Goal: Book appointment/travel/reservation

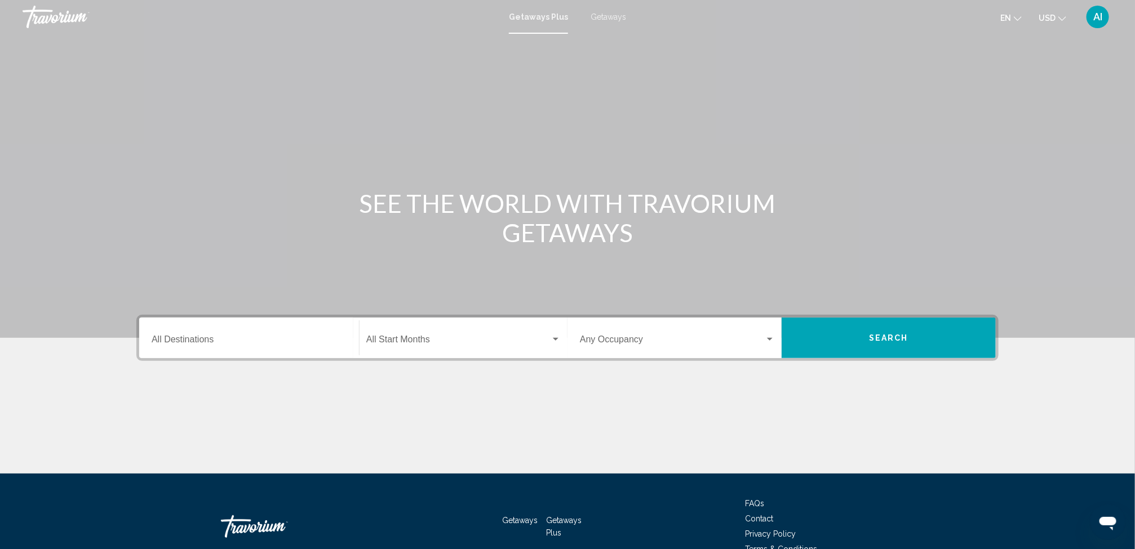
click at [607, 12] on span "Getaways" at bounding box center [607, 16] width 35 height 9
click at [202, 342] on input "Destination All Destinations" at bounding box center [249, 342] width 195 height 10
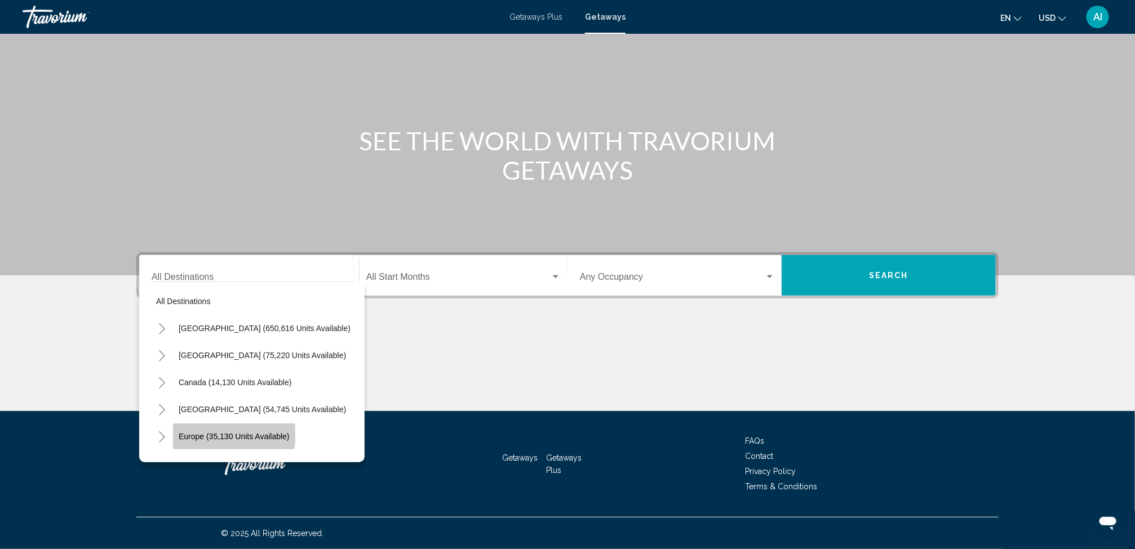
click at [222, 432] on span "Europe (35,130 units available)" at bounding box center [234, 436] width 111 height 9
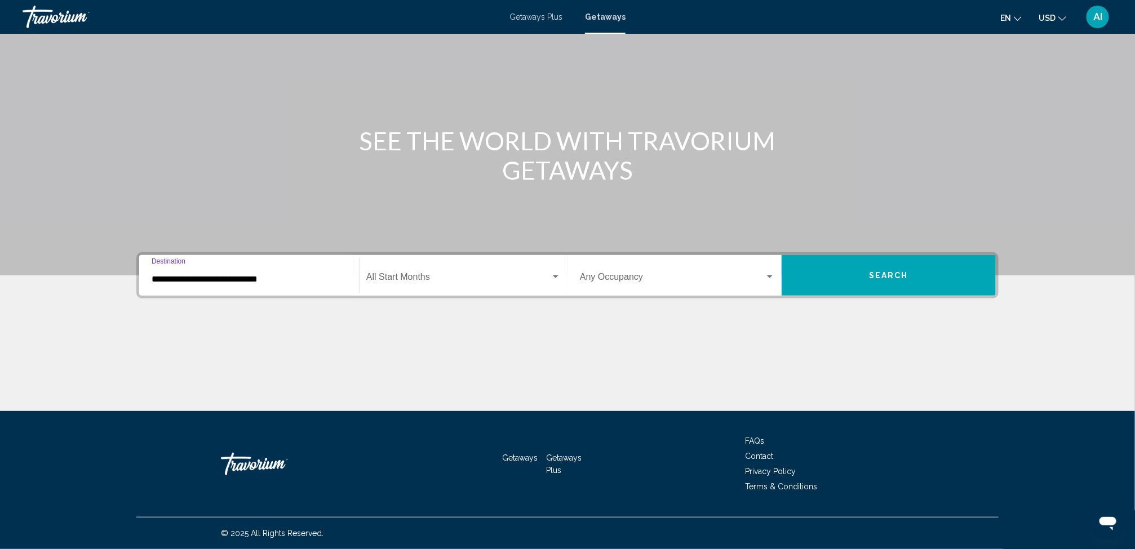
click at [259, 274] on input "**********" at bounding box center [249, 279] width 195 height 10
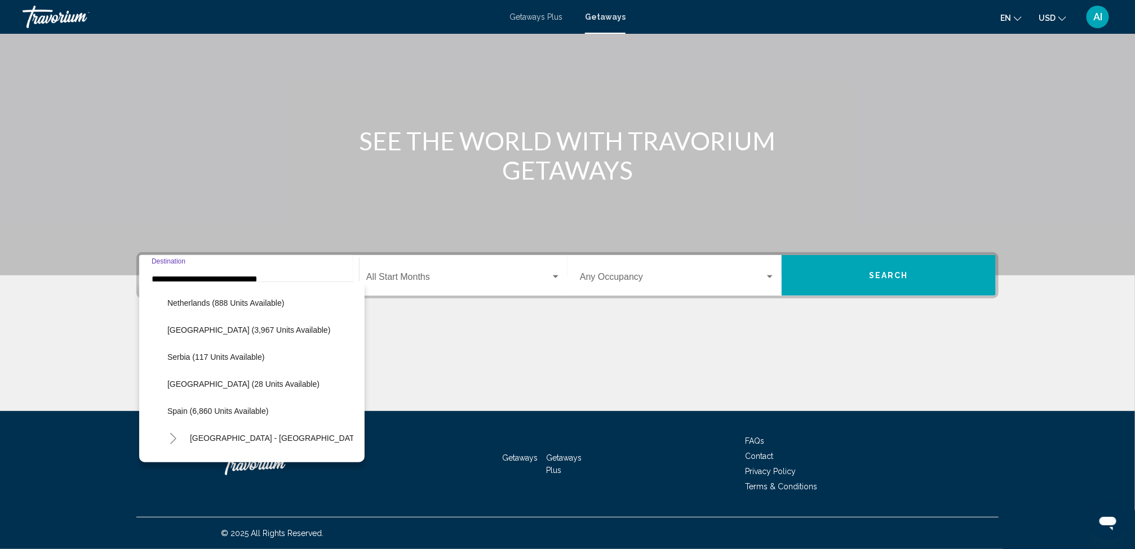
scroll to position [487, 0]
click at [229, 405] on span "Spain (6,860 units available)" at bounding box center [217, 409] width 101 height 9
type input "**********"
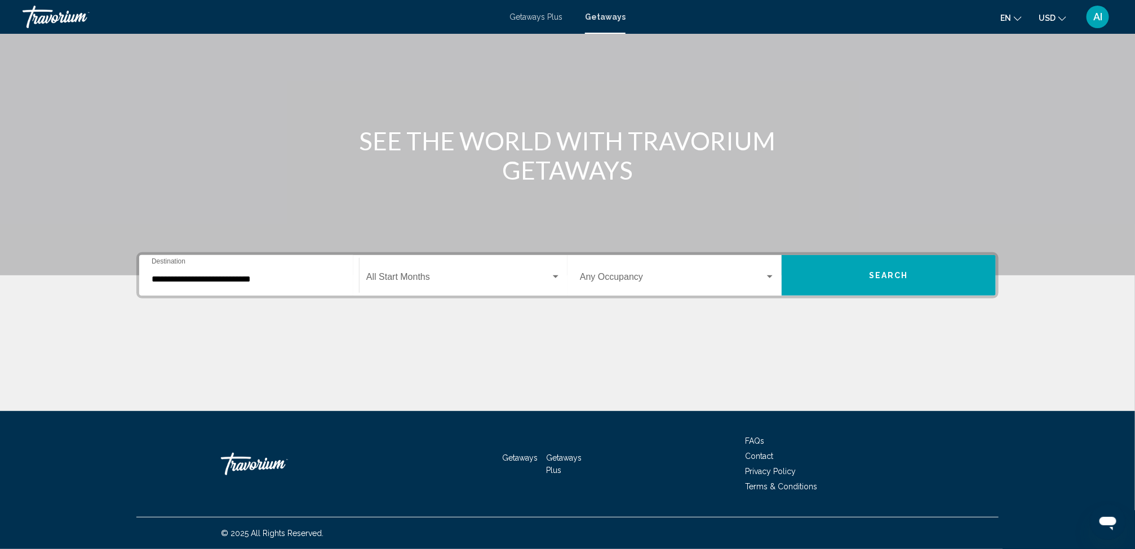
click at [409, 270] on div "Start Month All Start Months" at bounding box center [463, 275] width 194 height 35
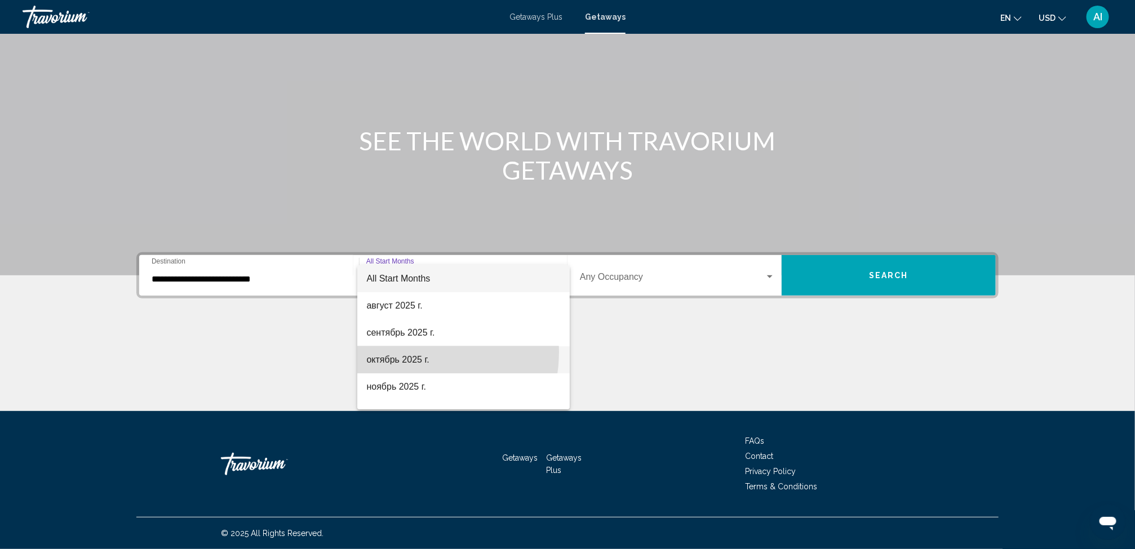
click at [410, 352] on span "октябрь 2025 г." at bounding box center [463, 359] width 194 height 27
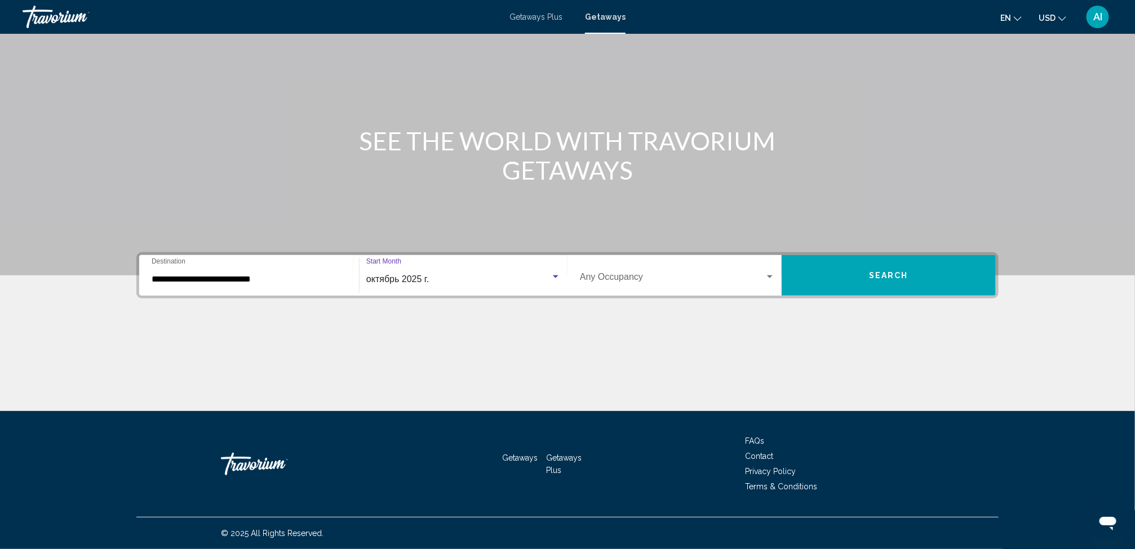
click at [844, 259] on button "Search" at bounding box center [888, 275] width 214 height 41
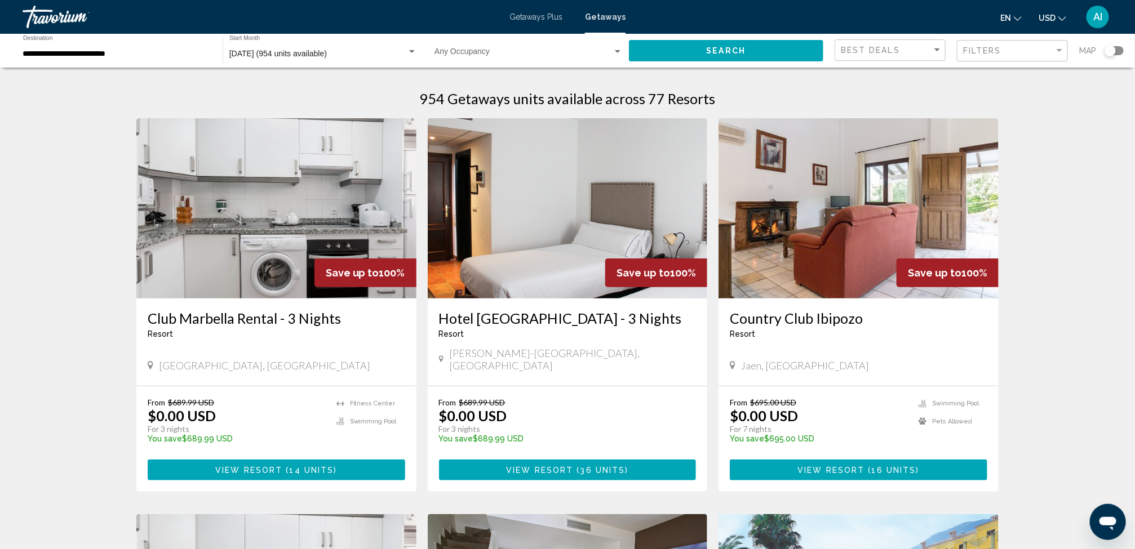
click at [1116, 45] on div "Map" at bounding box center [1101, 50] width 45 height 23
click at [1118, 48] on div "Search widget" at bounding box center [1113, 50] width 19 height 9
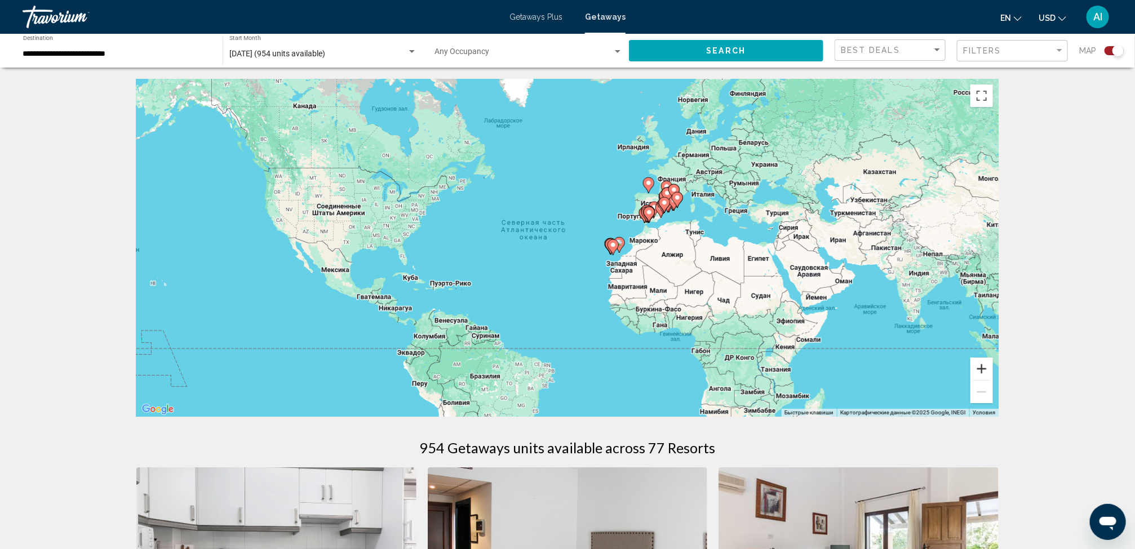
click at [982, 374] on button "Увеличить" at bounding box center [981, 369] width 23 height 23
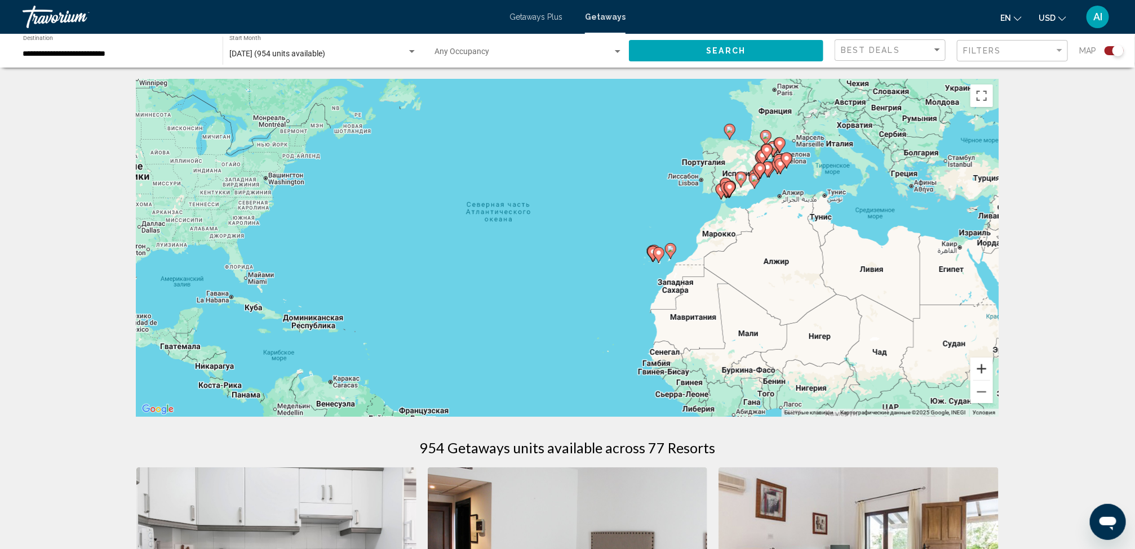
click at [982, 374] on button "Увеличить" at bounding box center [981, 369] width 23 height 23
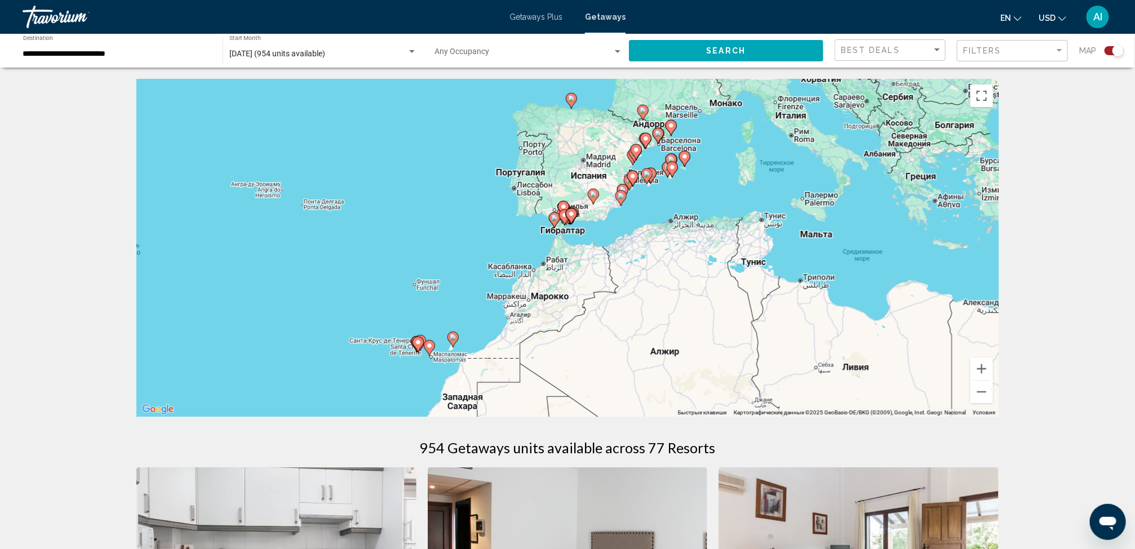
drag, startPoint x: 821, startPoint y: 233, endPoint x: 497, endPoint y: 310, distance: 332.9
click at [497, 310] on div "Чтобы активировать перетаскивание с помощью клавиатуры, нажмите Alt + Ввод. Пос…" at bounding box center [567, 248] width 862 height 338
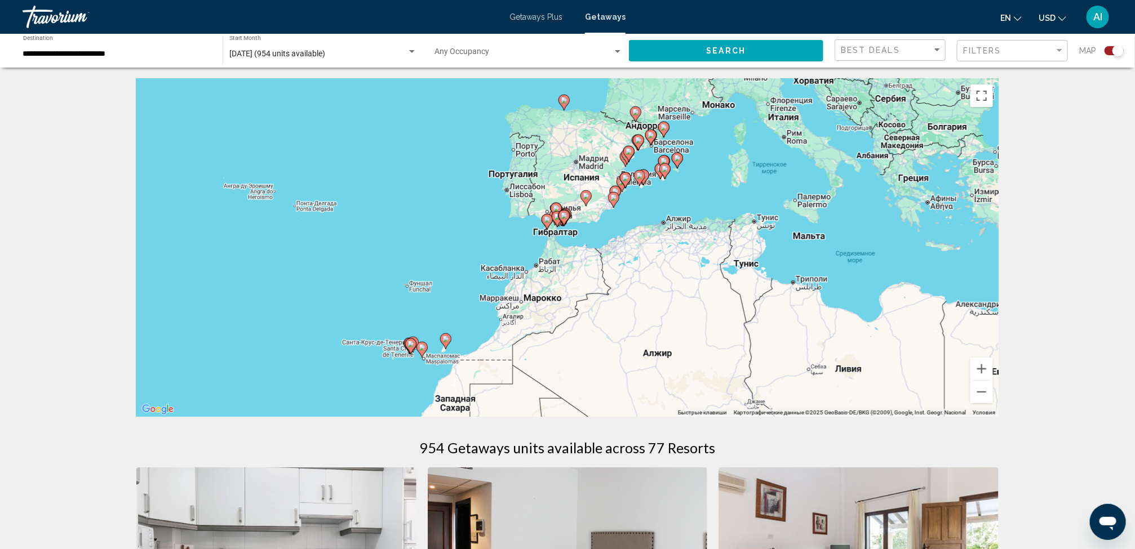
drag, startPoint x: 697, startPoint y: 264, endPoint x: 681, endPoint y: 268, distance: 16.3
click at [681, 268] on div "Чтобы активировать перетаскивание с помощью клавиатуры, нажмите Alt + Ввод. Пос…" at bounding box center [567, 248] width 862 height 338
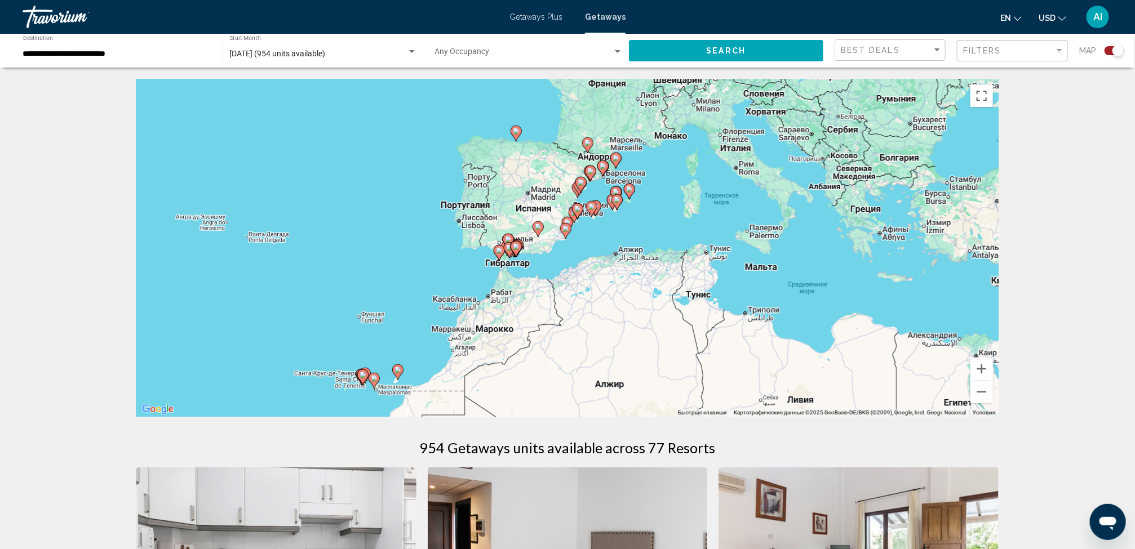
drag, startPoint x: 646, startPoint y: 289, endPoint x: 565, endPoint y: 318, distance: 86.6
click at [575, 318] on div "Чтобы активировать перетаскивание с помощью клавиатуры, нажмите Alt + Ввод. Пос…" at bounding box center [567, 248] width 862 height 338
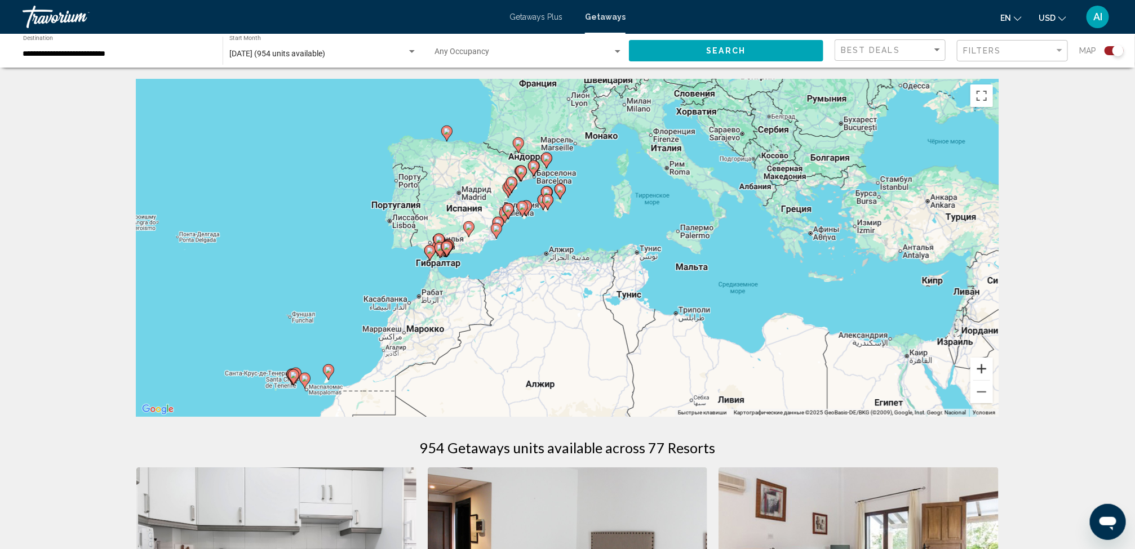
click at [981, 362] on button "Увеличить" at bounding box center [981, 369] width 23 height 23
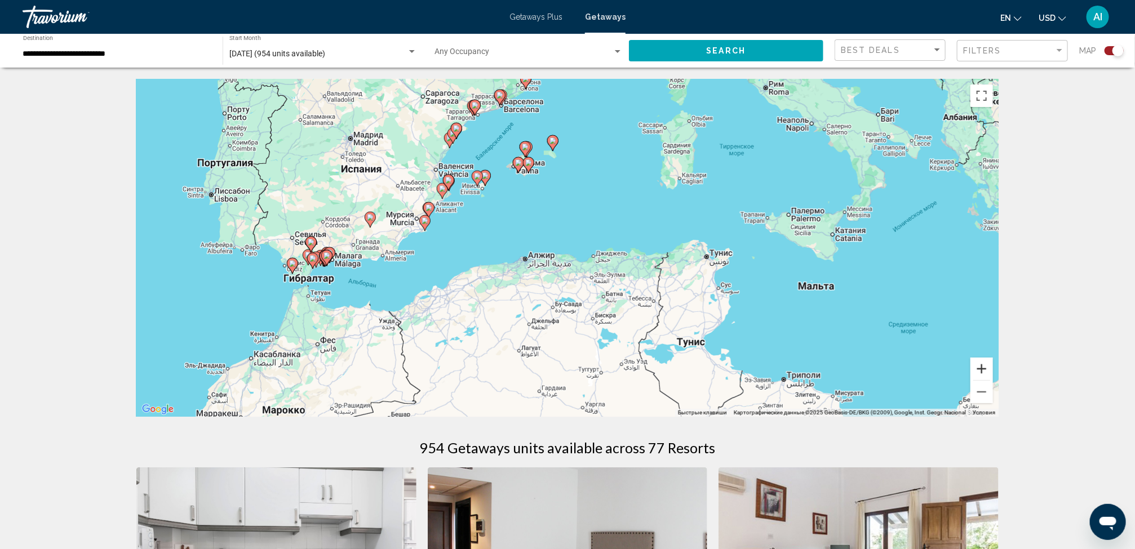
click at [981, 362] on button "Увеличить" at bounding box center [981, 369] width 23 height 23
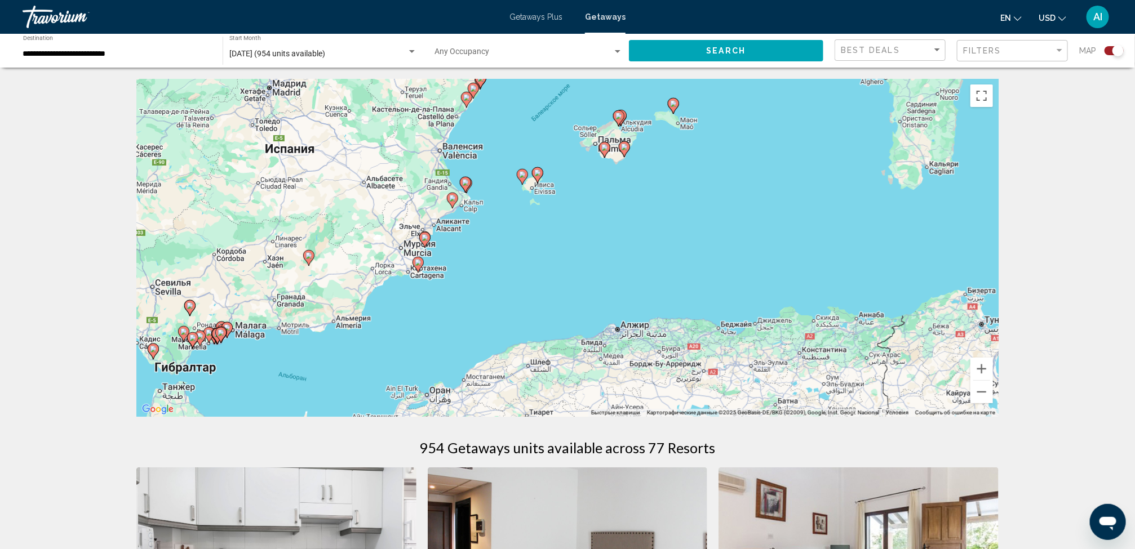
drag, startPoint x: 658, startPoint y: 284, endPoint x: 793, endPoint y: 342, distance: 147.1
click at [793, 342] on div "Чтобы активировать перетаскивание с помощью клавиатуры, нажмите Alt + Ввод. Пос…" at bounding box center [567, 248] width 862 height 338
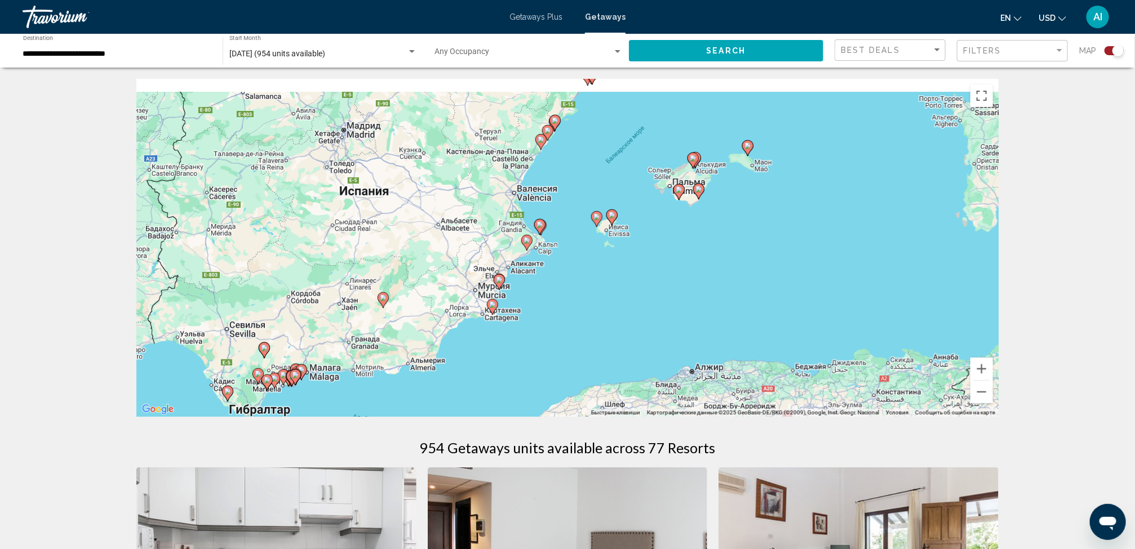
drag, startPoint x: 626, startPoint y: 279, endPoint x: 707, endPoint y: 325, distance: 93.1
click at [707, 325] on div "Чтобы активировать перетаскивание с помощью клавиатуры, нажмите Alt + Ввод. Пос…" at bounding box center [567, 248] width 862 height 338
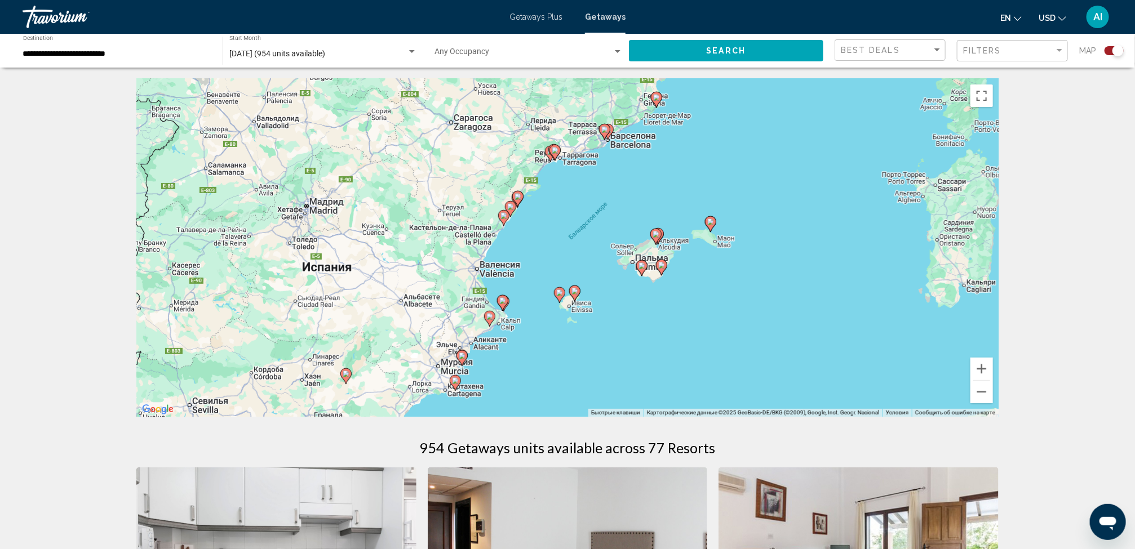
drag, startPoint x: 685, startPoint y: 337, endPoint x: 664, endPoint y: 381, distance: 48.6
click at [664, 381] on div "Чтобы активировать перетаскивание с помощью клавиатуры, нажмите Alt + Ввод. Пос…" at bounding box center [567, 248] width 862 height 338
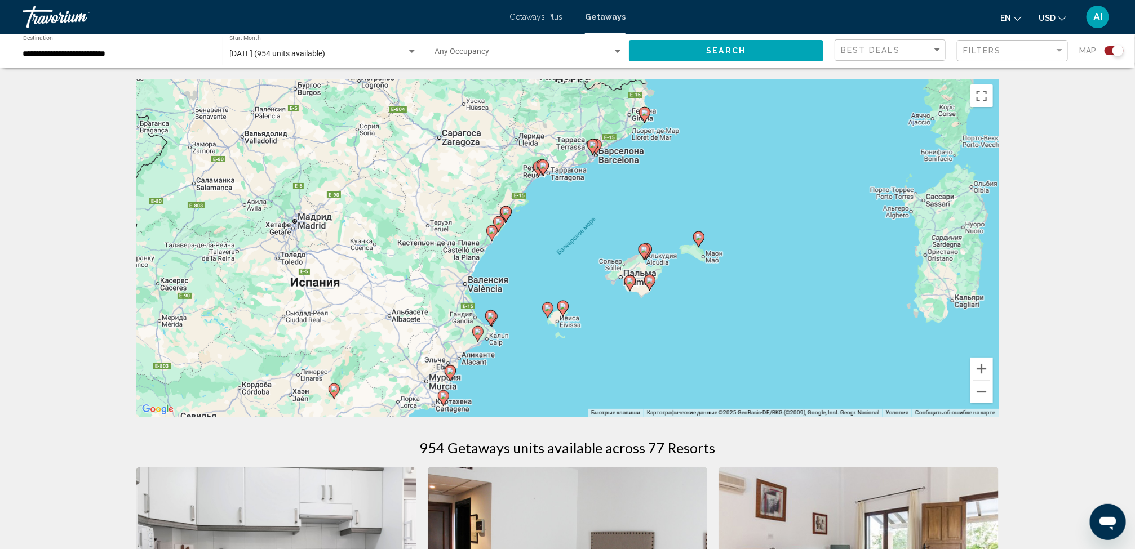
drag, startPoint x: 722, startPoint y: 295, endPoint x: 688, endPoint y: 334, distance: 51.5
click at [696, 327] on div "Чтобы активировать перетаскивание с помощью клавиатуры, нажмите Alt + Ввод. Пос…" at bounding box center [567, 248] width 862 height 338
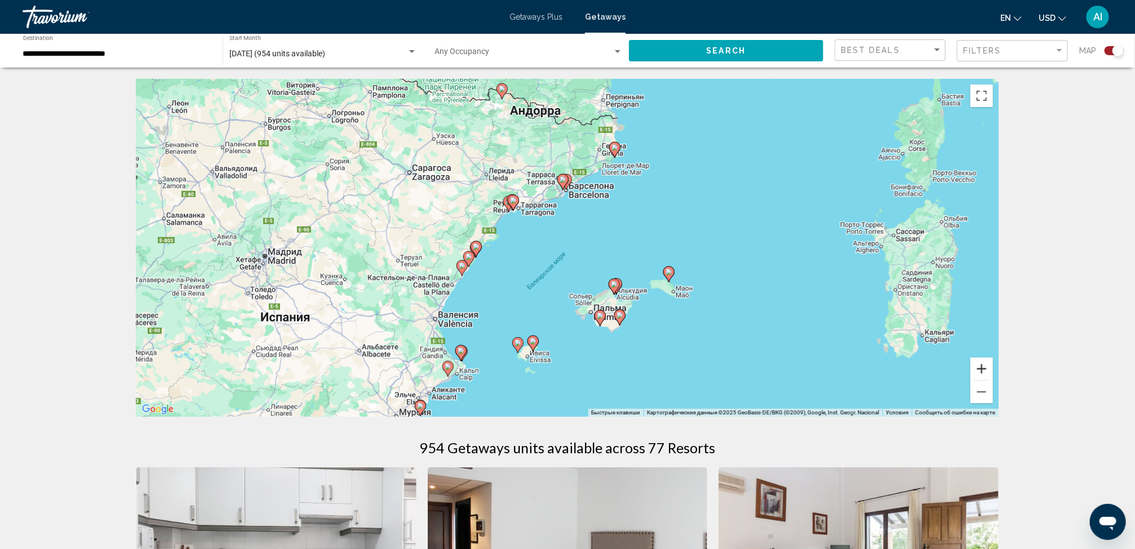
click at [979, 366] on button "Увеличить" at bounding box center [981, 369] width 23 height 23
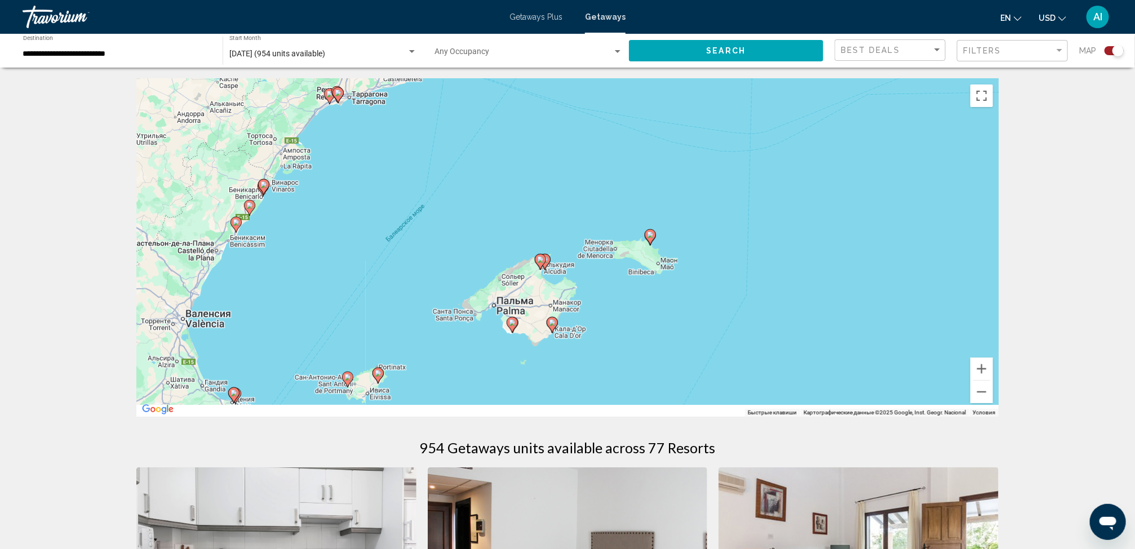
drag, startPoint x: 865, startPoint y: 335, endPoint x: 741, endPoint y: 262, distance: 144.5
click at [741, 262] on div "Чтобы активировать перетаскивание с помощью клавиатуры, нажмите Alt + Ввод. Пос…" at bounding box center [567, 248] width 862 height 338
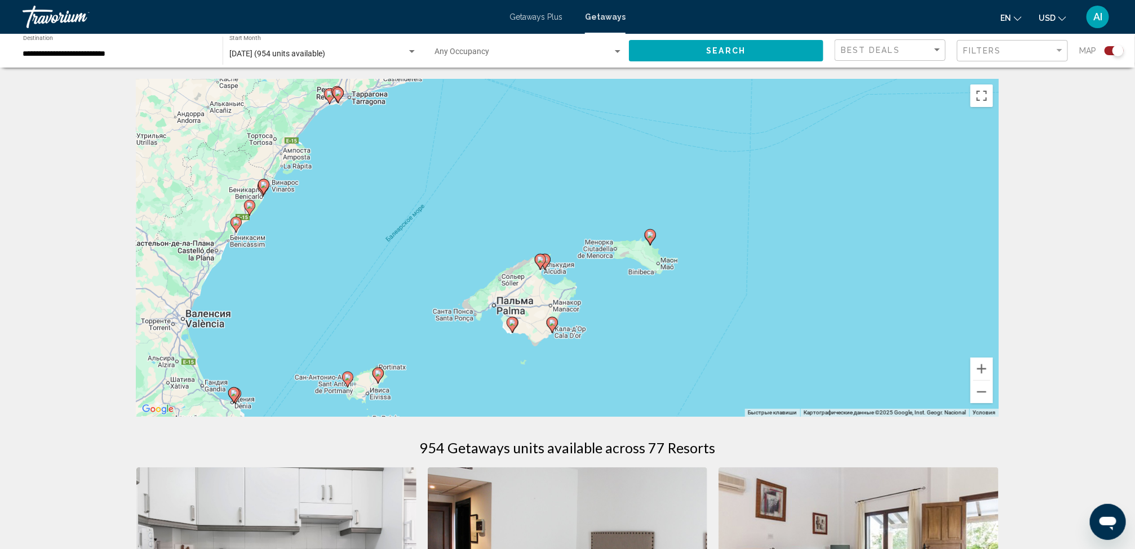
click at [553, 325] on image "Main content" at bounding box center [552, 322] width 7 height 7
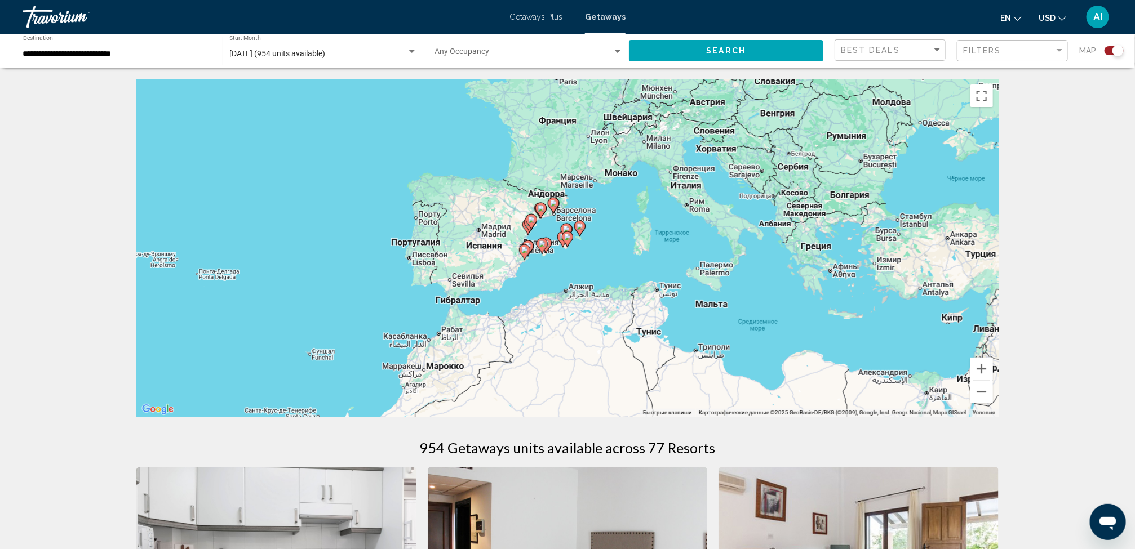
click at [566, 236] on image "Main content" at bounding box center [567, 237] width 7 height 7
type input "**********"
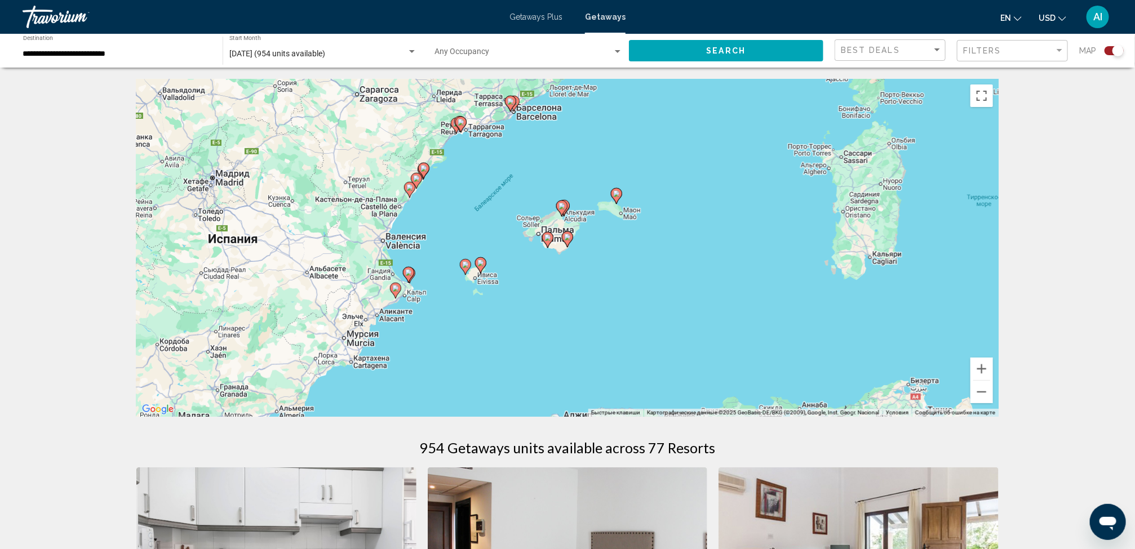
click at [566, 236] on image "Main content" at bounding box center [567, 237] width 7 height 7
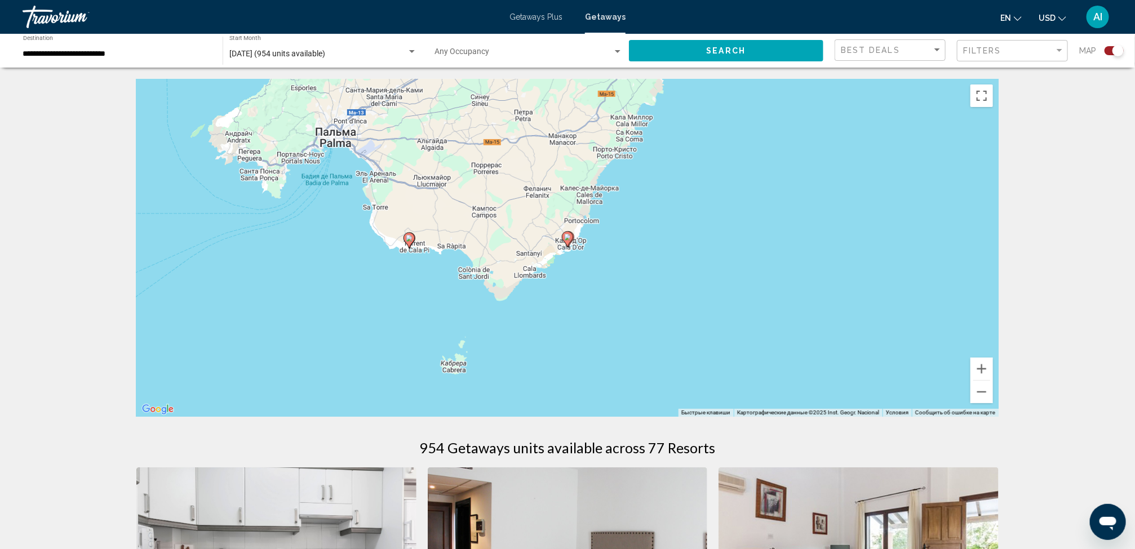
click at [566, 236] on image "Main content" at bounding box center [567, 237] width 7 height 7
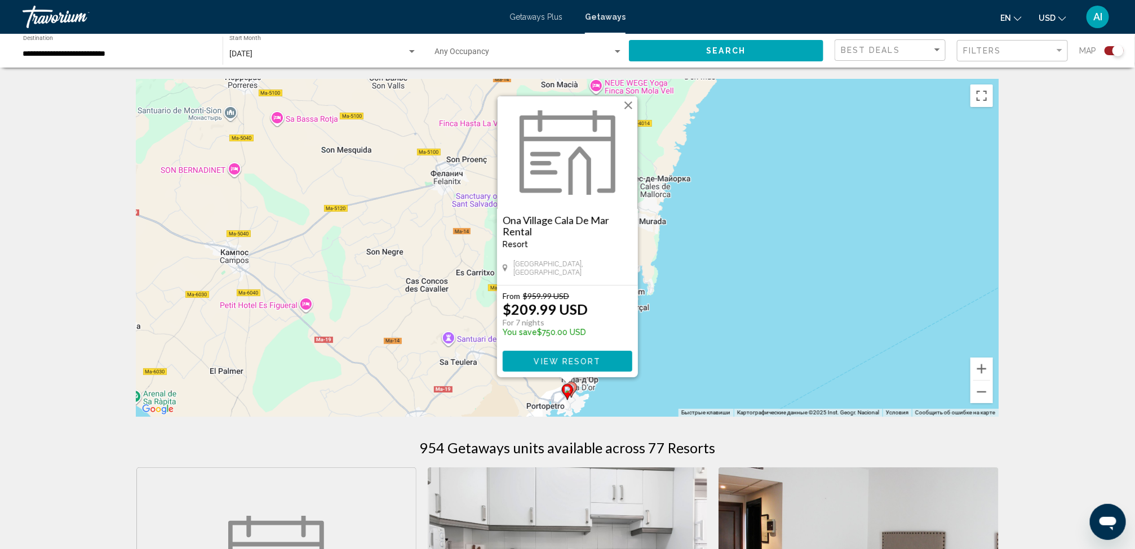
click at [666, 296] on div "Чтобы активировать перетаскивание с помощью клавиатуры, нажмите Alt + Ввод. Пос…" at bounding box center [567, 248] width 862 height 338
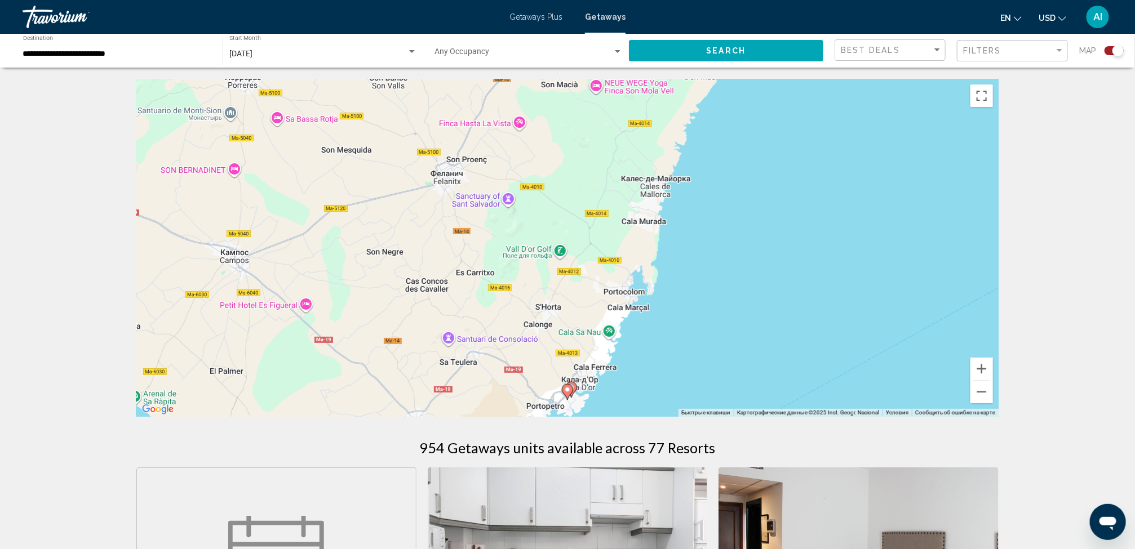
click at [575, 389] on icon "Main content" at bounding box center [571, 390] width 10 height 15
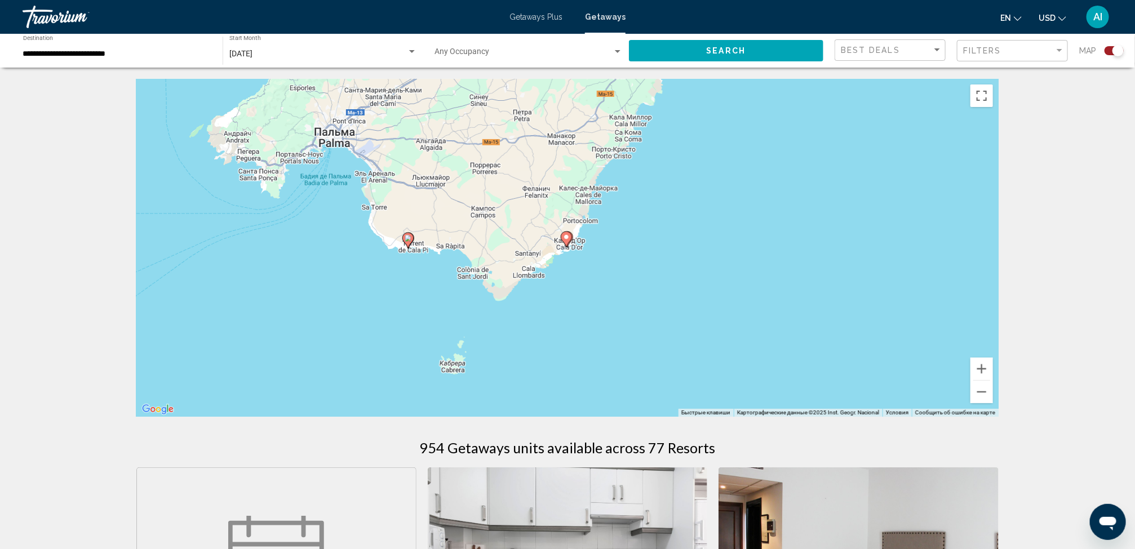
click at [573, 242] on div "Для навигации используйте клавиши со стрелками. Чтобы активировать перетаскиван…" at bounding box center [567, 248] width 862 height 338
click at [567, 242] on icon "Main content" at bounding box center [566, 239] width 10 height 15
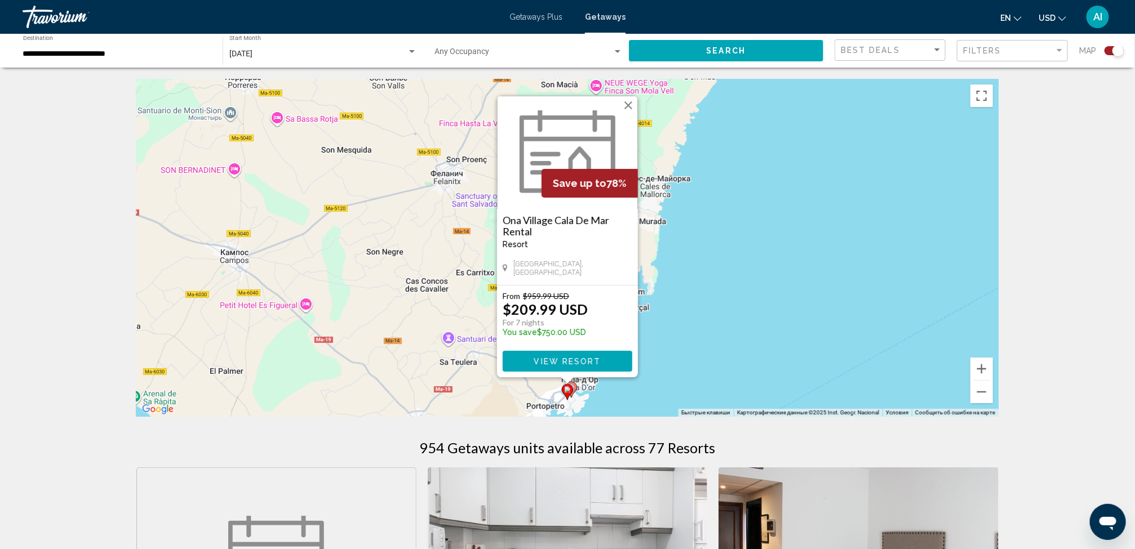
click at [577, 397] on div "Чтобы активировать перетаскивание с помощью клавиатуры, нажмите Alt + Ввод. Пос…" at bounding box center [567, 248] width 862 height 338
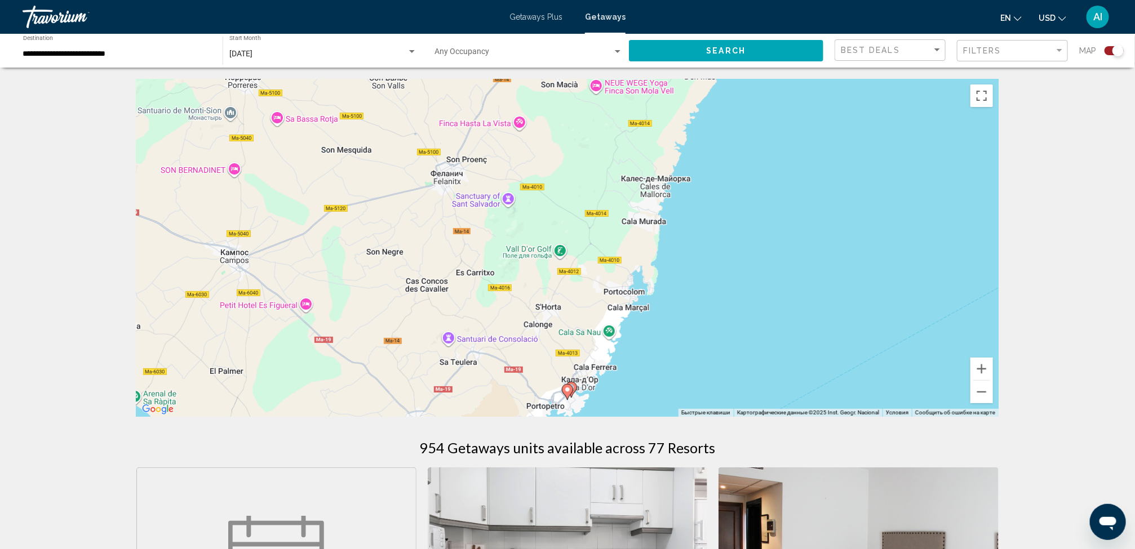
click at [577, 397] on div "Чтобы активировать перетаскивание с помощью клавиатуры, нажмите Alt + Ввод. Пос…" at bounding box center [567, 248] width 862 height 338
click at [576, 386] on icon "Main content" at bounding box center [571, 390] width 11 height 16
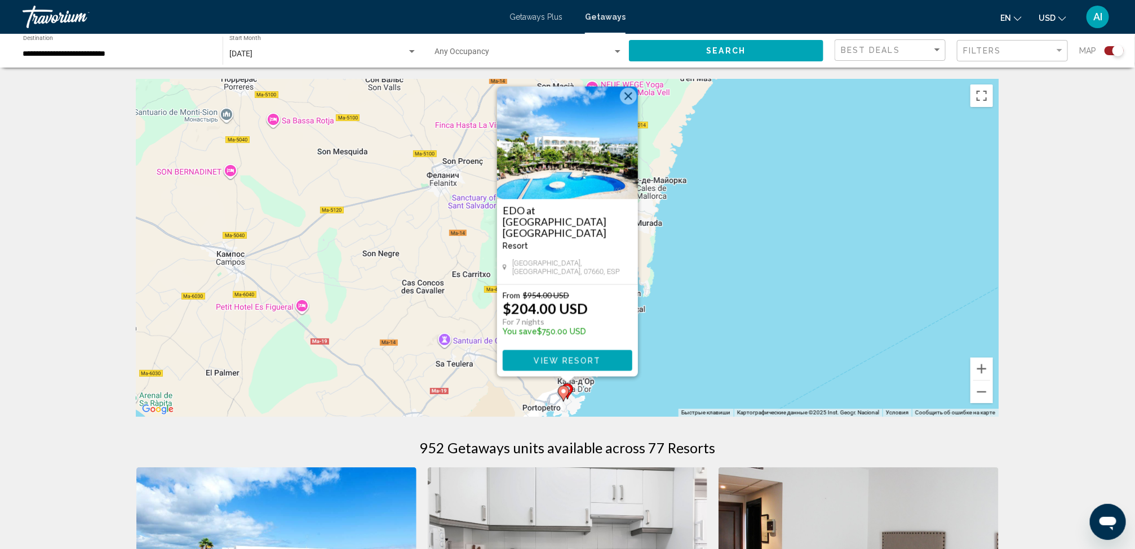
click at [834, 356] on div "Чтобы активировать перетаскивание с помощью клавиатуры, нажмите Alt + Ввод. Пос…" at bounding box center [567, 248] width 862 height 338
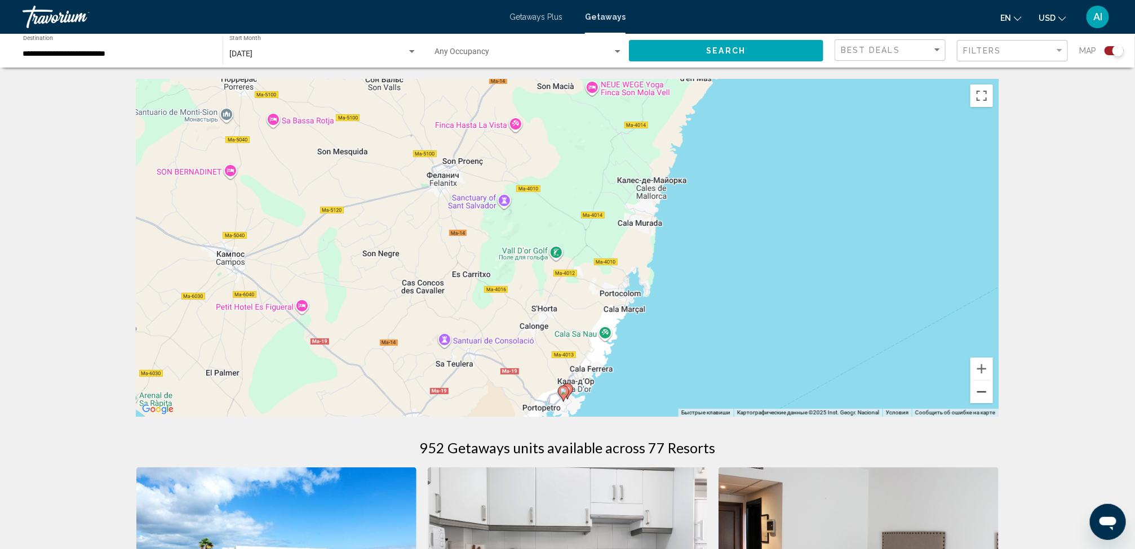
click at [979, 396] on button "Уменьшить" at bounding box center [981, 392] width 23 height 23
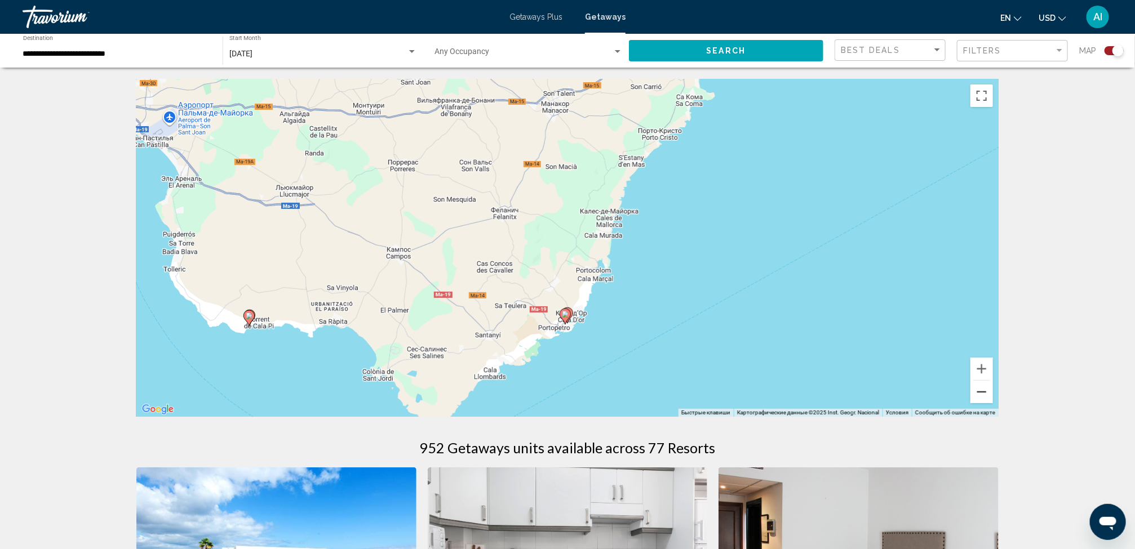
click at [979, 396] on button "Уменьшить" at bounding box center [981, 392] width 23 height 23
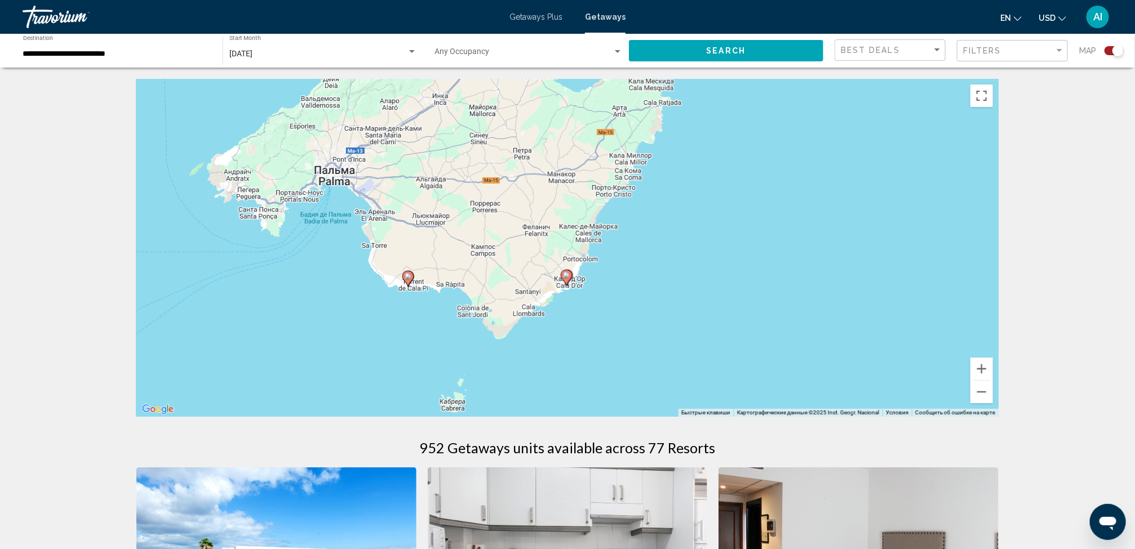
click at [407, 274] on image "Main content" at bounding box center [408, 276] width 7 height 7
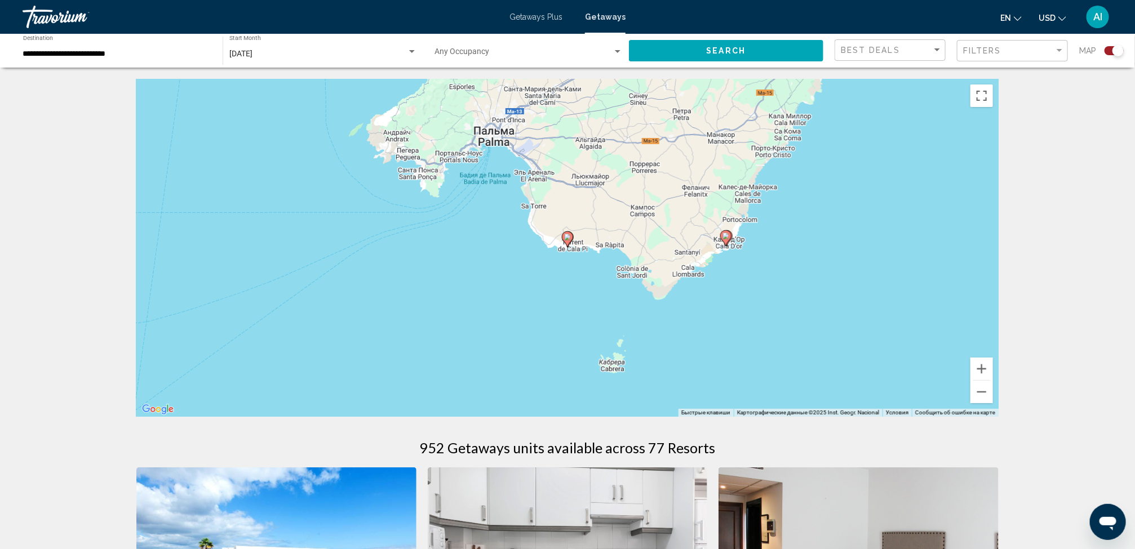
click at [568, 237] on image "Main content" at bounding box center [567, 237] width 7 height 7
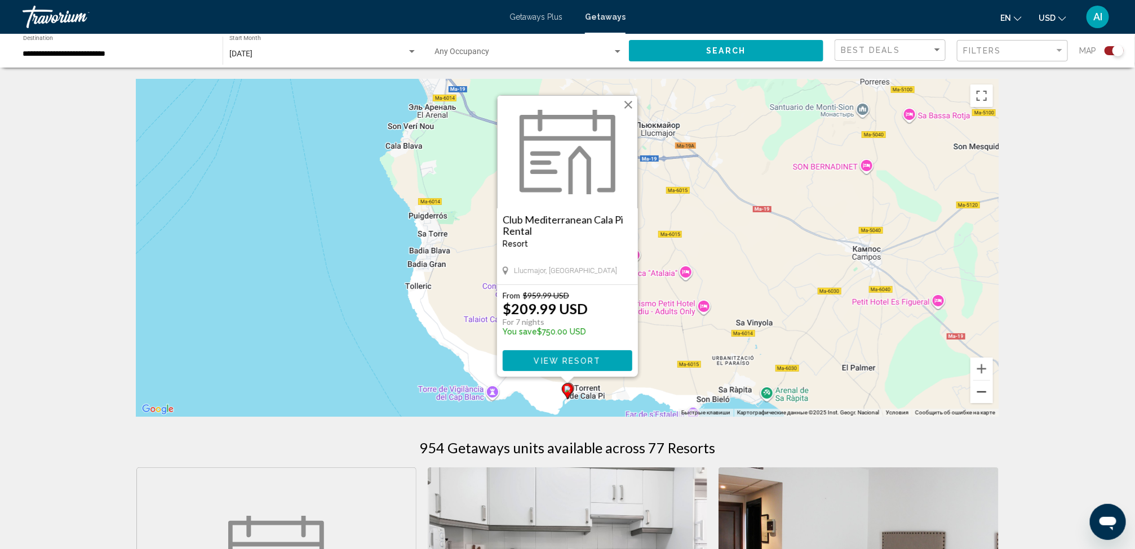
click at [982, 386] on button "Уменьшить" at bounding box center [981, 392] width 23 height 23
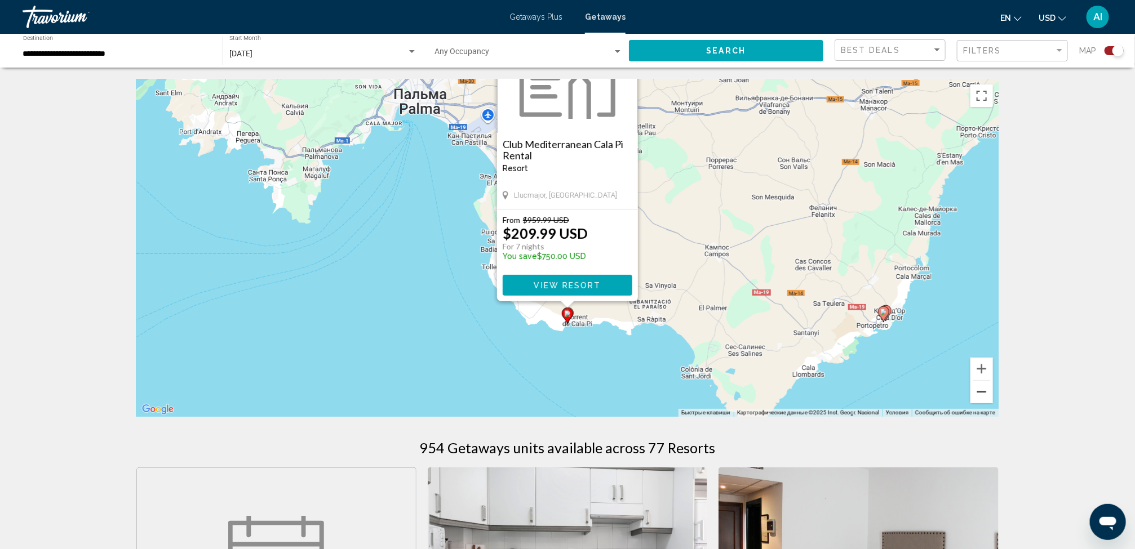
click at [982, 386] on button "Уменьшить" at bounding box center [981, 392] width 23 height 23
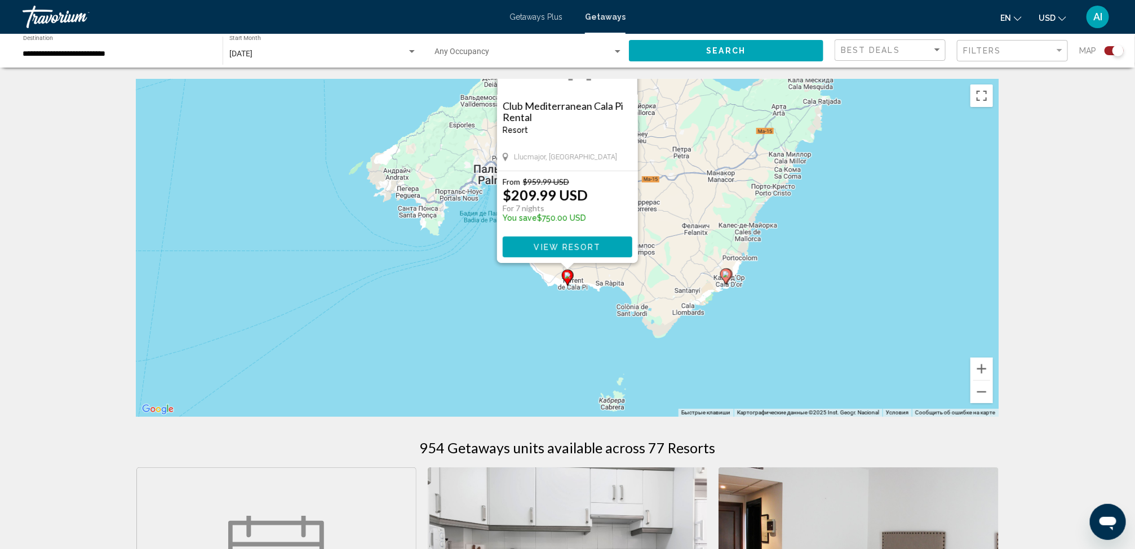
click at [917, 364] on div "Чтобы активировать перетаскивание с помощью клавиатуры, нажмите Alt + Ввод. Пос…" at bounding box center [567, 248] width 862 height 338
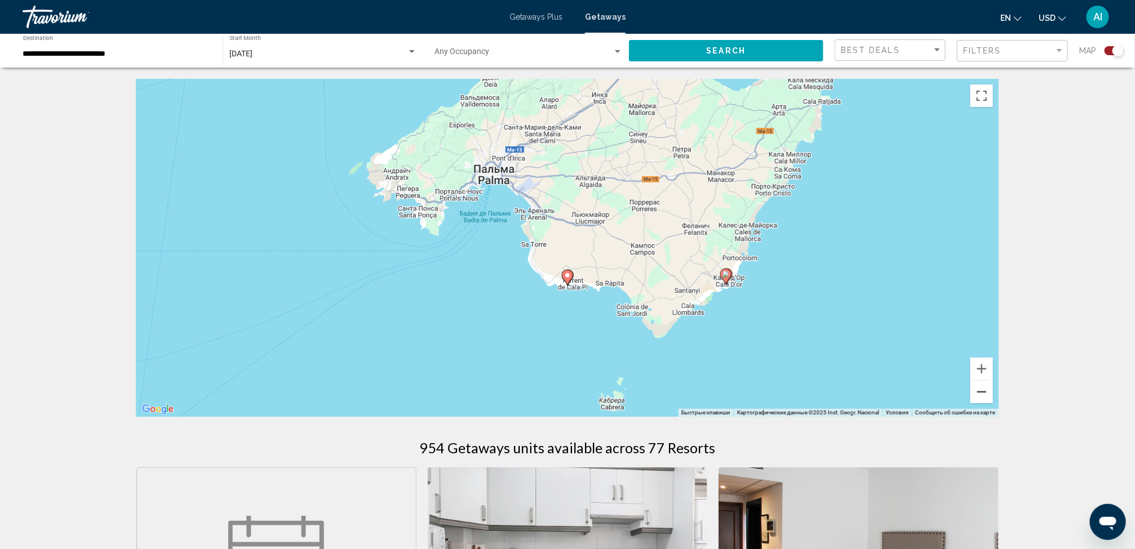
click at [974, 393] on button "Уменьшить" at bounding box center [981, 392] width 23 height 23
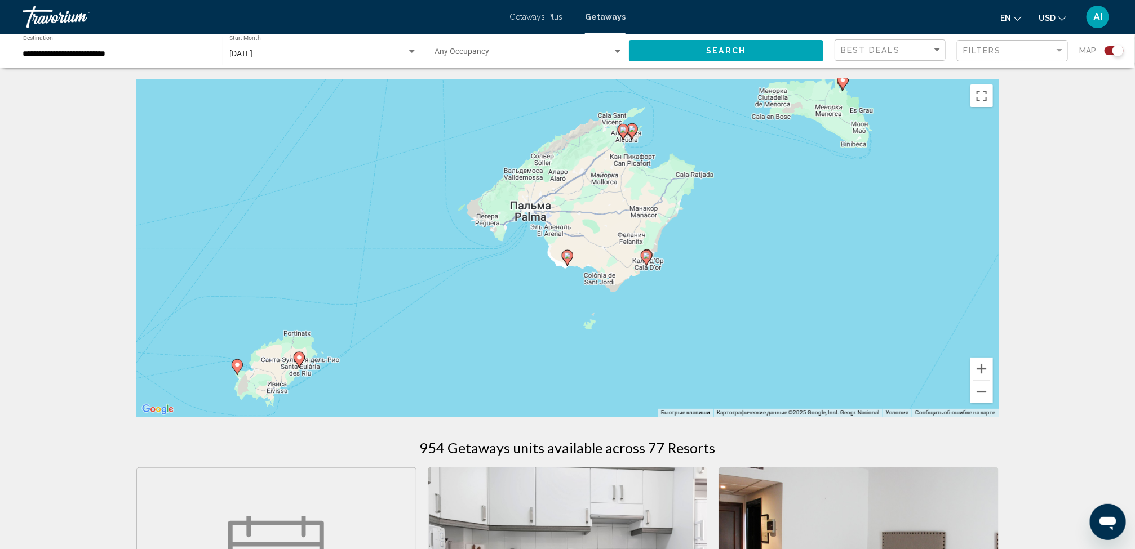
click at [634, 134] on icon "Main content" at bounding box center [632, 131] width 10 height 15
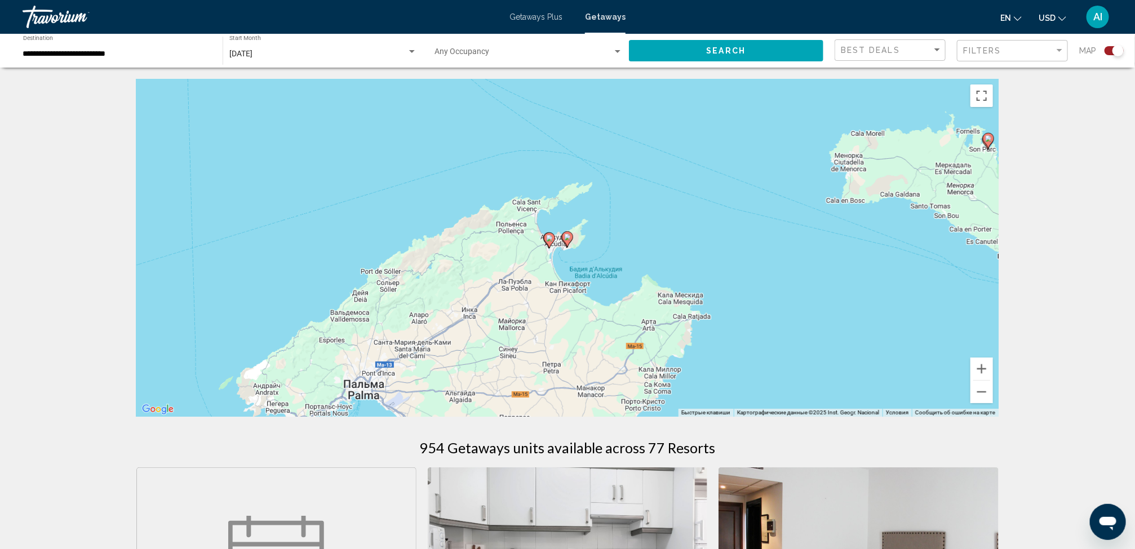
click at [566, 244] on icon "Main content" at bounding box center [567, 239] width 10 height 15
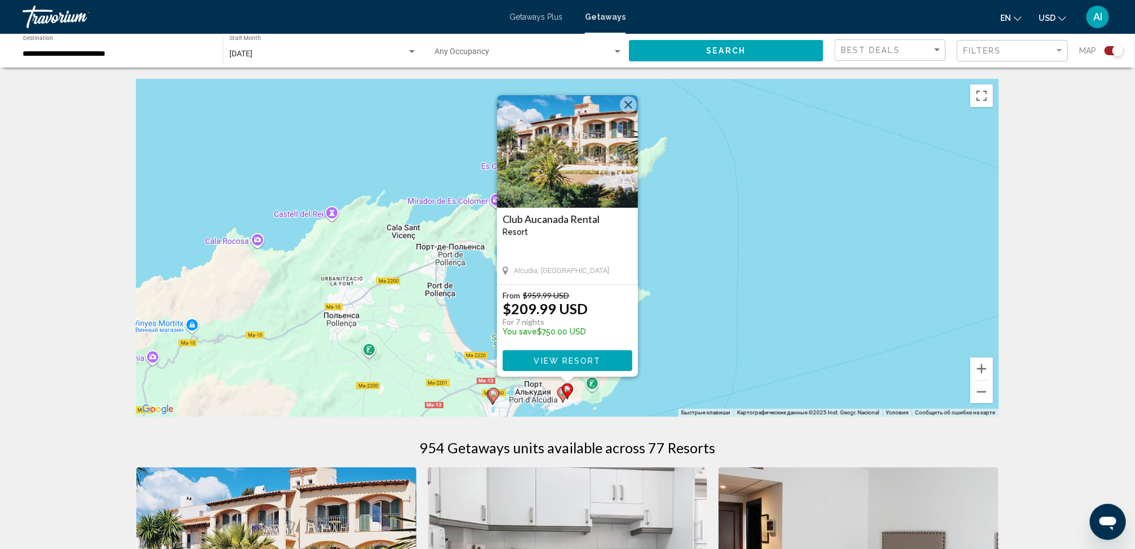
click at [460, 374] on div "Чтобы активировать перетаскивание с помощью клавиатуры, нажмите Alt + Ввод. Пос…" at bounding box center [567, 248] width 862 height 338
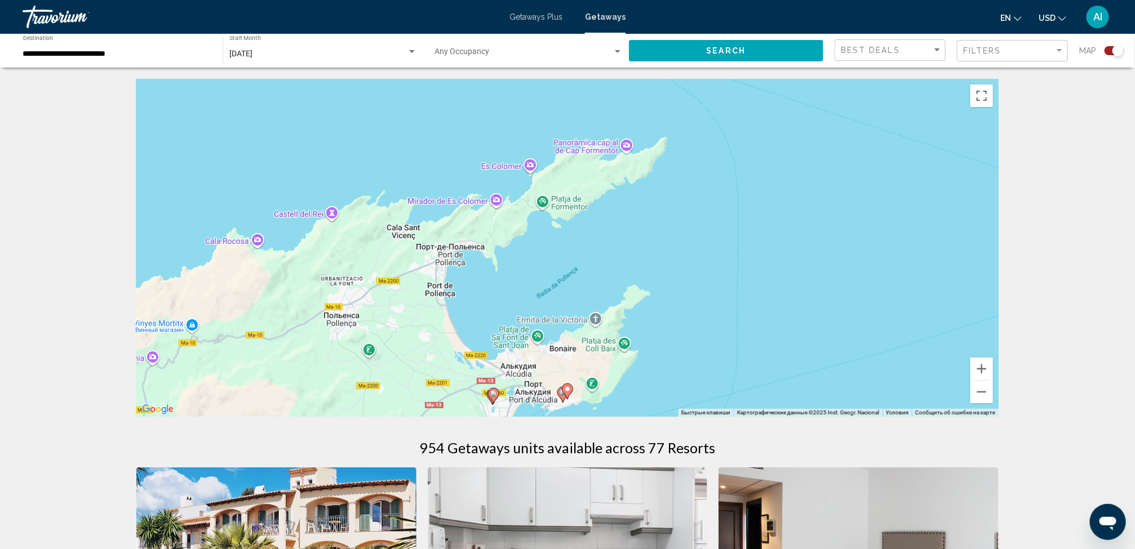
click at [495, 390] on image "Main content" at bounding box center [493, 393] width 7 height 7
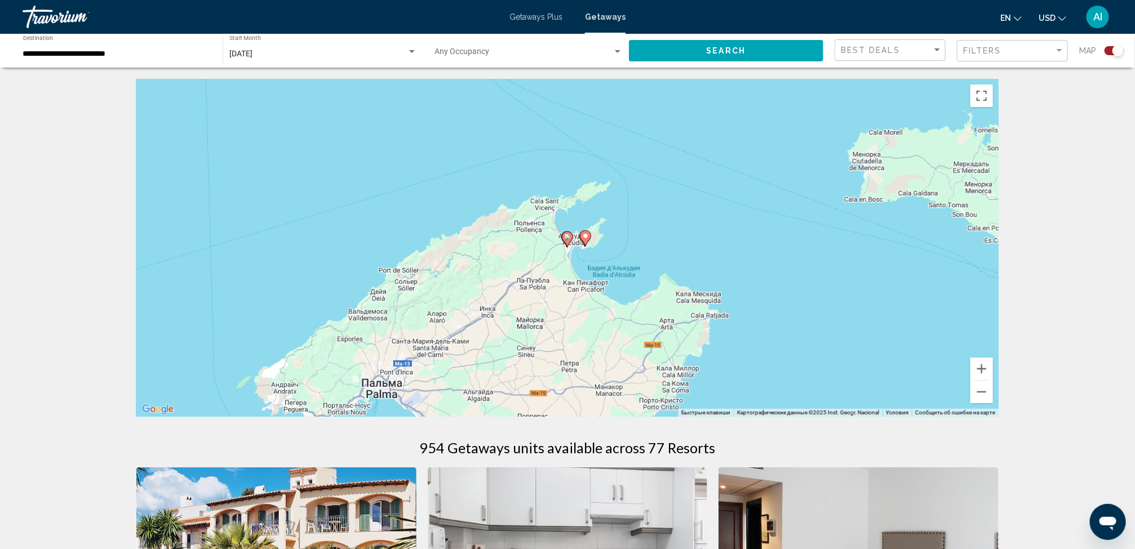
click at [585, 242] on icon "Main content" at bounding box center [585, 238] width 10 height 15
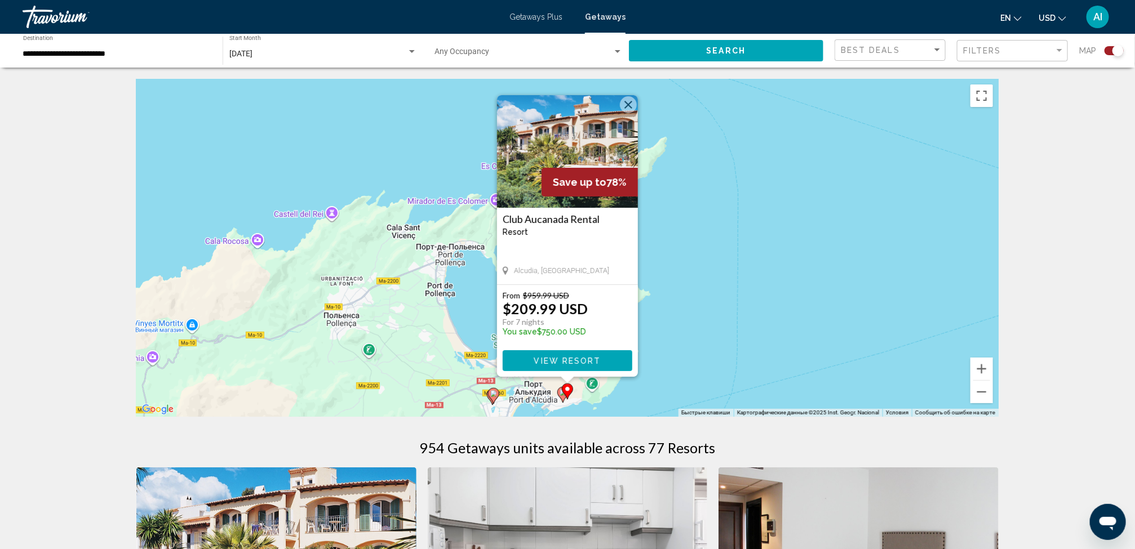
click at [494, 390] on image "Main content" at bounding box center [493, 393] width 7 height 7
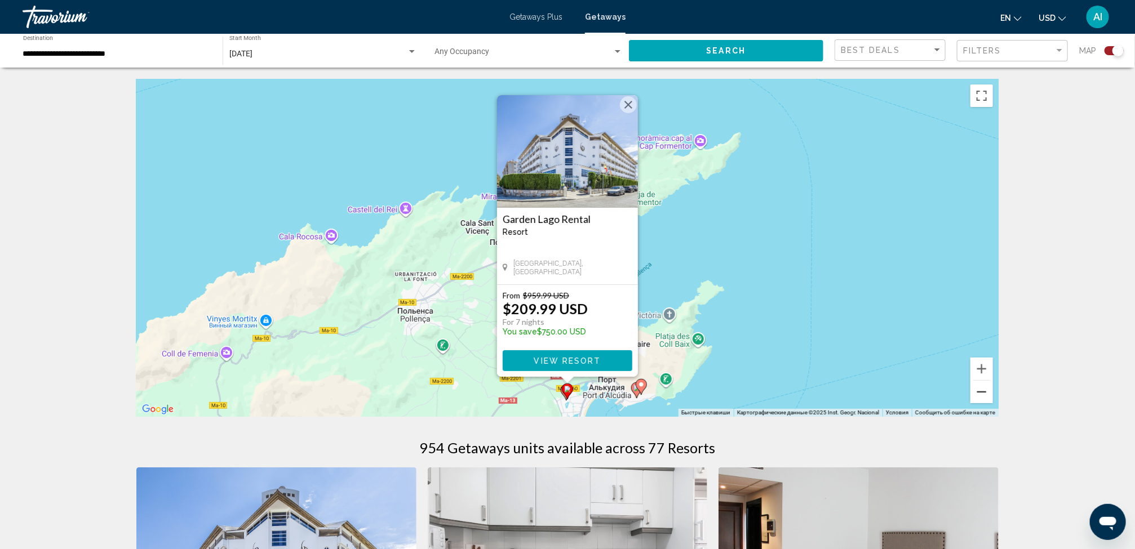
click at [979, 389] on button "Уменьшить" at bounding box center [981, 392] width 23 height 23
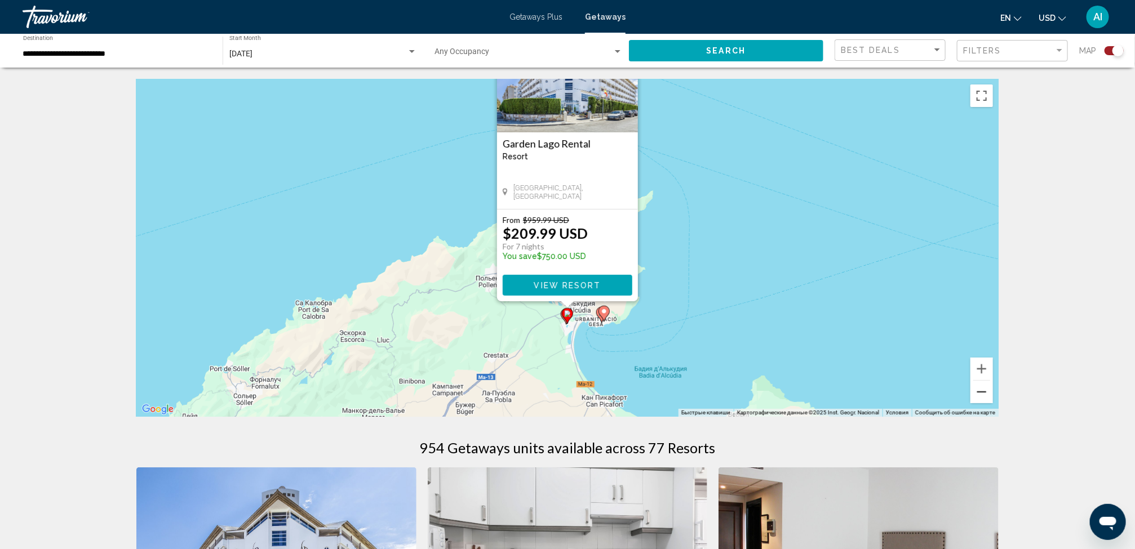
click at [979, 389] on button "Уменьшить" at bounding box center [981, 392] width 23 height 23
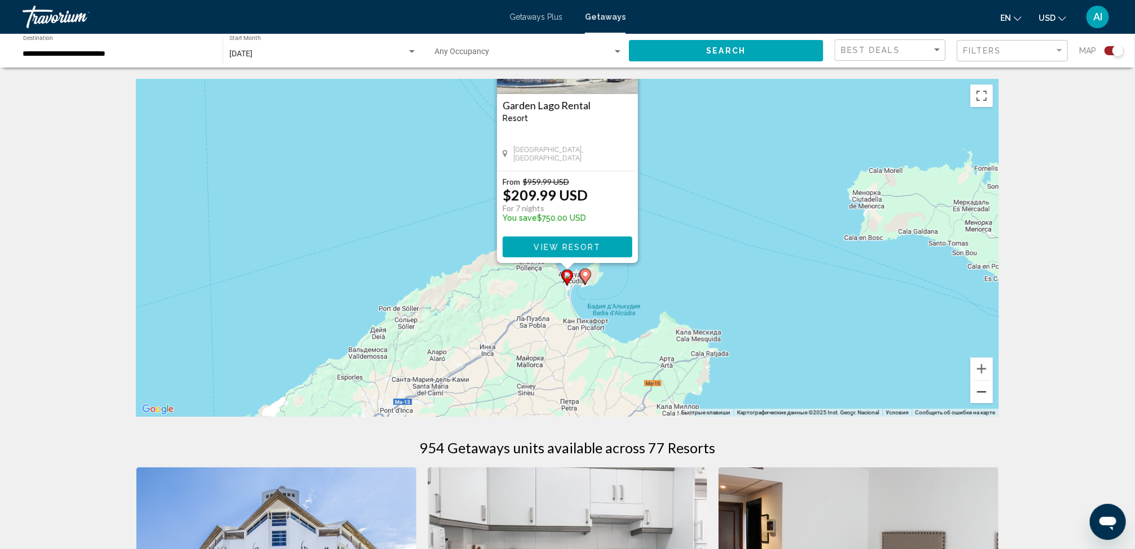
click at [979, 389] on button "Уменьшить" at bounding box center [981, 392] width 23 height 23
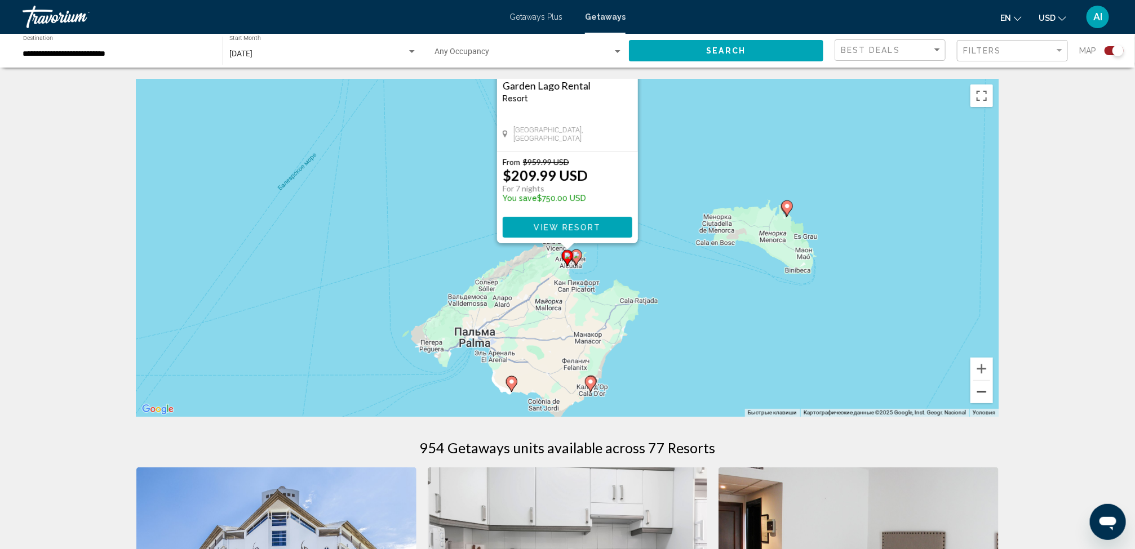
click at [979, 389] on button "Уменьшить" at bounding box center [981, 392] width 23 height 23
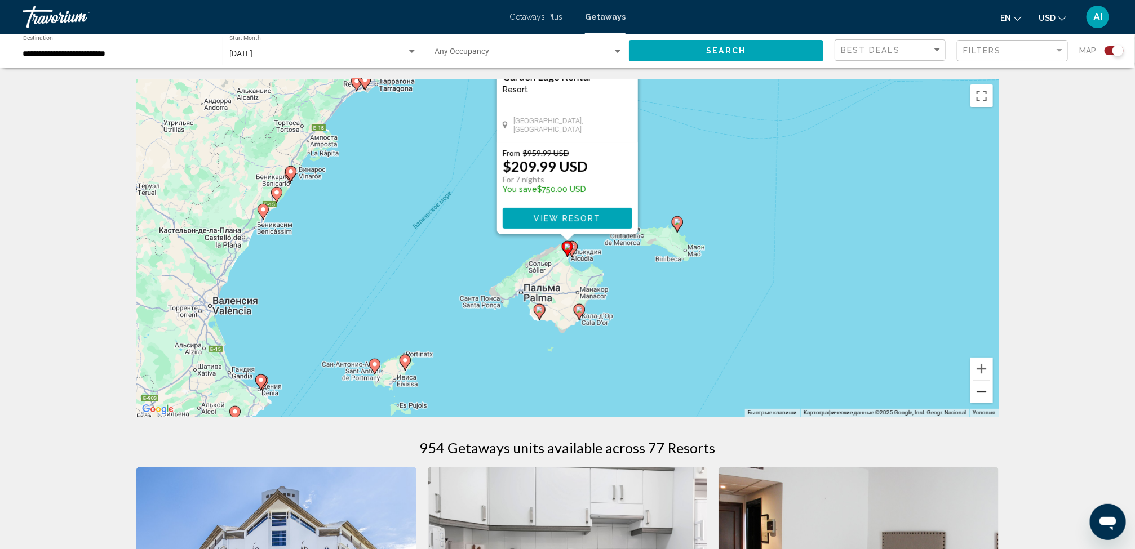
click at [979, 389] on button "Уменьшить" at bounding box center [981, 392] width 23 height 23
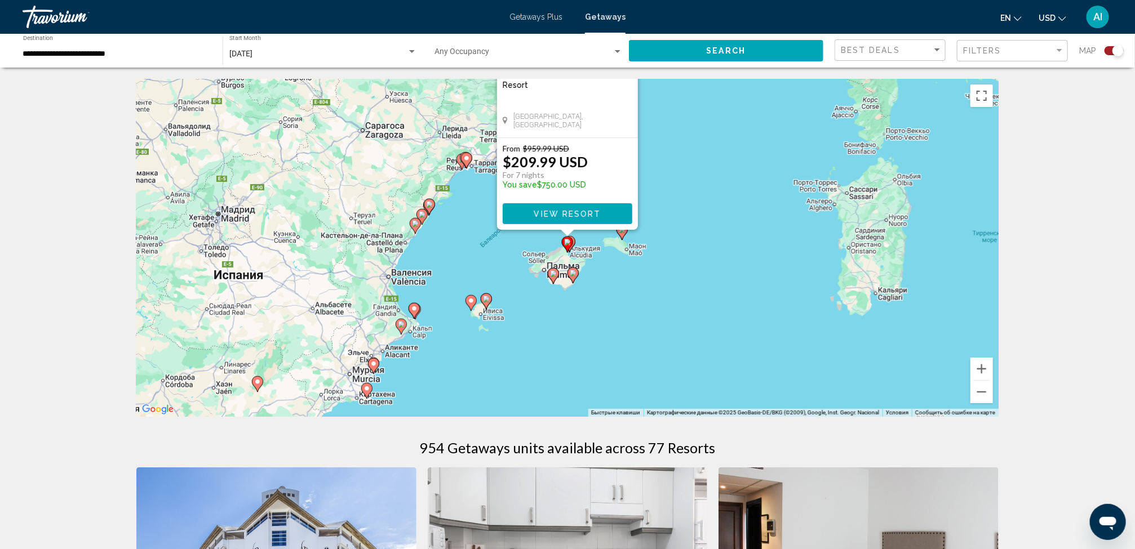
click at [882, 365] on div "Чтобы активировать перетаскивание с помощью клавиатуры, нажмите Alt + Ввод. Пос…" at bounding box center [567, 248] width 862 height 338
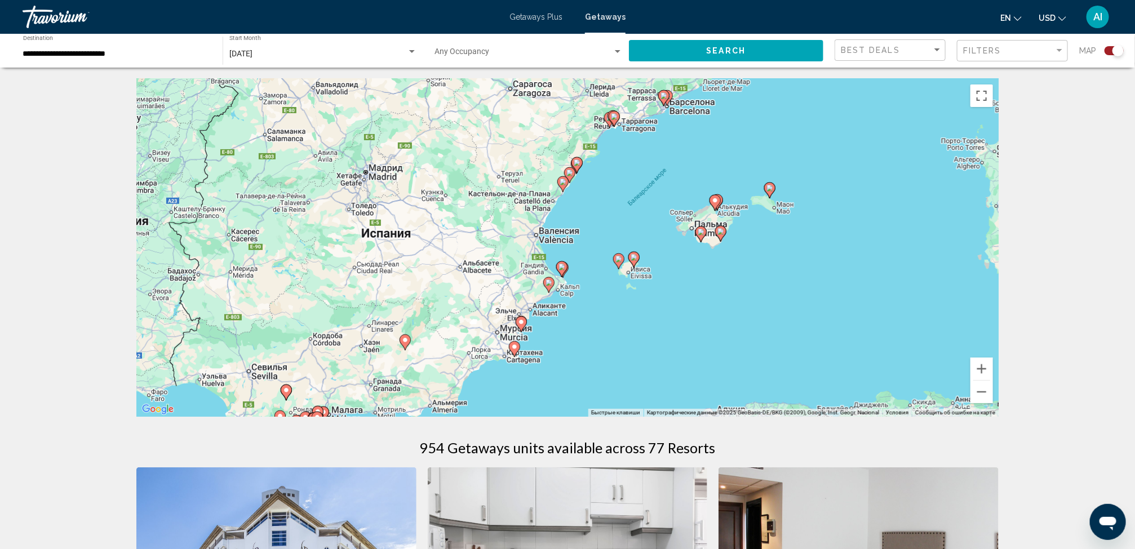
drag, startPoint x: 597, startPoint y: 355, endPoint x: 744, endPoint y: 313, distance: 153.4
click at [744, 313] on div "Чтобы активировать перетаскивание с помощью клавиатуры, нажмите Alt + Ввод. Пос…" at bounding box center [567, 248] width 862 height 338
drag, startPoint x: 748, startPoint y: 308, endPoint x: 664, endPoint y: 363, distance: 100.0
click at [669, 359] on div "Чтобы активировать перетаскивание с помощью клавиатуры, нажмите Alt + Ввод. Пос…" at bounding box center [567, 248] width 862 height 338
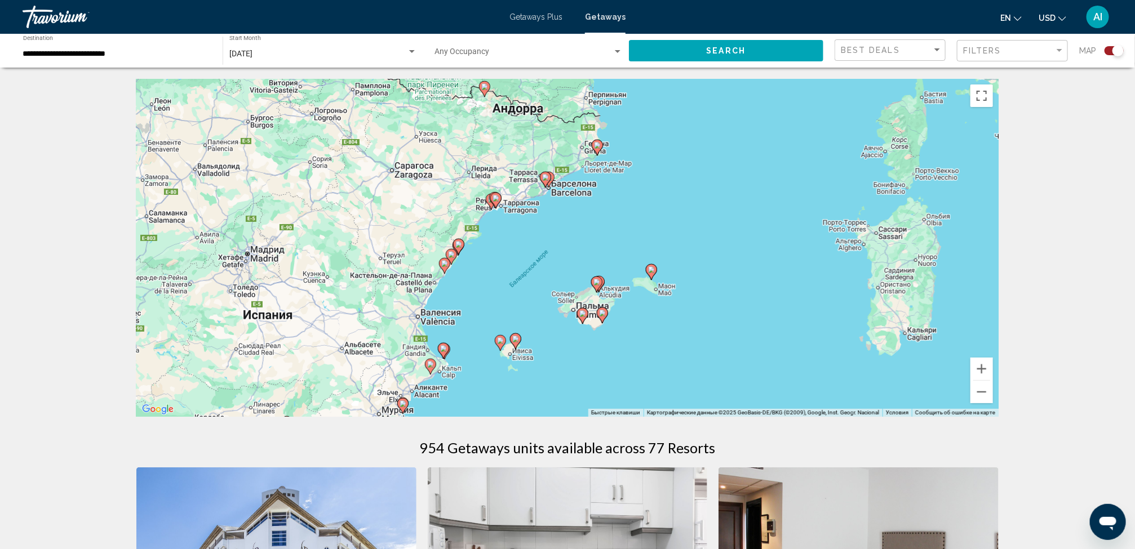
click at [597, 144] on image "Main content" at bounding box center [597, 145] width 7 height 7
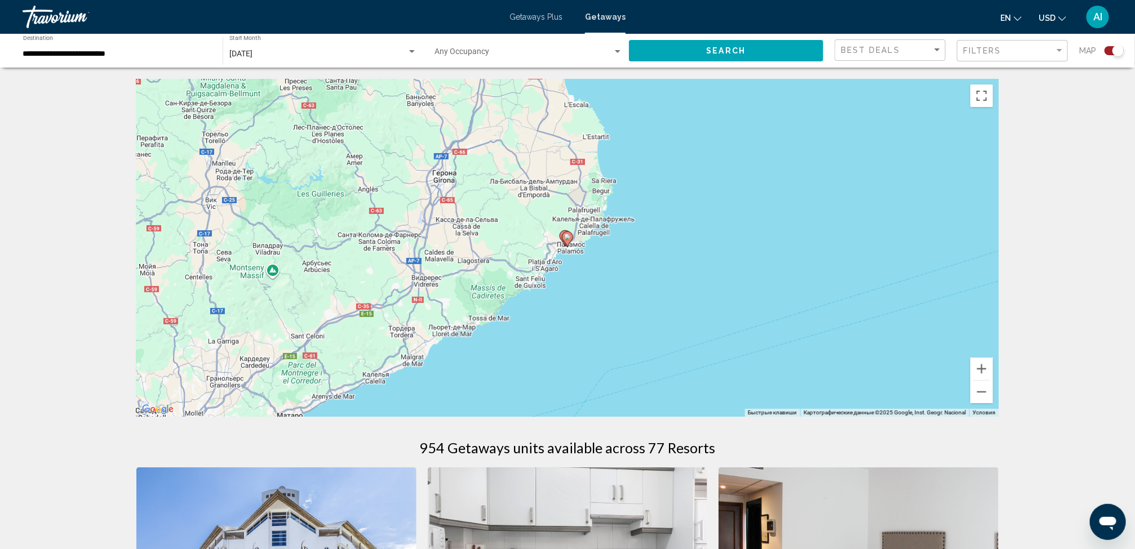
click at [566, 234] on image "Main content" at bounding box center [567, 237] width 7 height 7
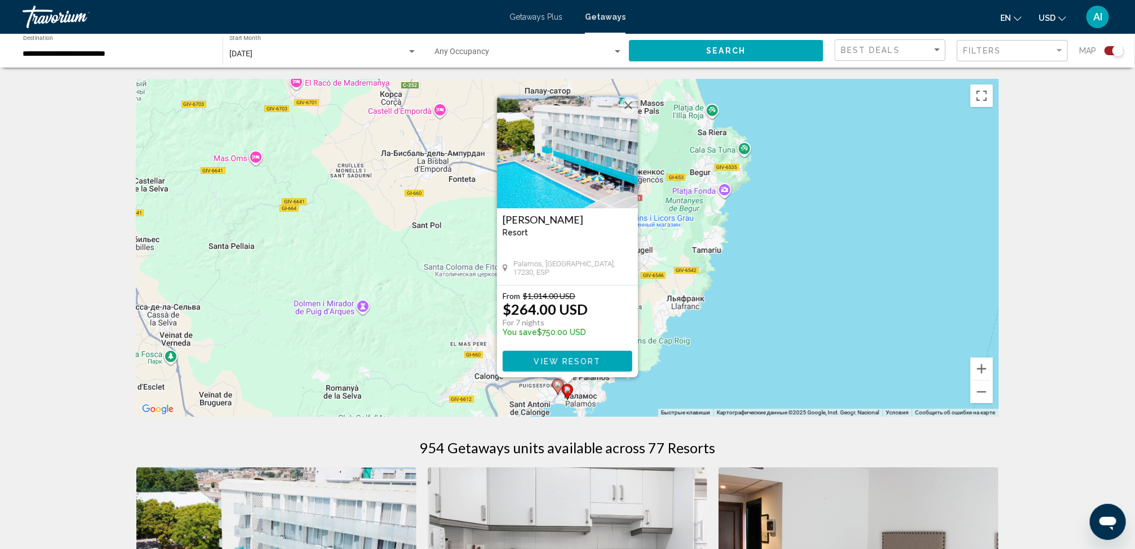
click at [700, 266] on div "Чтобы активировать перетаскивание с помощью клавиатуры, нажмите Alt + Ввод. Пос…" at bounding box center [567, 248] width 862 height 338
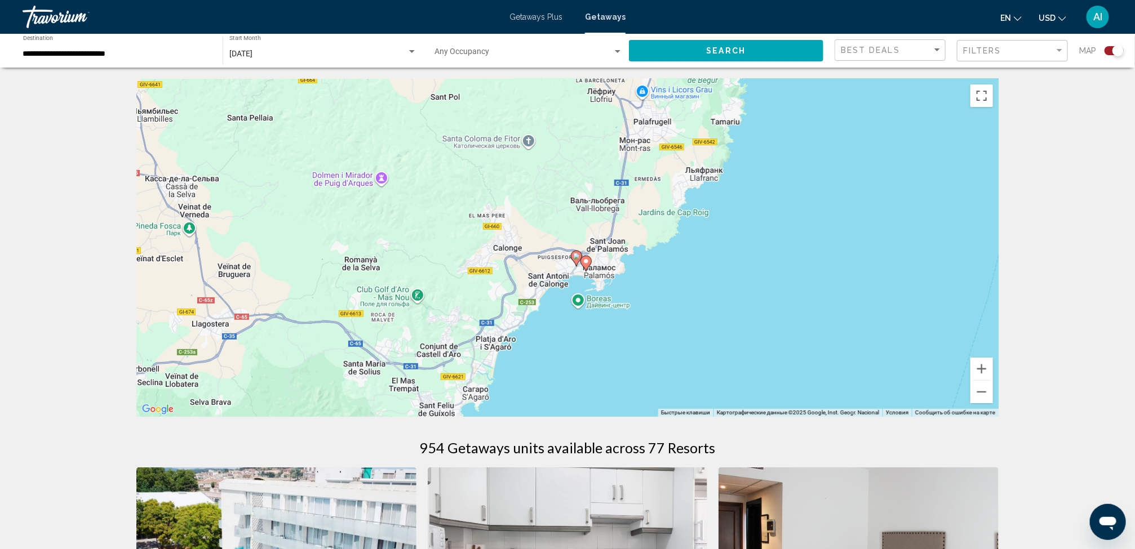
drag, startPoint x: 700, startPoint y: 266, endPoint x: 718, endPoint y: 134, distance: 133.1
click at [718, 134] on div "Чтобы активировать перетаскивание с помощью клавиатуры, нажмите Alt + Ввод. Пос…" at bounding box center [567, 248] width 862 height 338
click at [575, 257] on image "Main content" at bounding box center [576, 256] width 7 height 7
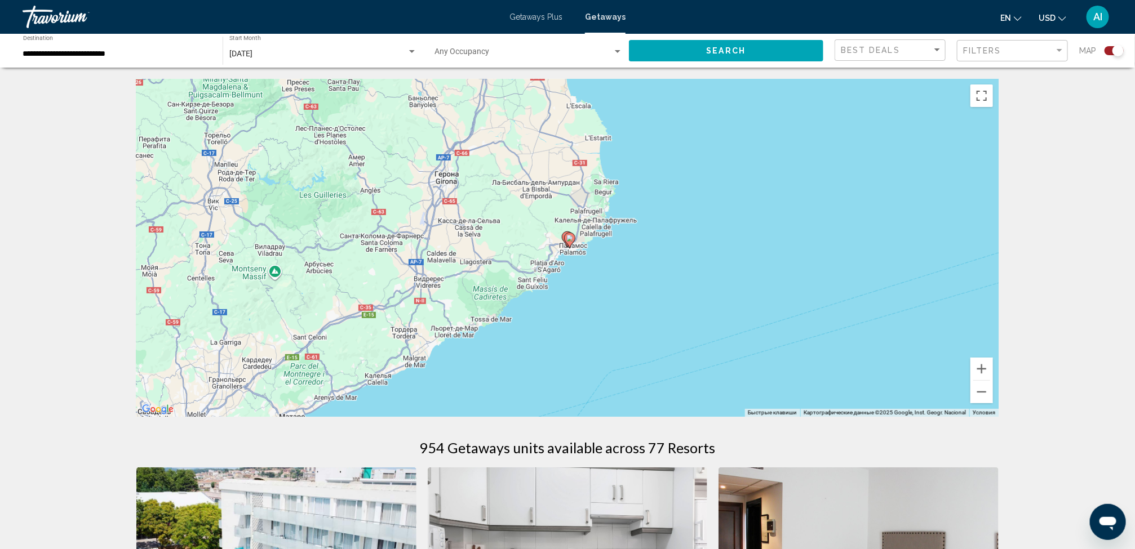
click at [575, 257] on div "Для навигации используйте клавиши со стрелками. Чтобы активировать перетаскиван…" at bounding box center [567, 248] width 862 height 338
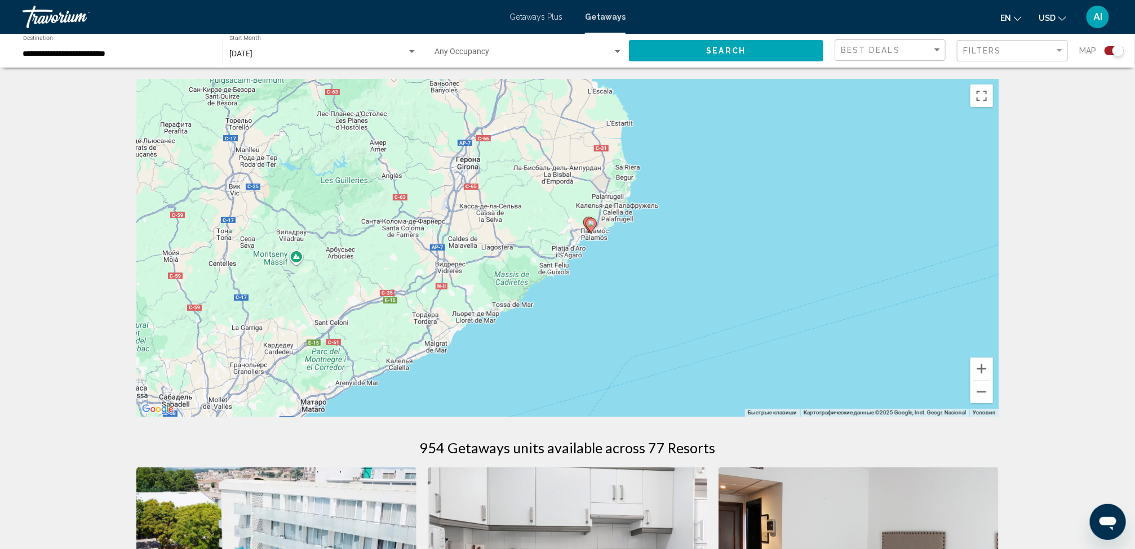
drag, startPoint x: 540, startPoint y: 249, endPoint x: 566, endPoint y: 229, distance: 33.4
click at [566, 229] on div "Чтобы активировать перетаскивание с помощью клавиатуры, нажмите Alt + Ввод. Пос…" at bounding box center [567, 248] width 862 height 338
click at [585, 225] on gmp-advanced-marker "Main content" at bounding box center [590, 225] width 11 height 17
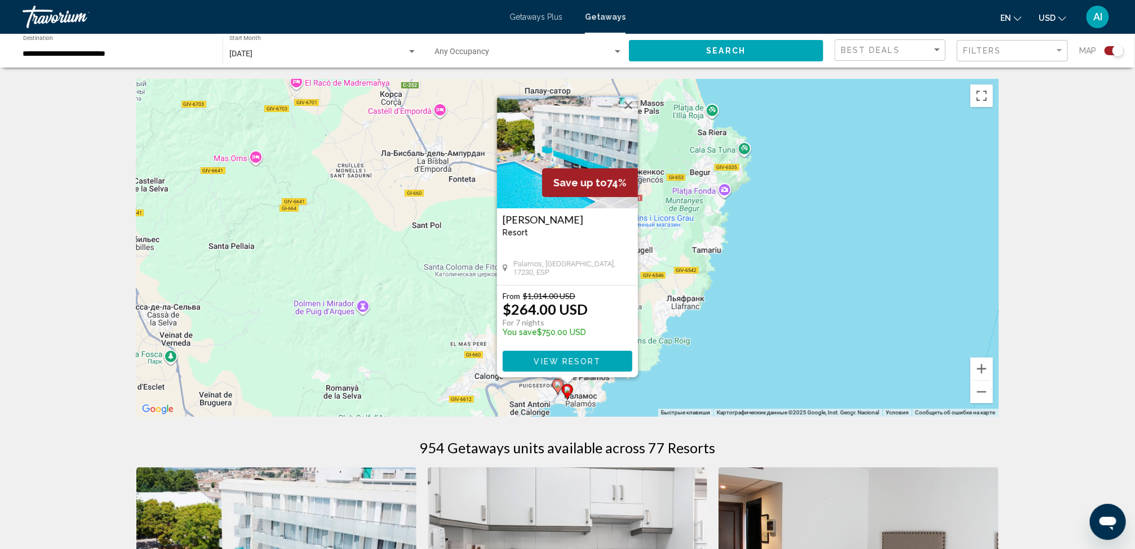
click at [555, 381] on icon "Main content" at bounding box center [558, 387] width 10 height 15
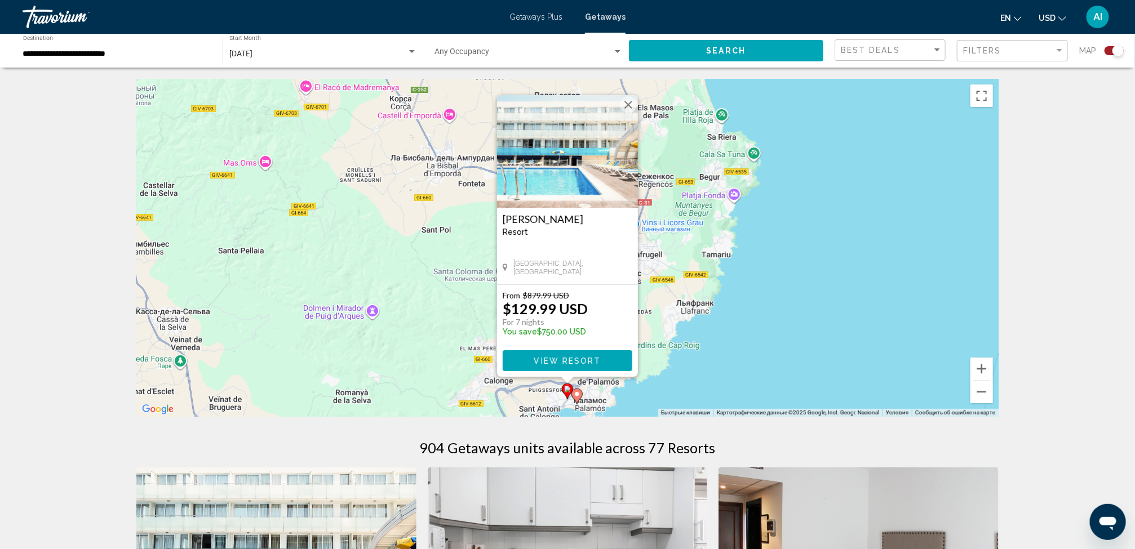
click at [698, 286] on div "Для навигации используйте клавиши со стрелками. Чтобы активировать перетаскиван…" at bounding box center [567, 248] width 862 height 338
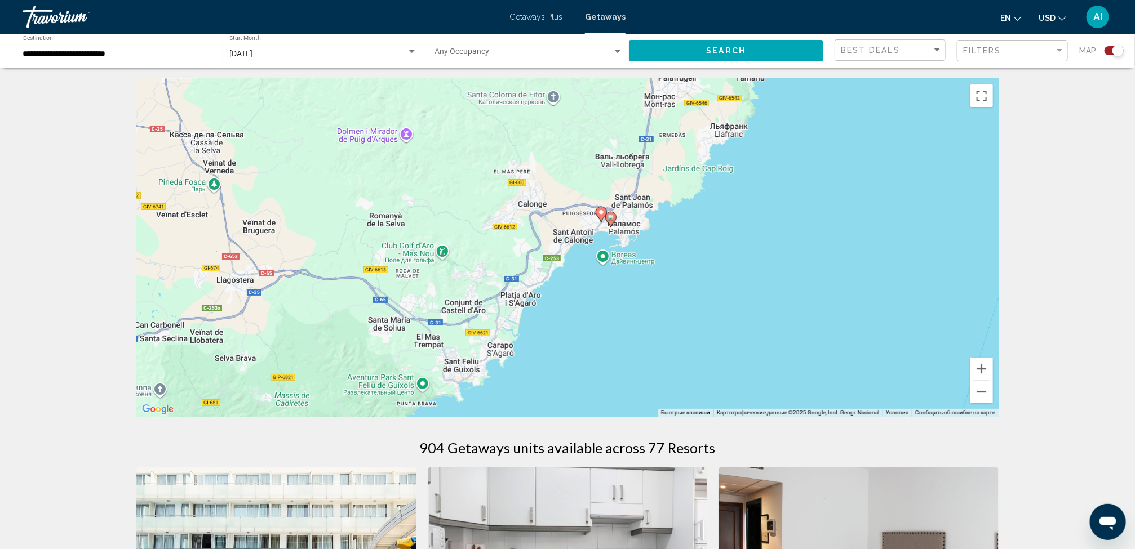
drag, startPoint x: 659, startPoint y: 343, endPoint x: 694, endPoint y: 161, distance: 185.2
click at [694, 161] on div "Чтобы активировать перетаскивание с помощью клавиатуры, нажмите Alt + Ввод. Пос…" at bounding box center [567, 248] width 862 height 338
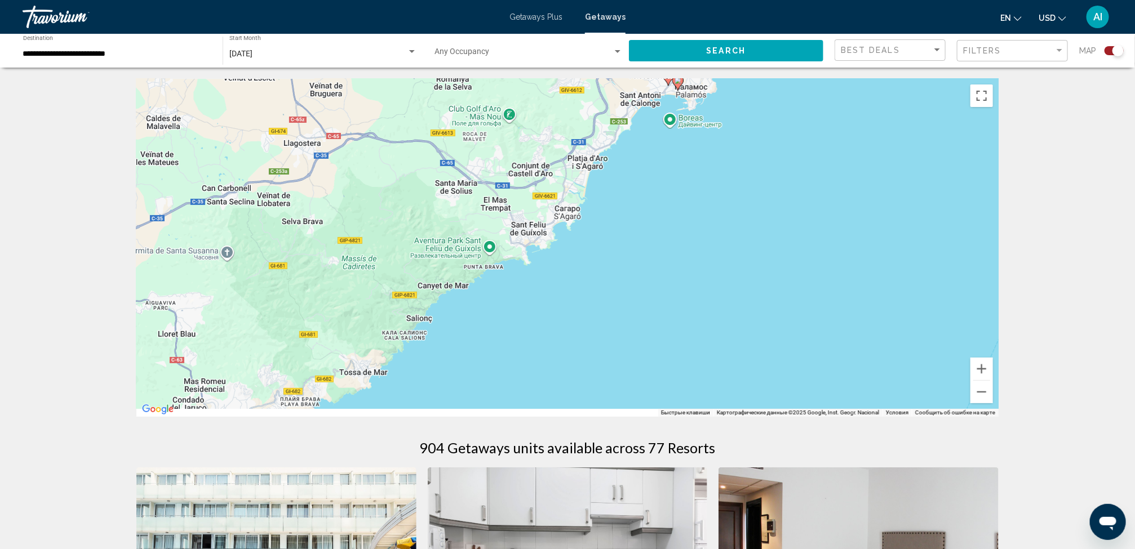
drag, startPoint x: 654, startPoint y: 243, endPoint x: 722, endPoint y: 102, distance: 157.0
click at [722, 102] on div "Чтобы активировать перетаскивание с помощью клавиатуры, нажмите Alt + Ввод. Пос…" at bounding box center [567, 248] width 862 height 338
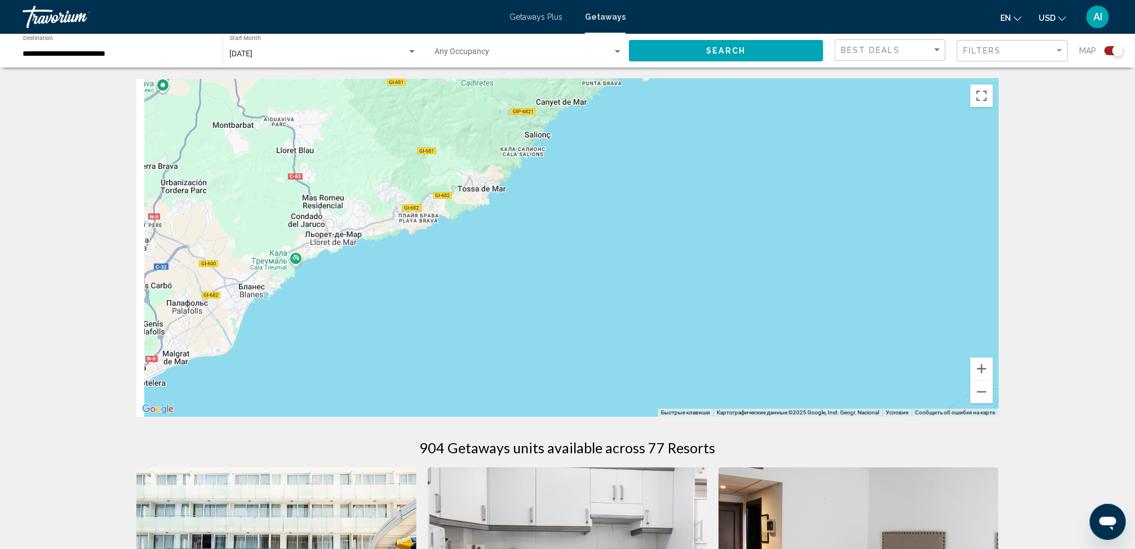
drag, startPoint x: 655, startPoint y: 241, endPoint x: 752, endPoint y: 100, distance: 170.8
click at [749, 104] on div "Чтобы активировать перетаскивание с помощью клавиатуры, нажмите Alt + Ввод. Пос…" at bounding box center [567, 248] width 862 height 338
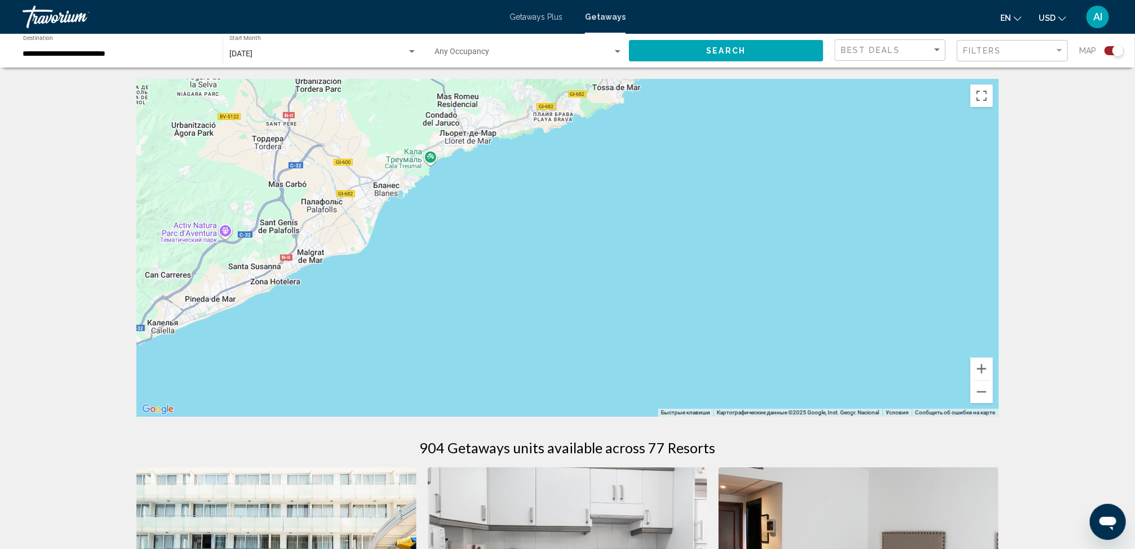
drag, startPoint x: 722, startPoint y: 198, endPoint x: 822, endPoint y: 144, distance: 113.9
click at [813, 151] on div "Main content" at bounding box center [567, 248] width 862 height 338
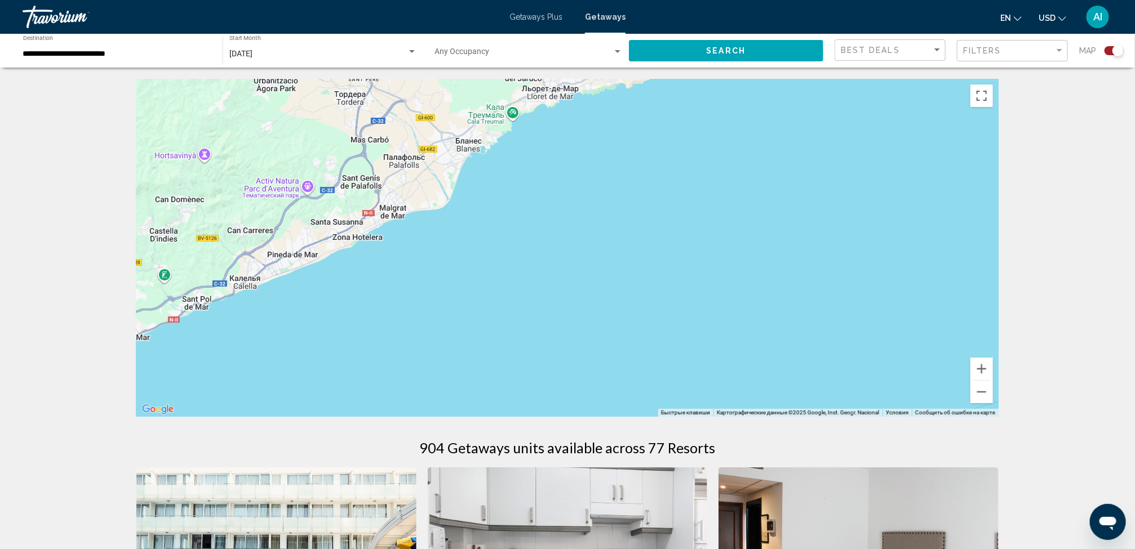
click at [645, 230] on div "Main content" at bounding box center [567, 248] width 862 height 338
click at [979, 392] on button "Уменьшить" at bounding box center [981, 392] width 23 height 23
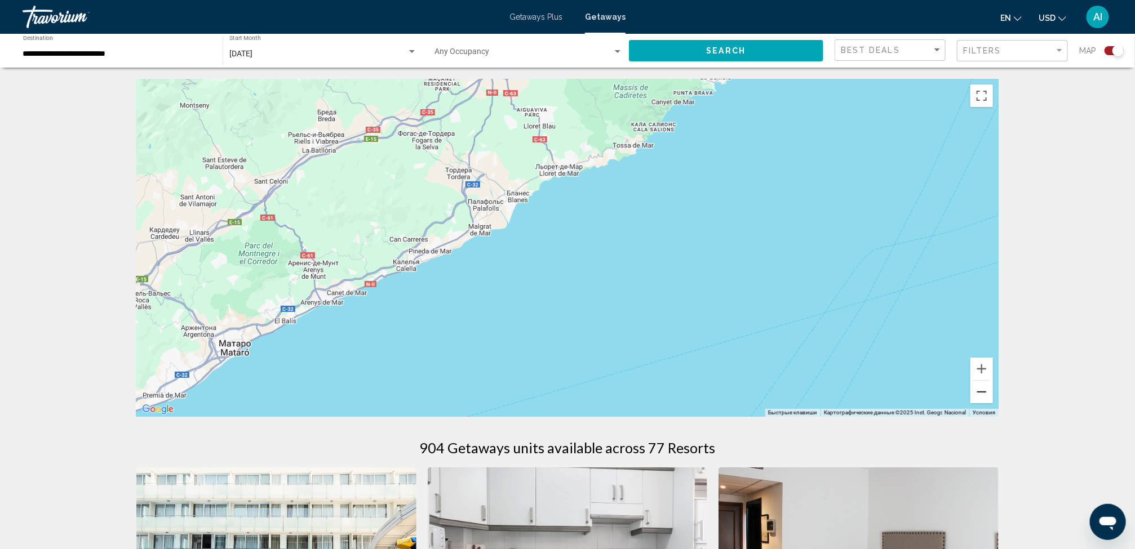
click at [979, 392] on button "Уменьшить" at bounding box center [981, 392] width 23 height 23
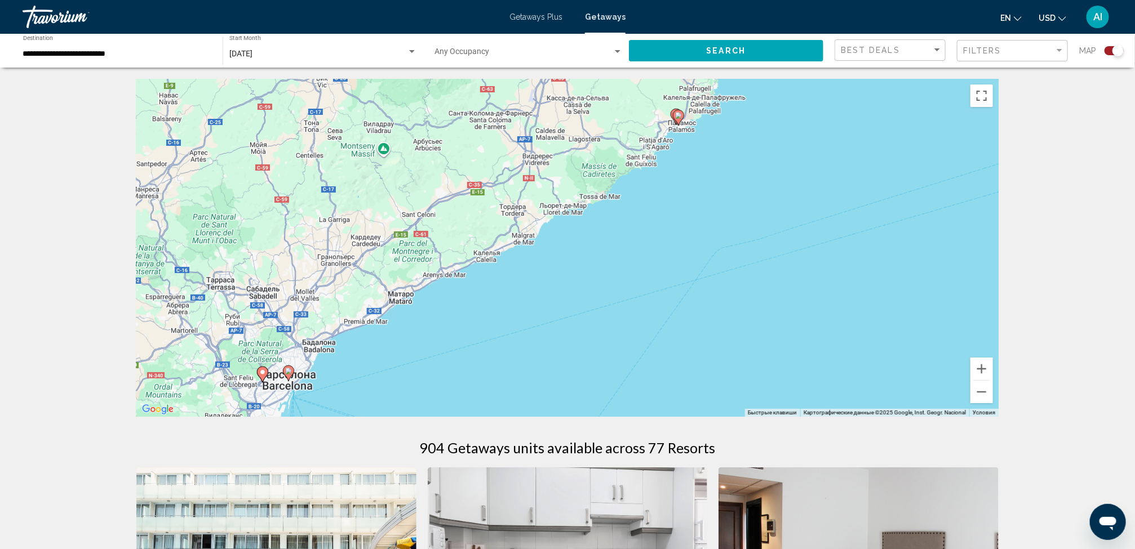
click at [609, 382] on div "Чтобы активировать перетаскивание с помощью клавиатуры, нажмите Alt + Ввод. Пос…" at bounding box center [567, 248] width 862 height 338
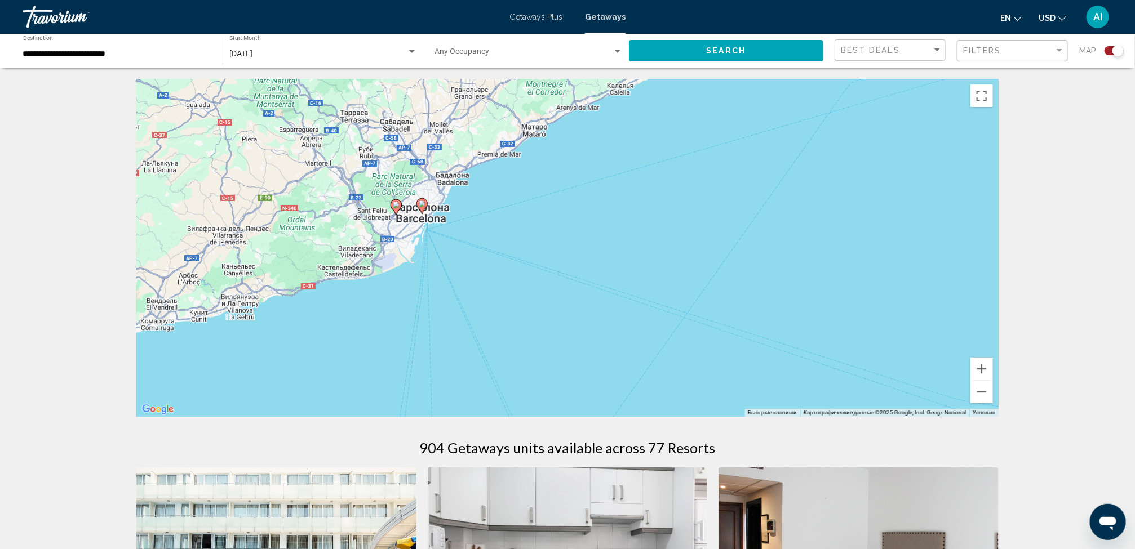
drag, startPoint x: 631, startPoint y: 346, endPoint x: 765, endPoint y: 179, distance: 214.1
click at [765, 179] on div "Чтобы активировать перетаскивание с помощью клавиатуры, нажмите Alt + Ввод. Пос…" at bounding box center [567, 248] width 862 height 338
click at [602, 240] on div "Чтобы активировать перетаскивание с помощью клавиатуры, нажмите Alt + Ввод. Пос…" at bounding box center [567, 248] width 862 height 338
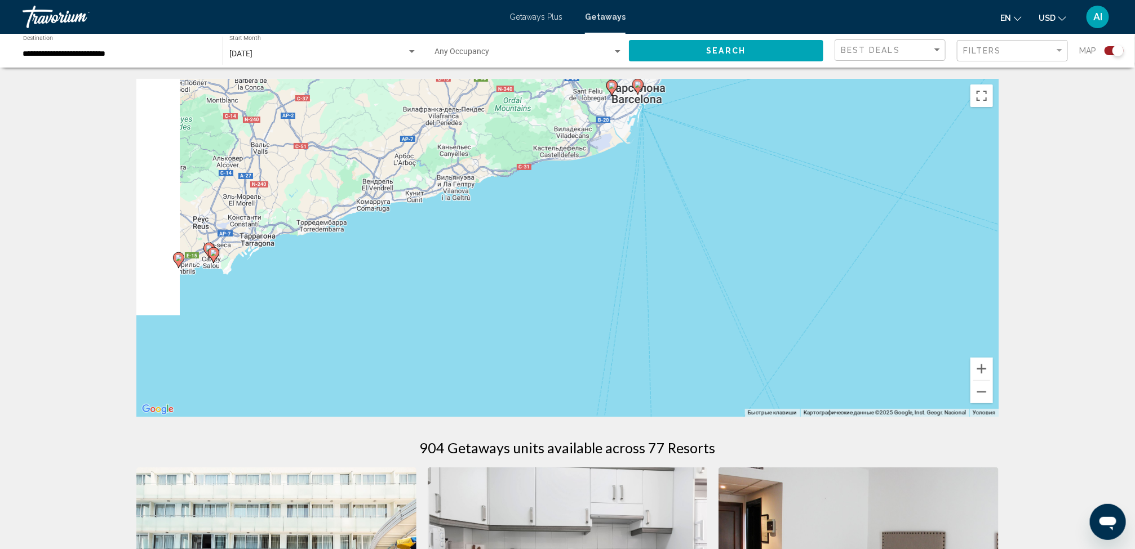
drag, startPoint x: 473, startPoint y: 305, endPoint x: 695, endPoint y: 181, distance: 253.5
click at [695, 181] on div "Чтобы активировать перетаскивание с помощью клавиатуры, нажмите Alt + Ввод. Пос…" at bounding box center [567, 248] width 862 height 338
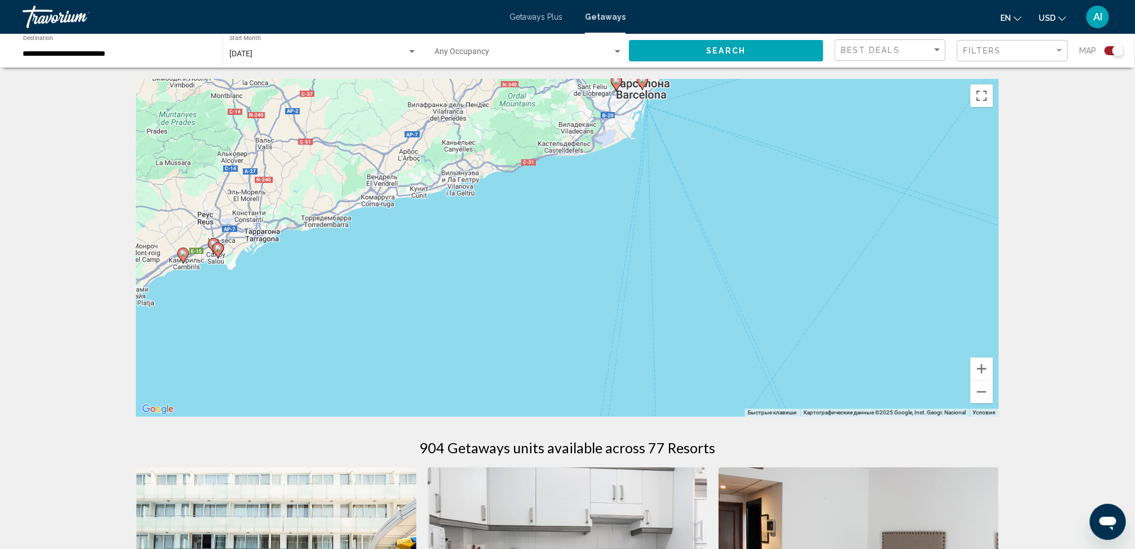
click at [505, 263] on div "Чтобы активировать перетаскивание с помощью клавиатуры, нажмите Alt + Ввод. Пос…" at bounding box center [567, 248] width 862 height 338
drag, startPoint x: 505, startPoint y: 263, endPoint x: 605, endPoint y: 254, distance: 100.1
click at [605, 254] on div "Чтобы активировать перетаскивание с помощью клавиатуры, нажмите Alt + Ввод. Пос…" at bounding box center [567, 248] width 862 height 338
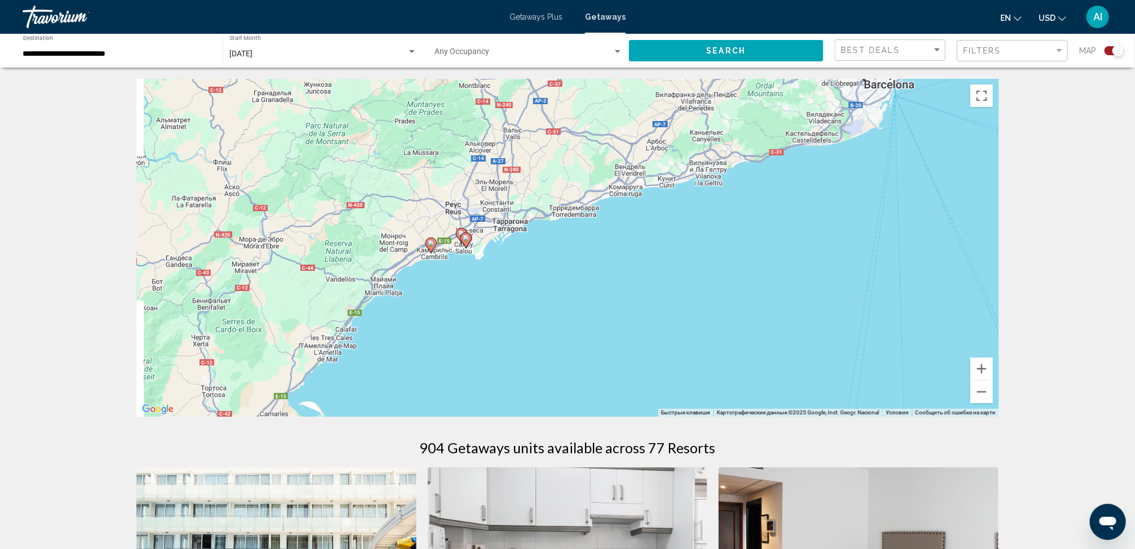
drag, startPoint x: 450, startPoint y: 311, endPoint x: 698, endPoint y: 301, distance: 248.1
click at [698, 301] on div "Чтобы активировать перетаскивание с помощью клавиатуры, нажмите Alt + Ввод. Пос…" at bounding box center [567, 248] width 862 height 338
click at [430, 244] on image "Main content" at bounding box center [431, 243] width 7 height 7
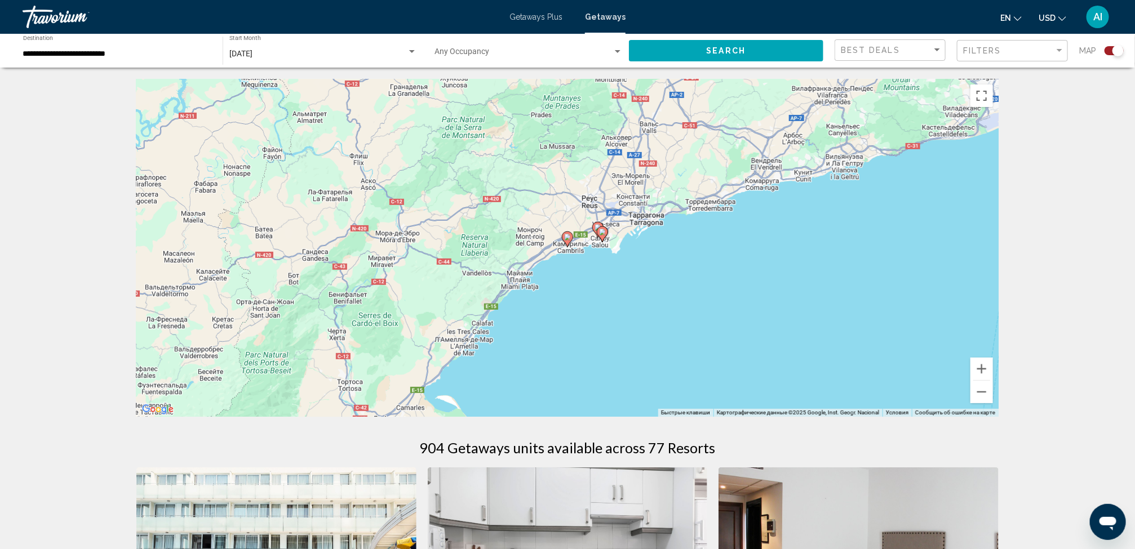
click at [565, 238] on image "Main content" at bounding box center [567, 237] width 7 height 7
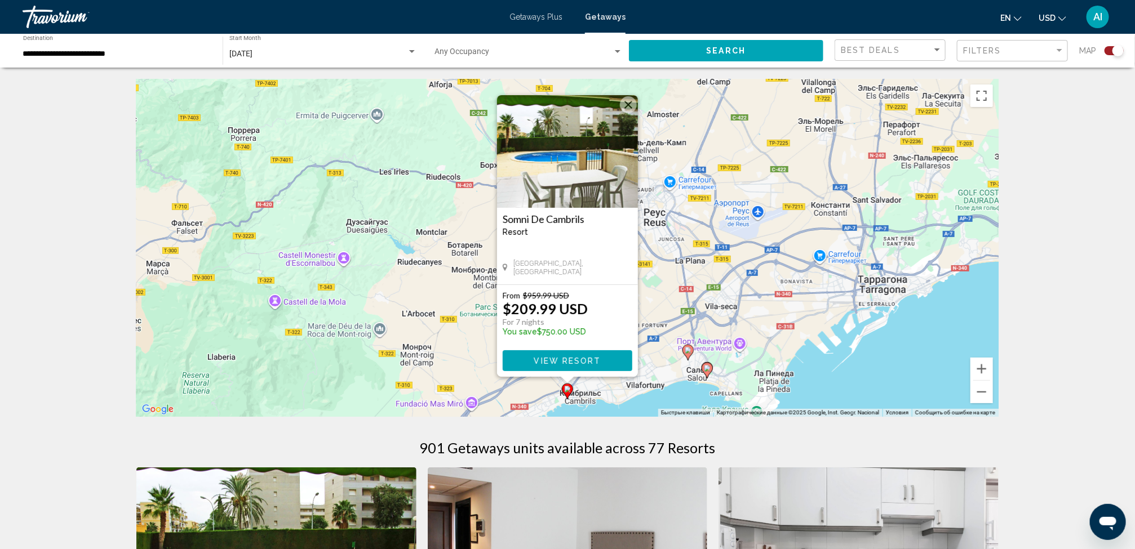
click at [676, 328] on div "Чтобы активировать перетаскивание с помощью клавиатуры, нажмите Alt + Ввод. Пос…" at bounding box center [567, 248] width 862 height 338
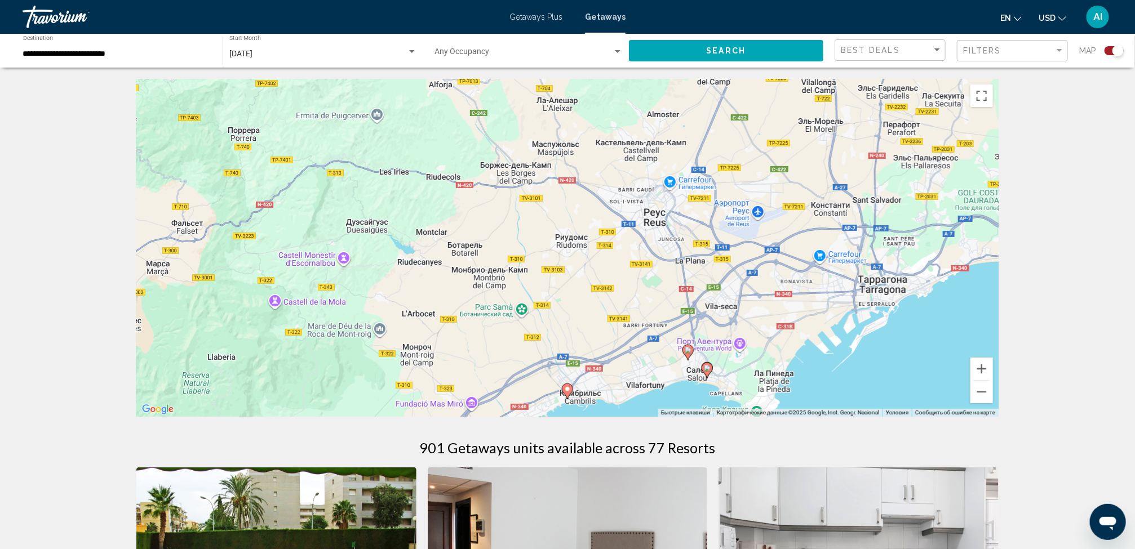
click at [685, 347] on image "Main content" at bounding box center [688, 350] width 7 height 7
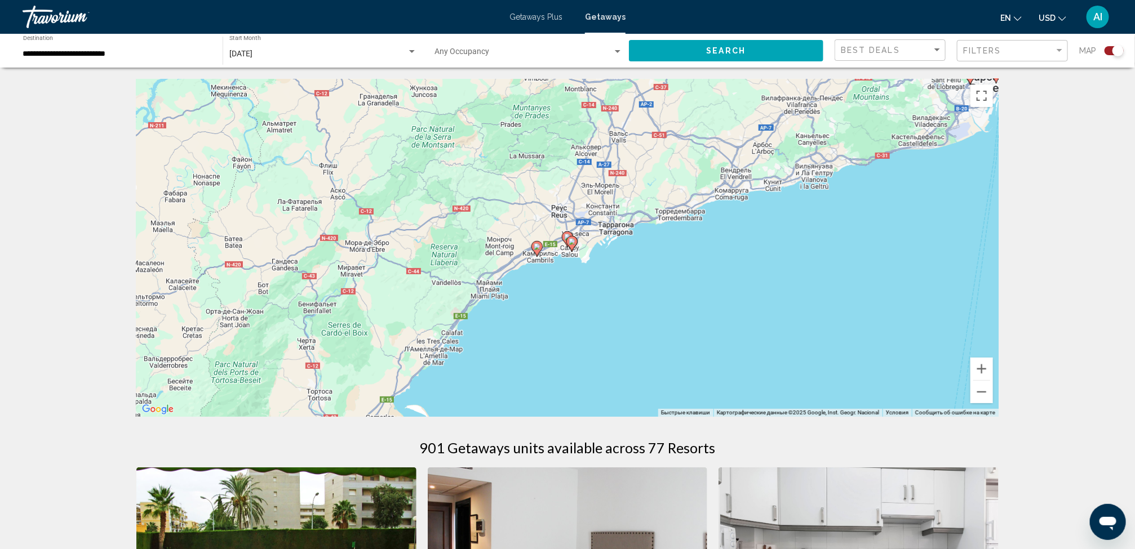
click at [563, 233] on icon "Main content" at bounding box center [567, 240] width 11 height 16
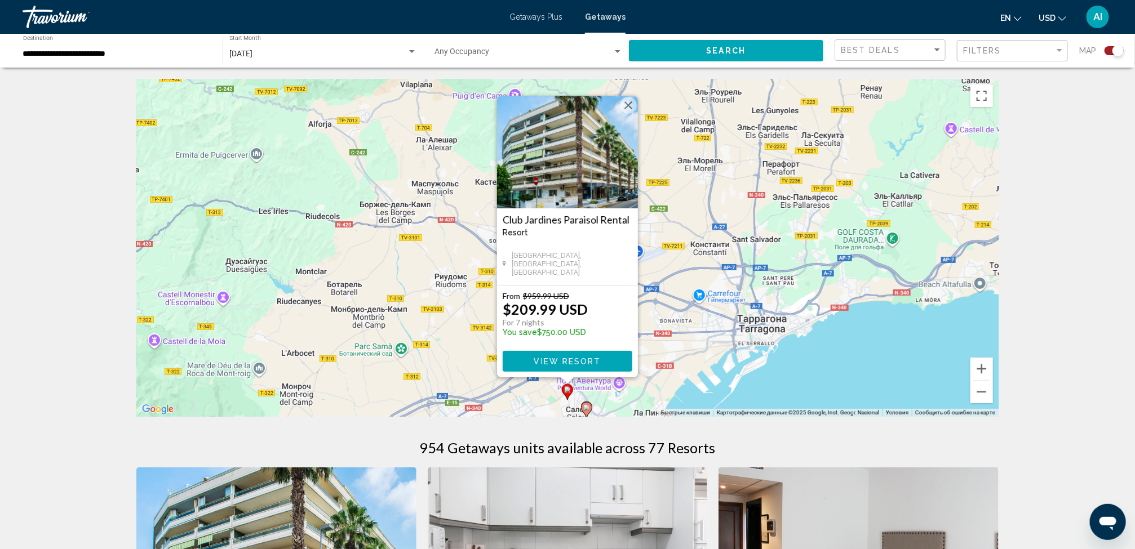
click at [688, 353] on div "Чтобы активировать перетаскивание с помощью клавиатуры, нажмите Alt + Ввод. Пос…" at bounding box center [567, 248] width 862 height 338
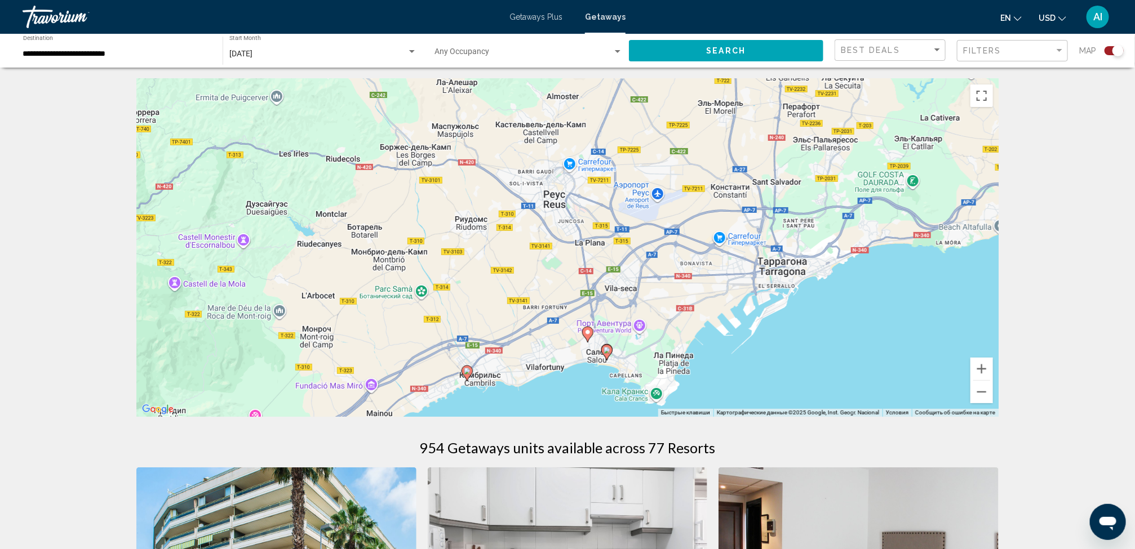
drag, startPoint x: 597, startPoint y: 399, endPoint x: 617, endPoint y: 338, distance: 64.7
click at [617, 338] on div "Чтобы активировать перетаскивание с помощью клавиатуры, нажмите Alt + Ввод. Пос…" at bounding box center [567, 248] width 862 height 338
click at [604, 345] on icon "Main content" at bounding box center [607, 352] width 10 height 15
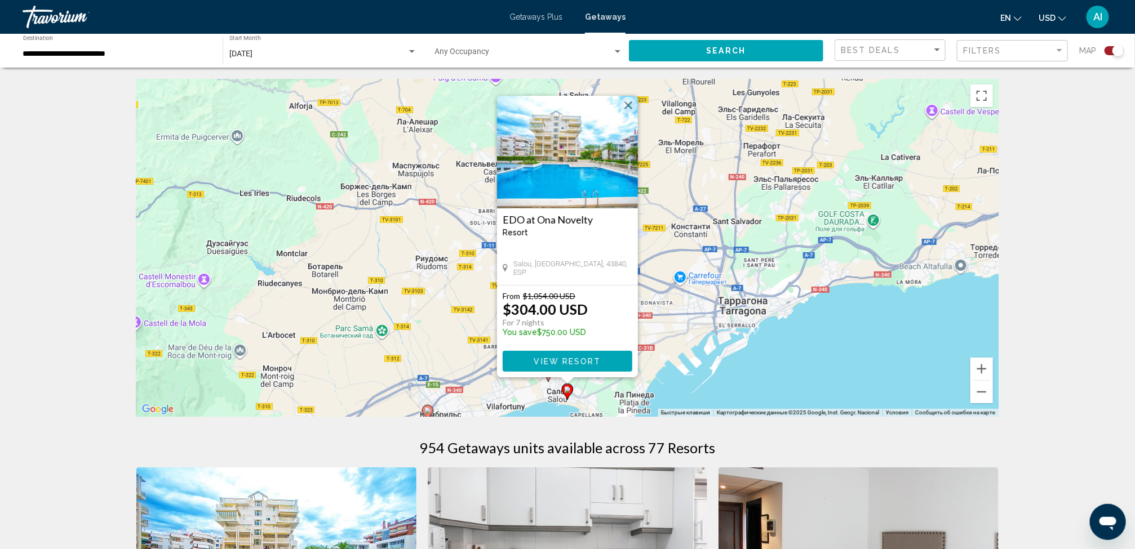
click at [687, 318] on div "Чтобы активировать перетаскивание с помощью клавиатуры, нажмите Alt + Ввод. Пос…" at bounding box center [567, 248] width 862 height 338
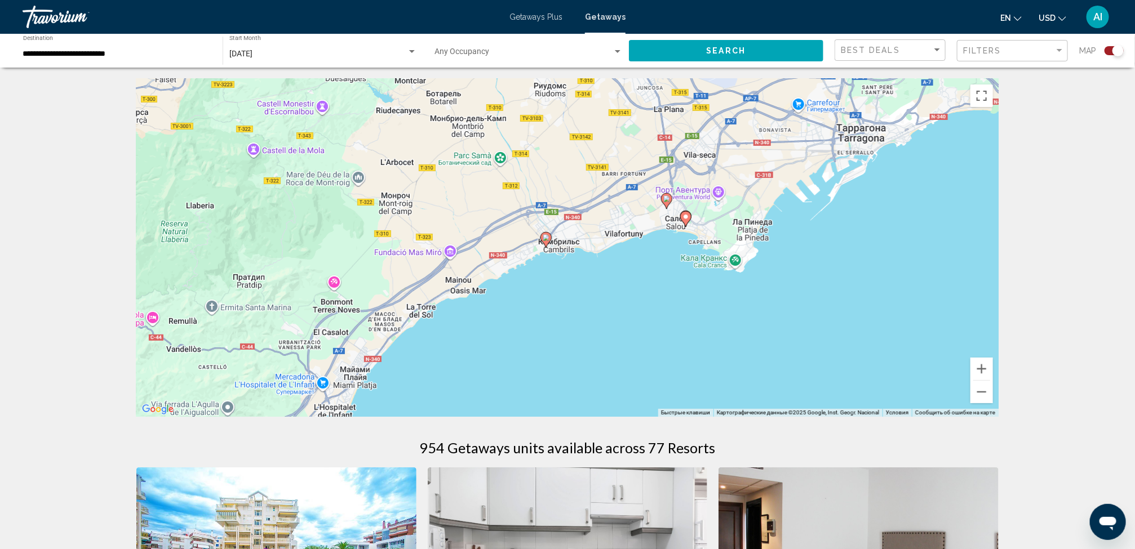
drag, startPoint x: 523, startPoint y: 340, endPoint x: 642, endPoint y: 166, distance: 211.1
click at [642, 166] on div "Чтобы активировать перетаскивание с помощью клавиатуры, нажмите Alt + Ввод. Пос…" at bounding box center [567, 248] width 862 height 338
click at [526, 245] on div "Чтобы активировать перетаскивание с помощью клавиатуры, нажмите Alt + Ввод. Пос…" at bounding box center [567, 248] width 862 height 338
click at [977, 382] on button "Уменьшить" at bounding box center [981, 392] width 23 height 23
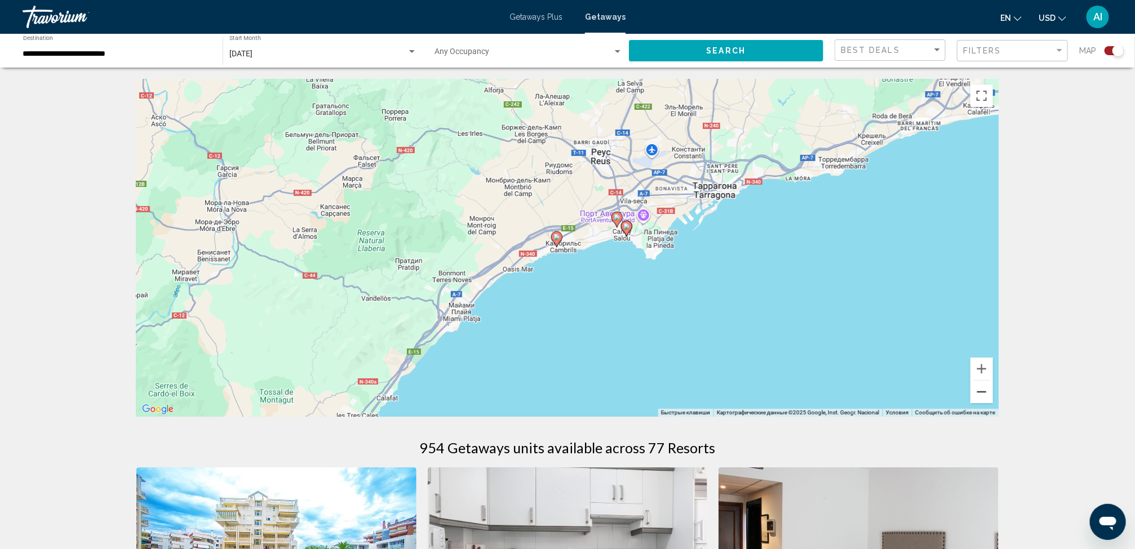
click at [977, 382] on button "Уменьшить" at bounding box center [981, 392] width 23 height 23
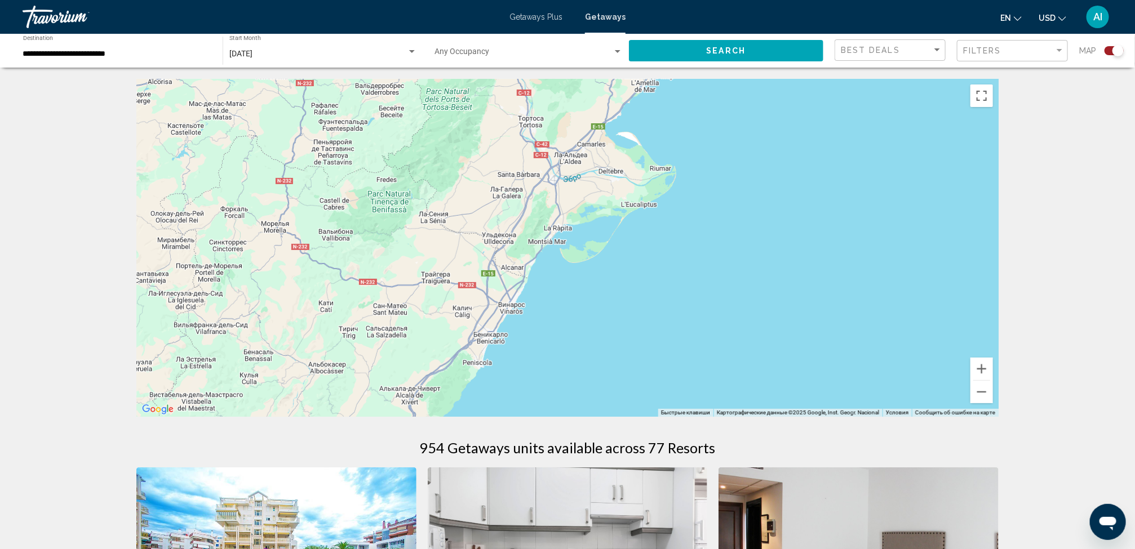
drag, startPoint x: 651, startPoint y: 362, endPoint x: 841, endPoint y: 95, distance: 328.1
click at [841, 95] on div "Чтобы активировать перетаскивание с помощью клавиатуры, нажмите Alt + Ввод. Пос…" at bounding box center [567, 248] width 862 height 338
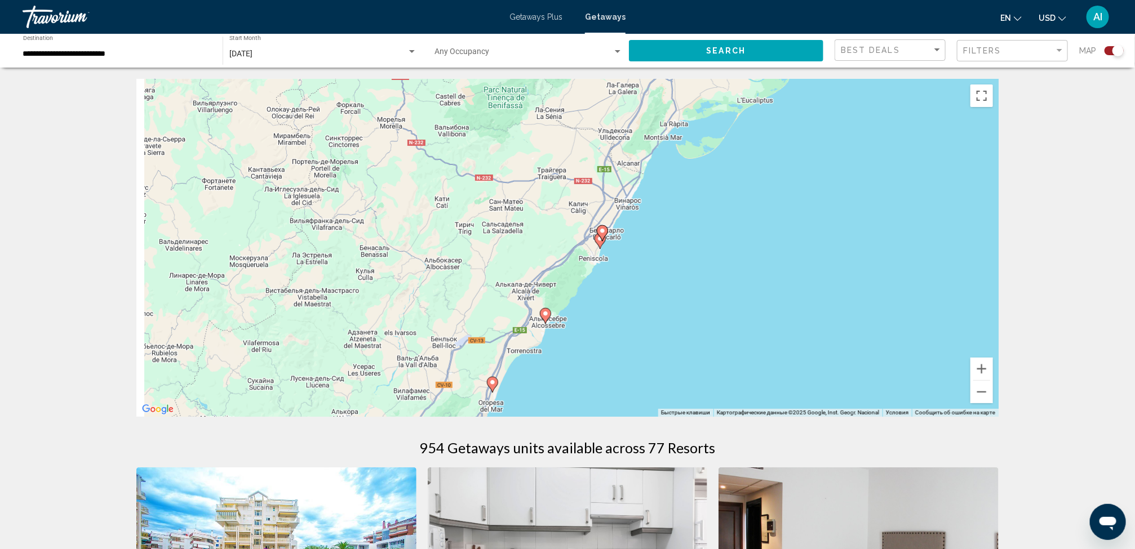
drag, startPoint x: 617, startPoint y: 292, endPoint x: 735, endPoint y: 185, distance: 159.9
click at [735, 185] on div "Чтобы активировать перетаскивание с помощью клавиатуры, нажмите Alt + Ввод. Пос…" at bounding box center [567, 248] width 862 height 338
click at [603, 227] on icon "Main content" at bounding box center [602, 233] width 10 height 15
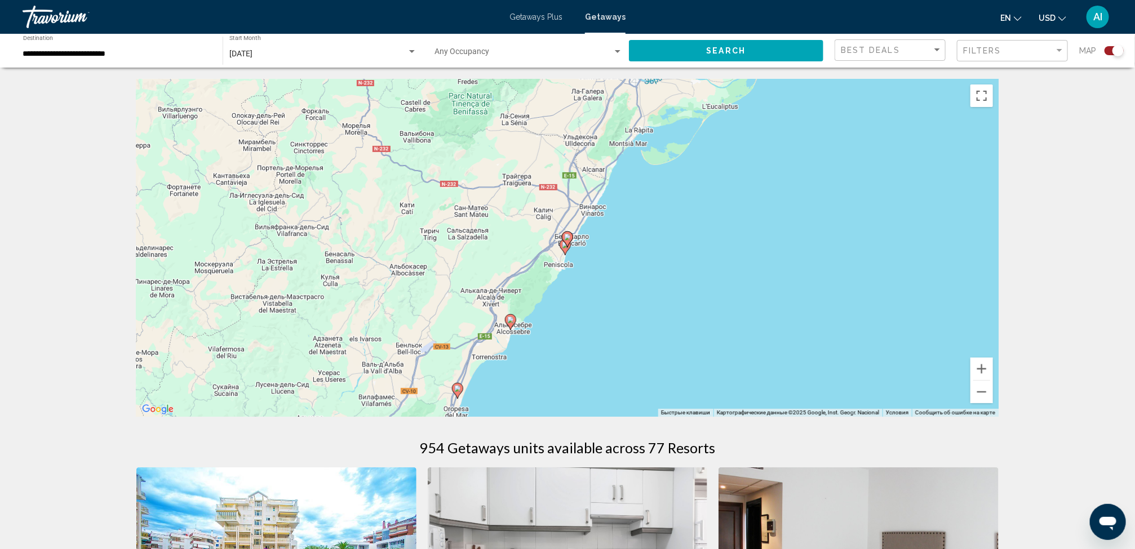
click at [567, 236] on image "Main content" at bounding box center [567, 237] width 7 height 7
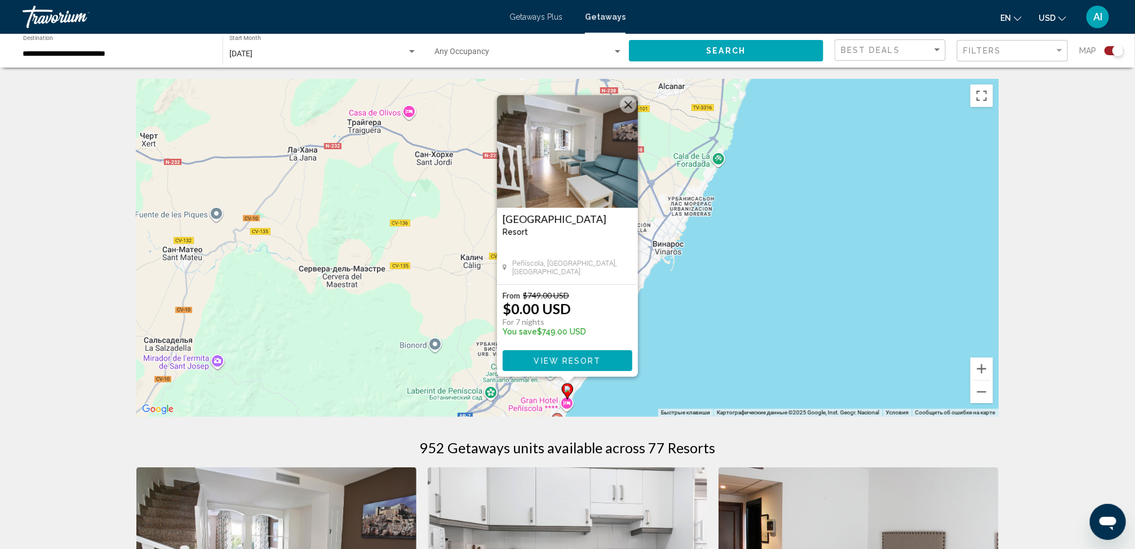
click at [705, 277] on div "Чтобы активировать перетаскивание с помощью клавиатуры, нажмите Alt + Ввод. Пос…" at bounding box center [567, 248] width 862 height 338
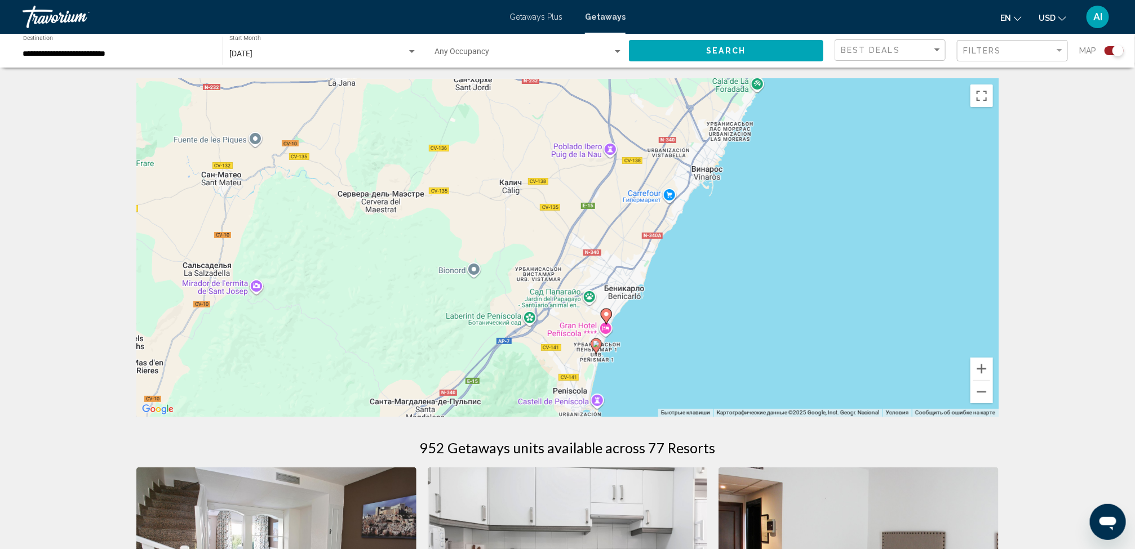
drag, startPoint x: 724, startPoint y: 234, endPoint x: 759, endPoint y: 167, distance: 75.4
click at [759, 167] on div "Чтобы активировать перетаскивание с помощью клавиатуры, нажмите Alt + Ввод. Пос…" at bounding box center [567, 248] width 862 height 338
click at [593, 342] on image "Main content" at bounding box center [596, 344] width 7 height 7
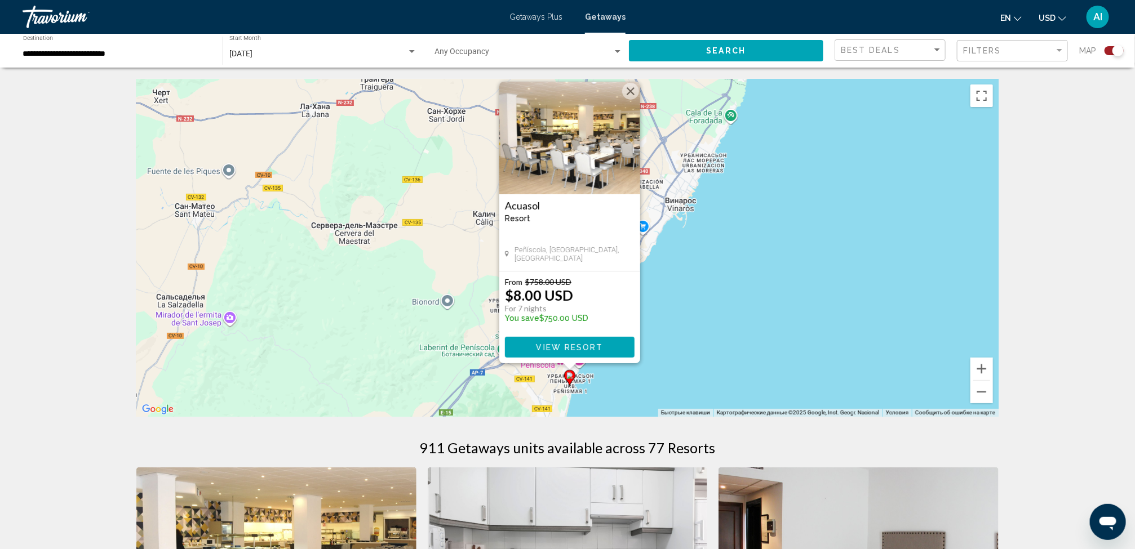
drag, startPoint x: 702, startPoint y: 213, endPoint x: 727, endPoint y: 157, distance: 61.3
click at [727, 157] on div "Чтобы активировать перетаскивание с помощью клавиатуры, нажмите Alt + Ввод. Пос…" at bounding box center [567, 248] width 862 height 338
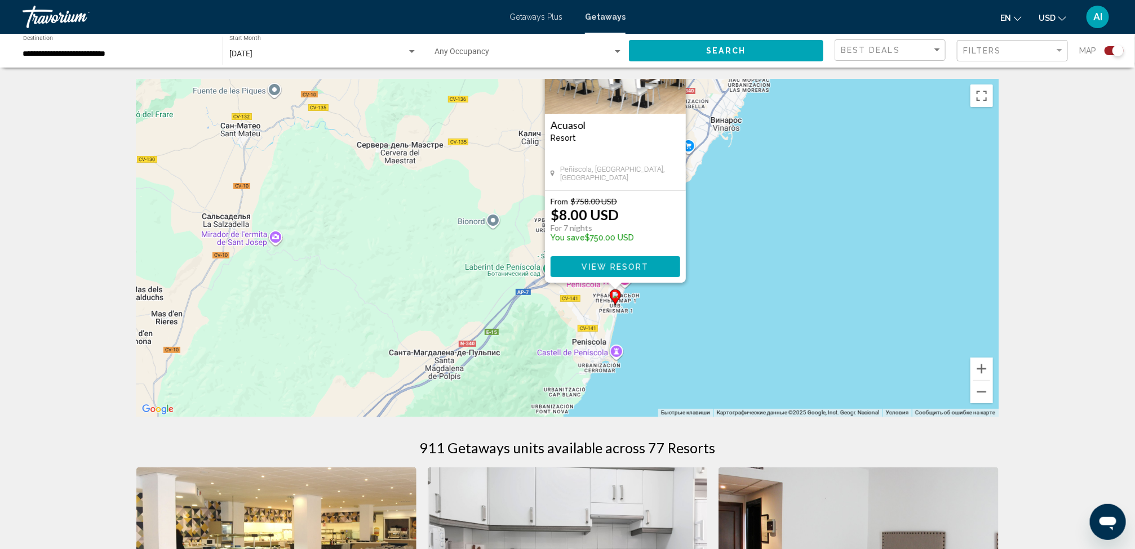
click at [739, 214] on div "Чтобы активировать перетаскивание с помощью клавиатуры, нажмите Alt + Ввод. Пос…" at bounding box center [567, 248] width 862 height 338
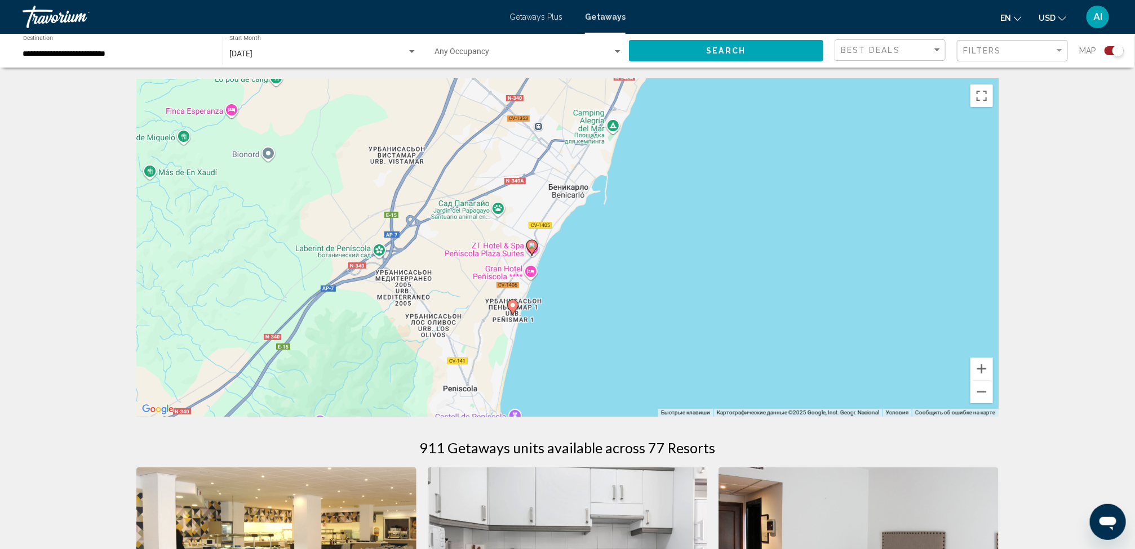
drag, startPoint x: 879, startPoint y: 314, endPoint x: 905, endPoint y: 220, distance: 98.0
click at [905, 220] on div "Чтобы активировать перетаскивание с помощью клавиатуры, нажмите Alt + Ввод. Пос…" at bounding box center [567, 248] width 862 height 338
click at [981, 384] on button "Уменьшить" at bounding box center [981, 392] width 23 height 23
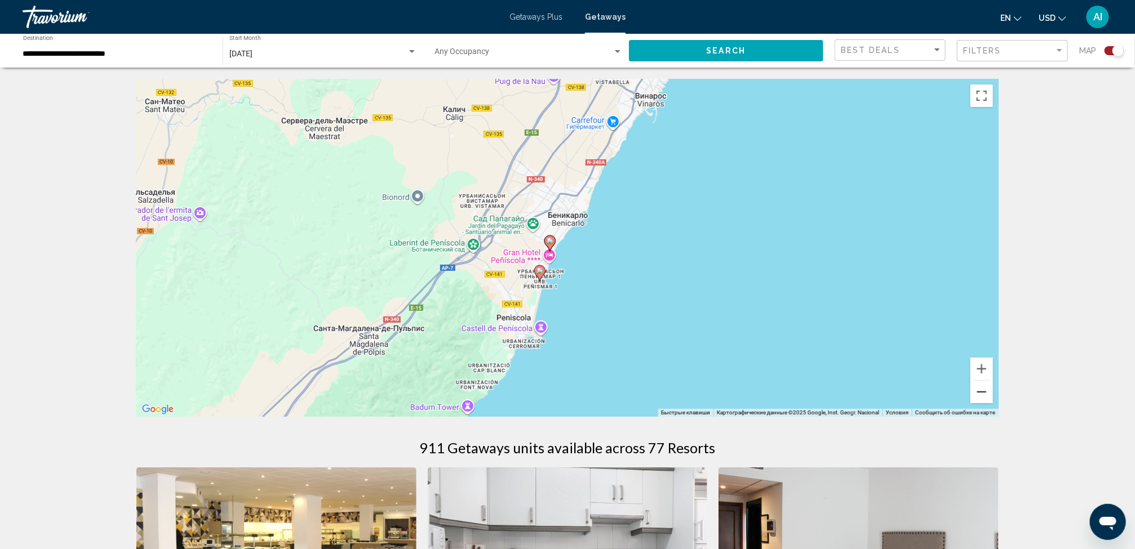
click at [979, 396] on button "Уменьшить" at bounding box center [981, 392] width 23 height 23
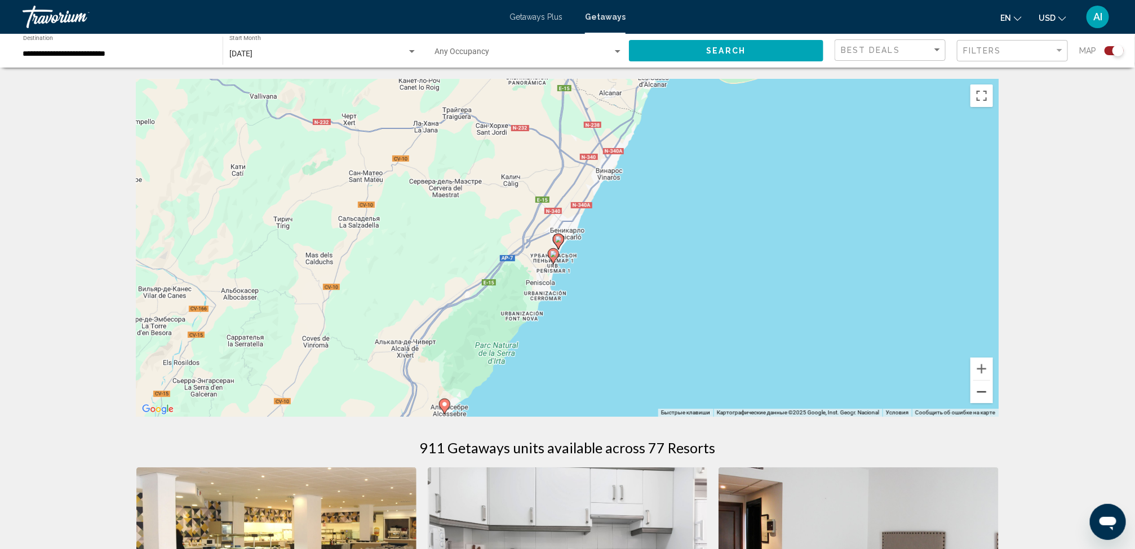
click at [979, 396] on button "Уменьшить" at bounding box center [981, 392] width 23 height 23
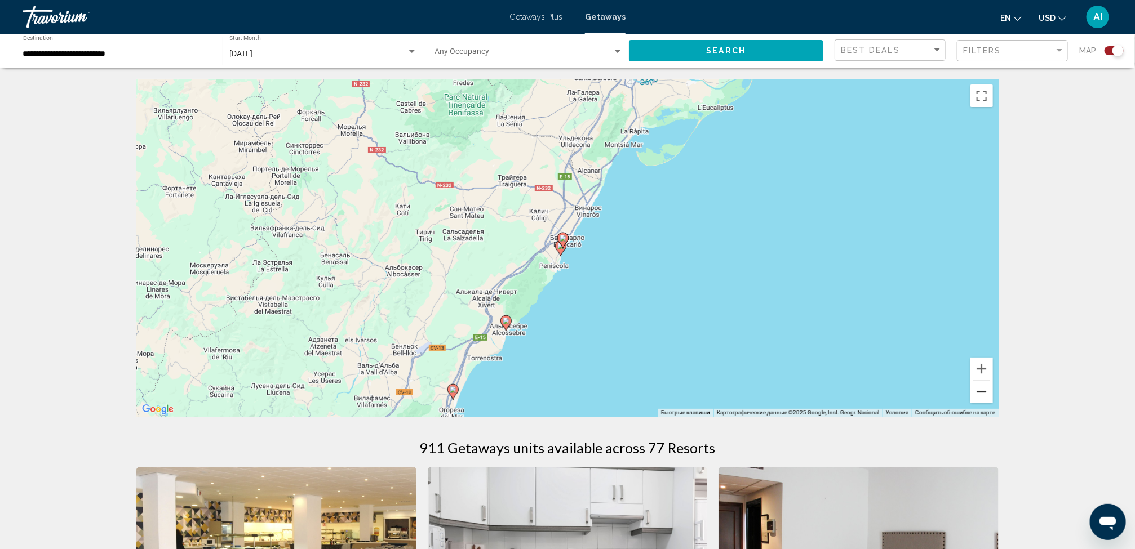
click at [979, 396] on button "Уменьшить" at bounding box center [981, 392] width 23 height 23
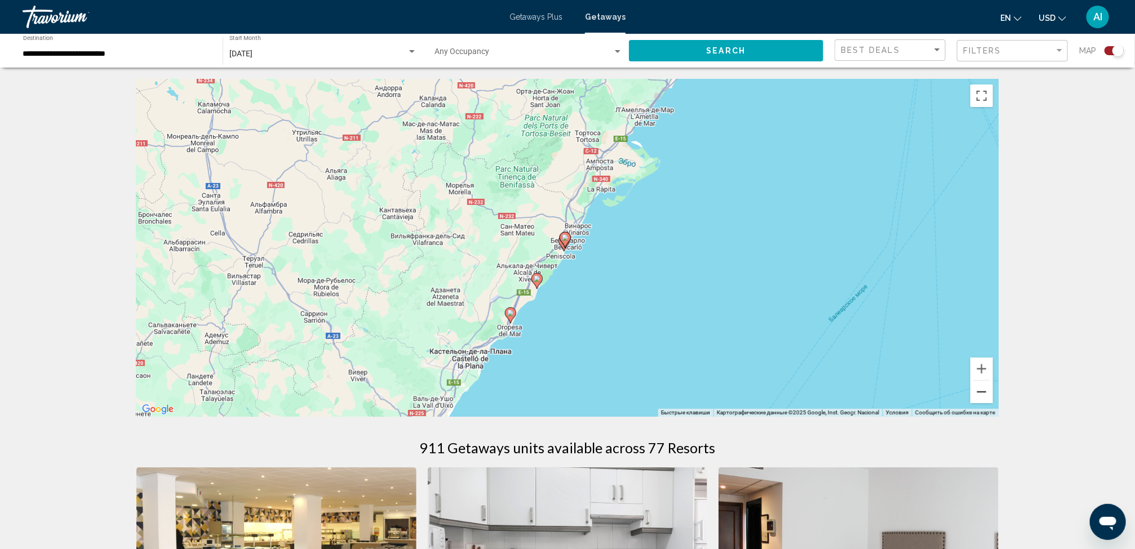
click at [979, 396] on button "Уменьшить" at bounding box center [981, 392] width 23 height 23
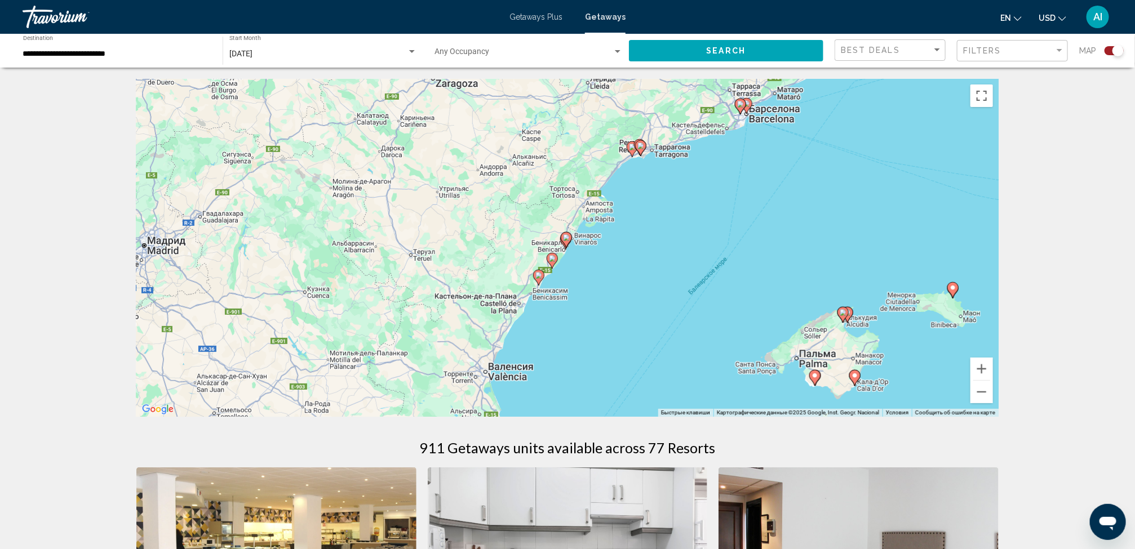
click at [540, 273] on image "Main content" at bounding box center [538, 275] width 7 height 7
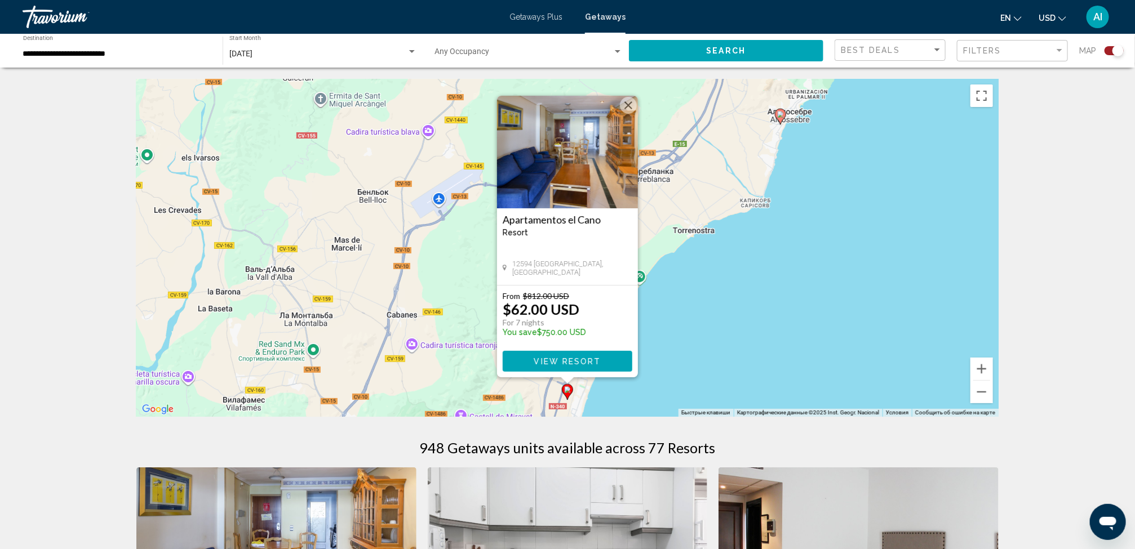
click at [677, 301] on div "Чтобы активировать перетаскивание с помощью клавиатуры, нажмите Alt + Ввод. Пос…" at bounding box center [567, 248] width 862 height 338
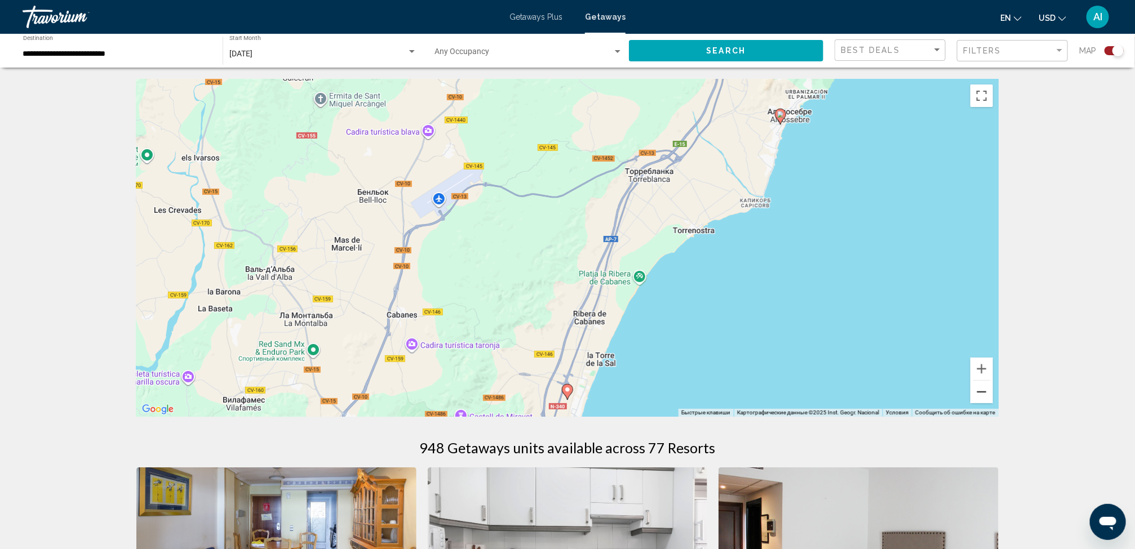
click at [984, 385] on button "Уменьшить" at bounding box center [981, 392] width 23 height 23
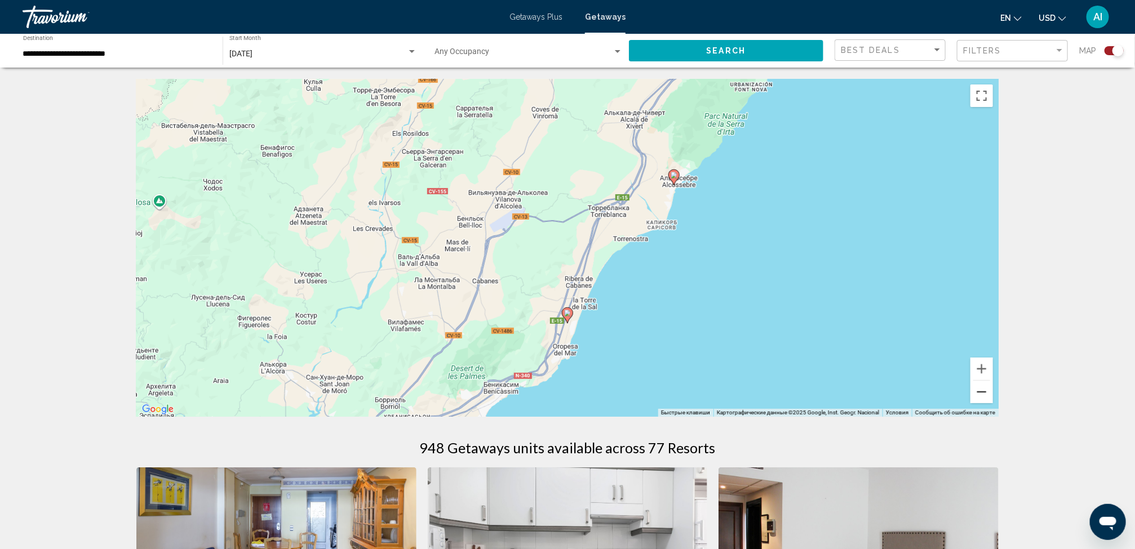
click at [984, 385] on button "Уменьшить" at bounding box center [981, 392] width 23 height 23
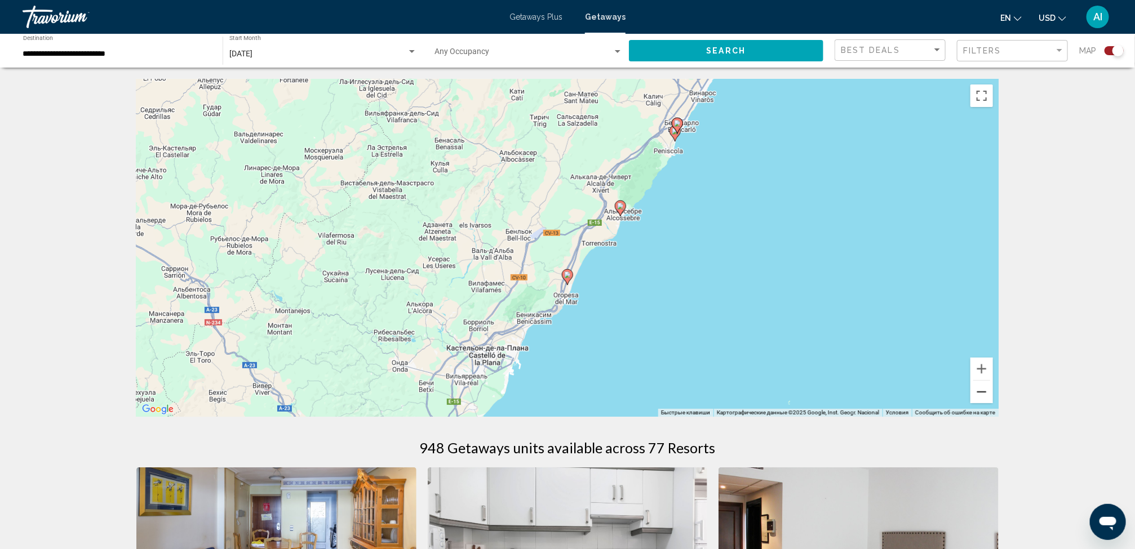
click at [984, 385] on button "Уменьшить" at bounding box center [981, 392] width 23 height 23
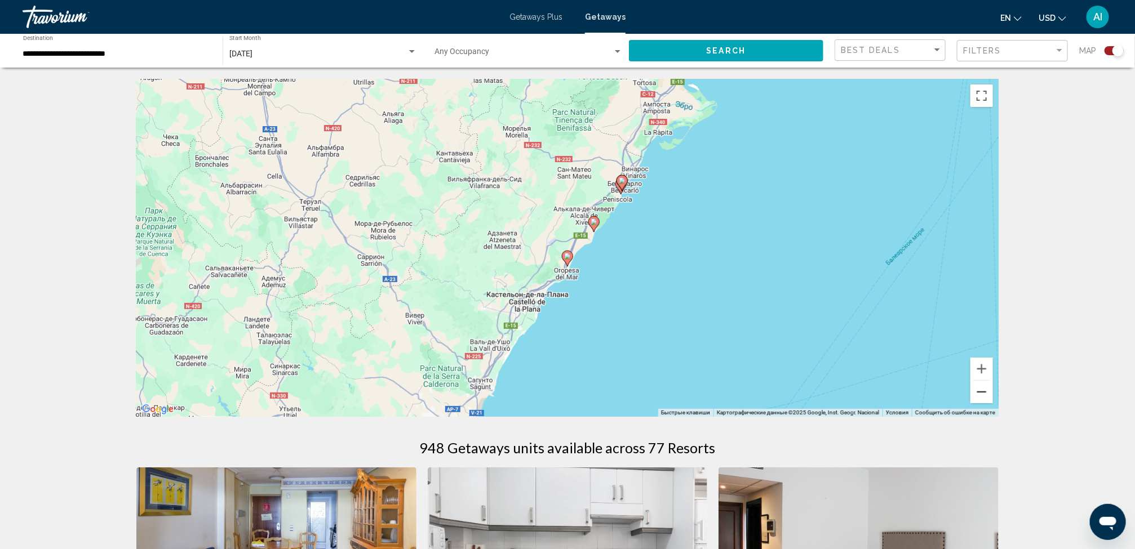
click at [984, 385] on button "Уменьшить" at bounding box center [981, 392] width 23 height 23
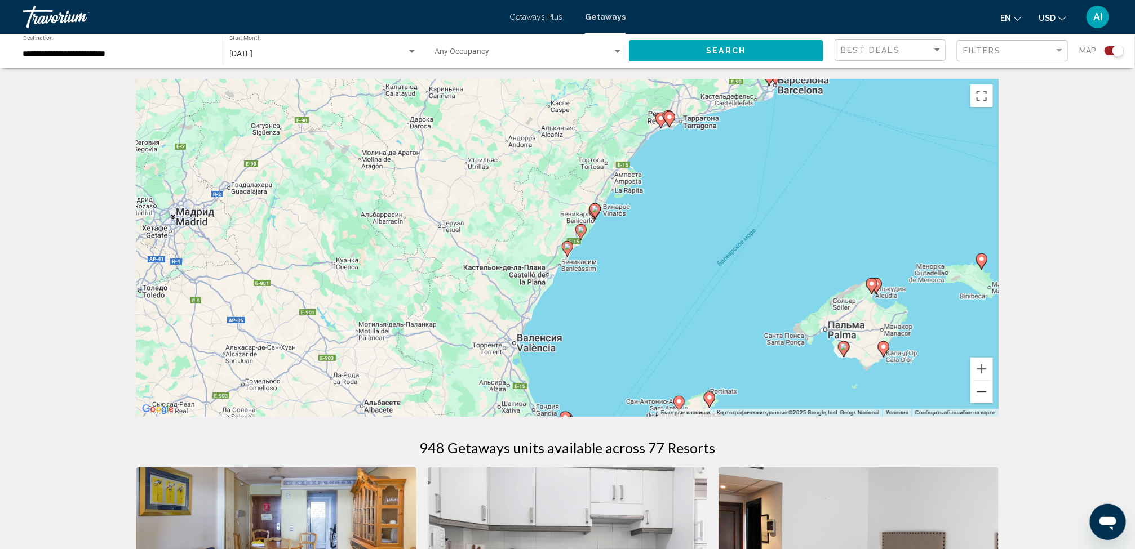
click at [984, 385] on button "Уменьшить" at bounding box center [981, 392] width 23 height 23
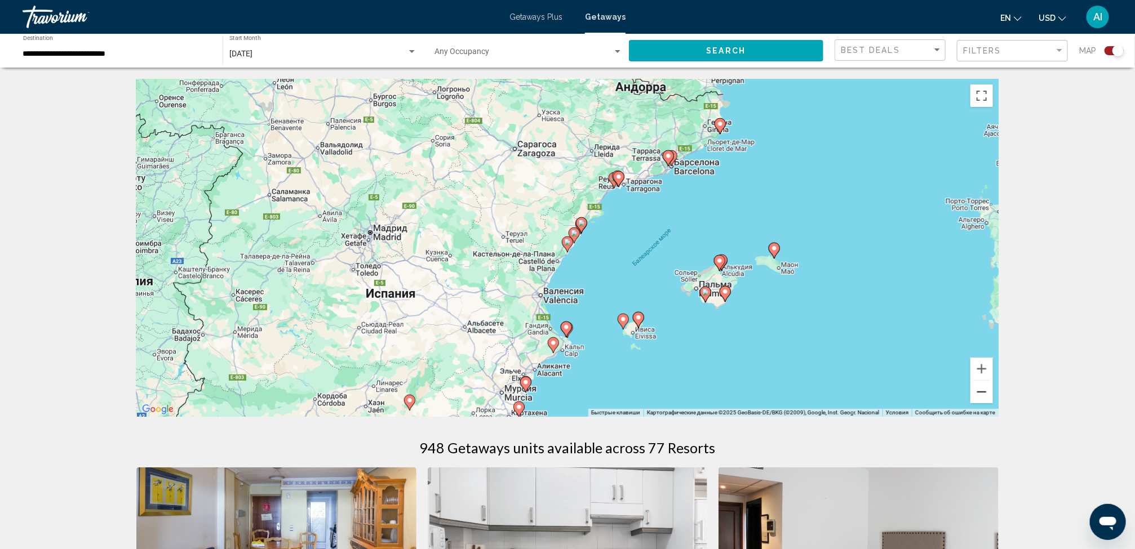
click at [984, 385] on button "Уменьшить" at bounding box center [981, 392] width 23 height 23
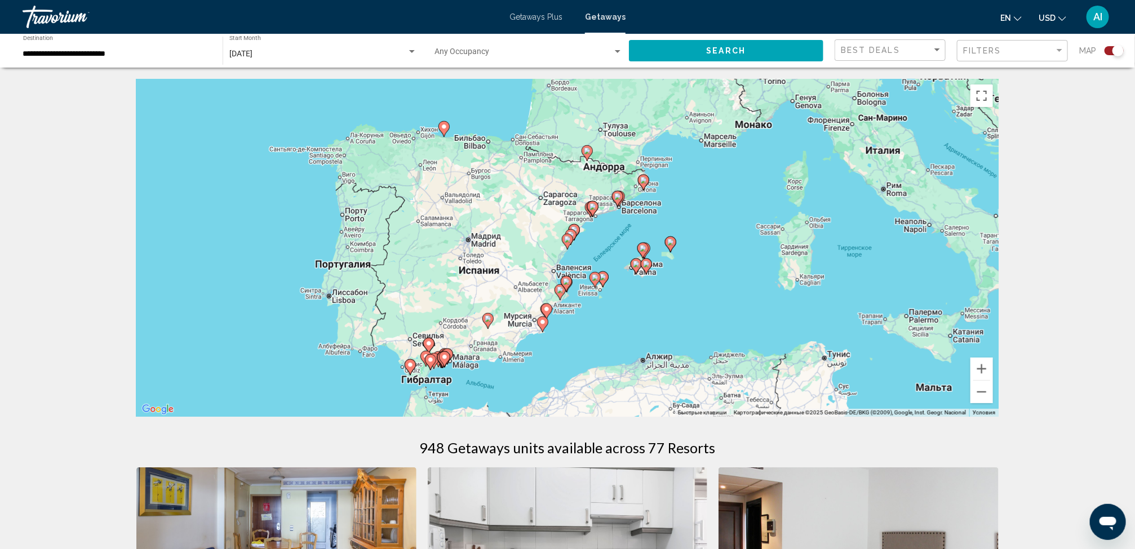
click at [544, 323] on image "Main content" at bounding box center [542, 322] width 7 height 7
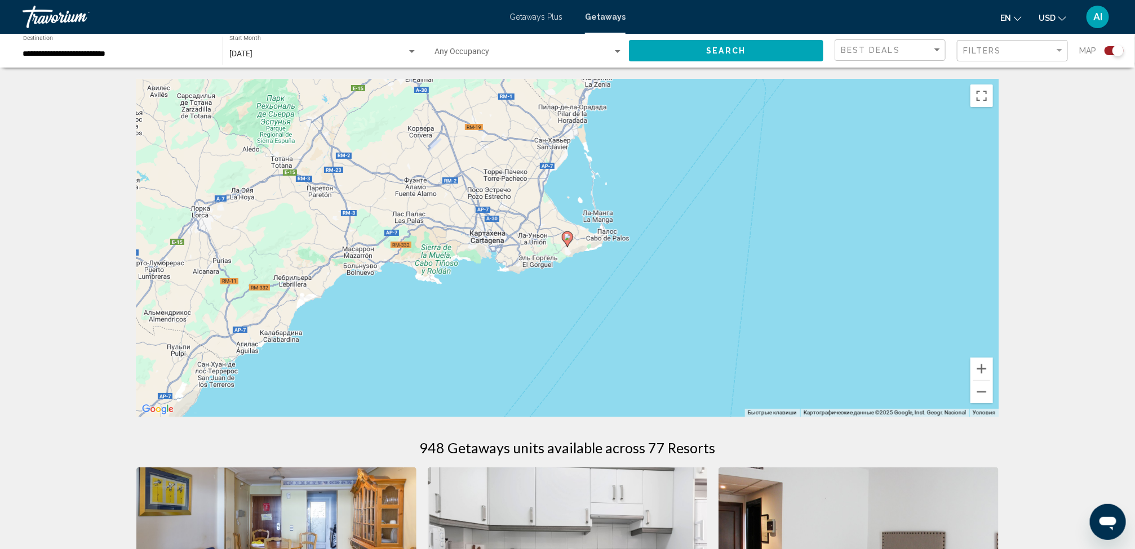
click at [567, 237] on image "Main content" at bounding box center [567, 237] width 7 height 7
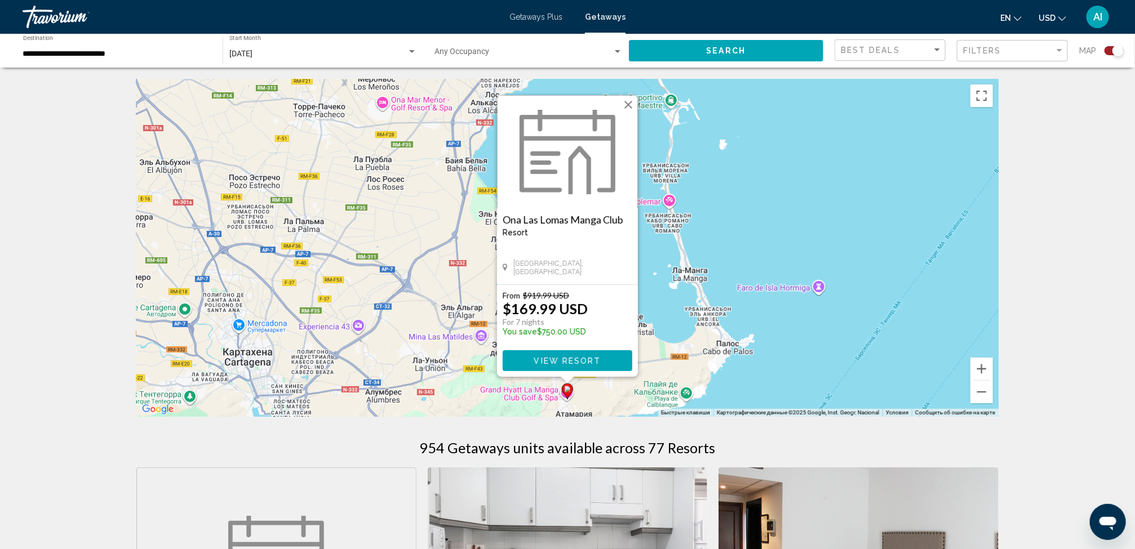
click at [681, 270] on div "Чтобы активировать перетаскивание с помощью клавиатуры, нажмите Alt + Ввод. Пос…" at bounding box center [567, 248] width 862 height 338
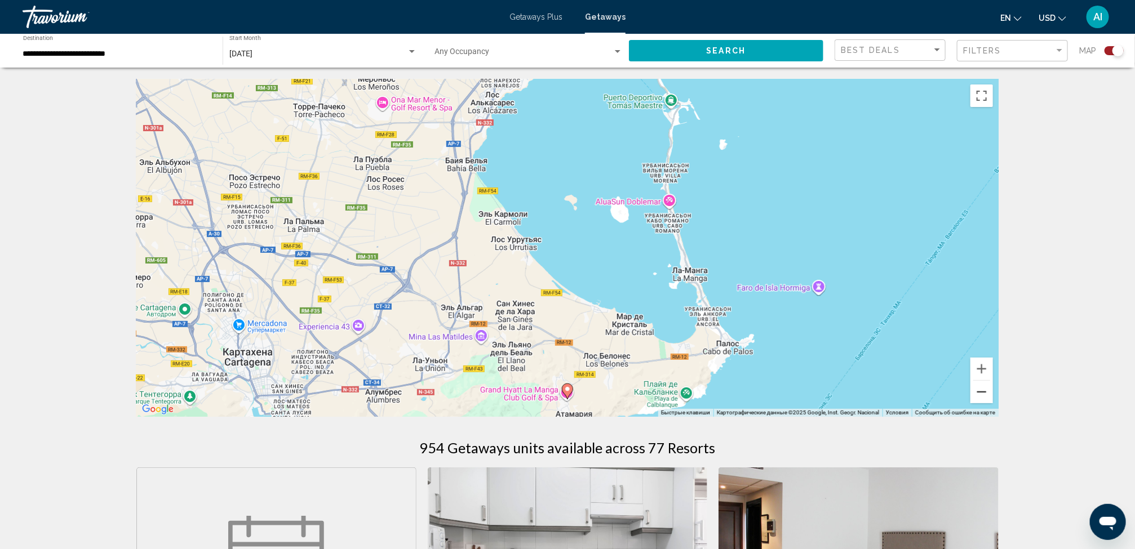
click at [974, 389] on button "Уменьшить" at bounding box center [981, 392] width 23 height 23
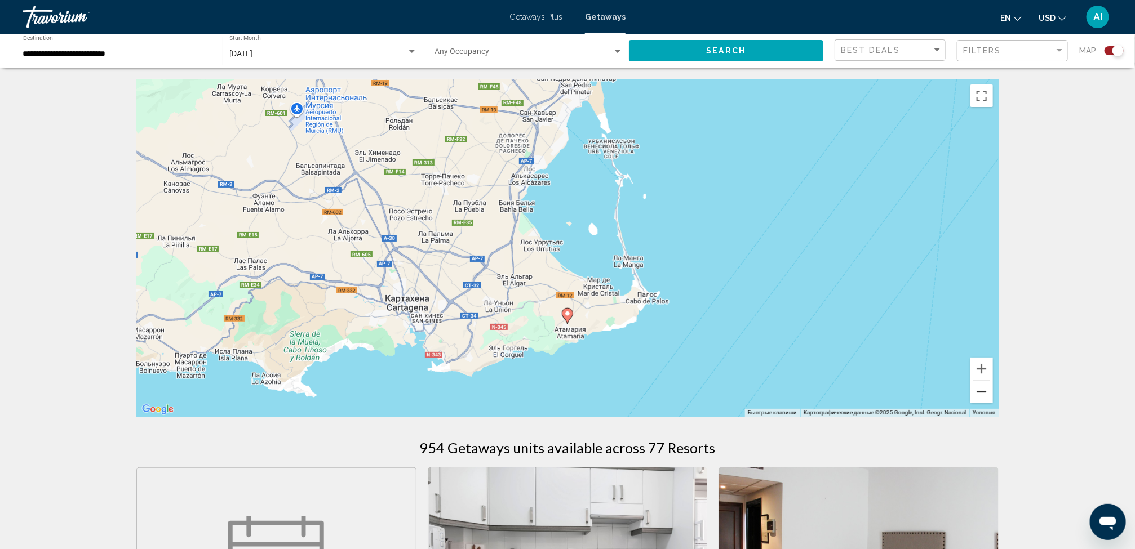
click at [974, 389] on button "Уменьшить" at bounding box center [981, 392] width 23 height 23
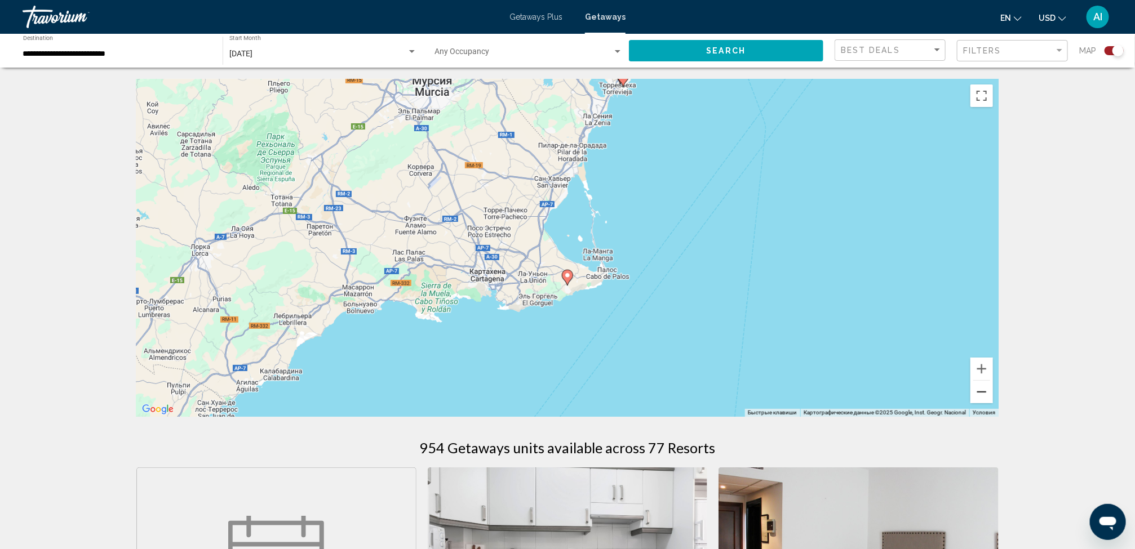
click at [974, 389] on button "Уменьшить" at bounding box center [981, 392] width 23 height 23
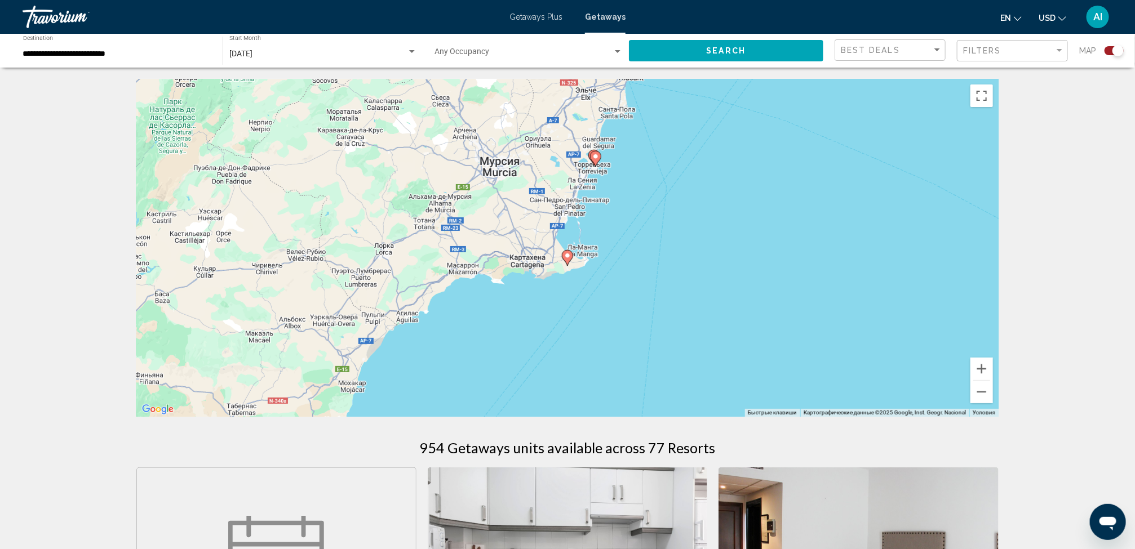
click at [592, 158] on icon "Main content" at bounding box center [595, 159] width 10 height 15
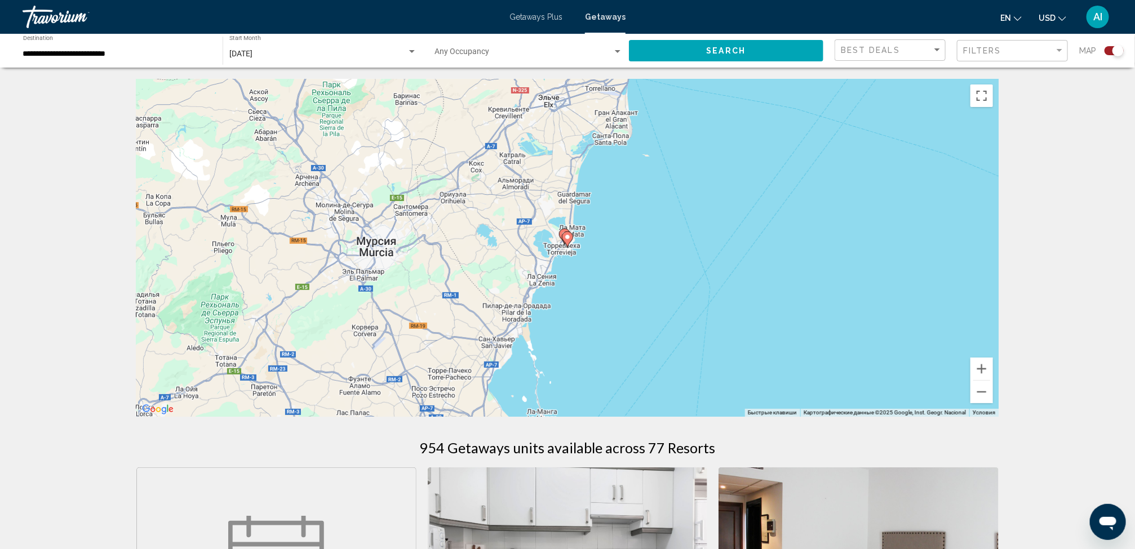
click at [566, 231] on gmp-advanced-marker "Main content" at bounding box center [567, 239] width 11 height 17
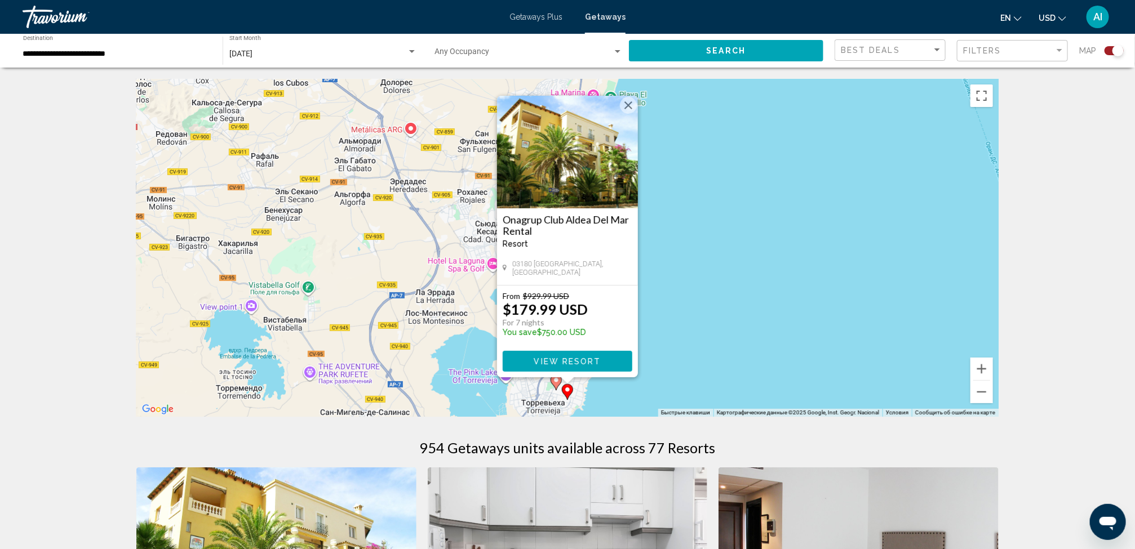
click at [501, 388] on div "Чтобы активировать перетаскивание с помощью клавиатуры, нажмите Alt + Ввод. Пос…" at bounding box center [567, 248] width 862 height 338
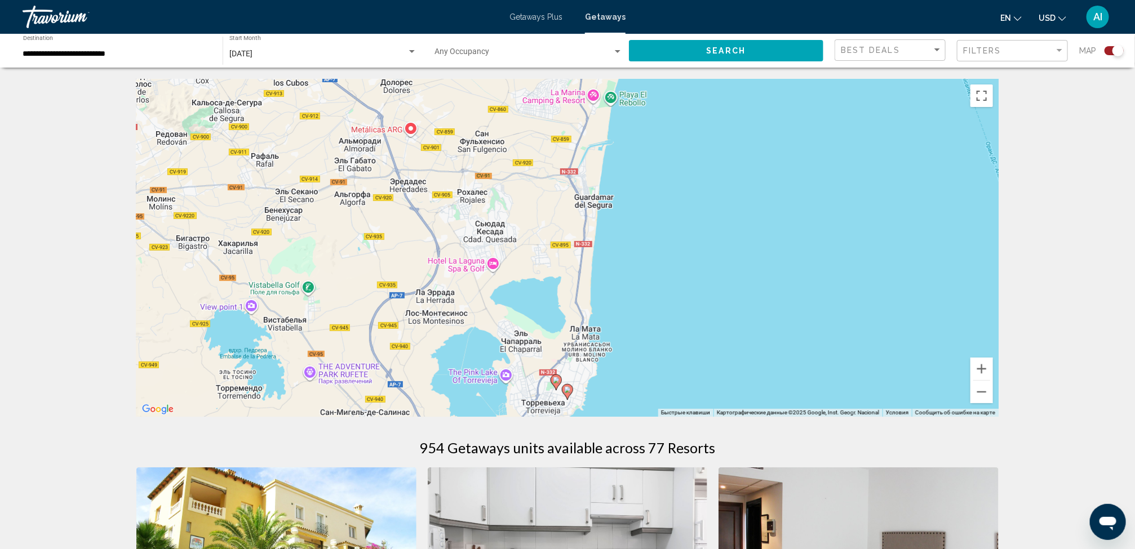
click at [555, 375] on icon "Main content" at bounding box center [556, 382] width 10 height 15
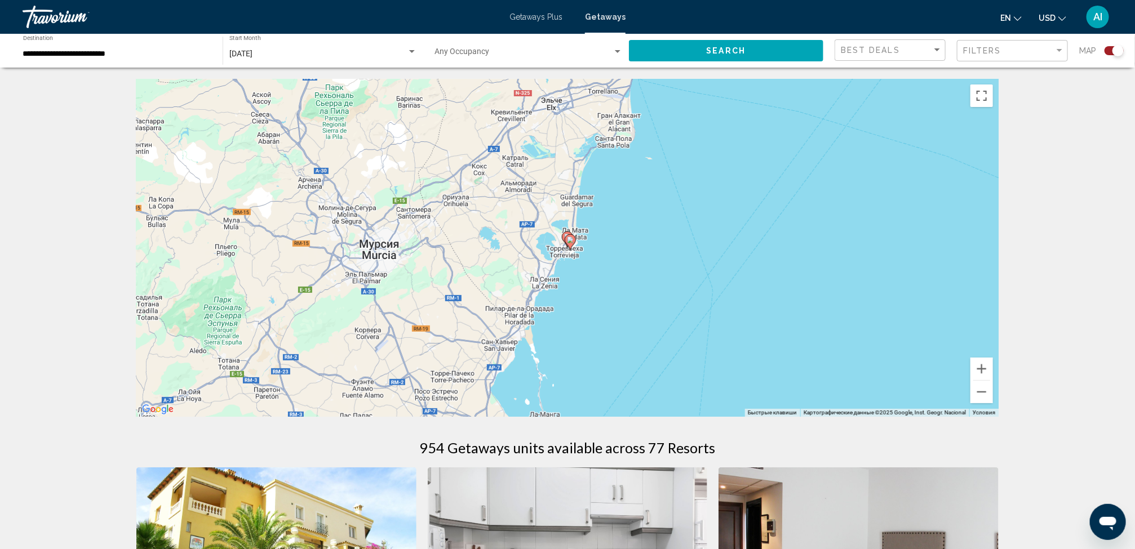
click at [555, 340] on div "Для навигации используйте клавиши со стрелками. Чтобы активировать перетаскиван…" at bounding box center [567, 248] width 862 height 338
click at [565, 239] on gmp-advanced-marker "Main content" at bounding box center [570, 242] width 11 height 17
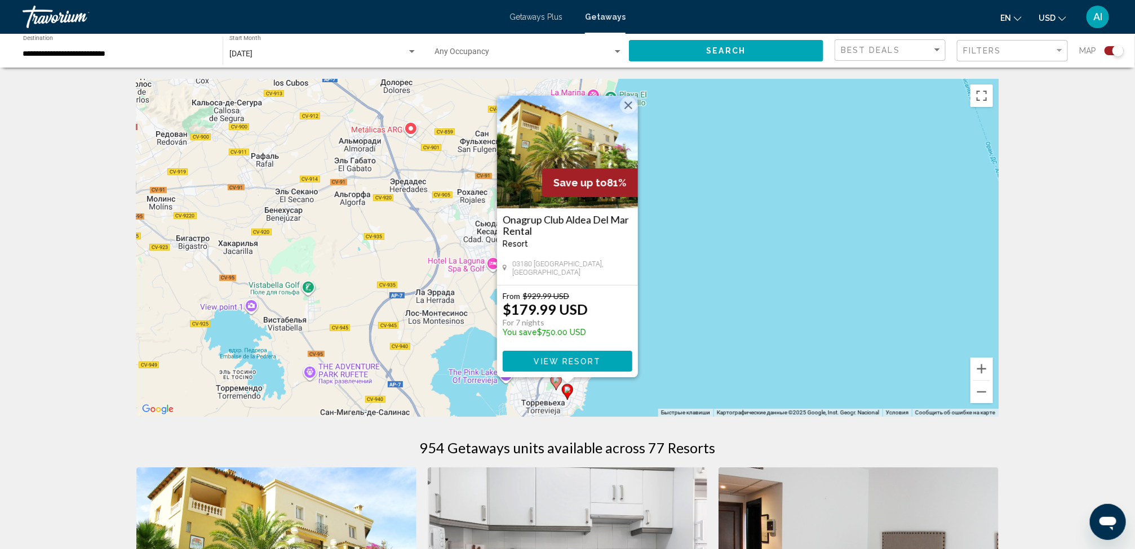
click at [668, 303] on div "Чтобы активировать перетаскивание с помощью клавиатуры, нажмите Alt + Ввод. Пос…" at bounding box center [567, 248] width 862 height 338
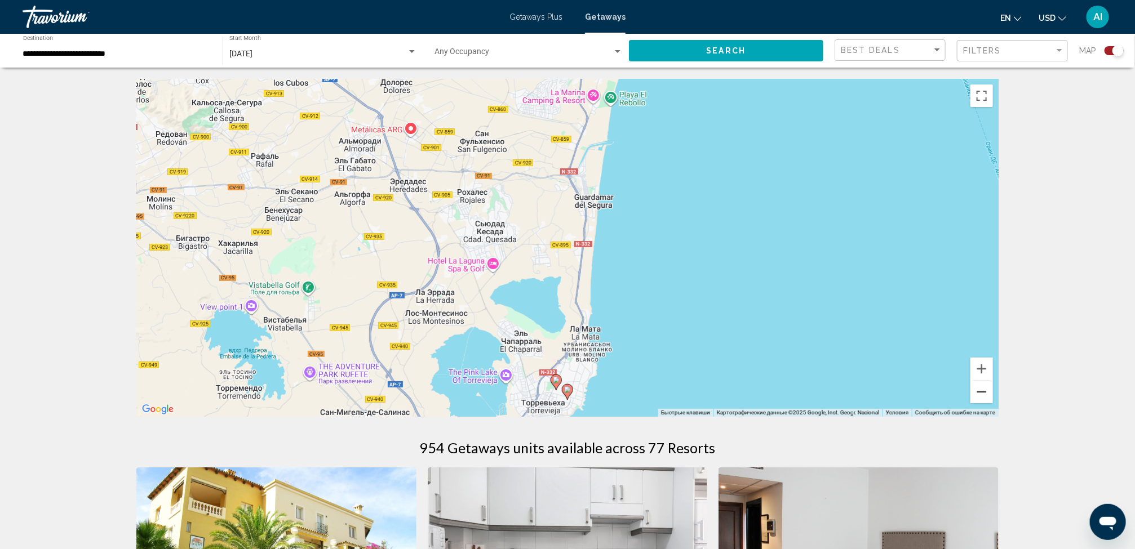
click at [978, 385] on button "Уменьшить" at bounding box center [981, 392] width 23 height 23
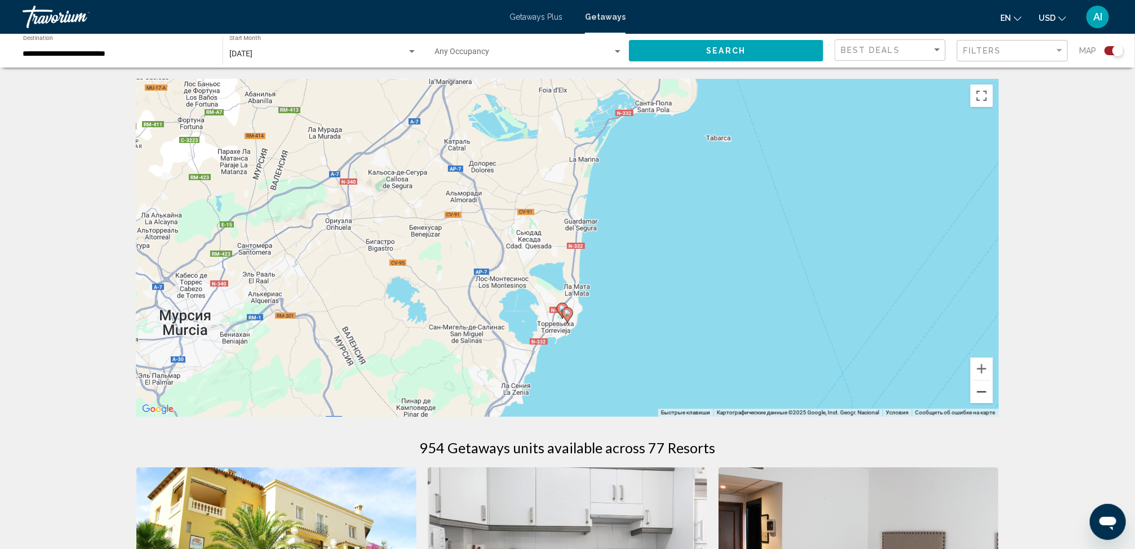
click at [978, 385] on button "Уменьшить" at bounding box center [981, 392] width 23 height 23
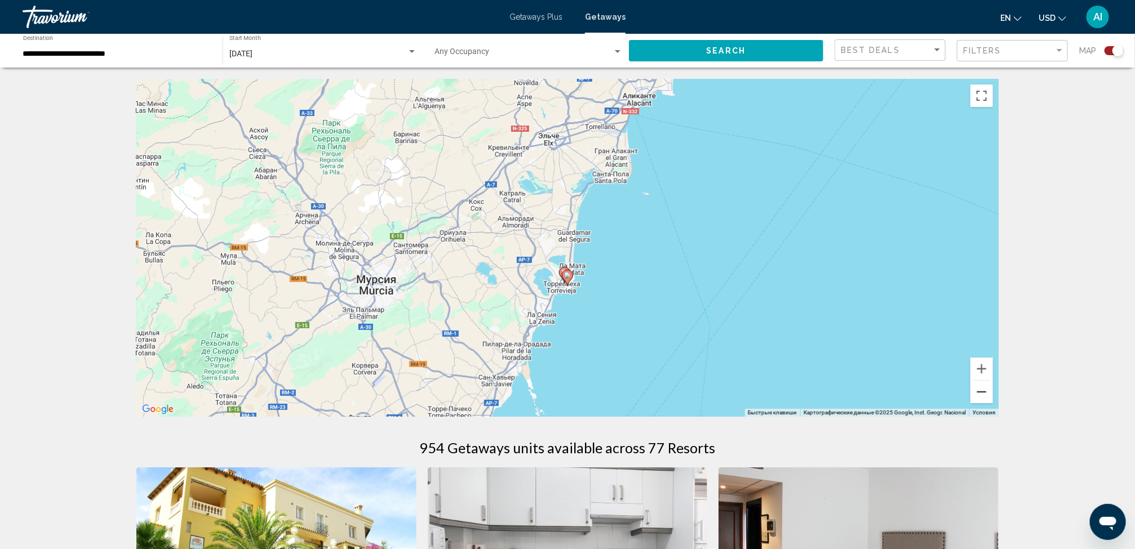
click at [978, 385] on button "Уменьшить" at bounding box center [981, 392] width 23 height 23
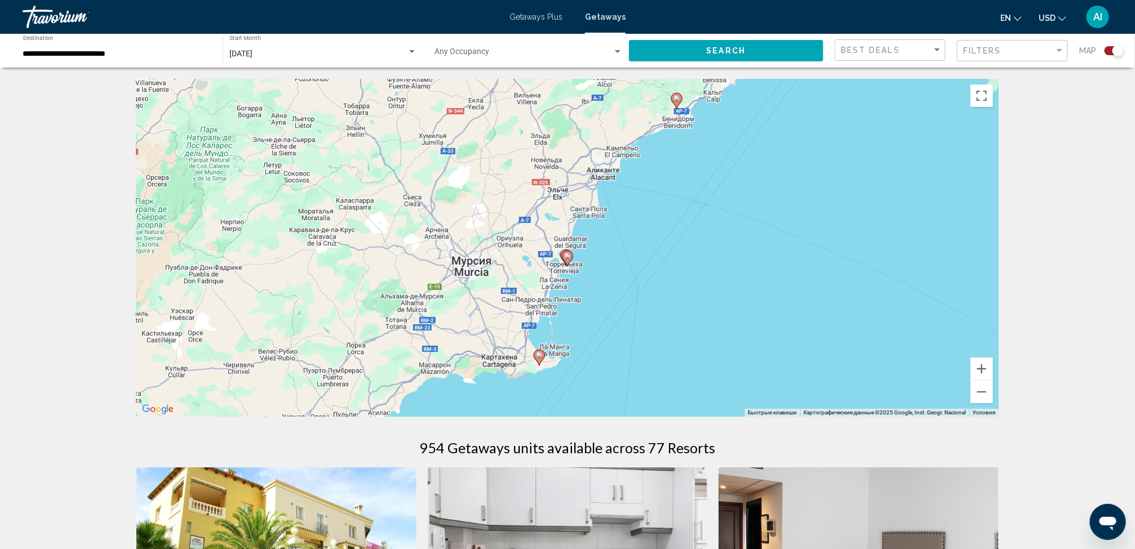
click at [540, 352] on icon "Main content" at bounding box center [539, 357] width 10 height 15
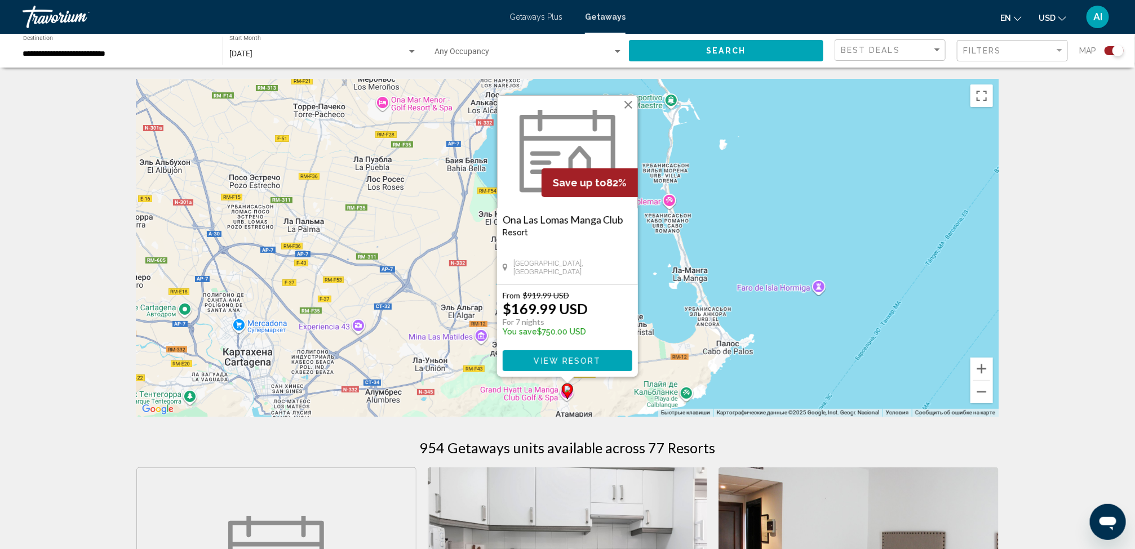
click at [673, 336] on div "Чтобы активировать перетаскивание с помощью клавиатуры, нажмите Alt + Ввод. Пос…" at bounding box center [567, 248] width 862 height 338
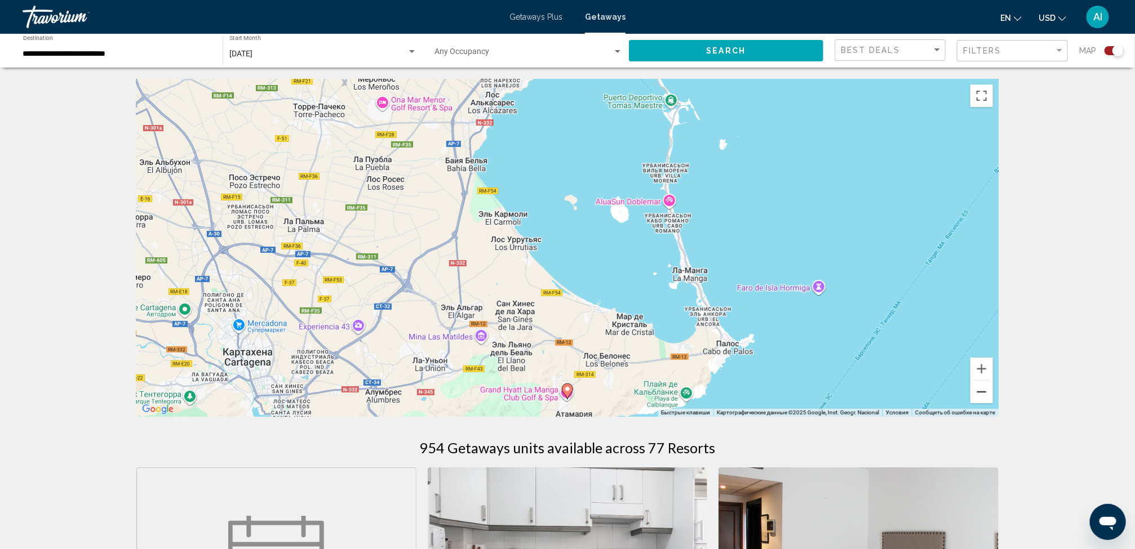
click at [983, 390] on button "Уменьшить" at bounding box center [981, 392] width 23 height 23
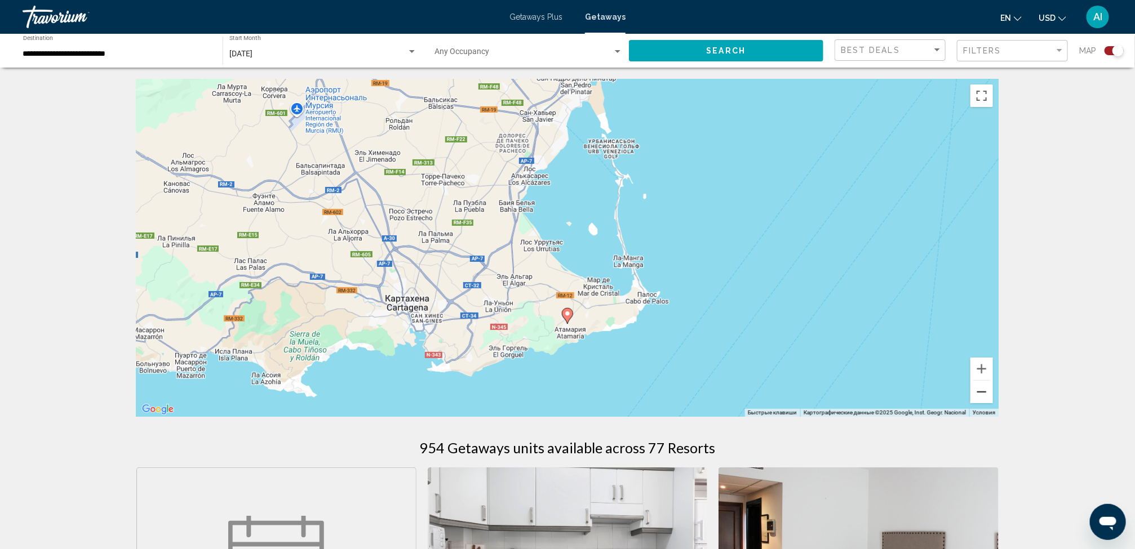
click at [983, 390] on button "Уменьшить" at bounding box center [981, 392] width 23 height 23
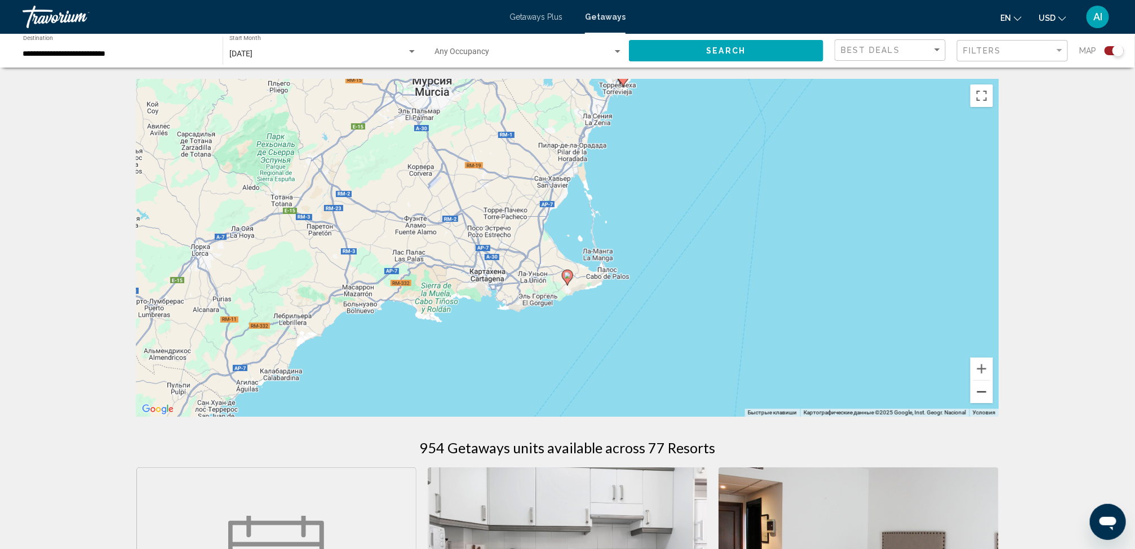
click at [983, 390] on button "Уменьшить" at bounding box center [981, 392] width 23 height 23
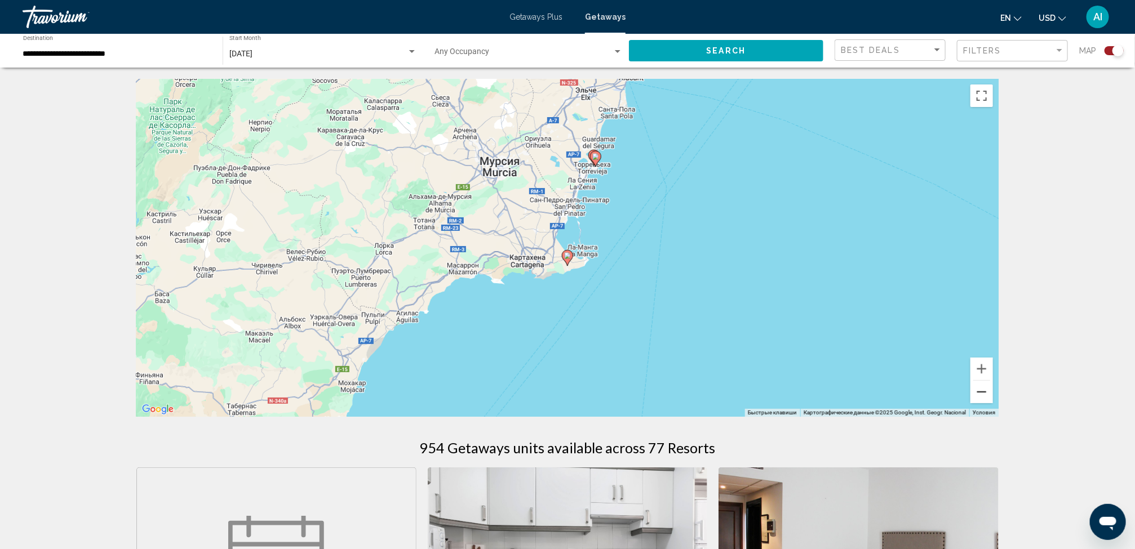
click at [983, 390] on button "Уменьшить" at bounding box center [981, 392] width 23 height 23
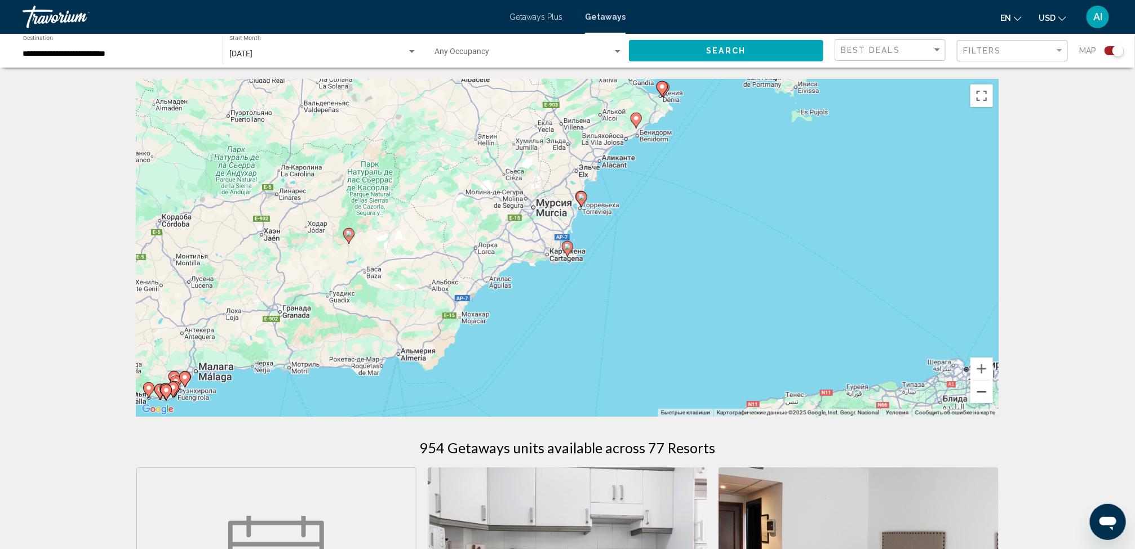
click at [983, 390] on button "Уменьшить" at bounding box center [981, 392] width 23 height 23
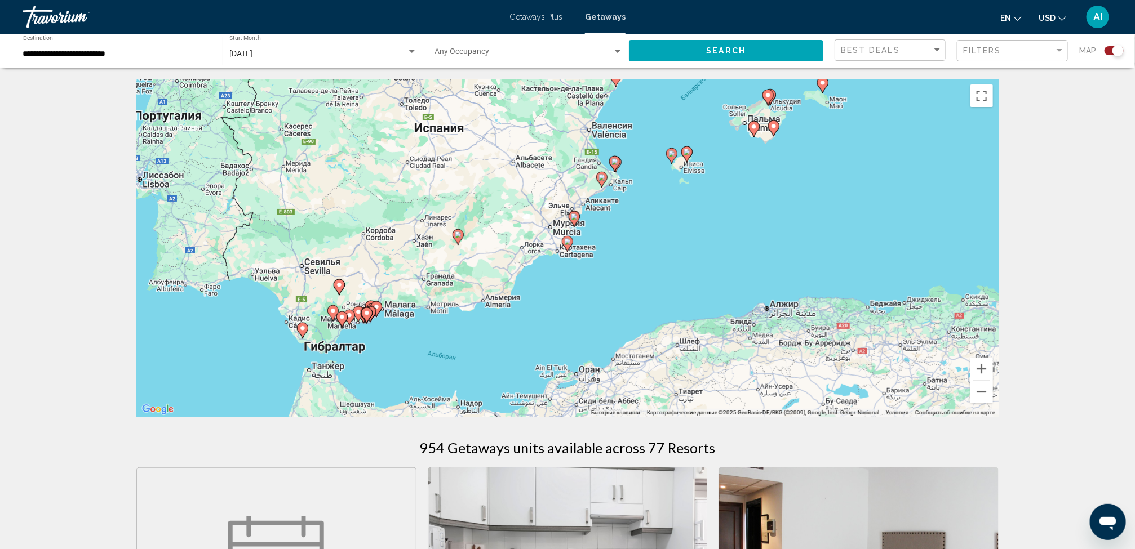
click at [571, 357] on div "Чтобы активировать перетаскивание с помощью клавиатуры, нажмите Alt + Ввод. Пос…" at bounding box center [567, 248] width 862 height 338
click at [338, 286] on image "Main content" at bounding box center [339, 285] width 7 height 7
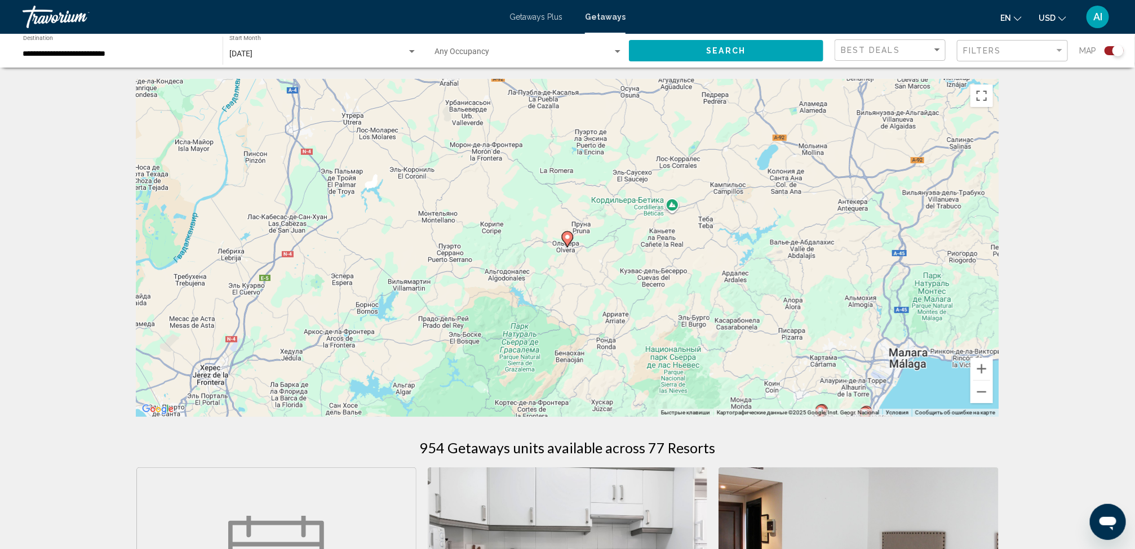
click at [567, 237] on image "Main content" at bounding box center [567, 237] width 7 height 7
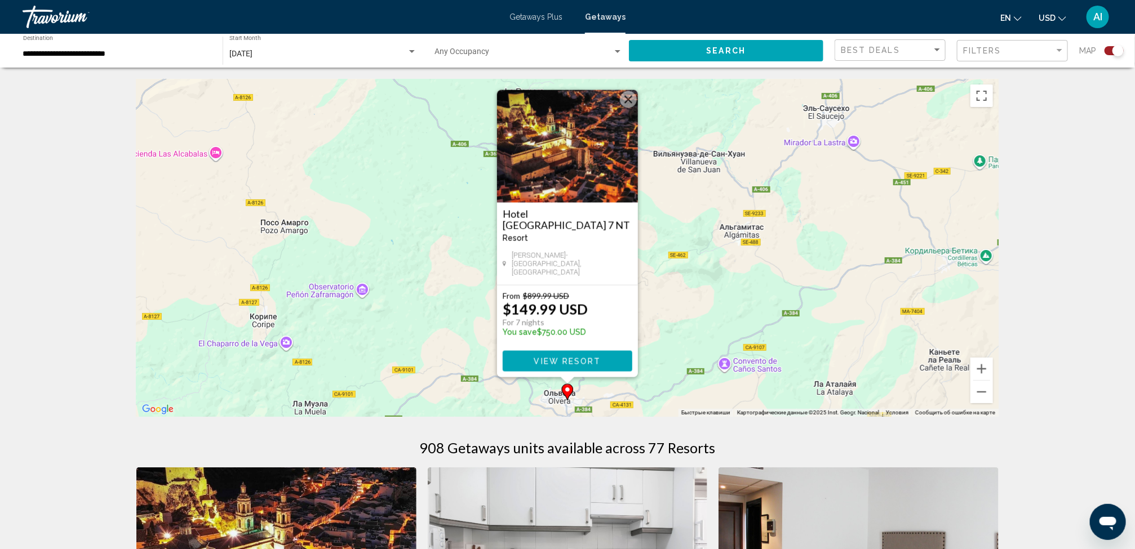
click at [749, 301] on div "Чтобы активировать перетаскивание с помощью клавиатуры, нажмите Alt + Ввод. Пос…" at bounding box center [567, 248] width 862 height 338
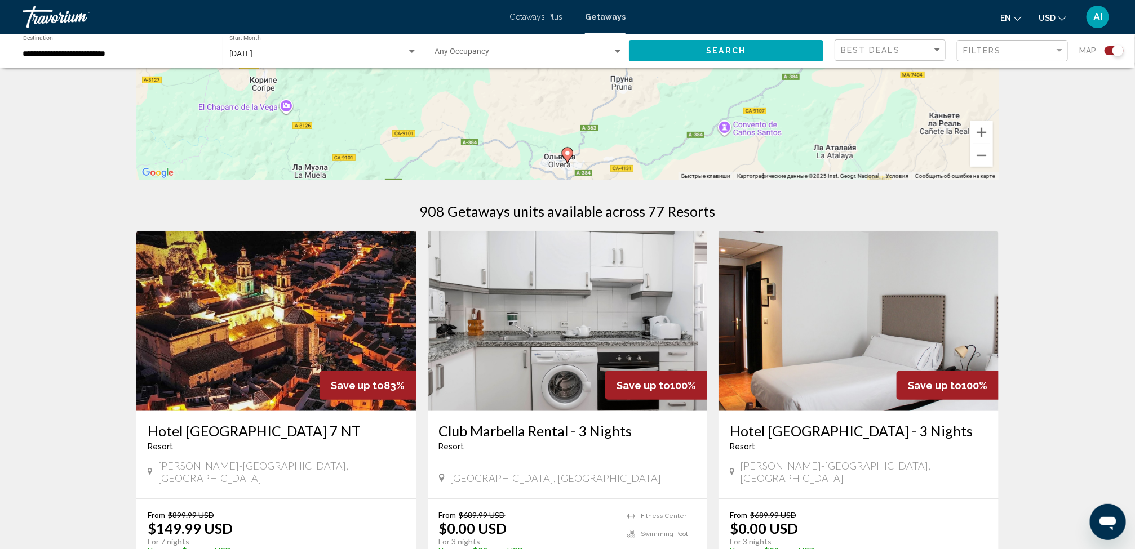
scroll to position [80, 0]
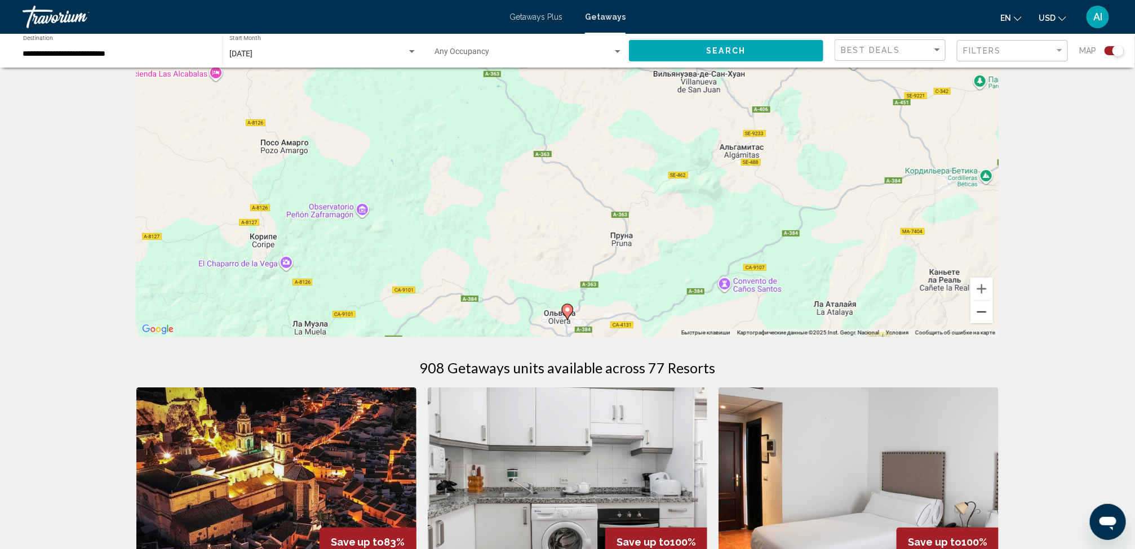
click at [979, 308] on button "Уменьшить" at bounding box center [981, 312] width 23 height 23
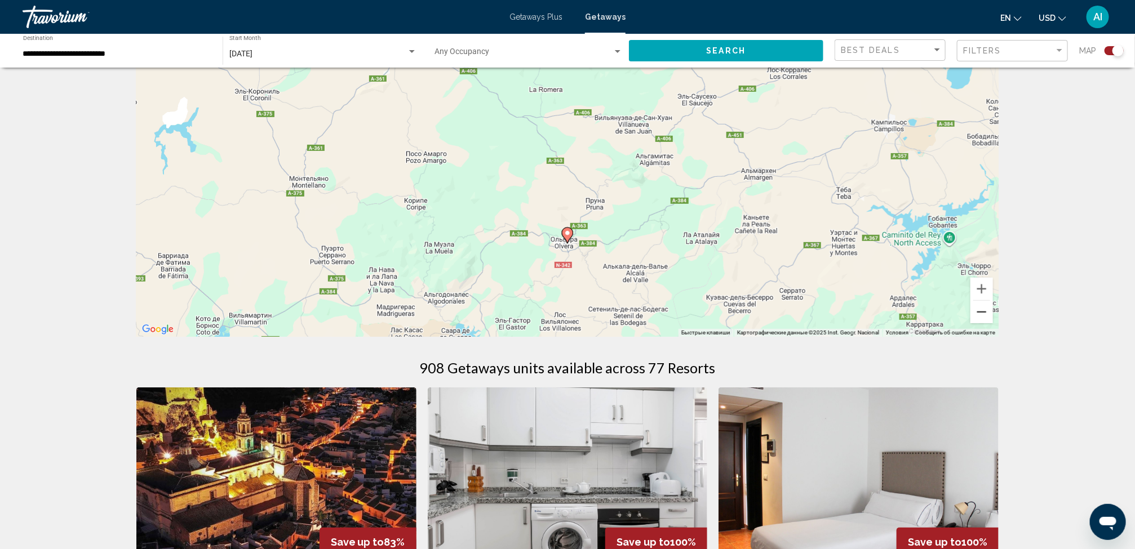
click at [979, 308] on button "Уменьшить" at bounding box center [981, 312] width 23 height 23
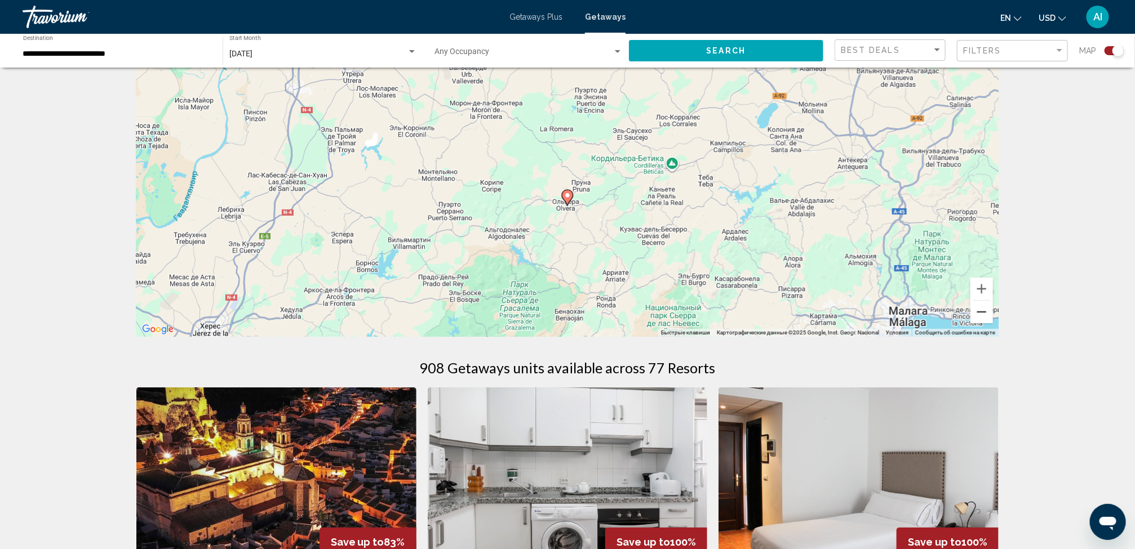
click at [979, 308] on button "Уменьшить" at bounding box center [981, 312] width 23 height 23
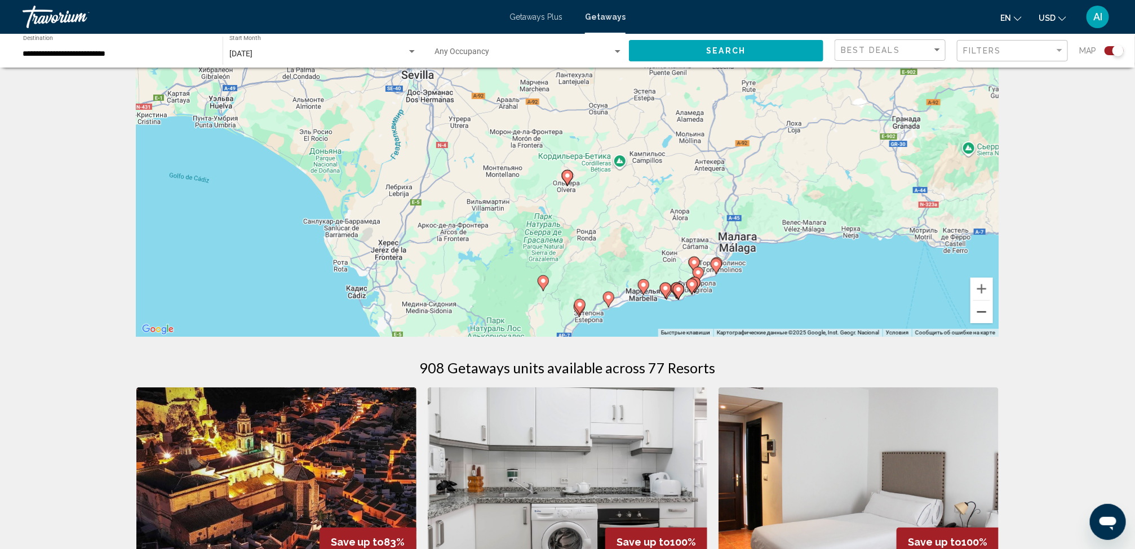
click at [979, 308] on button "Уменьшить" at bounding box center [981, 312] width 23 height 23
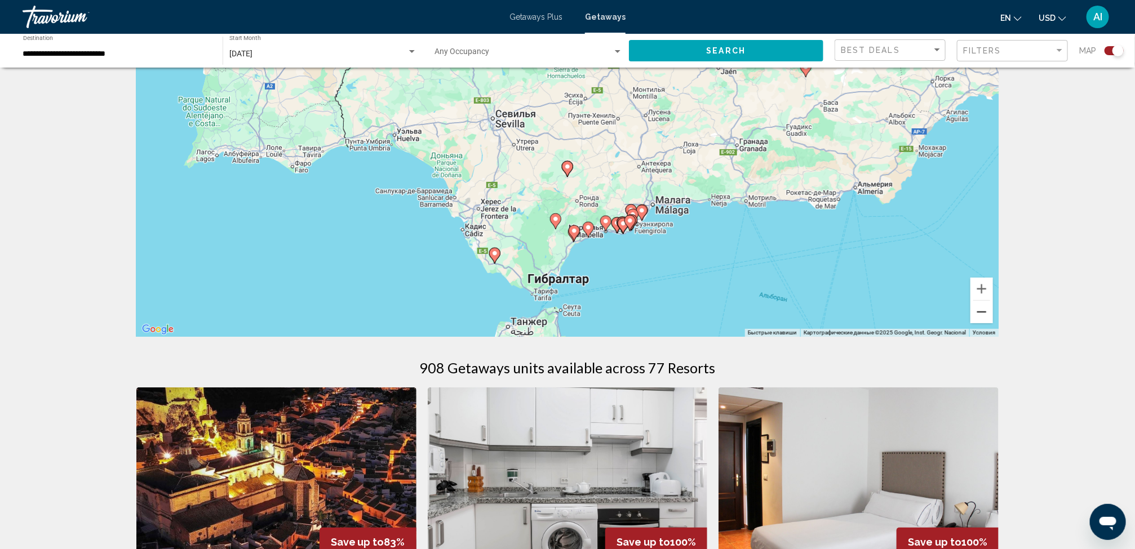
click at [979, 308] on button "Уменьшить" at bounding box center [981, 312] width 23 height 23
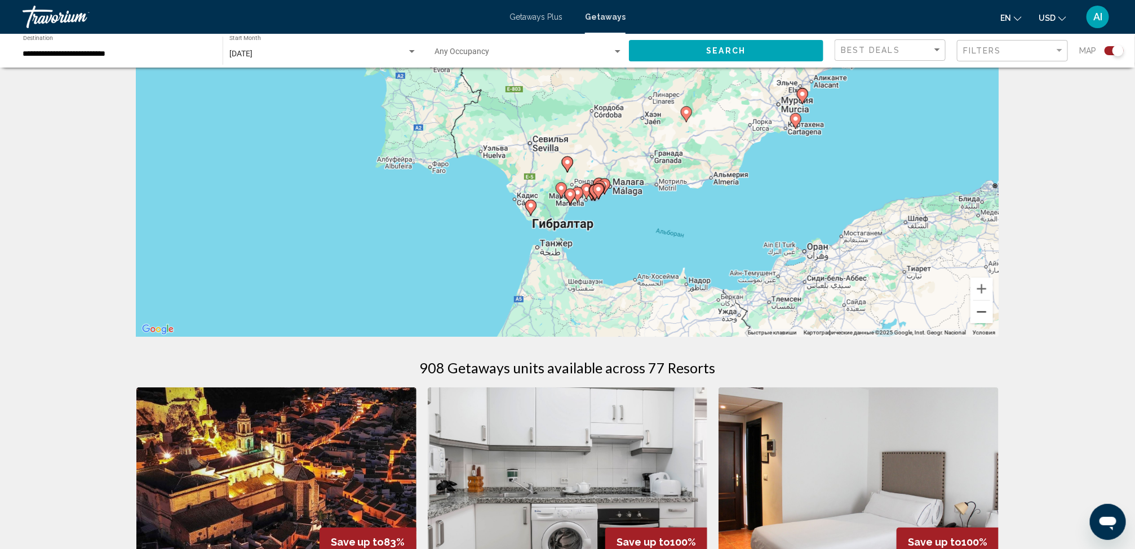
click at [979, 308] on button "Уменьшить" at bounding box center [981, 312] width 23 height 23
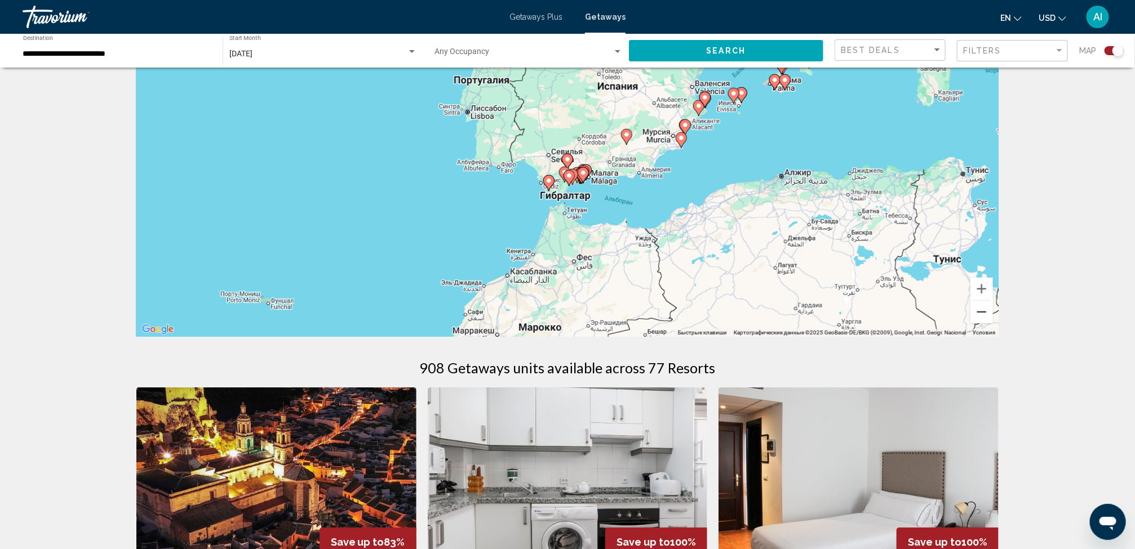
click at [979, 308] on button "Уменьшить" at bounding box center [981, 312] width 23 height 23
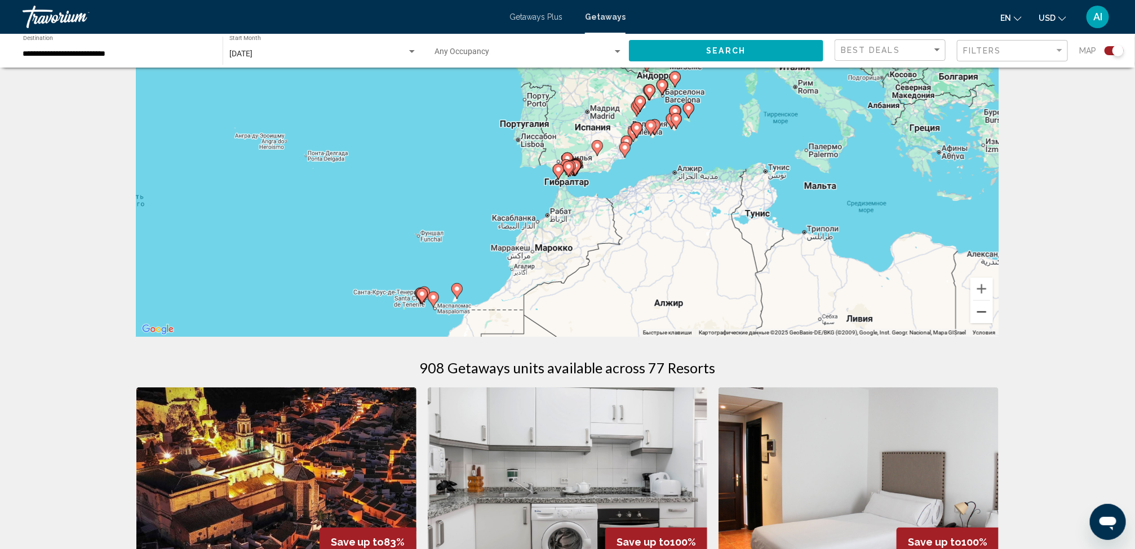
click at [979, 308] on button "Уменьшить" at bounding box center [981, 312] width 23 height 23
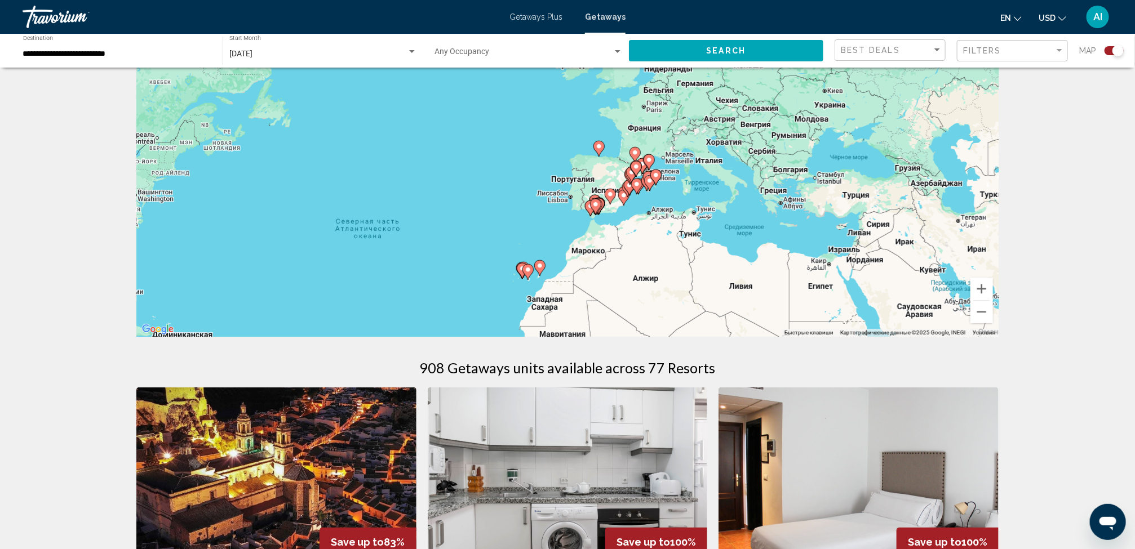
drag, startPoint x: 805, startPoint y: 274, endPoint x: 836, endPoint y: 320, distance: 55.2
click at [836, 320] on div "Чтобы активировать перетаскивание с помощью клавиатуры, нажмите Alt + Ввод. Пос…" at bounding box center [567, 168] width 862 height 338
click at [972, 291] on button "Увеличить" at bounding box center [981, 289] width 23 height 23
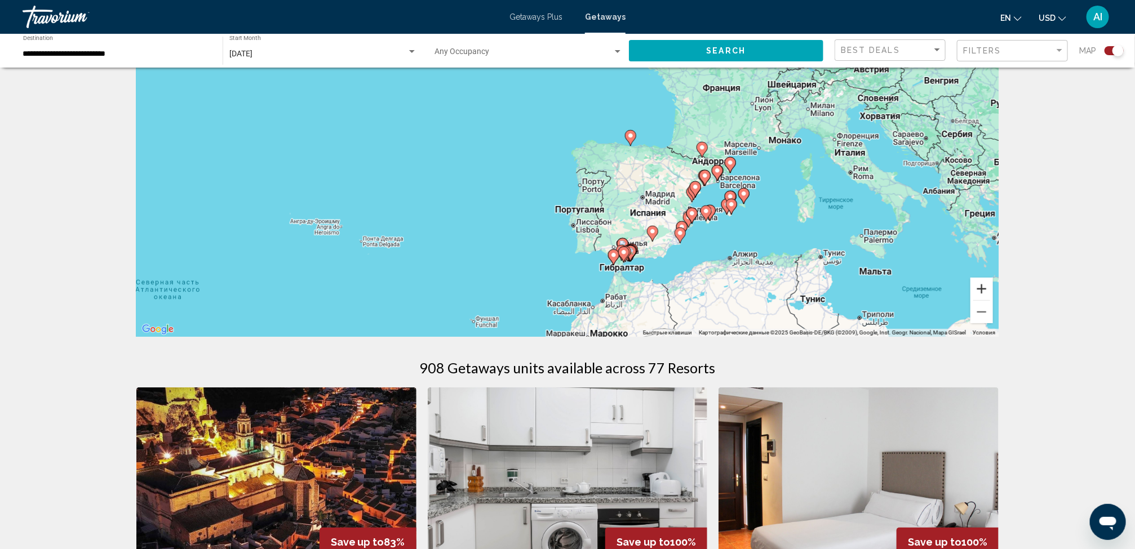
click at [972, 291] on button "Увеличить" at bounding box center [981, 289] width 23 height 23
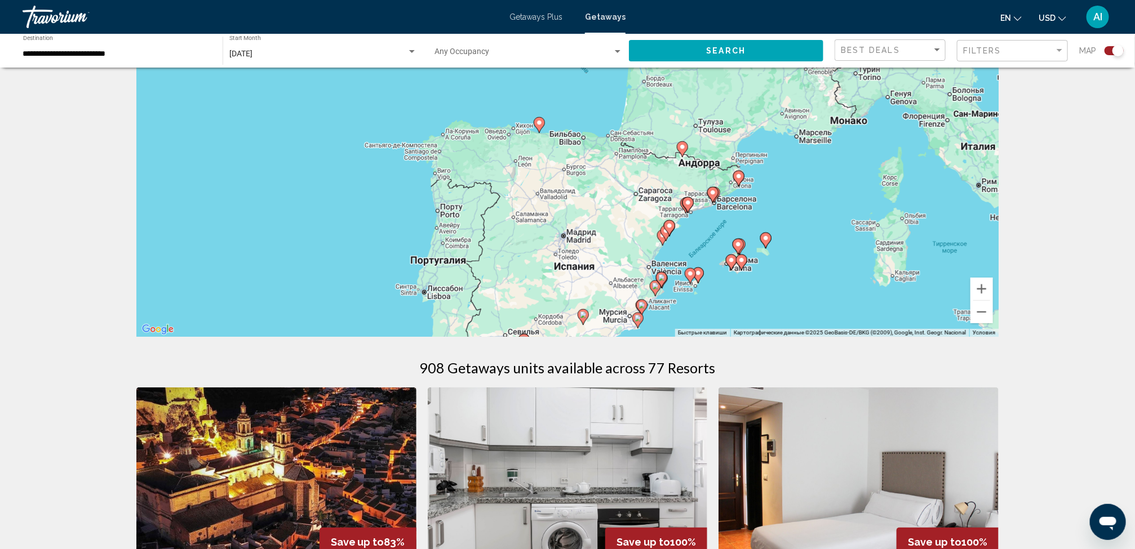
drag, startPoint x: 892, startPoint y: 278, endPoint x: 737, endPoint y: 286, distance: 155.7
click at [737, 286] on div "Чтобы активировать перетаскивание с помощью клавиатуры, нажмите Alt + Ввод. Пос…" at bounding box center [567, 168] width 862 height 338
click at [982, 286] on button "Увеличить" at bounding box center [981, 289] width 23 height 23
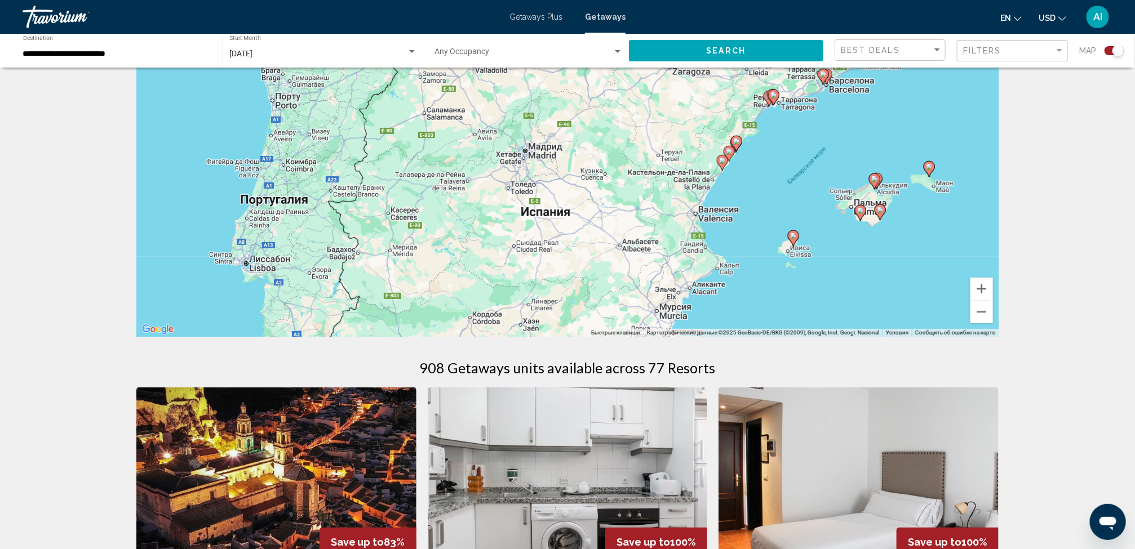
drag, startPoint x: 884, startPoint y: 265, endPoint x: 849, endPoint y: 110, distance: 159.4
click at [849, 110] on div "Чтобы активировать перетаскивание с помощью клавиатуры, нажмите Alt + Ввод. Пос…" at bounding box center [567, 168] width 862 height 338
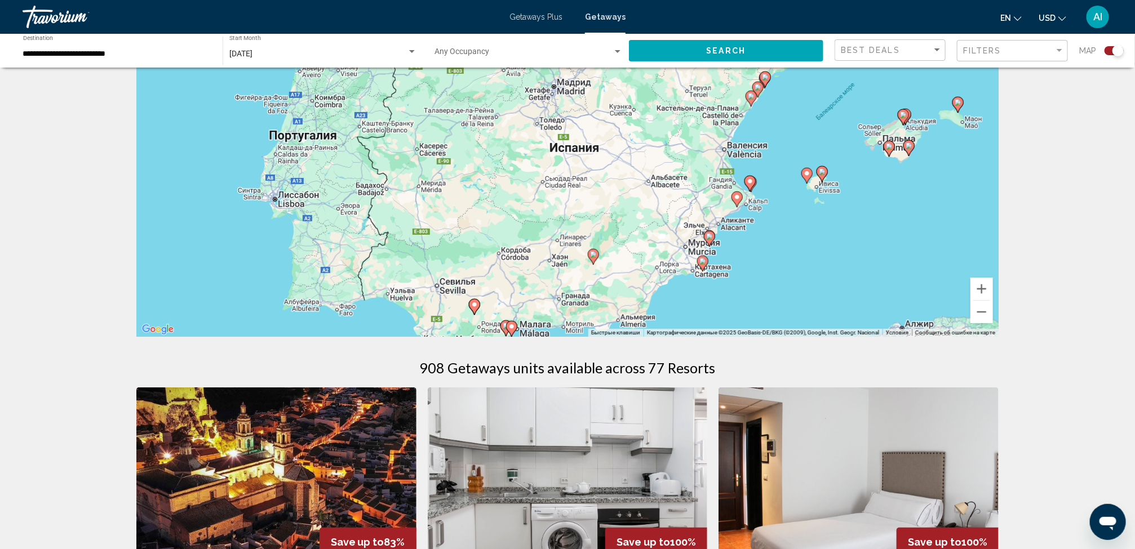
drag, startPoint x: 798, startPoint y: 201, endPoint x: 824, endPoint y: 144, distance: 62.8
click at [824, 144] on div "Чтобы активировать перетаскивание с помощью клавиатуры, нажмите Alt + Ввод. Пос…" at bounding box center [567, 168] width 862 height 338
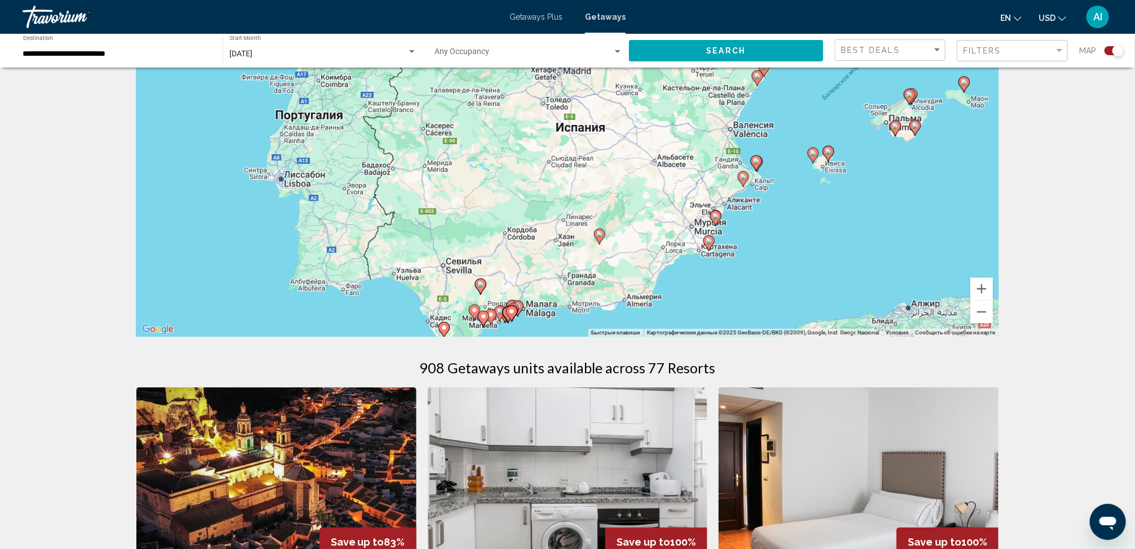
drag, startPoint x: 825, startPoint y: 134, endPoint x: 832, endPoint y: 115, distance: 20.1
click at [832, 115] on div "Чтобы активировать перетаскивание с помощью клавиатуры, нажмите Alt + Ввод. Пос…" at bounding box center [567, 168] width 862 height 338
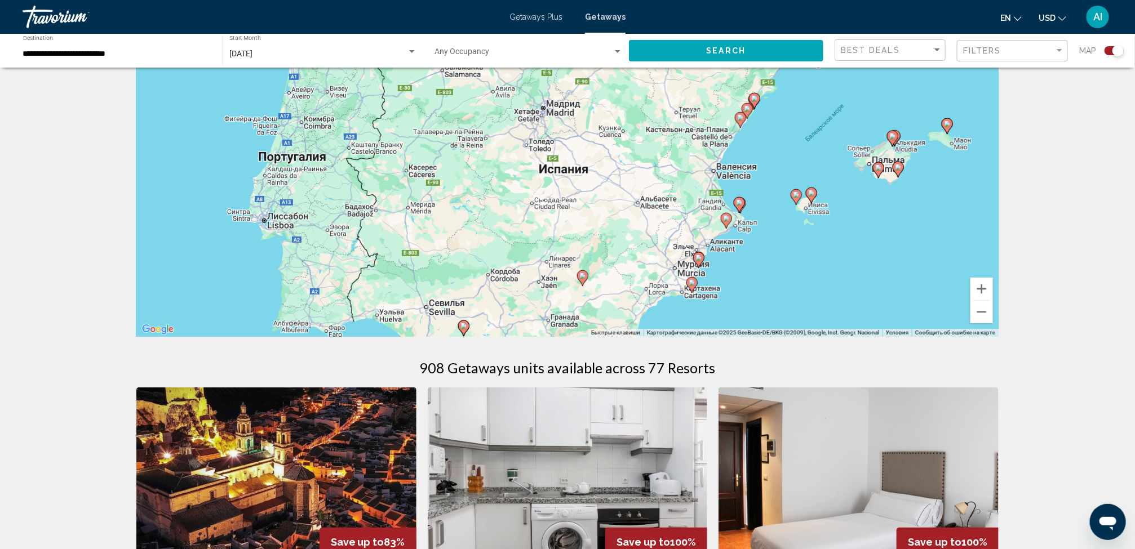
drag, startPoint x: 820, startPoint y: 144, endPoint x: 783, endPoint y: 227, distance: 91.3
click at [783, 227] on div "Чтобы активировать перетаскивание с помощью клавиатуры, нажмите Alt + Ввод. Пос…" at bounding box center [567, 168] width 862 height 338
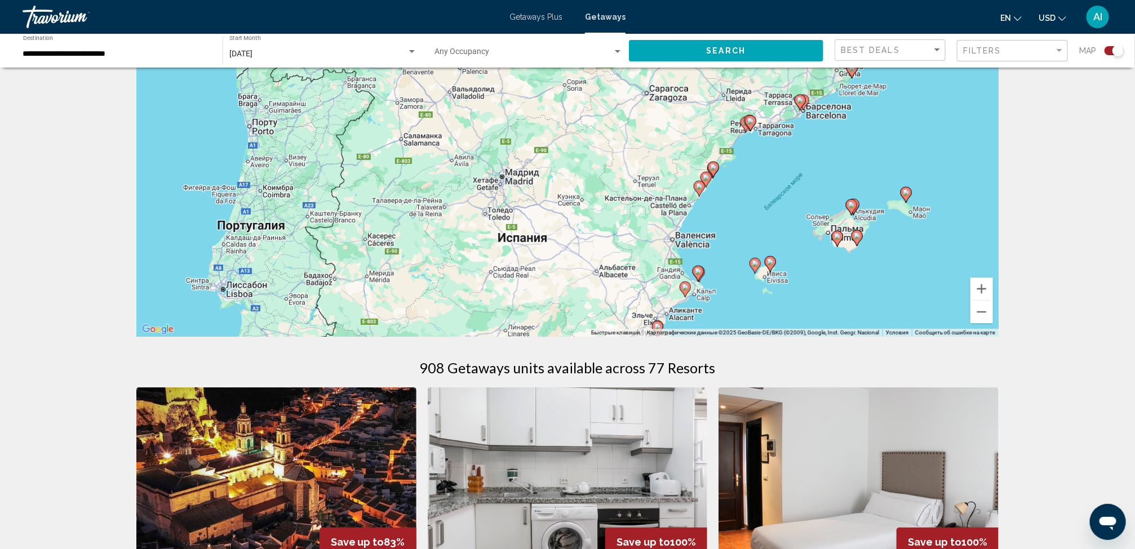
click at [746, 285] on div "Для навигации используйте клавиши со стрелками. Чтобы активировать перетаскиван…" at bounding box center [567, 168] width 862 height 338
click at [974, 282] on button "Увеличить" at bounding box center [981, 289] width 23 height 23
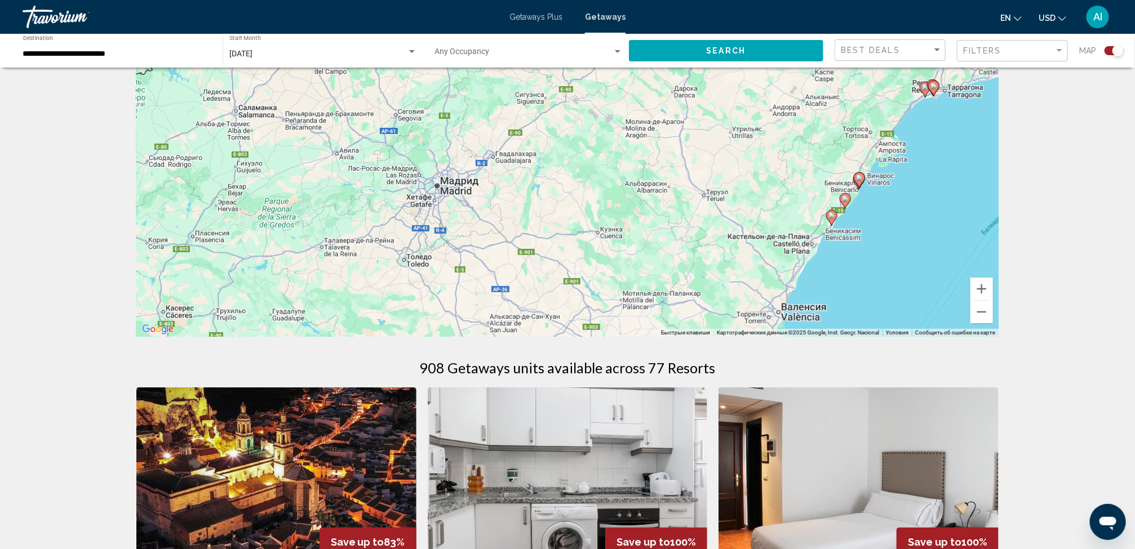
click at [845, 196] on image "Main content" at bounding box center [845, 199] width 7 height 7
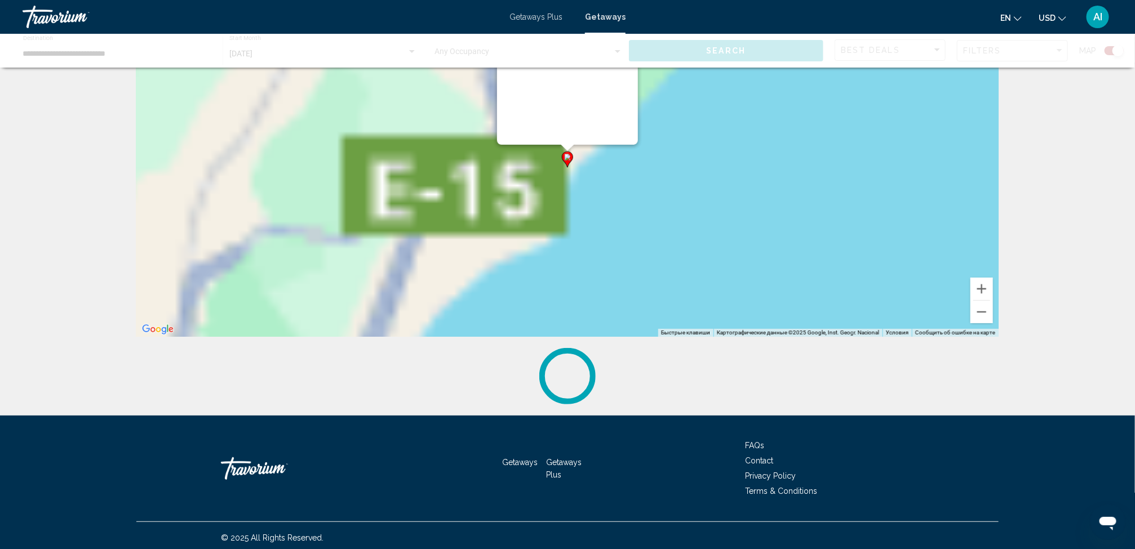
scroll to position [0, 0]
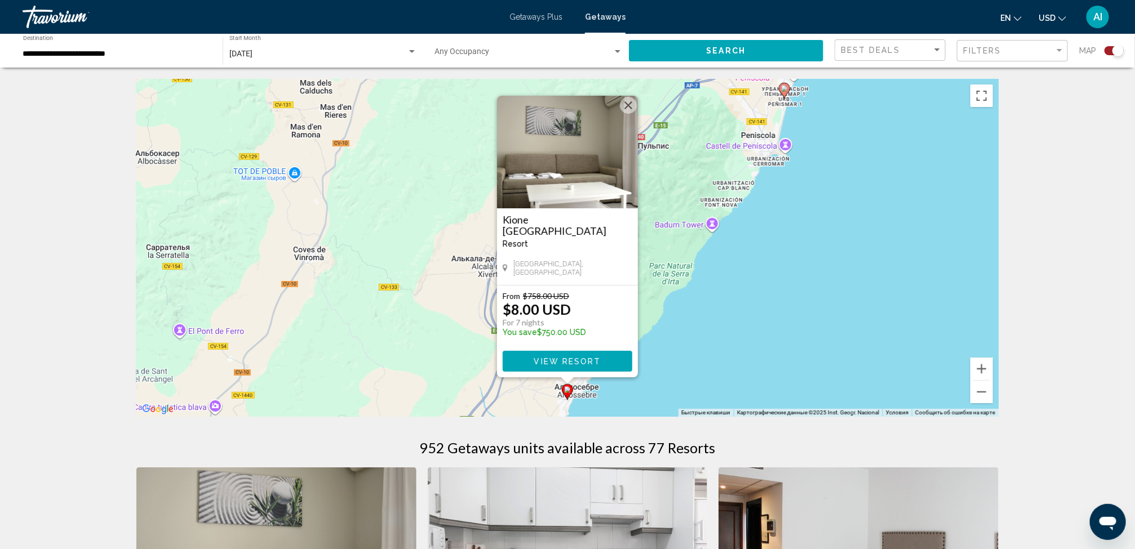
click at [568, 198] on img "Main content" at bounding box center [567, 152] width 141 height 113
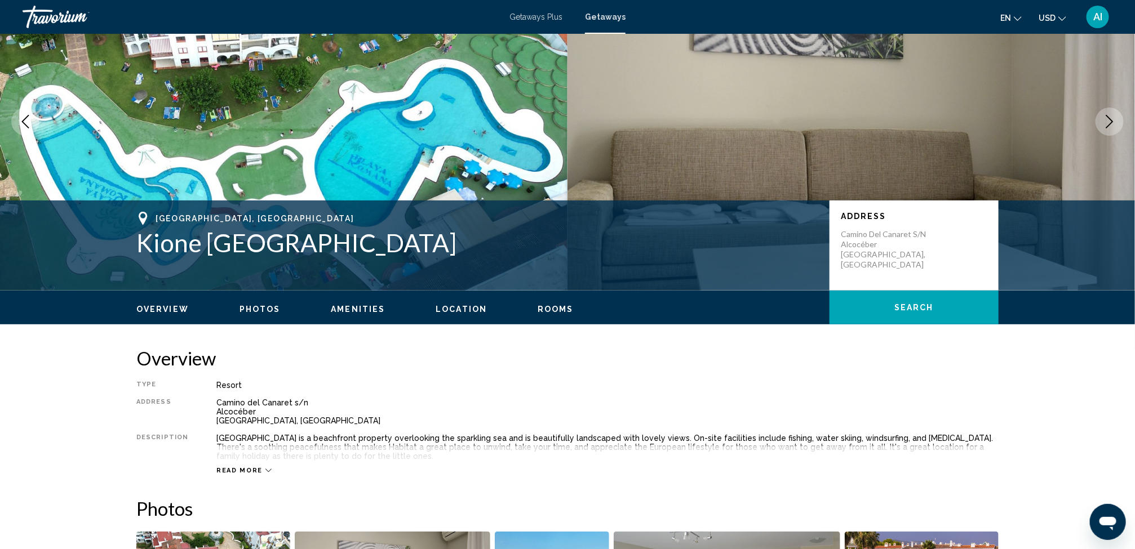
scroll to position [191, 0]
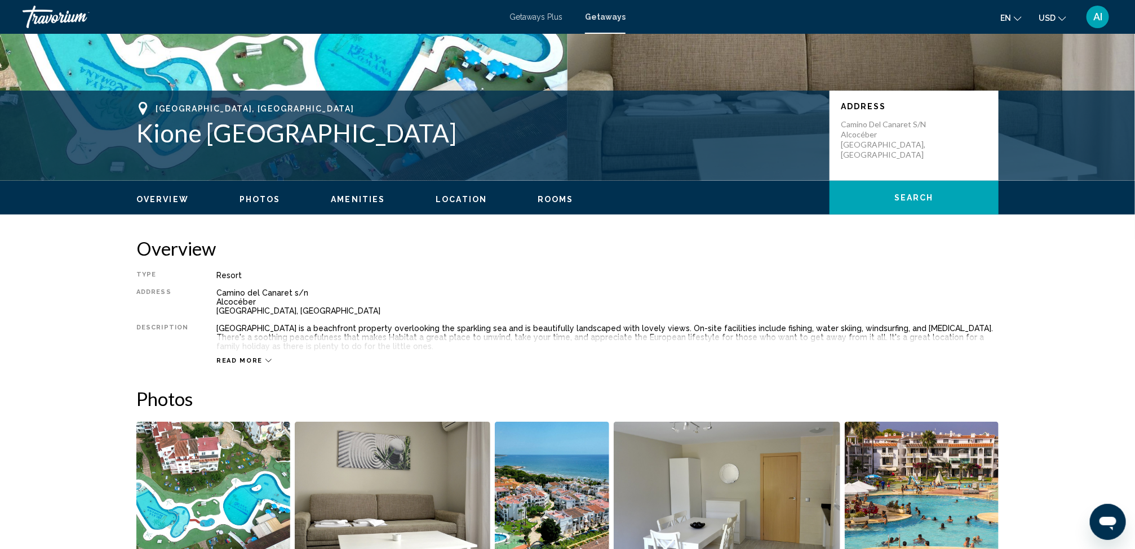
drag, startPoint x: 568, startPoint y: 198, endPoint x: 546, endPoint y: 195, distance: 22.2
click at [546, 195] on span "Rooms" at bounding box center [555, 199] width 36 height 9
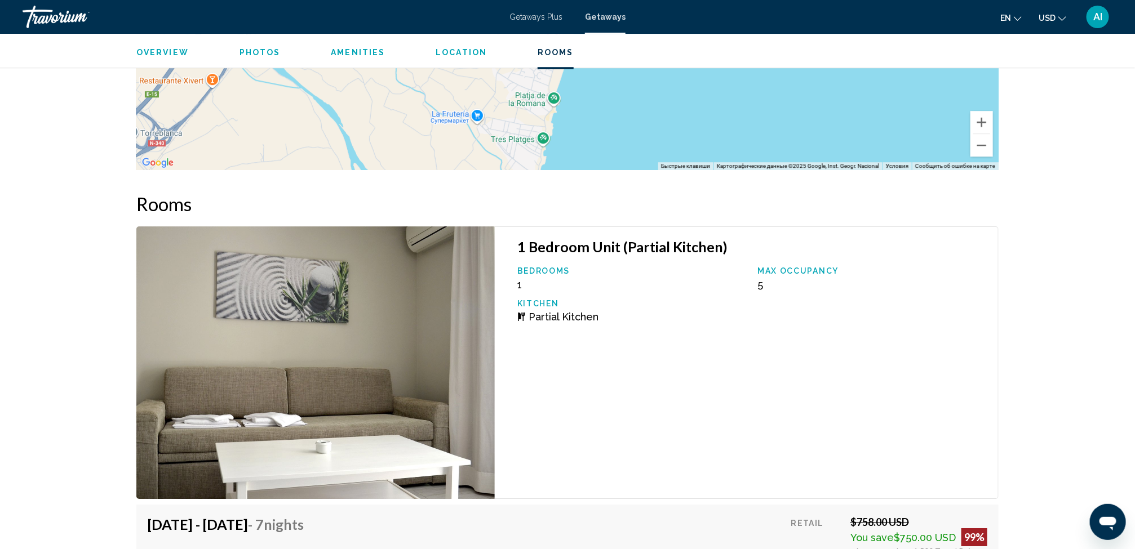
scroll to position [1893, 0]
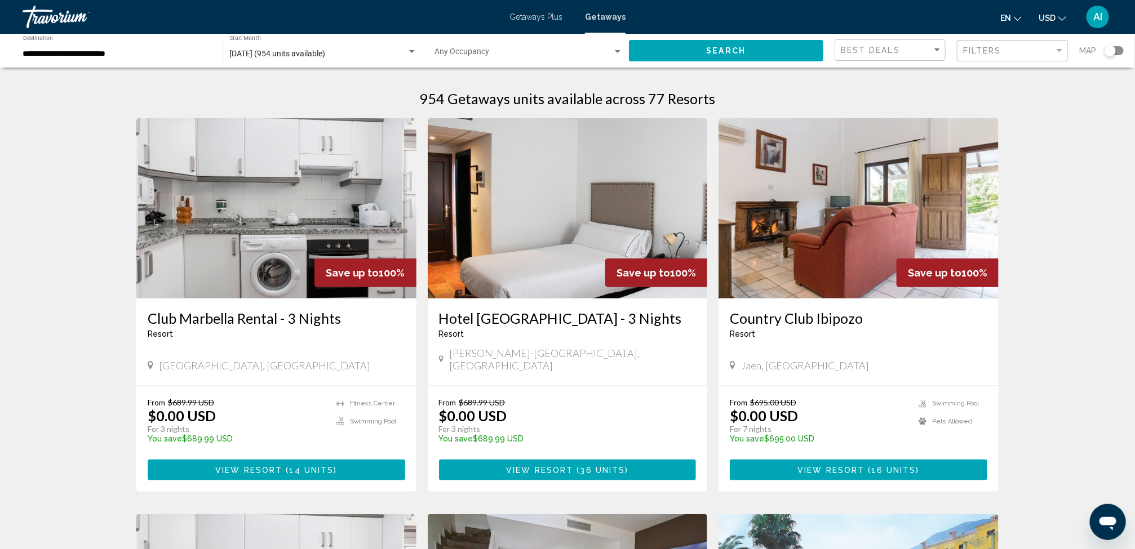
click at [1118, 47] on div "Search widget" at bounding box center [1113, 50] width 19 height 9
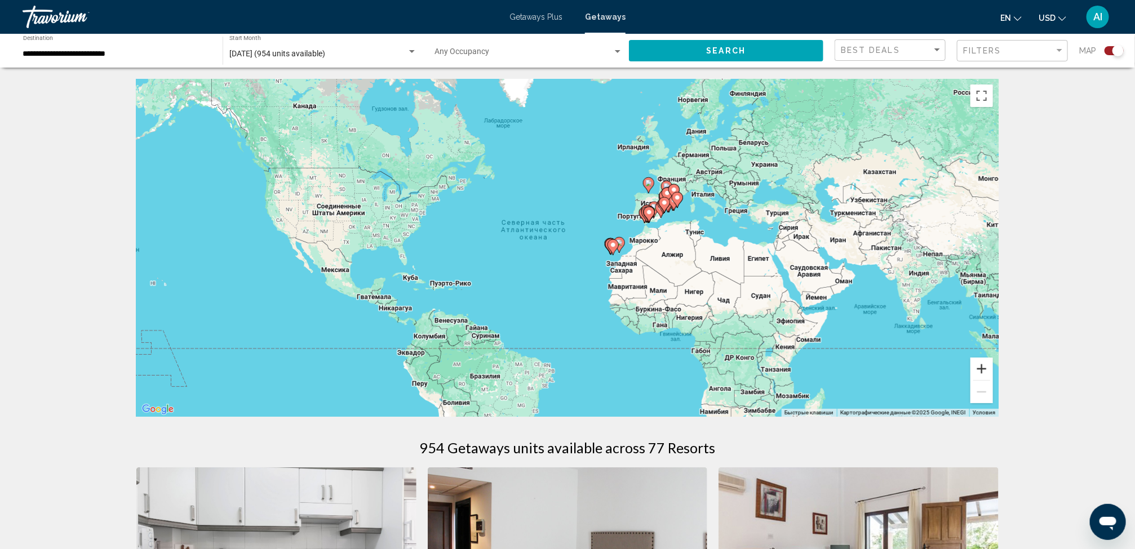
click at [983, 362] on button "Увеличить" at bounding box center [981, 369] width 23 height 23
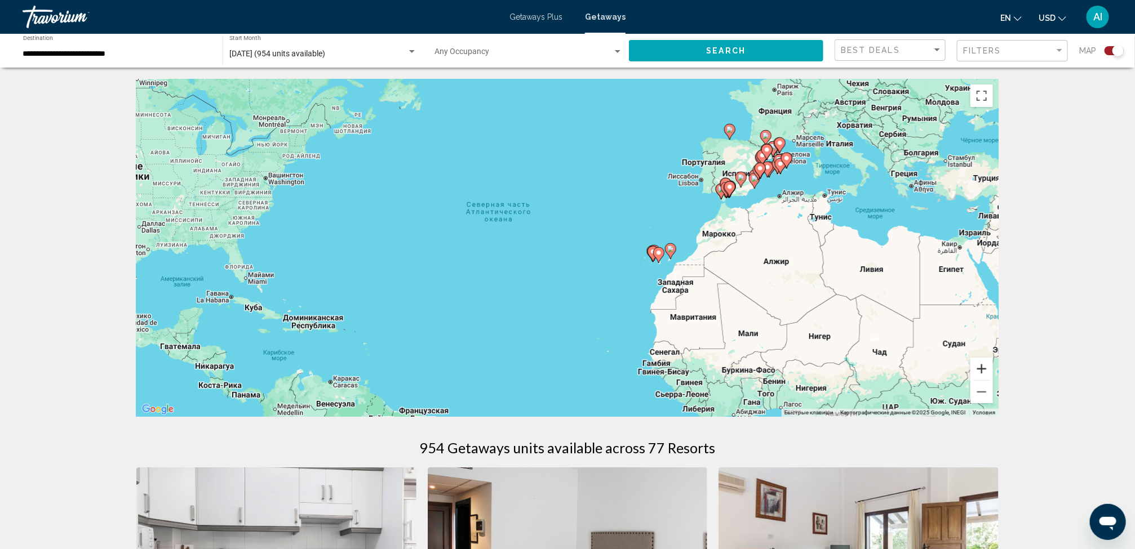
click at [983, 362] on button "Увеличить" at bounding box center [981, 369] width 23 height 23
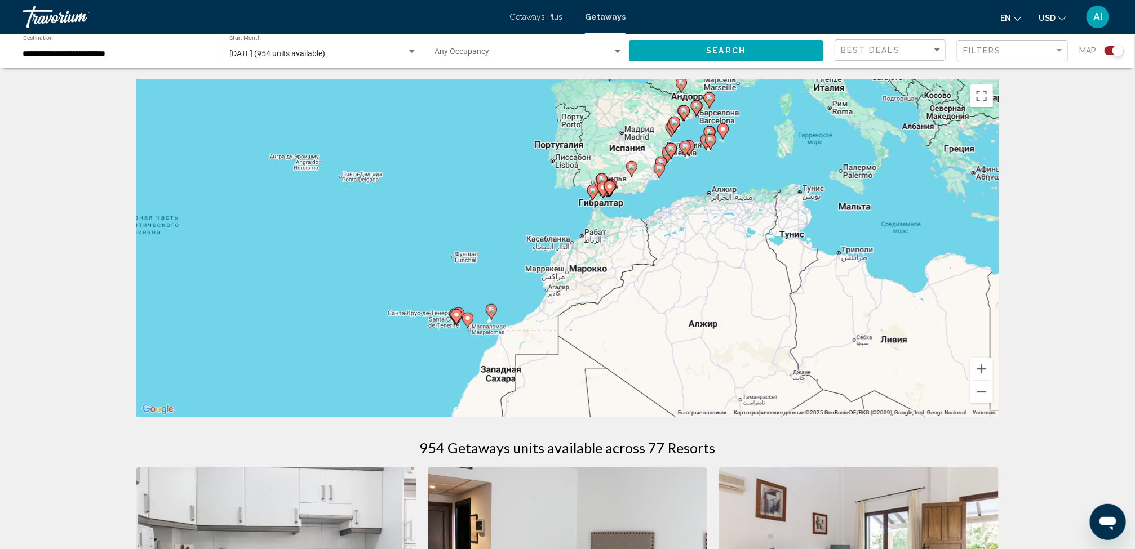
drag, startPoint x: 865, startPoint y: 292, endPoint x: 565, endPoint y: 341, distance: 304.8
click at [565, 341] on div "Чтобы активировать перетаскивание с помощью клавиатуры, нажмите Alt + Ввод. Пос…" at bounding box center [567, 248] width 862 height 338
click at [979, 370] on button "Увеличить" at bounding box center [981, 369] width 23 height 23
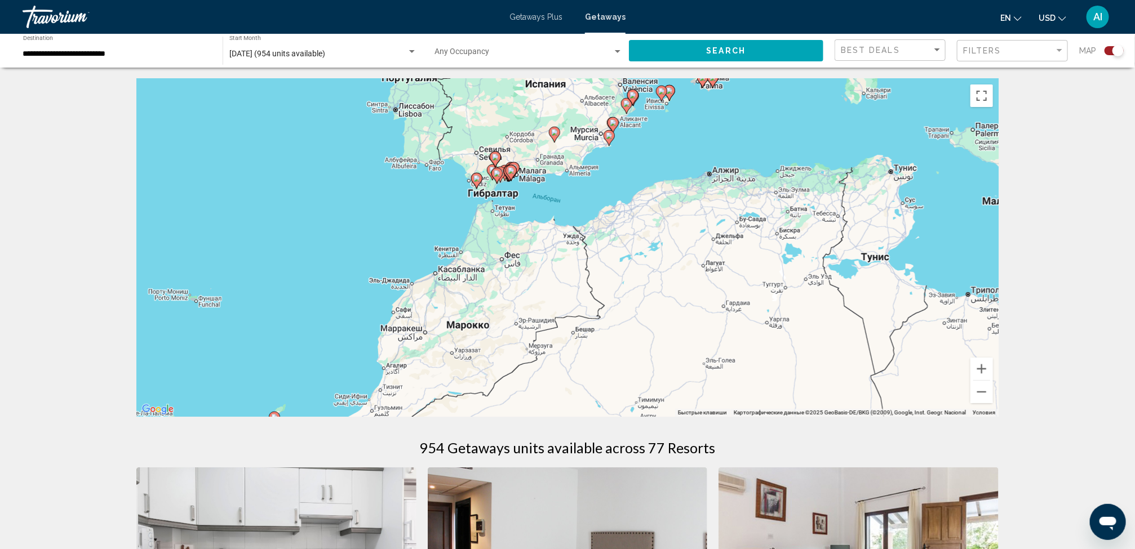
drag, startPoint x: 891, startPoint y: 318, endPoint x: 744, endPoint y: 354, distance: 152.0
click at [744, 354] on div "Чтобы активировать перетаскивание с помощью клавиатуры, нажмите Alt + Ввод. Пос…" at bounding box center [567, 248] width 862 height 338
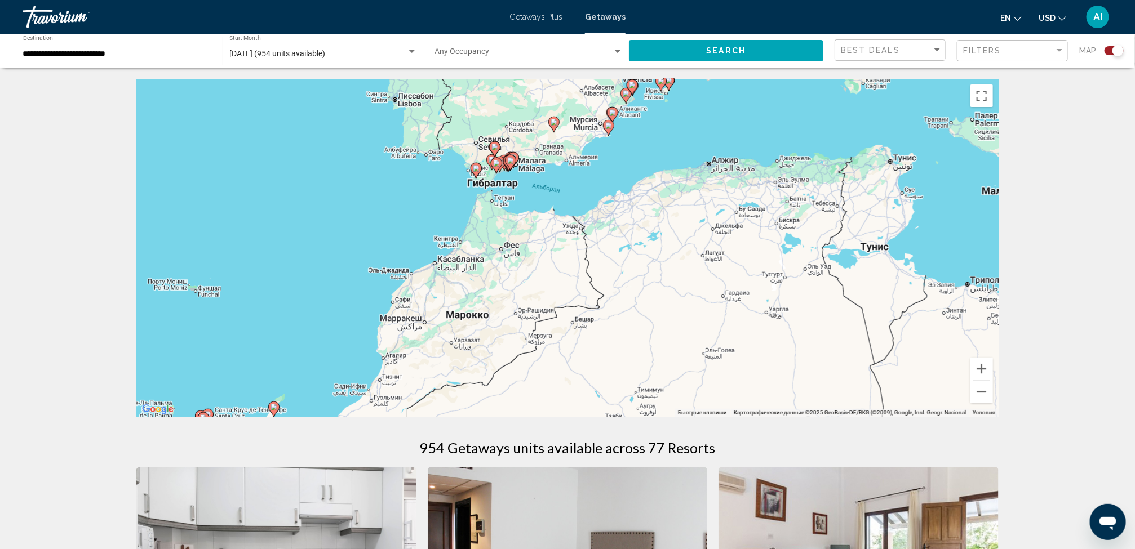
drag, startPoint x: 715, startPoint y: 232, endPoint x: 712, endPoint y: 224, distance: 8.6
click at [712, 225] on div "Чтобы активировать перетаскивание с помощью клавиатуры, нажмите Alt + Ввод. Пос…" at bounding box center [567, 248] width 862 height 338
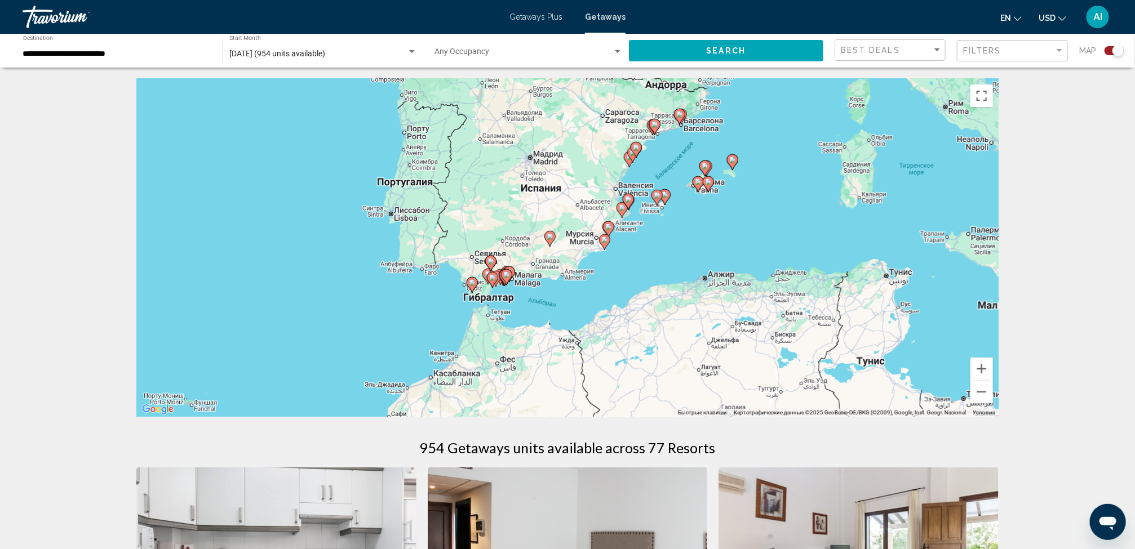
drag, startPoint x: 716, startPoint y: 238, endPoint x: 717, endPoint y: 361, distance: 122.3
click at [717, 361] on div "Чтобы активировать перетаскивание с помощью клавиатуры, нажмите Alt + Ввод. Пос…" at bounding box center [567, 248] width 862 height 338
click at [621, 210] on image "Main content" at bounding box center [622, 208] width 7 height 7
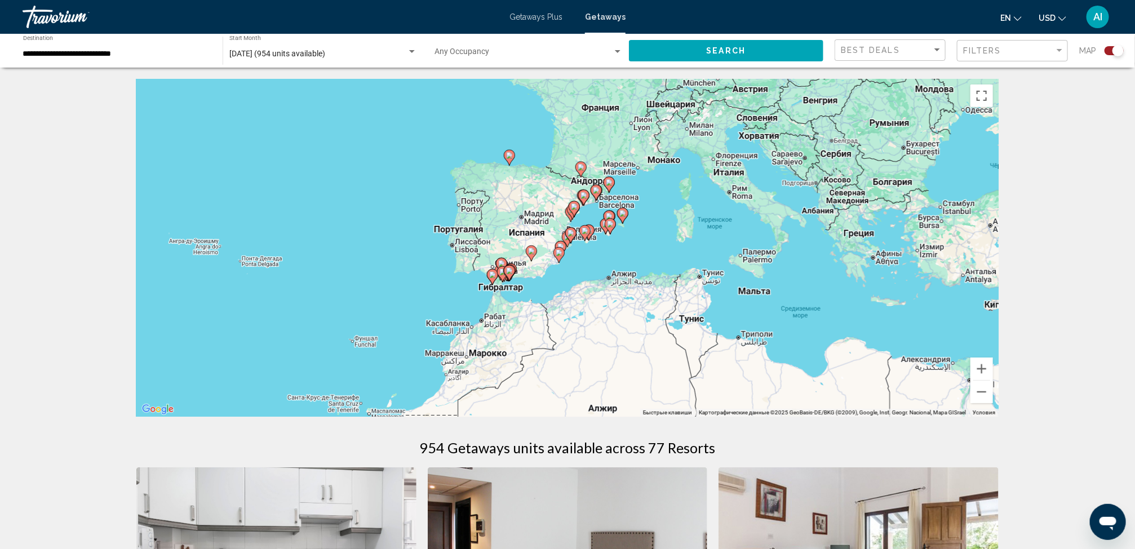
click at [571, 230] on image "Main content" at bounding box center [570, 233] width 7 height 7
type input "**********"
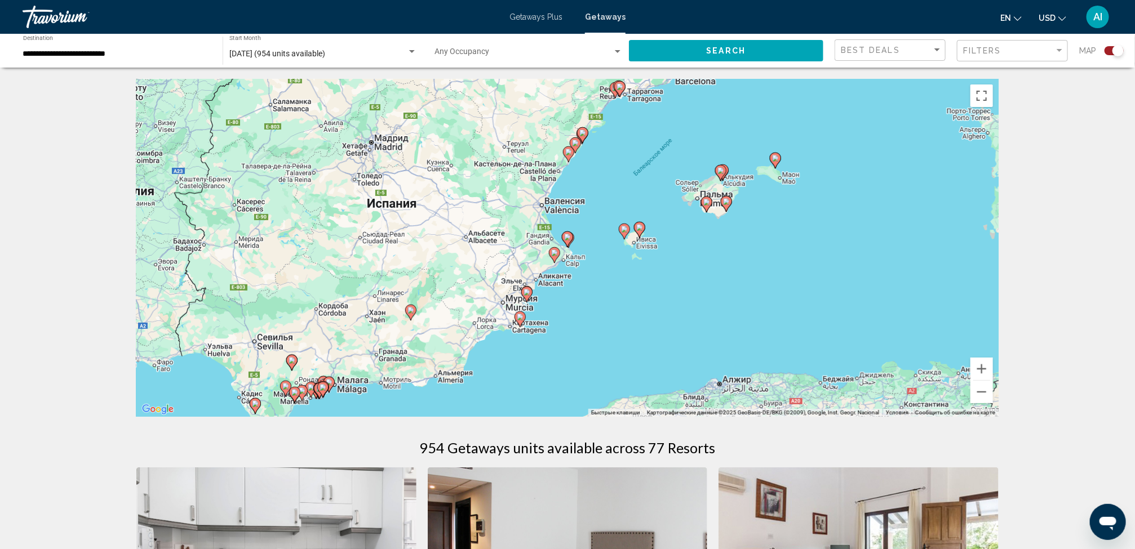
click at [565, 154] on image "Main content" at bounding box center [568, 152] width 7 height 7
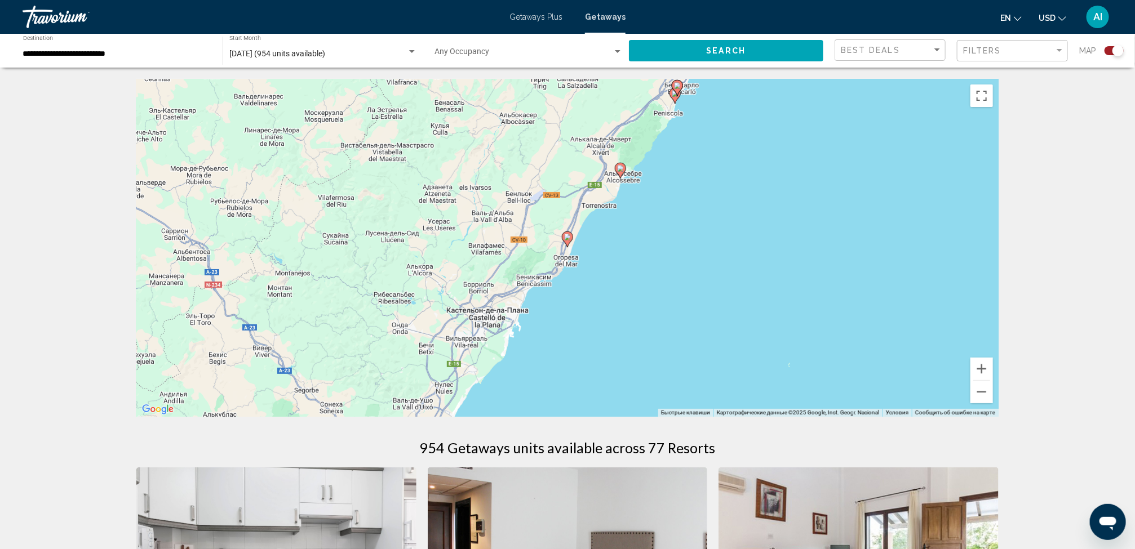
click at [566, 241] on icon "Main content" at bounding box center [567, 239] width 10 height 15
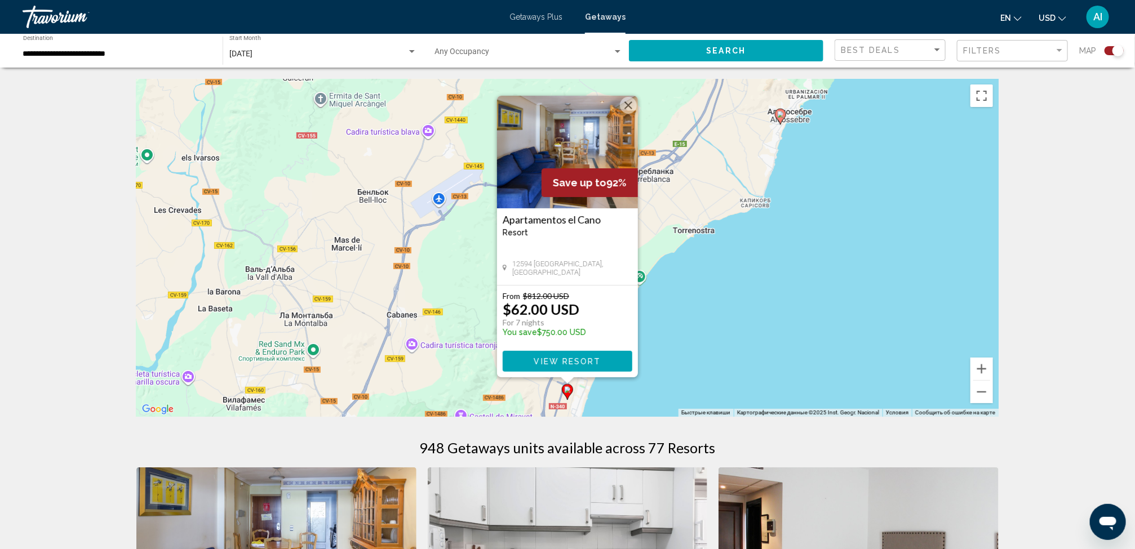
click at [559, 197] on img "Main content" at bounding box center [567, 152] width 141 height 113
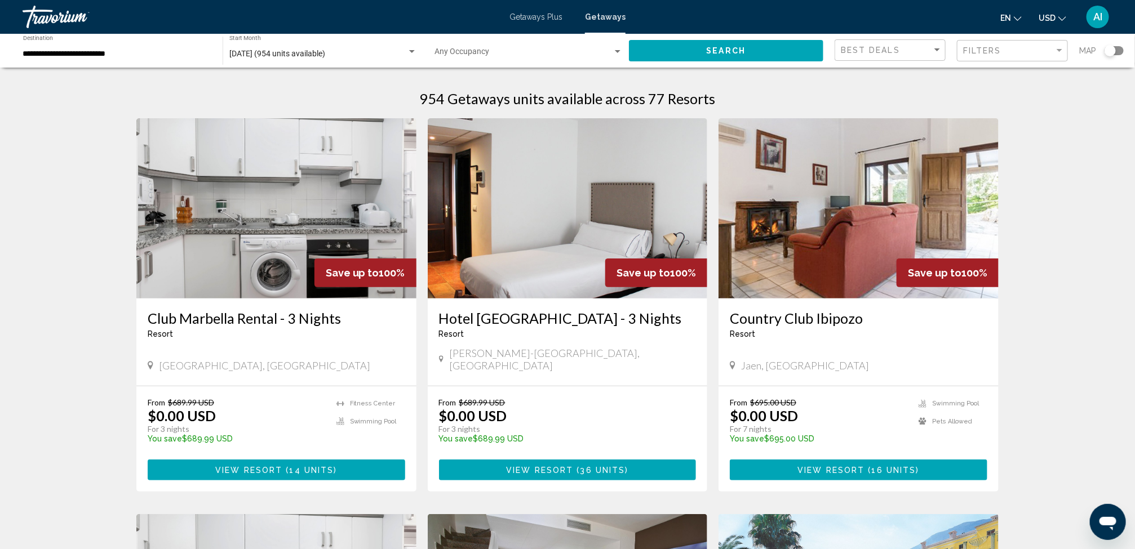
drag, startPoint x: 306, startPoint y: 247, endPoint x: 83, endPoint y: 345, distance: 244.0
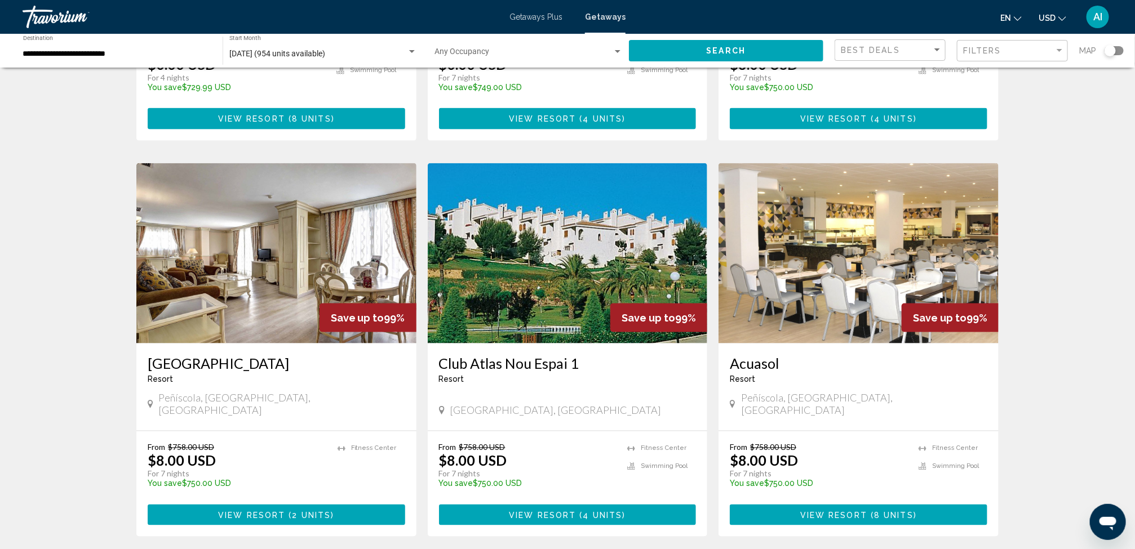
scroll to position [795, 0]
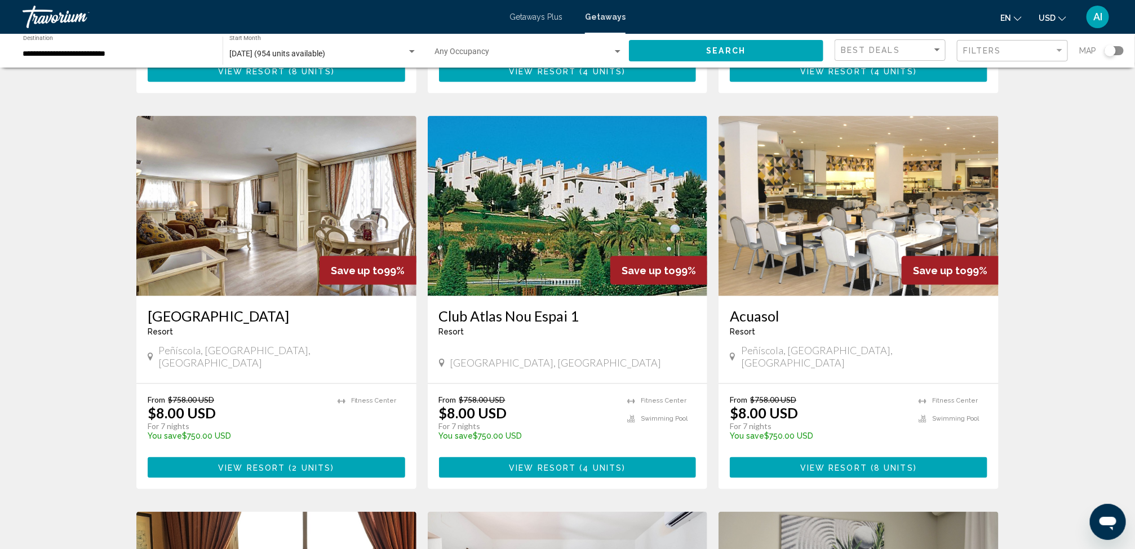
click at [208, 237] on img "Main content" at bounding box center [276, 206] width 280 height 180
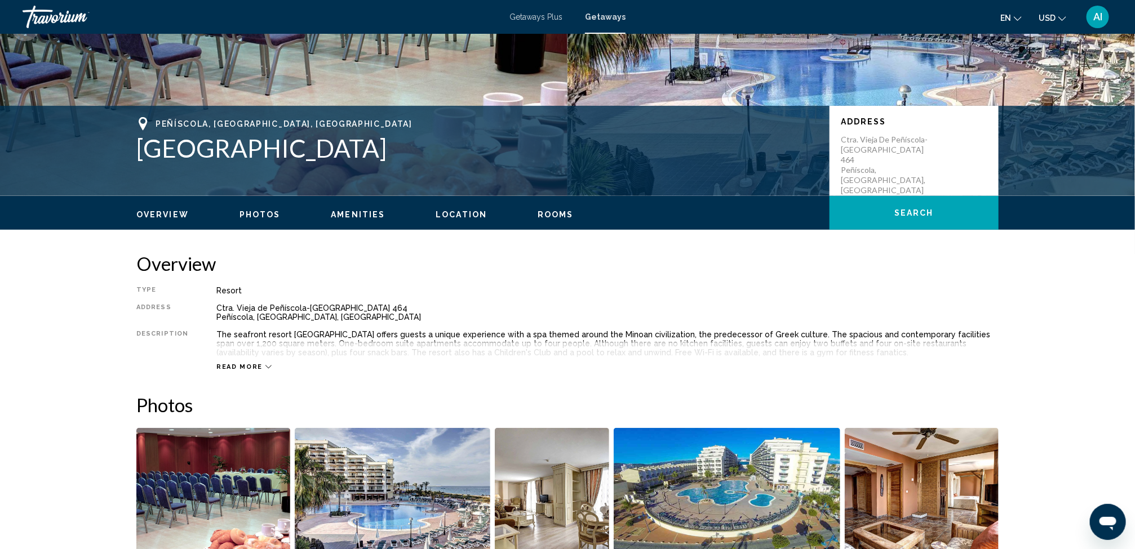
scroll to position [186, 0]
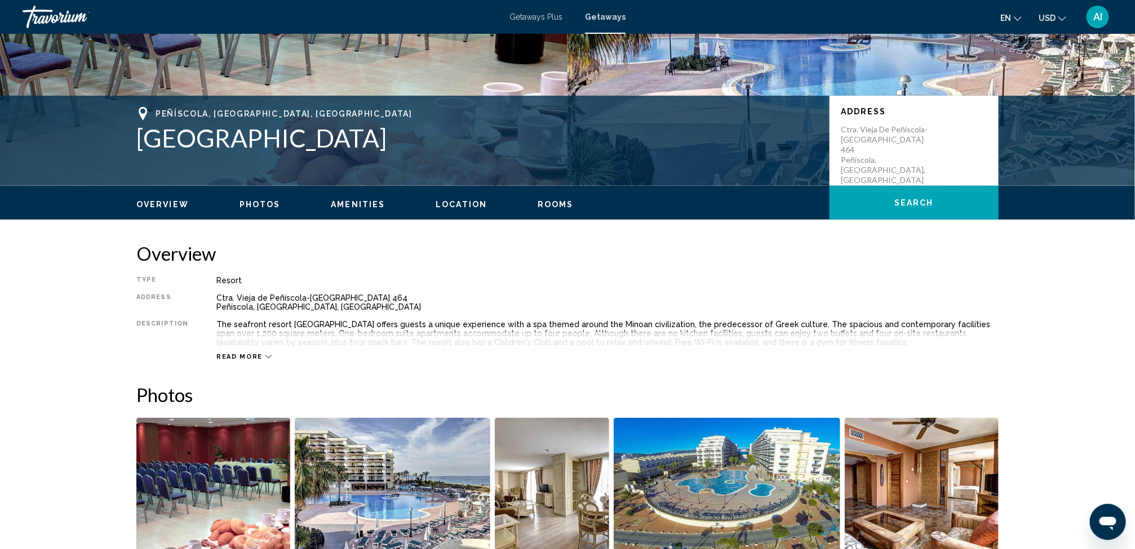
click at [548, 198] on ul "Overview Photos Amenities Location Rooms Search" at bounding box center [567, 203] width 862 height 12
click at [548, 205] on span "Rooms" at bounding box center [555, 204] width 36 height 9
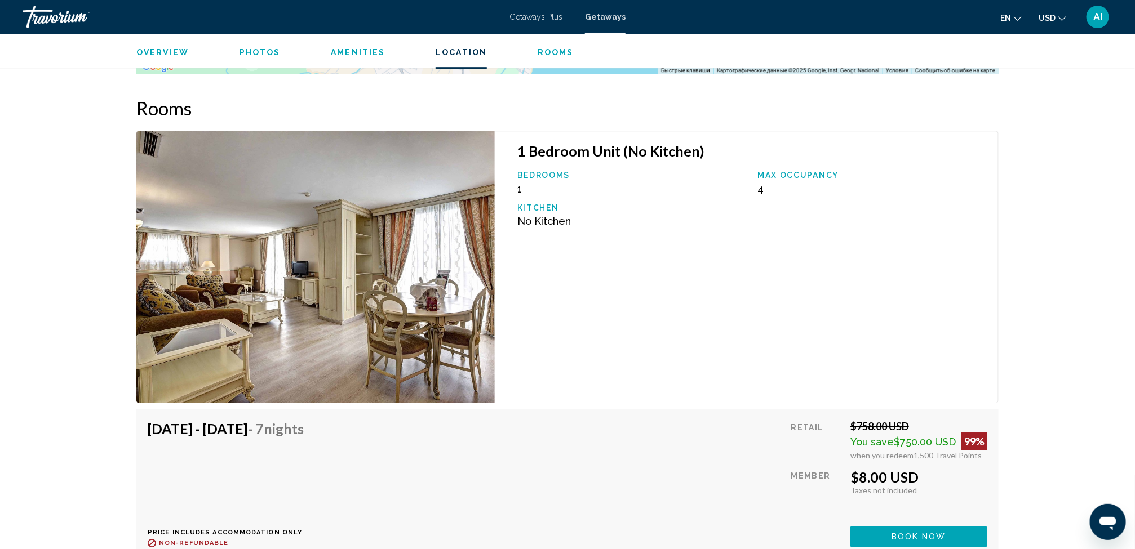
scroll to position [1845, 0]
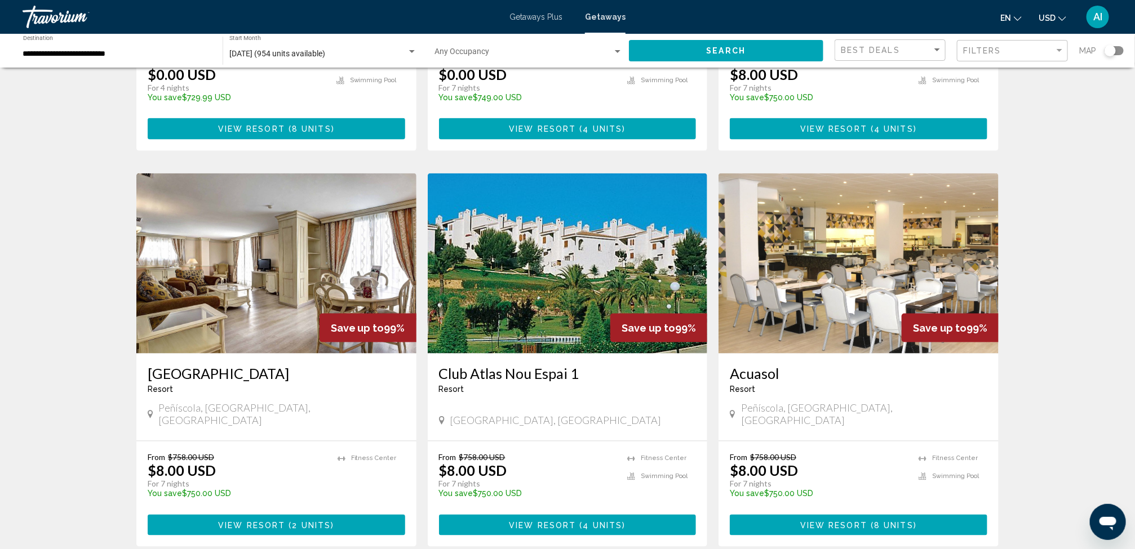
scroll to position [802, 0]
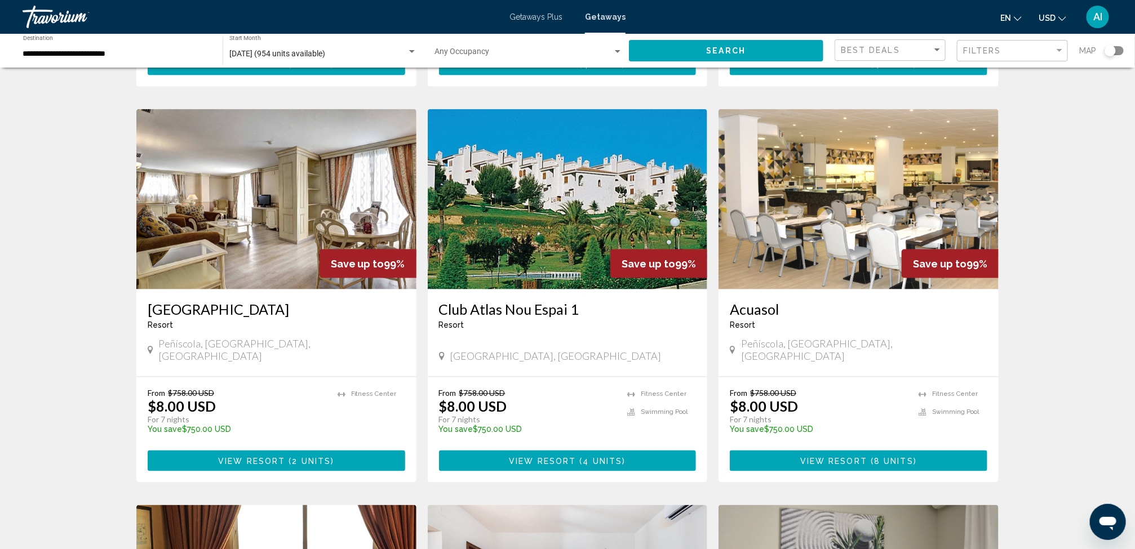
click at [545, 229] on img "Main content" at bounding box center [568, 199] width 280 height 180
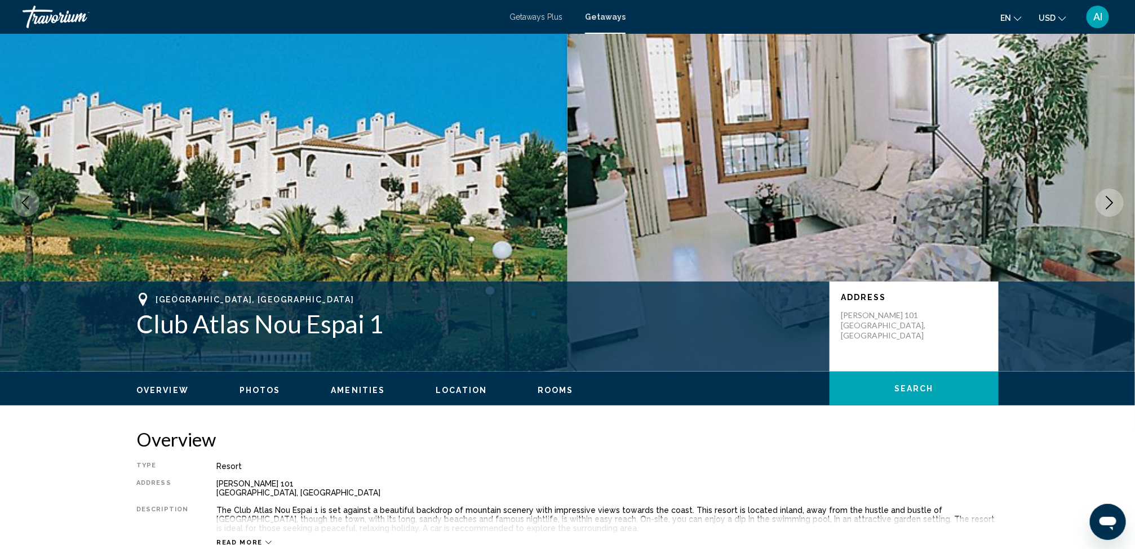
click at [548, 393] on span "Rooms" at bounding box center [555, 390] width 36 height 9
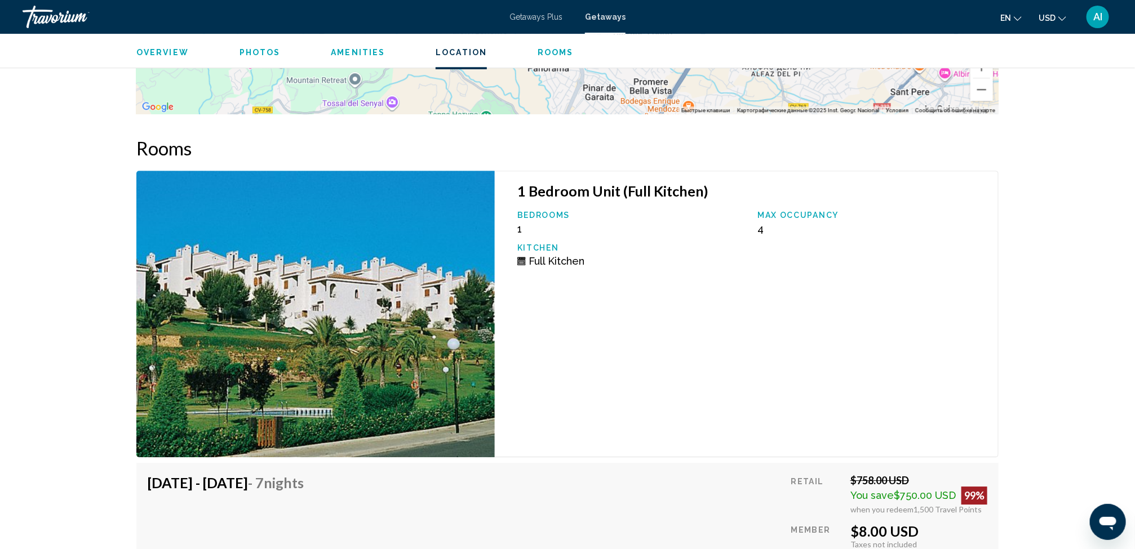
scroll to position [1700, 0]
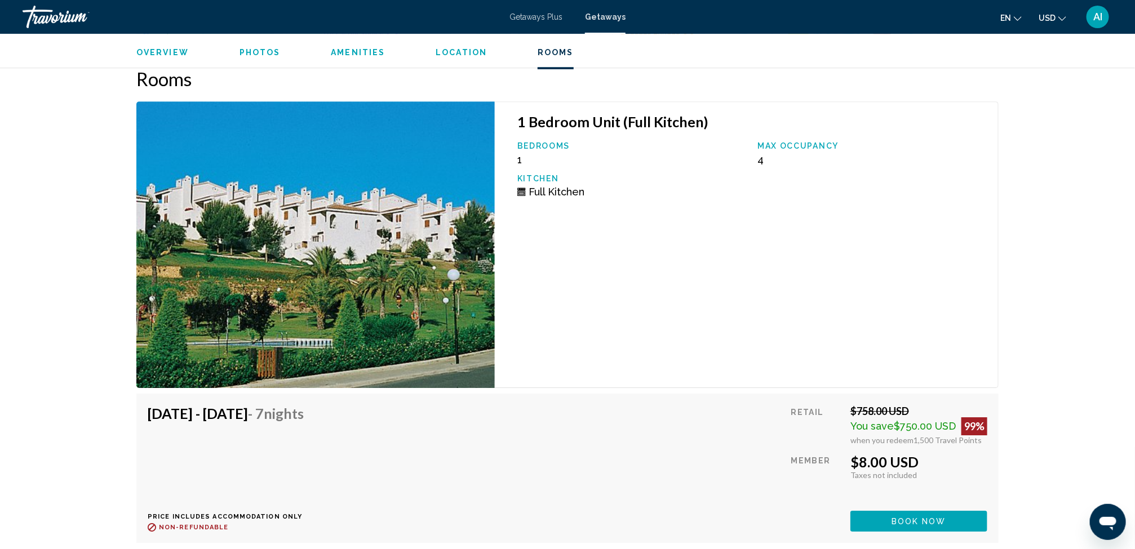
click at [459, 51] on span "Location" at bounding box center [461, 52] width 51 height 9
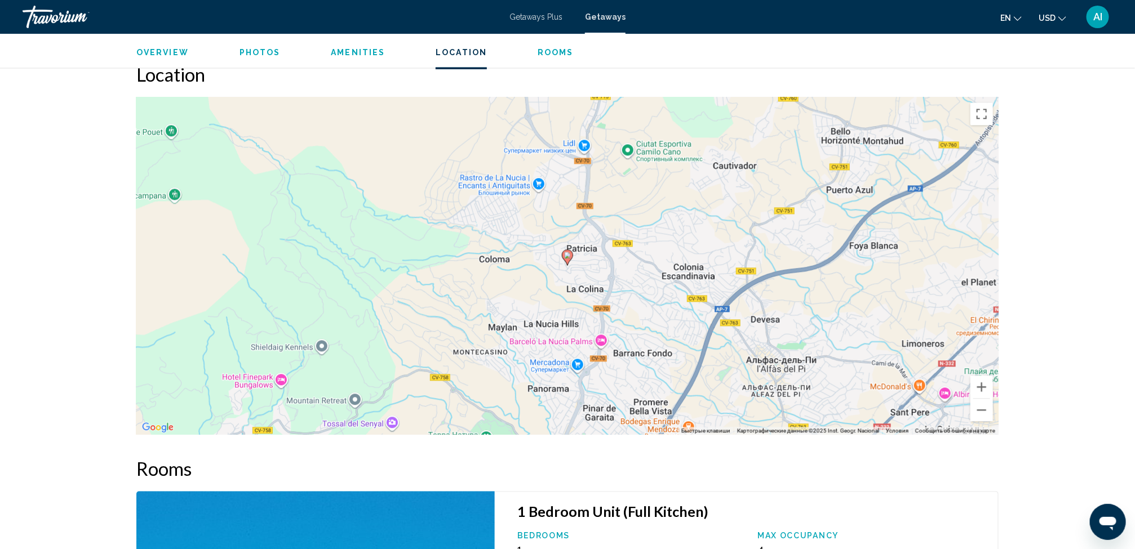
scroll to position [1307, 0]
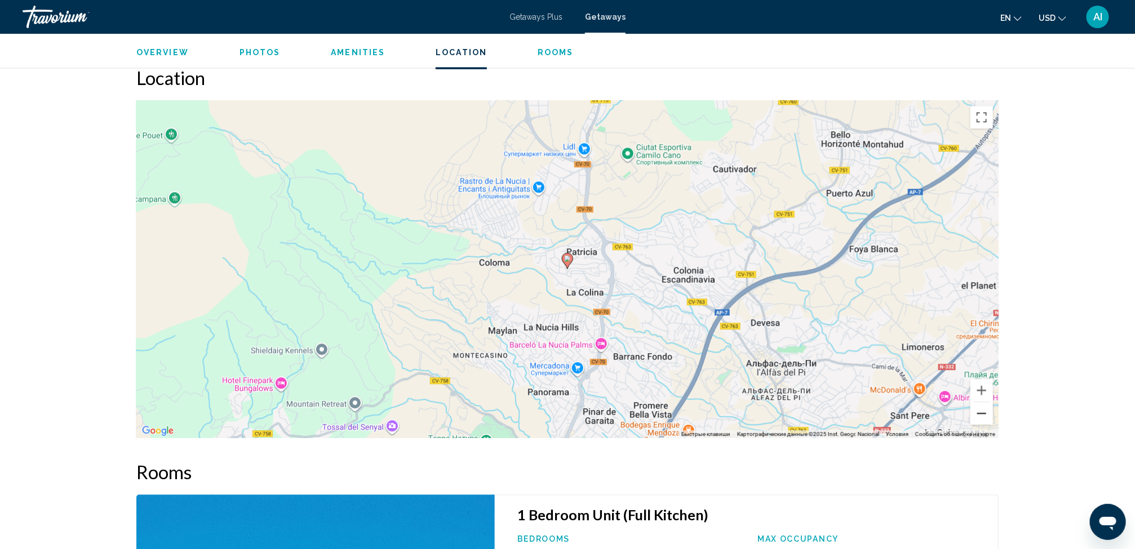
click at [983, 412] on button "Уменьшить" at bounding box center [981, 413] width 23 height 23
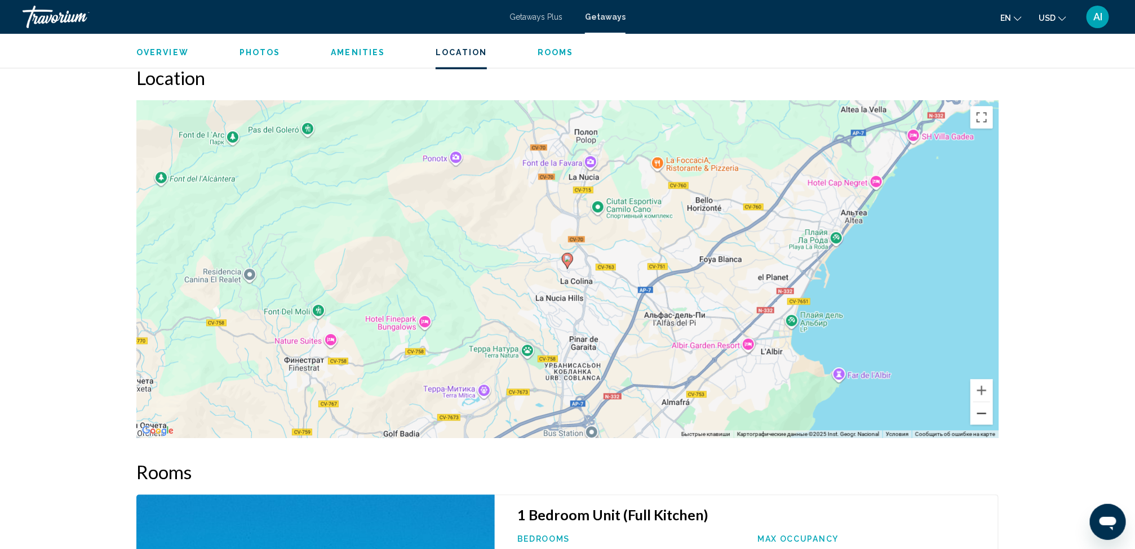
click at [983, 412] on button "Уменьшить" at bounding box center [981, 413] width 23 height 23
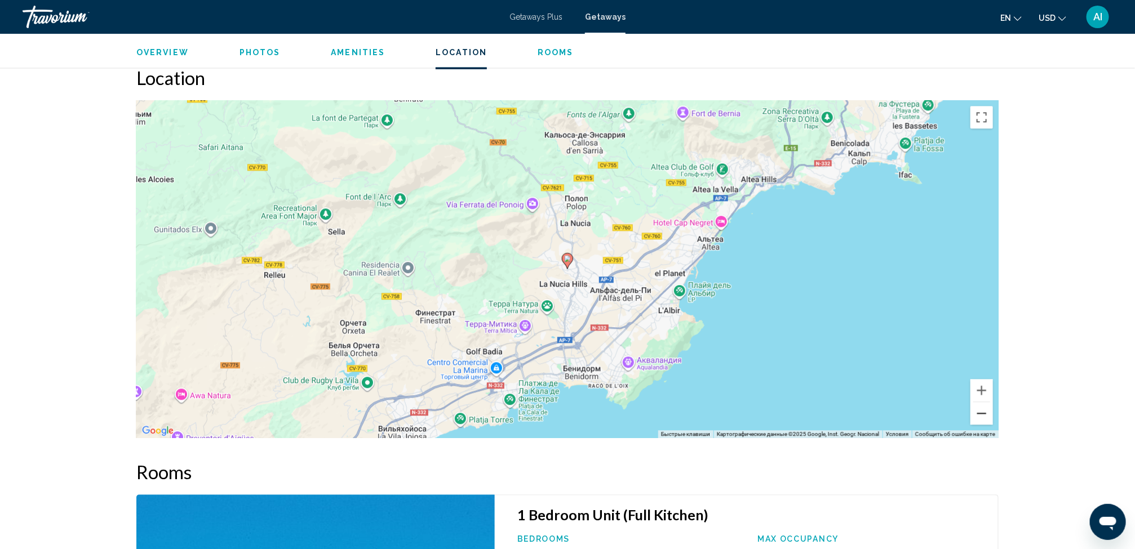
click at [983, 412] on button "Уменьшить" at bounding box center [981, 413] width 23 height 23
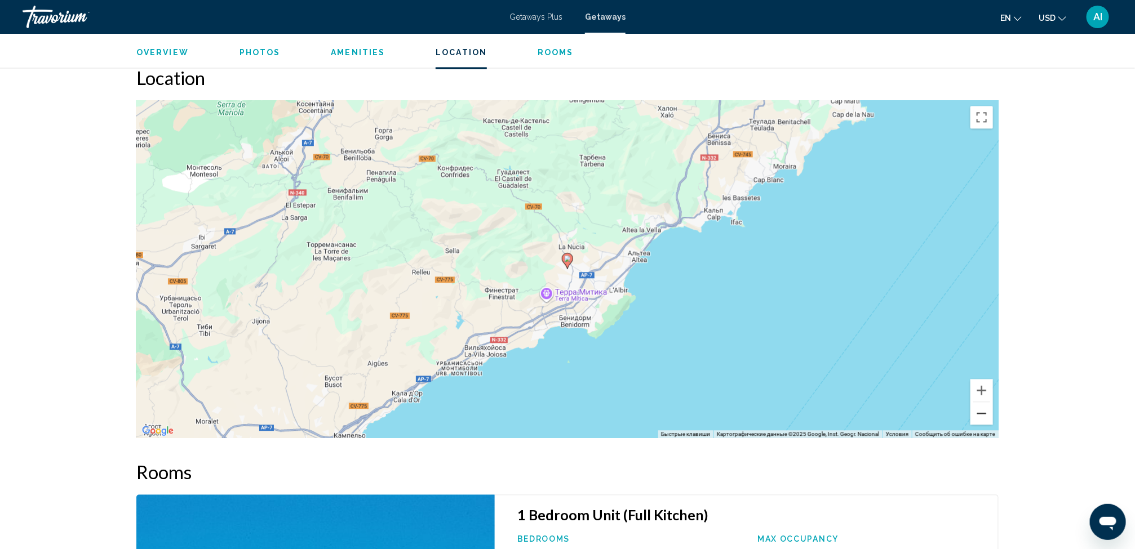
click at [983, 412] on button "Уменьшить" at bounding box center [981, 413] width 23 height 23
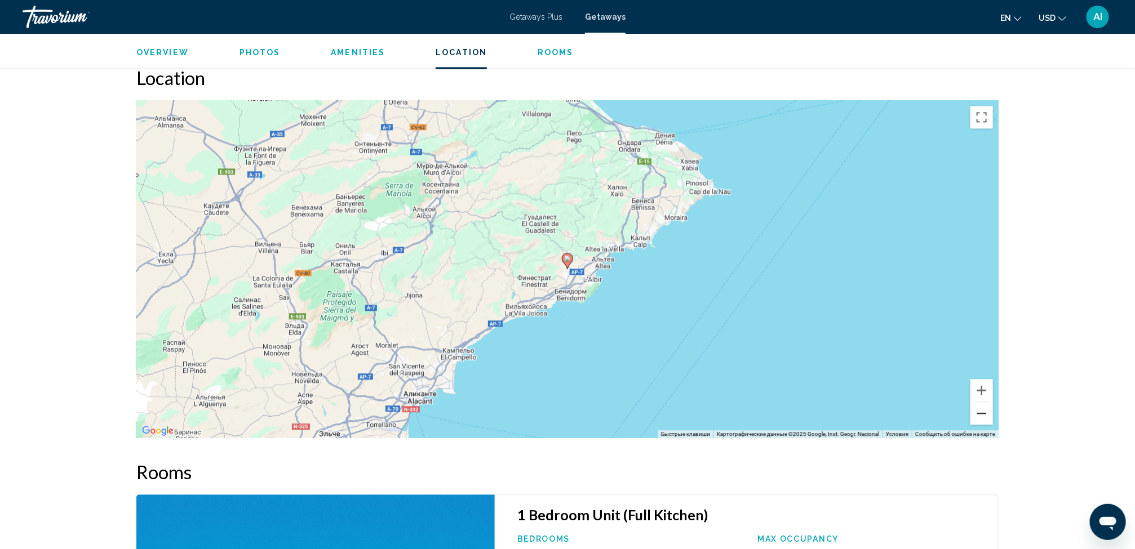
click at [983, 412] on button "Уменьшить" at bounding box center [981, 413] width 23 height 23
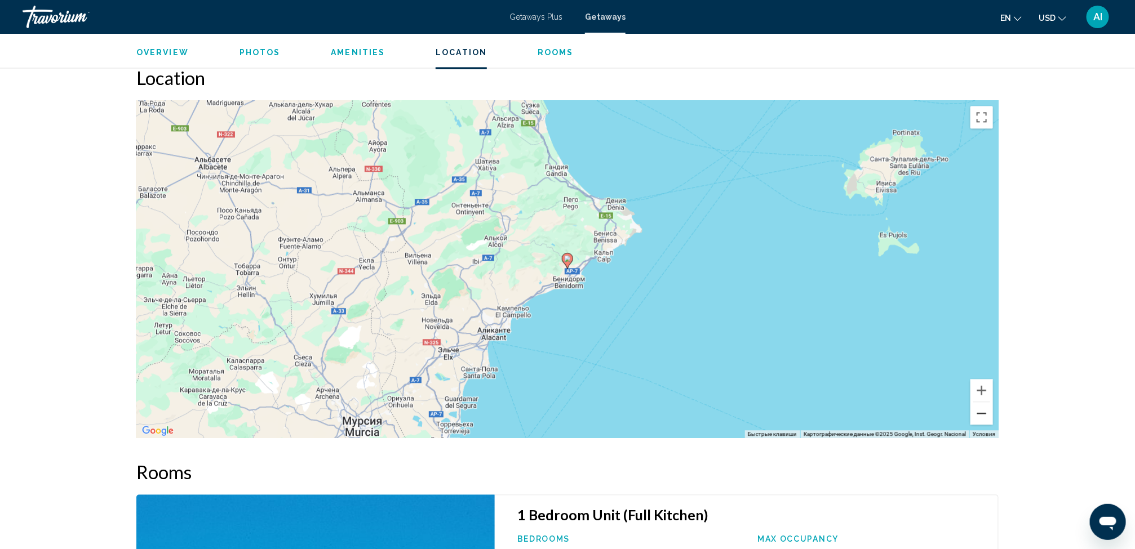
click at [983, 412] on button "Уменьшить" at bounding box center [981, 413] width 23 height 23
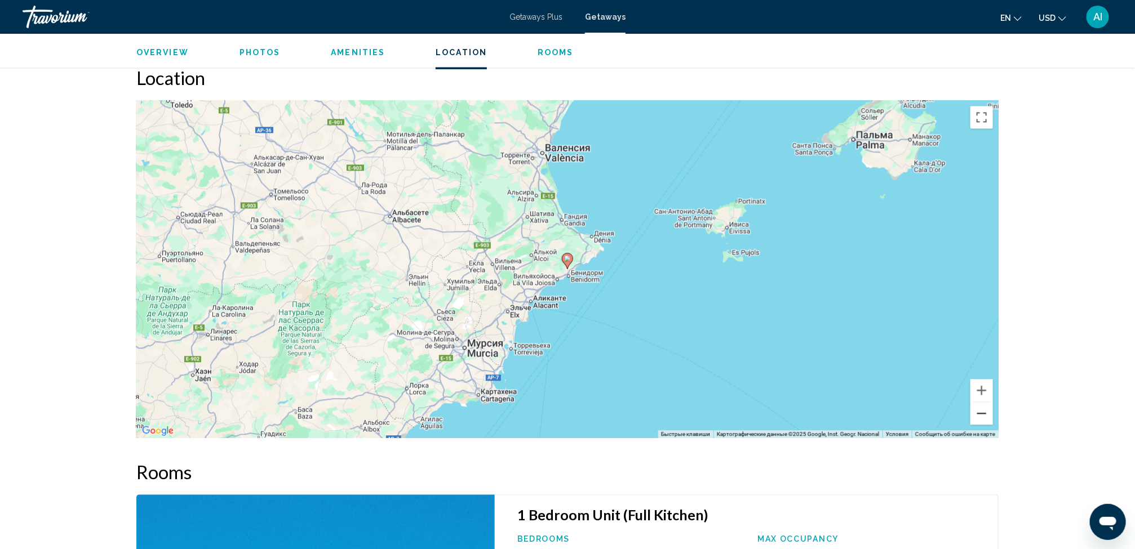
click at [983, 412] on button "Уменьшить" at bounding box center [981, 413] width 23 height 23
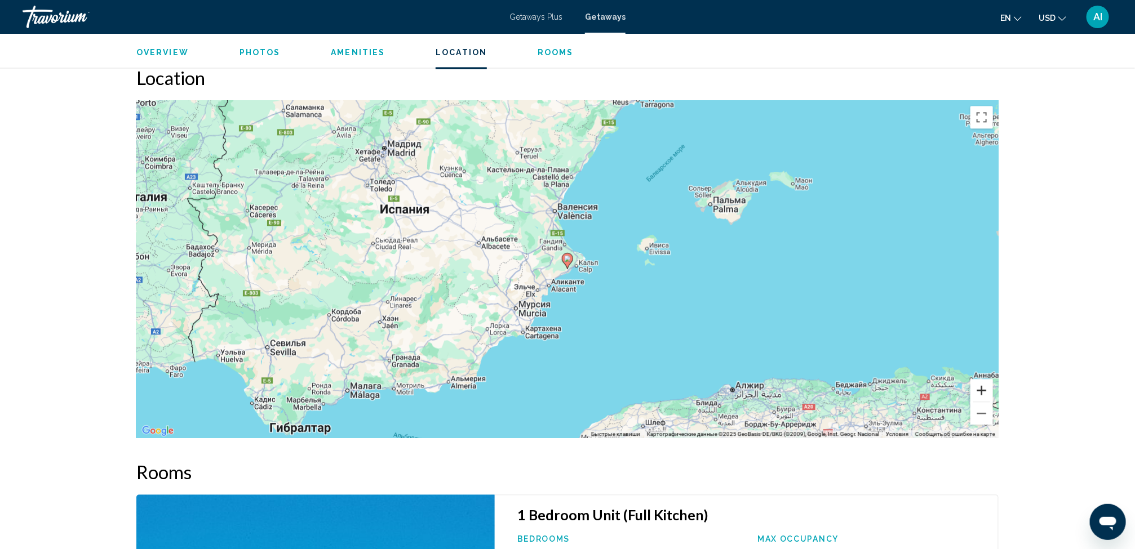
click at [980, 383] on button "Увеличить" at bounding box center [981, 390] width 23 height 23
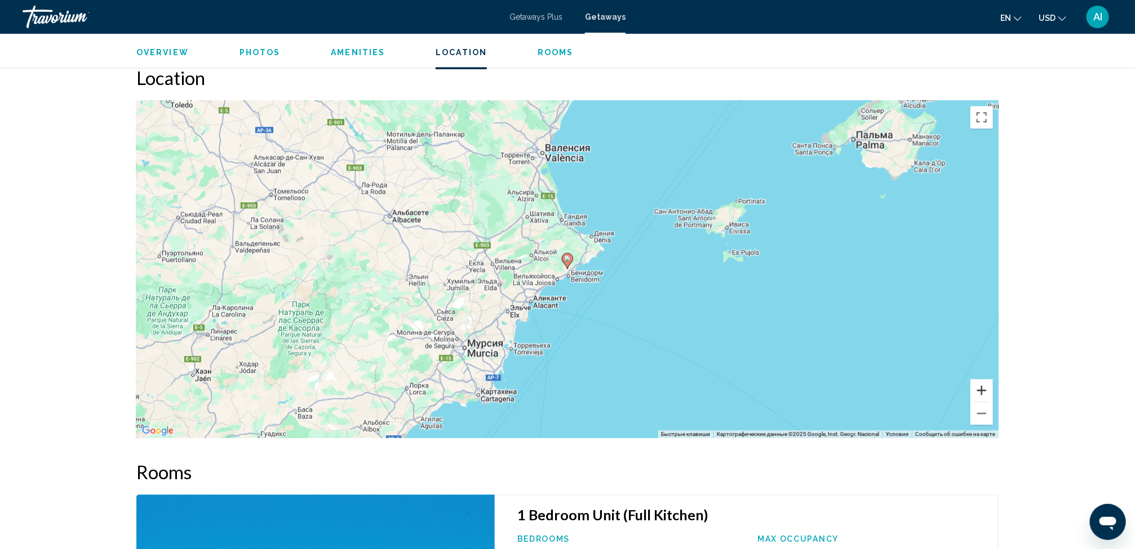
click at [980, 383] on button "Увеличить" at bounding box center [981, 390] width 23 height 23
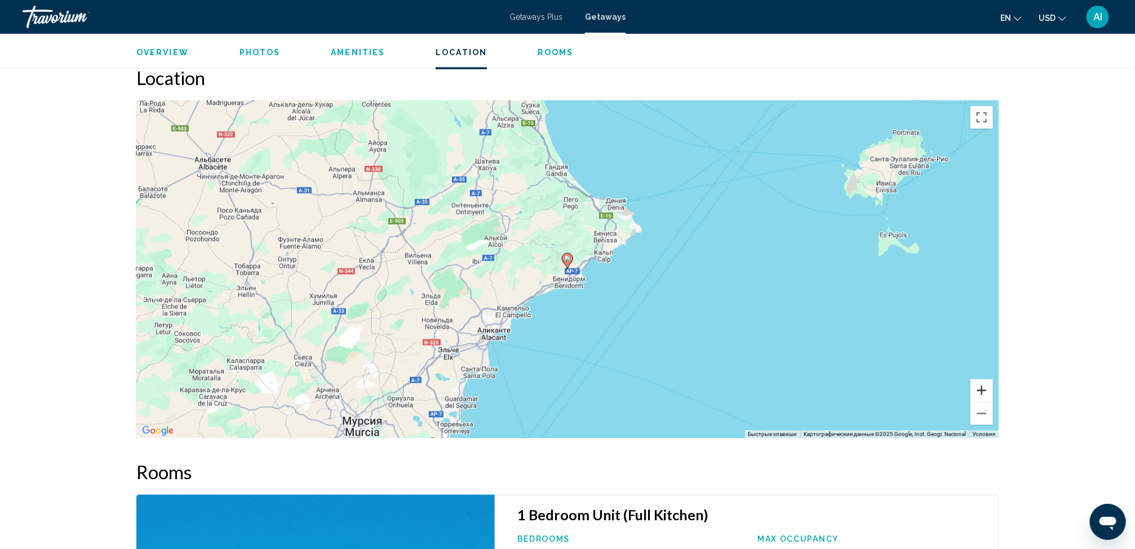
click at [980, 383] on button "Увеличить" at bounding box center [981, 390] width 23 height 23
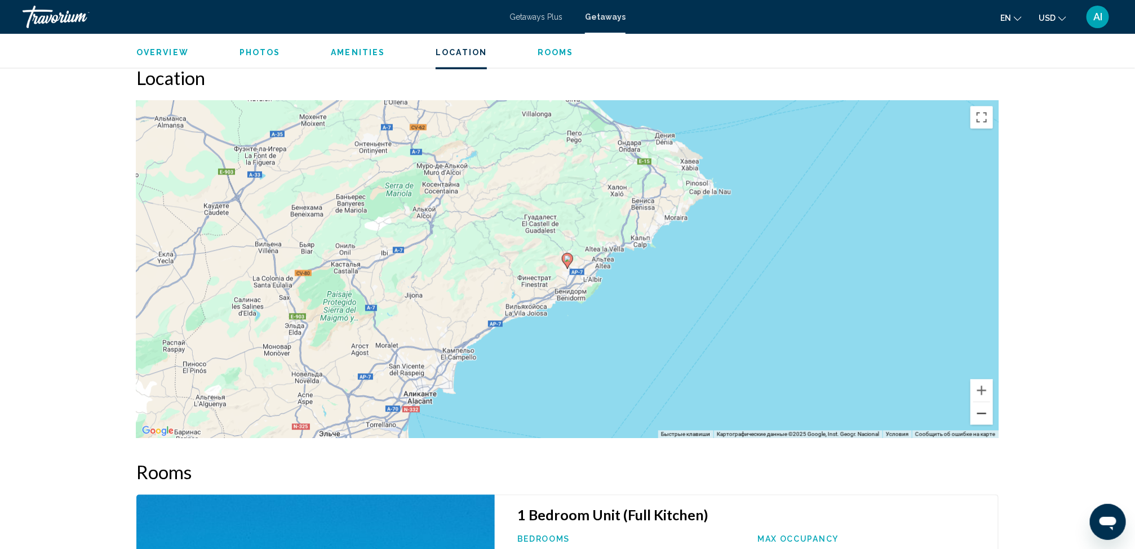
click at [983, 416] on button "Уменьшить" at bounding box center [981, 413] width 23 height 23
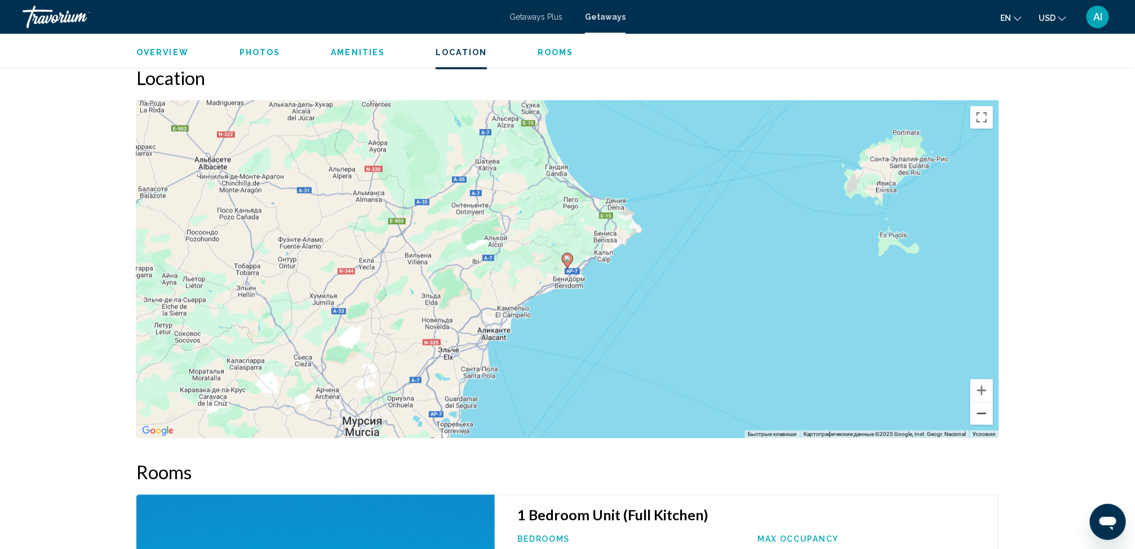
click at [983, 416] on button "Уменьшить" at bounding box center [981, 413] width 23 height 23
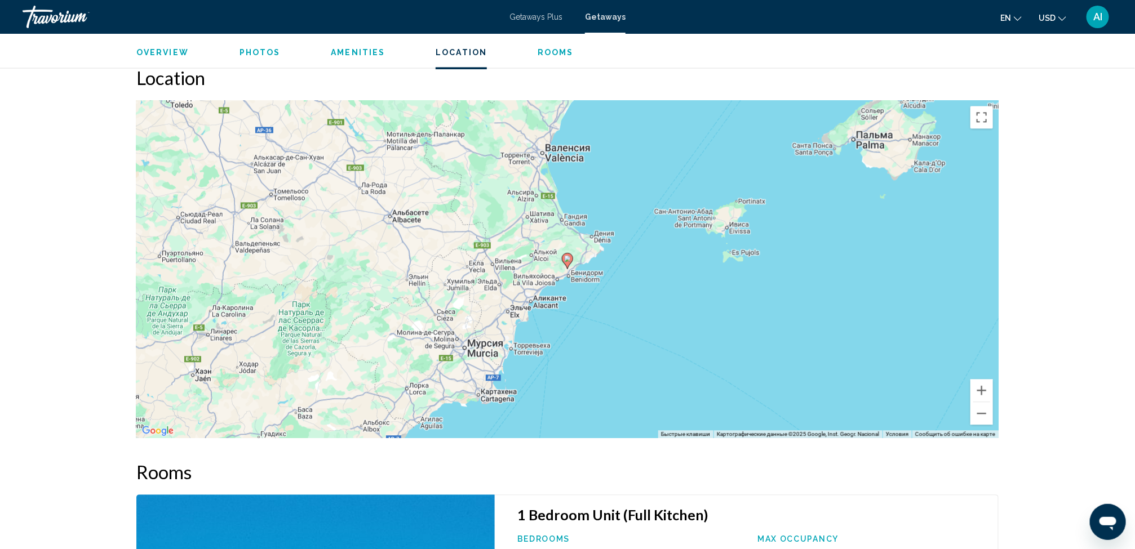
click at [163, 48] on span "Overview" at bounding box center [162, 52] width 52 height 9
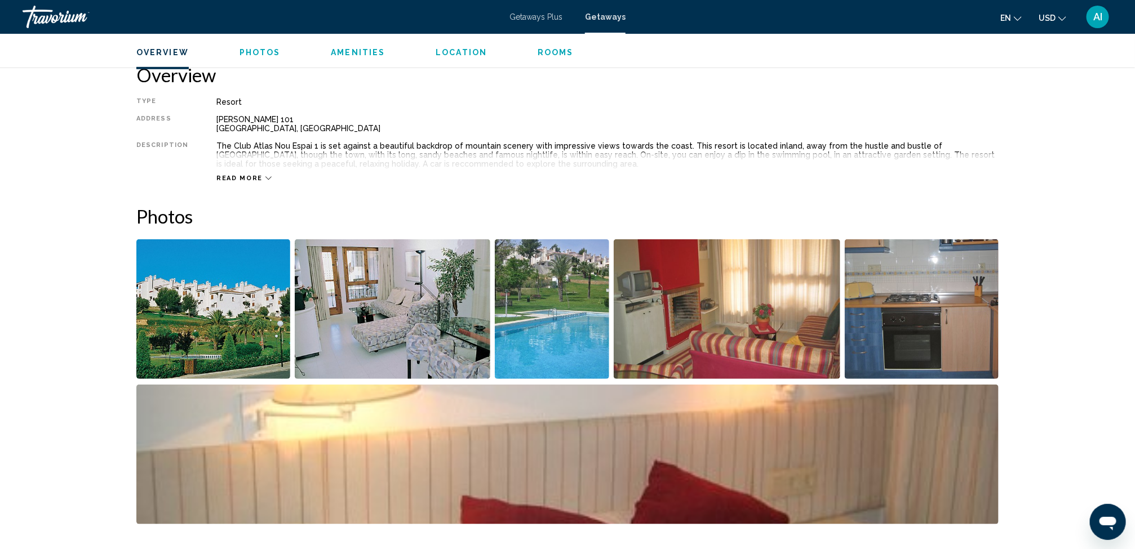
scroll to position [362, 0]
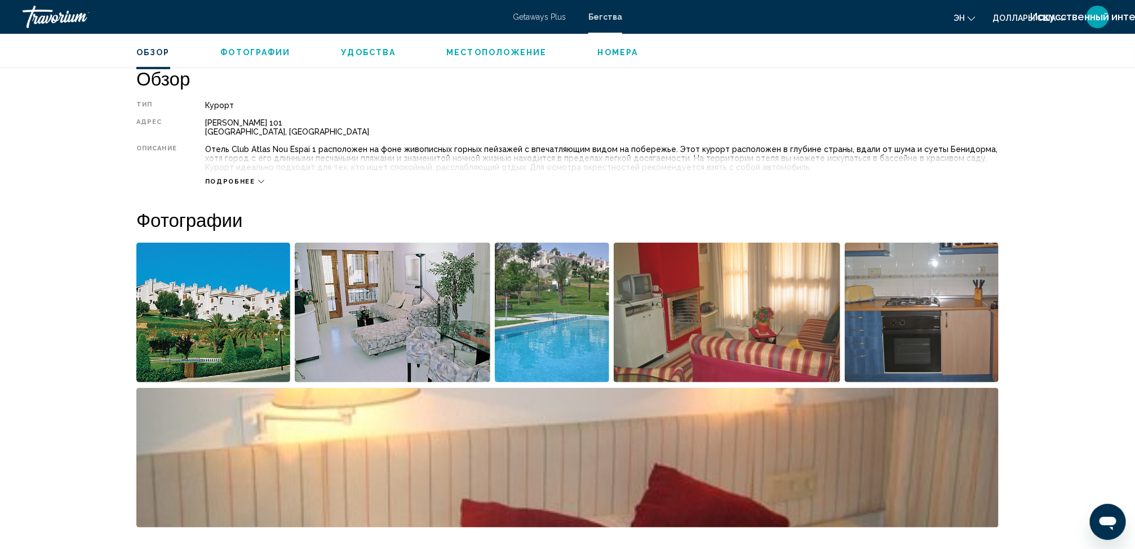
click at [250, 186] on button "Подробнее" at bounding box center [234, 181] width 59 height 8
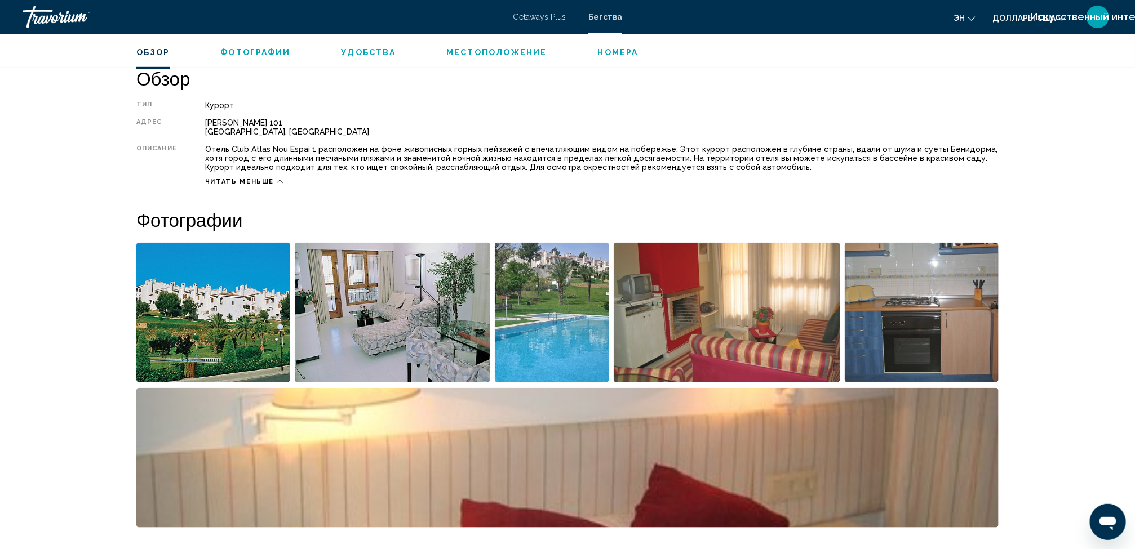
click at [194, 298] on img "Открыть полноэкранный слайдер изображений" at bounding box center [213, 313] width 154 height 140
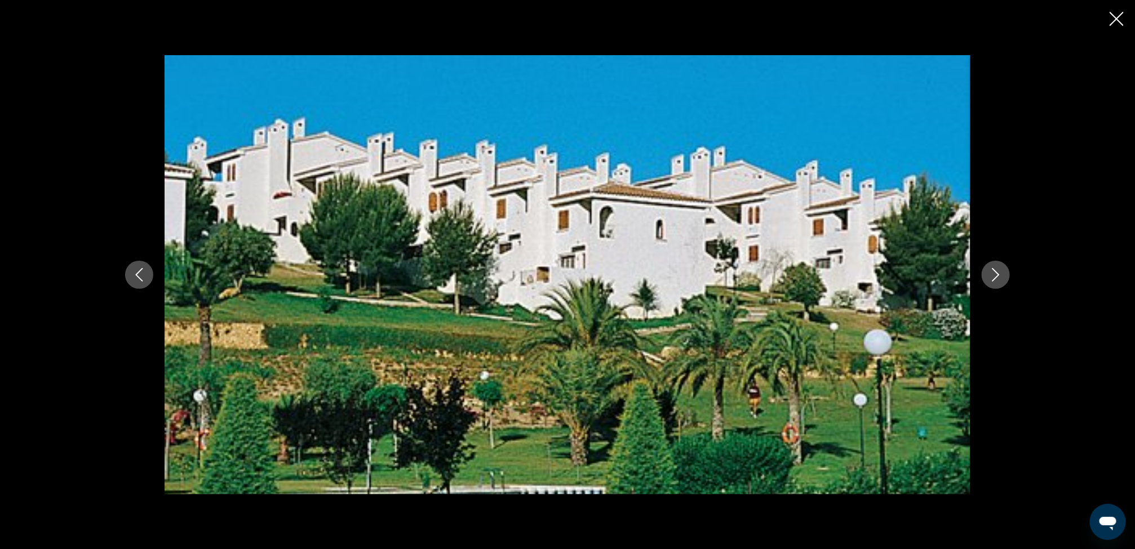
click at [991, 274] on icon "Следующее изображение" at bounding box center [996, 275] width 14 height 14
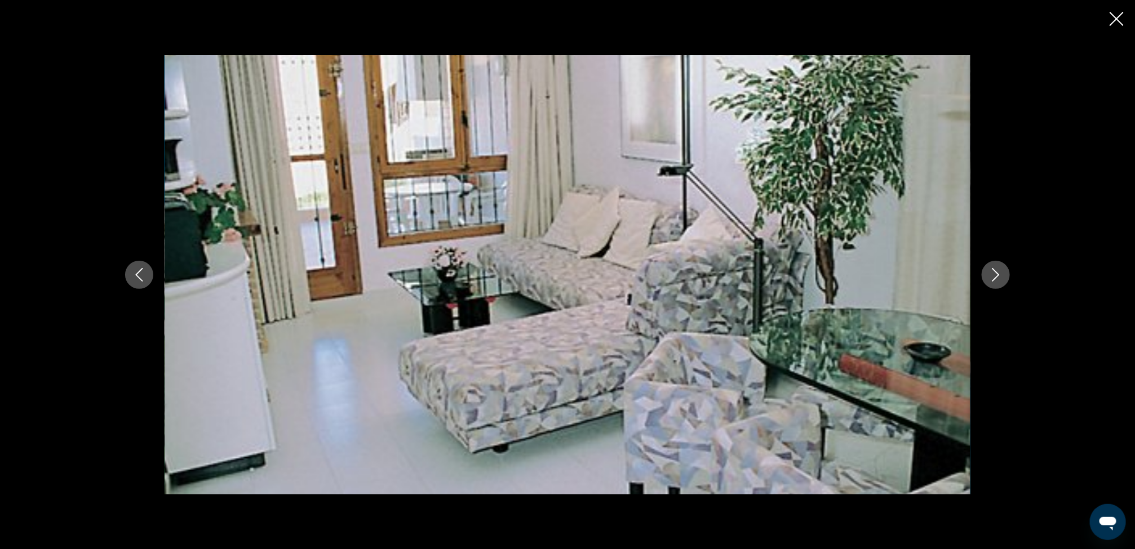
click at [991, 274] on icon "Следующее изображение" at bounding box center [996, 275] width 14 height 14
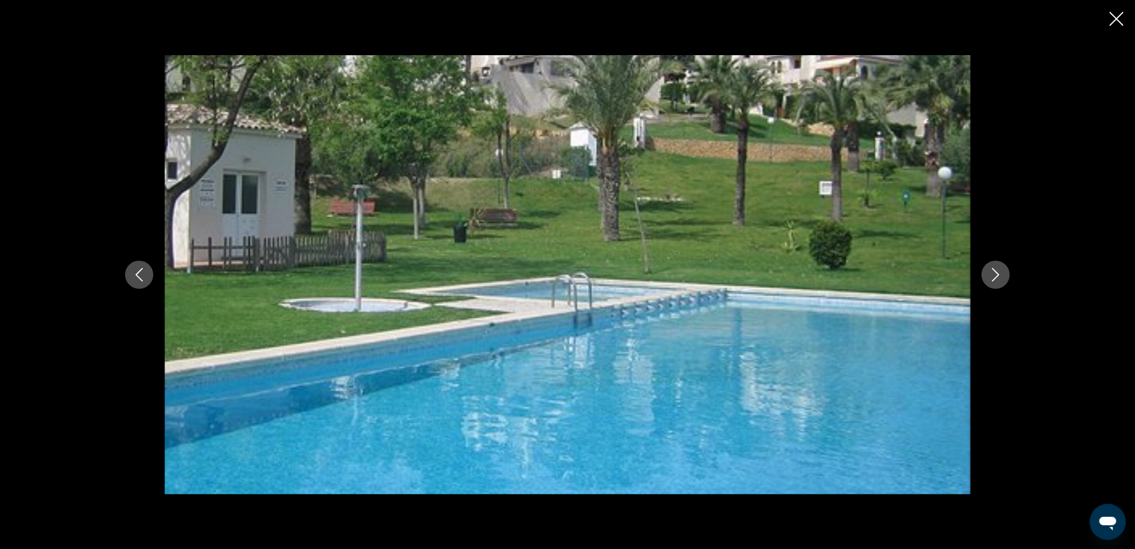
click at [991, 274] on icon "Следующее изображение" at bounding box center [996, 275] width 14 height 14
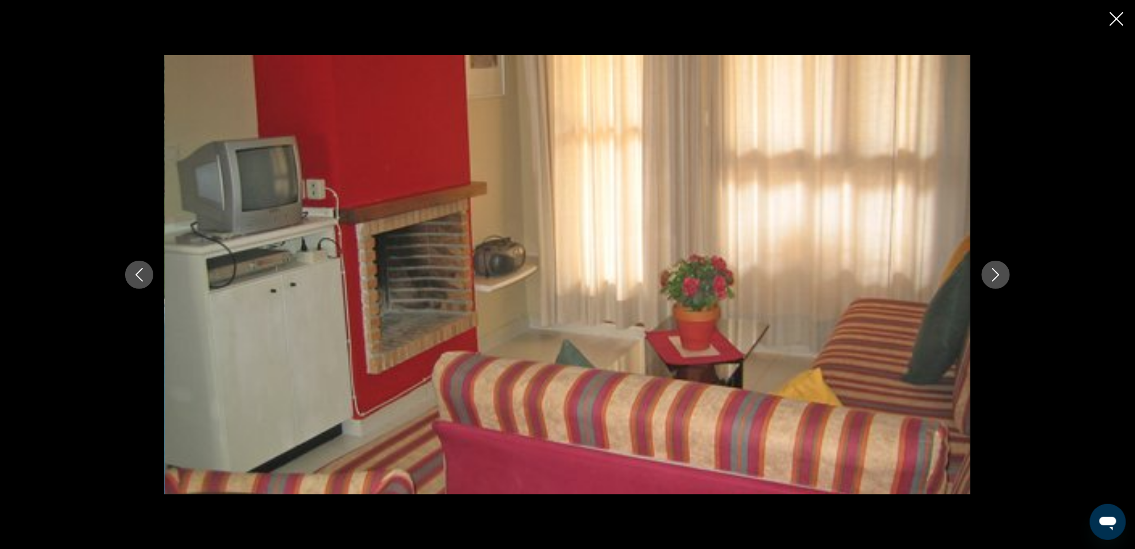
click at [991, 274] on icon "Следующее изображение" at bounding box center [996, 275] width 14 height 14
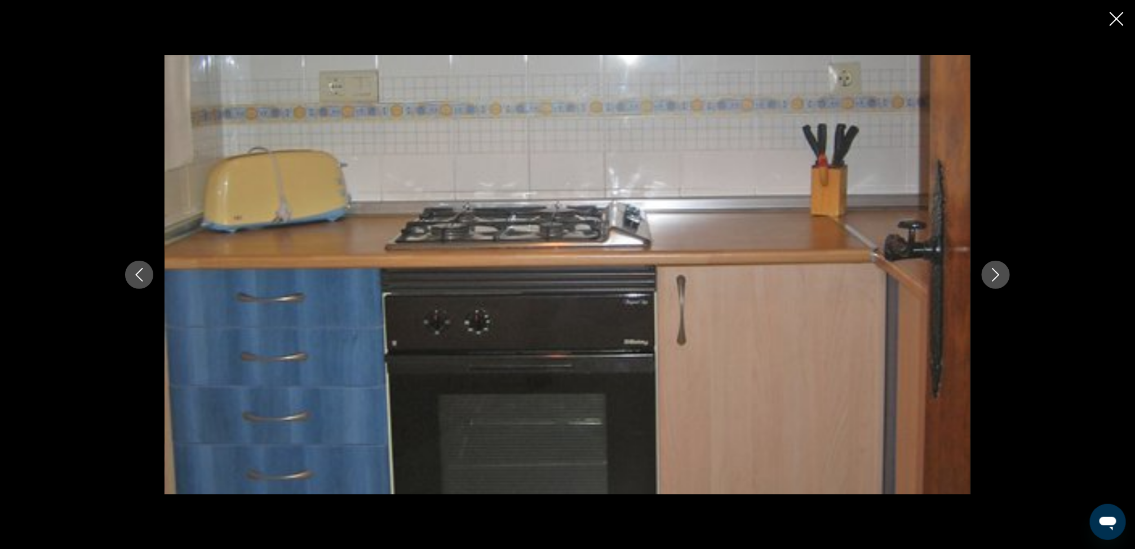
click at [991, 274] on icon "Следующее изображение" at bounding box center [996, 275] width 14 height 14
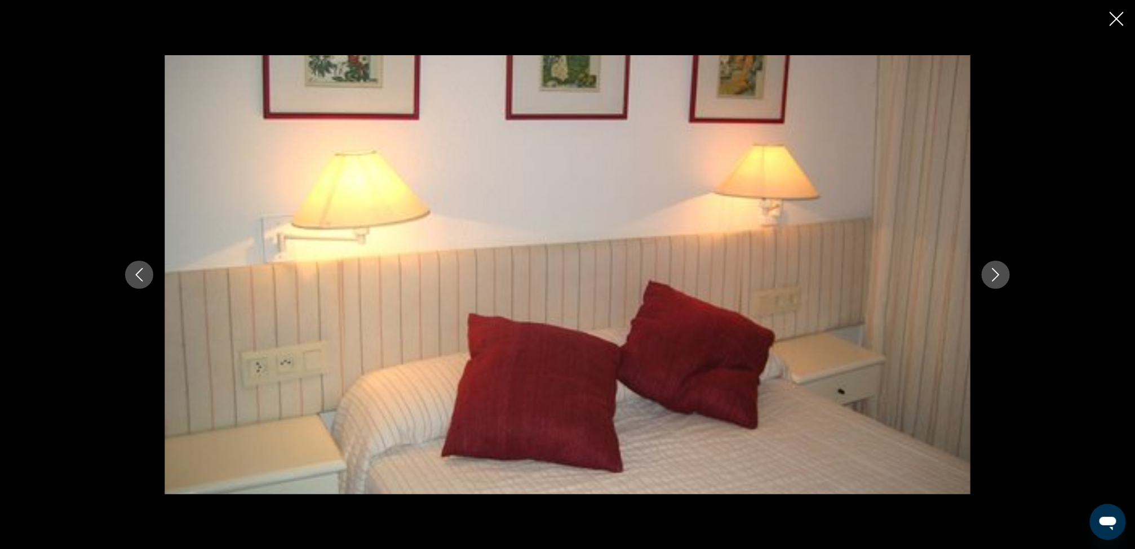
click at [991, 274] on icon "Следующее изображение" at bounding box center [996, 275] width 14 height 14
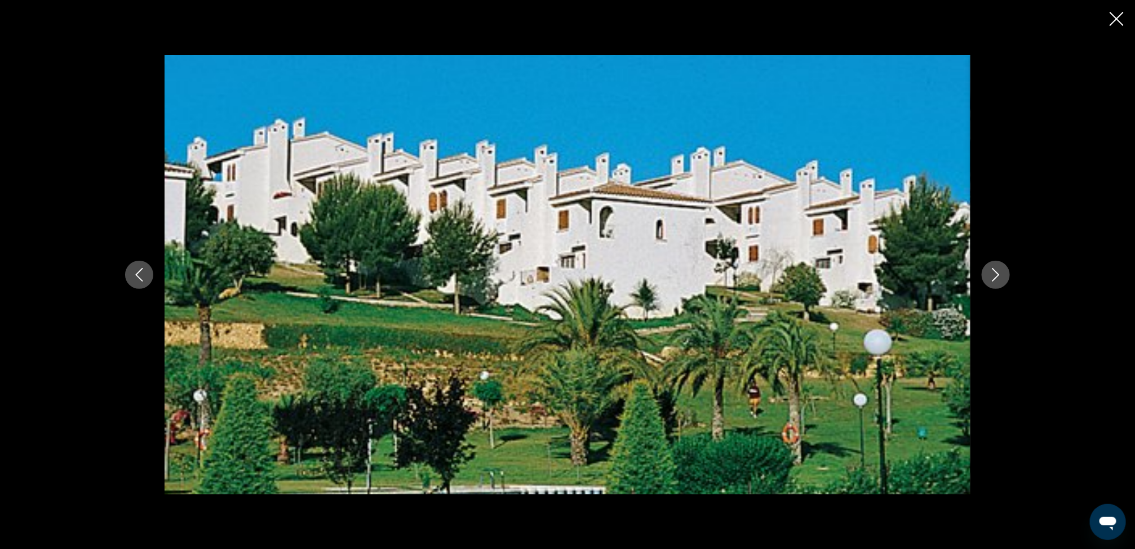
click at [991, 274] on icon "Следующее изображение" at bounding box center [996, 275] width 14 height 14
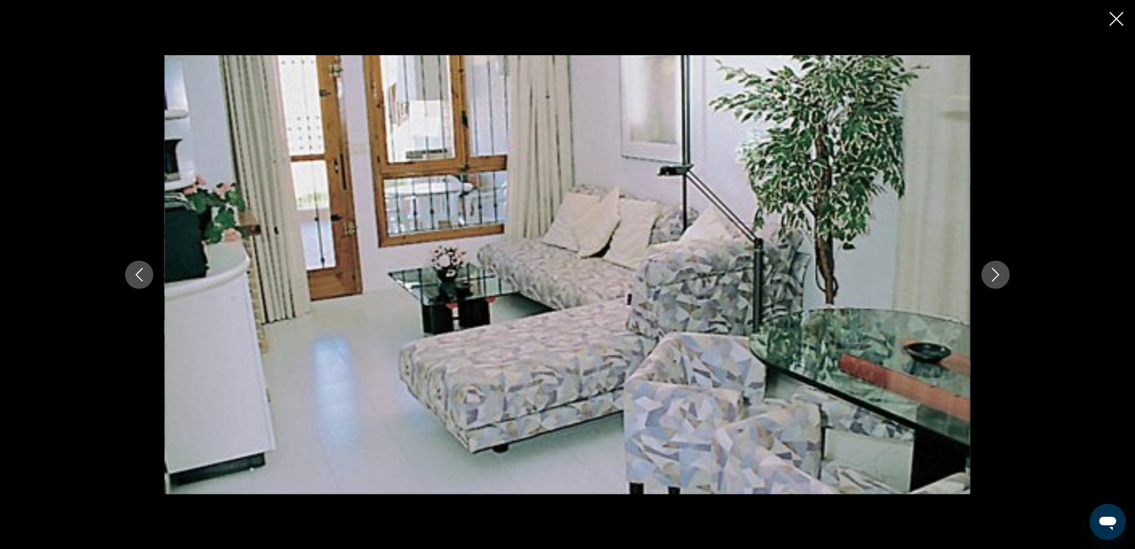
click at [1113, 14] on icon "Закрыть слайд-шоу" at bounding box center [1116, 19] width 14 height 14
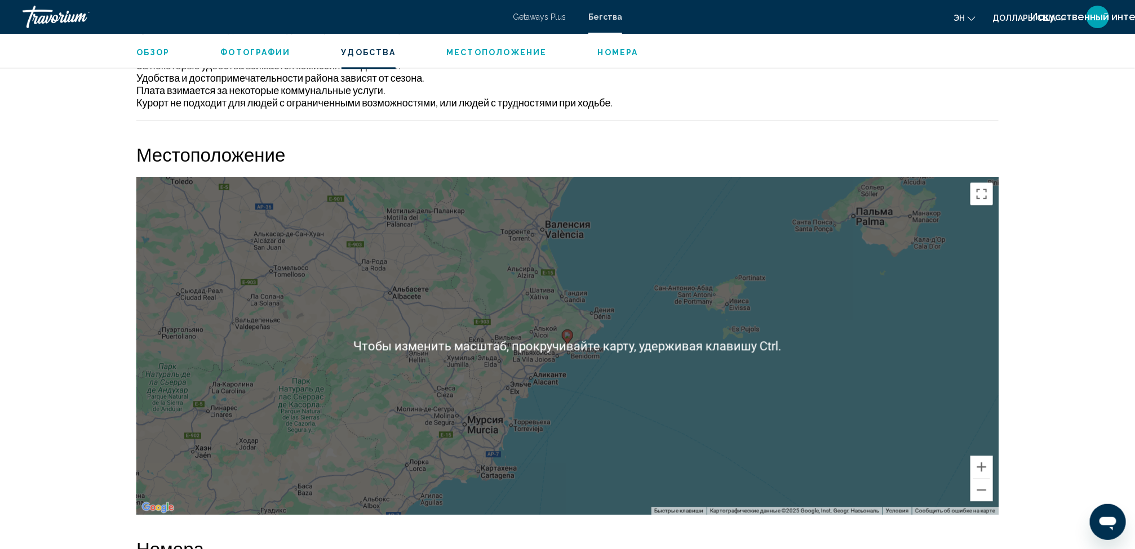
scroll to position [1272, 0]
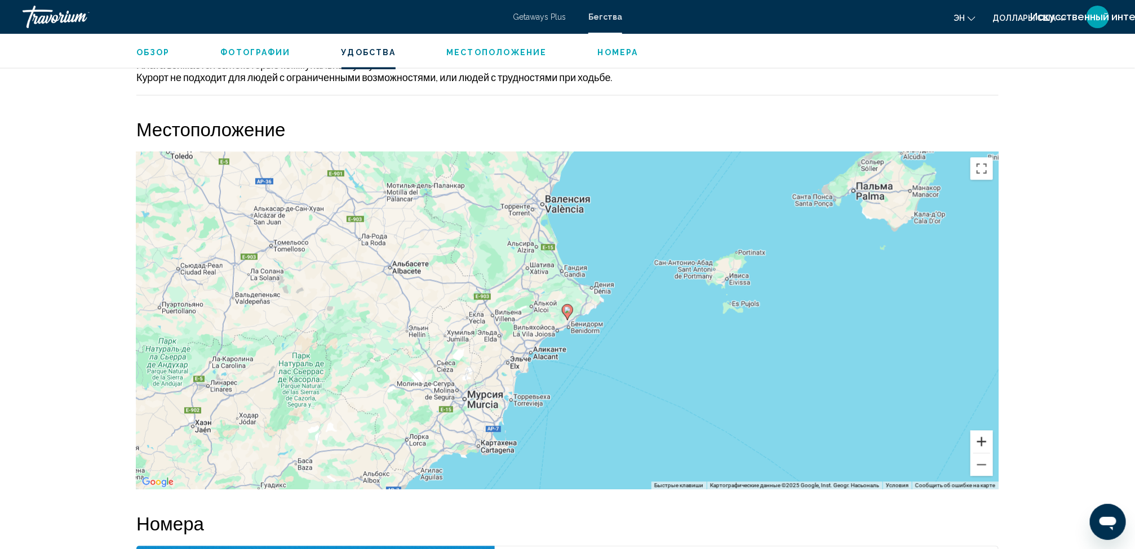
click at [983, 446] on button "Увеличить" at bounding box center [981, 441] width 23 height 23
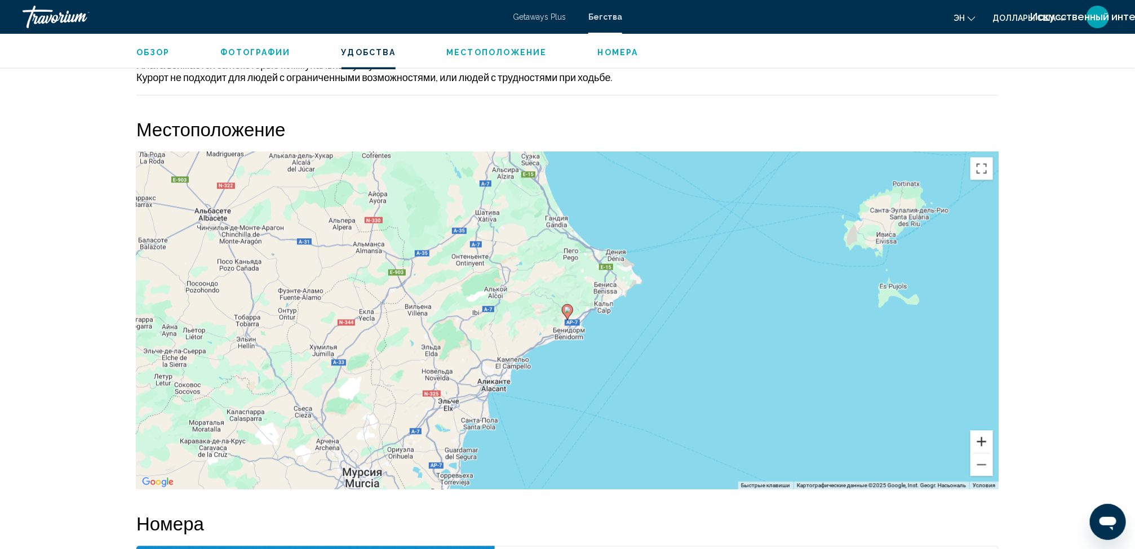
click at [983, 446] on button "Увеличить" at bounding box center [981, 441] width 23 height 23
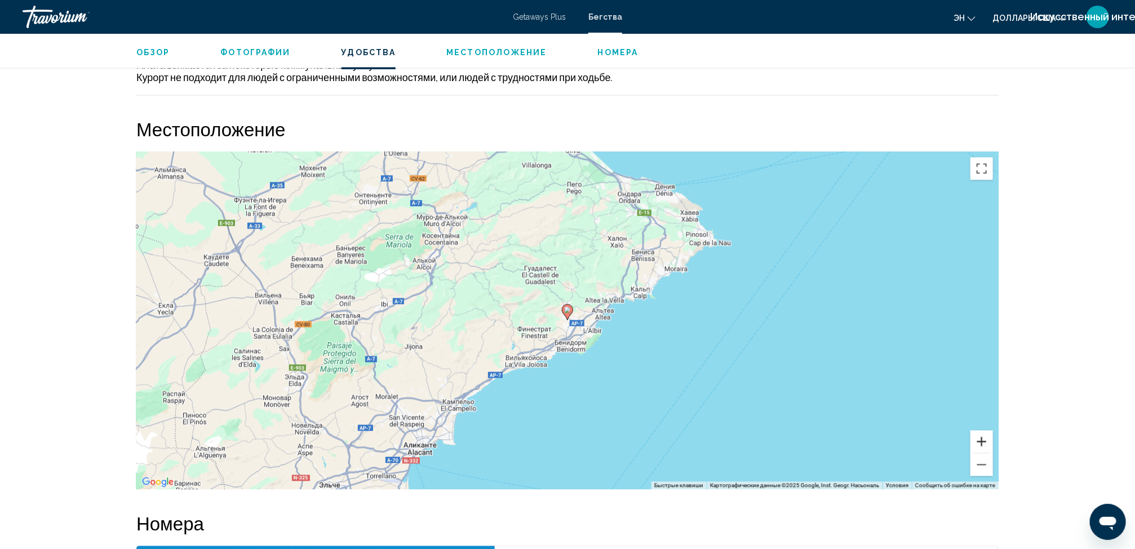
click at [983, 446] on button "Увеличить" at bounding box center [981, 441] width 23 height 23
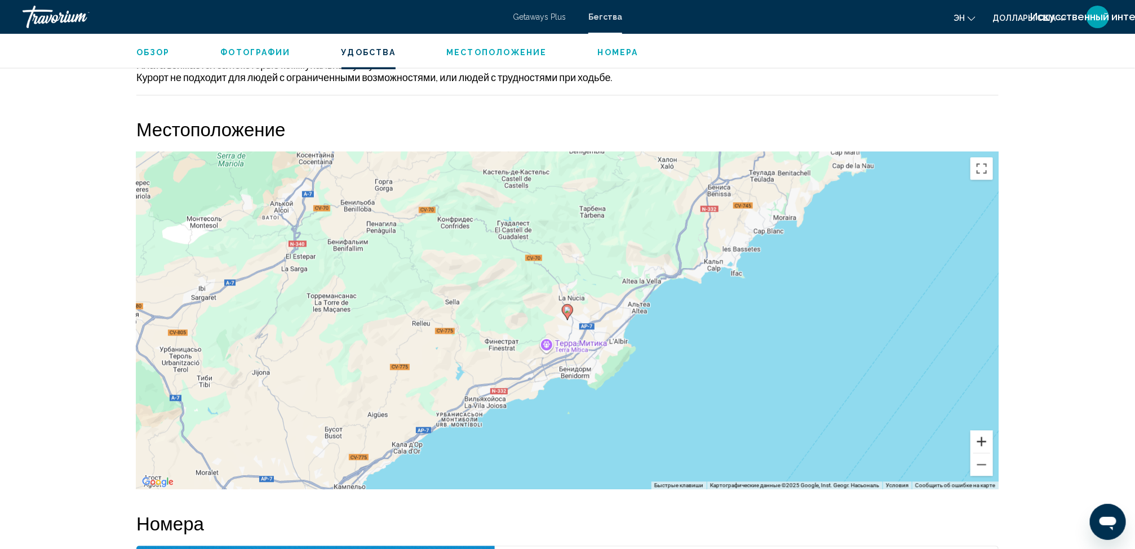
click at [983, 446] on button "Увеличить" at bounding box center [981, 441] width 23 height 23
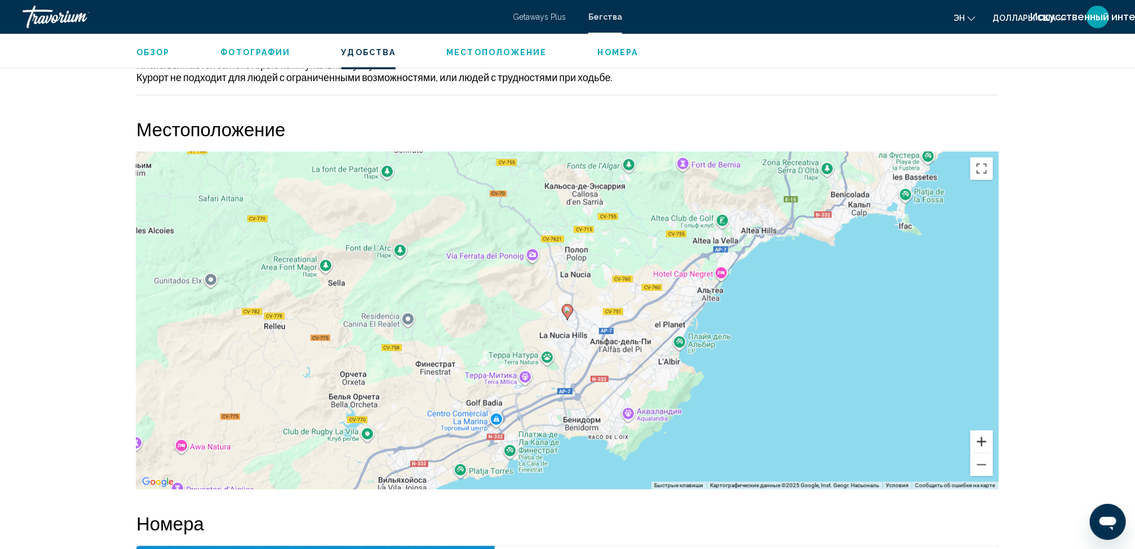
click at [983, 446] on button "Увеличить" at bounding box center [981, 441] width 23 height 23
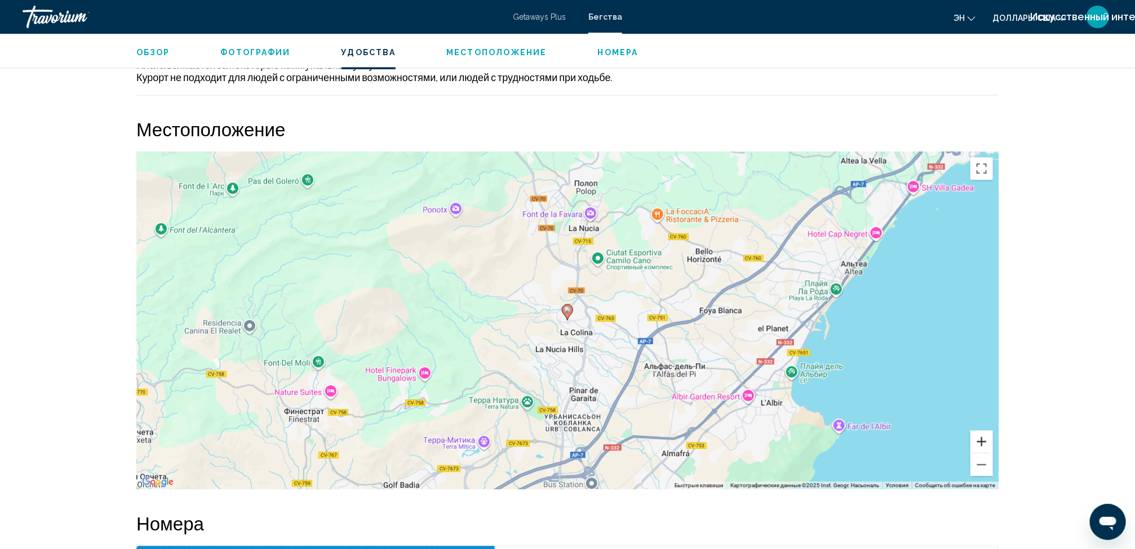
click at [983, 446] on button "Увеличить" at bounding box center [981, 441] width 23 height 23
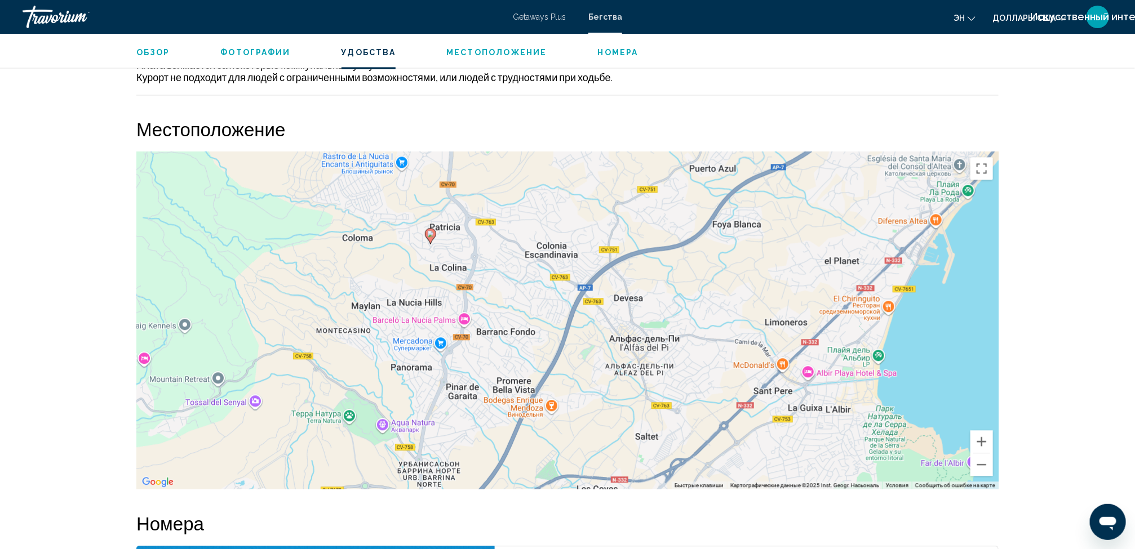
drag, startPoint x: 874, startPoint y: 379, endPoint x: 734, endPoint y: 303, distance: 159.6
click at [734, 303] on div "Чтобы активировать перетаскивание с помощью клавиатуры, нажмите Alt + Ввод. Пос…" at bounding box center [567, 321] width 862 height 338
click at [996, 453] on div "Чтобы активировать перетаскивание с помощью клавиатуры, нажмите Alt + Ввод. Пос…" at bounding box center [567, 321] width 862 height 338
click at [977, 442] on button "Увеличить" at bounding box center [981, 441] width 23 height 23
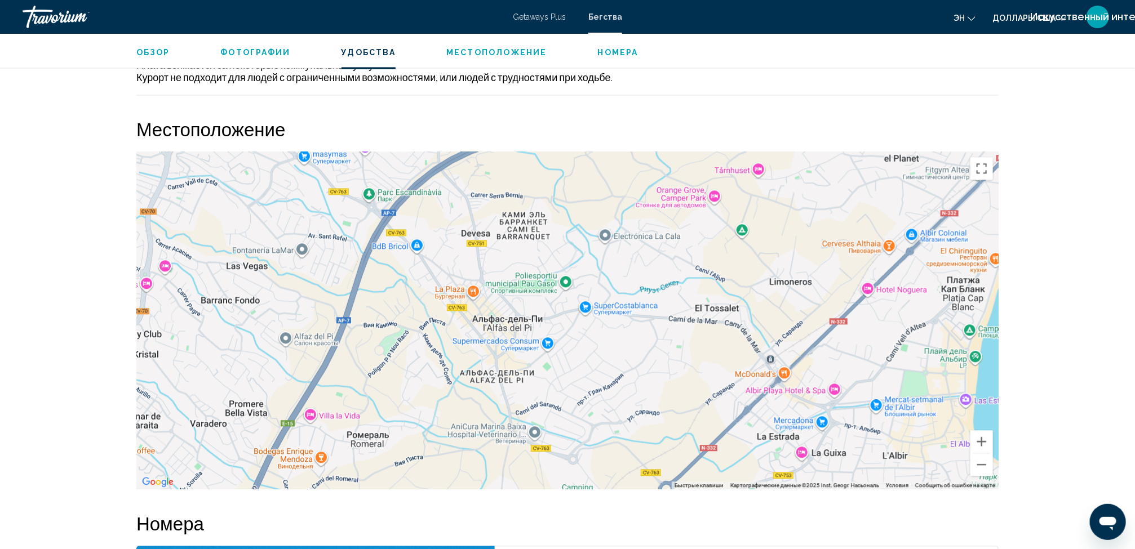
drag, startPoint x: 869, startPoint y: 388, endPoint x: 565, endPoint y: 335, distance: 308.3
click at [570, 334] on div "Чтобы активировать перетаскивание с помощью клавиатуры, нажмите Alt + Ввод. Пос…" at bounding box center [567, 321] width 862 height 338
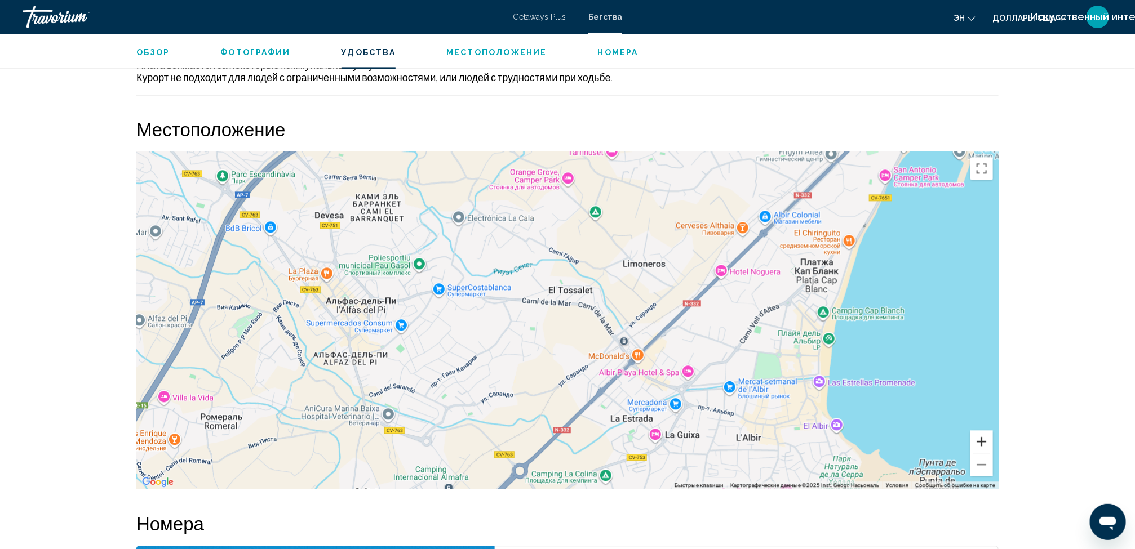
click at [975, 443] on button "Увеличить" at bounding box center [981, 441] width 23 height 23
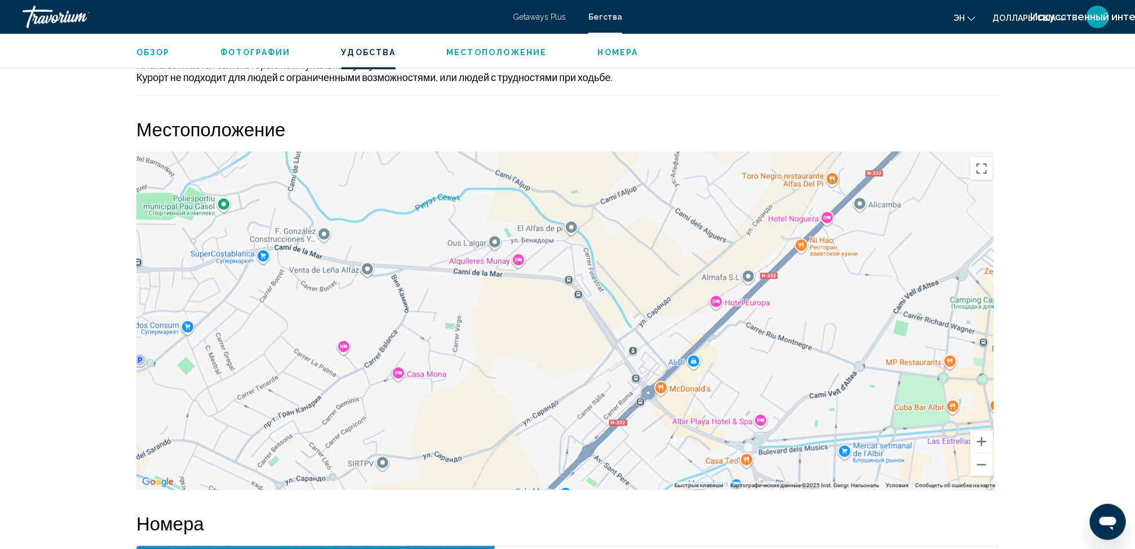
drag, startPoint x: 876, startPoint y: 409, endPoint x: 739, endPoint y: 392, distance: 137.9
click at [767, 392] on div "Основное содержание" at bounding box center [567, 321] width 862 height 338
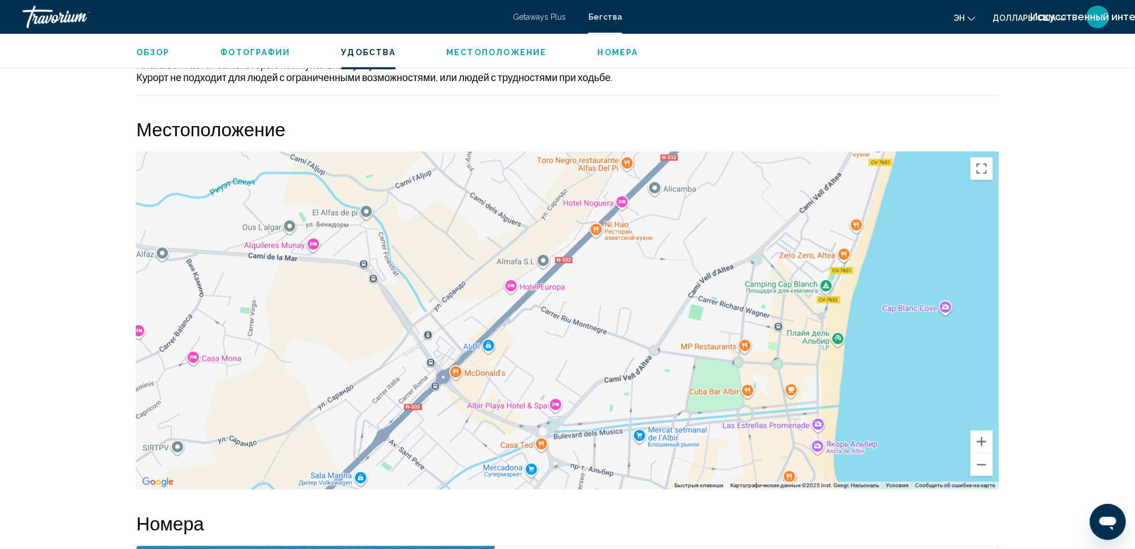
drag, startPoint x: 724, startPoint y: 392, endPoint x: 614, endPoint y: 409, distance: 111.2
click at [614, 409] on div "Основное содержание" at bounding box center [567, 321] width 862 height 338
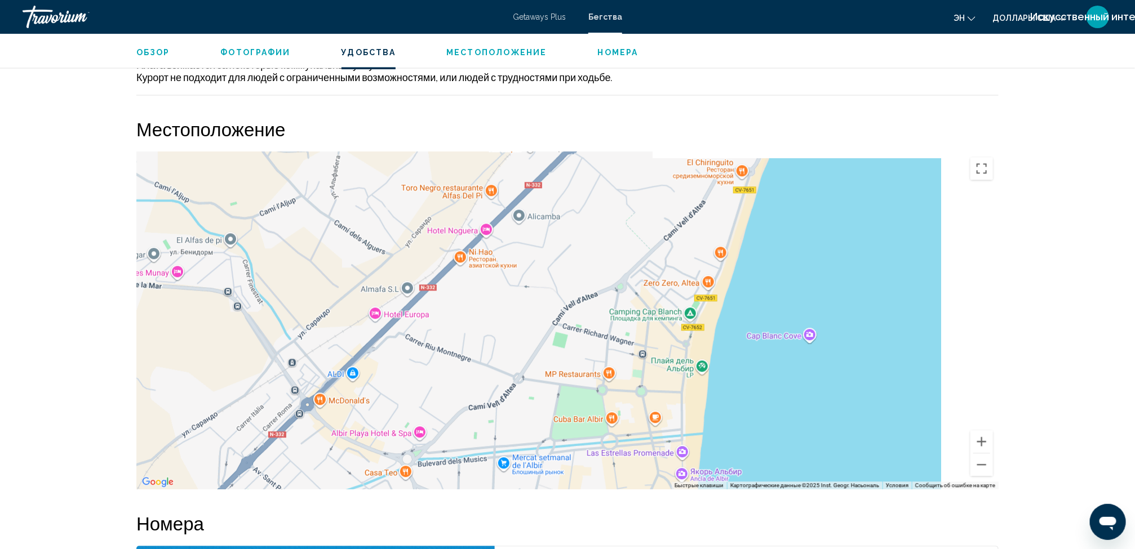
drag, startPoint x: 604, startPoint y: 416, endPoint x: 595, endPoint y: 425, distance: 12.7
click at [602, 418] on div "Основное содержание" at bounding box center [567, 321] width 862 height 338
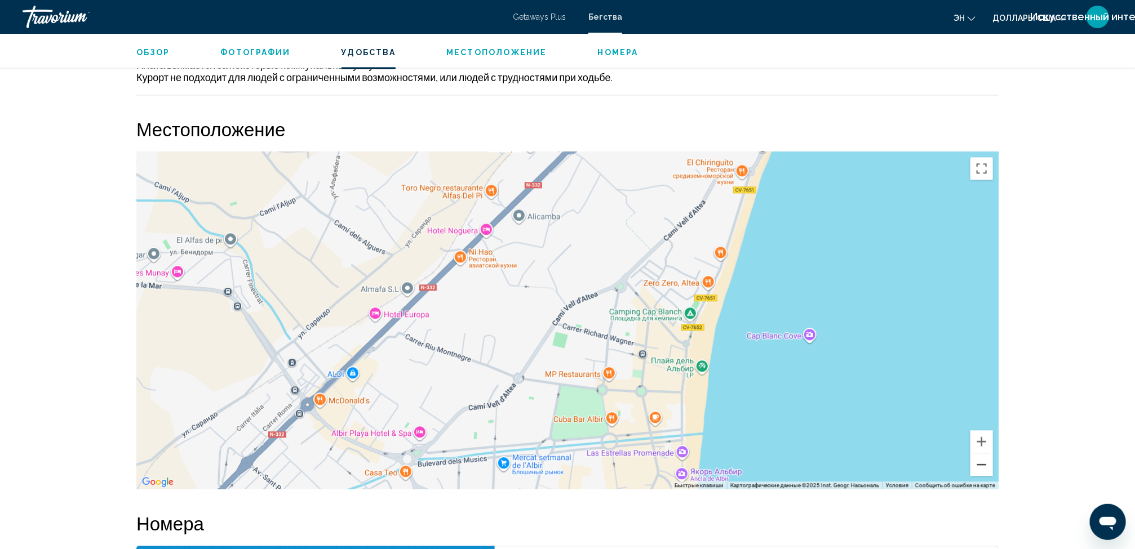
click at [976, 473] on button "Уменьшить" at bounding box center [981, 465] width 23 height 23
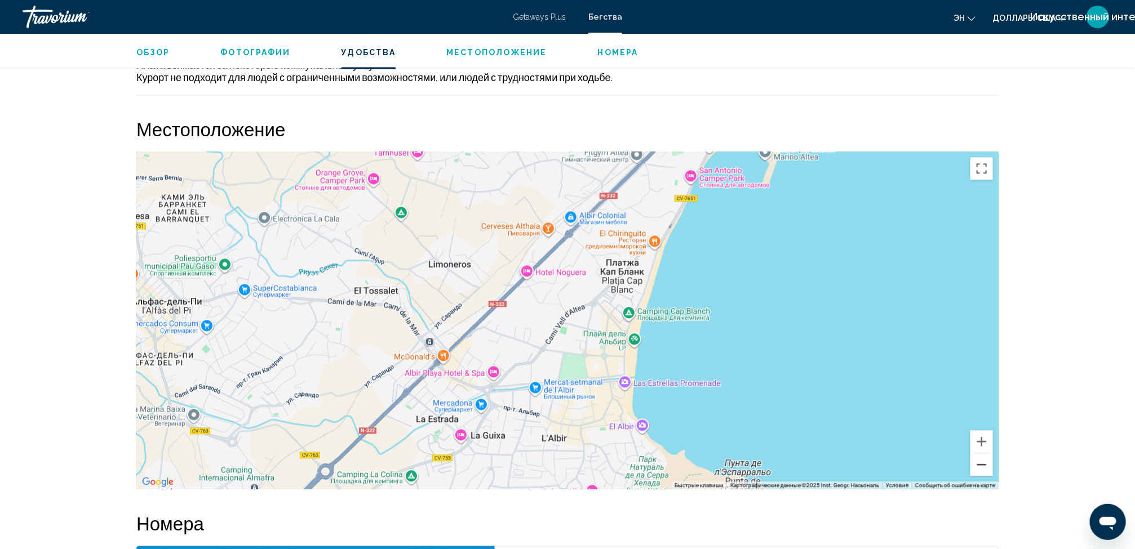
click at [976, 473] on button "Уменьшить" at bounding box center [981, 465] width 23 height 23
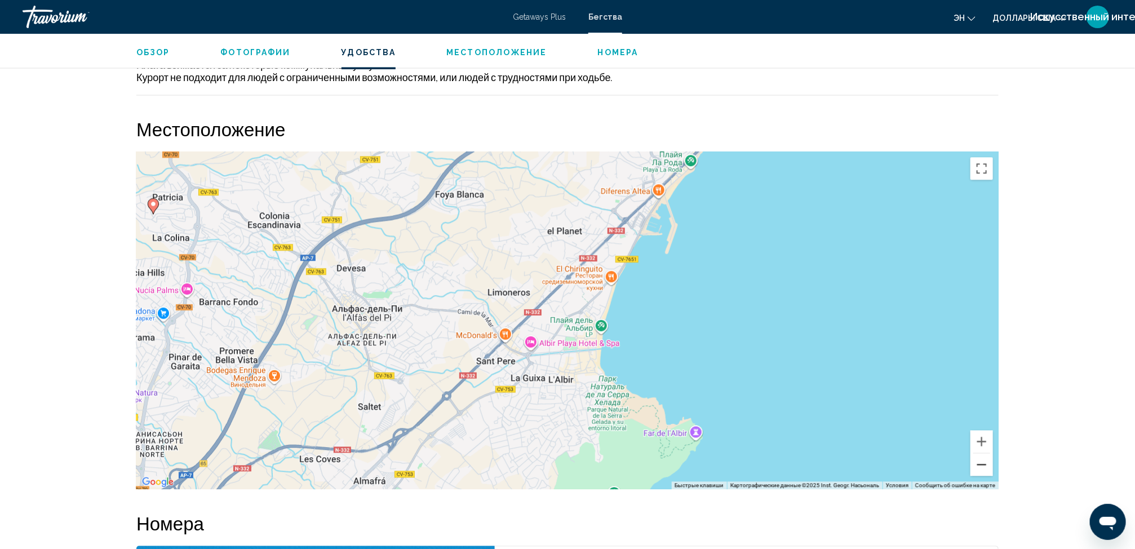
click at [976, 473] on button "Уменьшить" at bounding box center [981, 465] width 23 height 23
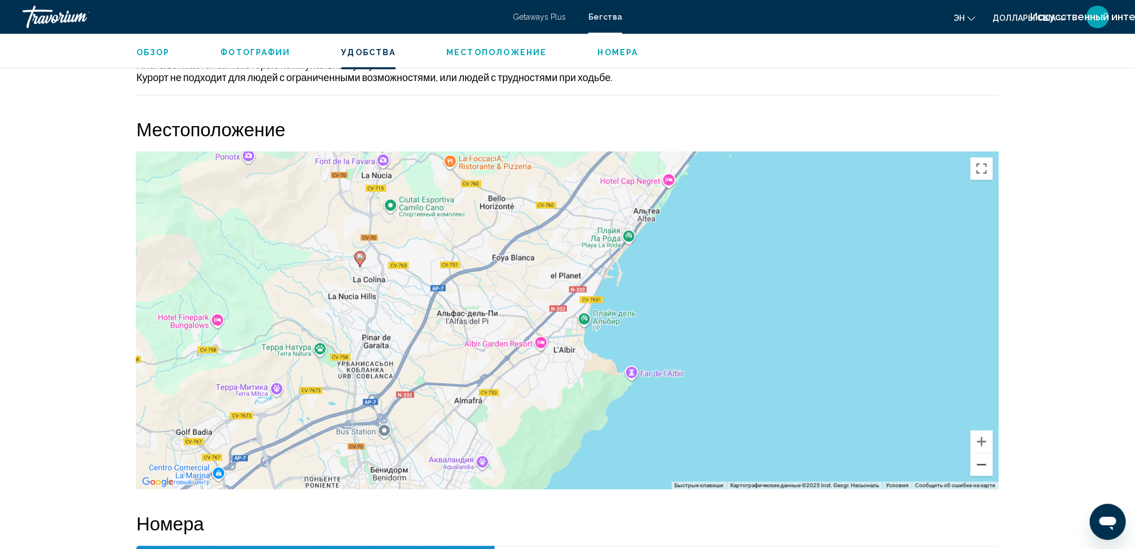
click at [976, 473] on button "Уменьшить" at bounding box center [981, 465] width 23 height 23
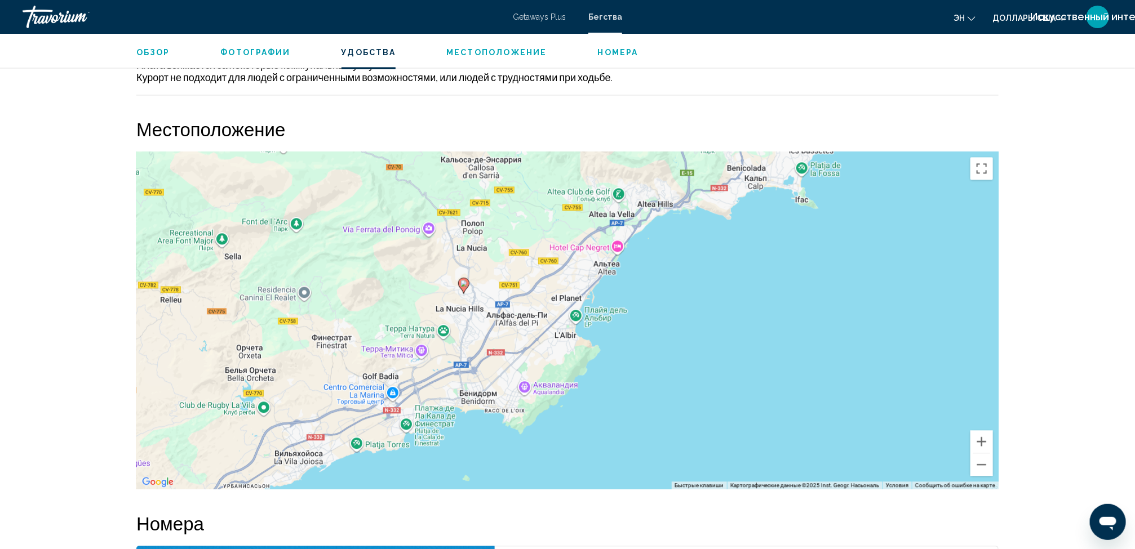
click at [604, 19] on span "Бегства" at bounding box center [605, 16] width 34 height 9
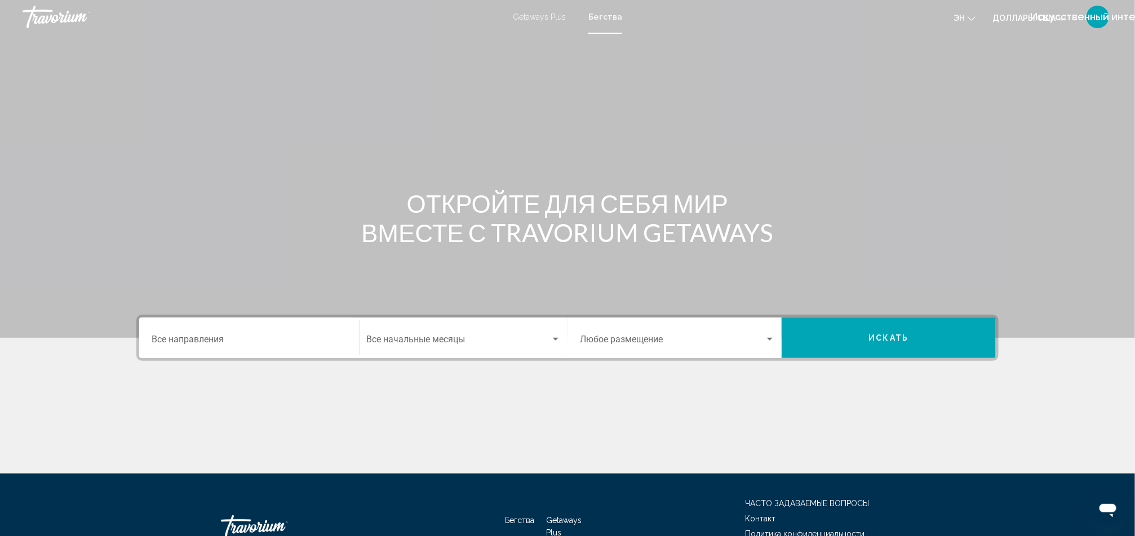
click at [219, 328] on div "Destination Все направления" at bounding box center [249, 338] width 195 height 35
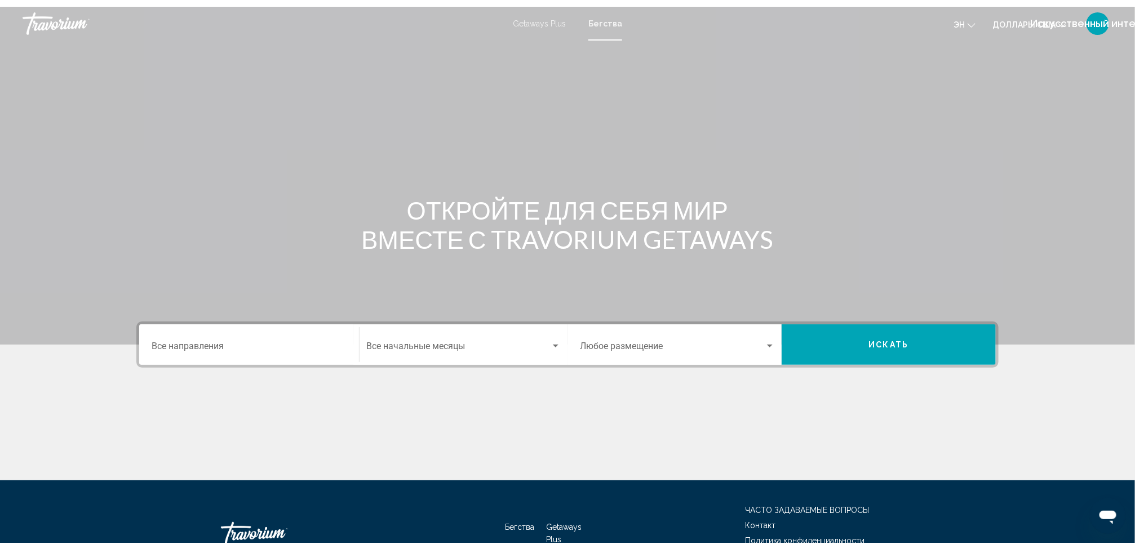
scroll to position [63, 0]
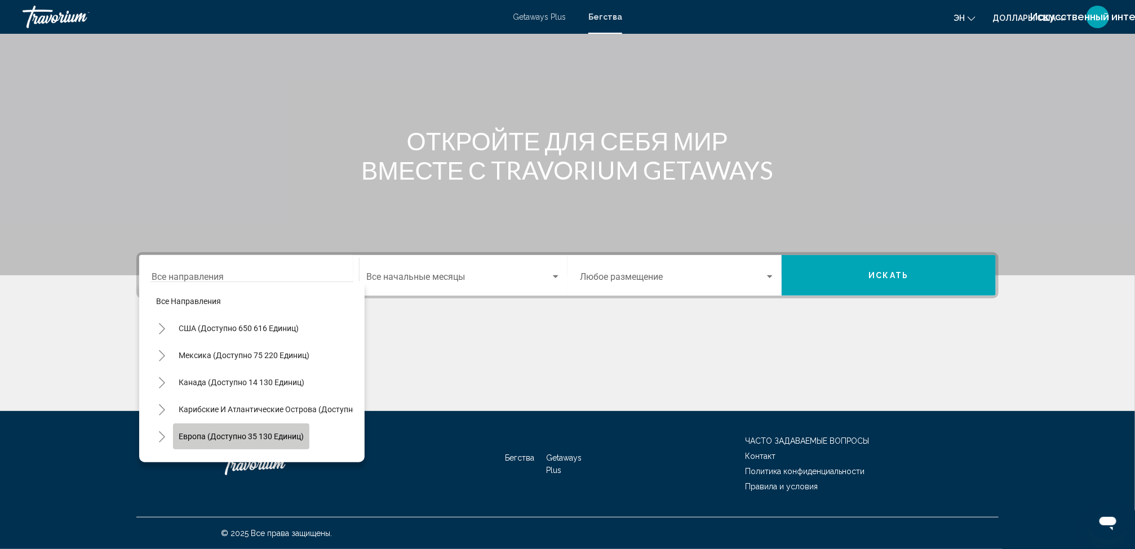
click at [248, 438] on span "Европа (доступно 35 130 единиц)" at bounding box center [241, 436] width 125 height 9
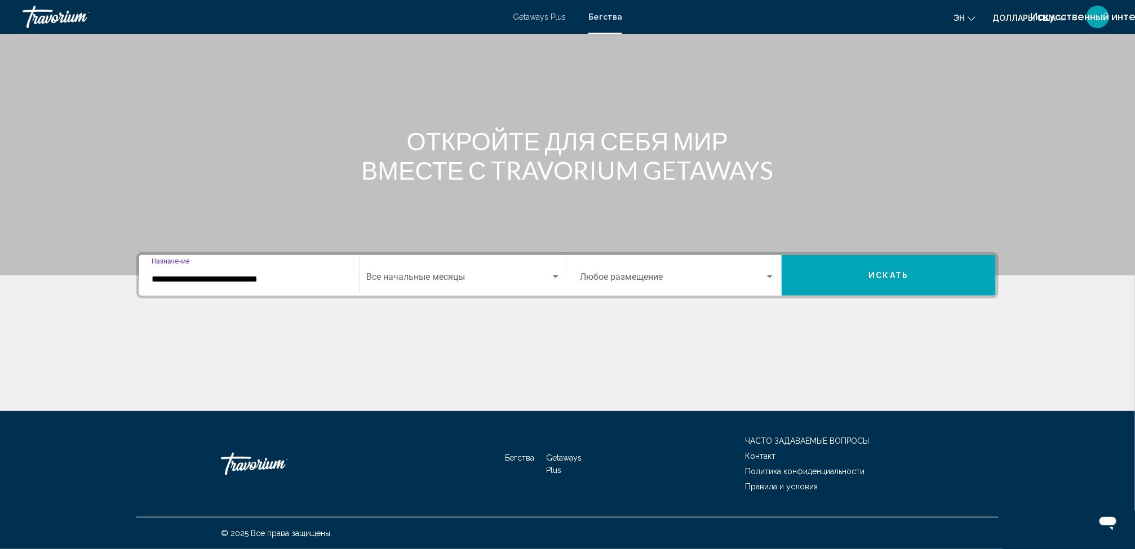
click at [259, 274] on input "**********" at bounding box center [249, 279] width 195 height 10
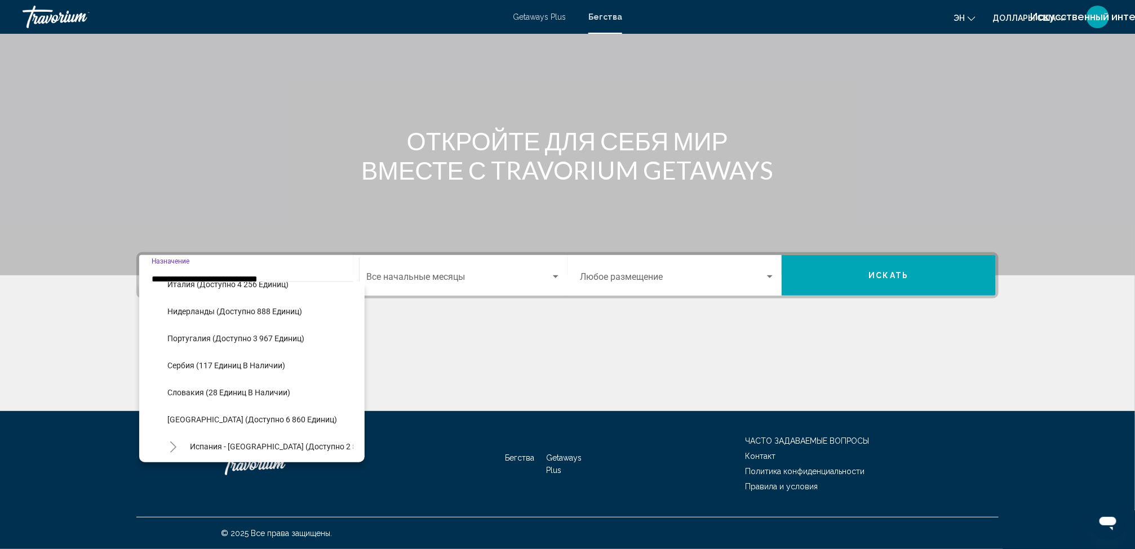
scroll to position [504, 0]
click at [217, 390] on span "[GEOGRAPHIC_DATA] (доступно 6 860 единиц)" at bounding box center [252, 392] width 170 height 9
type input "**********"
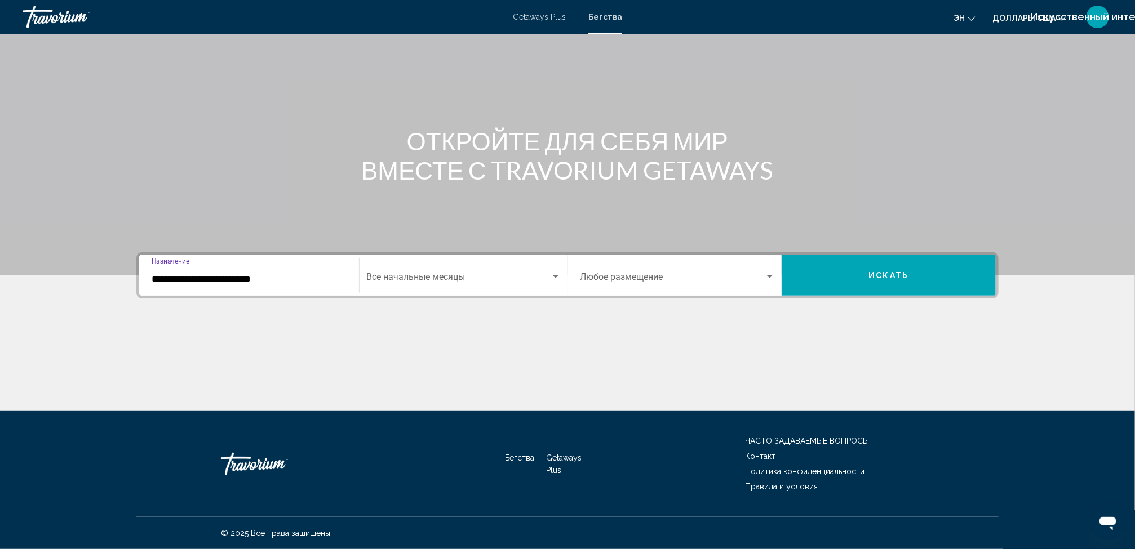
click at [408, 279] on span "Виджет поиска" at bounding box center [458, 279] width 184 height 10
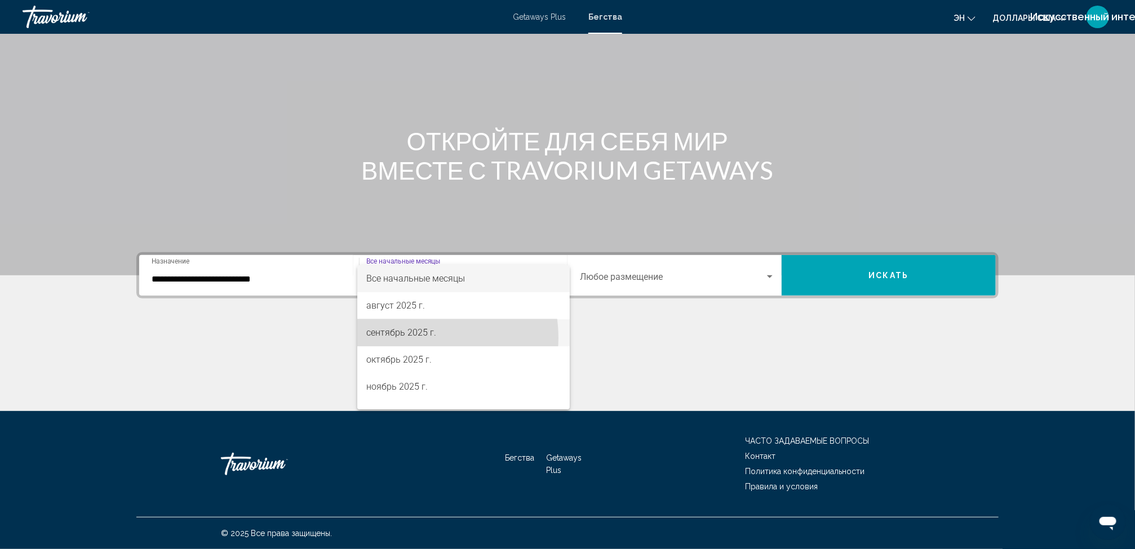
click at [414, 338] on font "сентябрь 2025 г." at bounding box center [401, 332] width 70 height 11
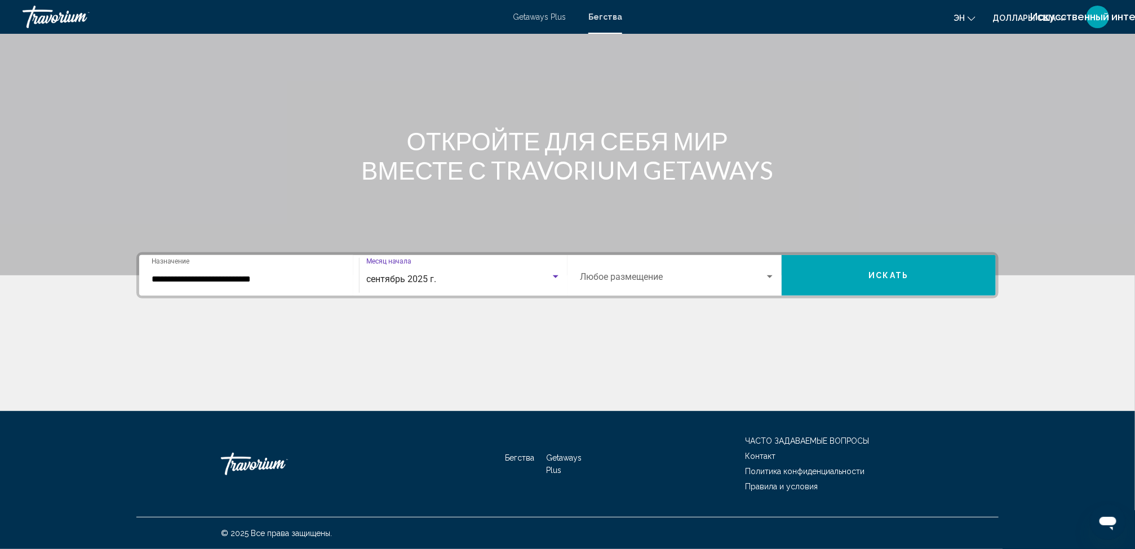
click at [844, 279] on button "Искать" at bounding box center [888, 275] width 214 height 41
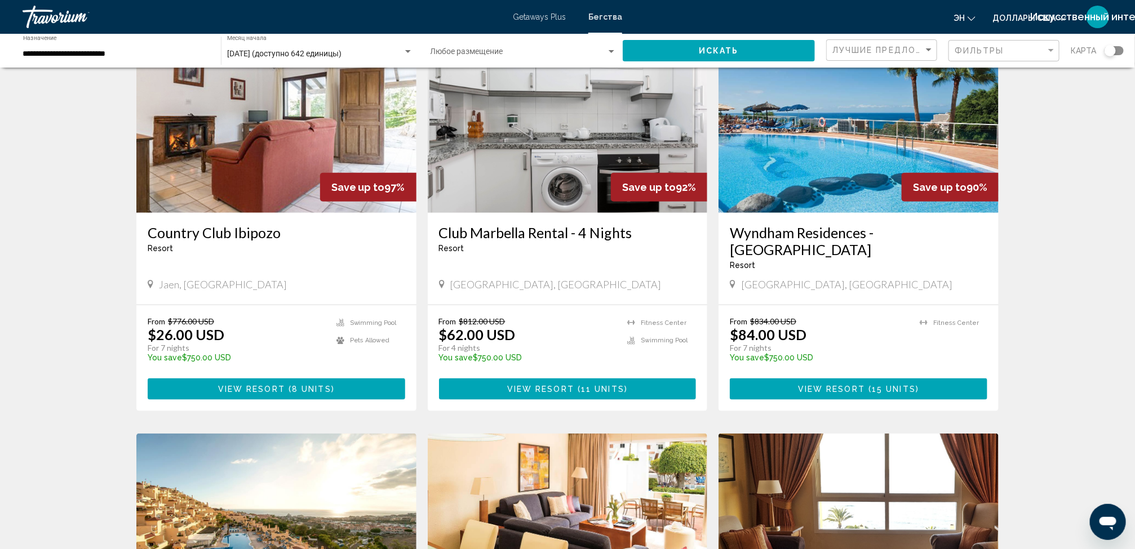
scroll to position [492, 0]
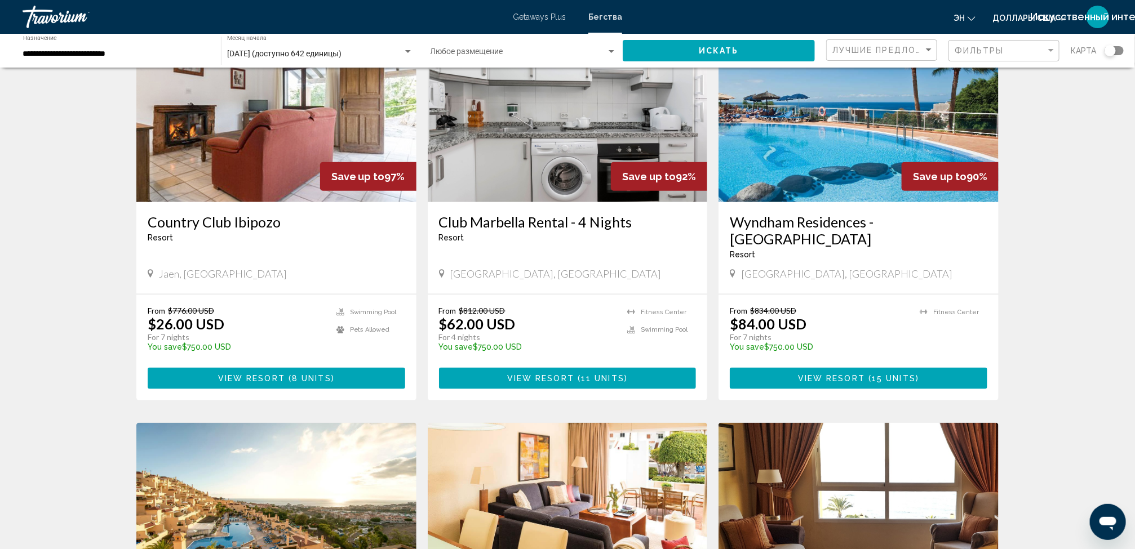
click at [274, 165] on img "Основное содержание" at bounding box center [276, 112] width 280 height 180
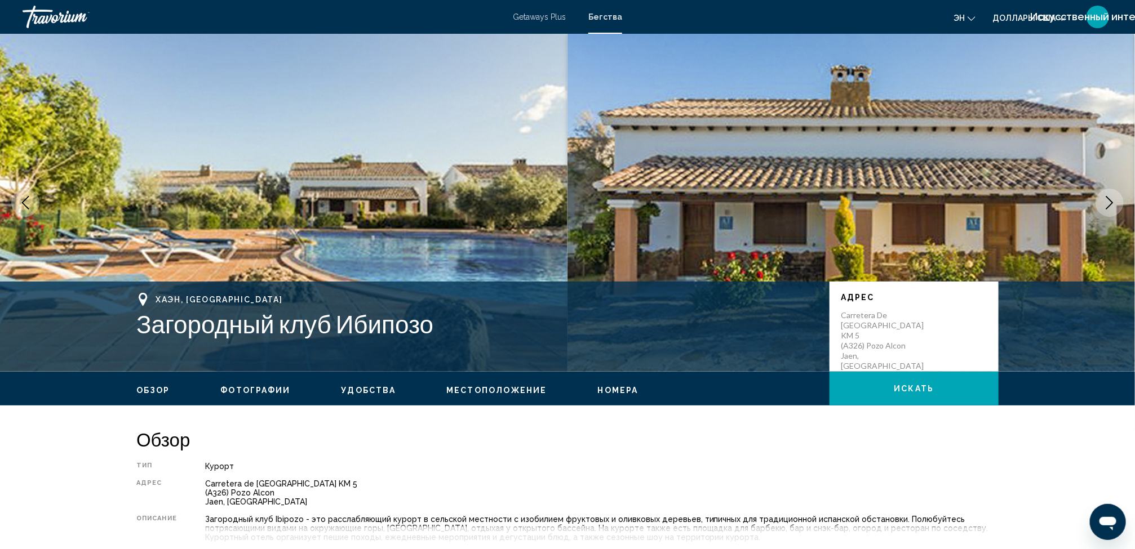
click at [609, 386] on span "Номера" at bounding box center [618, 390] width 41 height 9
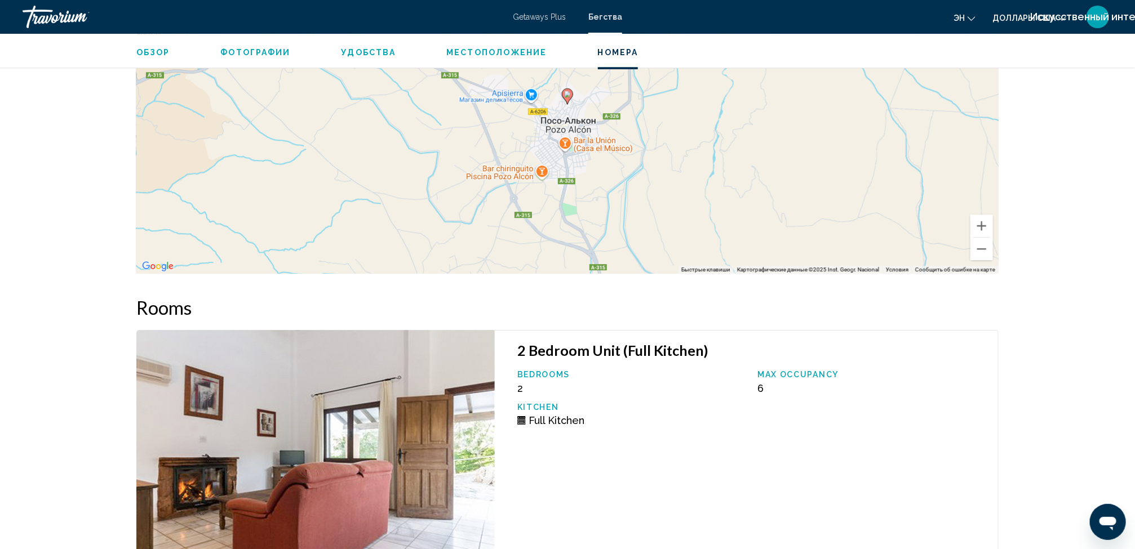
scroll to position [1958, 0]
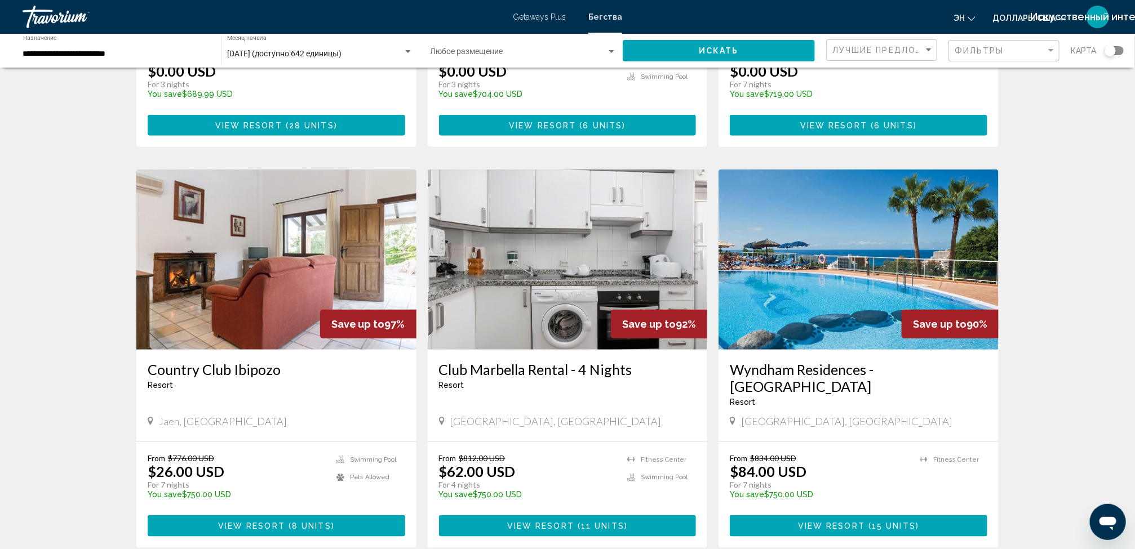
scroll to position [421, 0]
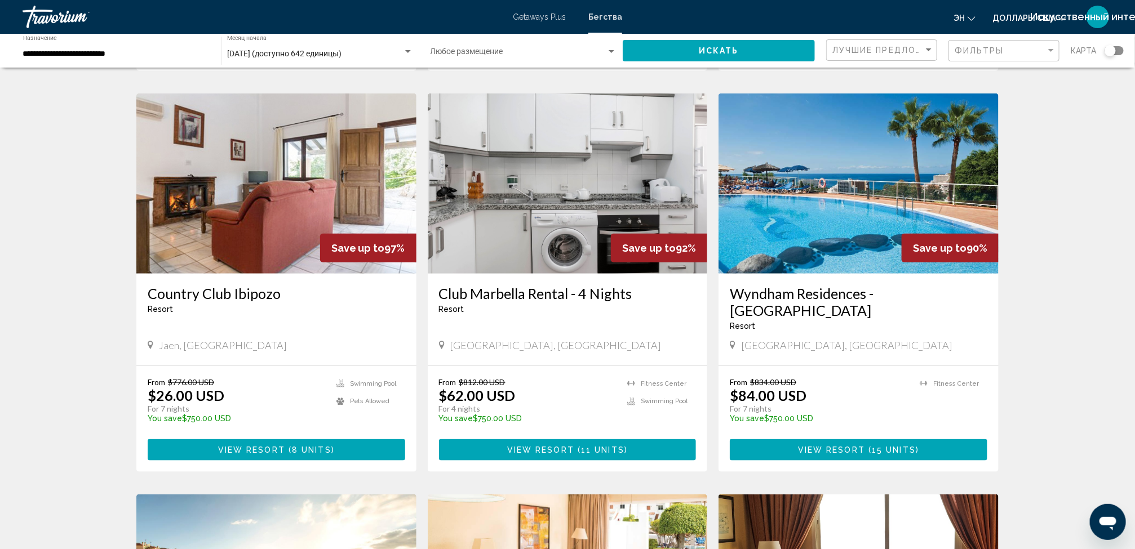
click at [781, 229] on img "Основное содержание" at bounding box center [858, 184] width 280 height 180
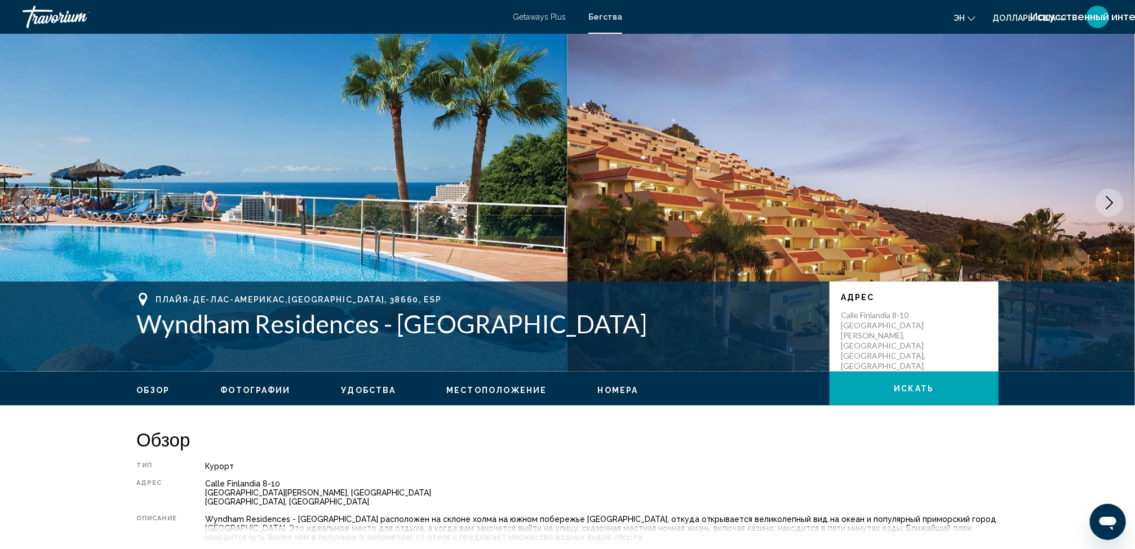
click at [610, 387] on span "Номера" at bounding box center [618, 390] width 41 height 9
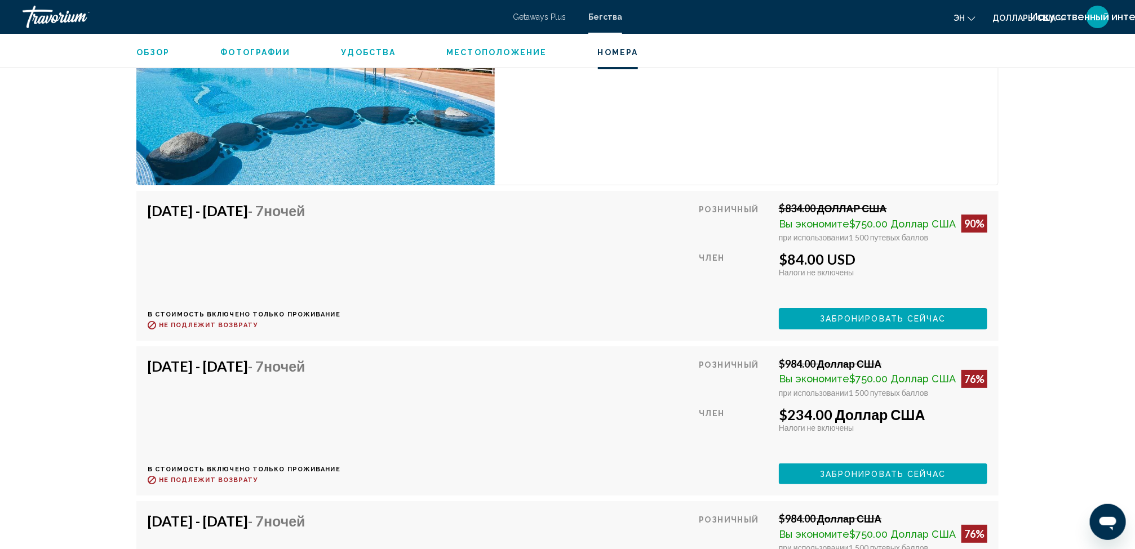
scroll to position [2103, 0]
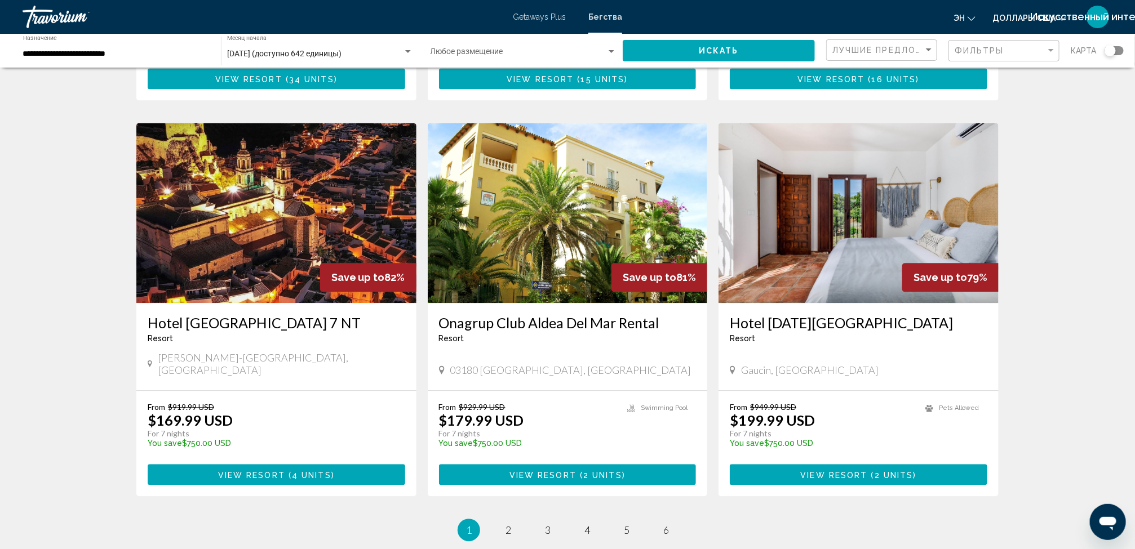
scroll to position [1218, 0]
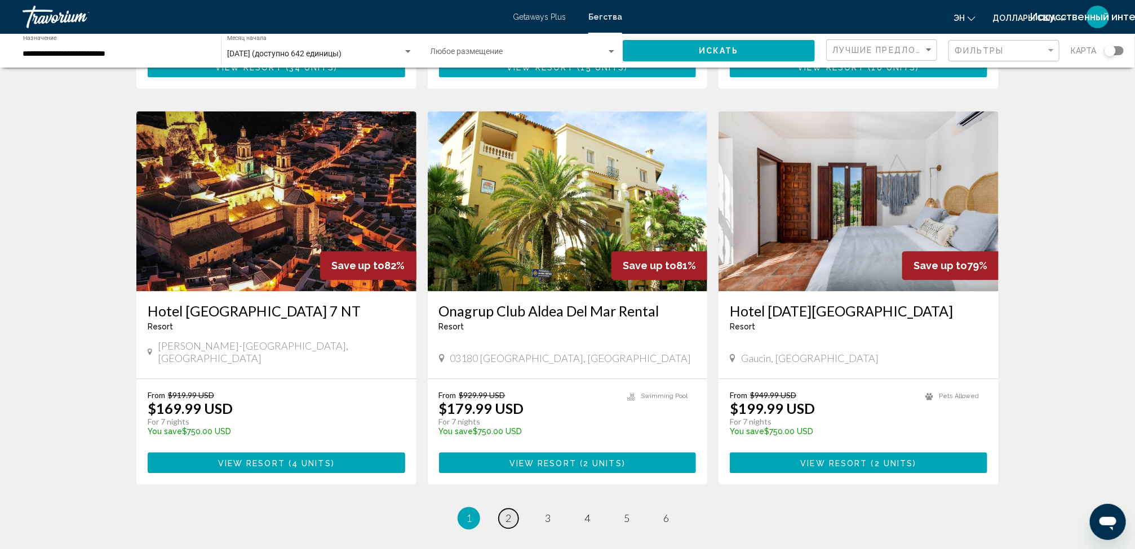
click at [508, 512] on span "2" at bounding box center [508, 518] width 6 height 12
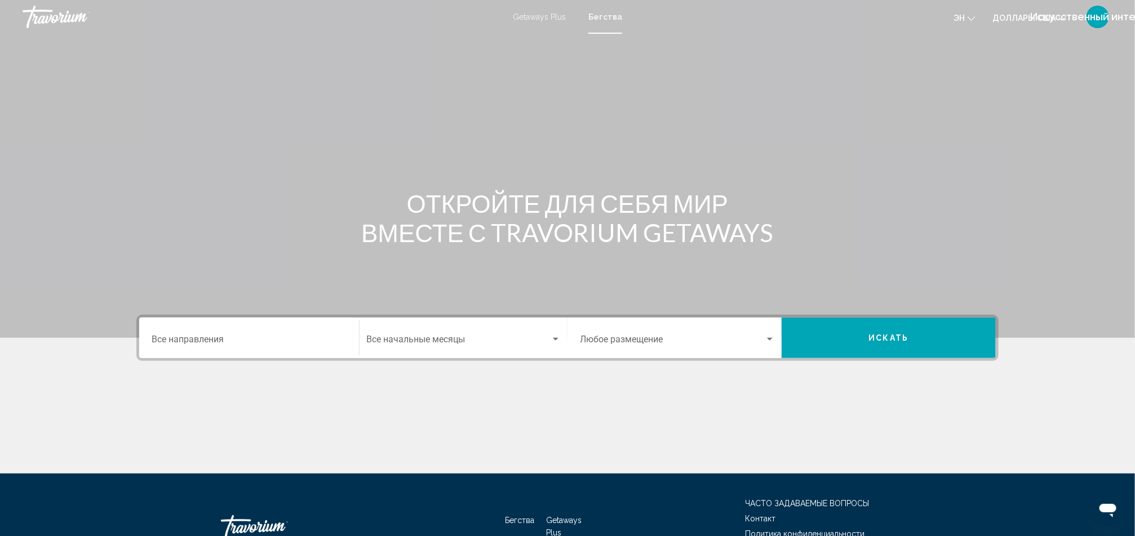
click at [243, 340] on input "Destination Все направления" at bounding box center [249, 342] width 195 height 10
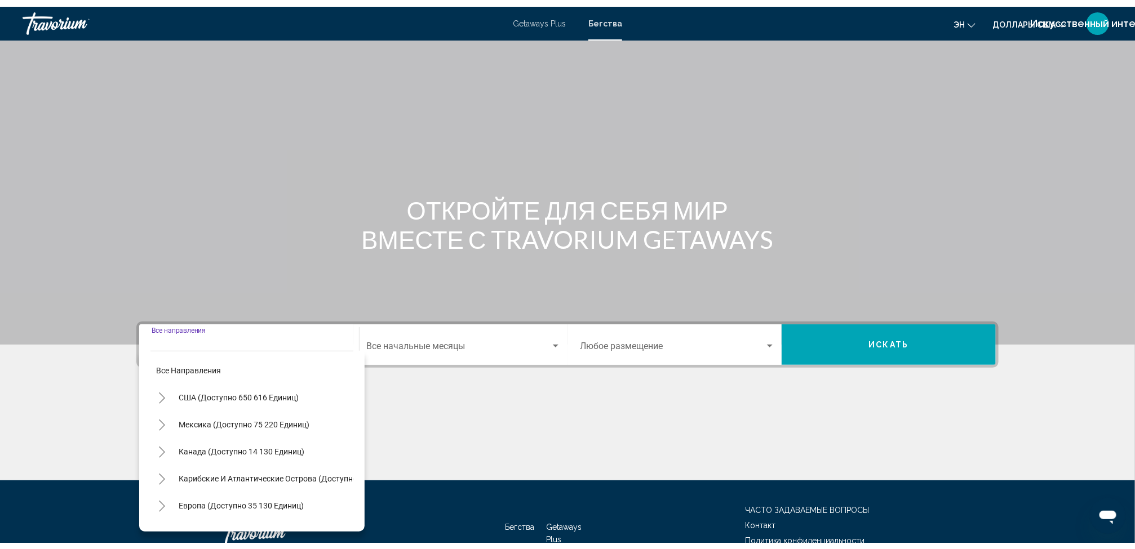
scroll to position [63, 0]
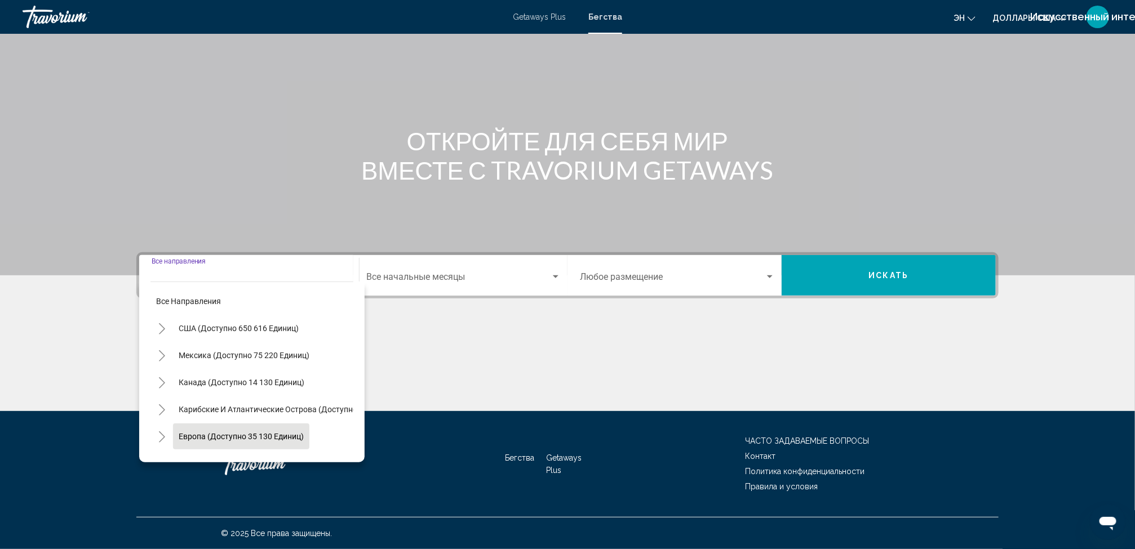
click at [259, 432] on span "Европа (доступно 35 130 единиц)" at bounding box center [241, 436] width 125 height 9
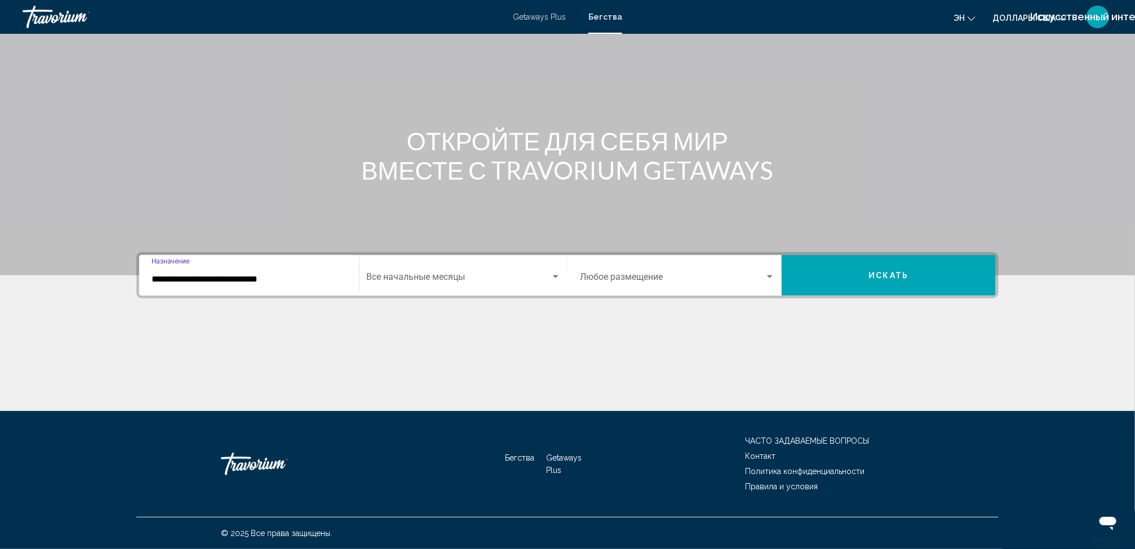
click at [223, 276] on input "**********" at bounding box center [249, 279] width 195 height 10
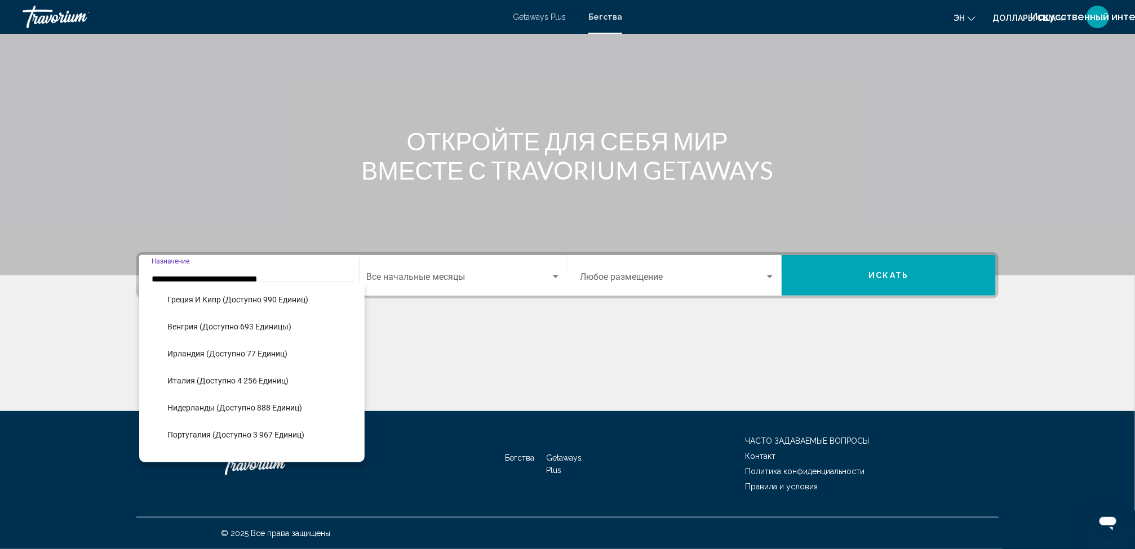
scroll to position [415, 0]
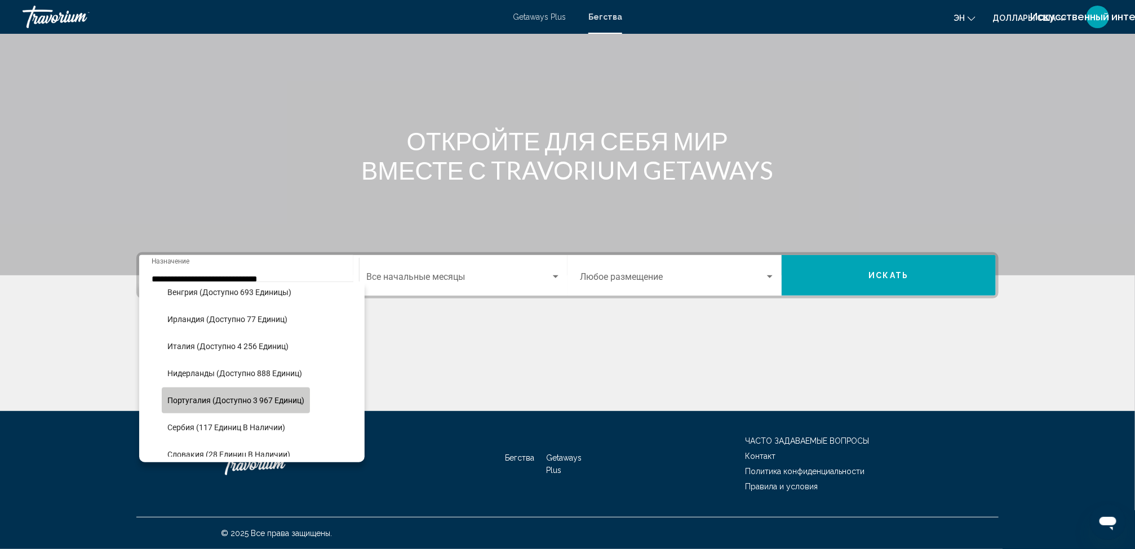
click at [259, 410] on button "Португалия (доступно 3 967 единиц)" at bounding box center [236, 401] width 148 height 26
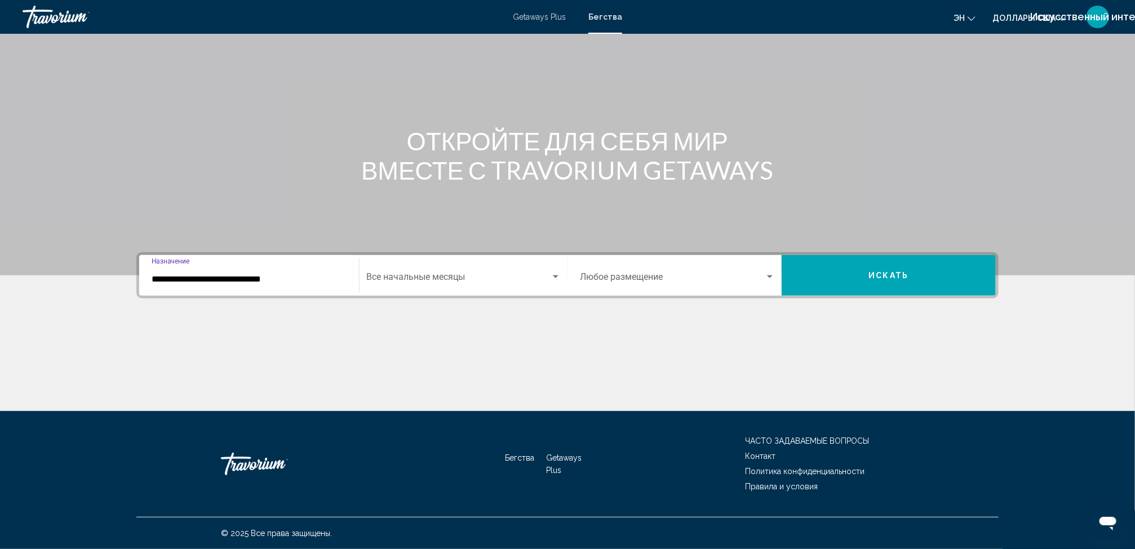
click at [235, 283] on input "**********" at bounding box center [249, 279] width 195 height 10
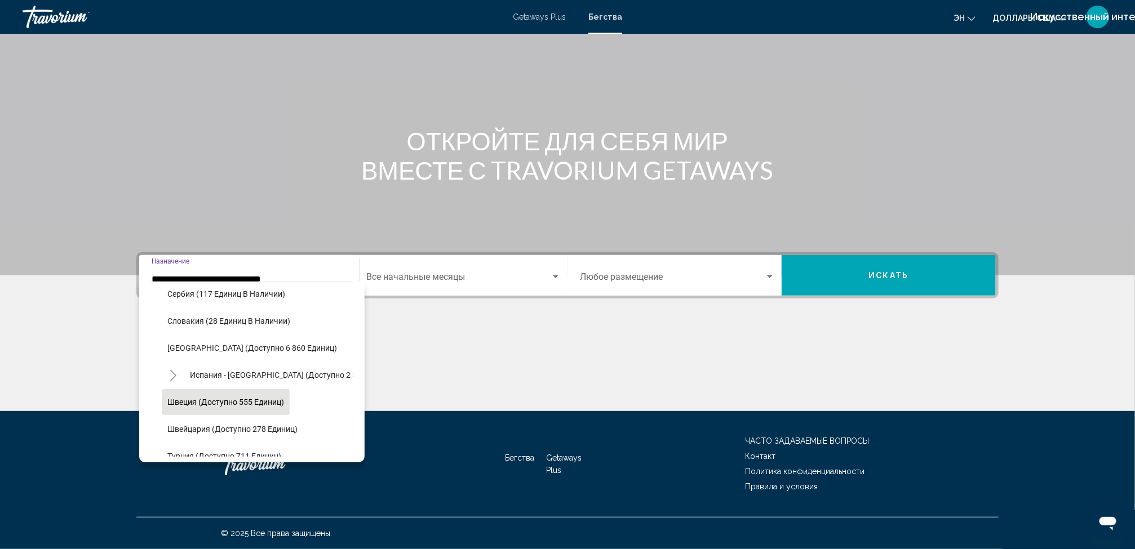
scroll to position [544, 0]
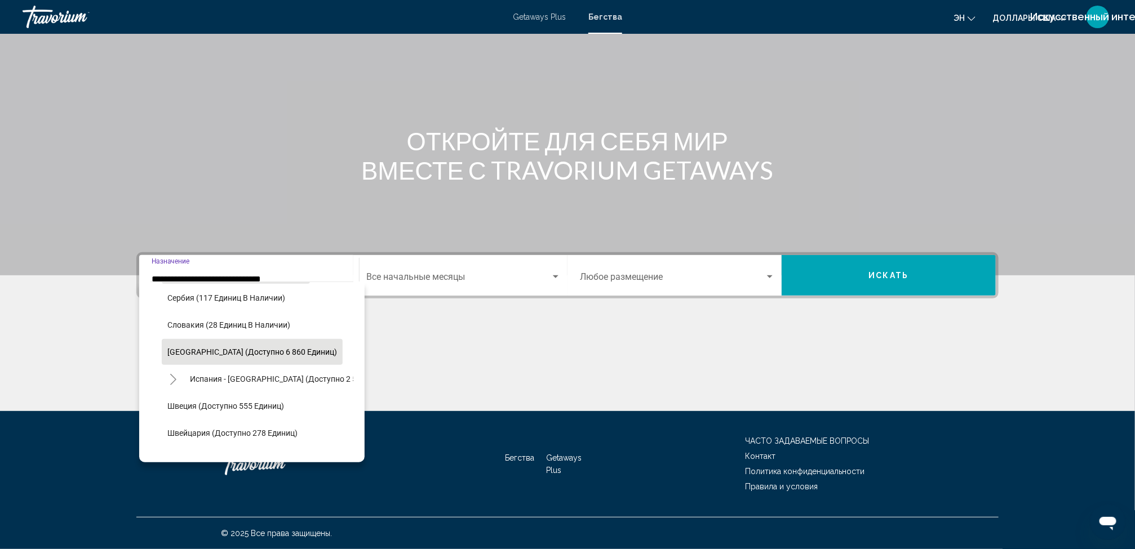
click at [265, 345] on button "[GEOGRAPHIC_DATA] (доступно 6 860 единиц)" at bounding box center [252, 352] width 181 height 26
type input "**********"
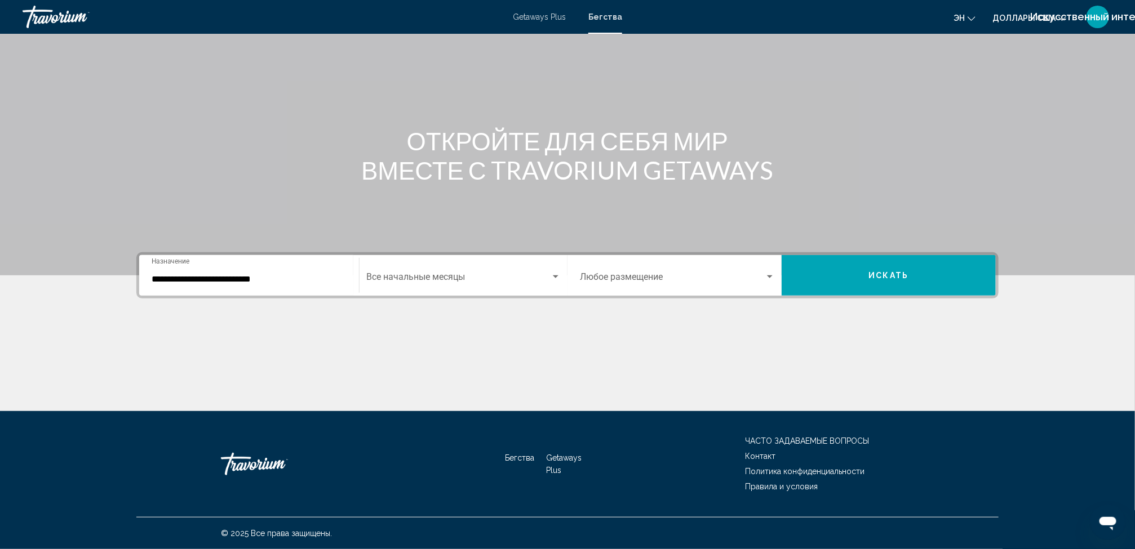
click at [411, 273] on div "Start Month Все начальные месяцы" at bounding box center [463, 275] width 194 height 35
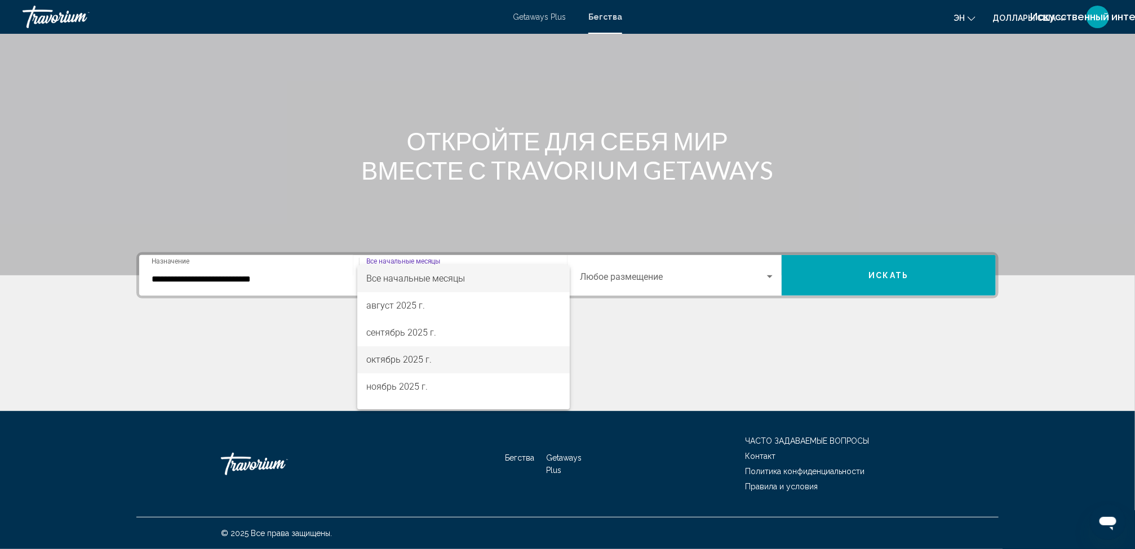
click at [416, 357] on font "октябрь 2025 г." at bounding box center [398, 359] width 65 height 11
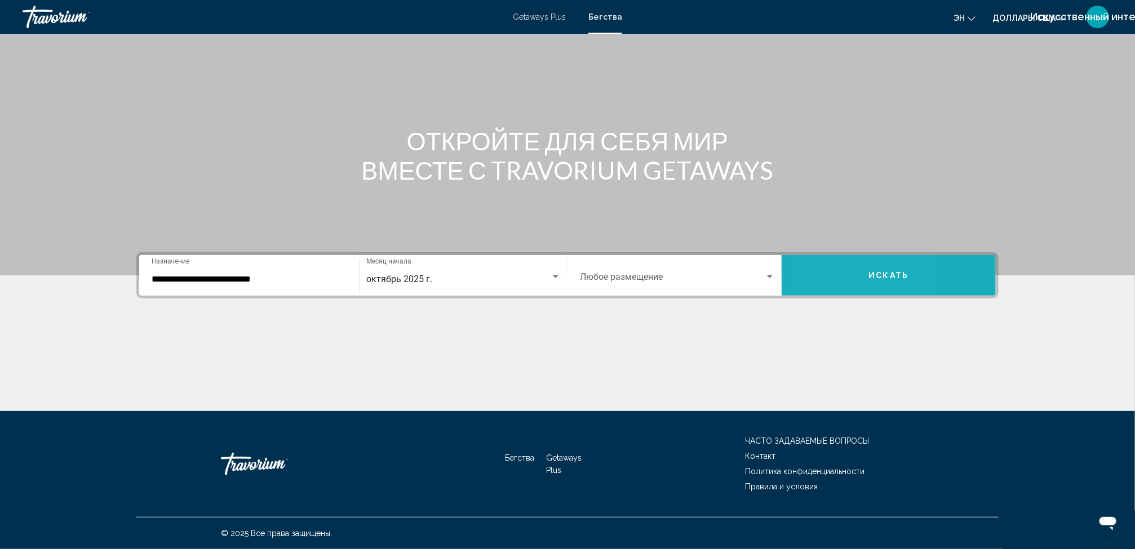
click at [822, 277] on button "Искать" at bounding box center [888, 275] width 214 height 41
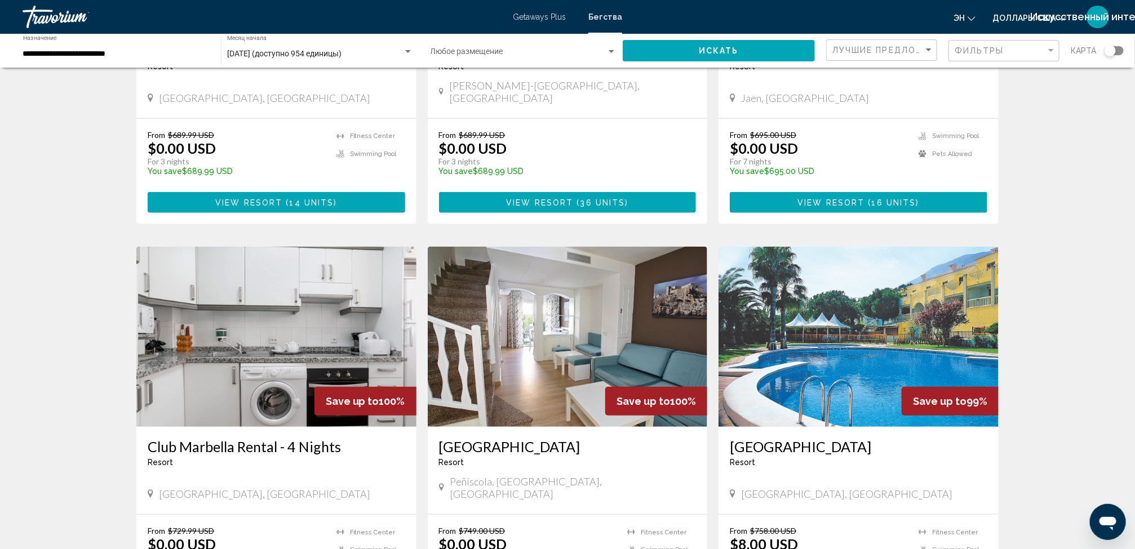
scroll to position [263, 0]
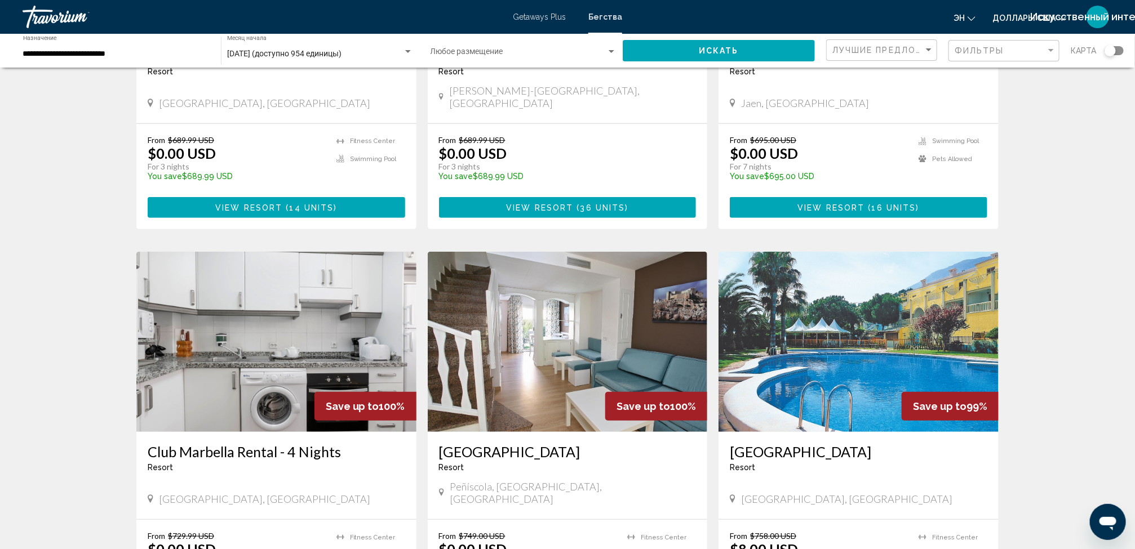
click at [821, 181] on p "temp" at bounding box center [818, 185] width 177 height 8
click at [825, 203] on span "View Resort ( 16 units )" at bounding box center [859, 207] width 122 height 9
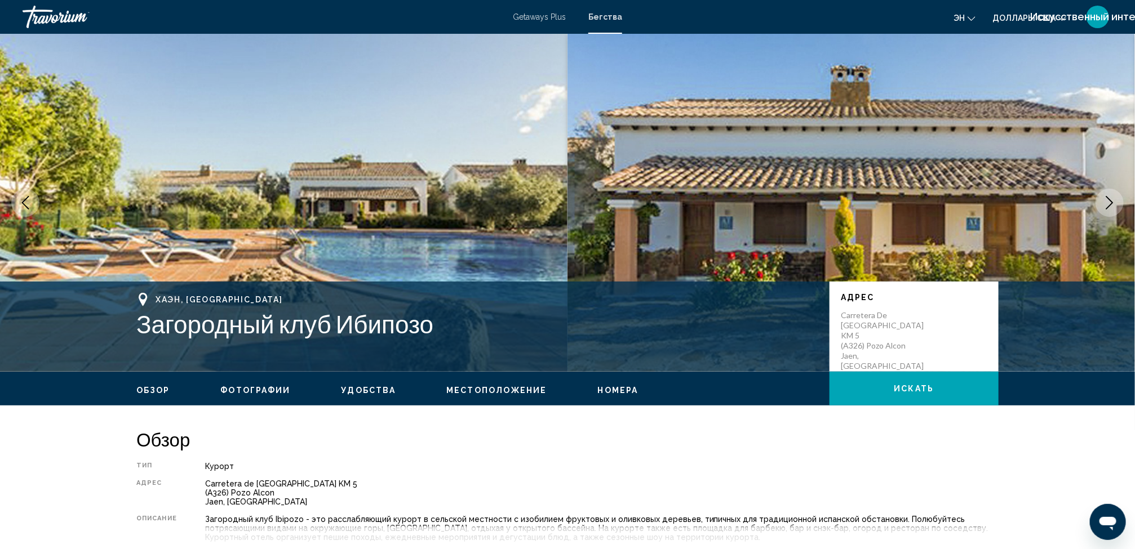
click at [615, 388] on span "Номера" at bounding box center [618, 390] width 41 height 9
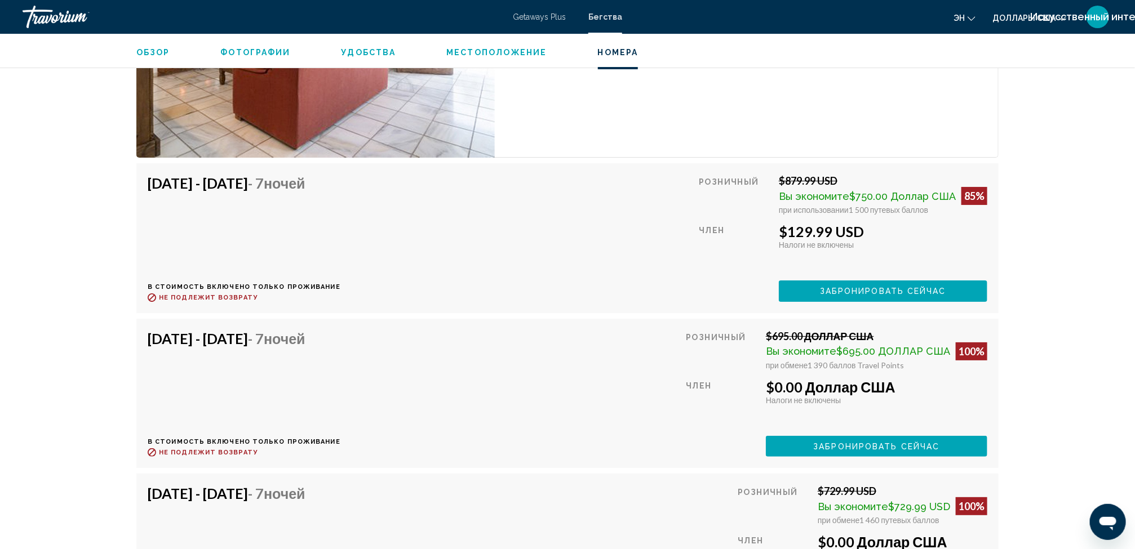
scroll to position [2167, 0]
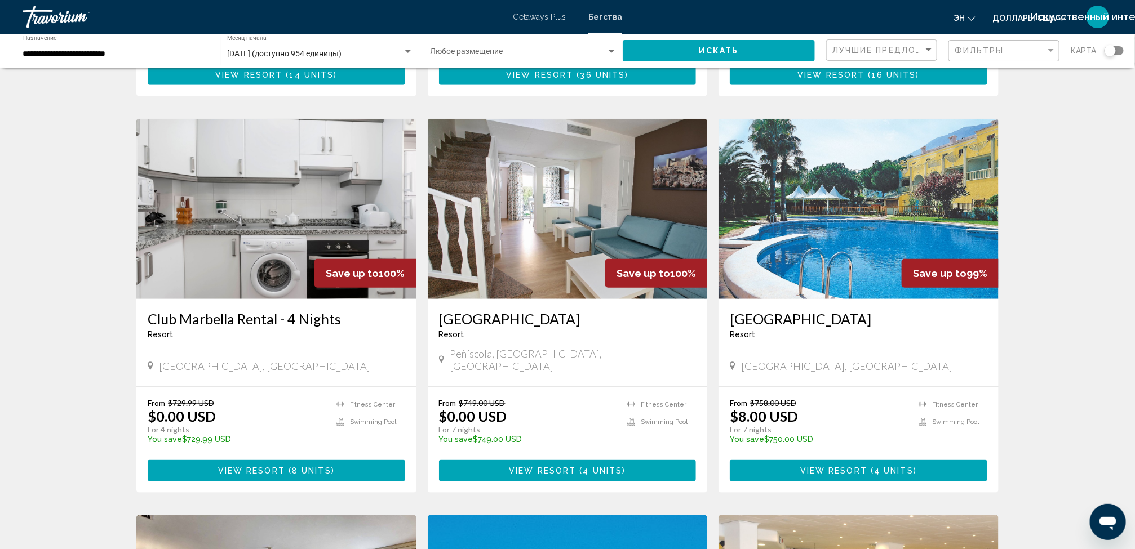
scroll to position [401, 0]
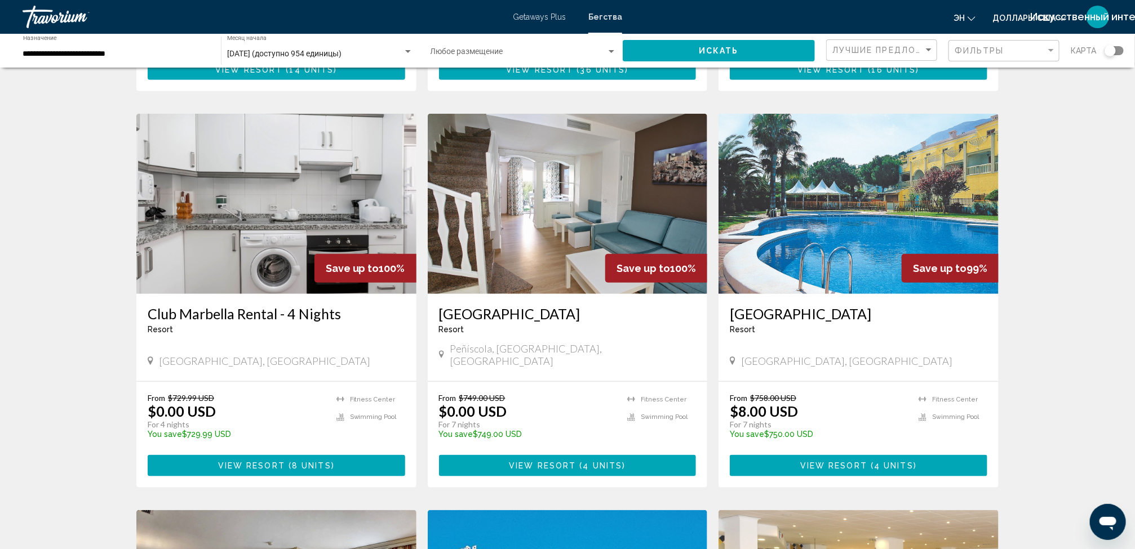
click at [512, 225] on img "Основное содержание" at bounding box center [568, 204] width 280 height 180
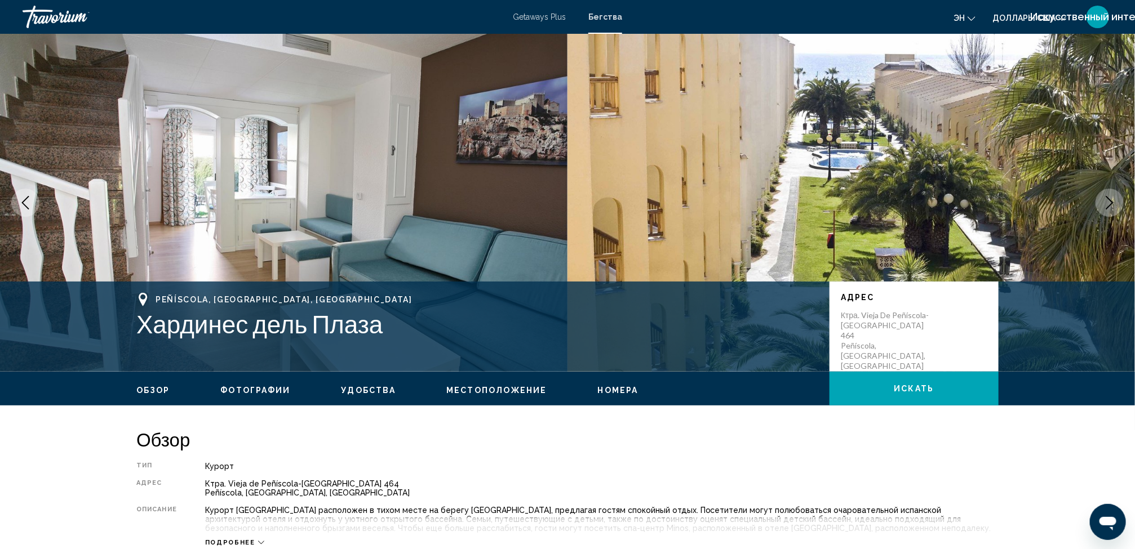
click at [604, 394] on button "Номера" at bounding box center [618, 390] width 41 height 10
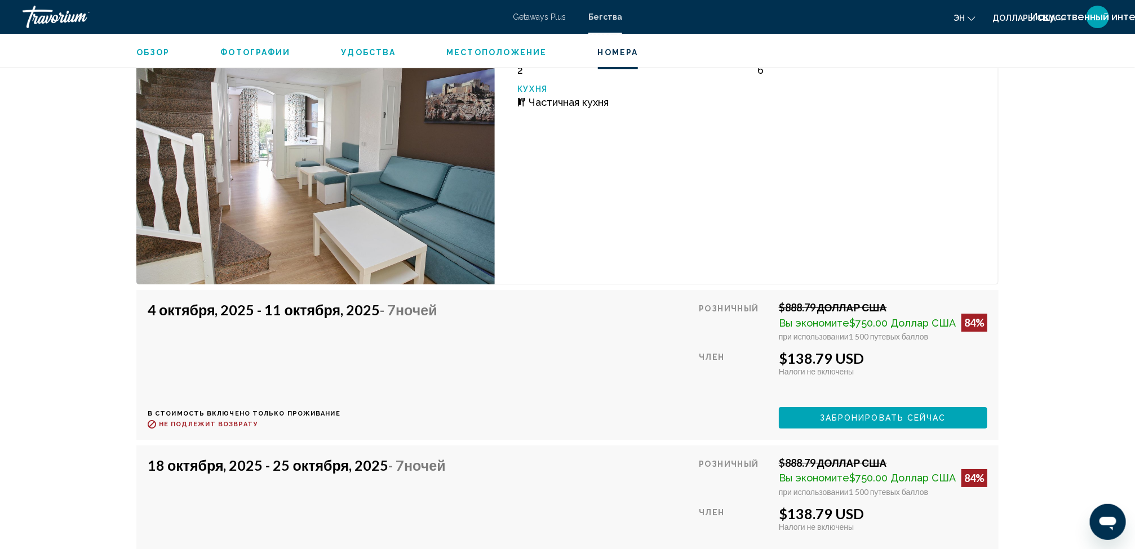
scroll to position [1948, 0]
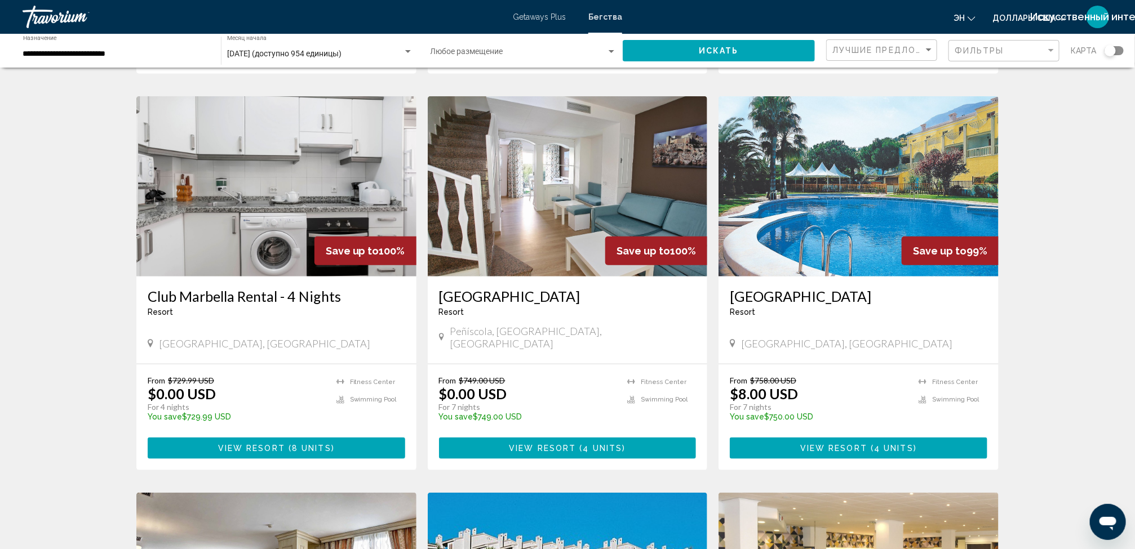
scroll to position [440, 0]
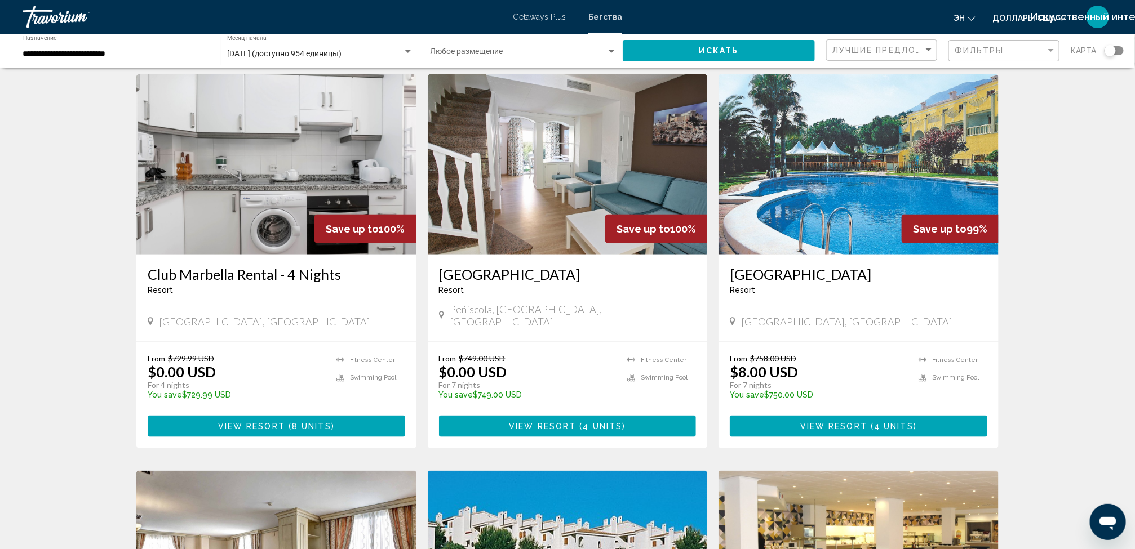
click at [230, 206] on img "Основное содержание" at bounding box center [276, 164] width 280 height 180
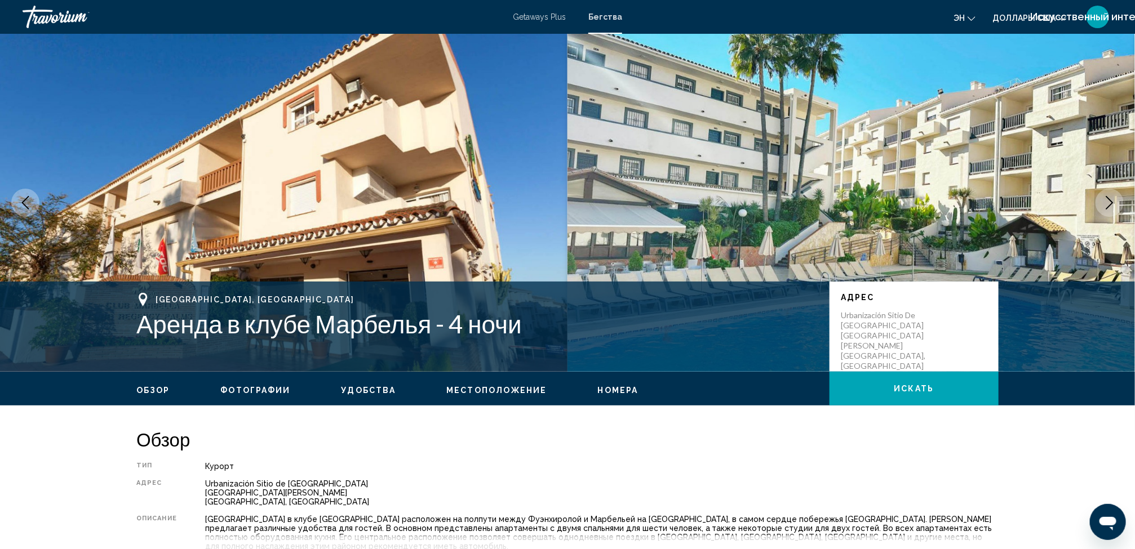
click at [600, 389] on span "Номера" at bounding box center [618, 390] width 41 height 9
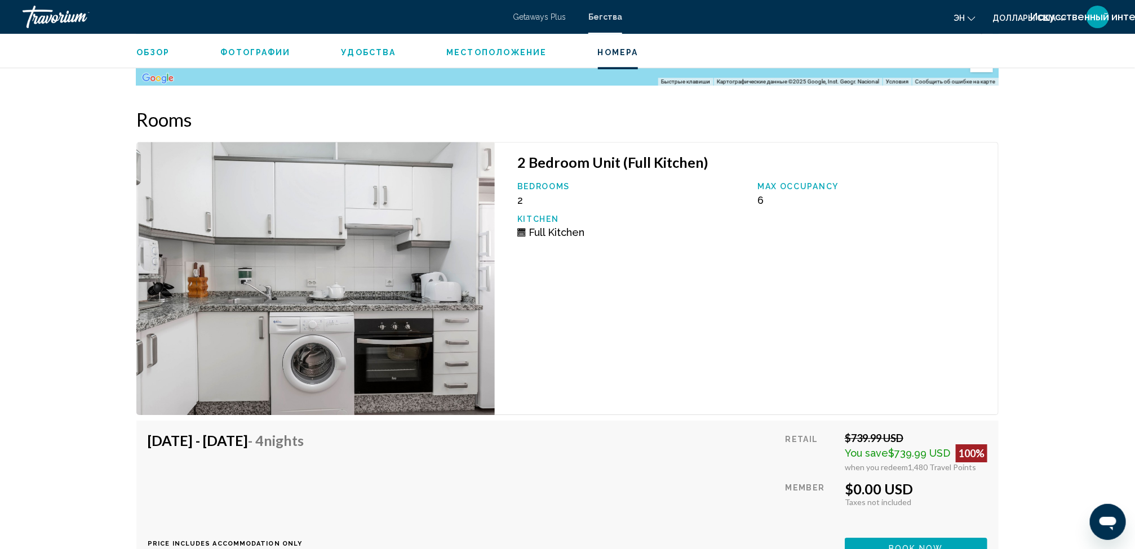
scroll to position [1747, 0]
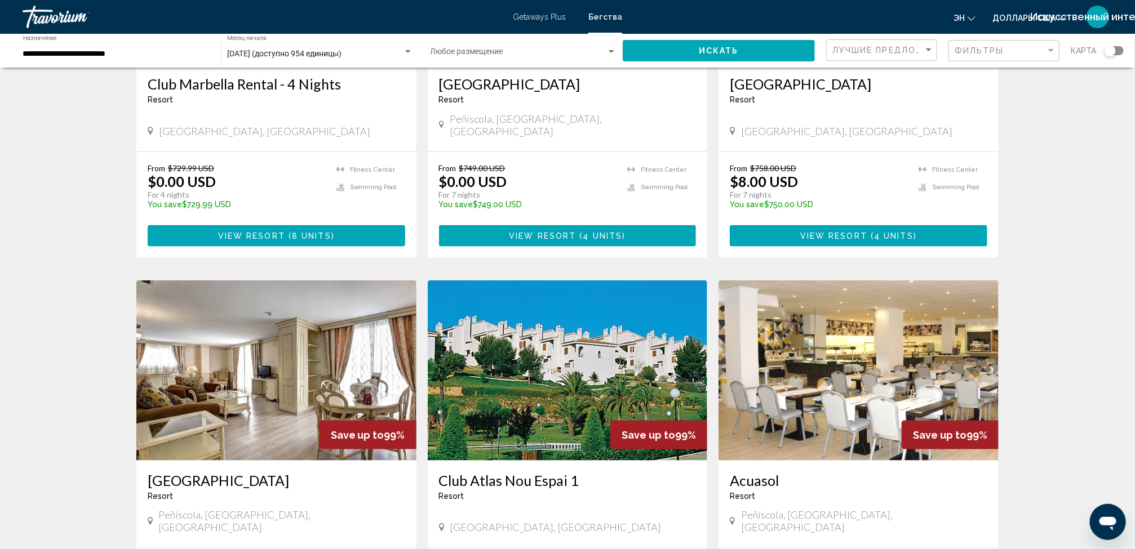
scroll to position [631, 0]
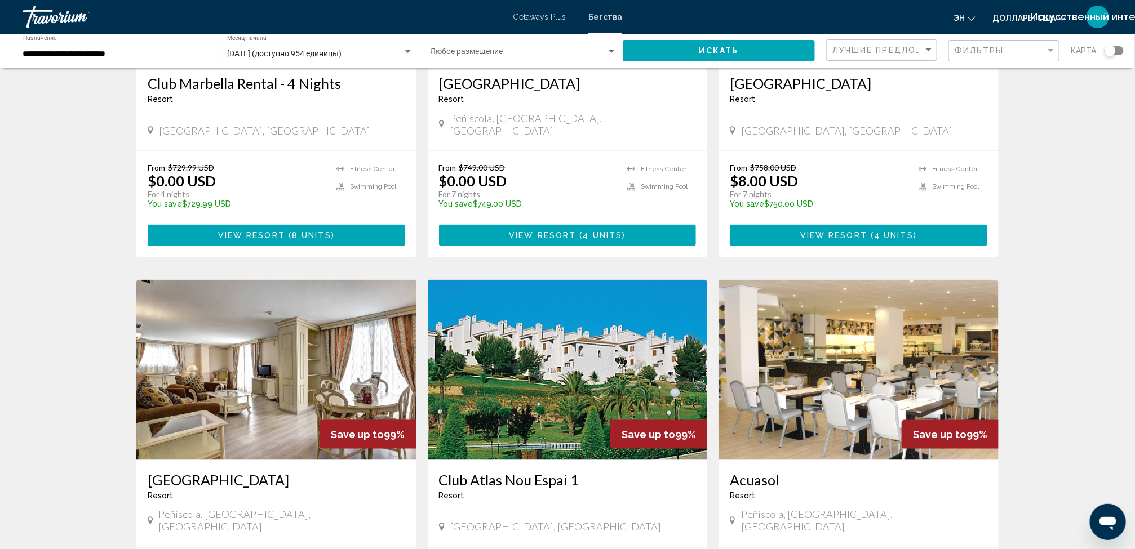
click at [808, 225] on button "View Resort ( 4 units )" at bounding box center [858, 235] width 257 height 21
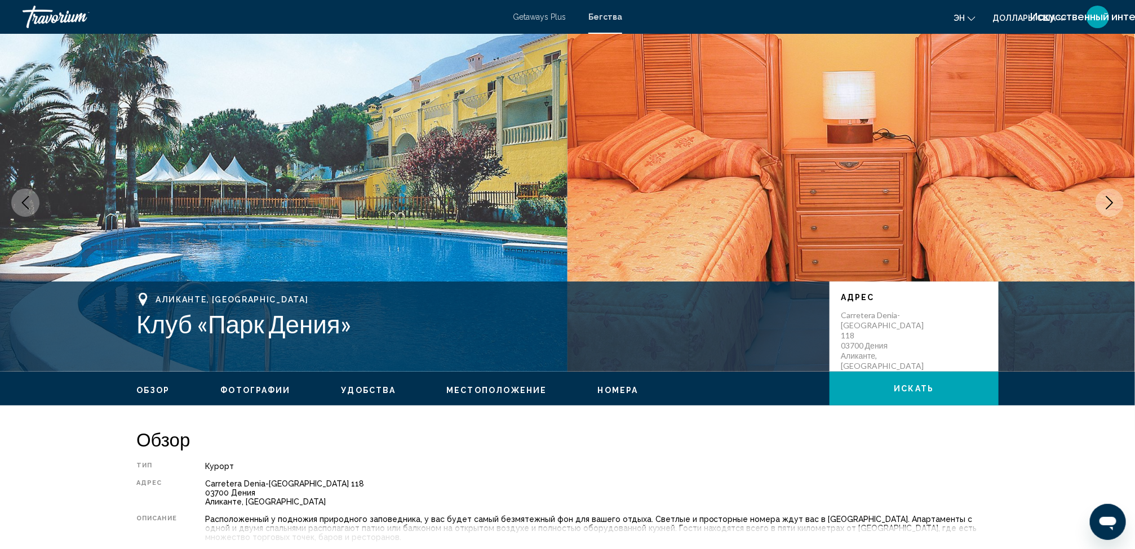
click at [607, 390] on span "Номера" at bounding box center [618, 390] width 41 height 9
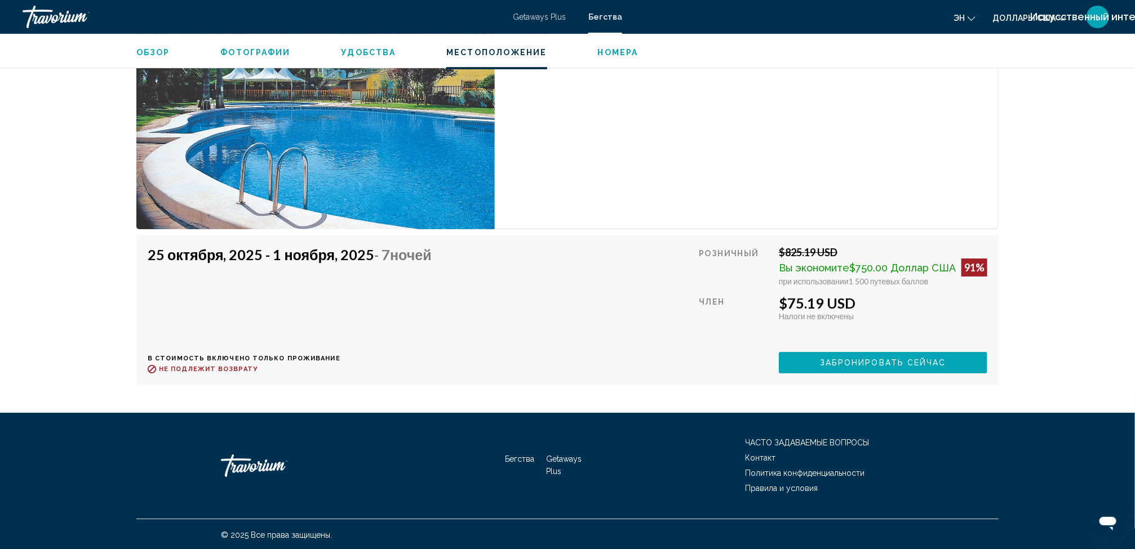
scroll to position [1907, 0]
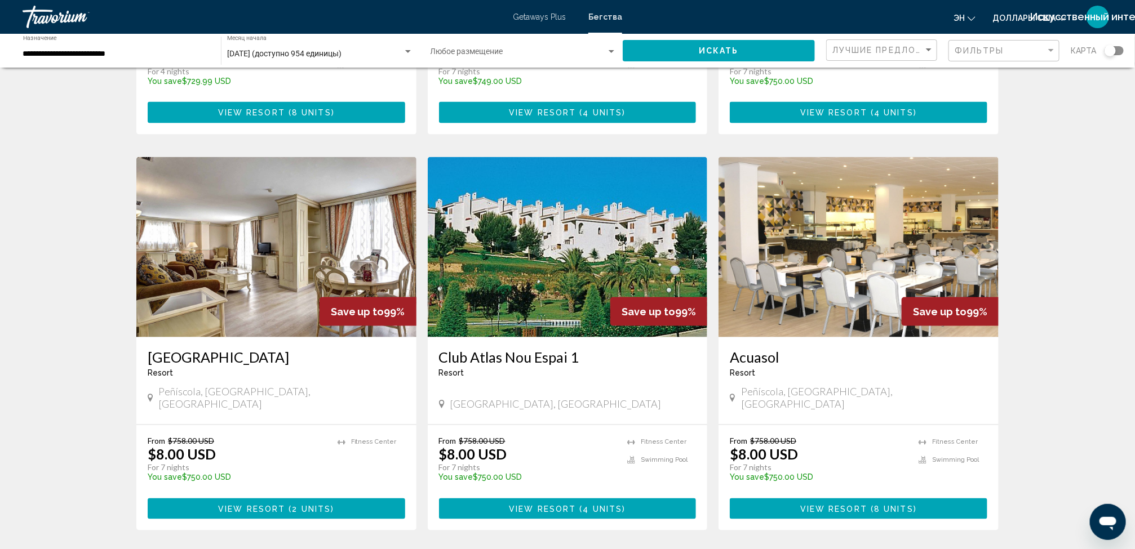
scroll to position [802, 0]
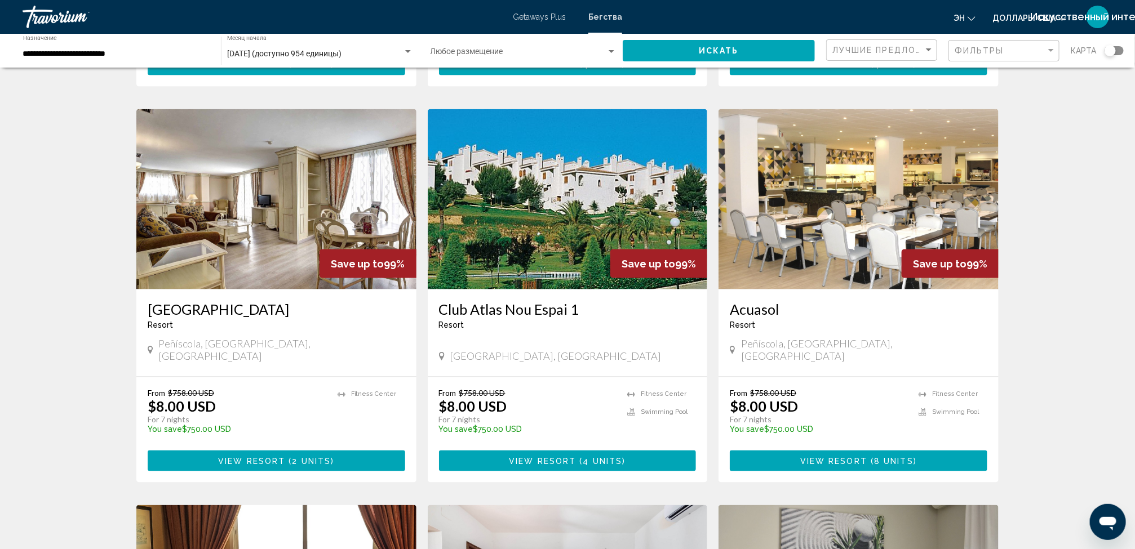
click at [525, 221] on img "Основное содержание" at bounding box center [568, 199] width 280 height 180
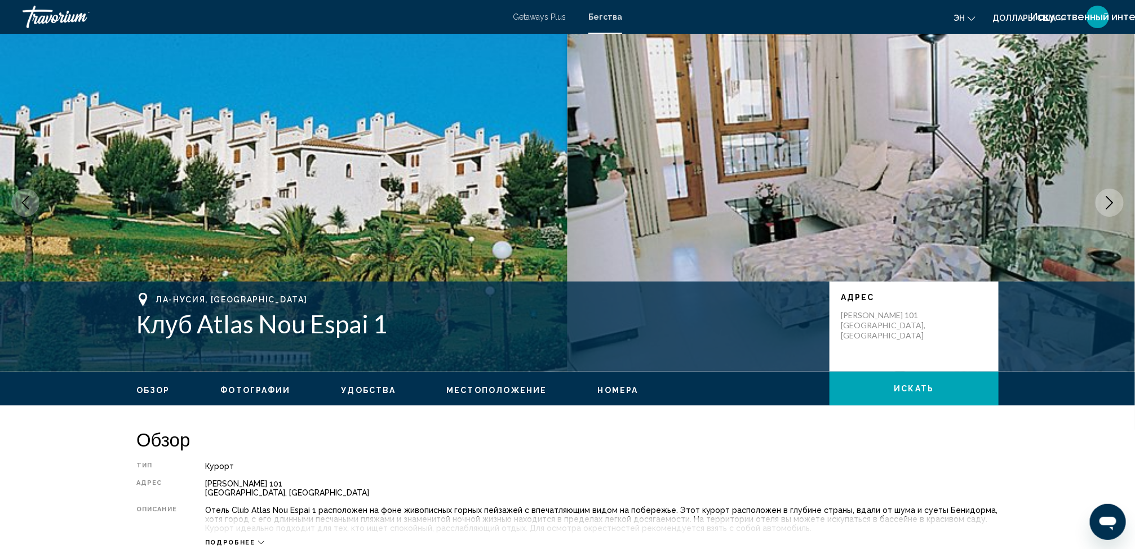
click at [598, 388] on span "Номера" at bounding box center [618, 390] width 41 height 9
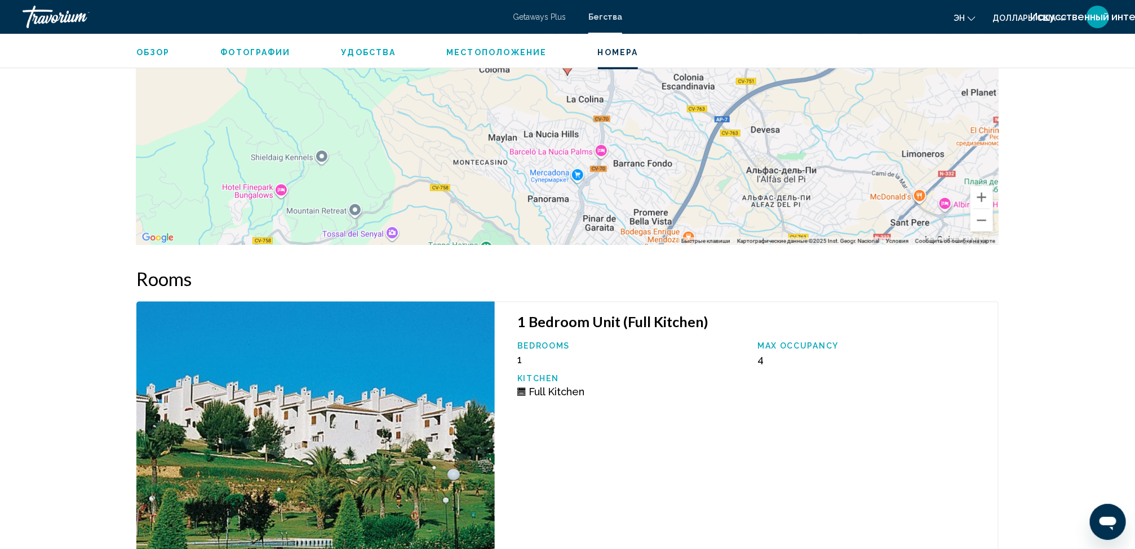
scroll to position [1716, 0]
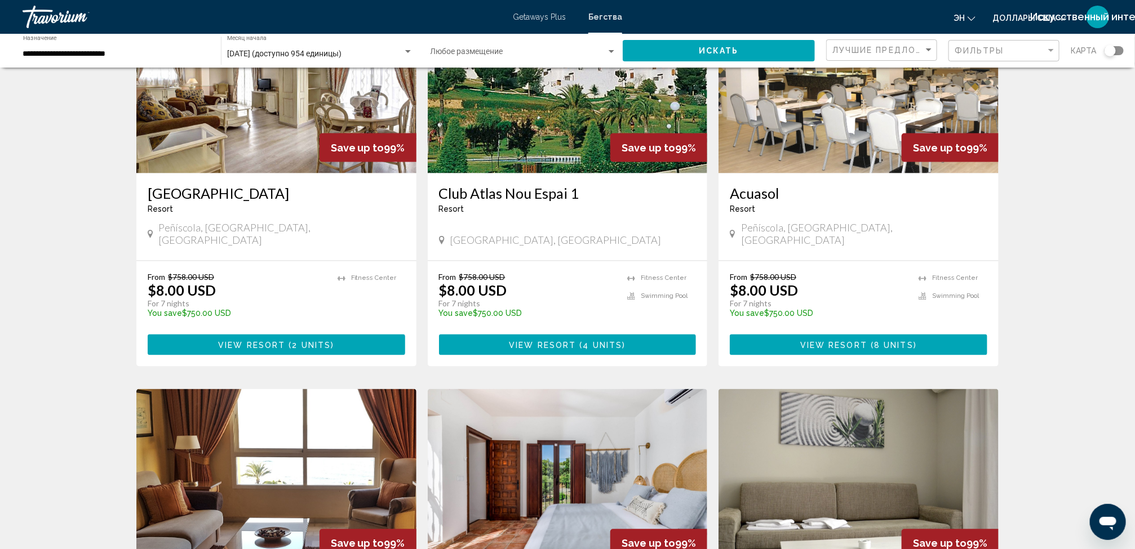
scroll to position [854, 0]
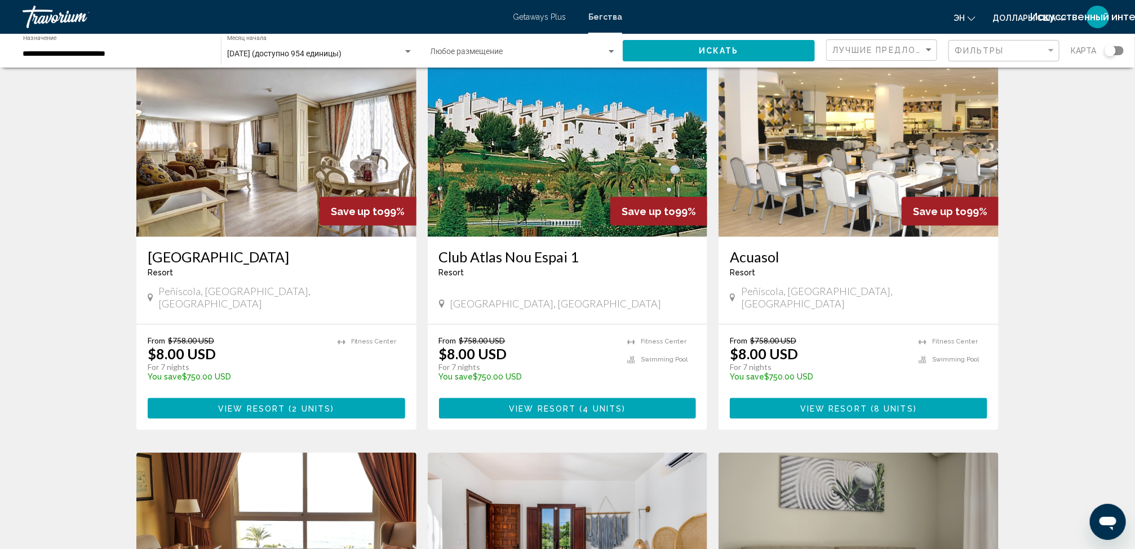
click at [749, 154] on img "Основное содержание" at bounding box center [858, 147] width 280 height 180
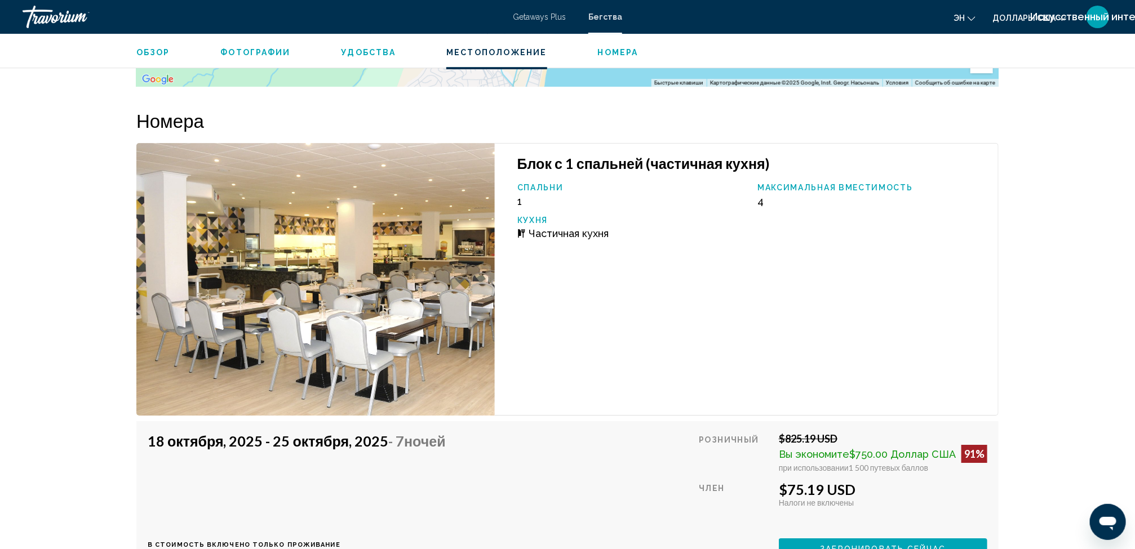
scroll to position [1875, 0]
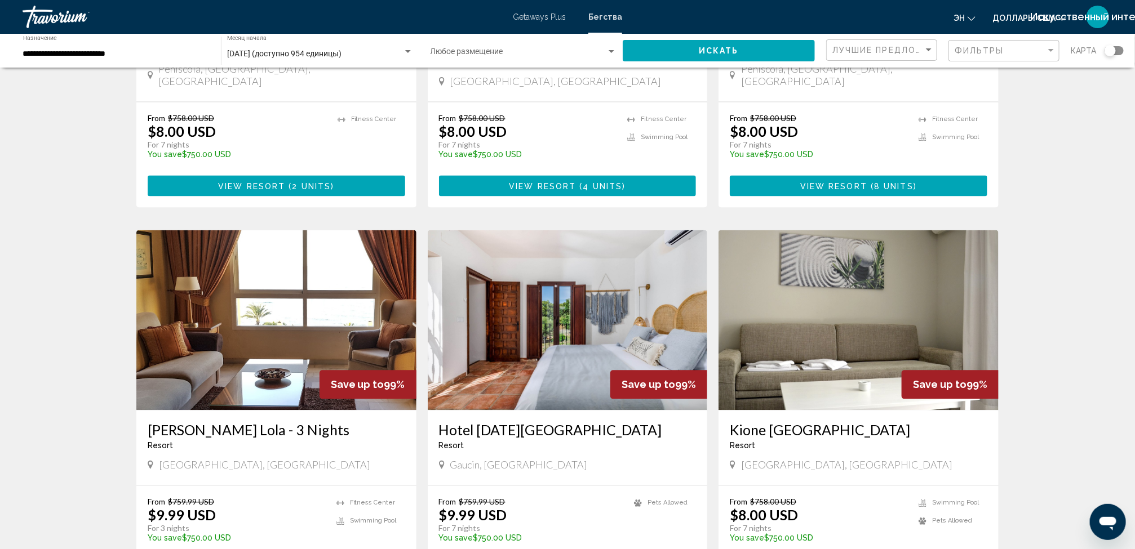
scroll to position [1117, 0]
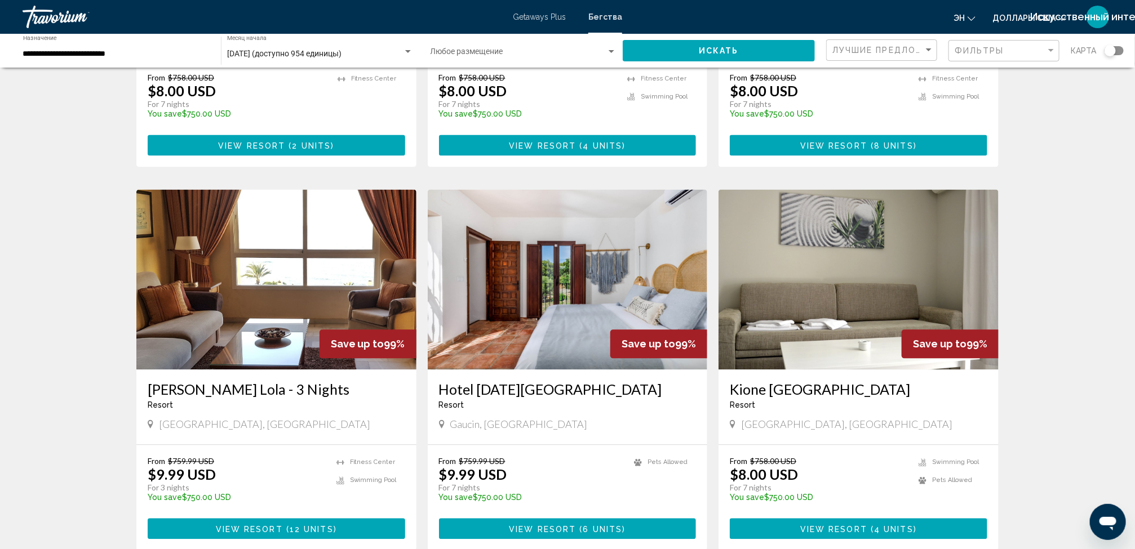
click at [476, 254] on img "Основное содержание" at bounding box center [568, 280] width 280 height 180
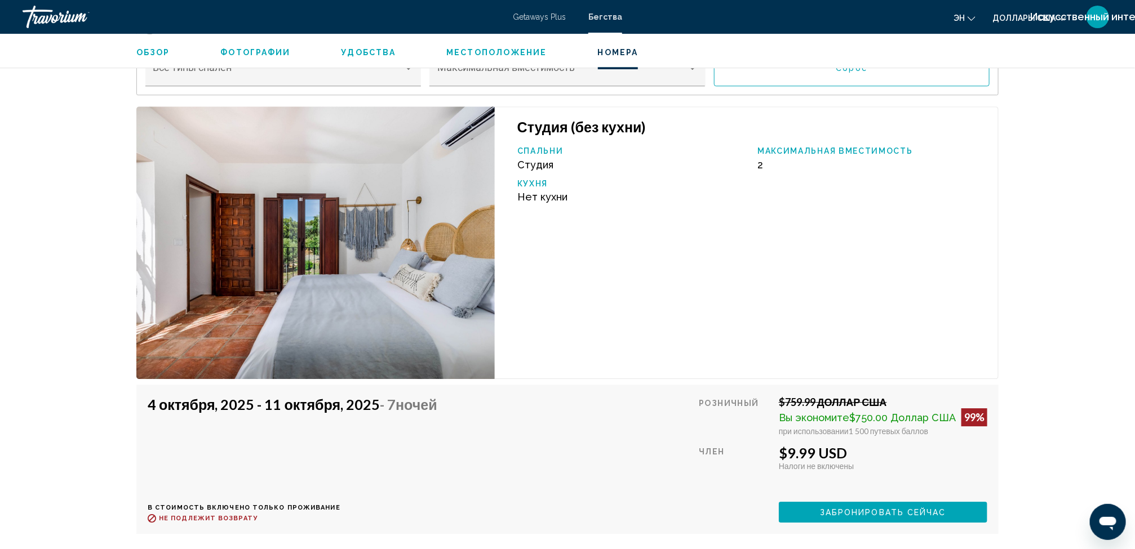
scroll to position [1538, 0]
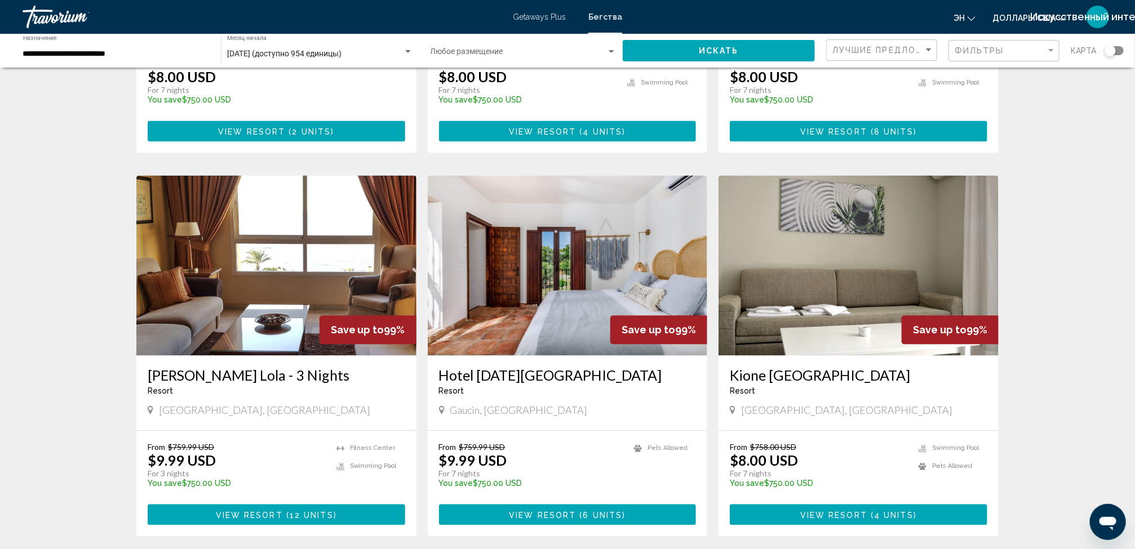
scroll to position [1132, 0]
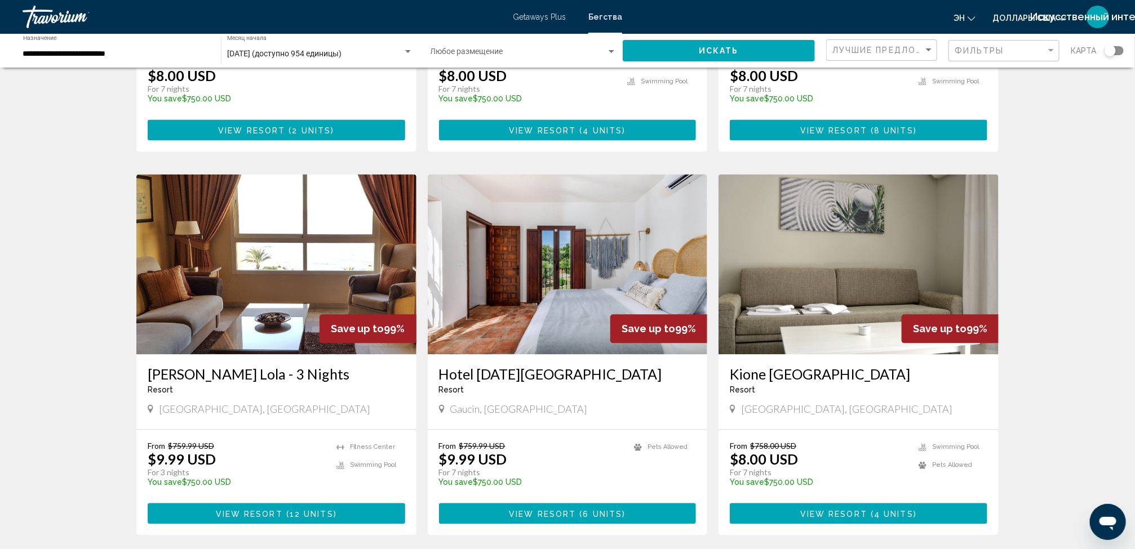
click at [757, 246] on img "Основное содержание" at bounding box center [858, 265] width 280 height 180
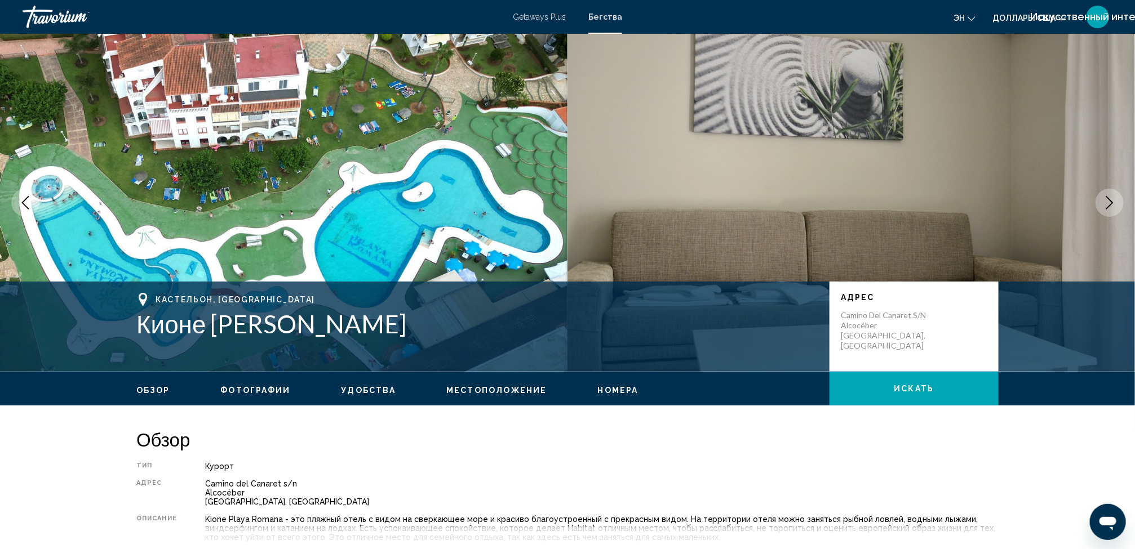
click at [605, 387] on span "Номера" at bounding box center [618, 390] width 41 height 9
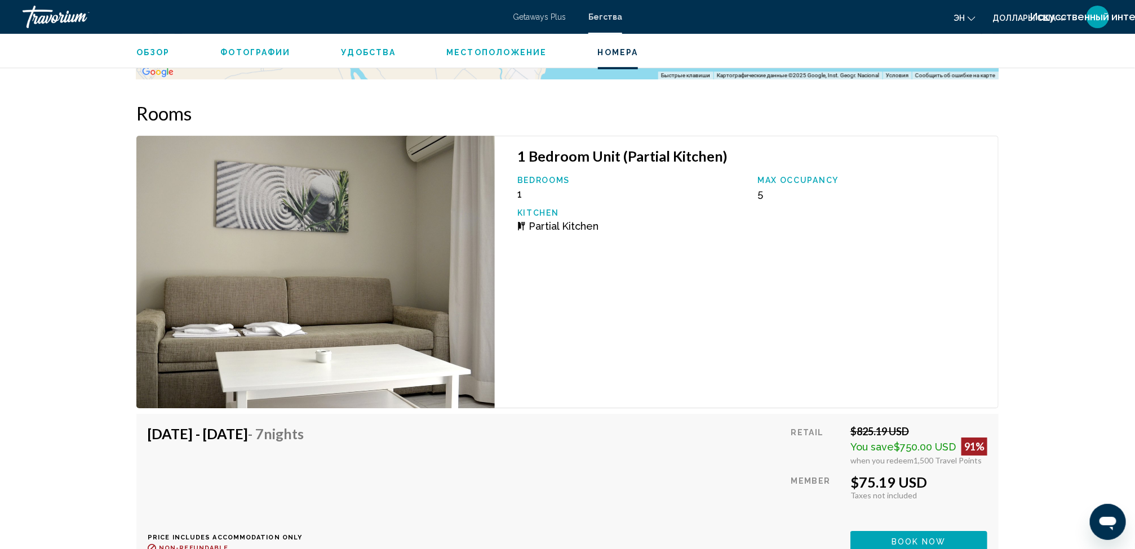
scroll to position [1925, 0]
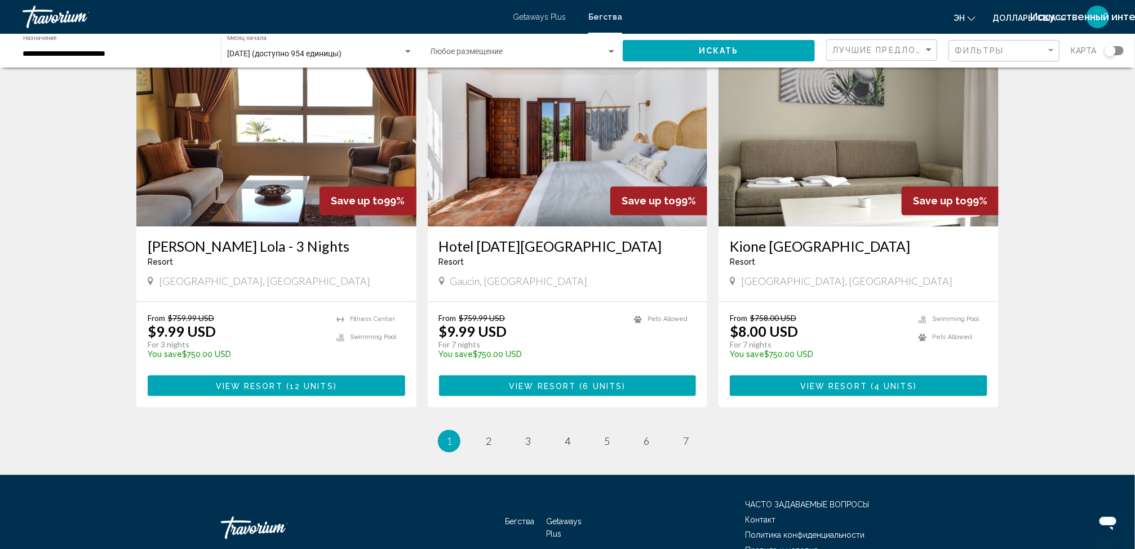
scroll to position [1272, 0]
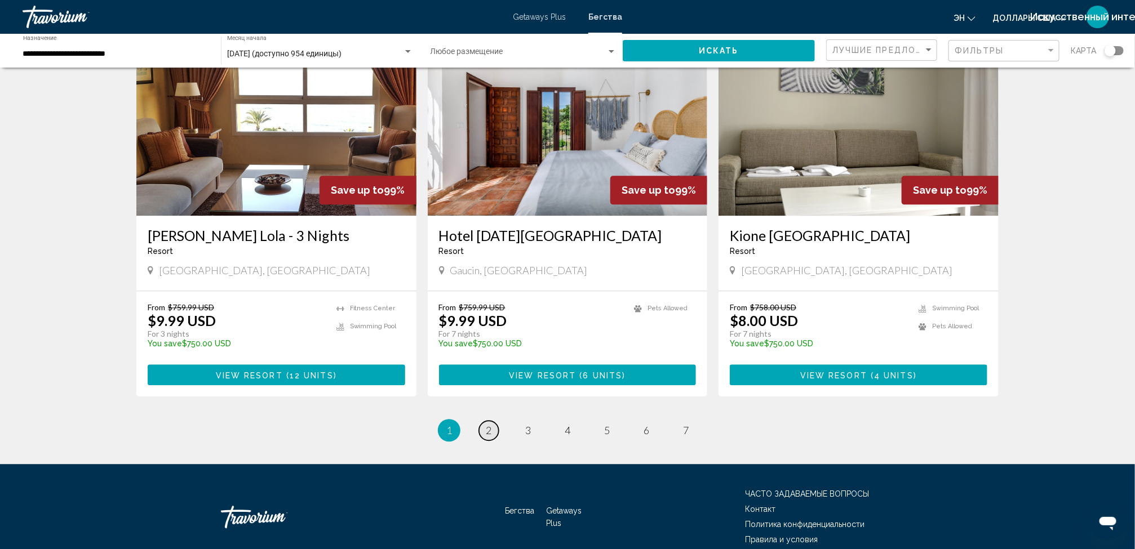
click at [482, 421] on link "page 2" at bounding box center [489, 431] width 20 height 20
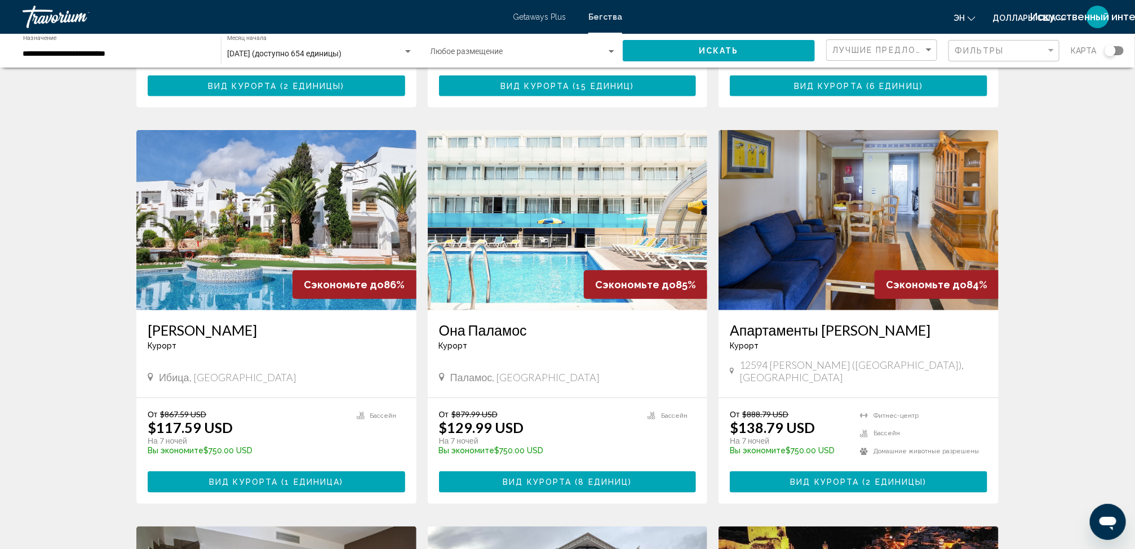
scroll to position [374, 0]
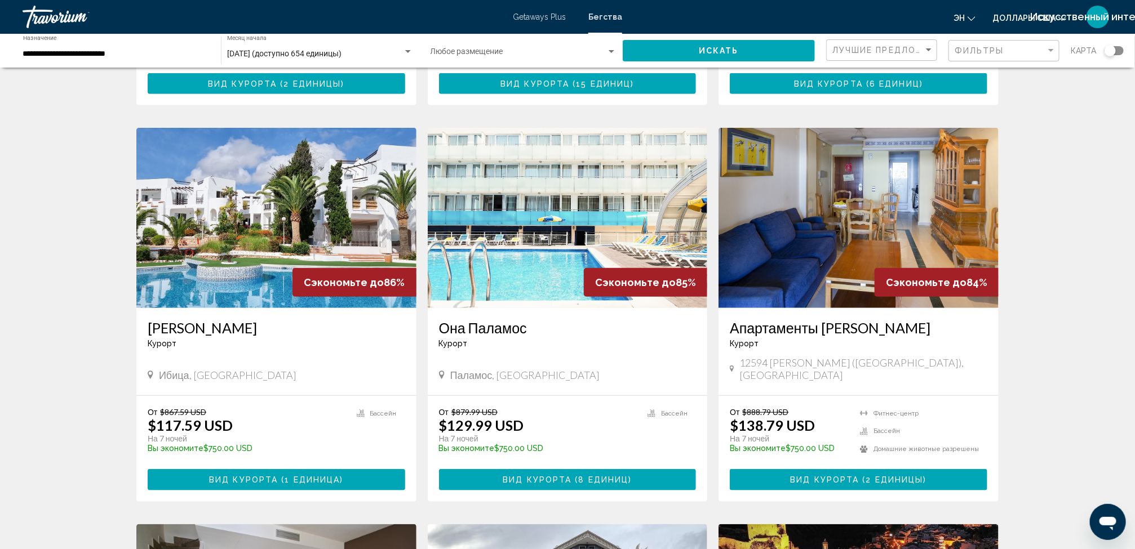
click at [521, 299] on img "Основное содержание" at bounding box center [568, 218] width 280 height 180
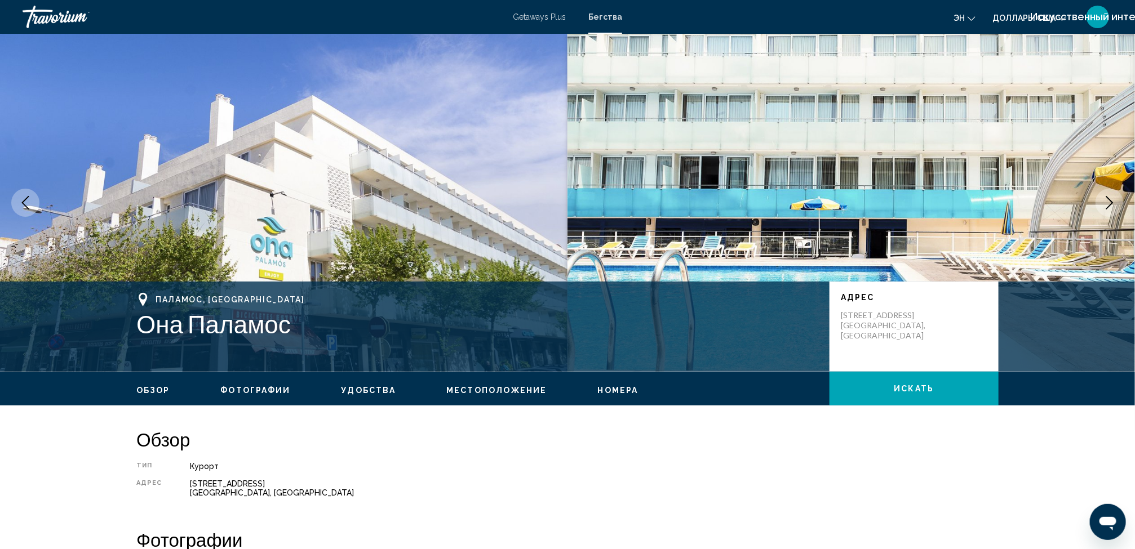
click at [605, 386] on span "Номера" at bounding box center [618, 390] width 41 height 9
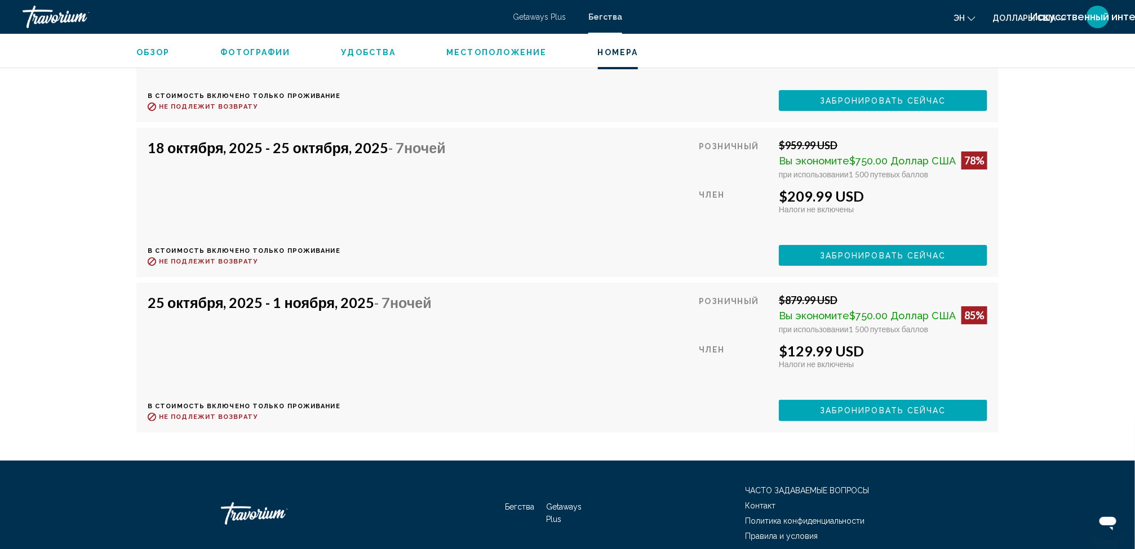
scroll to position [2208, 0]
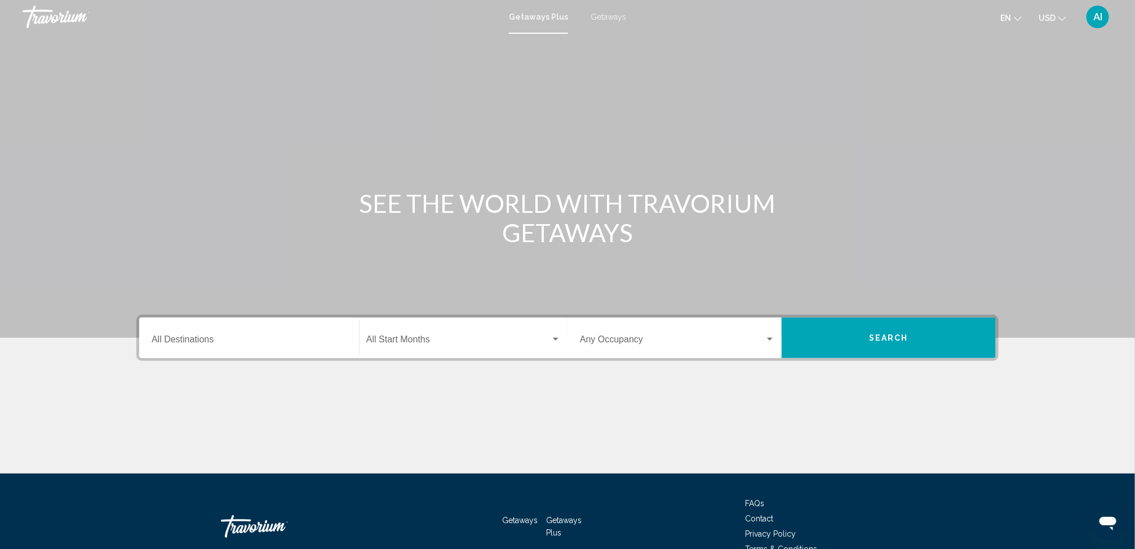
click at [604, 16] on span "Getaways" at bounding box center [607, 16] width 35 height 9
click at [198, 341] on input "Destination All Destinations" at bounding box center [249, 342] width 195 height 10
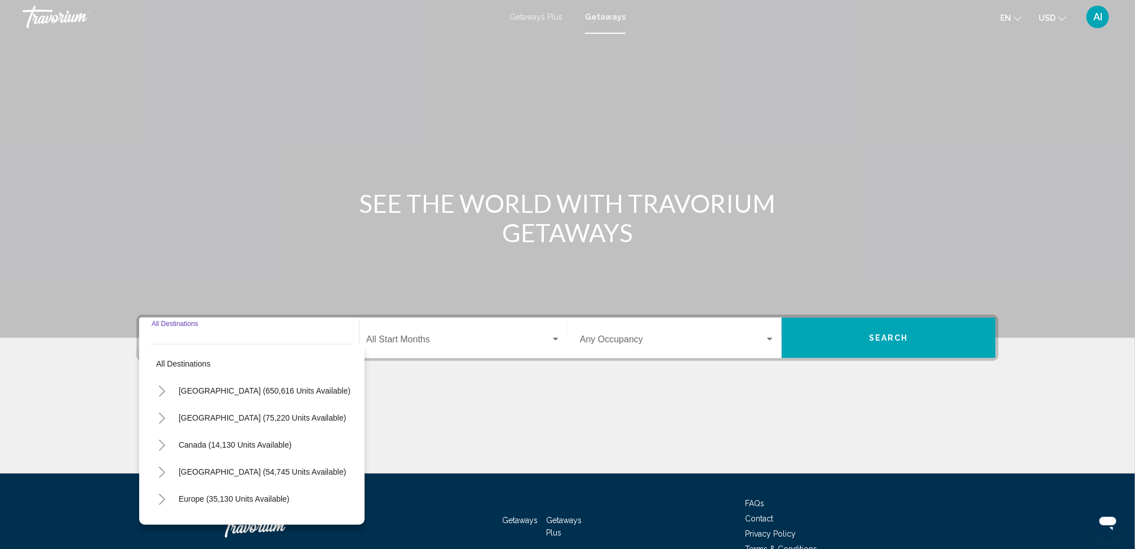
scroll to position [63, 0]
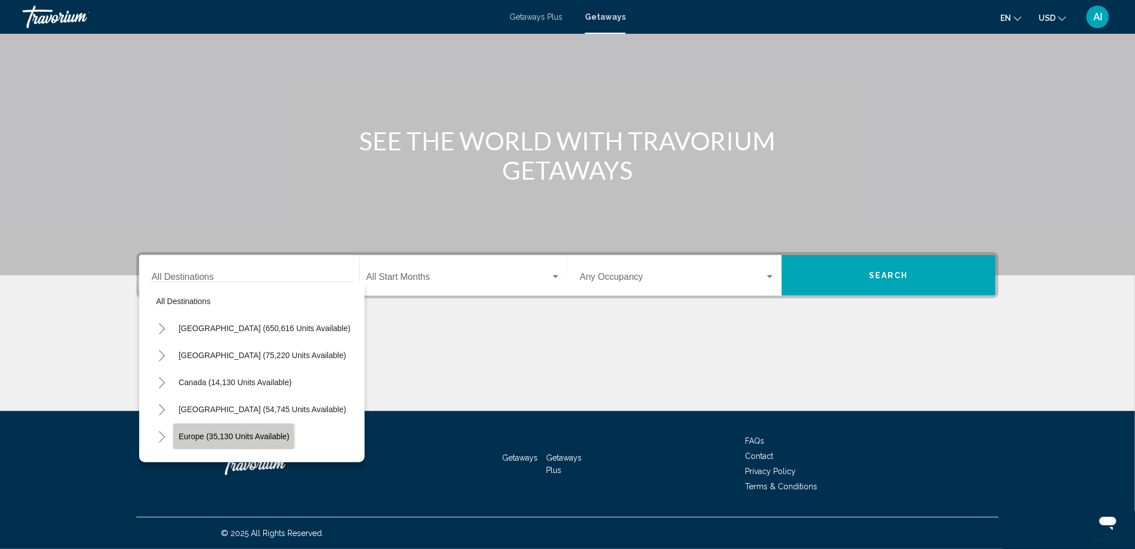
click at [215, 437] on span "Europe (35,130 units available)" at bounding box center [234, 436] width 111 height 9
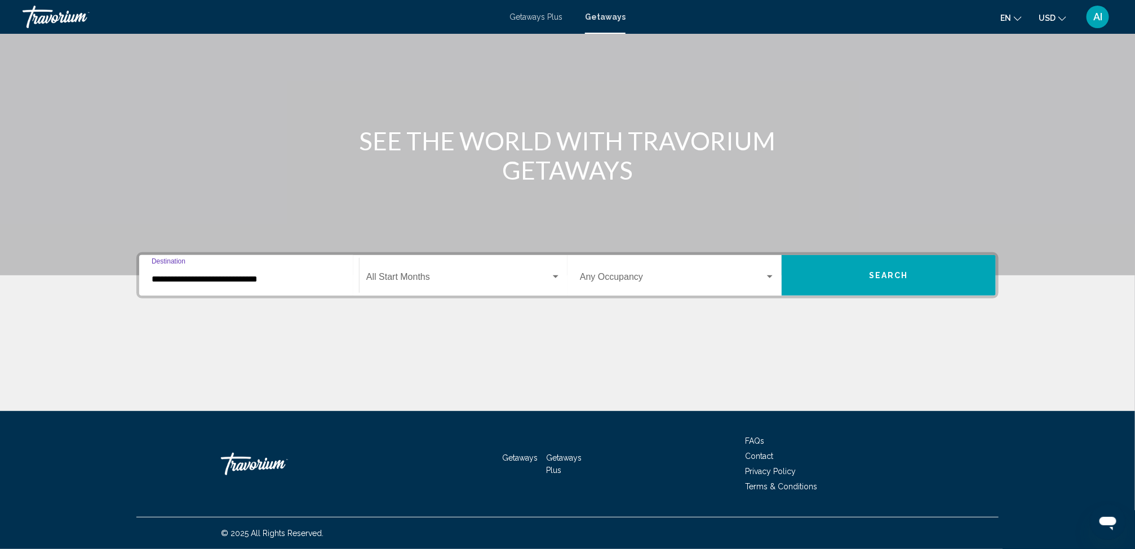
click at [211, 281] on input "**********" at bounding box center [249, 279] width 195 height 10
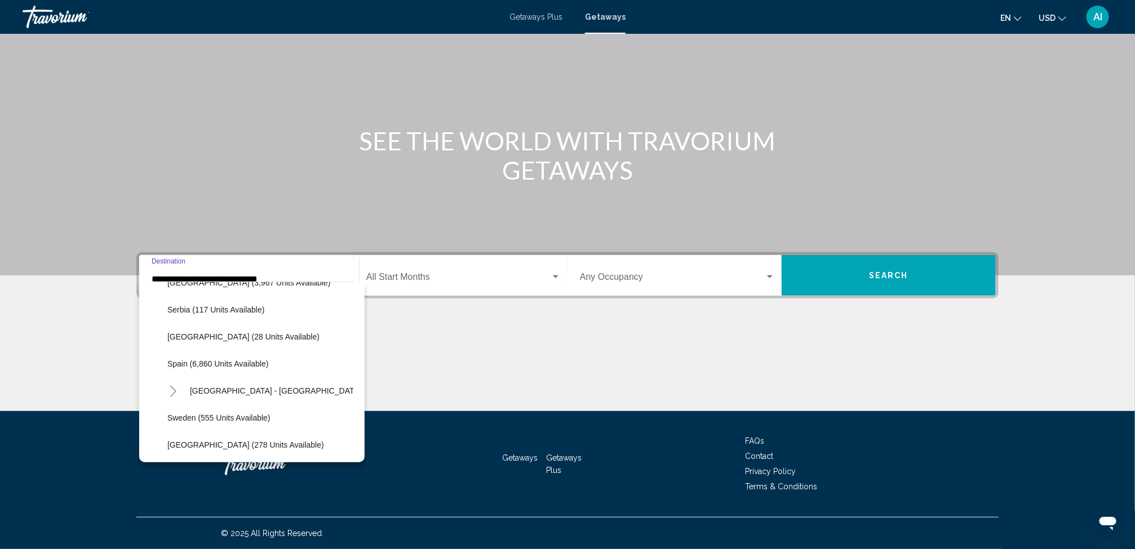
scroll to position [533, 0]
click at [232, 364] on span "Spain (6,860 units available)" at bounding box center [217, 363] width 101 height 9
type input "**********"
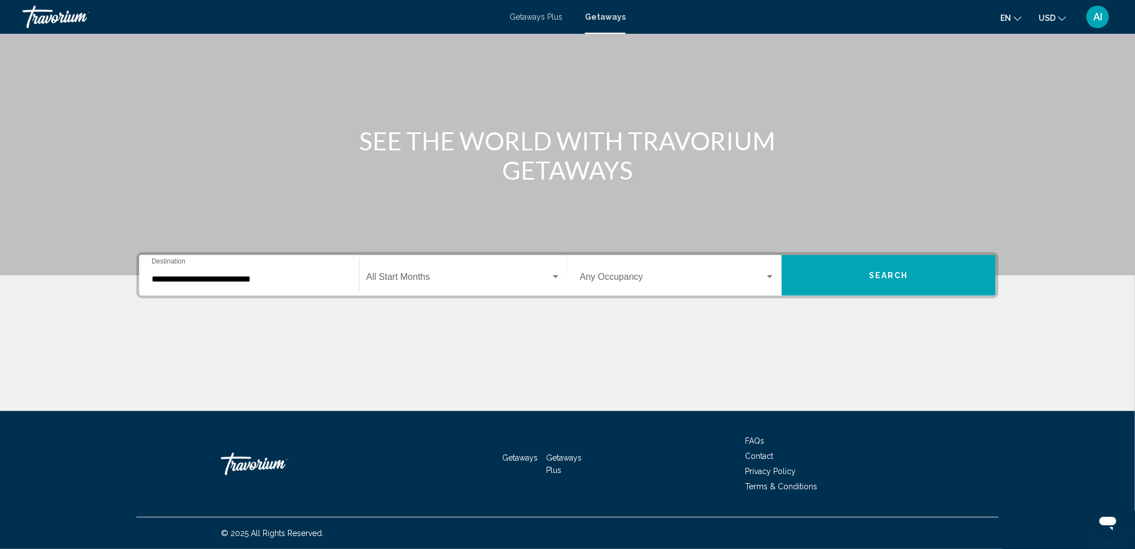
click at [409, 269] on div "Start Month All Start Months" at bounding box center [463, 275] width 194 height 35
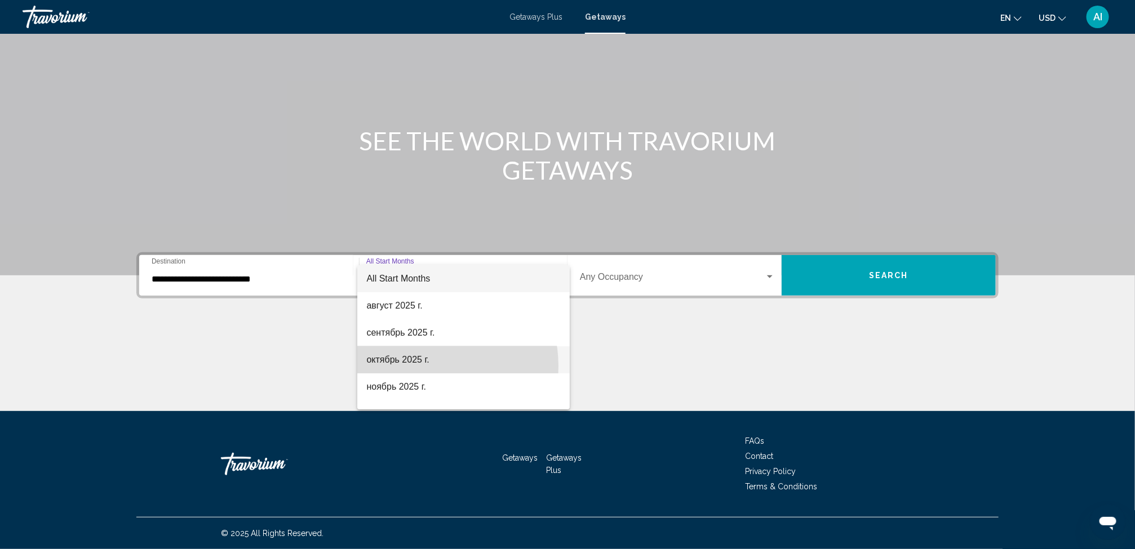
click at [411, 367] on span "октябрь 2025 г." at bounding box center [463, 359] width 194 height 27
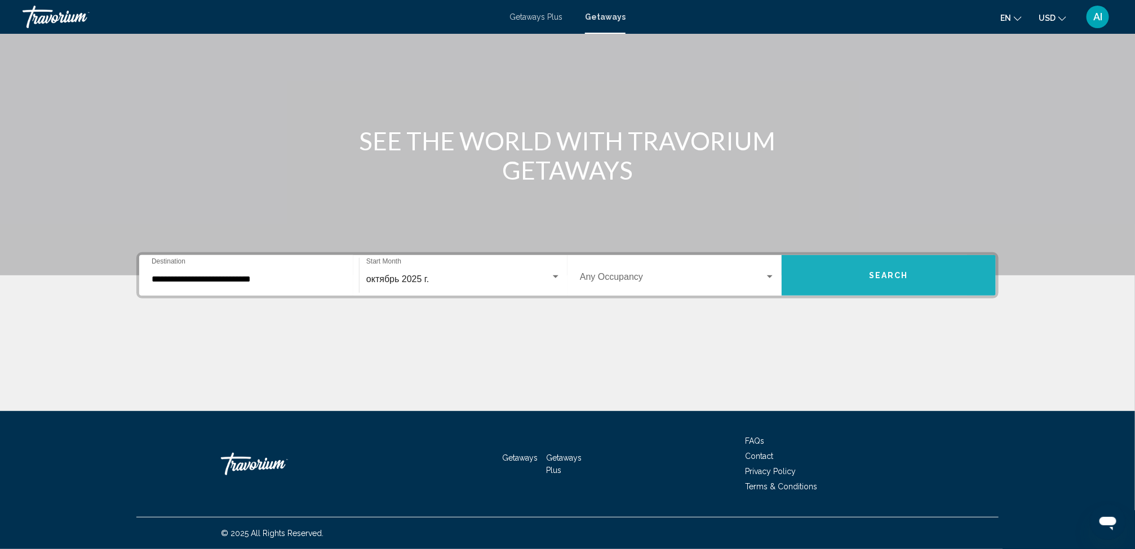
click at [839, 278] on button "Search" at bounding box center [888, 275] width 214 height 41
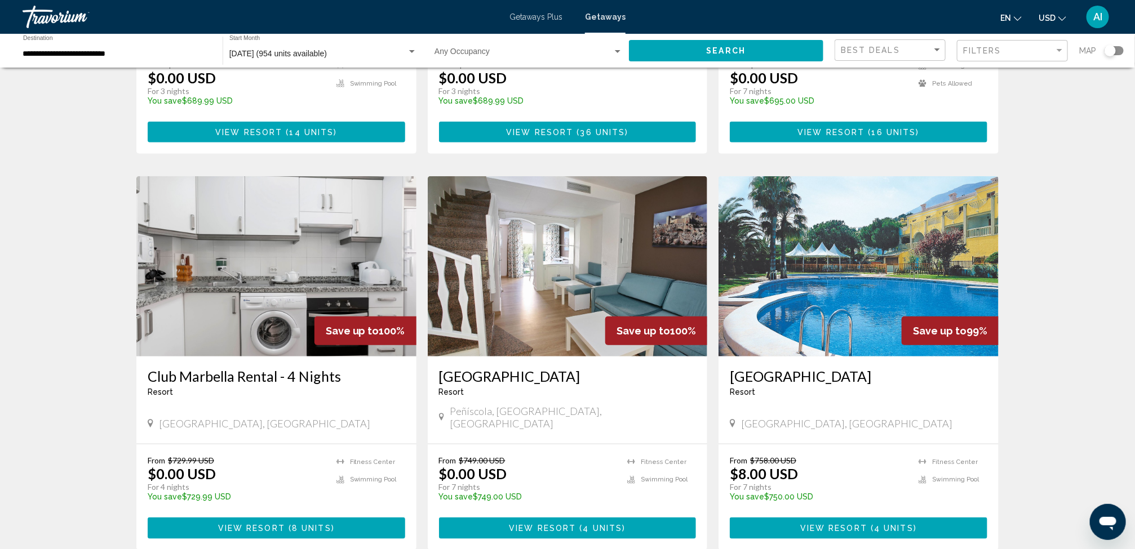
scroll to position [374, 0]
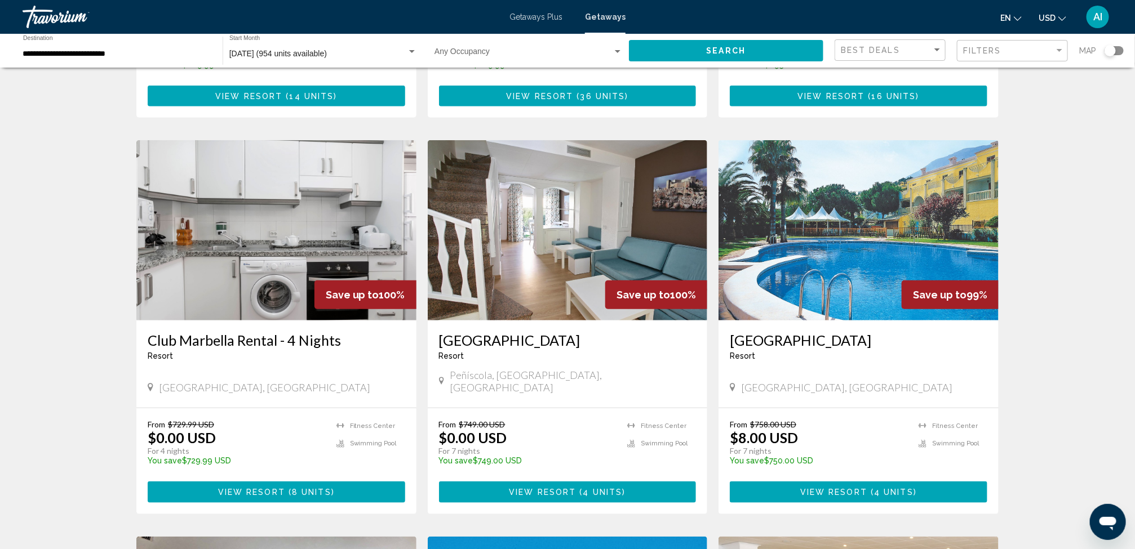
click at [849, 256] on img "Main content" at bounding box center [858, 230] width 280 height 180
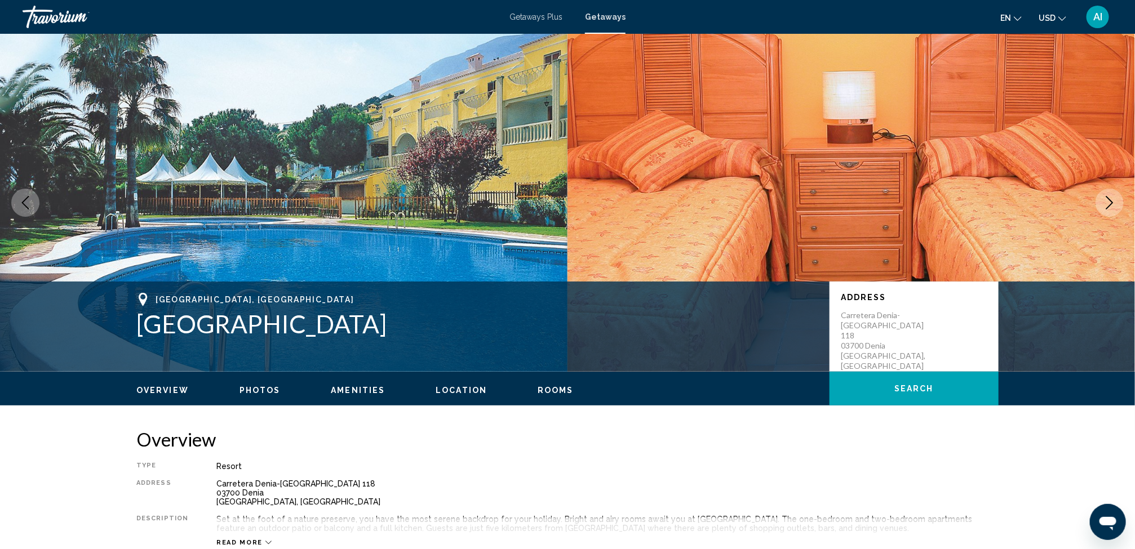
click at [552, 391] on span "Rooms" at bounding box center [555, 390] width 36 height 9
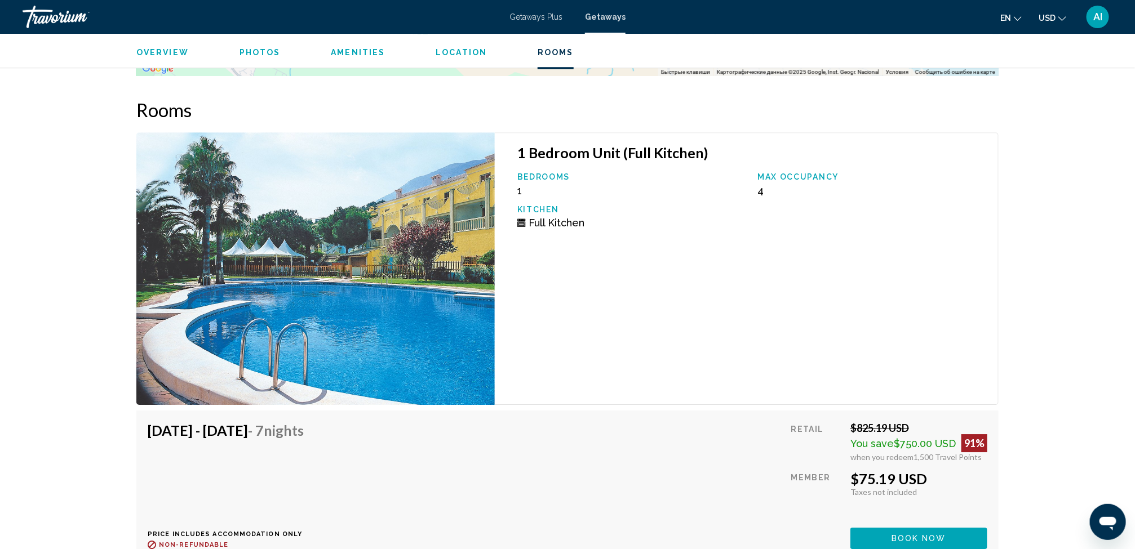
scroll to position [1736, 0]
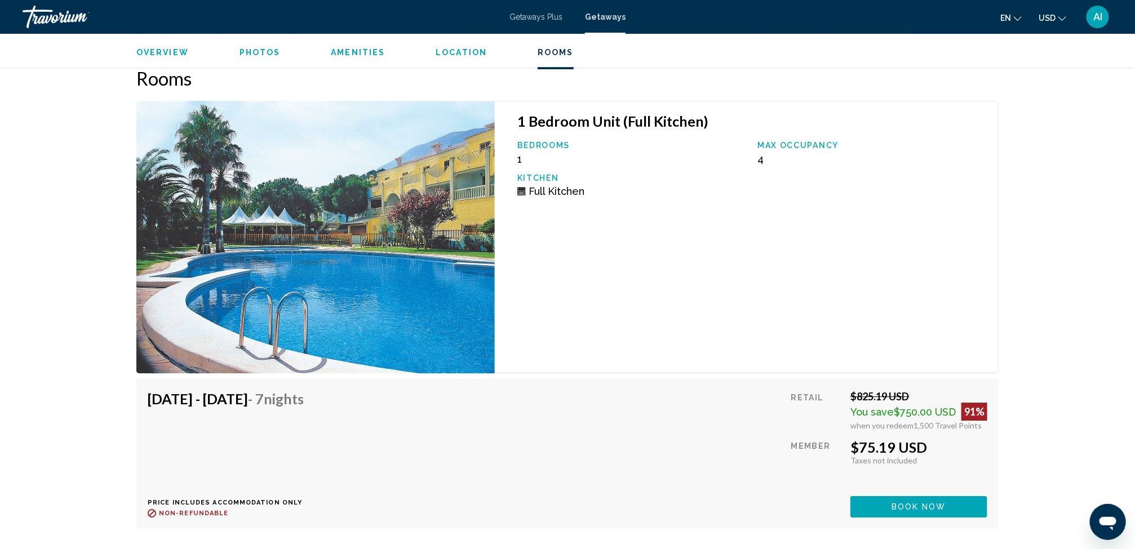
click at [552, 391] on div "Oct 25, 2025 - Nov 1, 2025 - 7 Nights Price includes accommodation only Refunda…" at bounding box center [567, 453] width 839 height 127
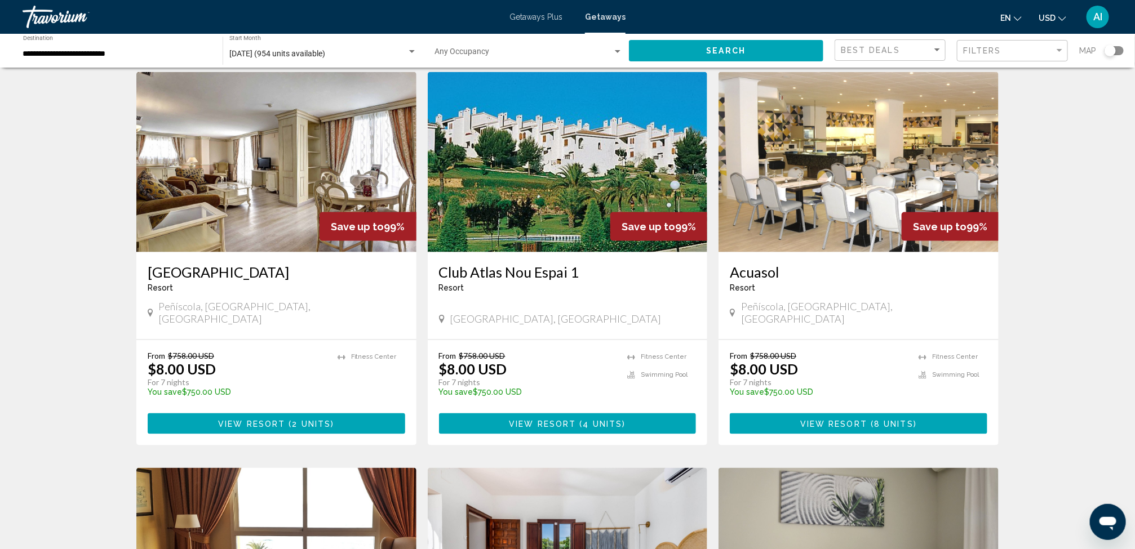
scroll to position [837, 0]
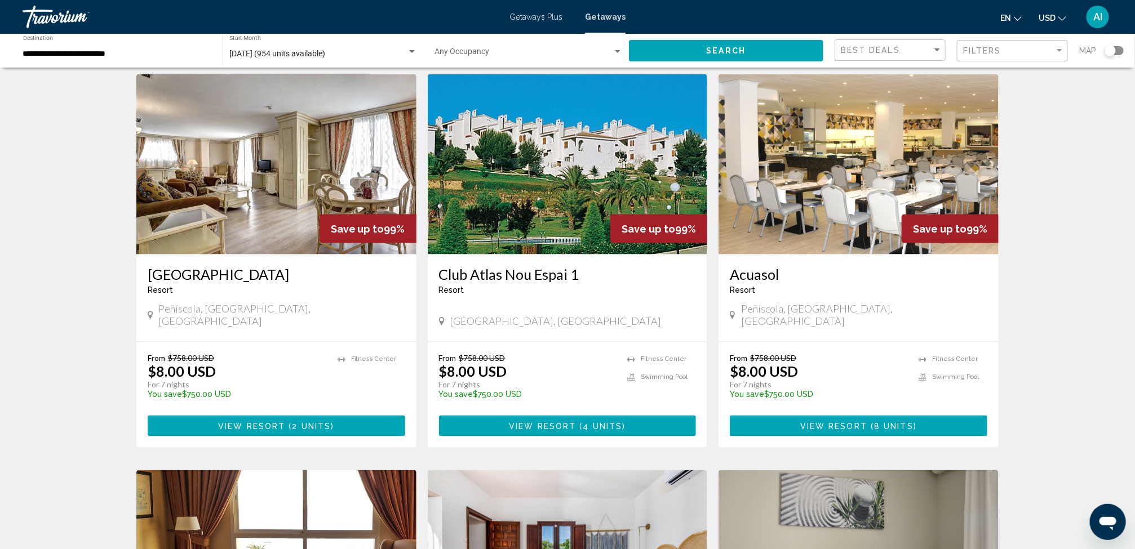
click at [532, 198] on img "Main content" at bounding box center [568, 164] width 280 height 180
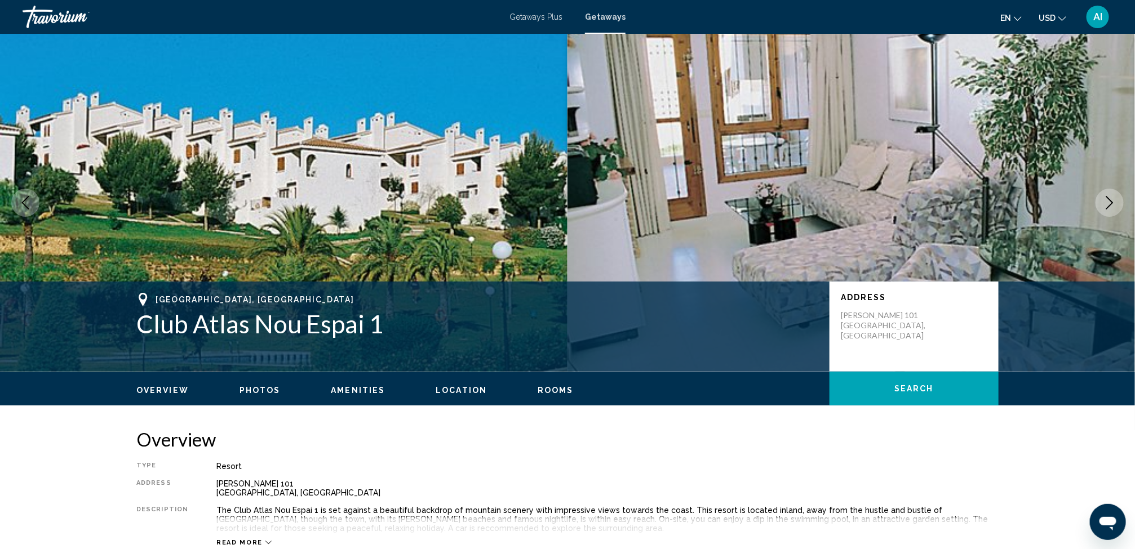
click at [553, 390] on span "Rooms" at bounding box center [555, 390] width 36 height 9
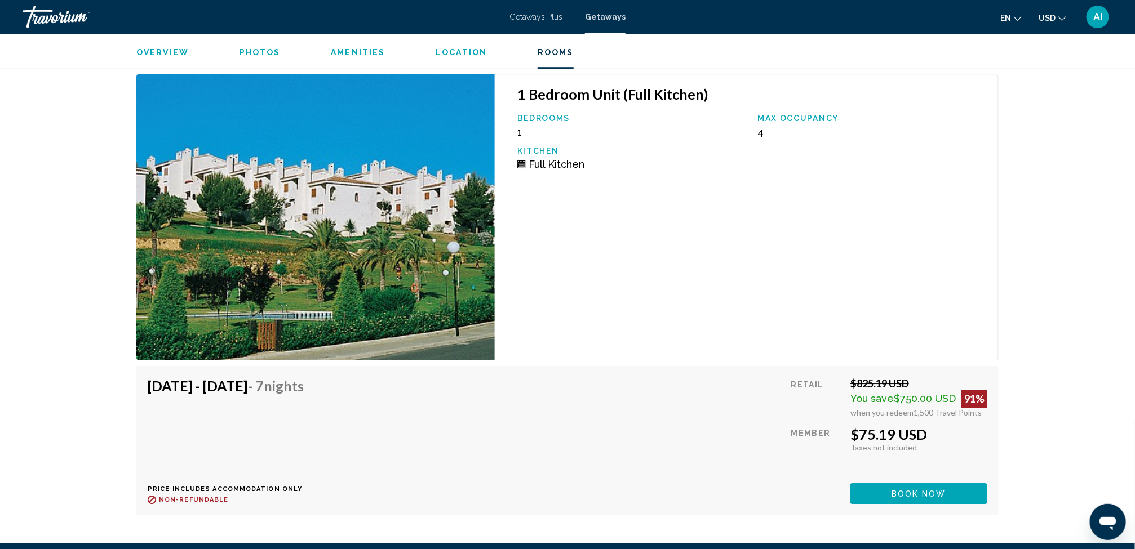
scroll to position [1704, 0]
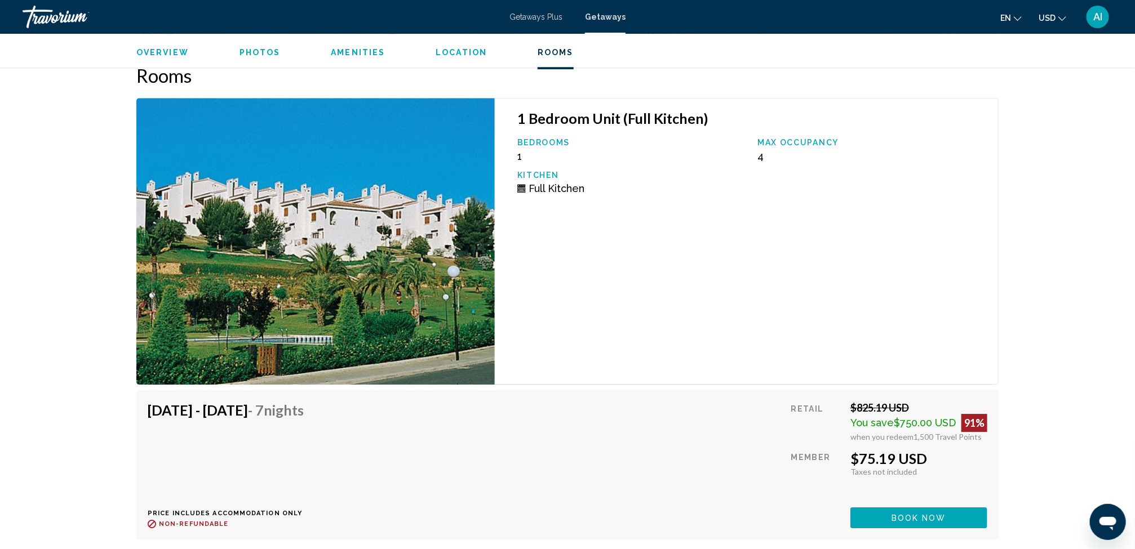
click at [465, 48] on span "Location" at bounding box center [461, 52] width 51 height 9
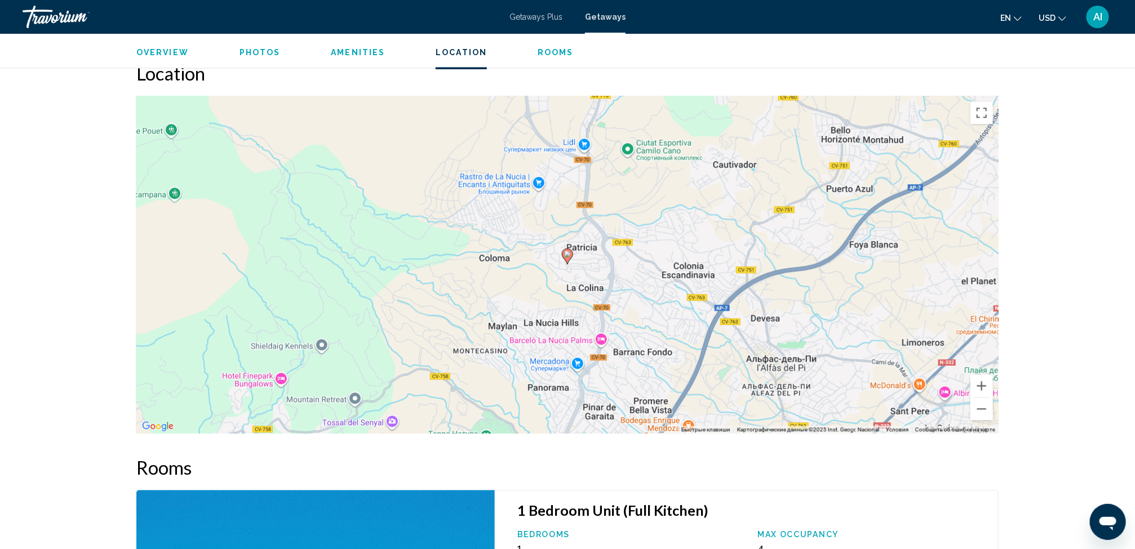
scroll to position [1307, 0]
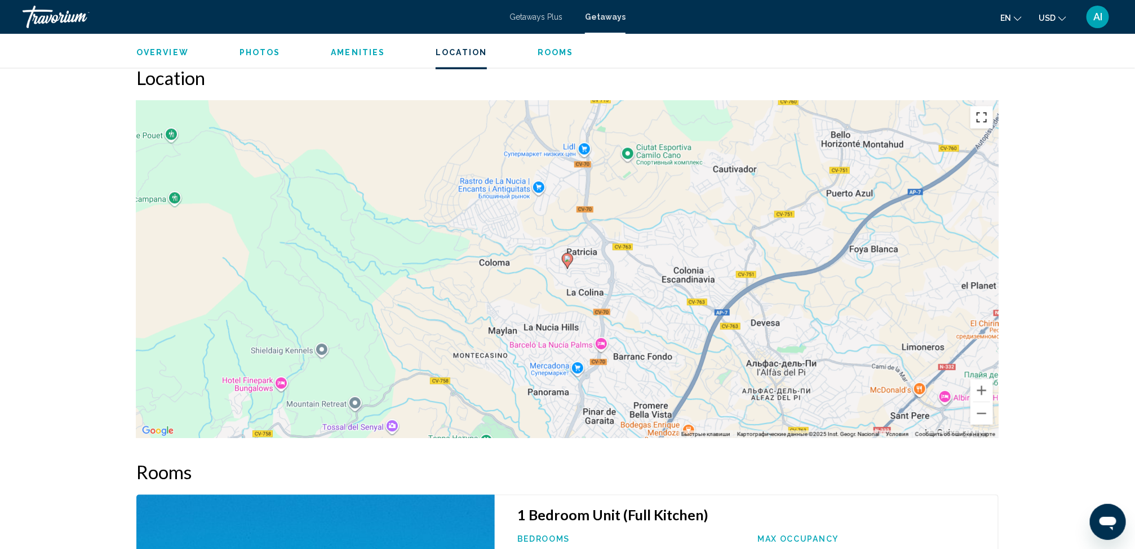
click at [984, 117] on button "Включить полноэкранный режим" at bounding box center [981, 117] width 23 height 23
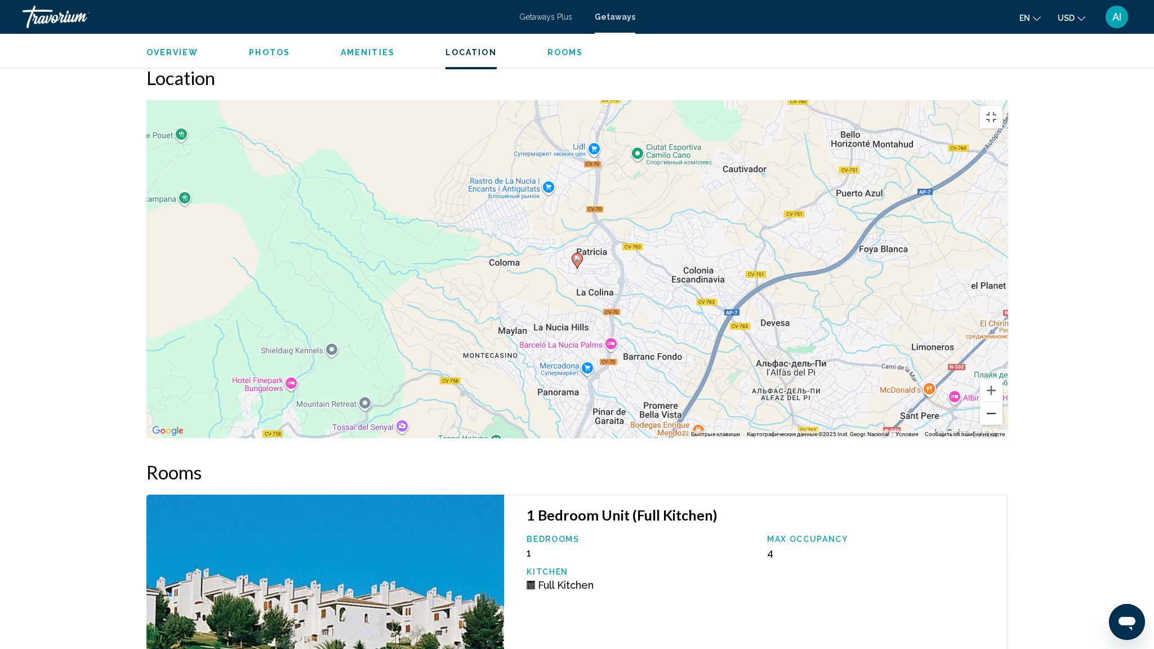
click at [1003, 425] on button "Уменьшить" at bounding box center [991, 413] width 23 height 23
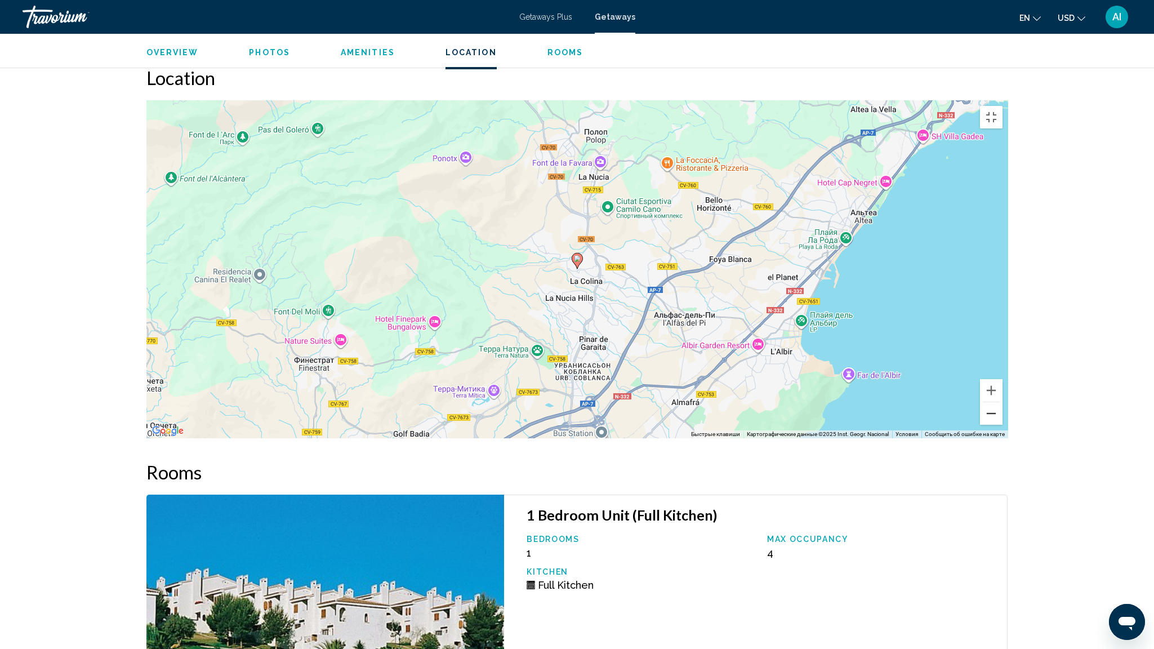
click at [1003, 425] on button "Уменьшить" at bounding box center [991, 413] width 23 height 23
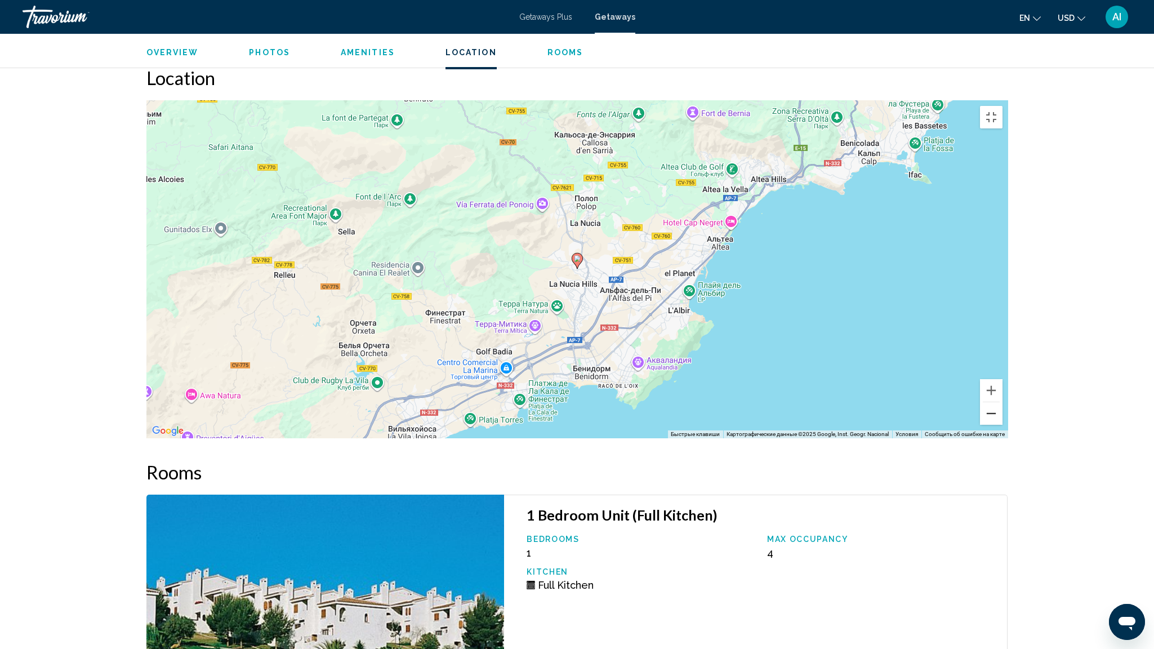
click at [1003, 425] on button "Уменьшить" at bounding box center [991, 413] width 23 height 23
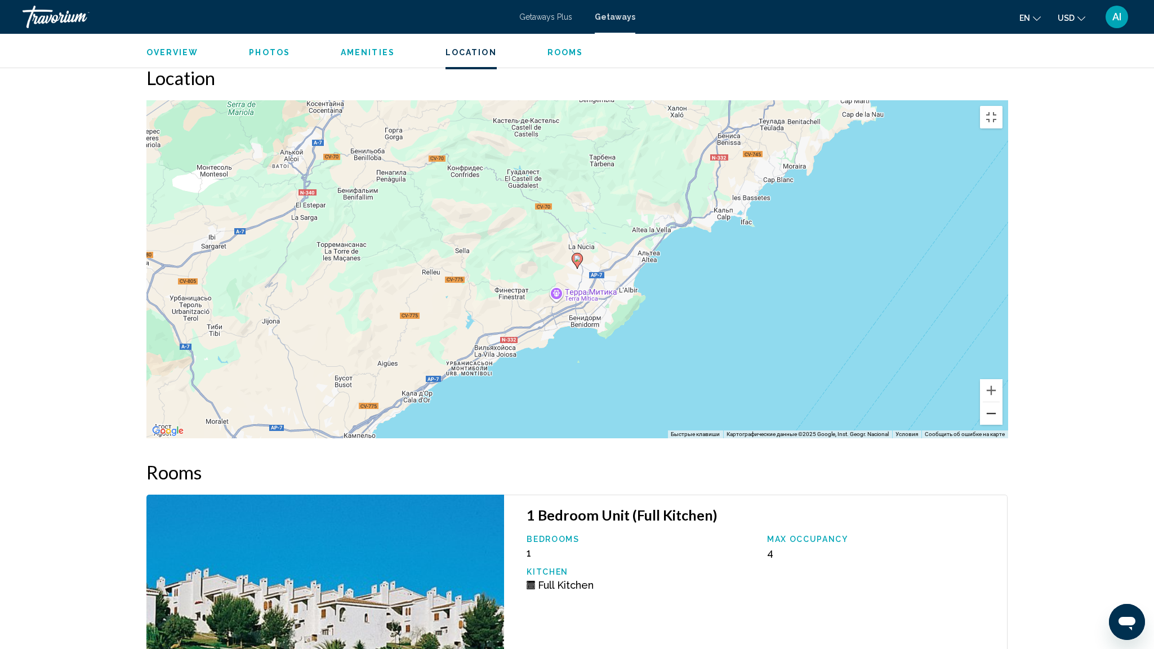
click at [1003, 425] on button "Уменьшить" at bounding box center [991, 413] width 23 height 23
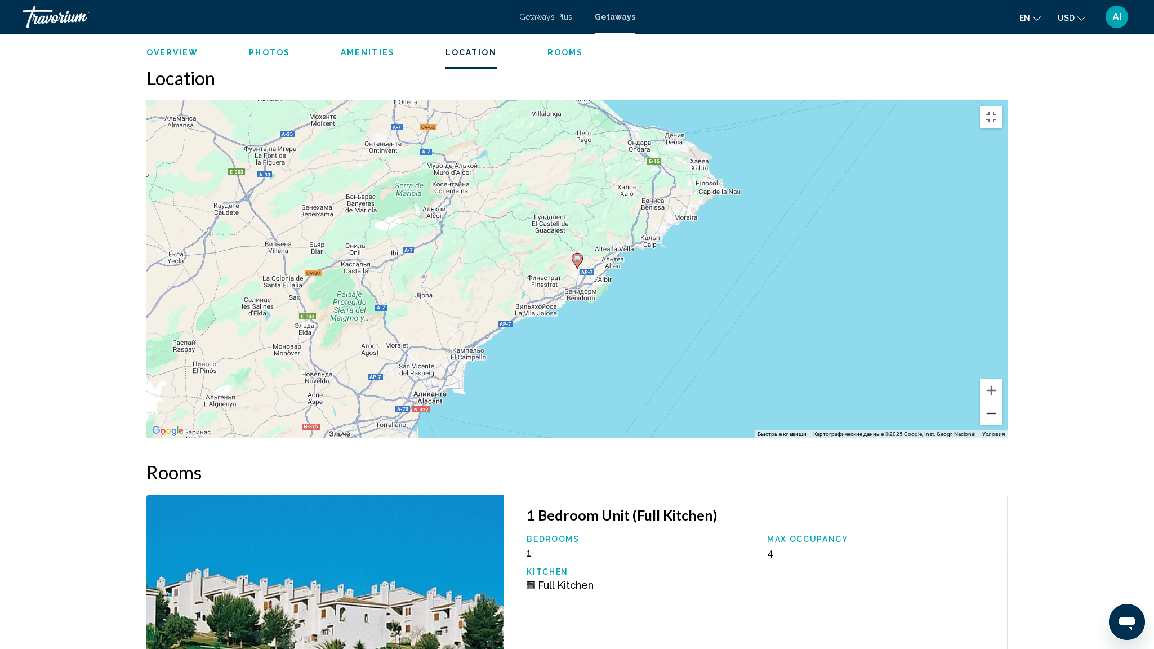
click at [1003, 425] on button "Уменьшить" at bounding box center [991, 413] width 23 height 23
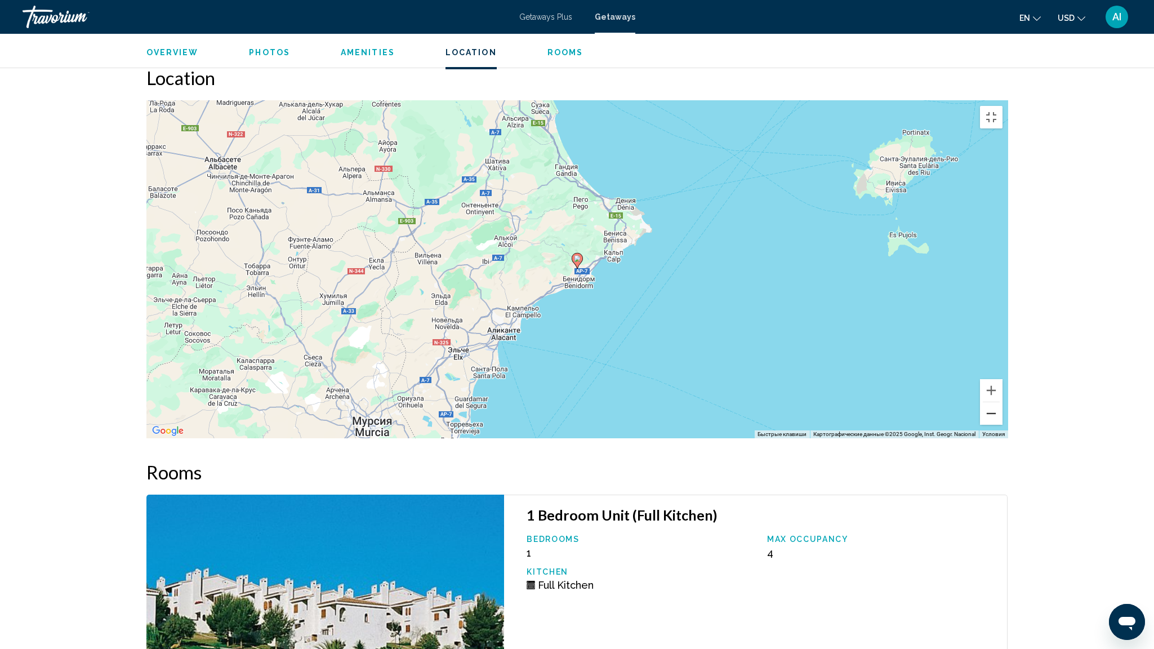
click at [1003, 425] on button "Уменьшить" at bounding box center [991, 413] width 23 height 23
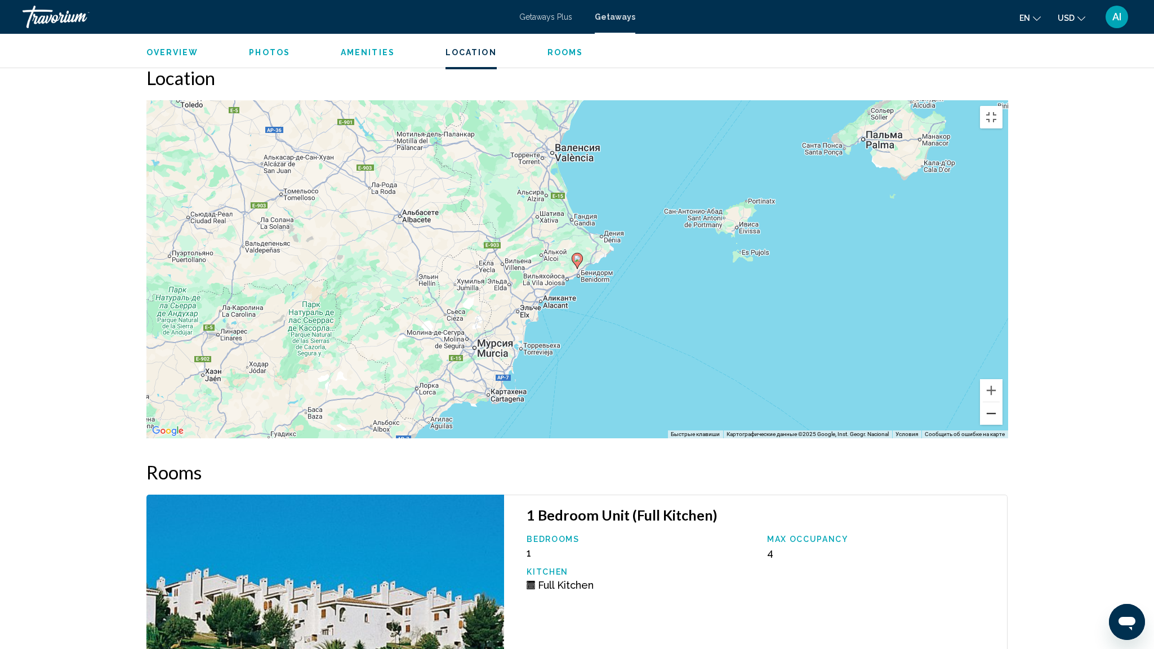
click at [1003, 425] on button "Уменьшить" at bounding box center [991, 413] width 23 height 23
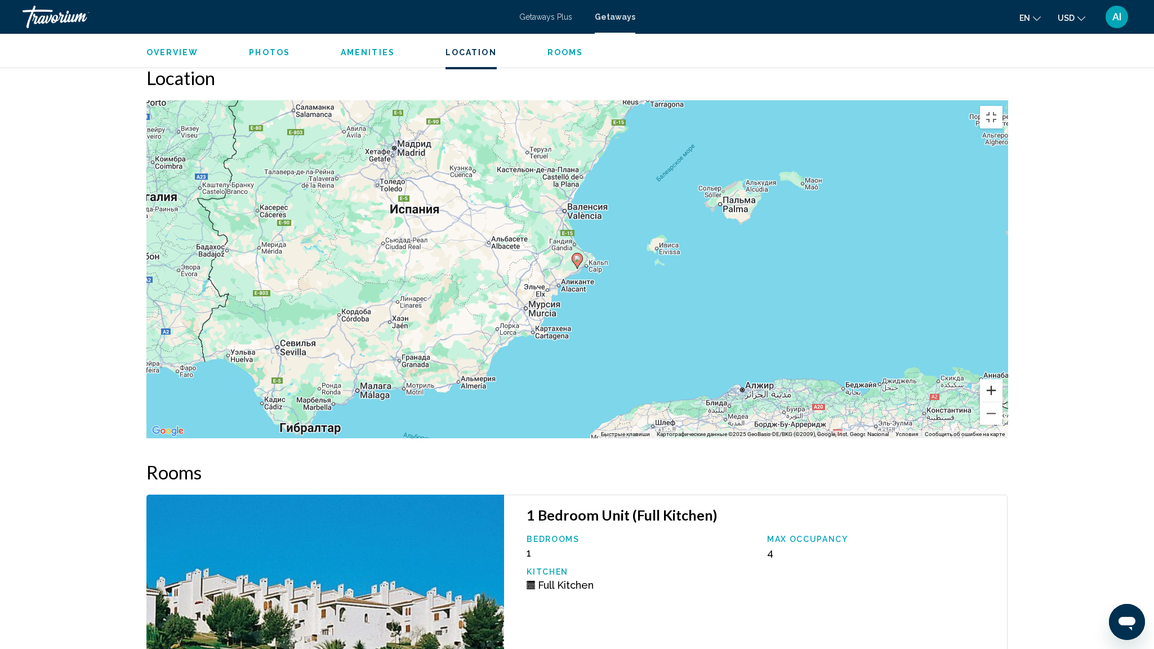
click at [1003, 402] on button "Увеличить" at bounding box center [991, 390] width 23 height 23
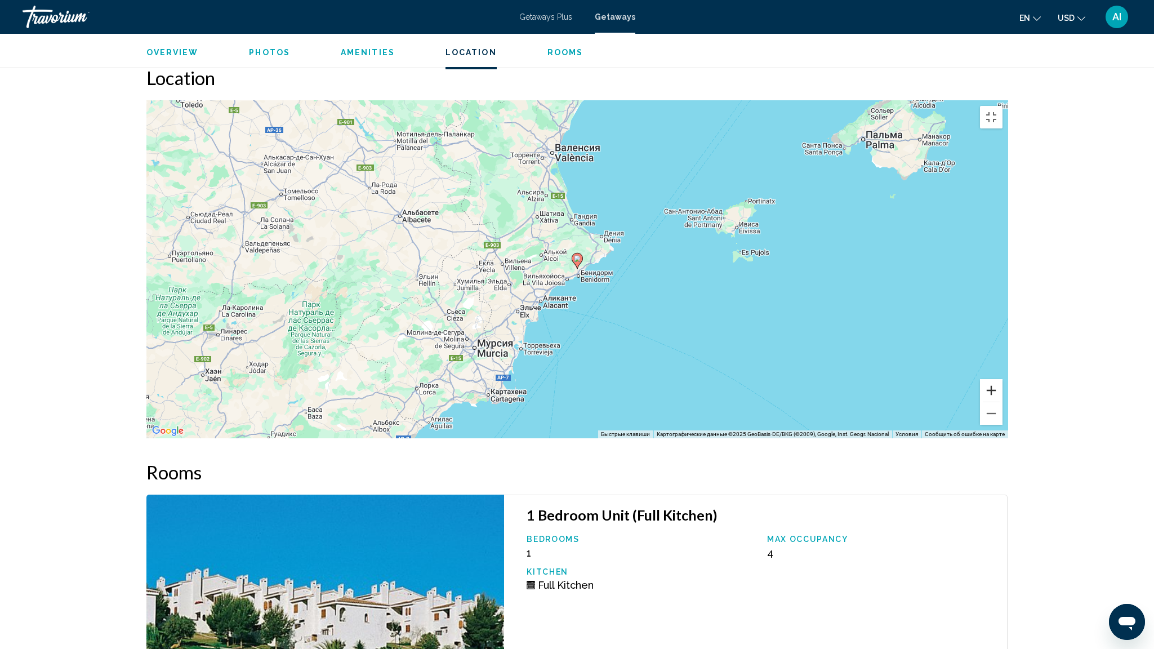
click at [1003, 402] on button "Увеличить" at bounding box center [991, 390] width 23 height 23
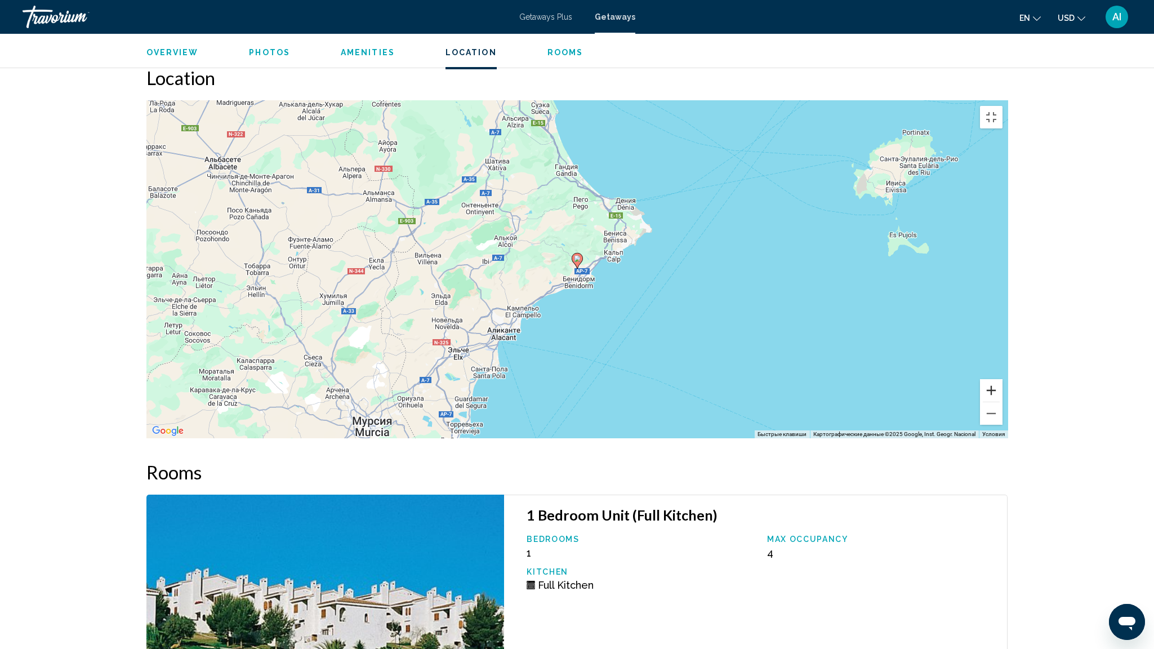
click at [1003, 402] on button "Увеличить" at bounding box center [991, 390] width 23 height 23
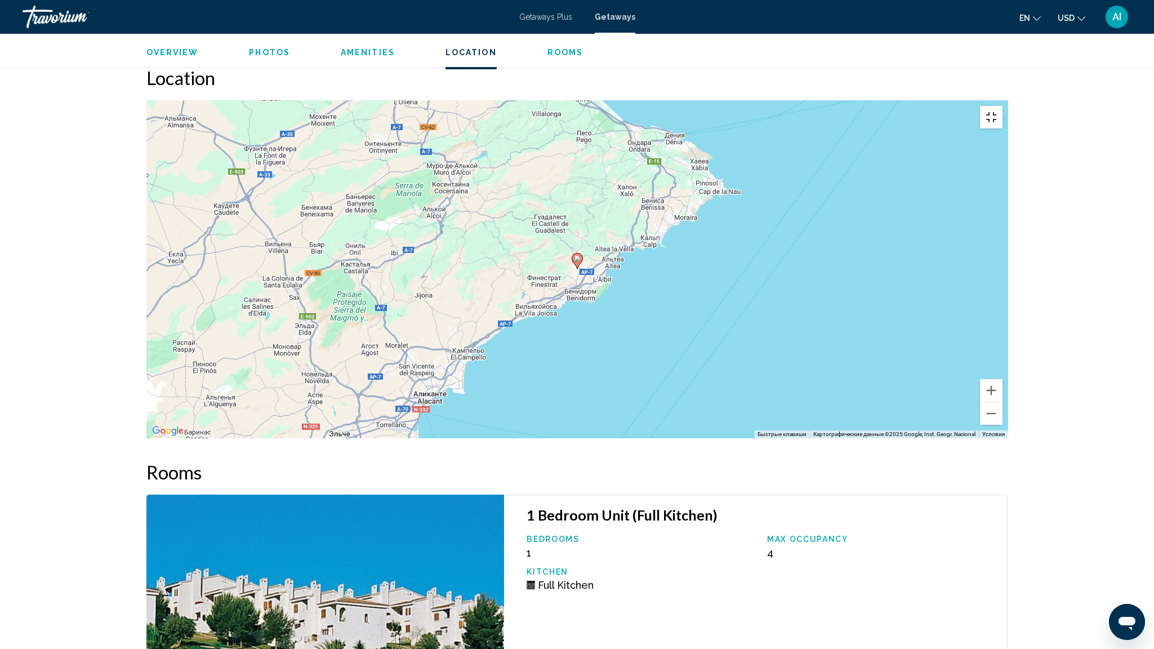
click at [1003, 106] on button "Включить полноэкранный режим" at bounding box center [991, 117] width 23 height 23
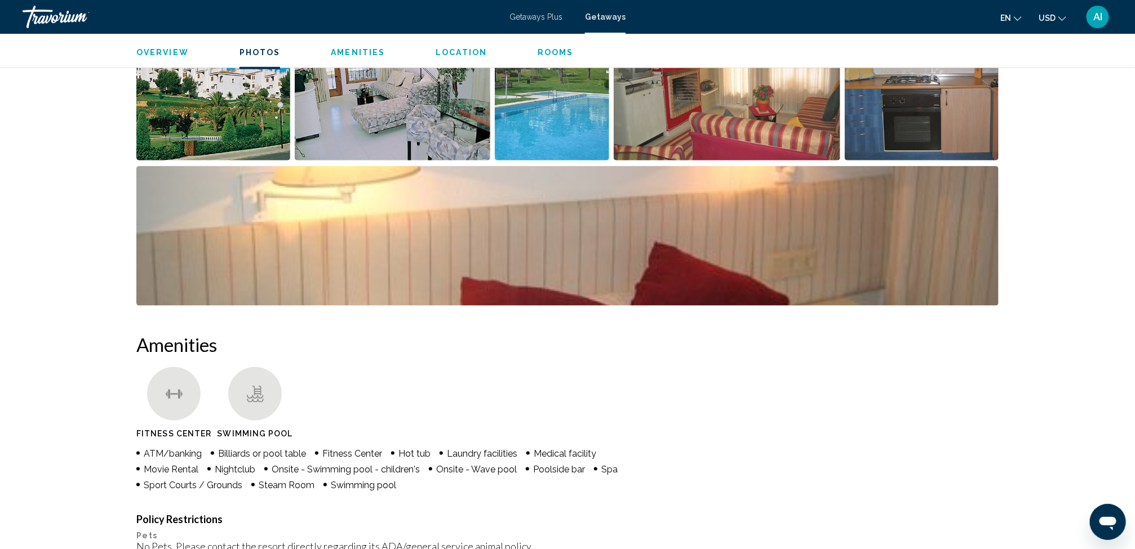
scroll to position [581, 0]
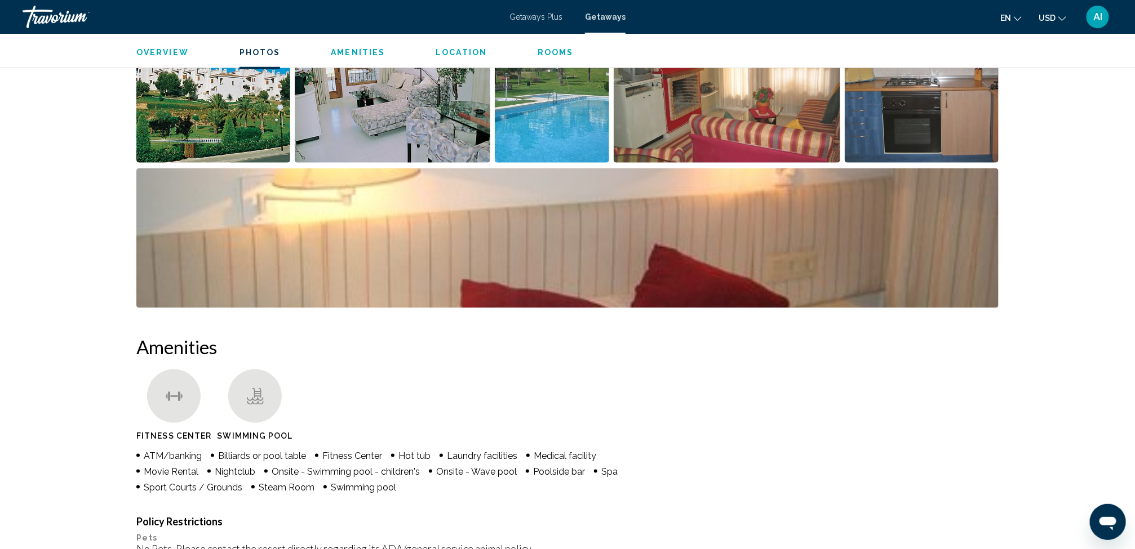
drag, startPoint x: 434, startPoint y: 95, endPoint x: 404, endPoint y: 336, distance: 243.6
click at [404, 336] on h2 "Amenities" at bounding box center [567, 347] width 862 height 23
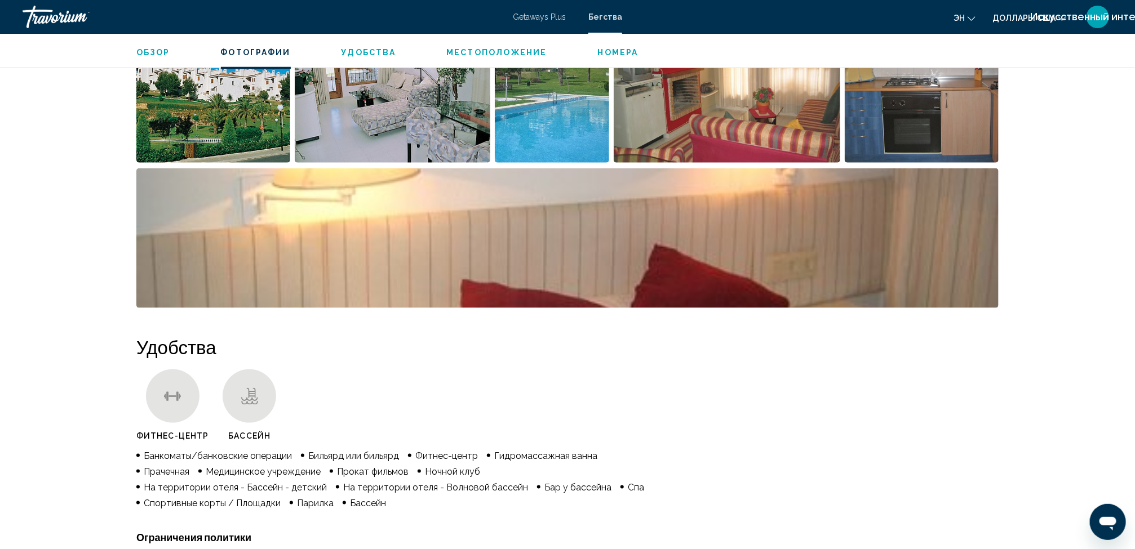
click at [610, 49] on span "Номера" at bounding box center [618, 52] width 41 height 9
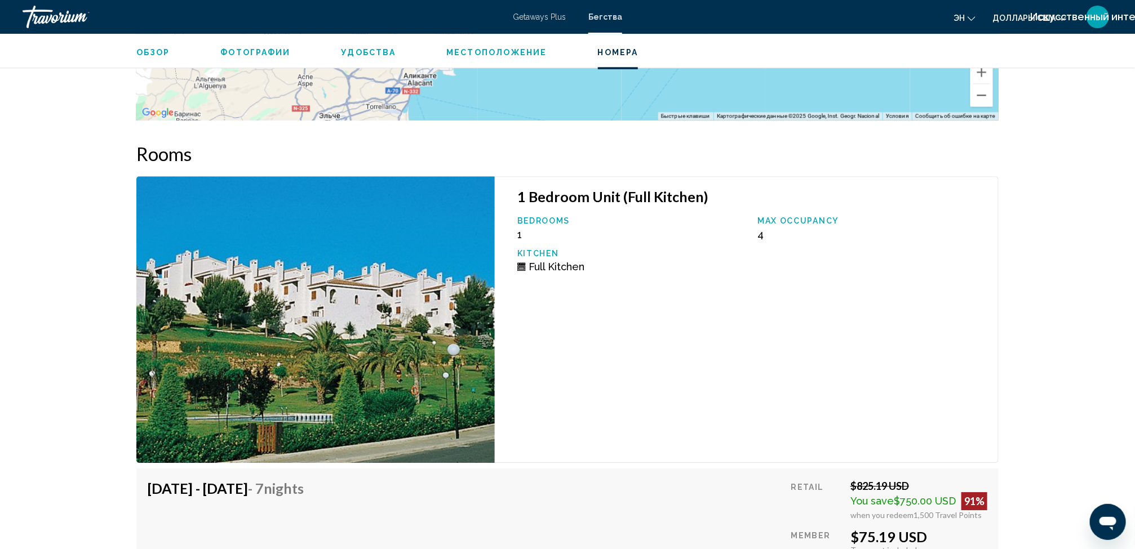
scroll to position [1717, 0]
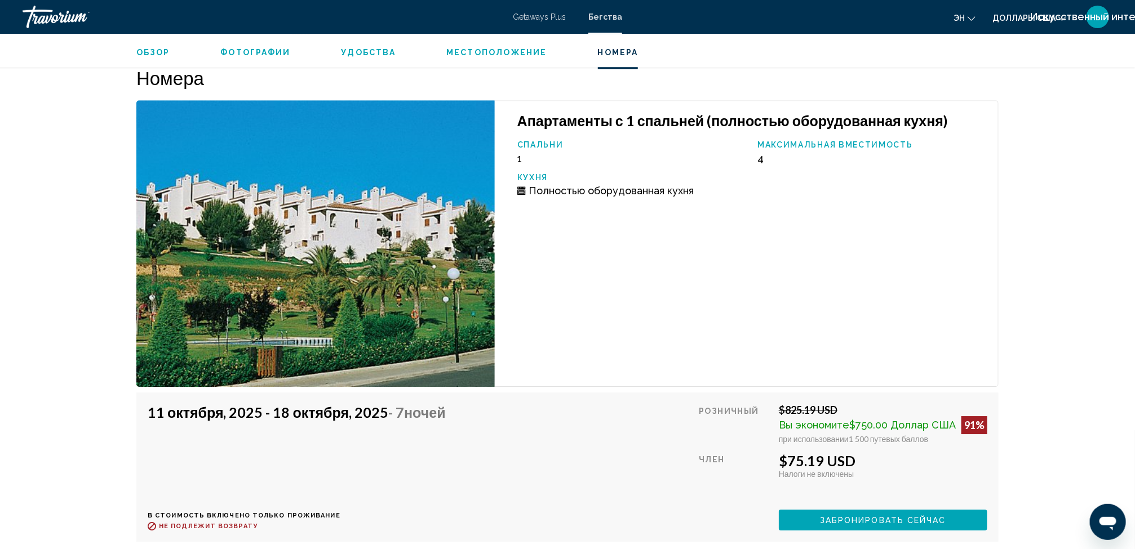
click at [363, 51] on span "Удобства" at bounding box center [368, 52] width 55 height 9
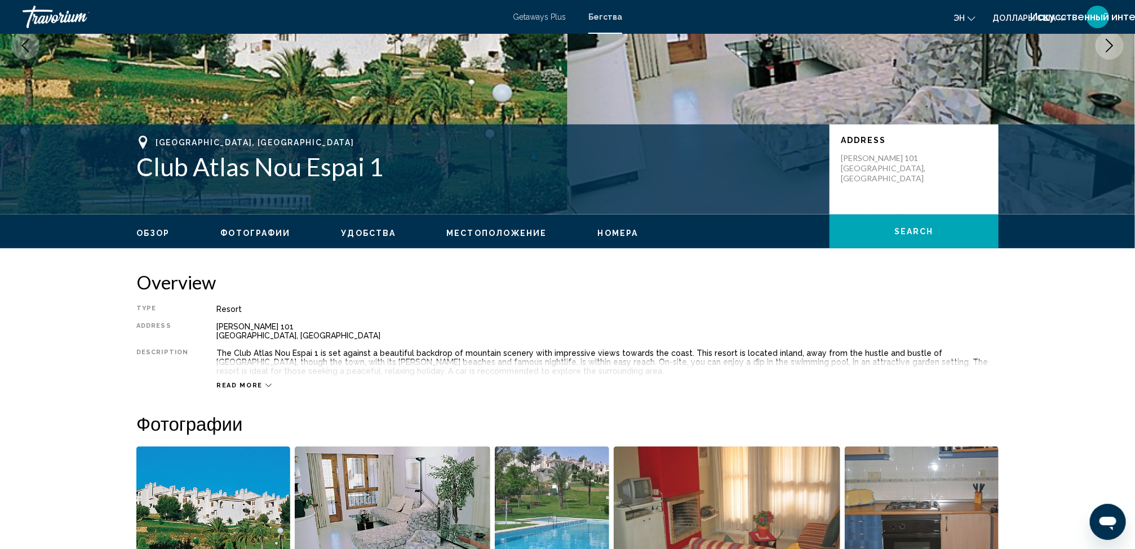
scroll to position [0, 0]
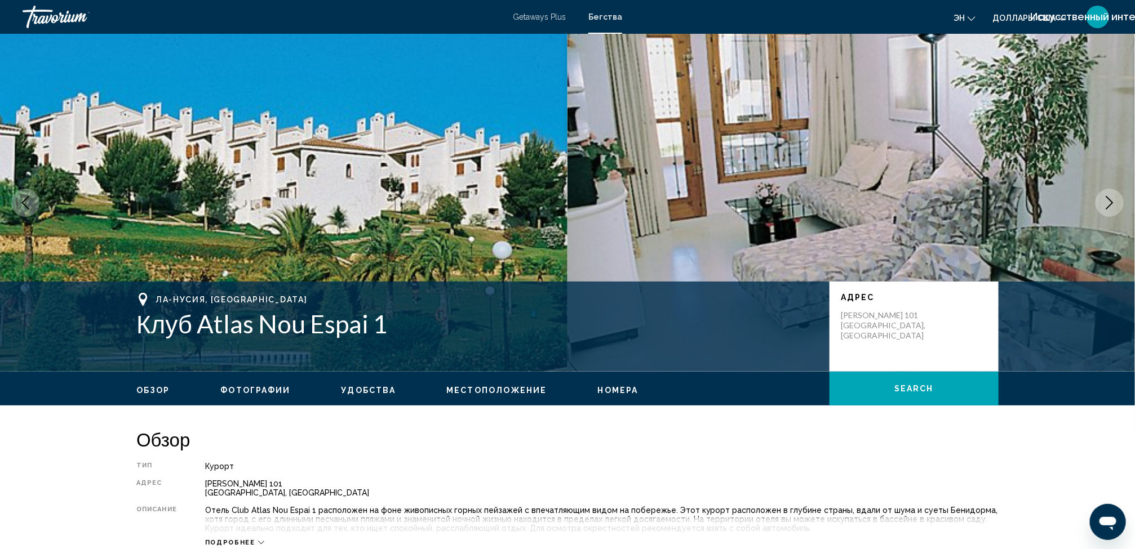
click at [370, 122] on img "Основное содержание" at bounding box center [283, 203] width 567 height 338
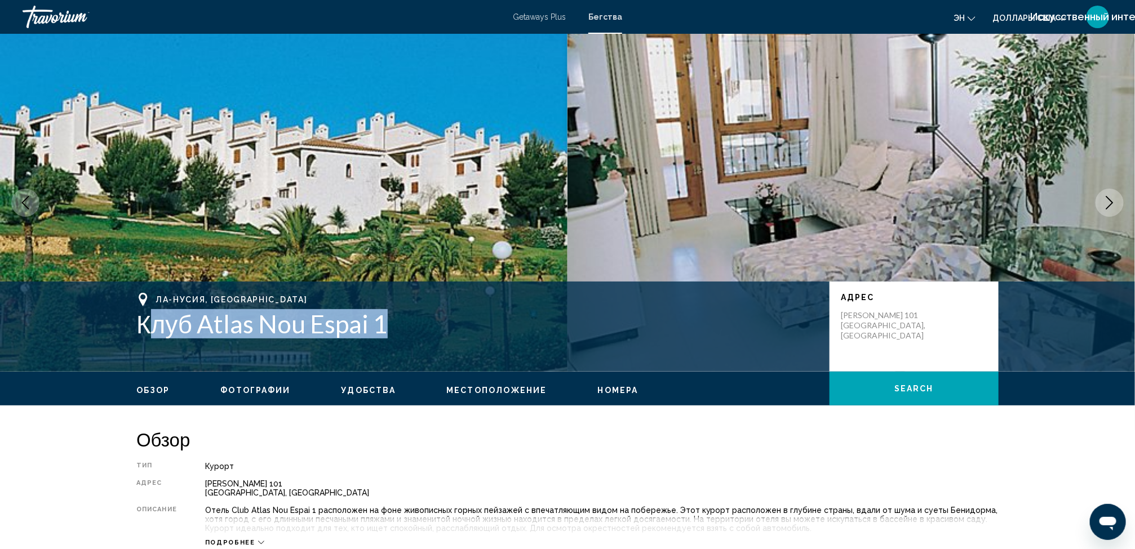
drag, startPoint x: 387, startPoint y: 328, endPoint x: 144, endPoint y: 338, distance: 243.0
click at [144, 338] on h1 "Клуб Atlas Nou Espai 1" at bounding box center [477, 323] width 682 height 29
click at [408, 320] on h1 "Клуб Atlas Nou Espai 1" at bounding box center [477, 323] width 682 height 29
drag, startPoint x: 408, startPoint y: 320, endPoint x: 135, endPoint y: 339, distance: 273.3
click at [135, 339] on div "Ла-Нусия, Испания Клуб Atlas Nou Espai 1 Адрес Serra Mariola 101 La Nucia, Испа…" at bounding box center [567, 327] width 907 height 68
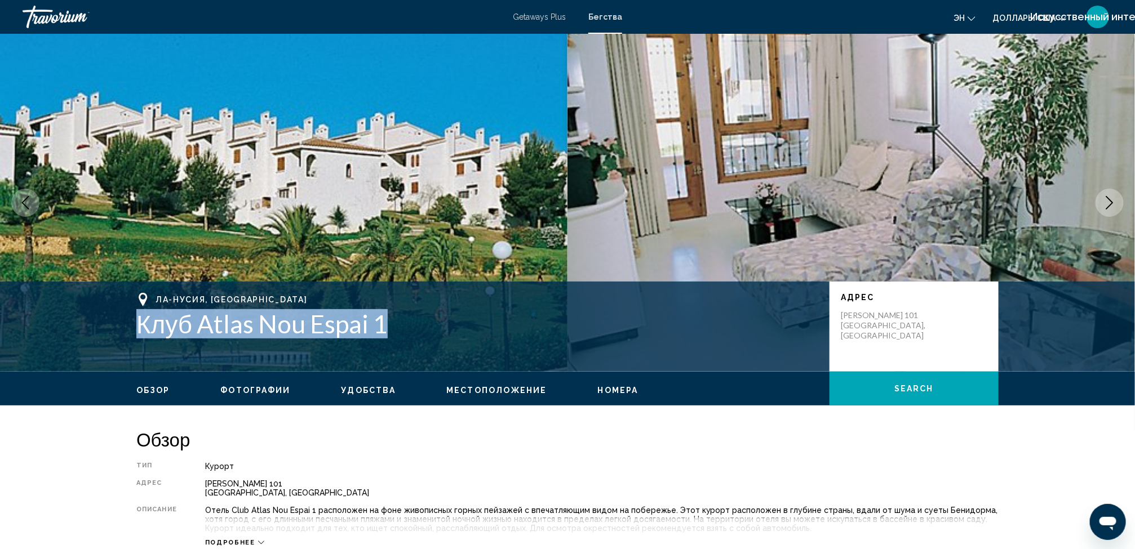
copy h1 "Клуб Atlas Nou Espai 1"
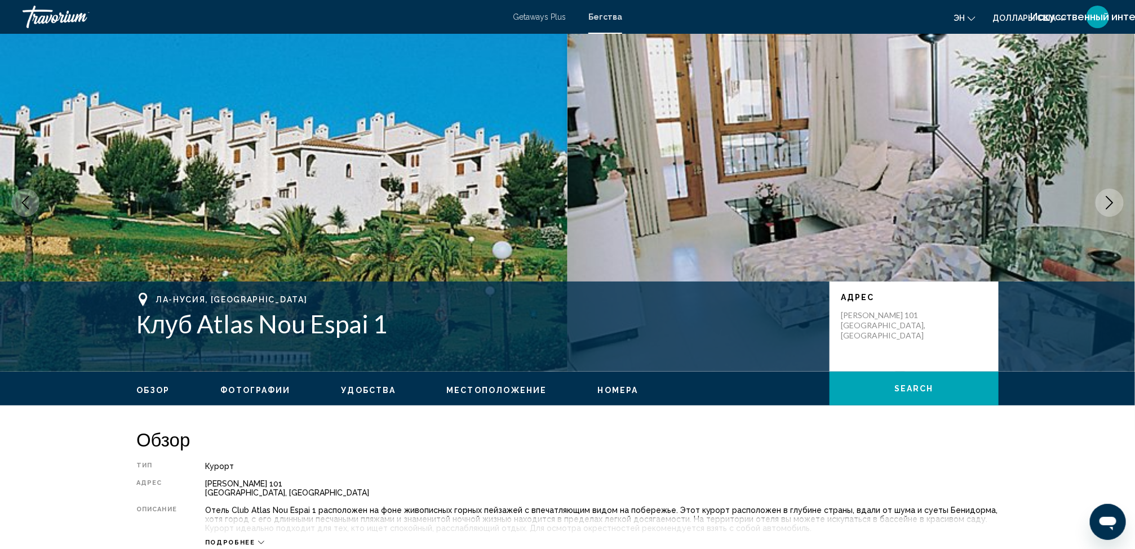
click at [168, 286] on div "Ла-Нусия, Испания Клуб Atlas Nou Espai 1 Адрес Serra Mariola 101 La Nucia, Испа…" at bounding box center [567, 327] width 1135 height 90
drag, startPoint x: 168, startPoint y: 286, endPoint x: 156, endPoint y: 388, distance: 102.7
click at [156, 388] on span "Обзор" at bounding box center [153, 390] width 34 height 9
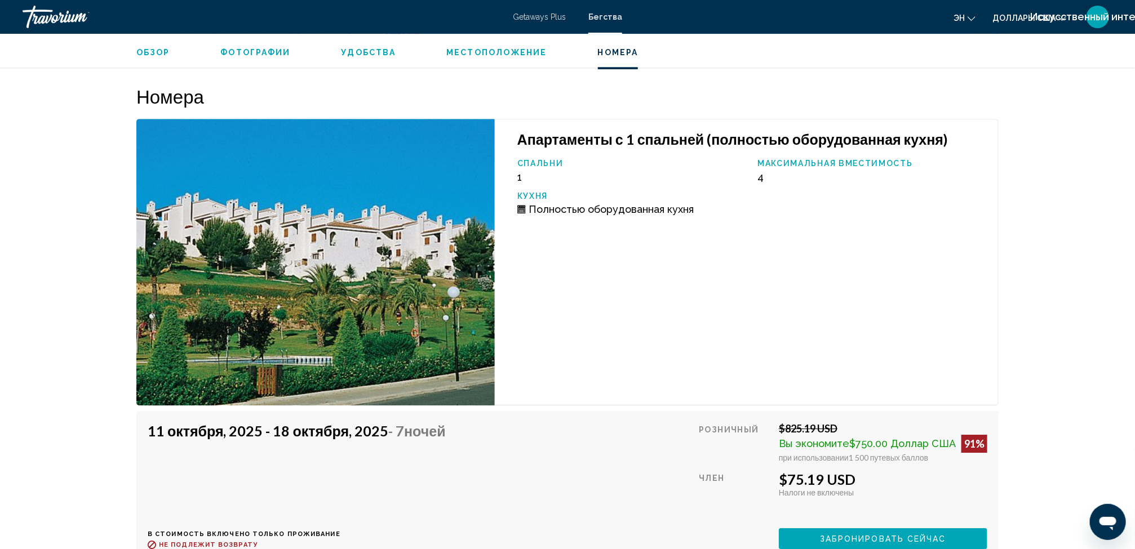
scroll to position [1701, 0]
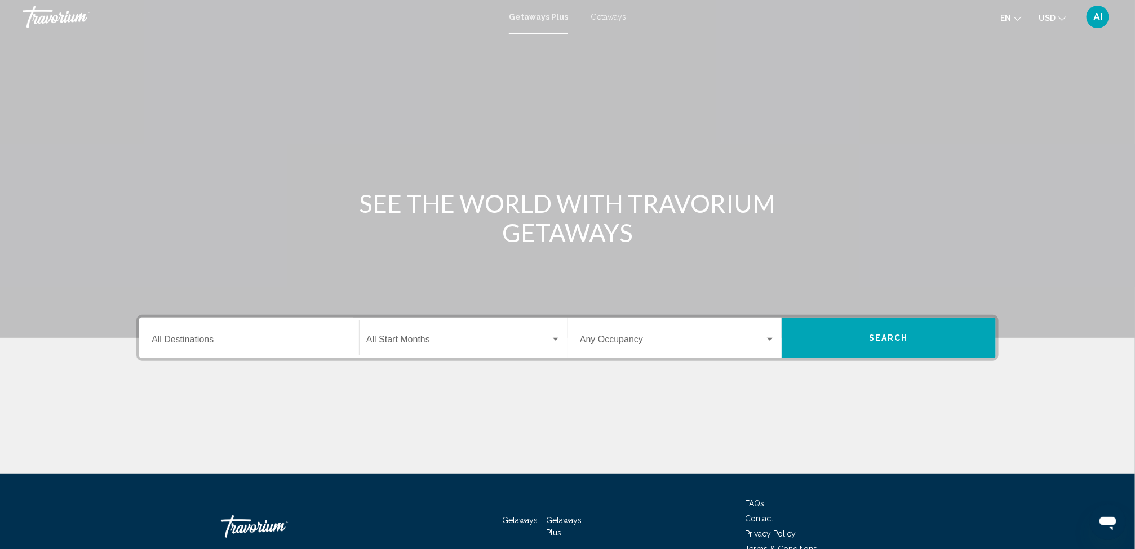
click at [603, 14] on span "Getaways" at bounding box center [607, 16] width 35 height 9
click at [202, 337] on input "Destination All Destinations" at bounding box center [249, 342] width 195 height 10
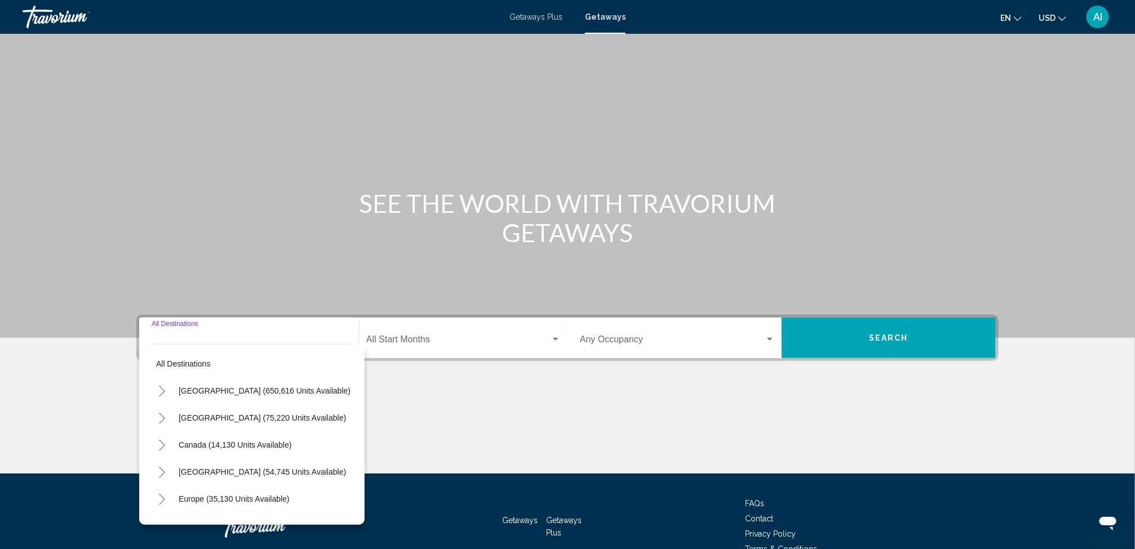
scroll to position [63, 0]
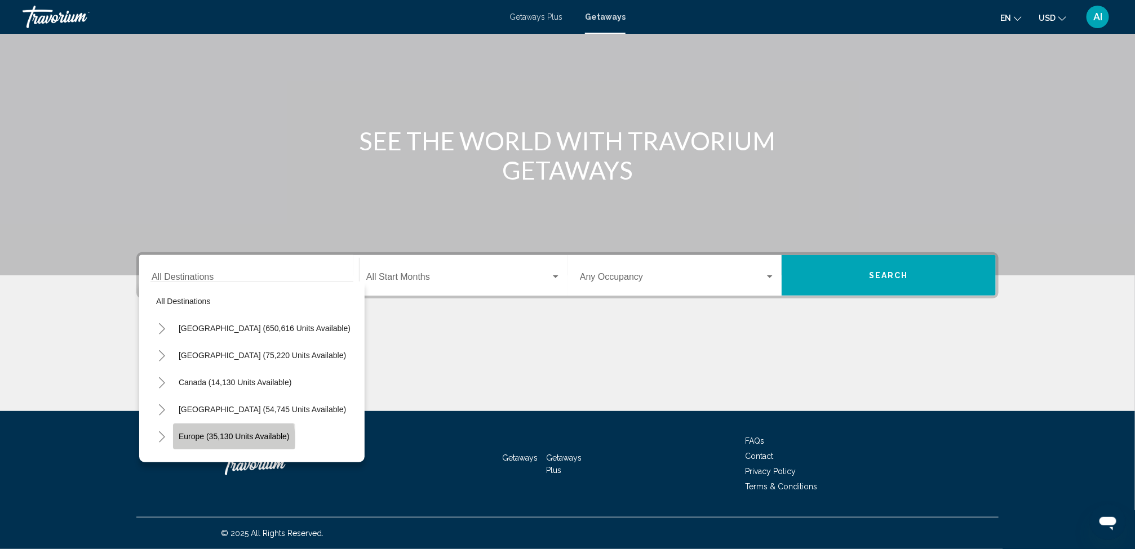
click at [225, 439] on span "Europe (35,130 units available)" at bounding box center [234, 436] width 111 height 9
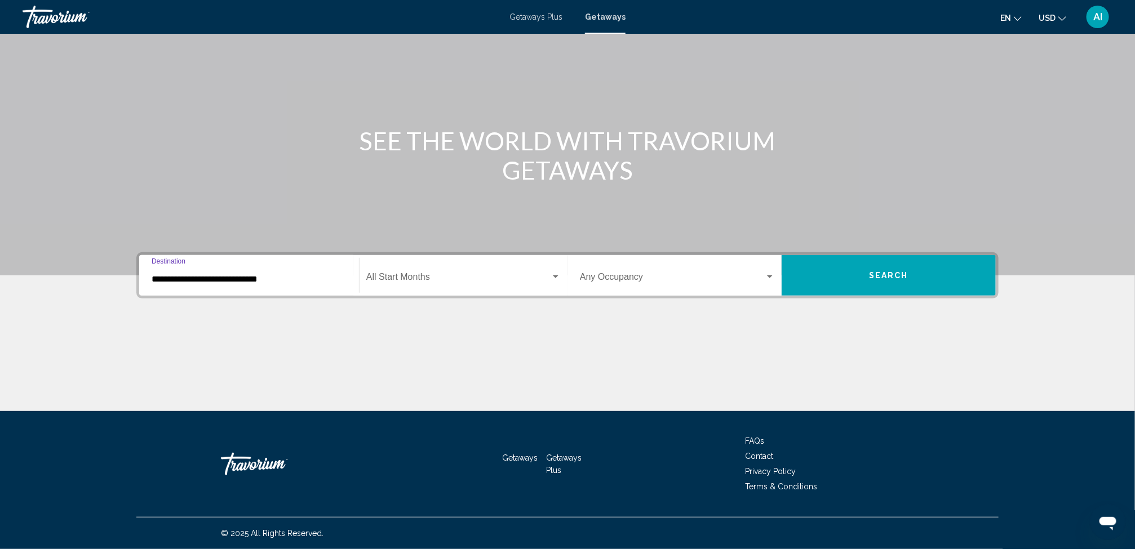
click at [244, 282] on input "**********" at bounding box center [249, 279] width 195 height 10
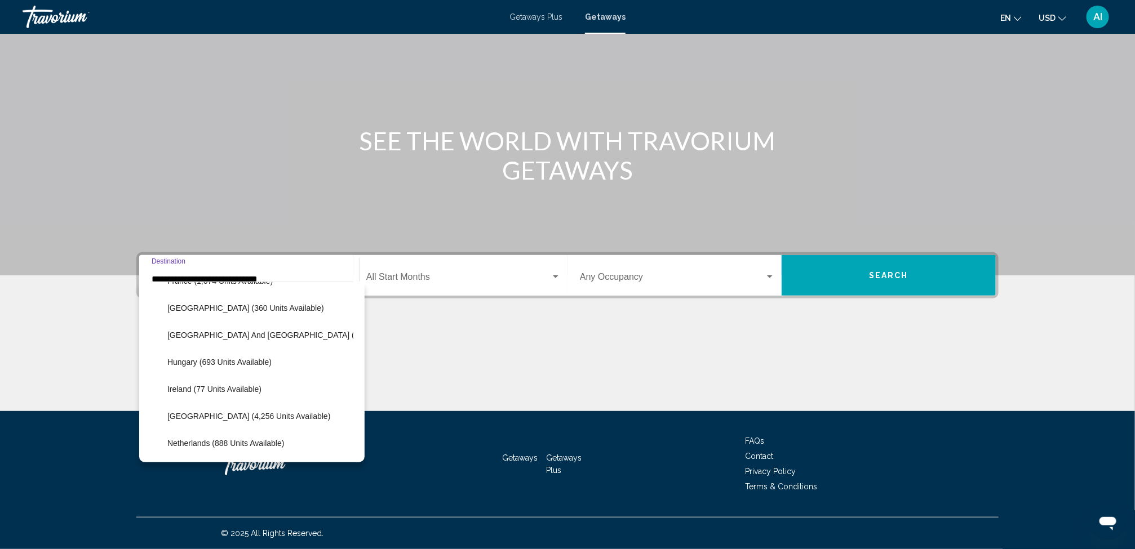
scroll to position [409, 0]
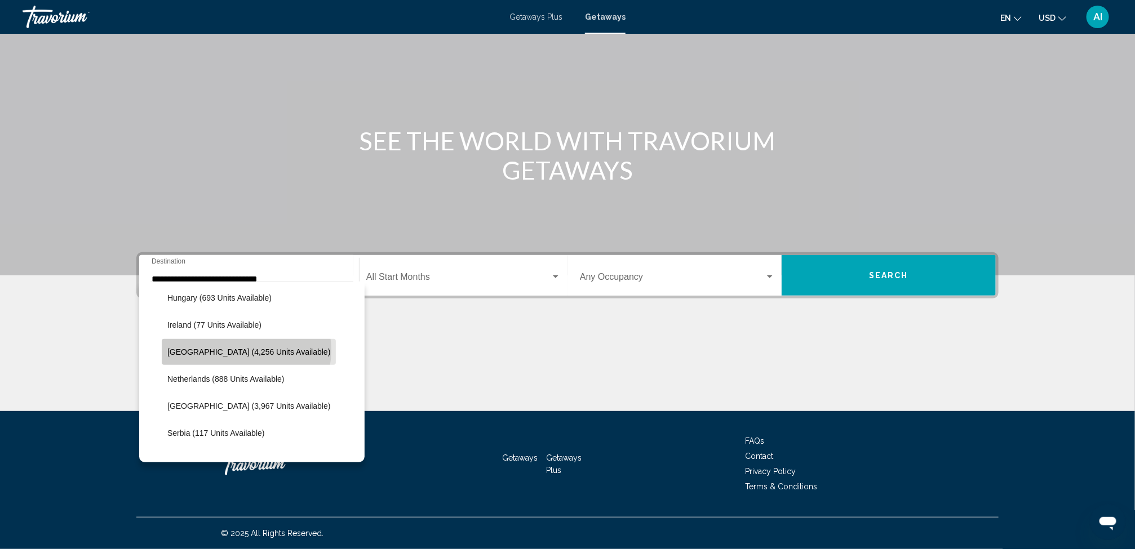
click at [246, 350] on span "[GEOGRAPHIC_DATA] (4,256 units available)" at bounding box center [248, 352] width 163 height 9
type input "**********"
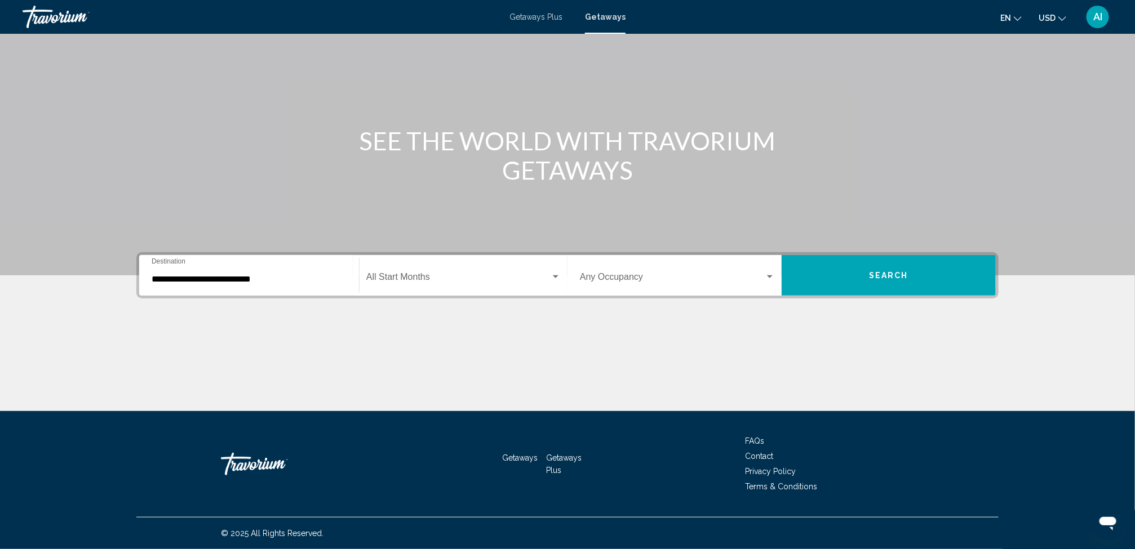
click at [429, 267] on div "Start Month All Start Months" at bounding box center [463, 275] width 194 height 35
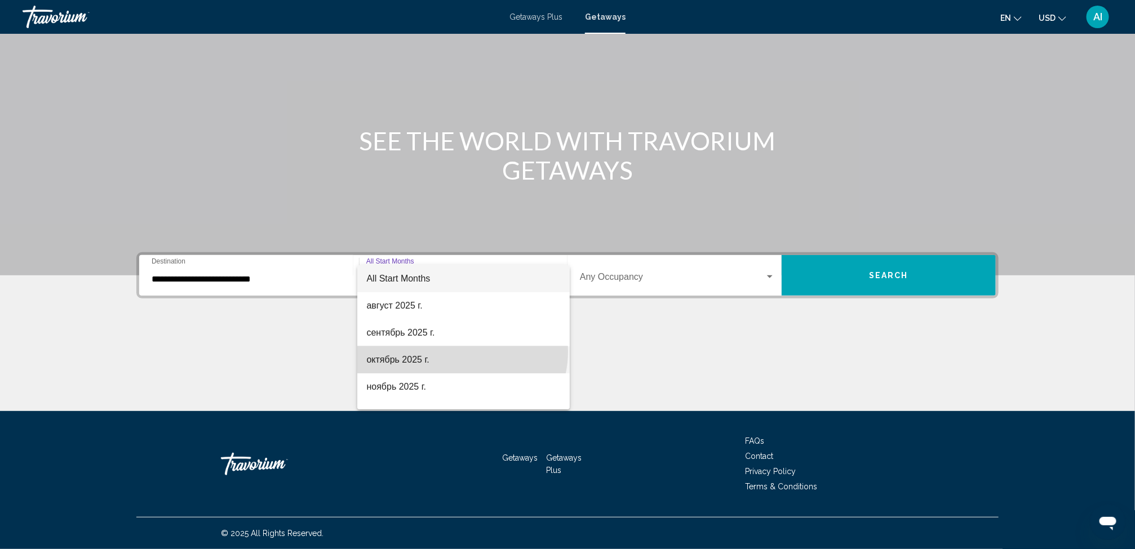
click at [461, 352] on span "октябрь 2025 г." at bounding box center [463, 359] width 194 height 27
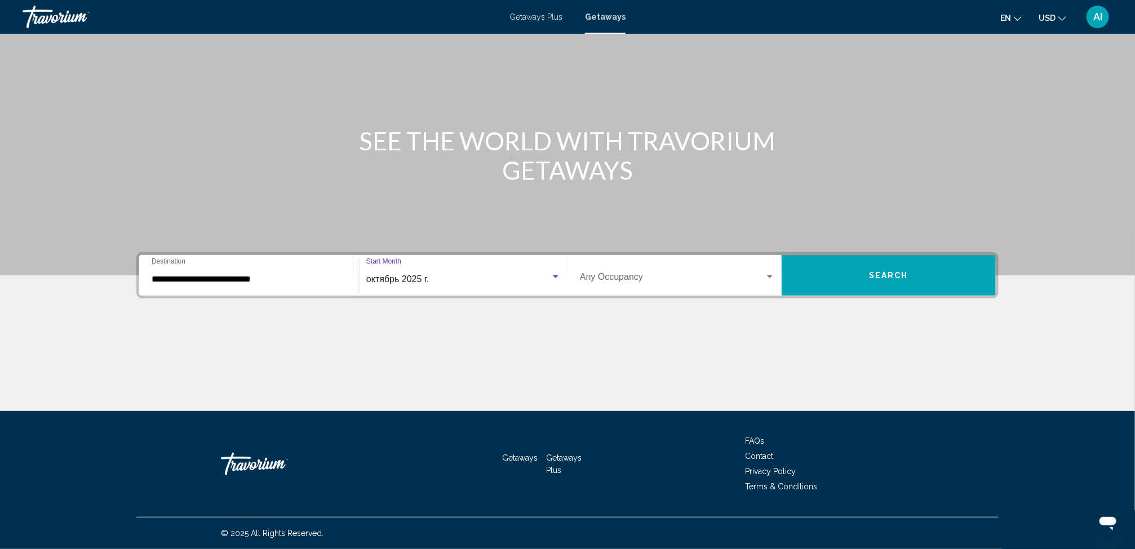
click at [837, 284] on button "Search" at bounding box center [888, 275] width 214 height 41
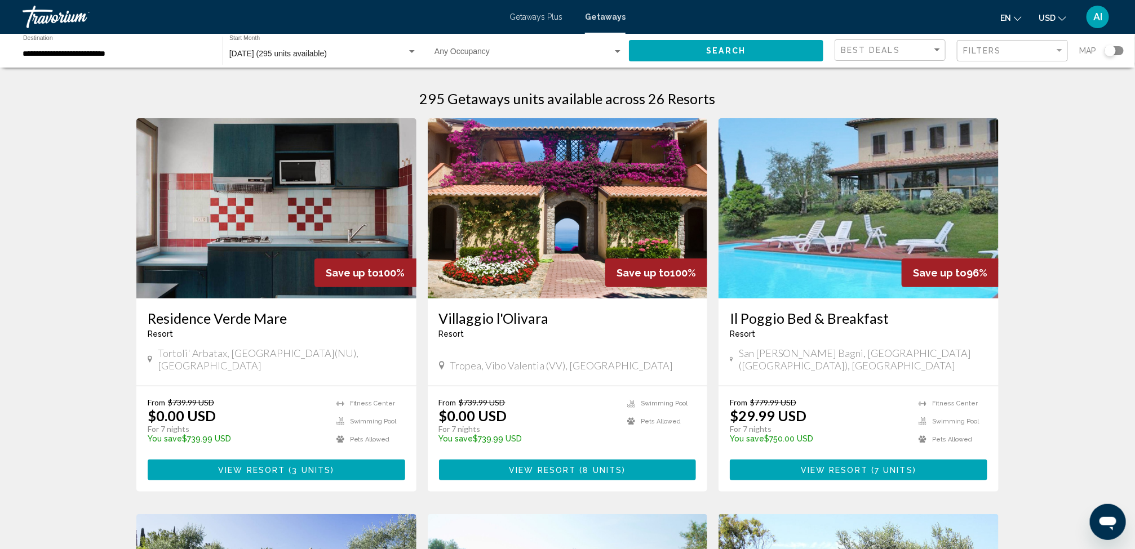
click at [1120, 52] on div "Search widget" at bounding box center [1113, 50] width 19 height 9
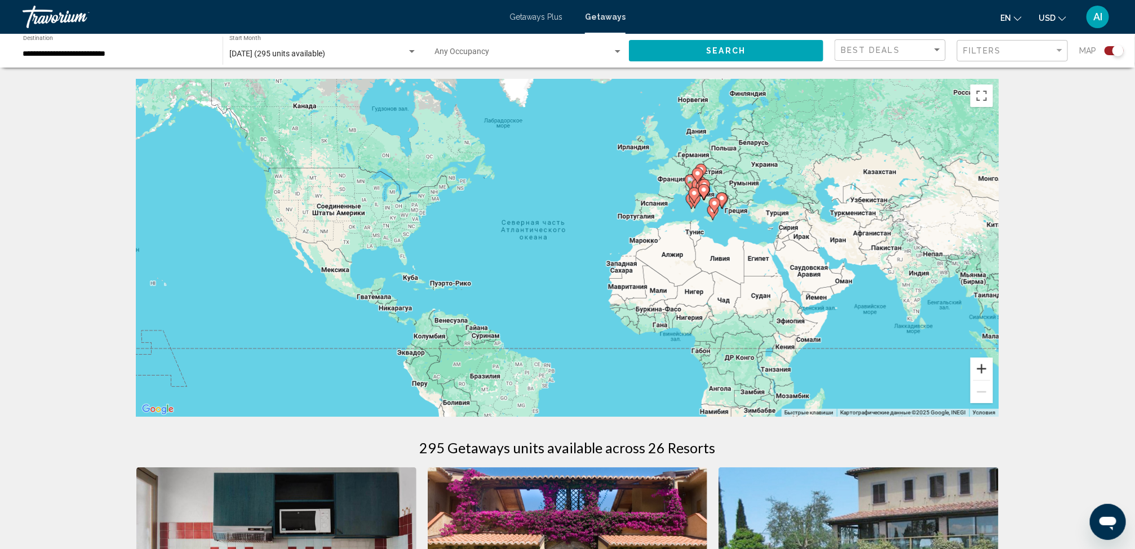
click at [980, 370] on button "Увеличить" at bounding box center [981, 369] width 23 height 23
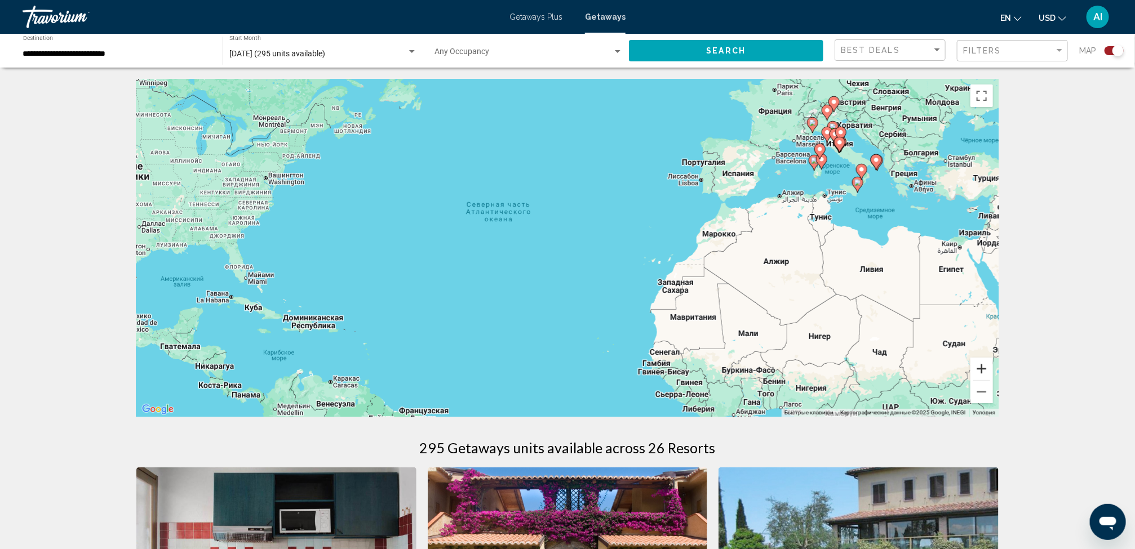
click at [980, 370] on button "Увеличить" at bounding box center [981, 369] width 23 height 23
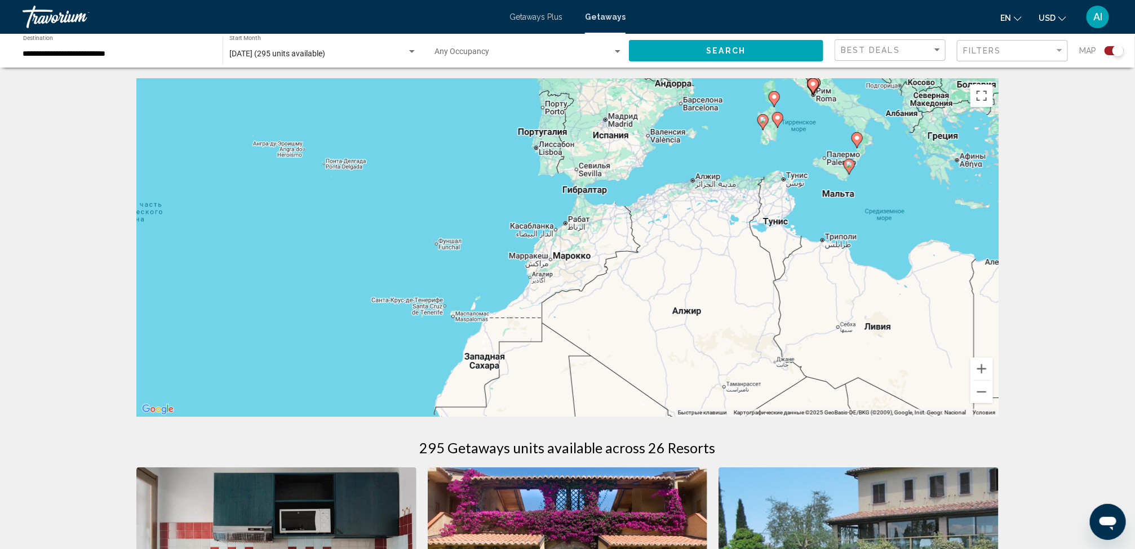
drag, startPoint x: 668, startPoint y: 286, endPoint x: 368, endPoint y: 322, distance: 301.3
click at [368, 322] on div "Чтобы активировать перетаскивание с помощью клавиатуры, нажмите Alt + Ввод. Пос…" at bounding box center [567, 248] width 862 height 338
click at [974, 390] on button "Уменьшить" at bounding box center [981, 392] width 23 height 23
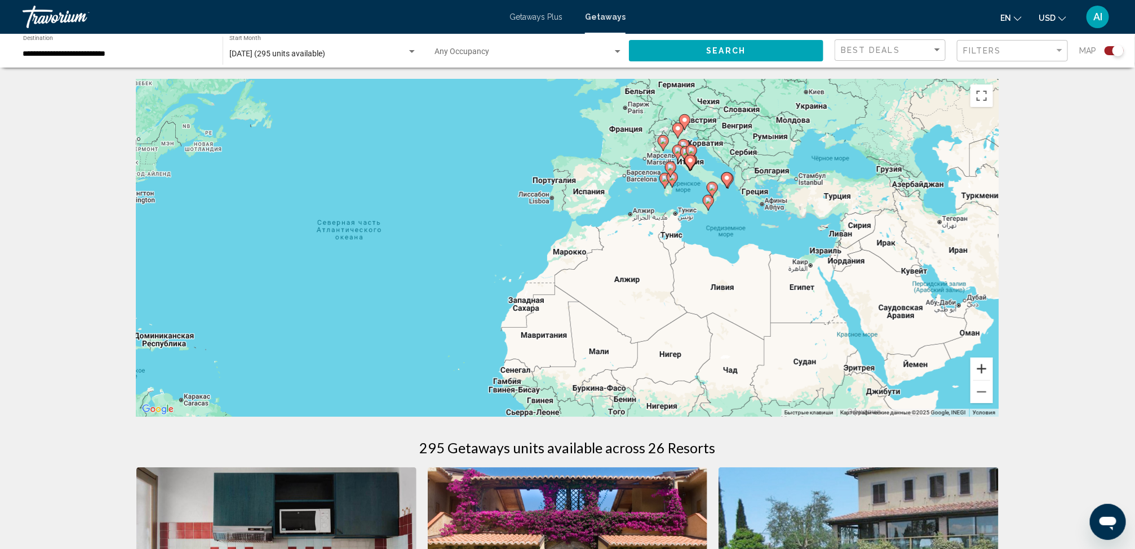
click at [981, 366] on button "Увеличить" at bounding box center [981, 369] width 23 height 23
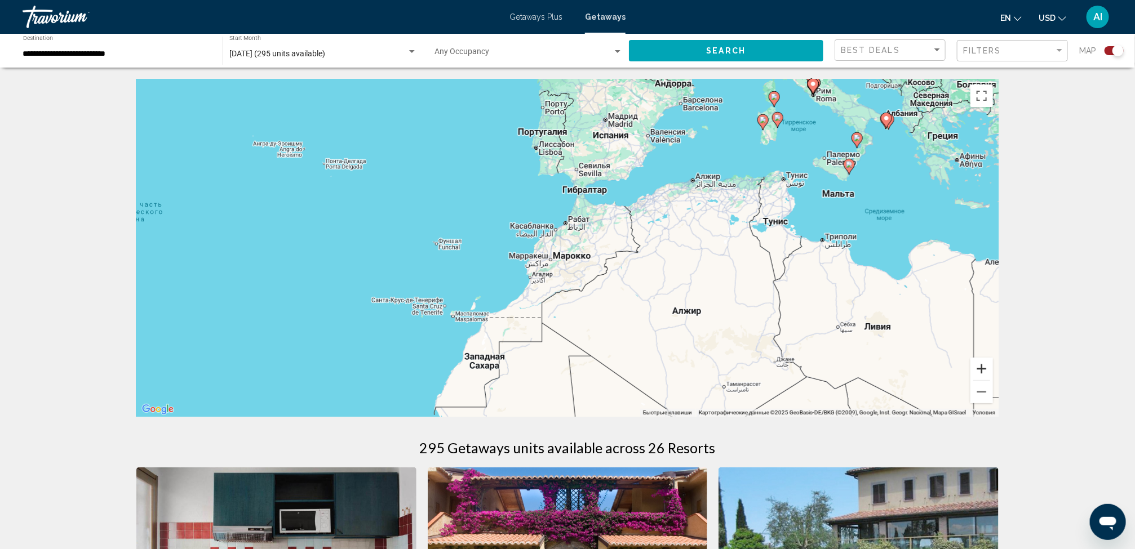
click at [981, 366] on button "Увеличить" at bounding box center [981, 369] width 23 height 23
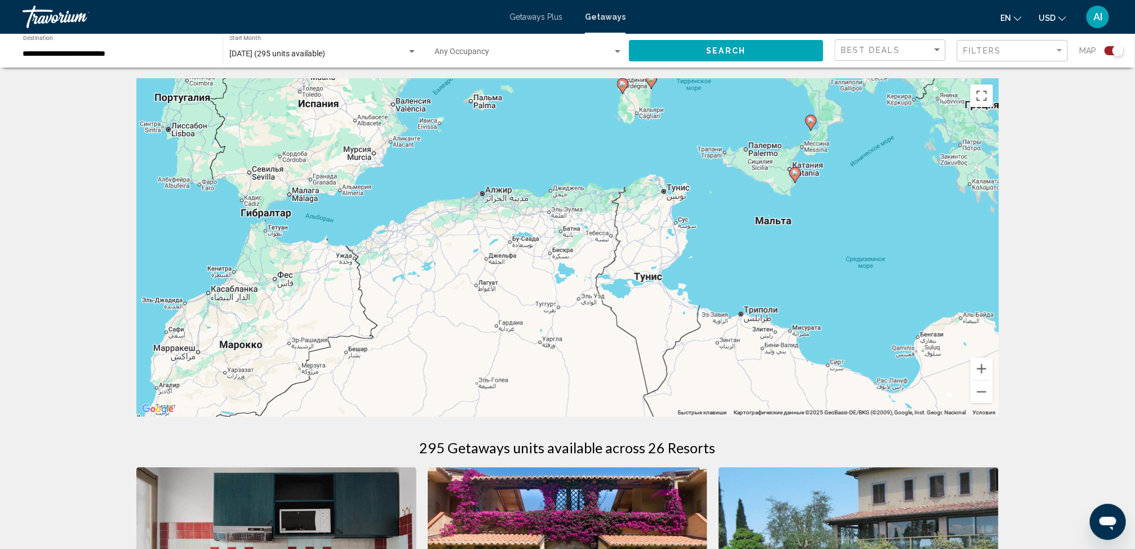
drag, startPoint x: 910, startPoint y: 292, endPoint x: 565, endPoint y: 374, distance: 354.8
click at [565, 374] on div "Чтобы активировать перетаскивание с помощью клавиатуры, нажмите Alt + Ввод. Пос…" at bounding box center [567, 248] width 862 height 338
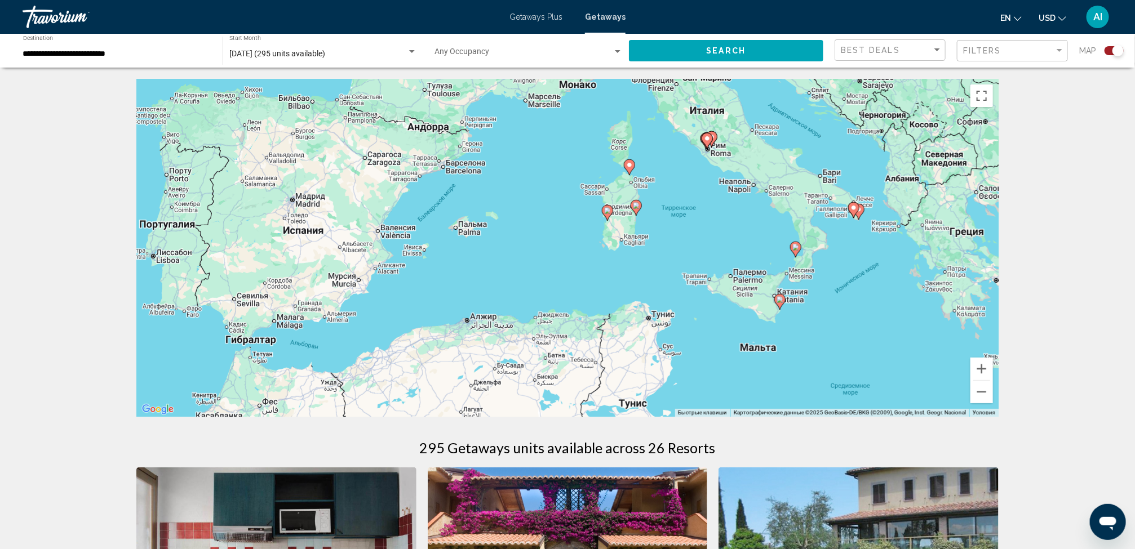
drag, startPoint x: 618, startPoint y: 248, endPoint x: 602, endPoint y: 386, distance: 138.3
click at [602, 386] on div "Чтобы активировать перетаскивание с помощью клавиатуры, нажмите Alt + Ввод. Пос…" at bounding box center [567, 248] width 862 height 338
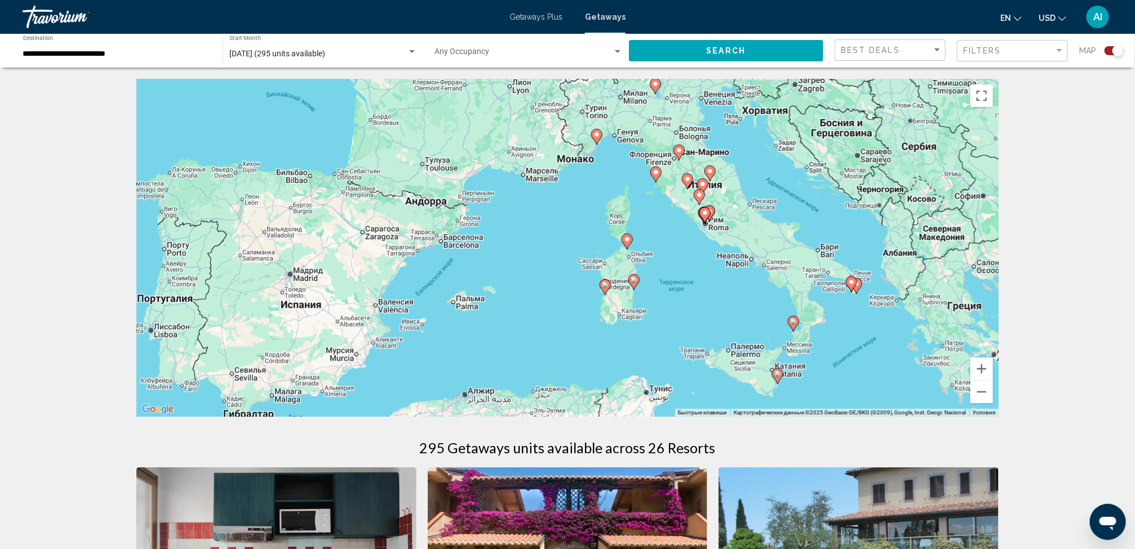
drag, startPoint x: 648, startPoint y: 269, endPoint x: 646, endPoint y: 352, distance: 83.4
click at [646, 352] on div "Чтобы активировать перетаскивание с помощью клавиатуры, нажмите Alt + Ввод. Пос…" at bounding box center [567, 248] width 862 height 338
click at [778, 374] on image "Main content" at bounding box center [777, 374] width 7 height 7
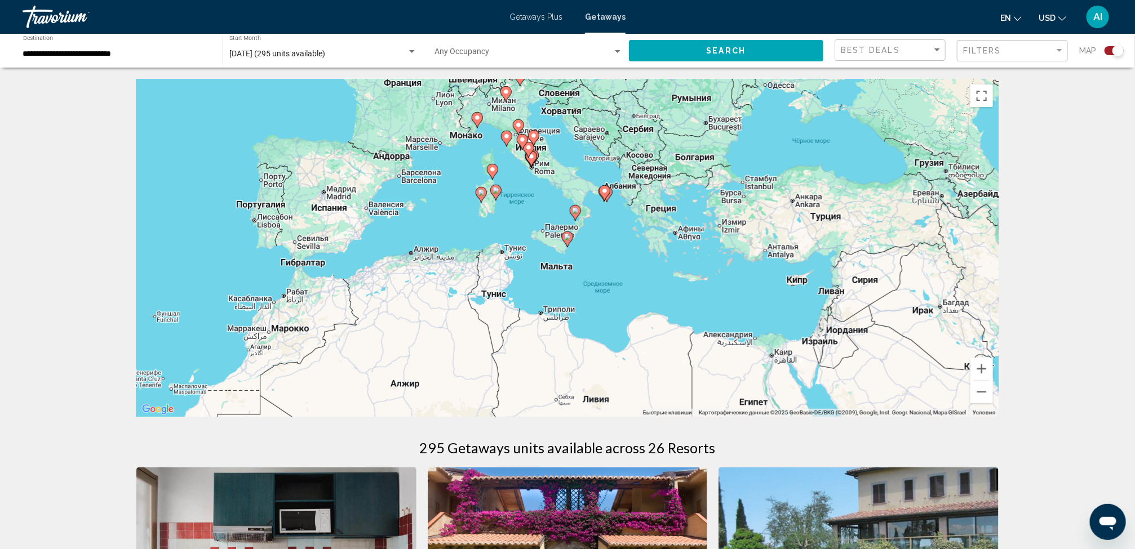
click at [566, 235] on image "Main content" at bounding box center [567, 237] width 7 height 7
type input "**********"
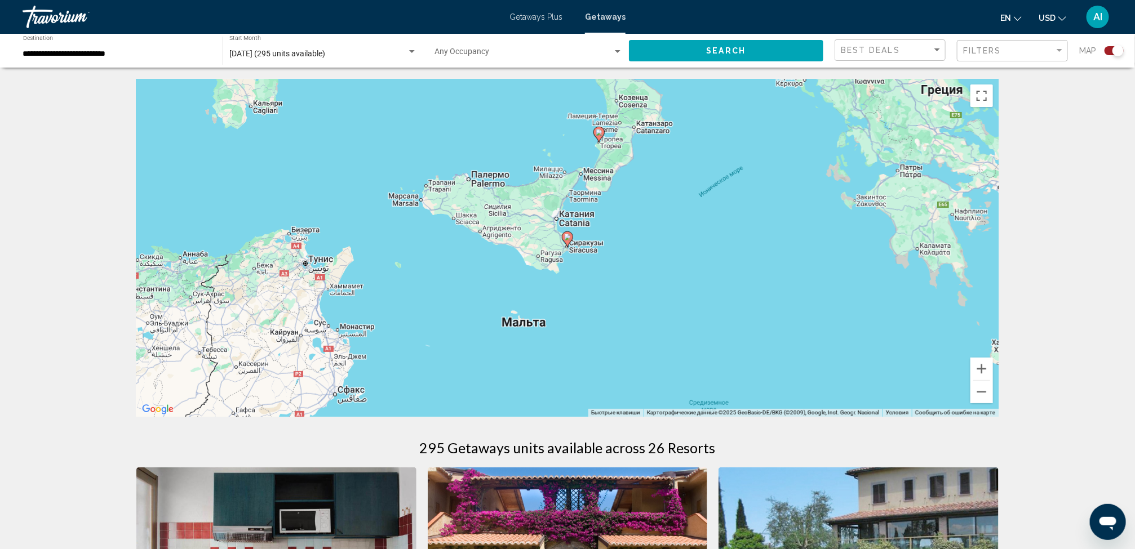
click at [566, 235] on image "Main content" at bounding box center [567, 237] width 7 height 7
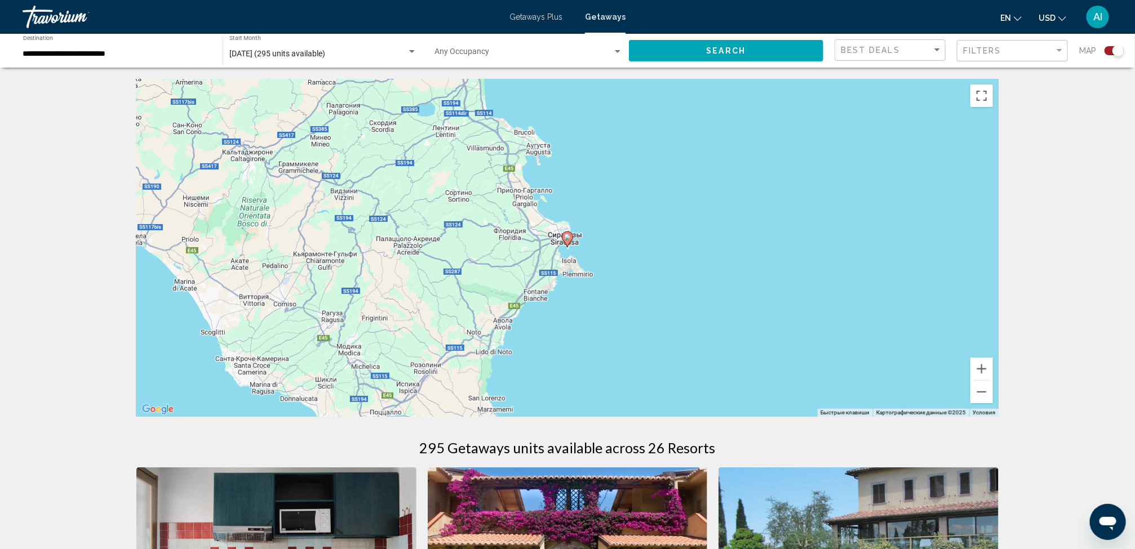
click at [566, 235] on image "Main content" at bounding box center [567, 237] width 7 height 7
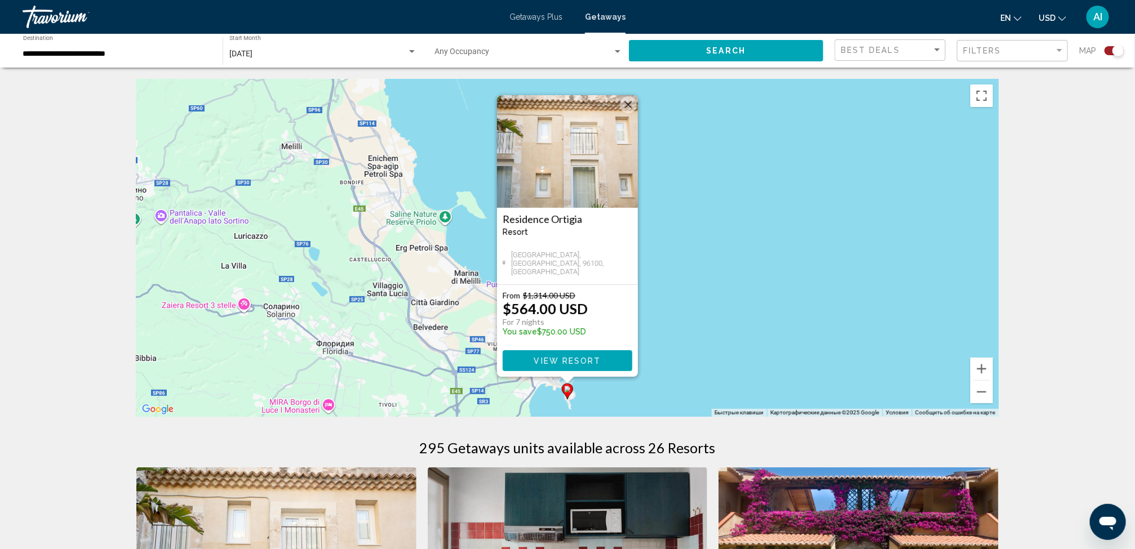
click at [842, 308] on div "Чтобы активировать перетаскивание с помощью клавиатуры, нажмите Alt + Ввод. Пос…" at bounding box center [567, 248] width 862 height 338
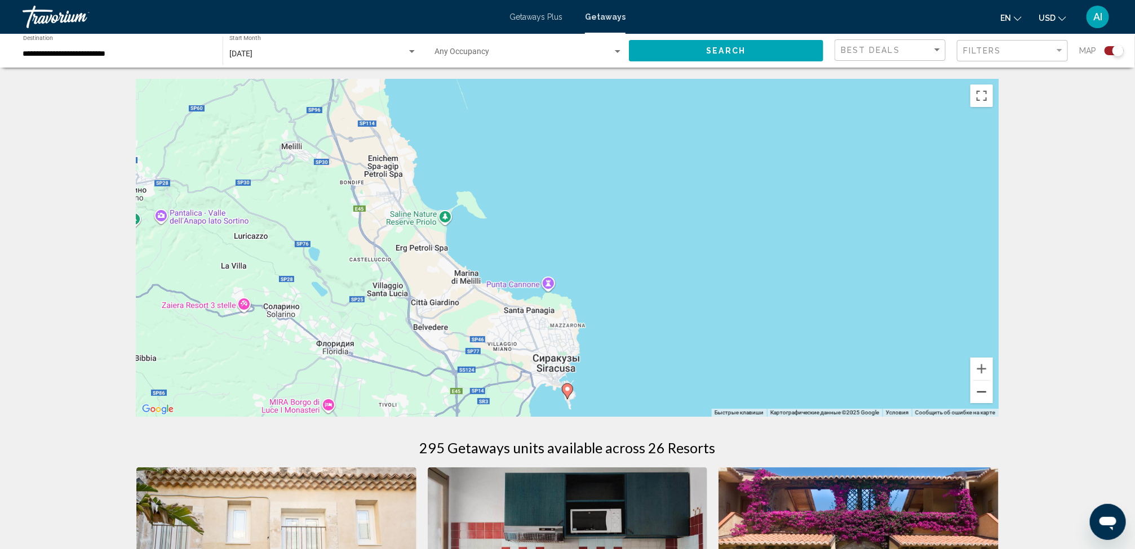
click at [983, 391] on button "Уменьшить" at bounding box center [981, 392] width 23 height 23
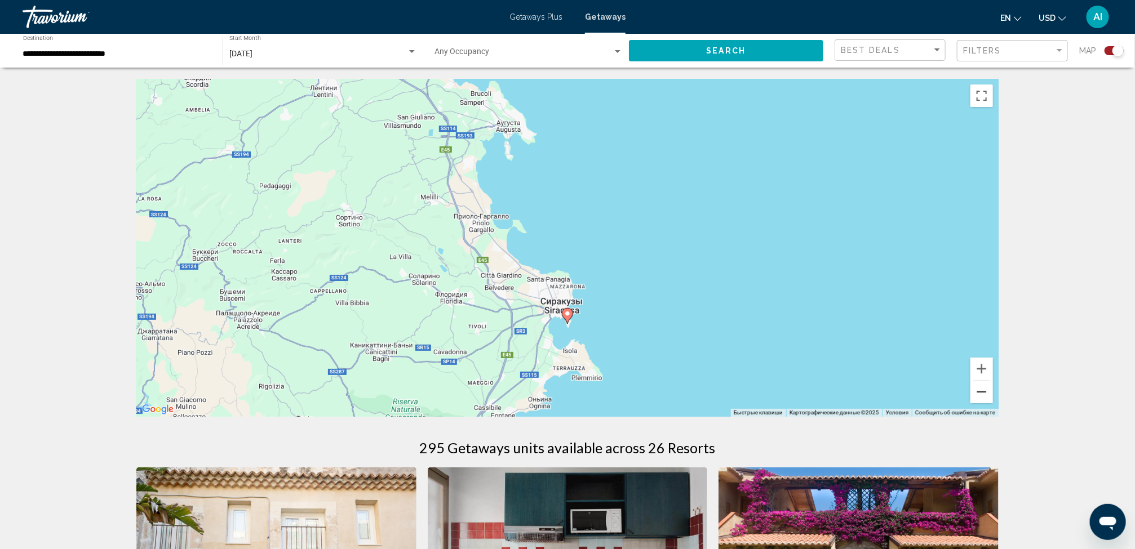
click at [983, 391] on button "Уменьшить" at bounding box center [981, 392] width 23 height 23
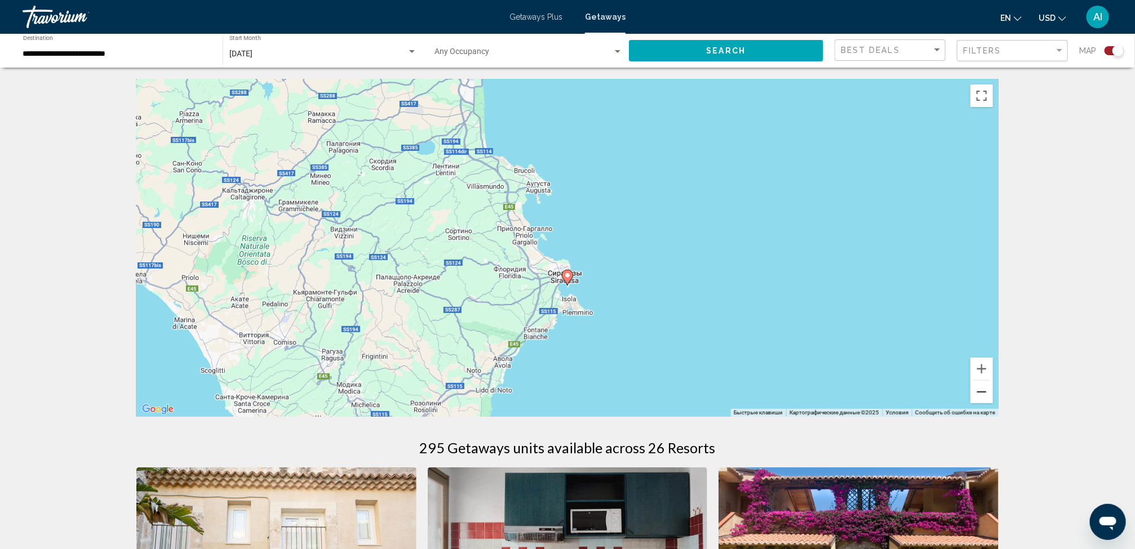
click at [983, 391] on button "Уменьшить" at bounding box center [981, 392] width 23 height 23
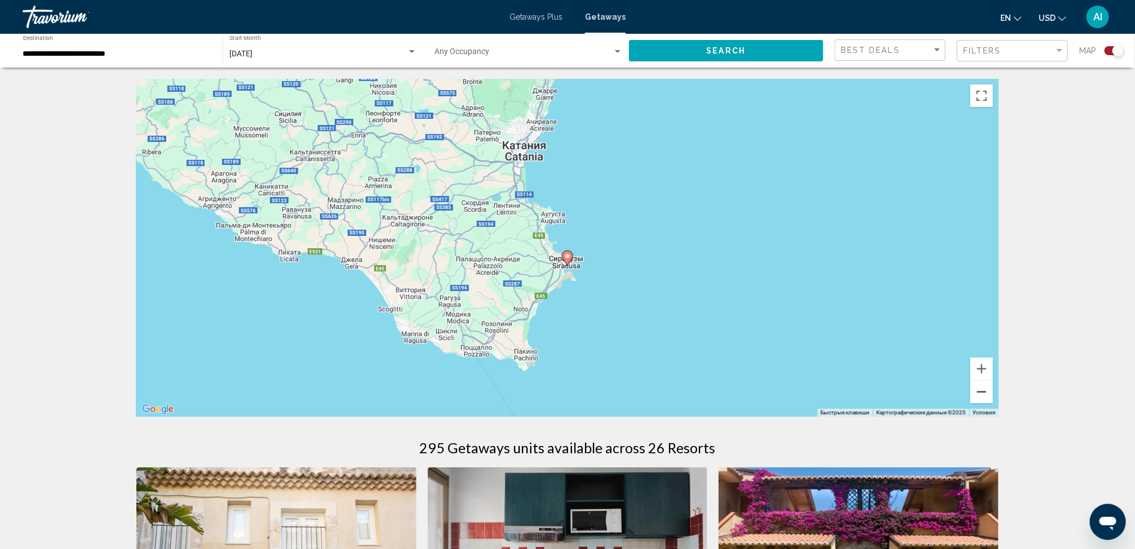
click at [983, 391] on button "Уменьшить" at bounding box center [981, 392] width 23 height 23
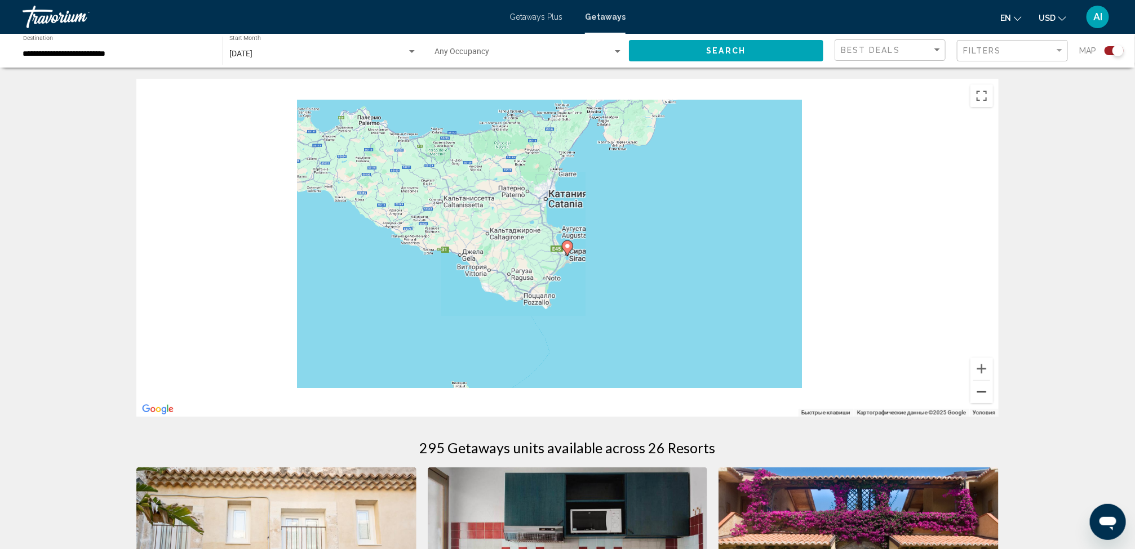
click at [983, 391] on button "Уменьшить" at bounding box center [981, 392] width 23 height 23
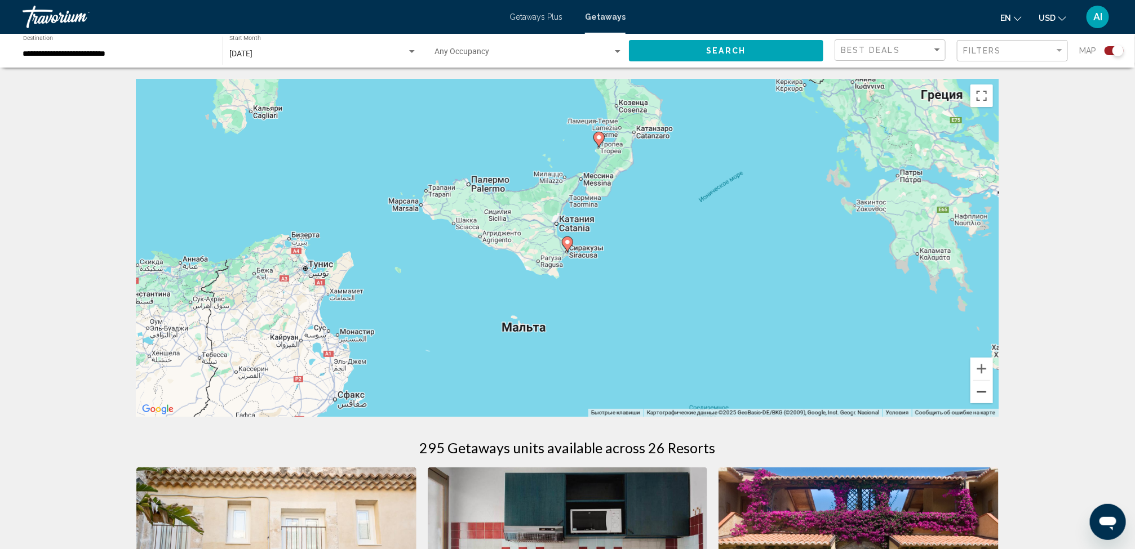
click at [983, 391] on button "Уменьшить" at bounding box center [981, 392] width 23 height 23
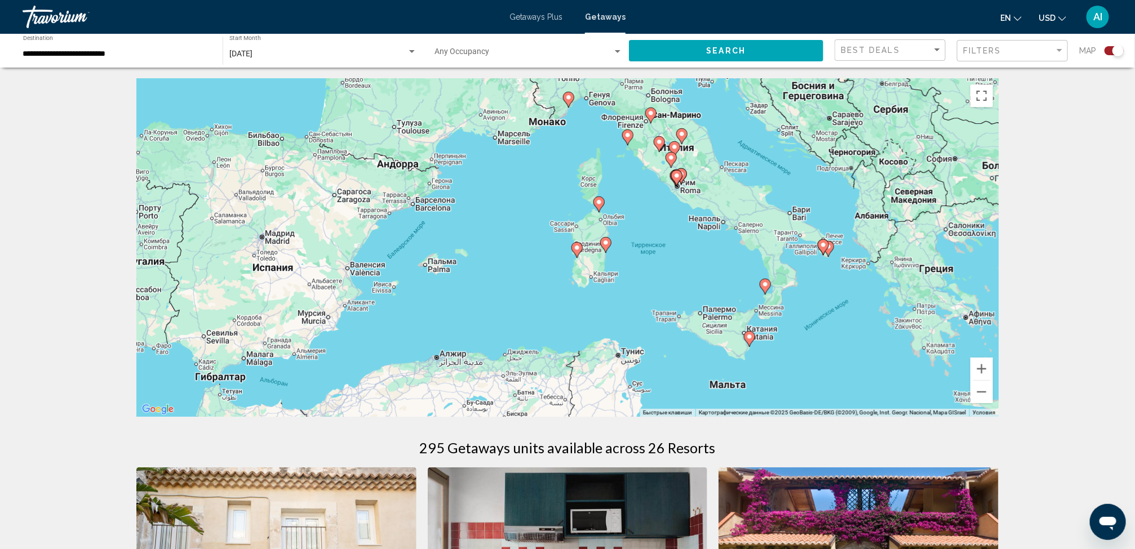
drag, startPoint x: 461, startPoint y: 186, endPoint x: 646, endPoint y: 284, distance: 208.4
click at [646, 284] on div "Чтобы активировать перетаскивание с помощью клавиатуры, нажмите Alt + Ввод. Пос…" at bounding box center [567, 248] width 862 height 338
click at [598, 205] on image "Main content" at bounding box center [599, 202] width 7 height 7
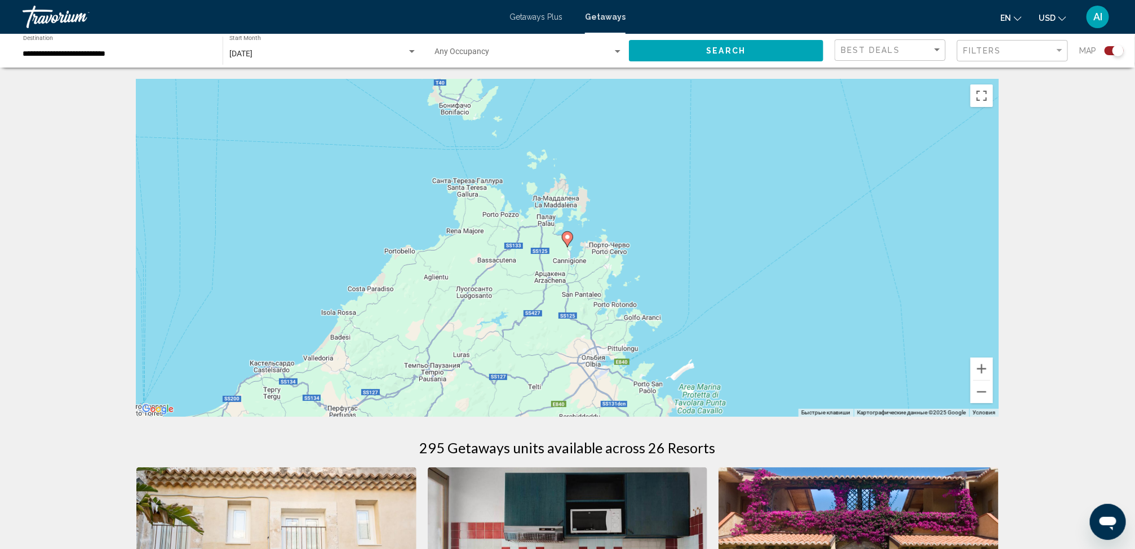
click at [562, 234] on gmp-advanced-marker "Main content" at bounding box center [567, 239] width 11 height 17
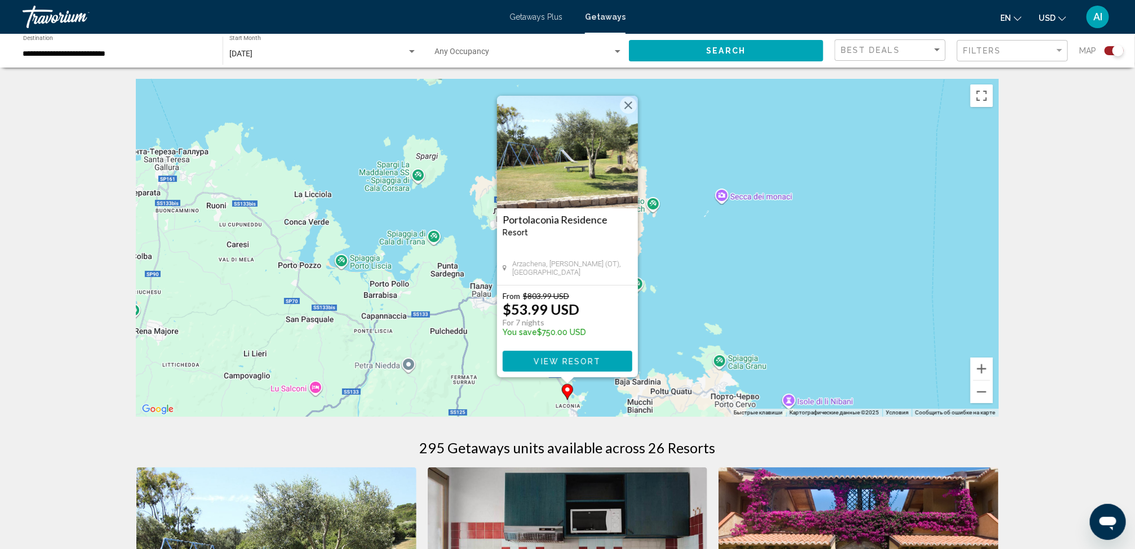
click at [592, 179] on img "Main content" at bounding box center [567, 152] width 141 height 113
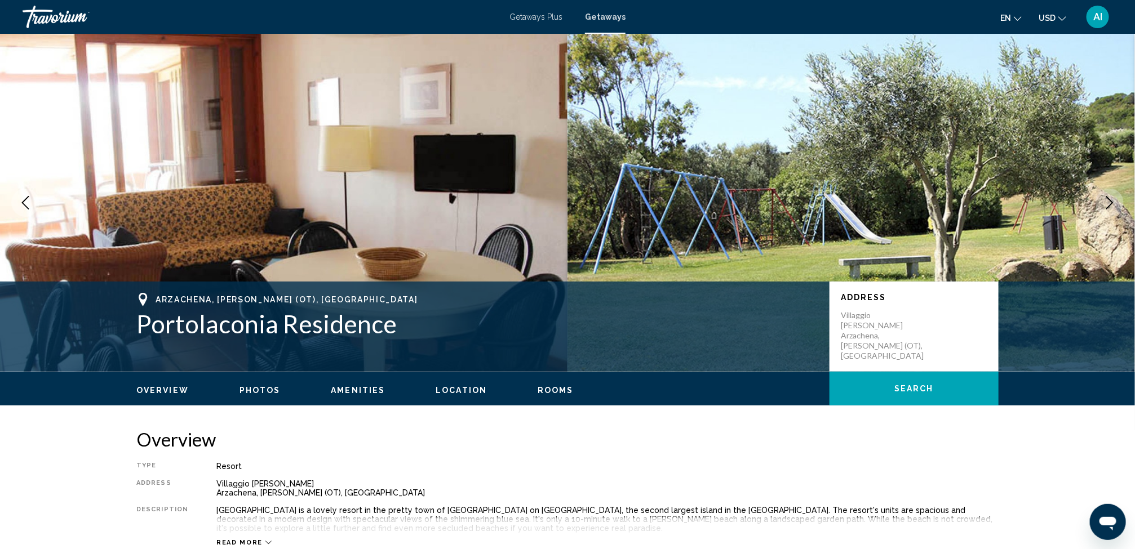
click at [555, 389] on span "Rooms" at bounding box center [555, 390] width 36 height 9
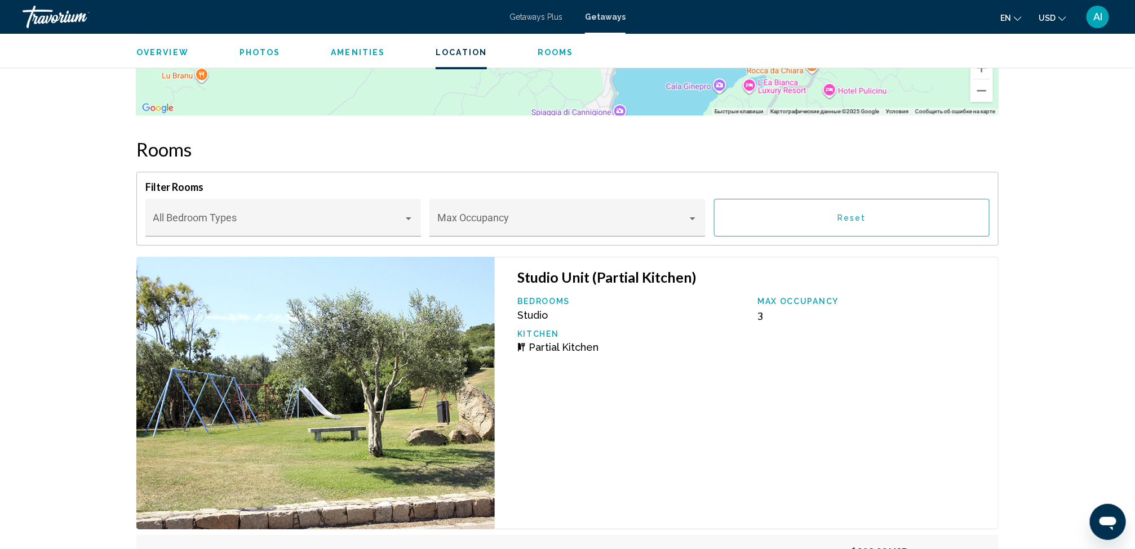
scroll to position [1846, 0]
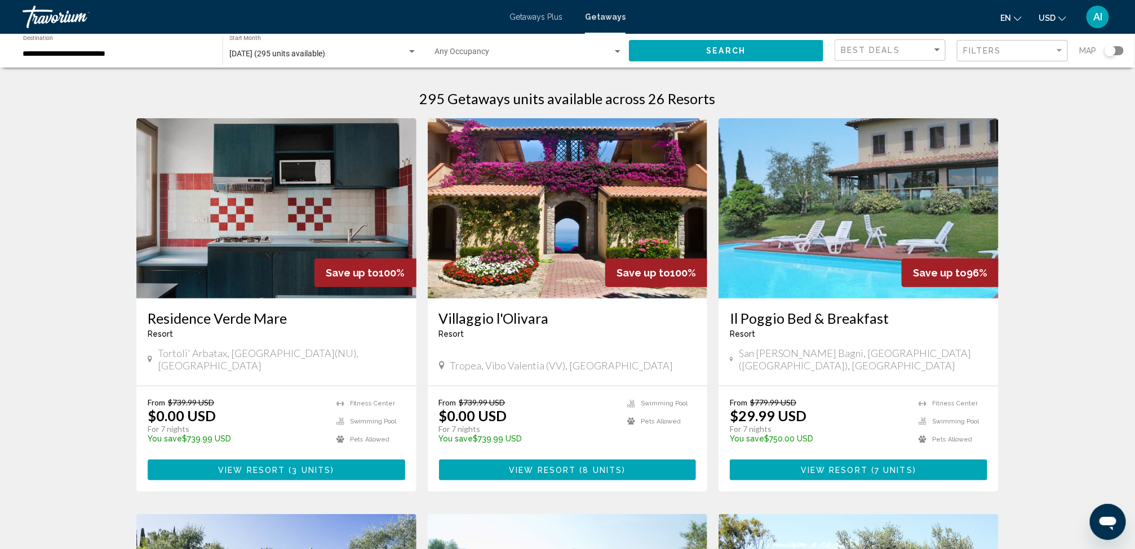
click at [1118, 49] on div "Search widget" at bounding box center [1113, 50] width 19 height 9
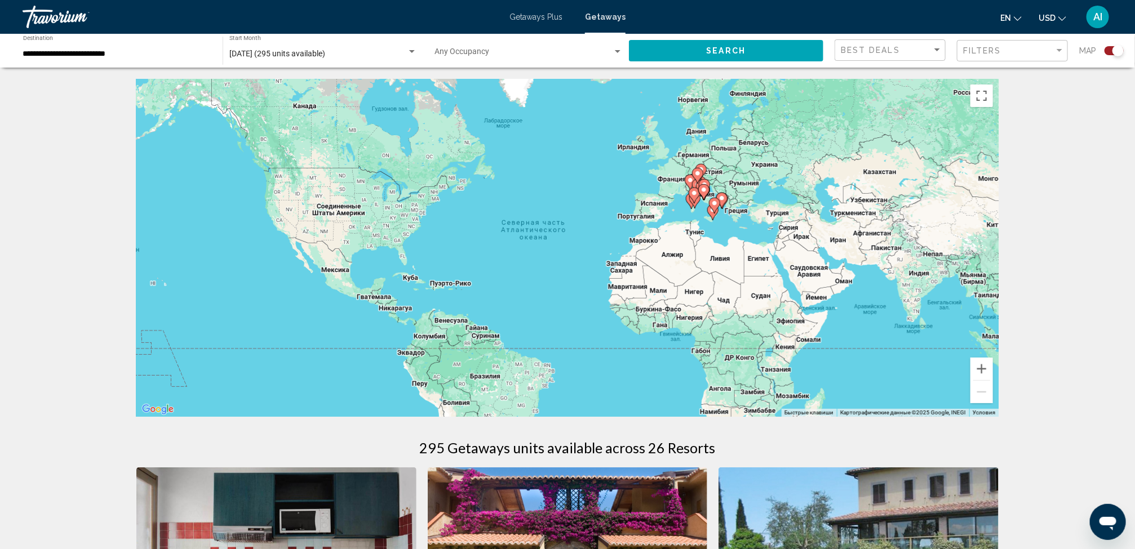
click at [709, 215] on gmp-advanced-marker "Main content" at bounding box center [712, 212] width 11 height 17
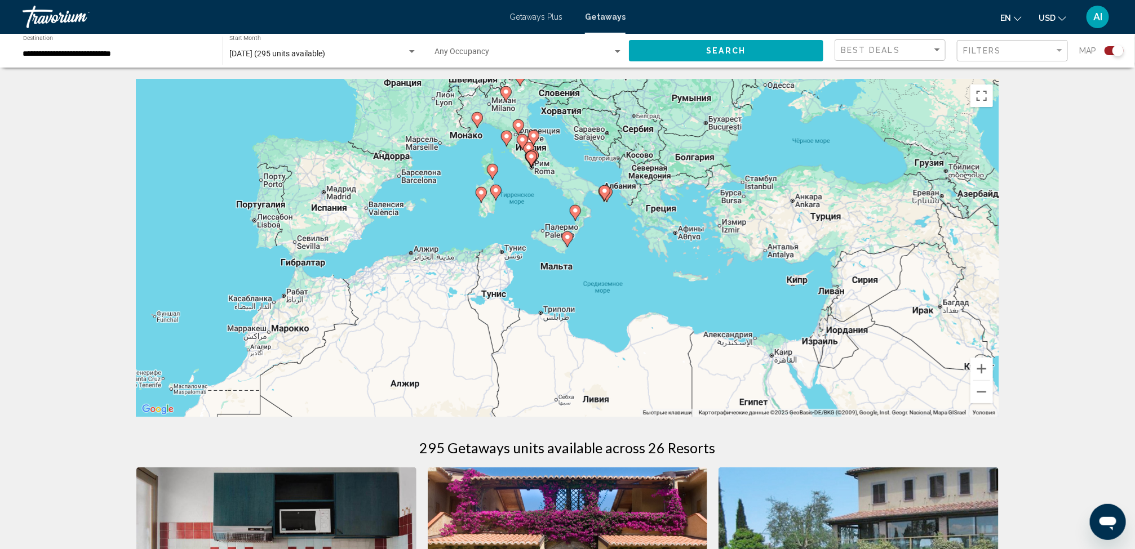
click at [497, 188] on image "Main content" at bounding box center [495, 190] width 7 height 7
type input "**********"
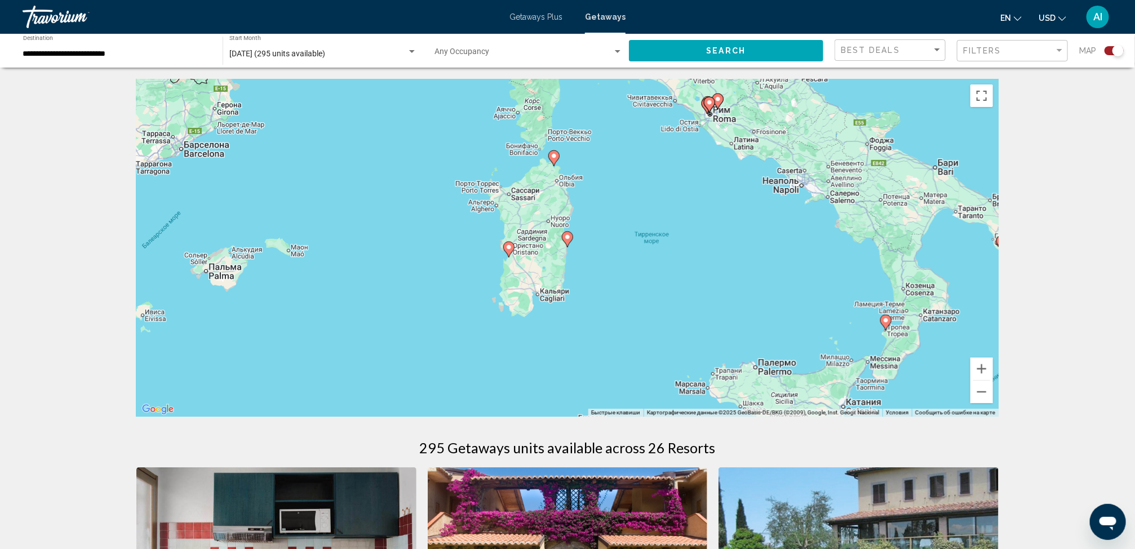
click at [567, 236] on image "Main content" at bounding box center [567, 237] width 7 height 7
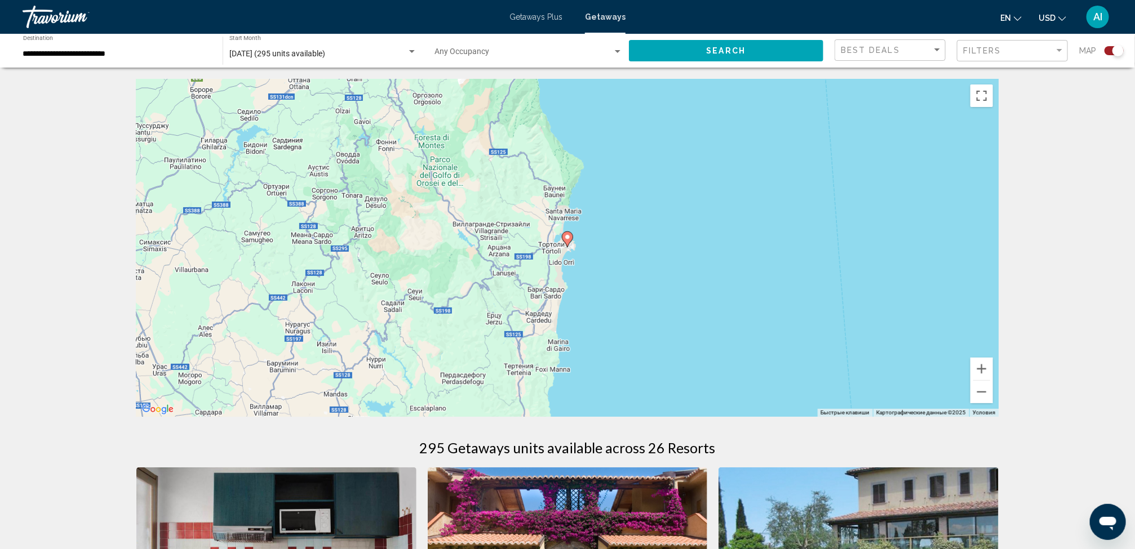
click at [567, 236] on image "Main content" at bounding box center [567, 237] width 7 height 7
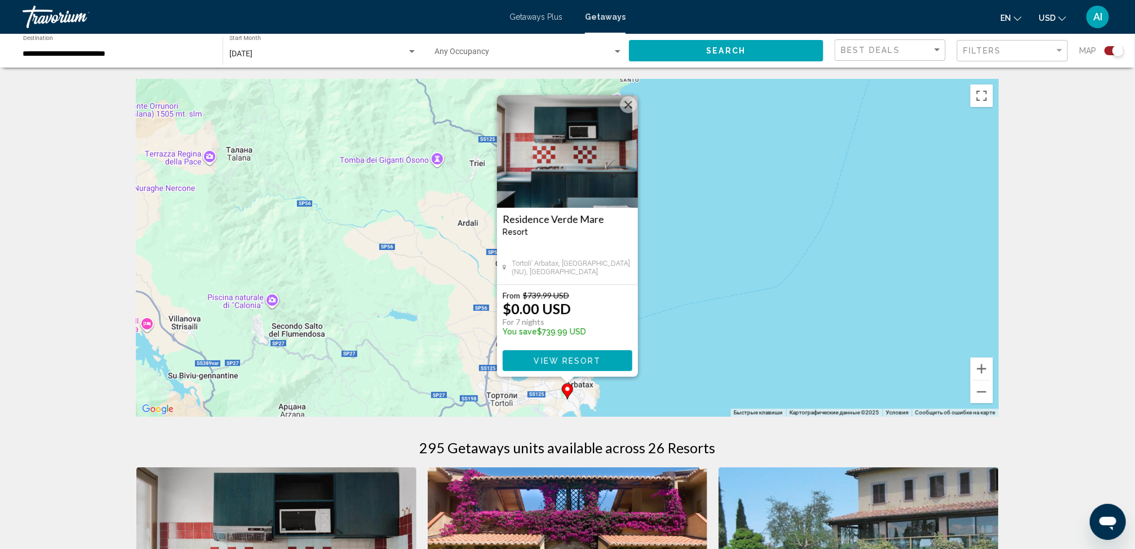
click at [575, 174] on img "Main content" at bounding box center [567, 151] width 141 height 113
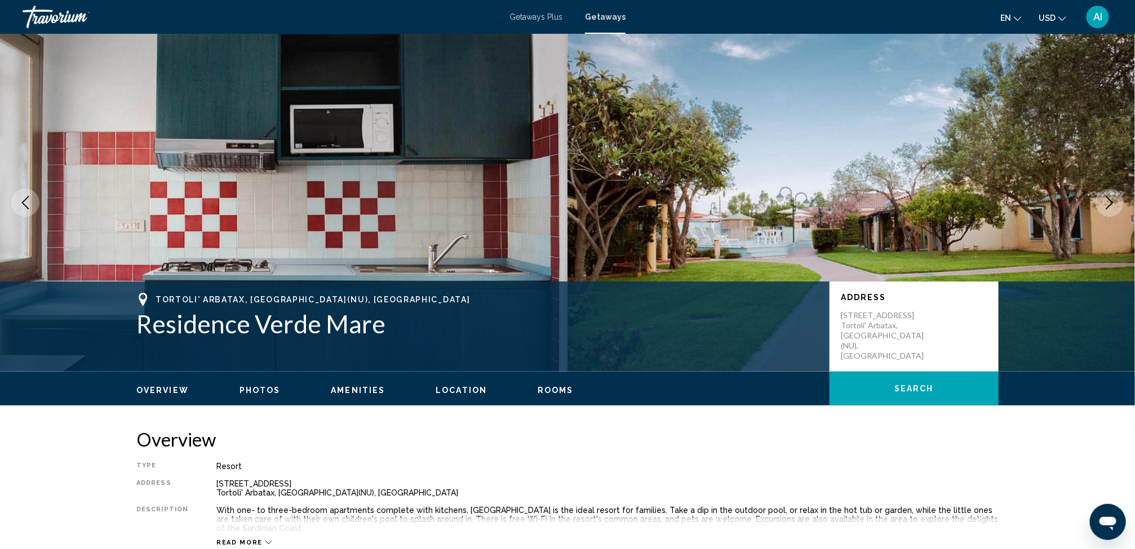
click at [551, 386] on span "Rooms" at bounding box center [555, 390] width 36 height 9
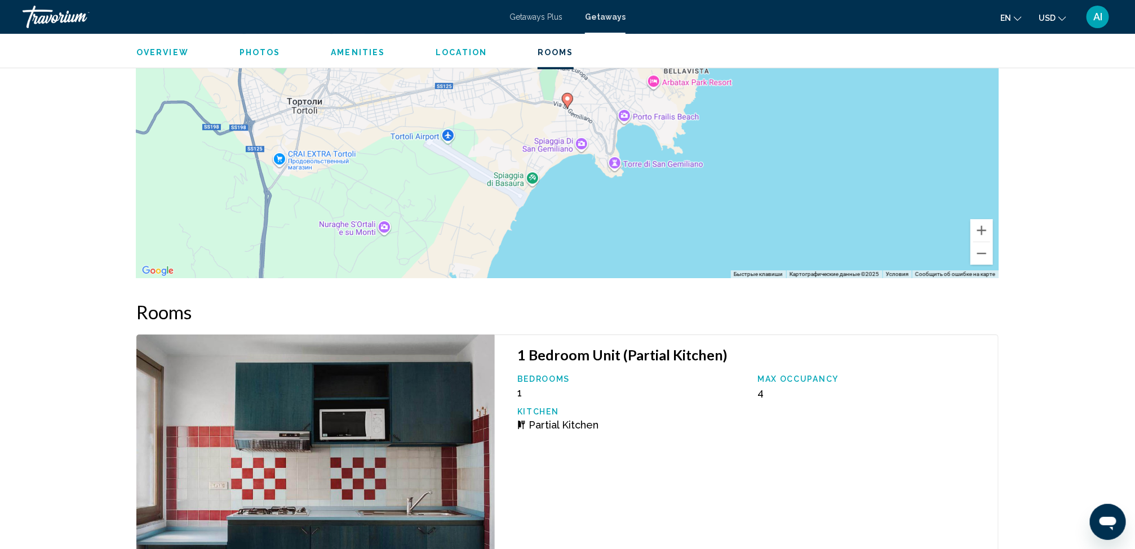
scroll to position [2000, 0]
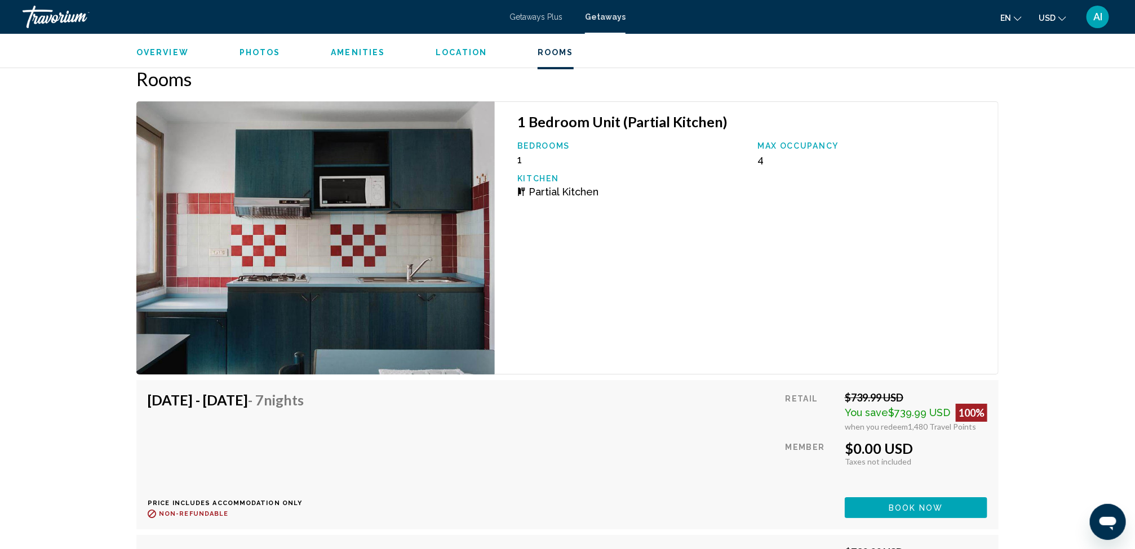
click at [465, 52] on span "Location" at bounding box center [461, 52] width 51 height 9
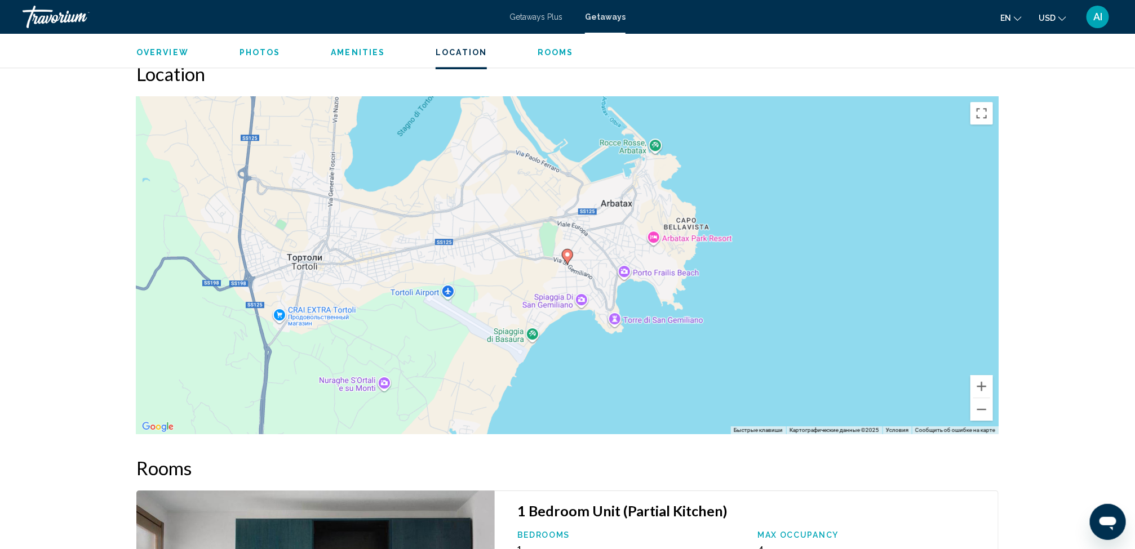
scroll to position [1606, 0]
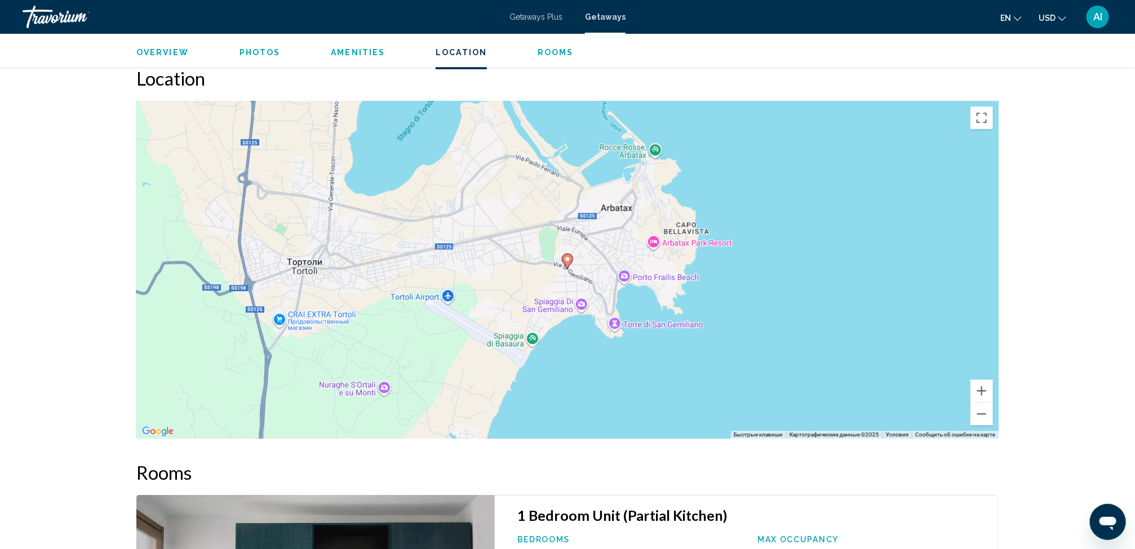
click at [175, 53] on span "Overview" at bounding box center [162, 52] width 52 height 9
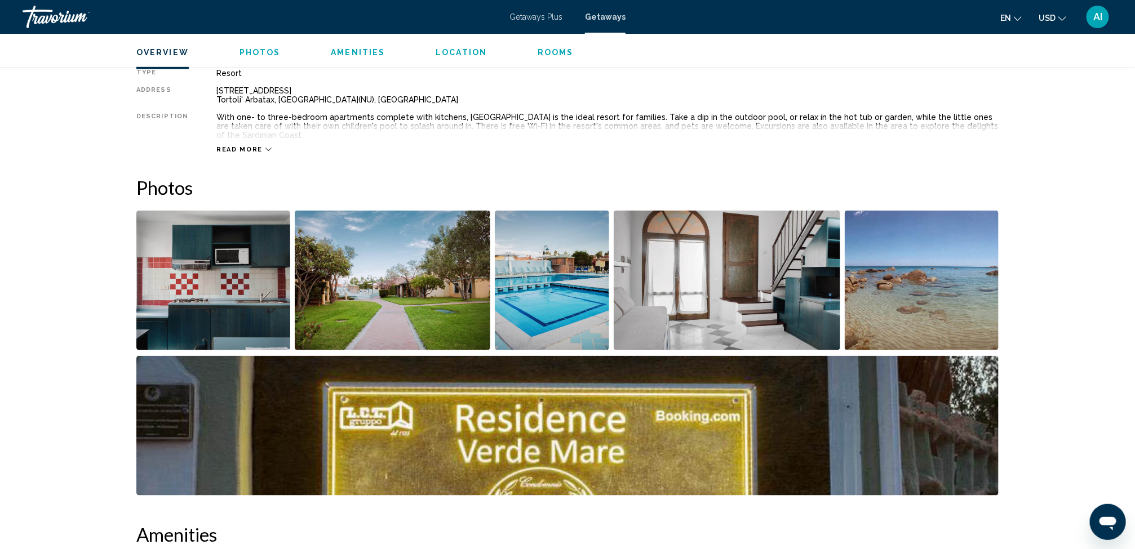
scroll to position [362, 0]
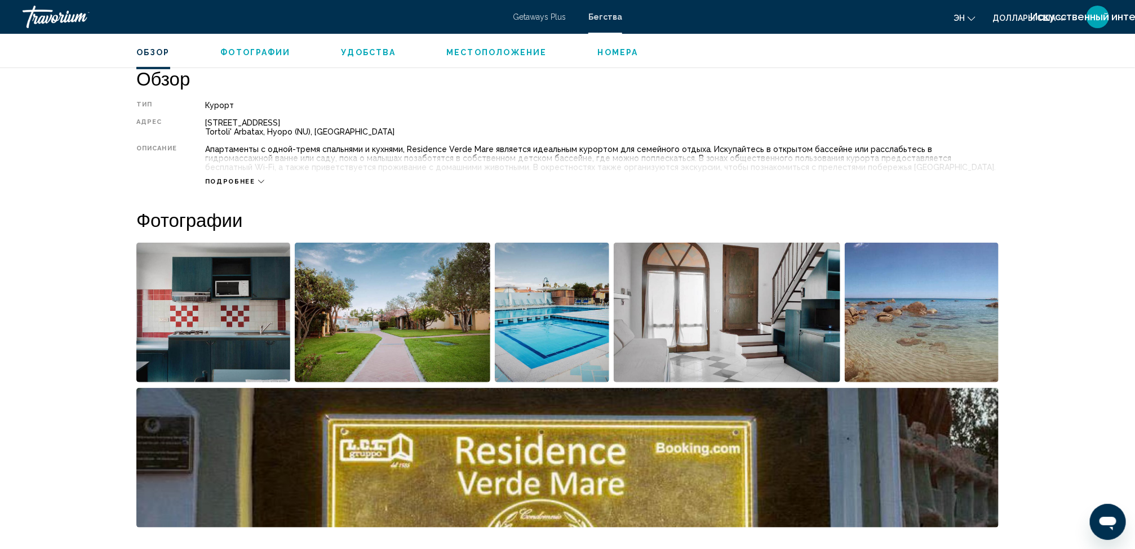
click at [247, 183] on span "Подробнее" at bounding box center [230, 181] width 50 height 7
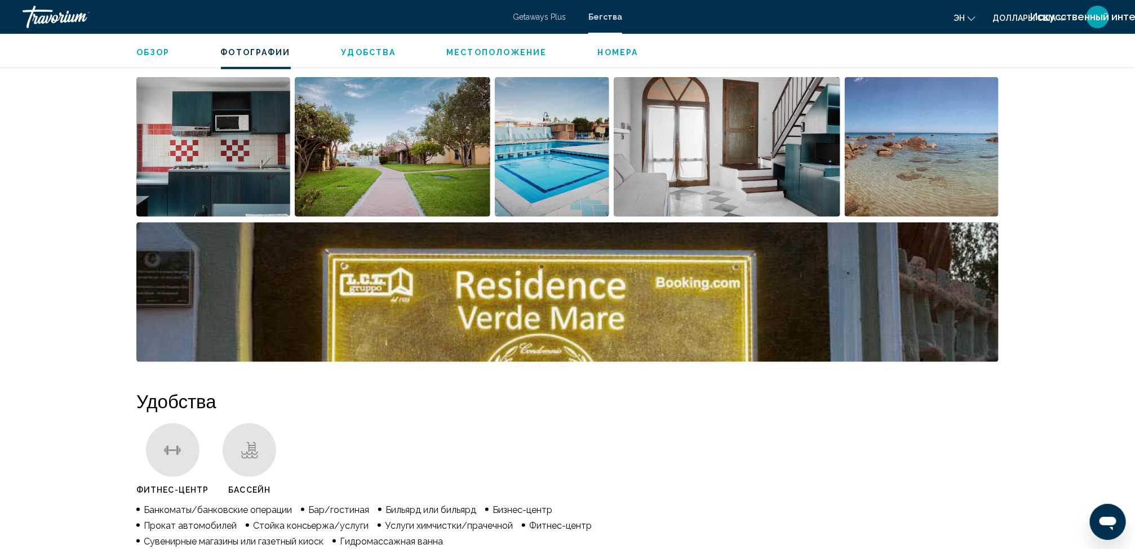
scroll to position [401, 0]
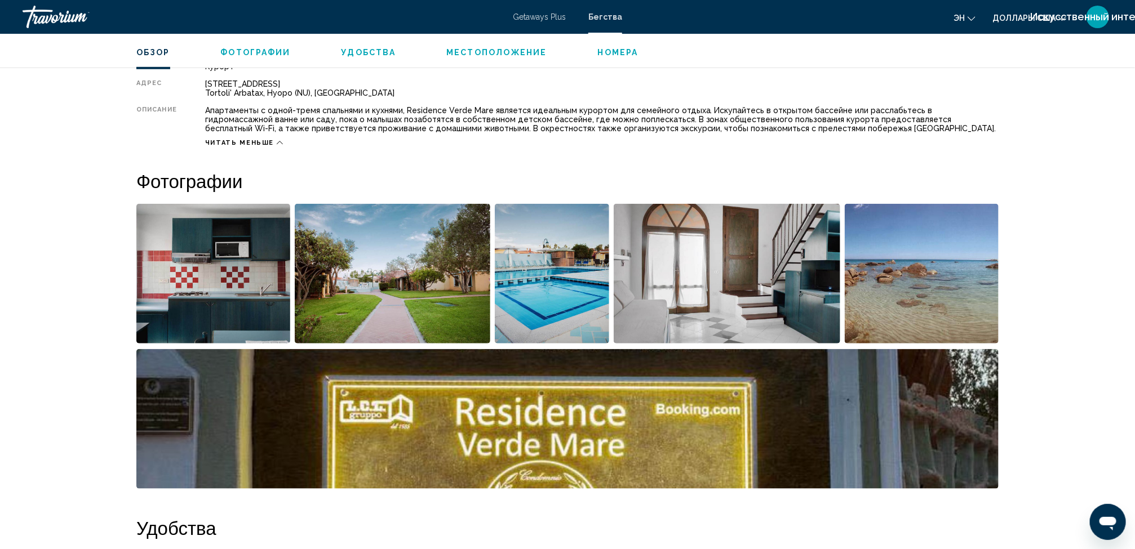
click at [396, 323] on img "Открыть полноэкранный слайдер изображений" at bounding box center [393, 274] width 196 height 140
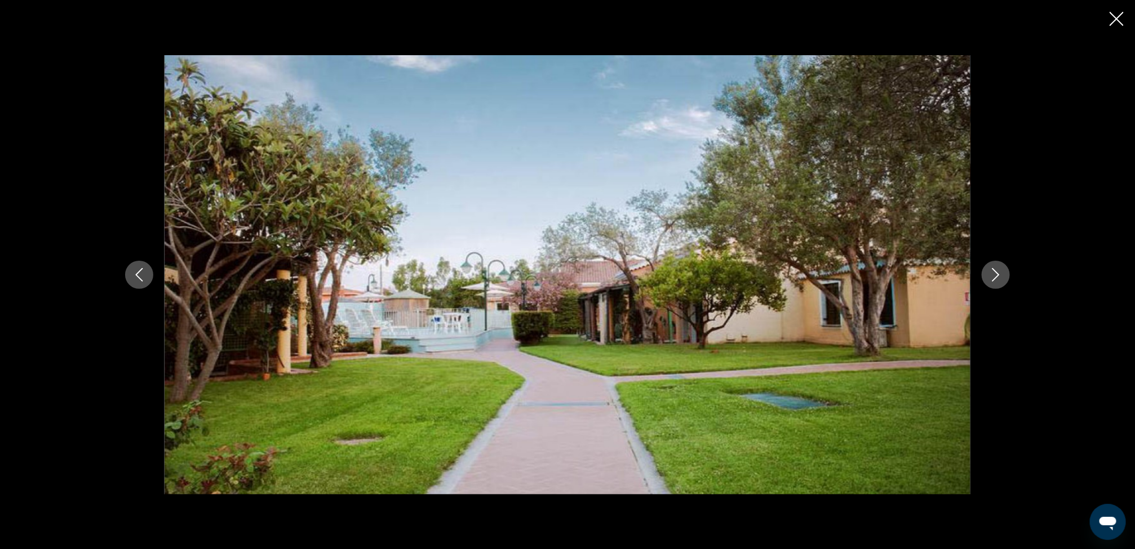
click at [996, 266] on button "Следующее изображение" at bounding box center [995, 275] width 28 height 28
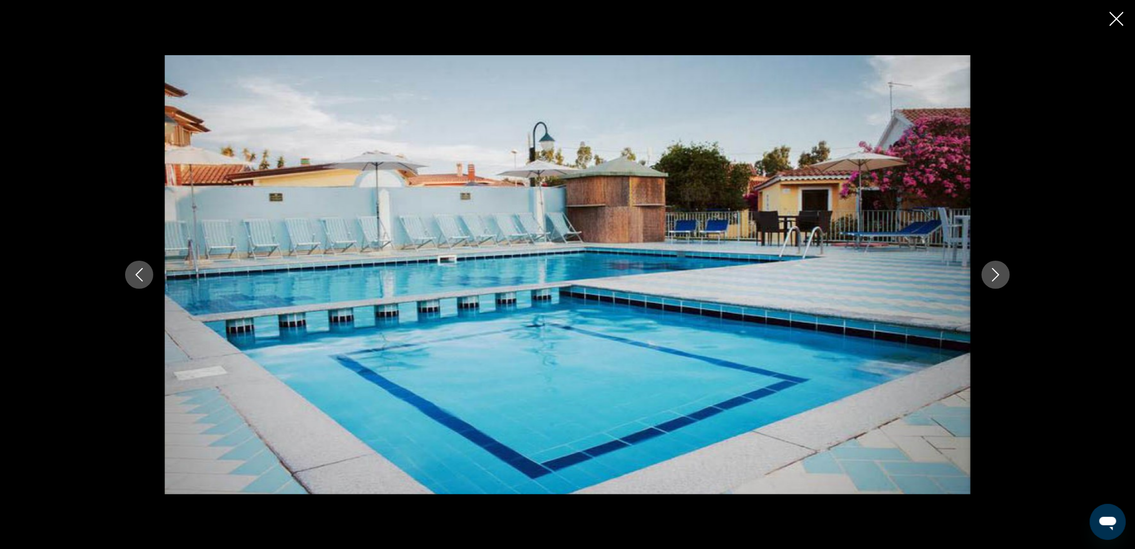
click at [996, 266] on button "Следующее изображение" at bounding box center [995, 275] width 28 height 28
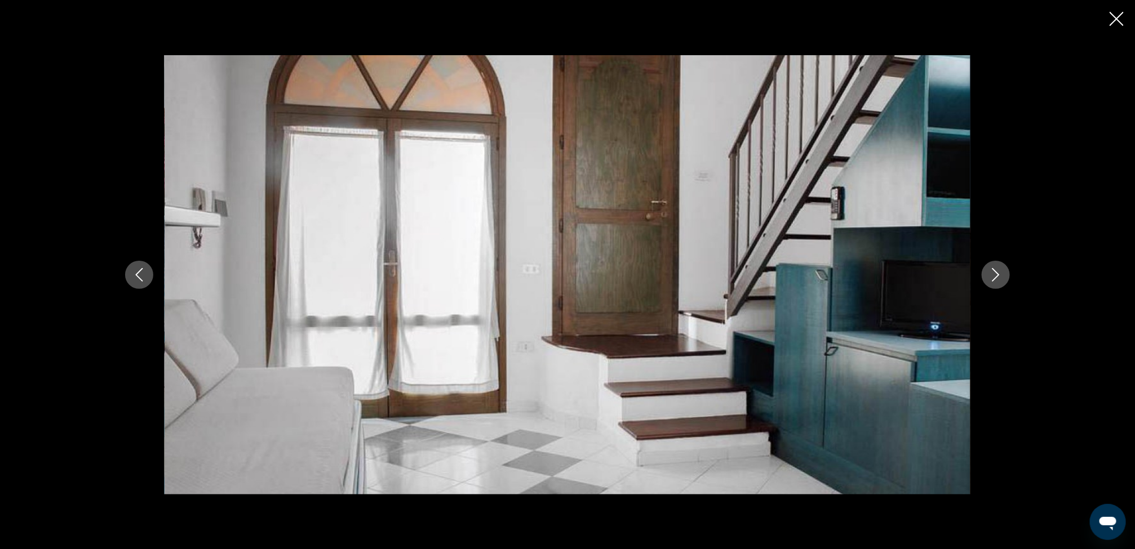
click at [996, 266] on button "Следующее изображение" at bounding box center [995, 275] width 28 height 28
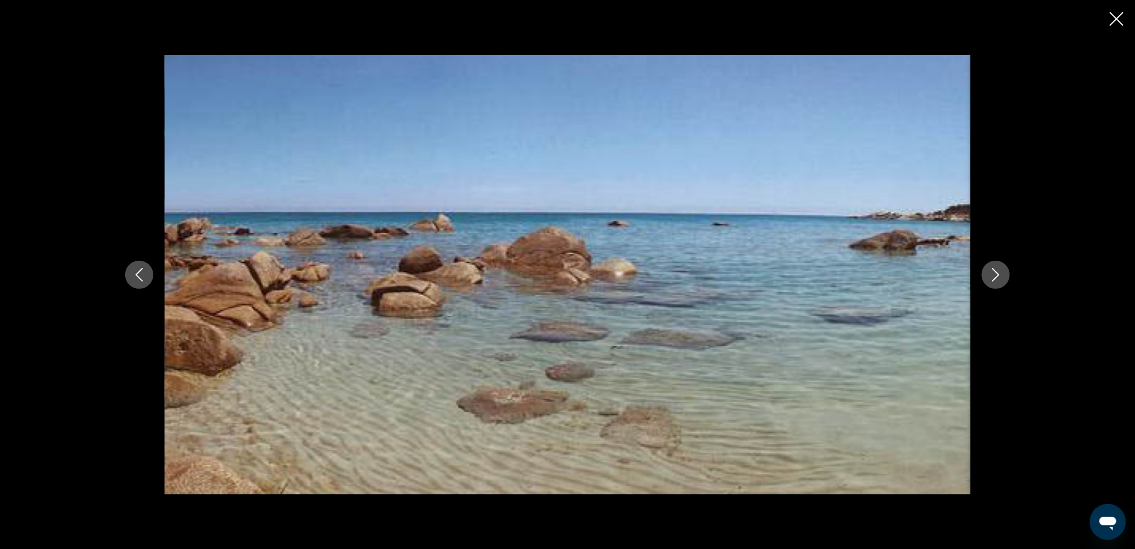
click at [996, 266] on button "Следующее изображение" at bounding box center [995, 275] width 28 height 28
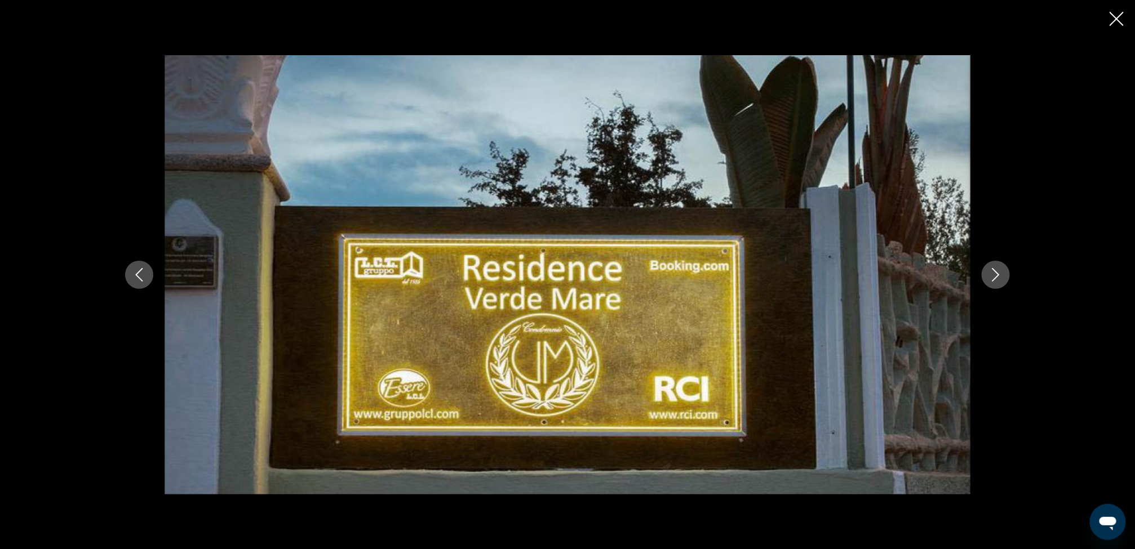
click at [996, 266] on button "Следующее изображение" at bounding box center [995, 275] width 28 height 28
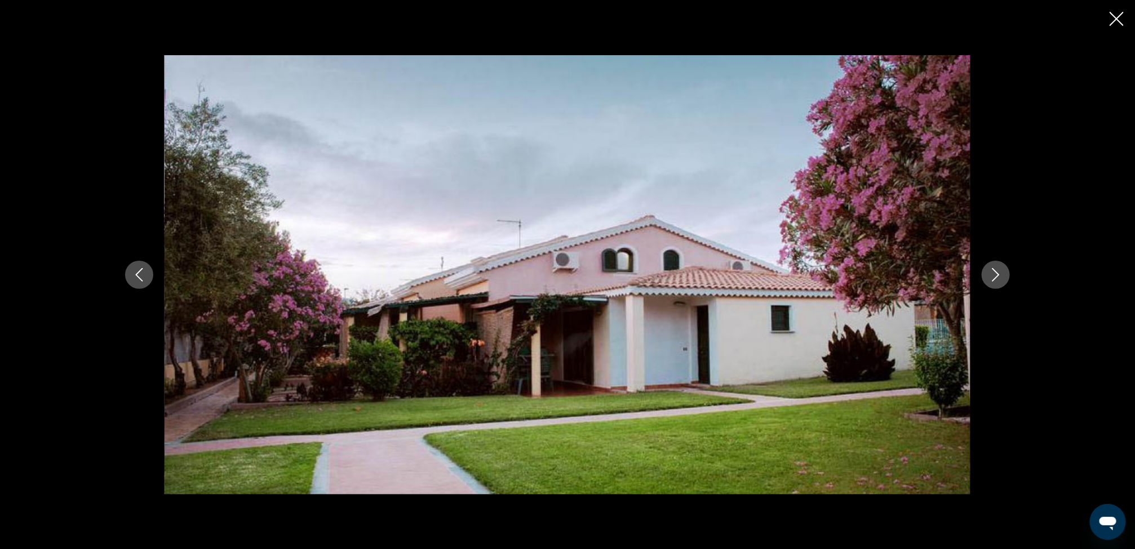
click at [996, 266] on button "Следующее изображение" at bounding box center [995, 275] width 28 height 28
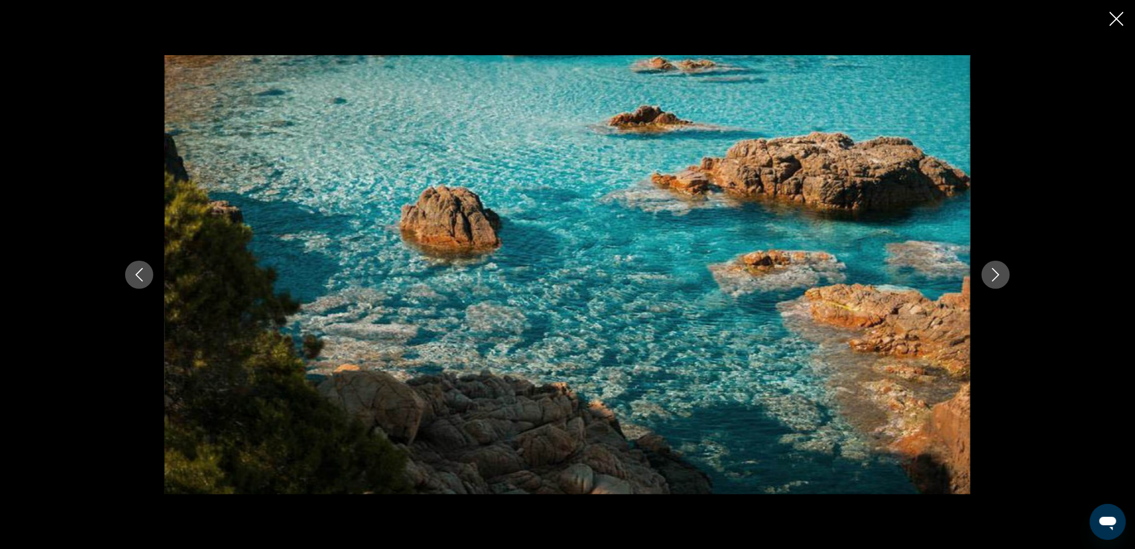
click at [1114, 16] on icon "Закрыть слайд-шоу" at bounding box center [1116, 19] width 14 height 14
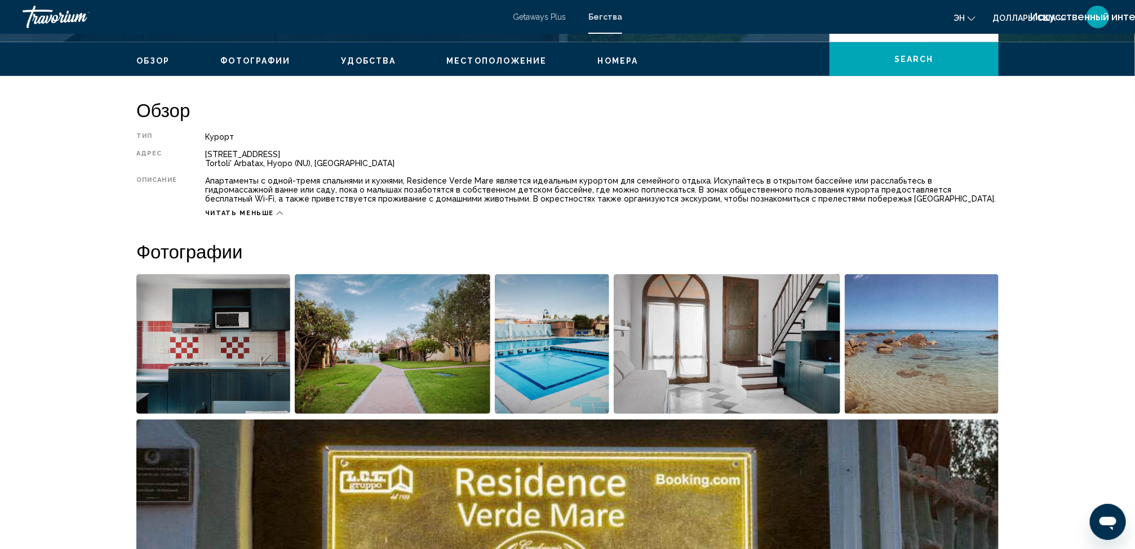
scroll to position [51, 0]
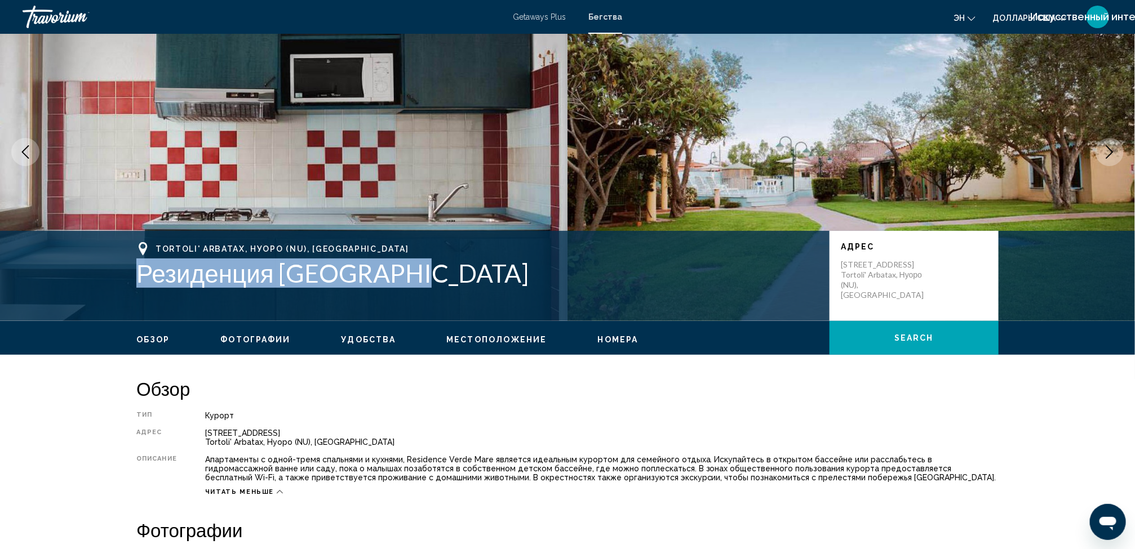
drag, startPoint x: 416, startPoint y: 273, endPoint x: 142, endPoint y: 282, distance: 274.5
click at [142, 282] on h1 "Резиденция Verde Mare" at bounding box center [477, 273] width 682 height 29
click at [179, 281] on h1 "Резиденция Verde Mare" at bounding box center [477, 273] width 682 height 29
drag, startPoint x: 409, startPoint y: 272, endPoint x: 142, endPoint y: 286, distance: 267.4
click at [142, 286] on h1 "Резиденция Verde Mare" at bounding box center [477, 273] width 682 height 29
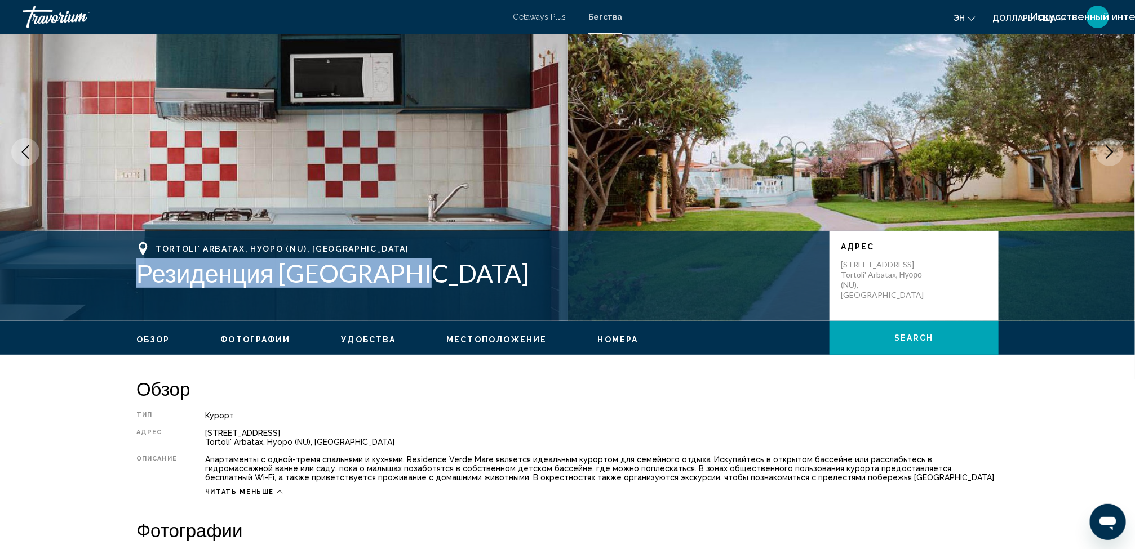
copy h1 "Резиденция Verde Mare"
click at [472, 128] on img "Main content" at bounding box center [283, 152] width 567 height 338
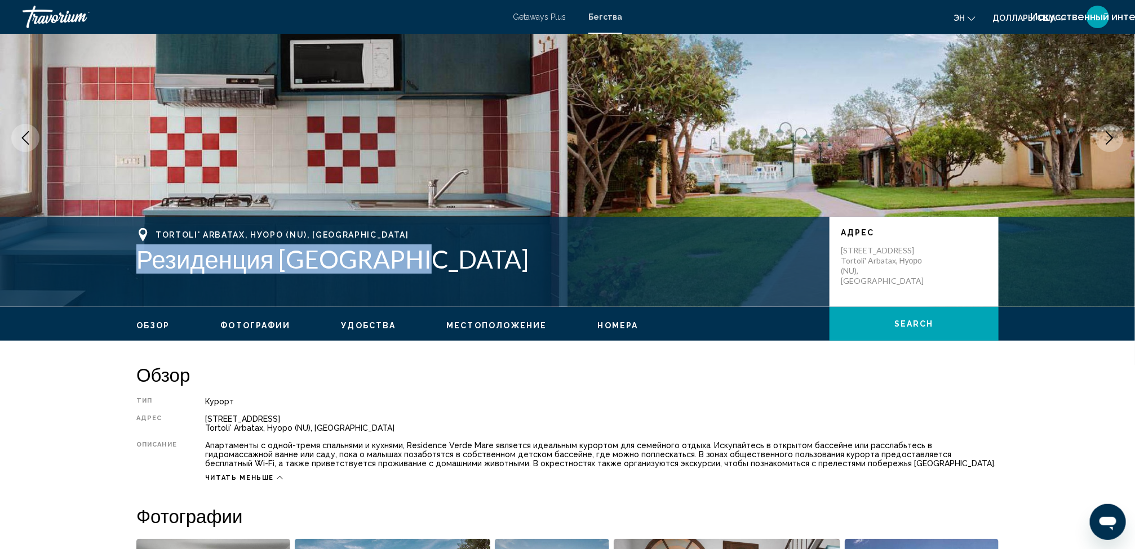
scroll to position [0, 0]
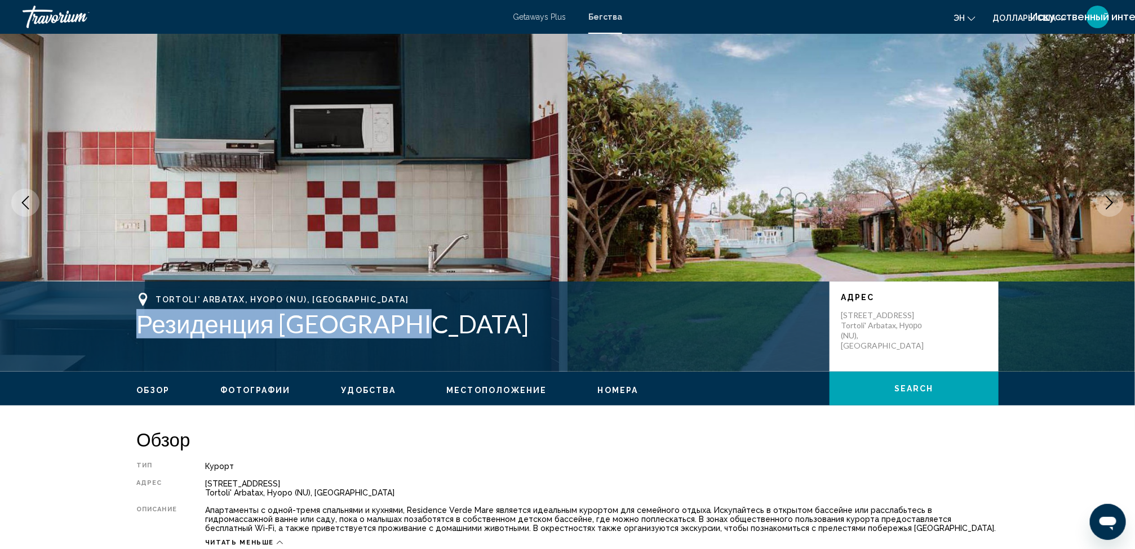
click at [491, 387] on span "Местоположение" at bounding box center [496, 390] width 100 height 9
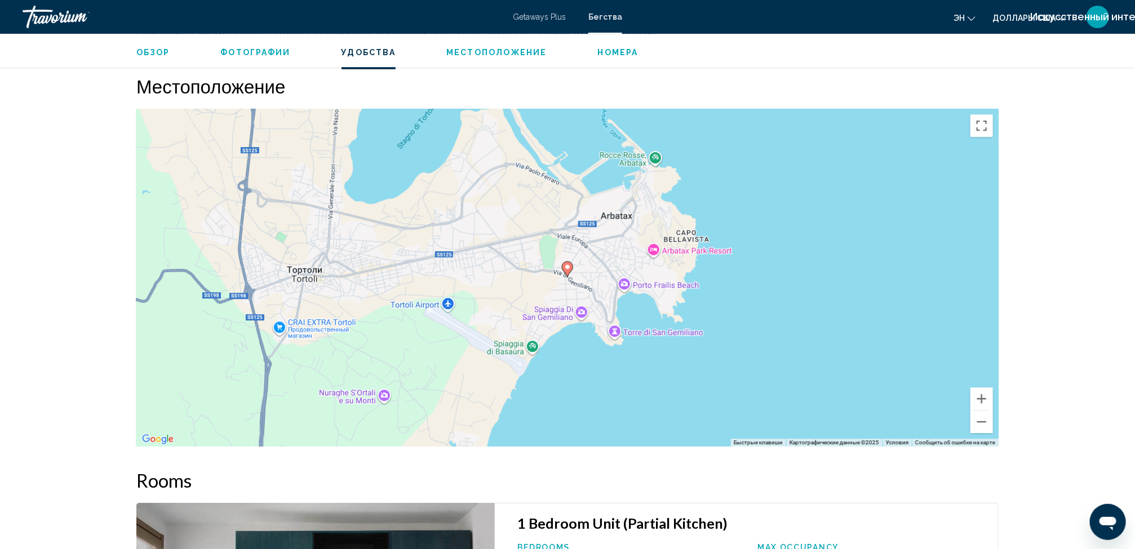
scroll to position [1638, 0]
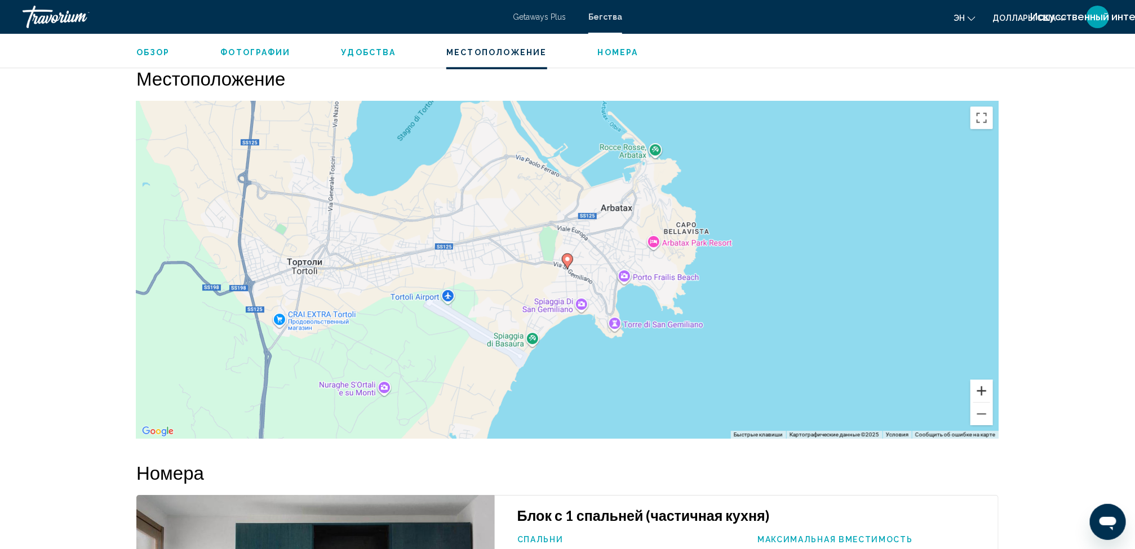
click at [984, 386] on button "Увеличить" at bounding box center [981, 391] width 23 height 23
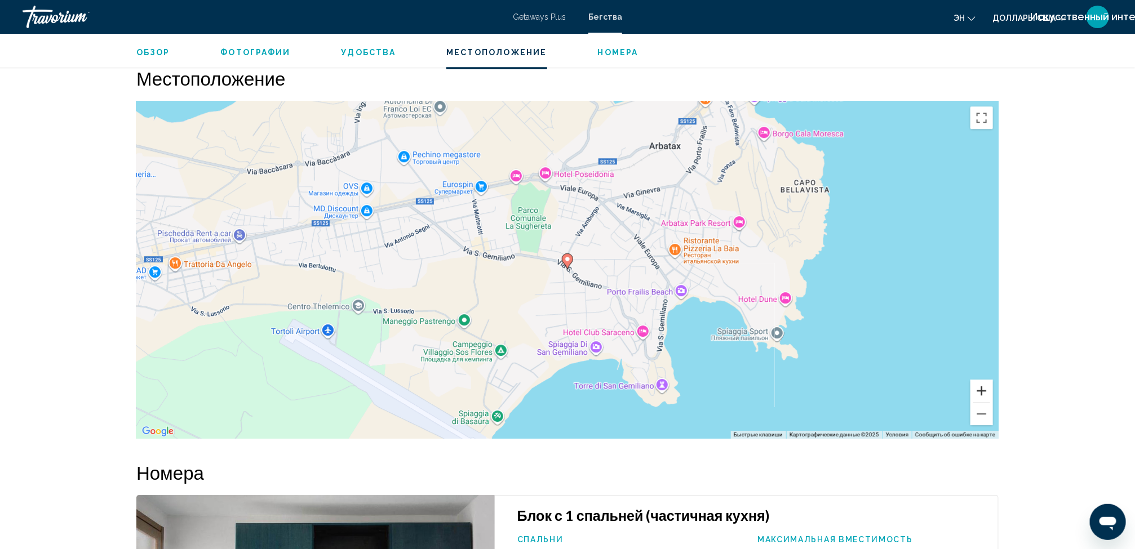
click at [984, 386] on button "Увеличить" at bounding box center [981, 391] width 23 height 23
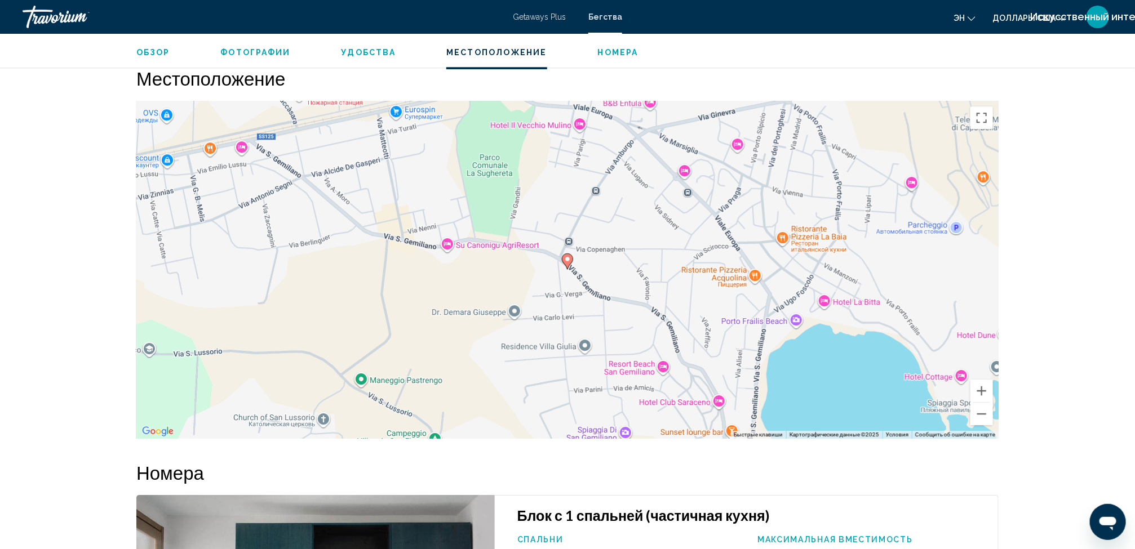
click at [876, 362] on div "Чтобы активировать перетаскивание с помощью клавиатуры, нажмите Alt + Ввод. Пос…" at bounding box center [567, 270] width 862 height 338
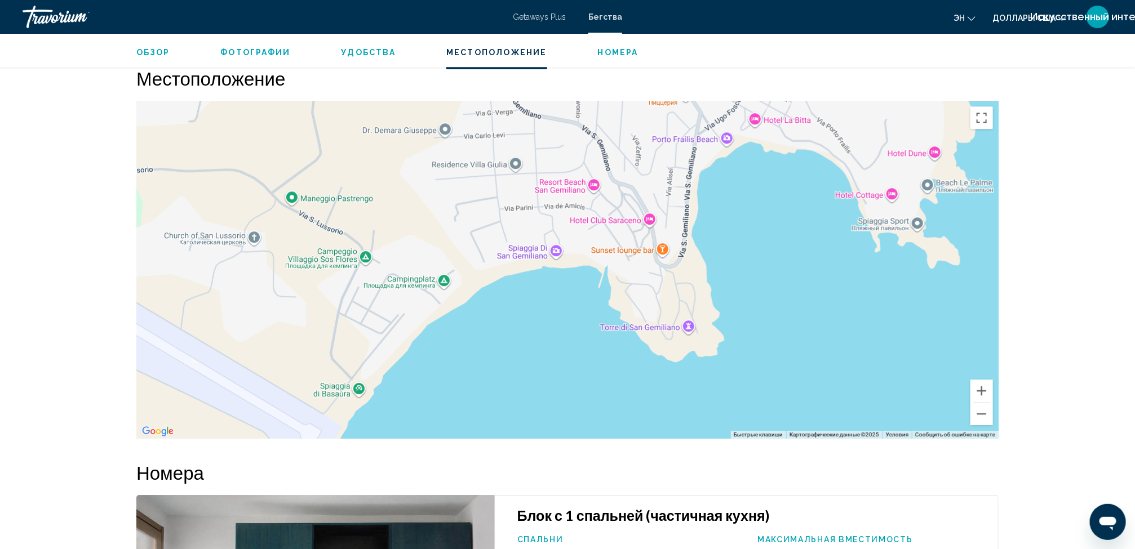
drag, startPoint x: 778, startPoint y: 352, endPoint x: 700, endPoint y: 153, distance: 213.7
click at [700, 153] on div "Чтобы активировать перетаскивание с помощью клавиатуры, нажмите Alt + Ввод. Пос…" at bounding box center [567, 270] width 862 height 338
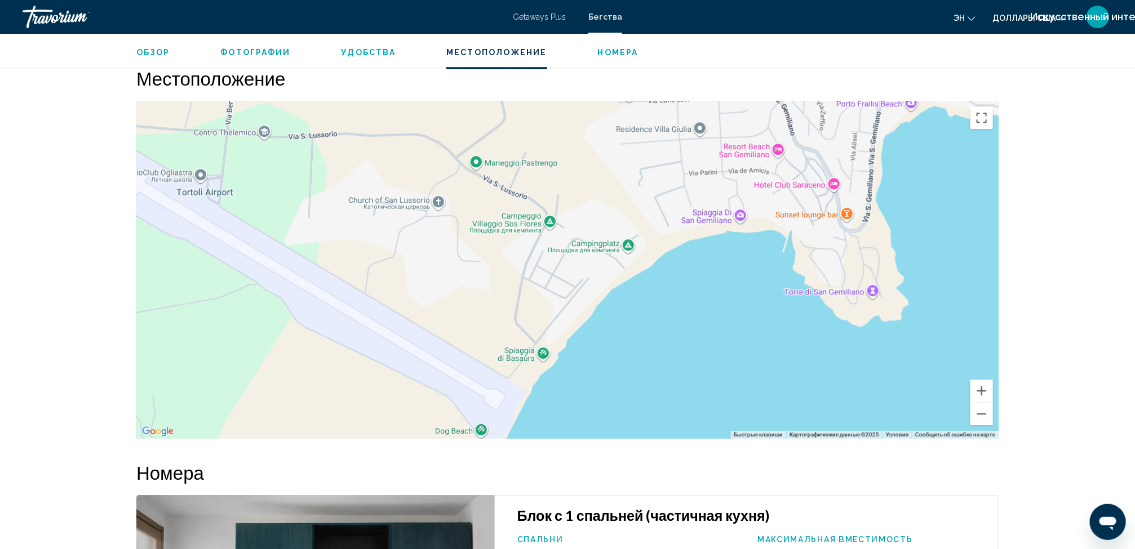
drag, startPoint x: 592, startPoint y: 188, endPoint x: 778, endPoint y: 153, distance: 189.3
click at [778, 153] on div "Чтобы активировать перетаскивание с помощью клавиатуры, нажмите Alt + Ввод. Пос…" at bounding box center [567, 270] width 862 height 338
click at [982, 419] on button "Уменьшить" at bounding box center [981, 414] width 23 height 23
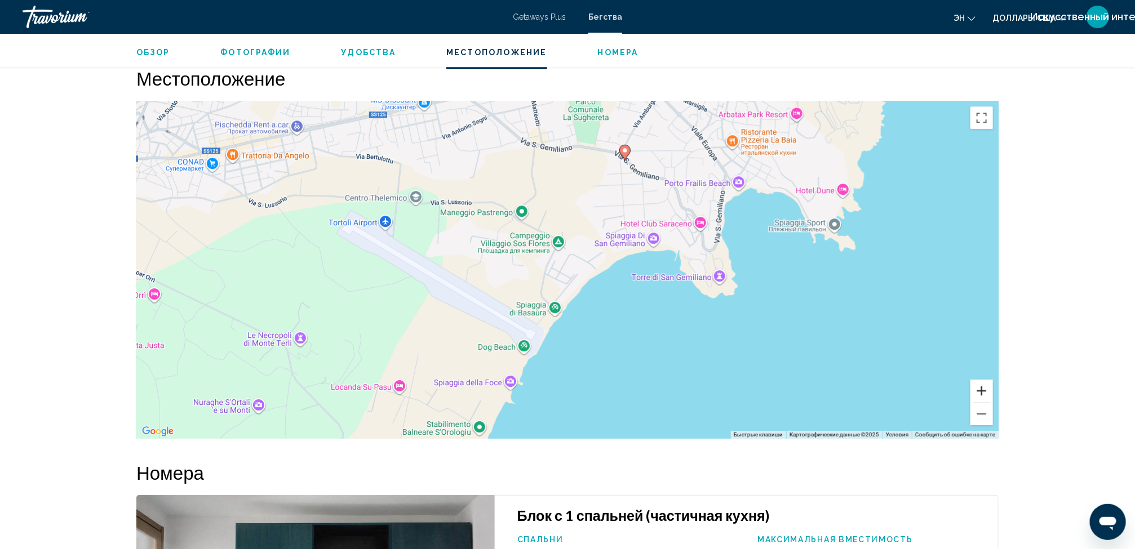
click at [979, 389] on button "Увеличить" at bounding box center [981, 391] width 23 height 23
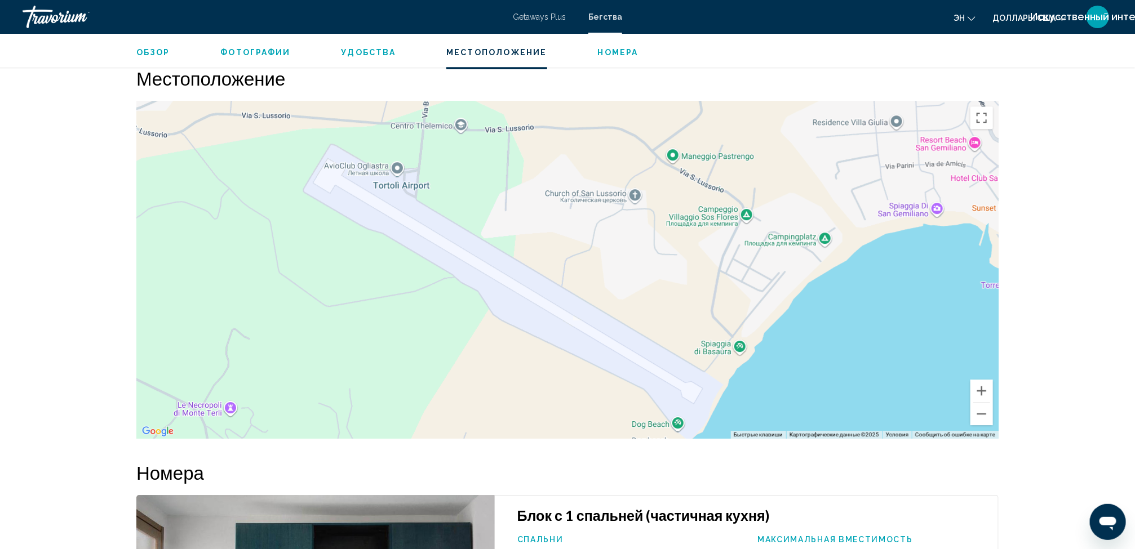
drag, startPoint x: 547, startPoint y: 336, endPoint x: 736, endPoint y: 331, distance: 189.4
click at [736, 331] on div "Чтобы активировать перетаскивание с помощью клавиатуры, нажмите Alt + Ввод. Пос…" at bounding box center [567, 270] width 862 height 338
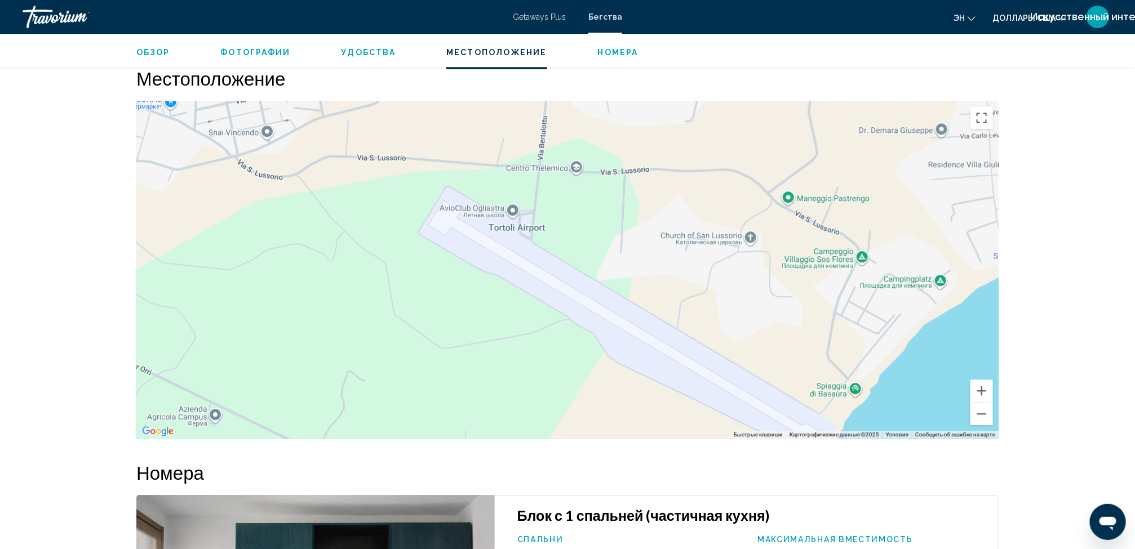
drag, startPoint x: 605, startPoint y: 309, endPoint x: 707, endPoint y: 348, distance: 109.1
click at [707, 348] on div "Чтобы активировать перетаскивание с помощью клавиатуры, нажмите Alt + Ввод. Пос…" at bounding box center [567, 270] width 862 height 338
click at [978, 393] on button "Увеличить" at bounding box center [981, 391] width 23 height 23
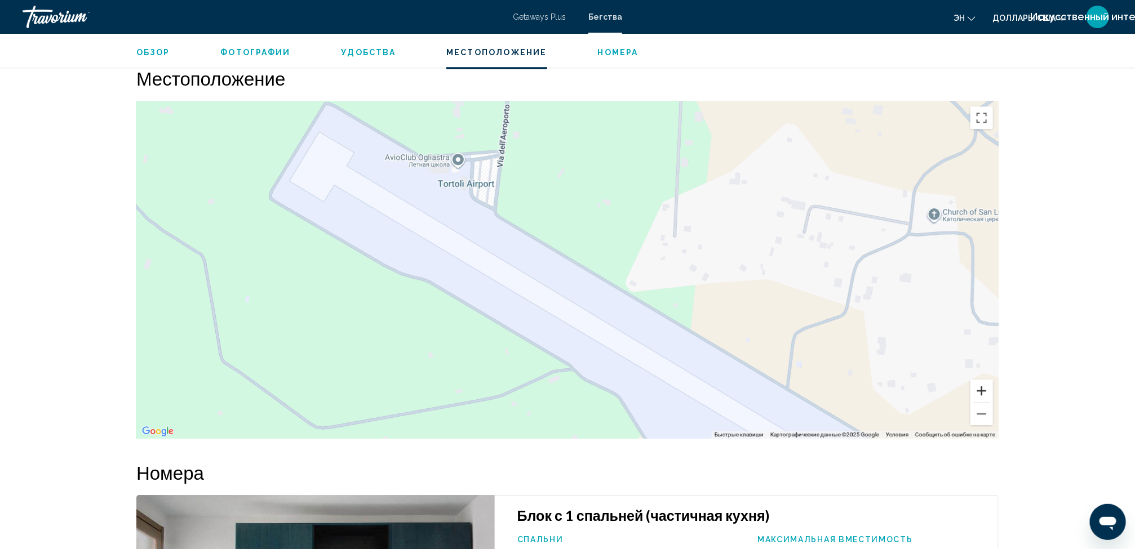
click at [978, 393] on button "Увеличить" at bounding box center [981, 391] width 23 height 23
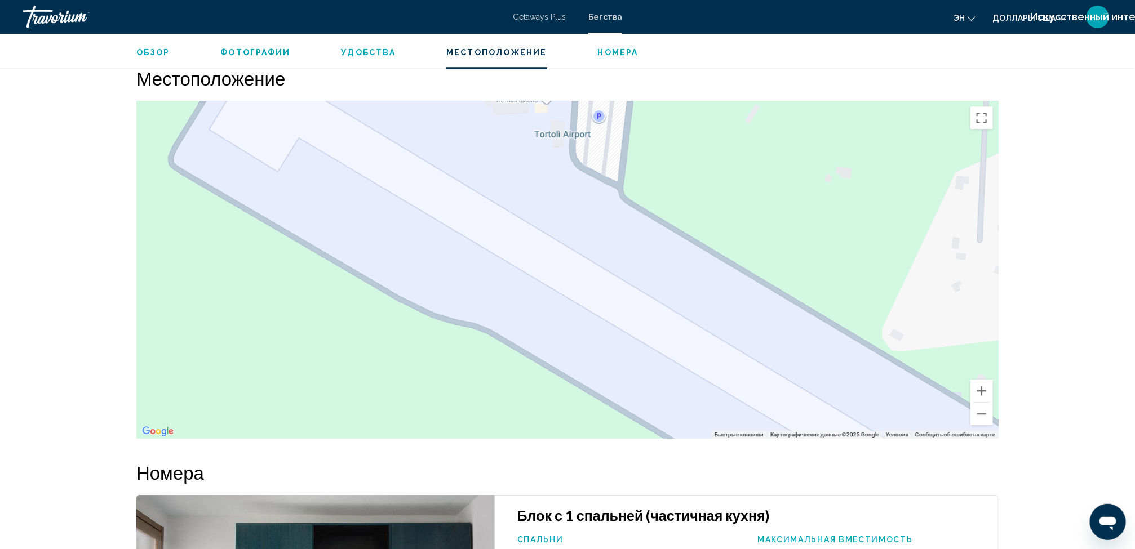
drag, startPoint x: 541, startPoint y: 328, endPoint x: 741, endPoint y: 366, distance: 202.9
click at [741, 366] on div "Основное содержание" at bounding box center [567, 270] width 862 height 338
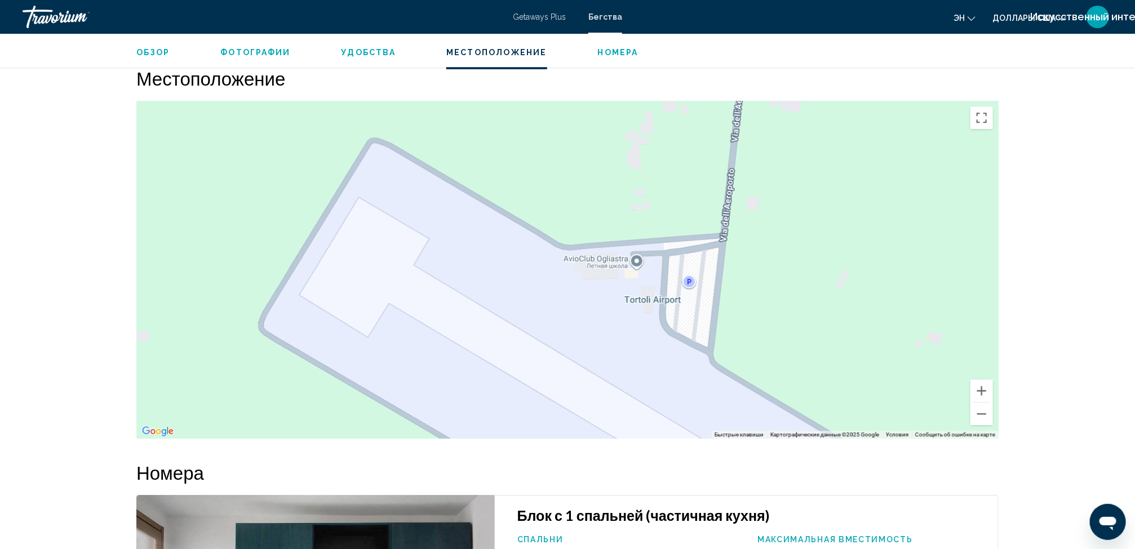
drag, startPoint x: 533, startPoint y: 237, endPoint x: 624, endPoint y: 406, distance: 191.6
click at [624, 406] on div "Основное содержание" at bounding box center [567, 270] width 862 height 338
click at [975, 414] on button "Уменьшить" at bounding box center [981, 414] width 23 height 23
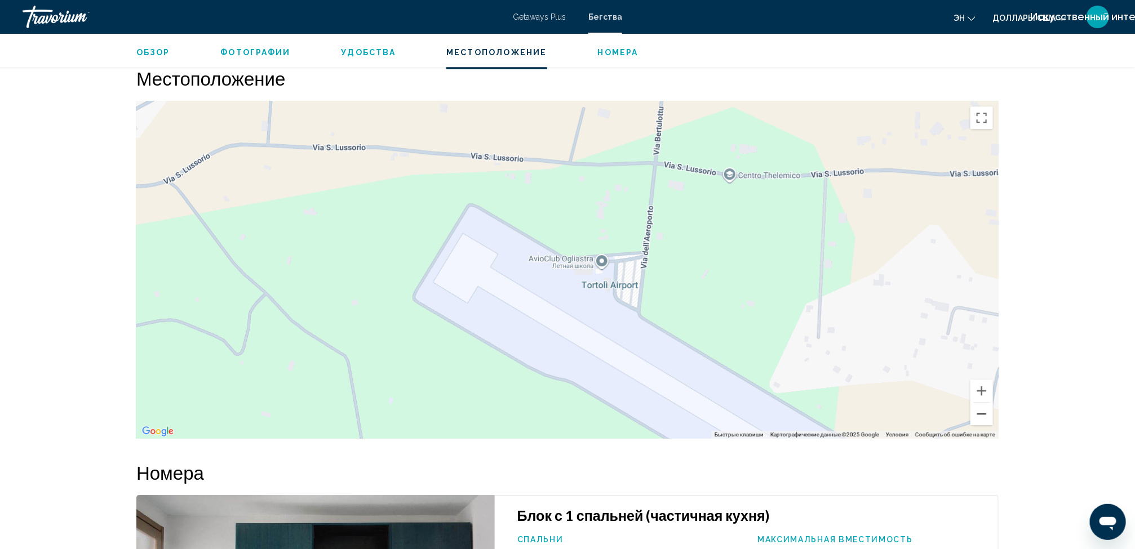
click at [986, 413] on button "Уменьшить" at bounding box center [981, 414] width 23 height 23
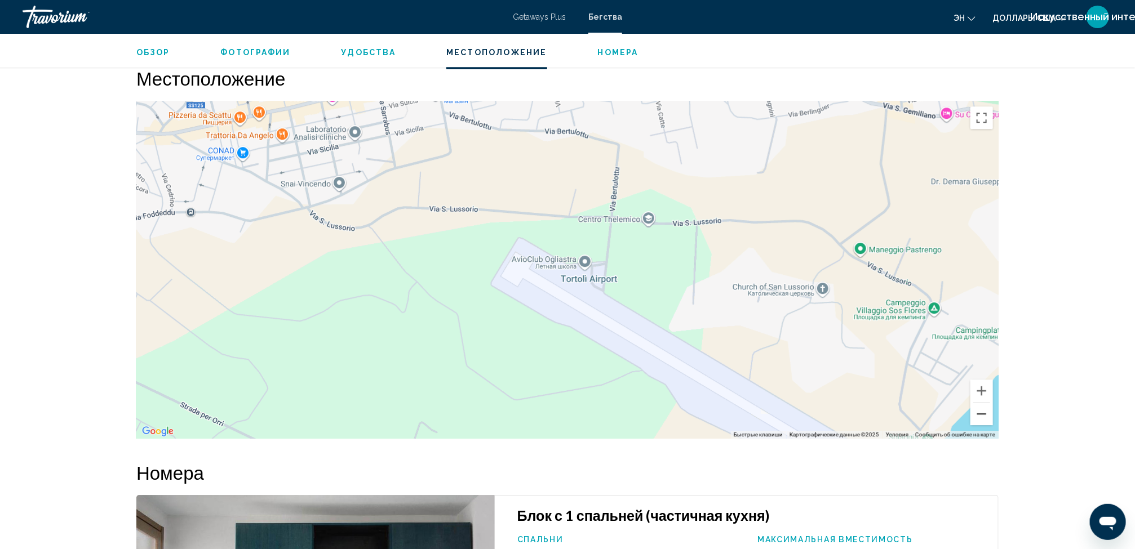
click at [986, 413] on button "Уменьшить" at bounding box center [981, 414] width 23 height 23
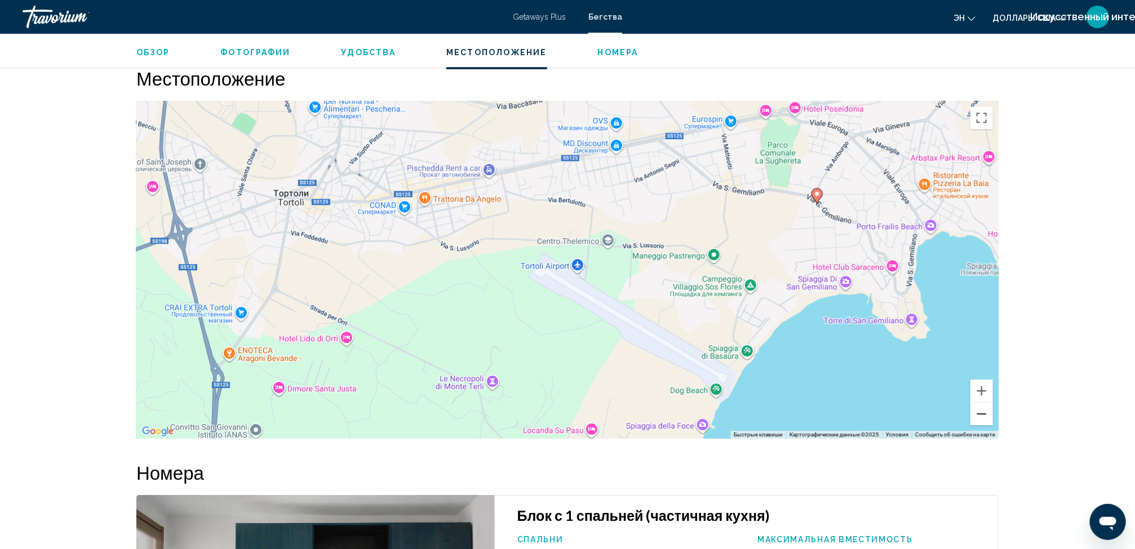
click at [986, 413] on button "Уменьшить" at bounding box center [981, 414] width 23 height 23
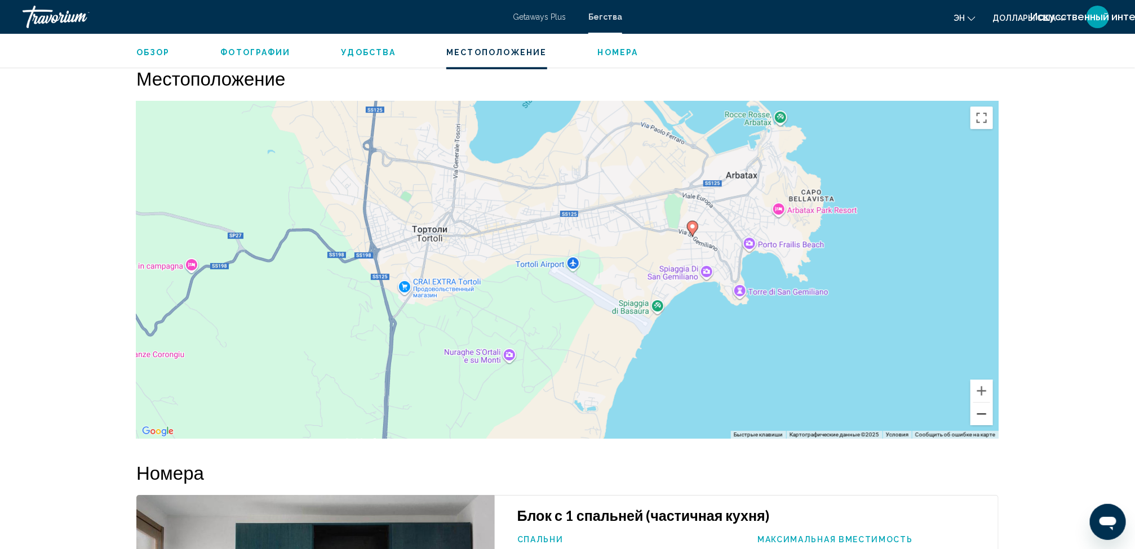
click at [986, 413] on button "Уменьшить" at bounding box center [981, 414] width 23 height 23
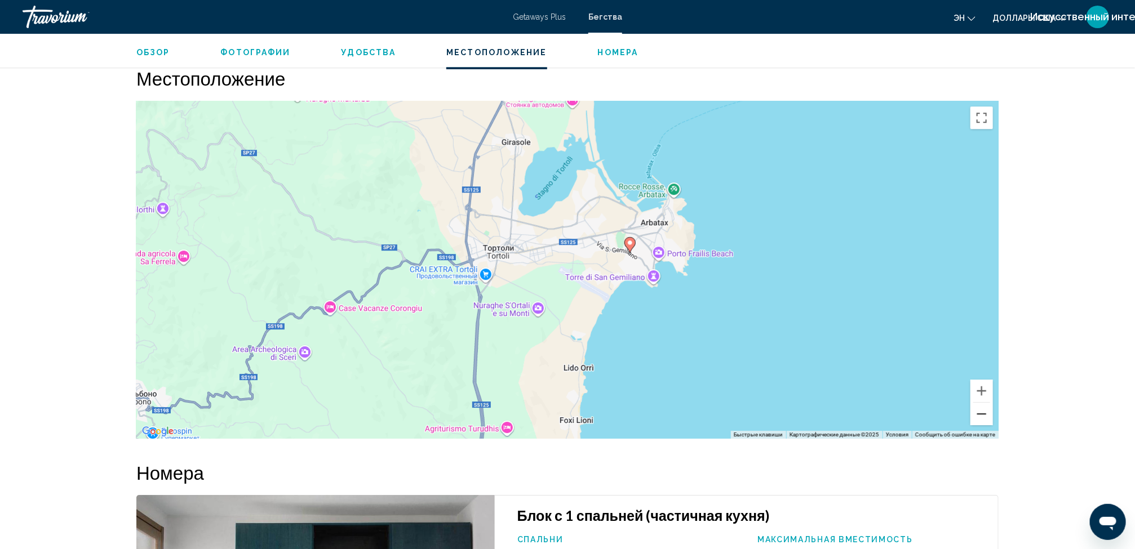
click at [986, 413] on button "Уменьшить" at bounding box center [981, 414] width 23 height 23
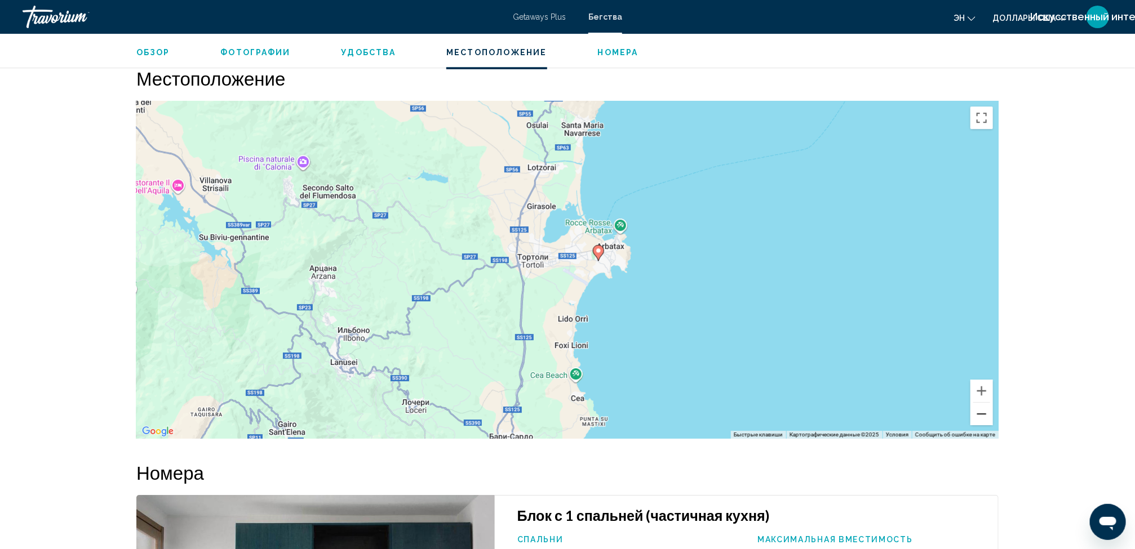
click at [986, 413] on button "Уменьшить" at bounding box center [981, 414] width 23 height 23
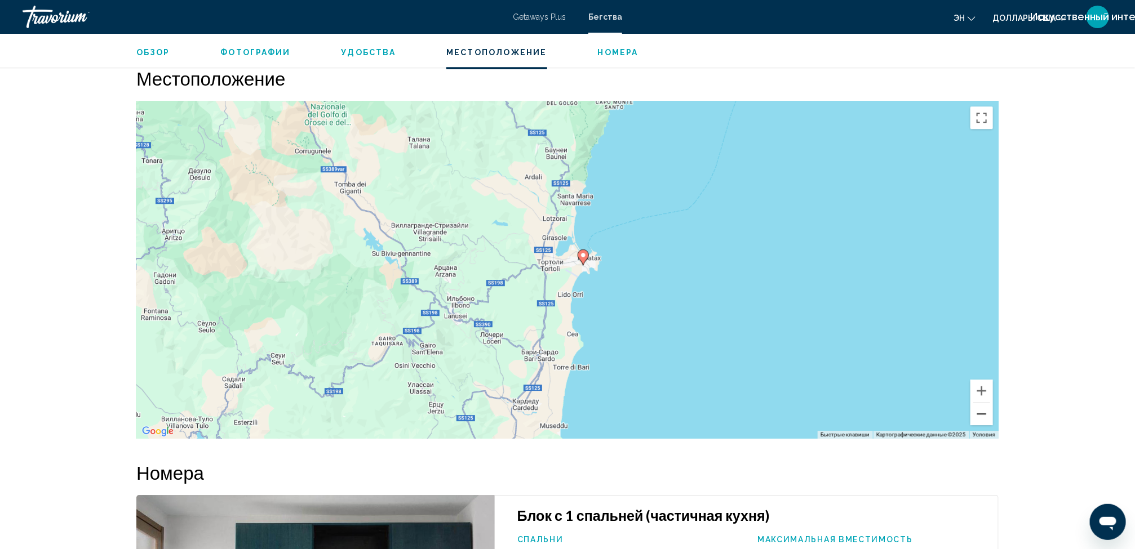
click at [986, 413] on button "Уменьшить" at bounding box center [981, 414] width 23 height 23
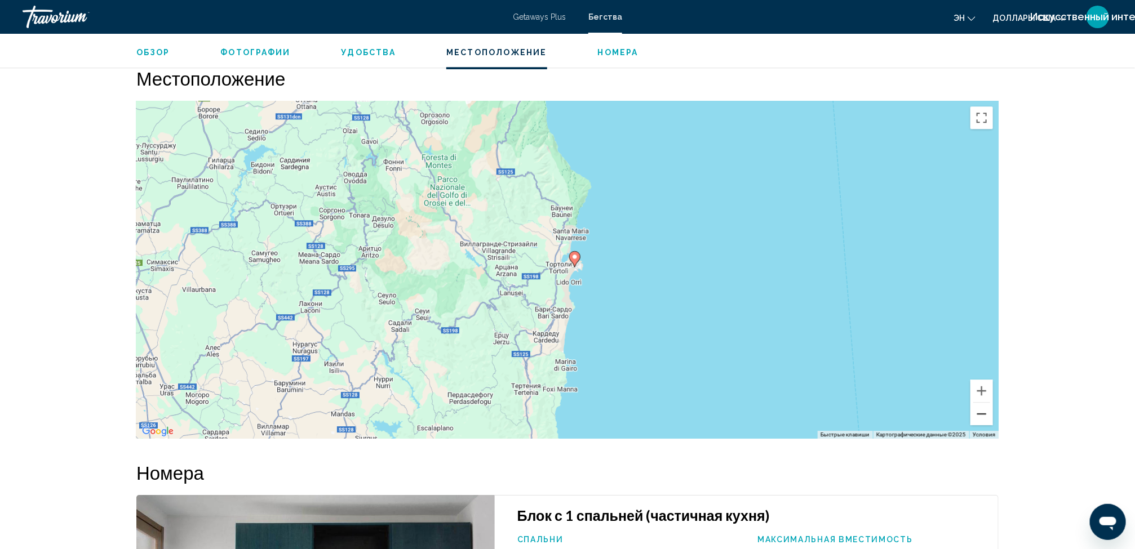
click at [986, 413] on button "Уменьшить" at bounding box center [981, 414] width 23 height 23
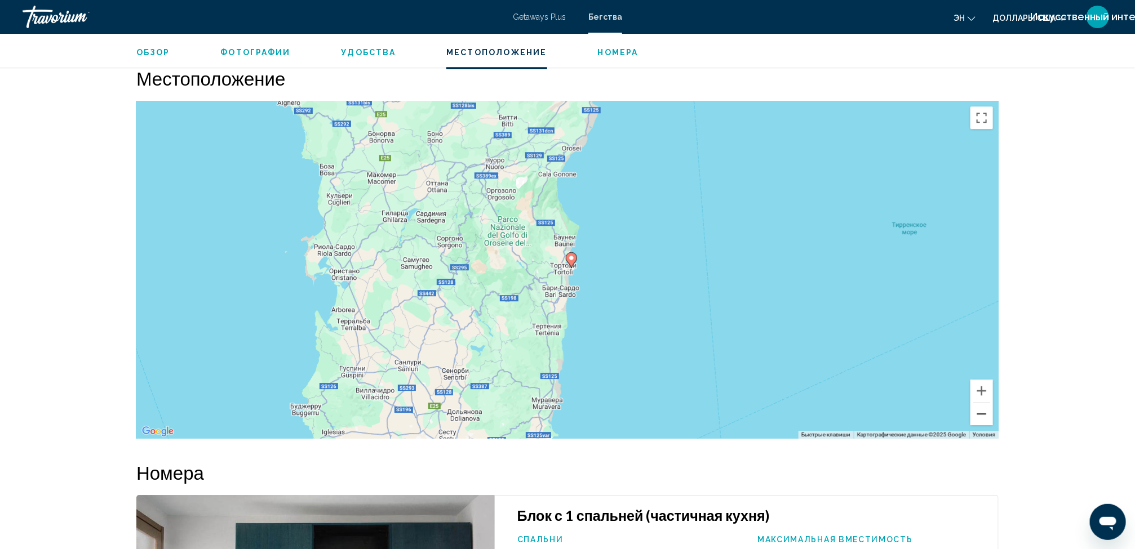
click at [986, 413] on button "Уменьшить" at bounding box center [981, 414] width 23 height 23
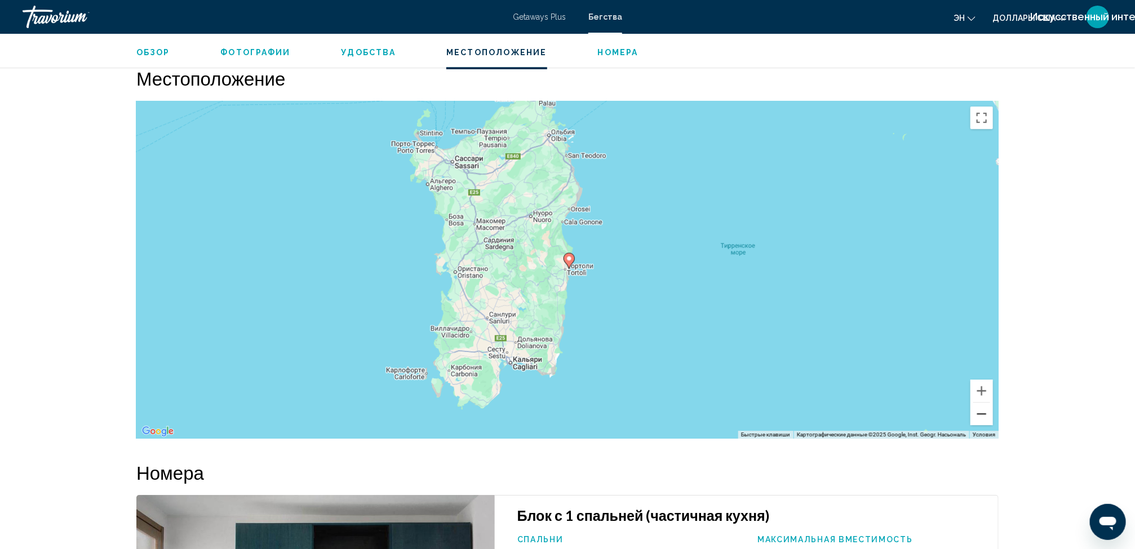
click at [976, 411] on button "Уменьшить" at bounding box center [981, 414] width 23 height 23
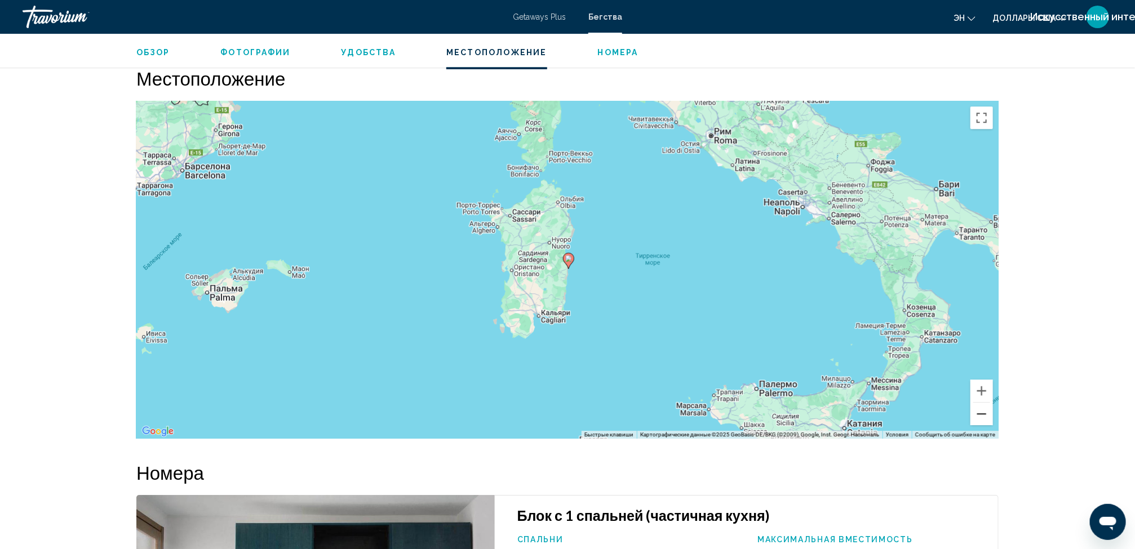
click at [976, 411] on button "Уменьшить" at bounding box center [981, 414] width 23 height 23
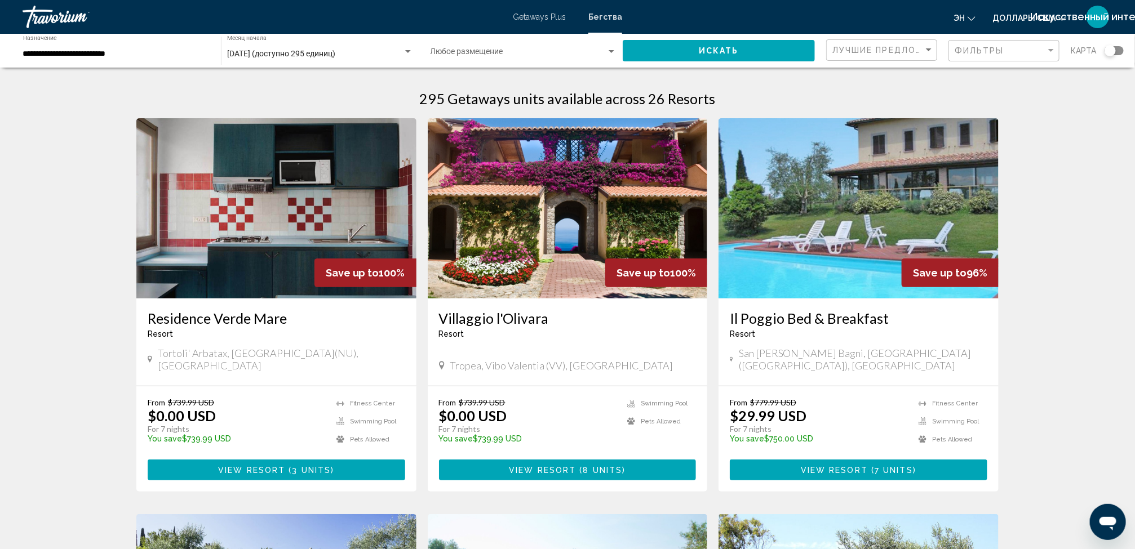
click at [1119, 46] on div "Виджет поиска" at bounding box center [1113, 50] width 19 height 9
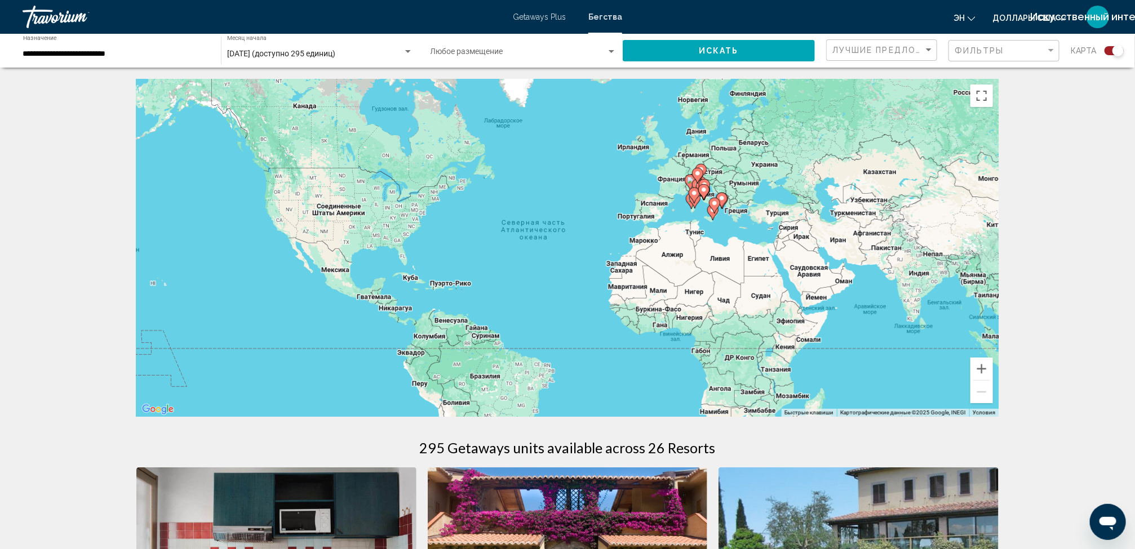
click at [690, 202] on gmp-advanced-marker "Основное содержание" at bounding box center [693, 195] width 11 height 17
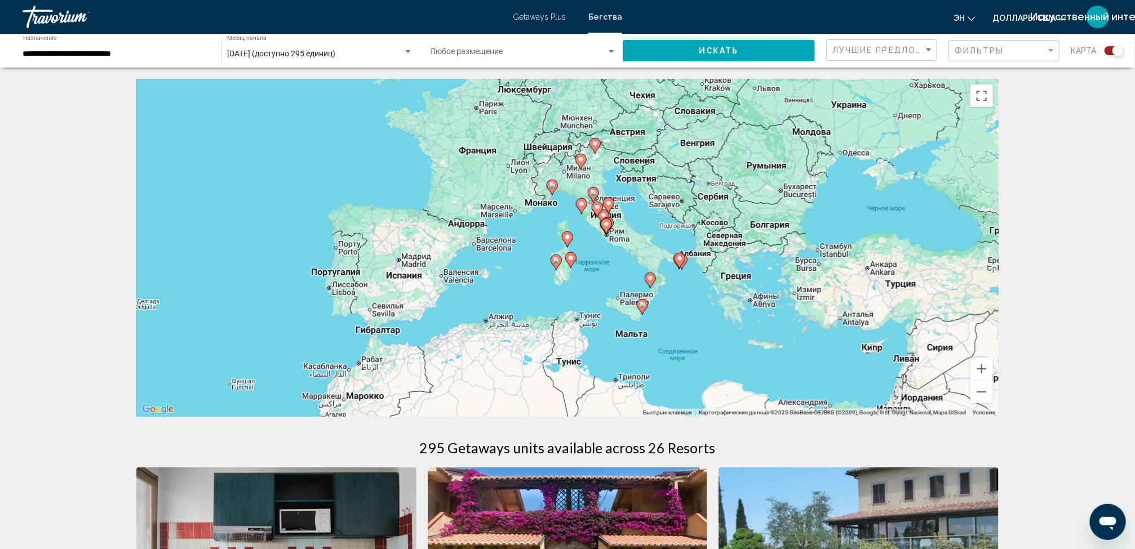
click at [554, 267] on icon "Основное содержание" at bounding box center [555, 263] width 11 height 16
type input "**********"
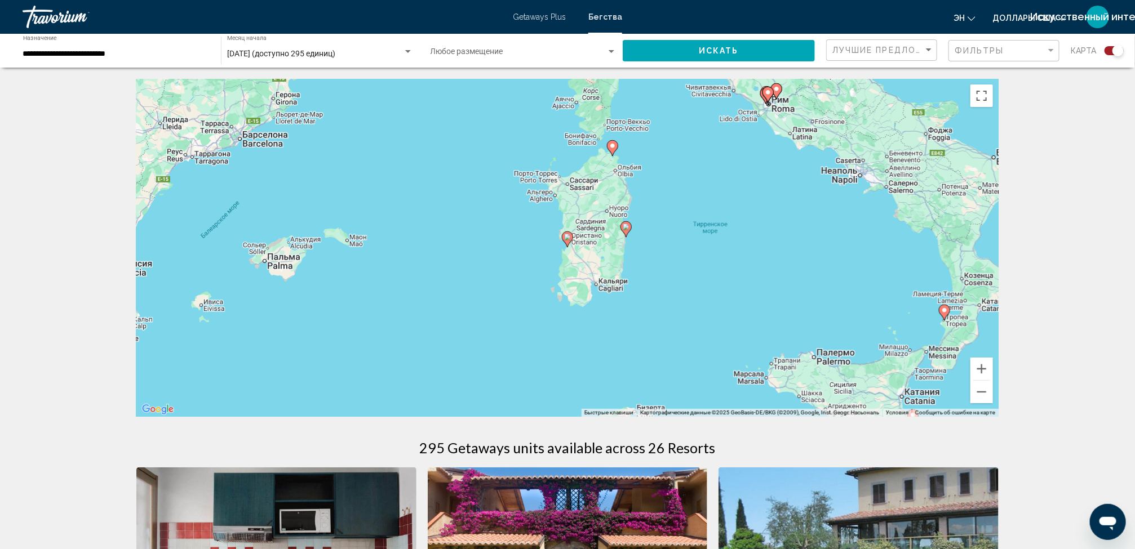
click at [570, 242] on gmp-advanced-marker "Основное содержание" at bounding box center [567, 239] width 11 height 17
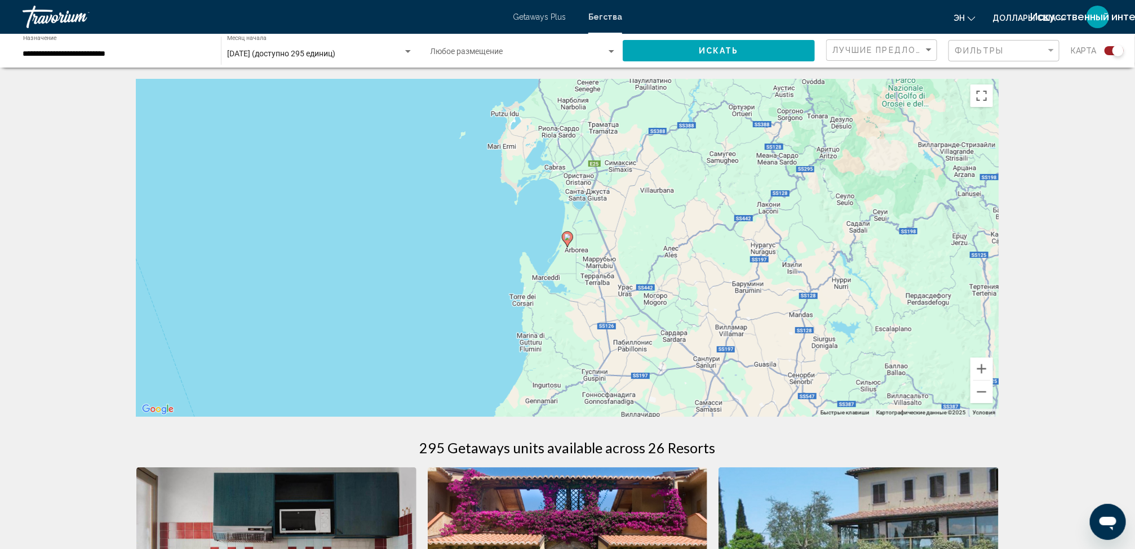
click at [570, 242] on gmp-advanced-marker "Основное содержание" at bounding box center [567, 239] width 11 height 17
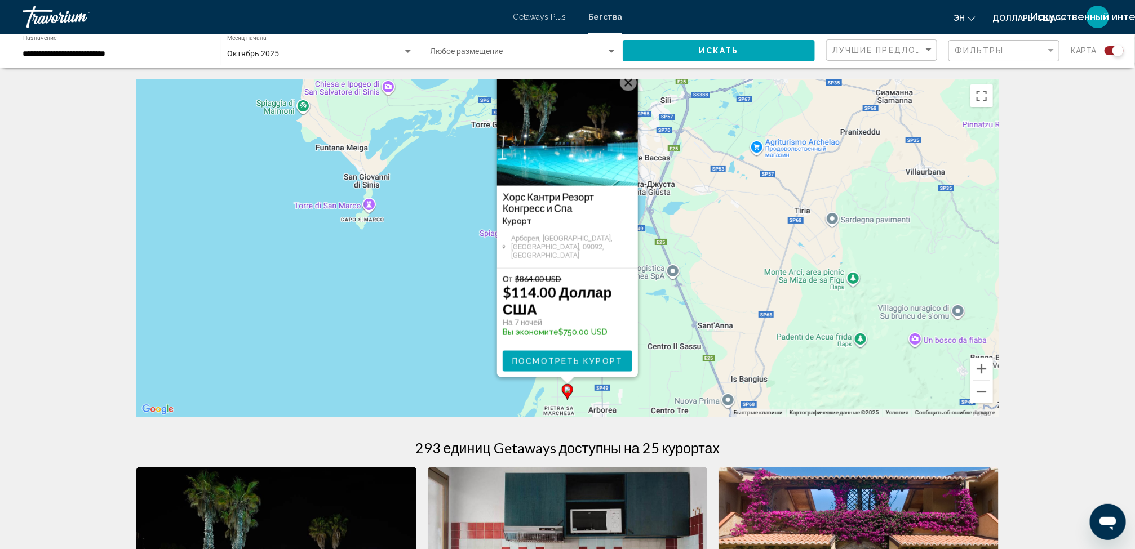
click at [587, 172] on img "Основное содержание" at bounding box center [567, 129] width 141 height 113
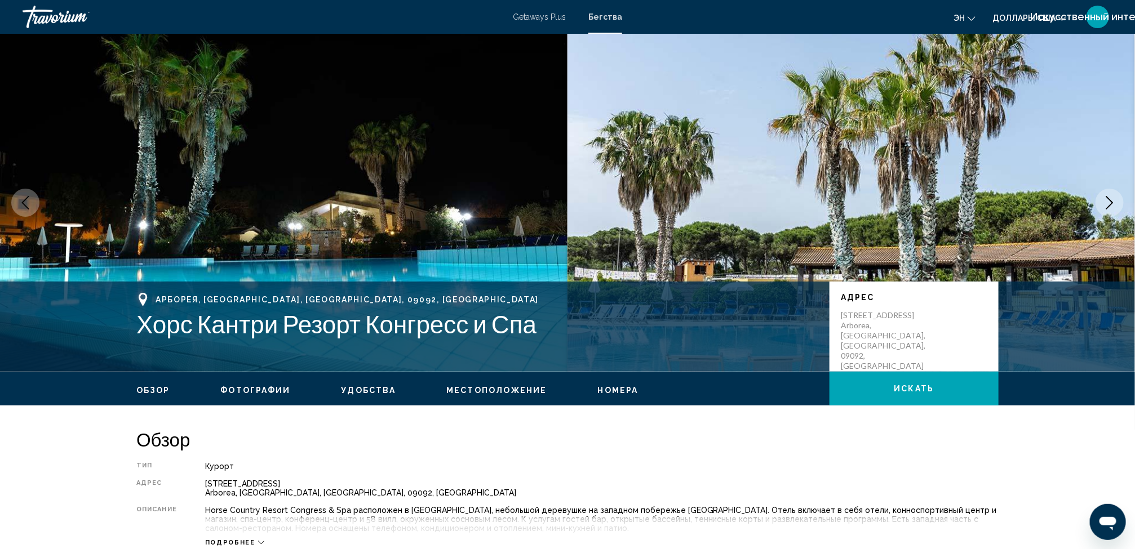
click at [487, 392] on span "Местоположение" at bounding box center [496, 390] width 100 height 9
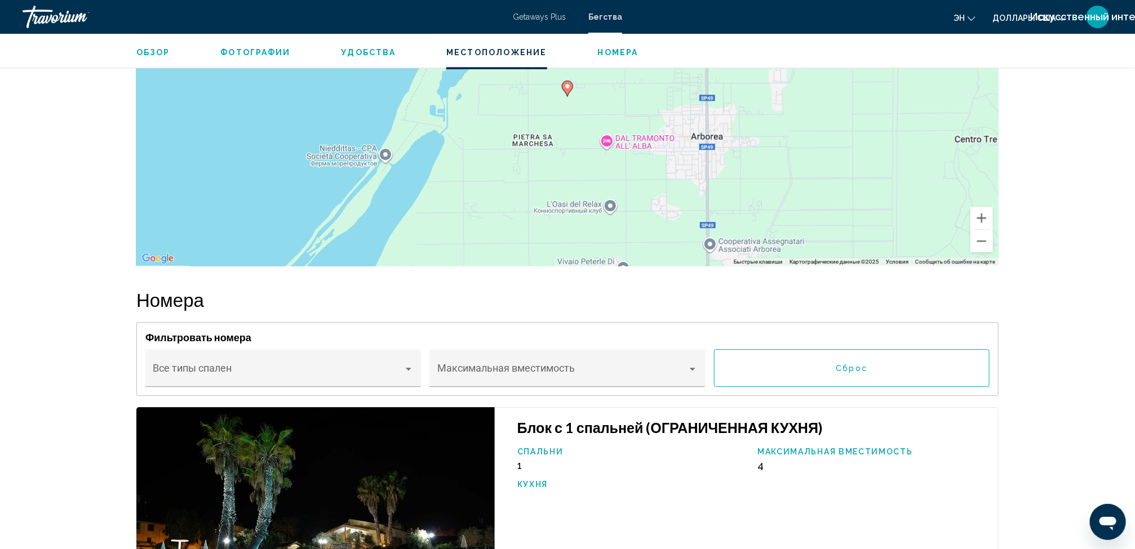
scroll to position [1594, 0]
click at [977, 251] on button "Уменьшить" at bounding box center [981, 240] width 23 height 23
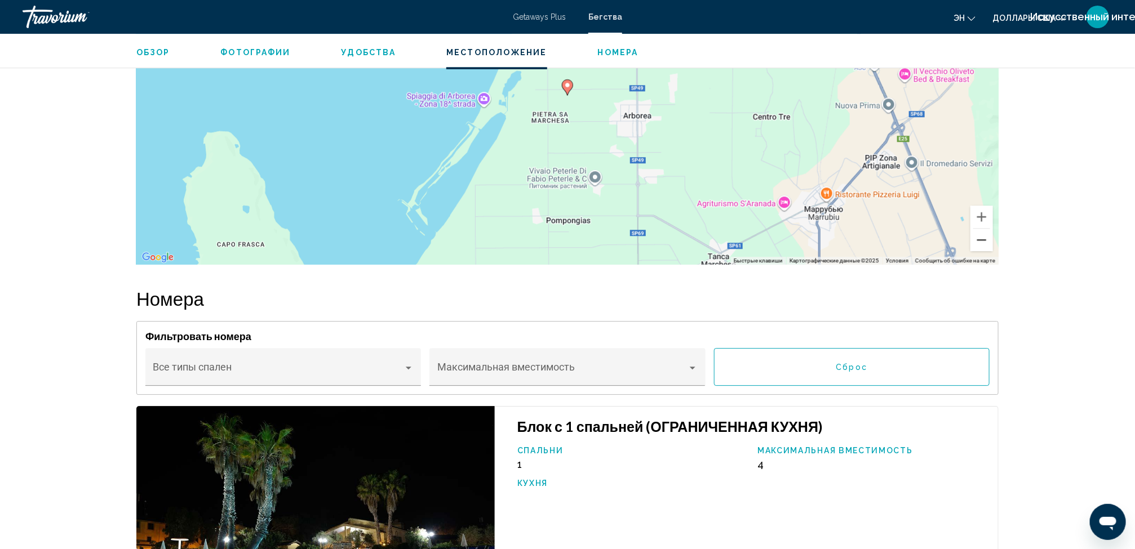
click at [977, 251] on button "Уменьшить" at bounding box center [981, 240] width 23 height 23
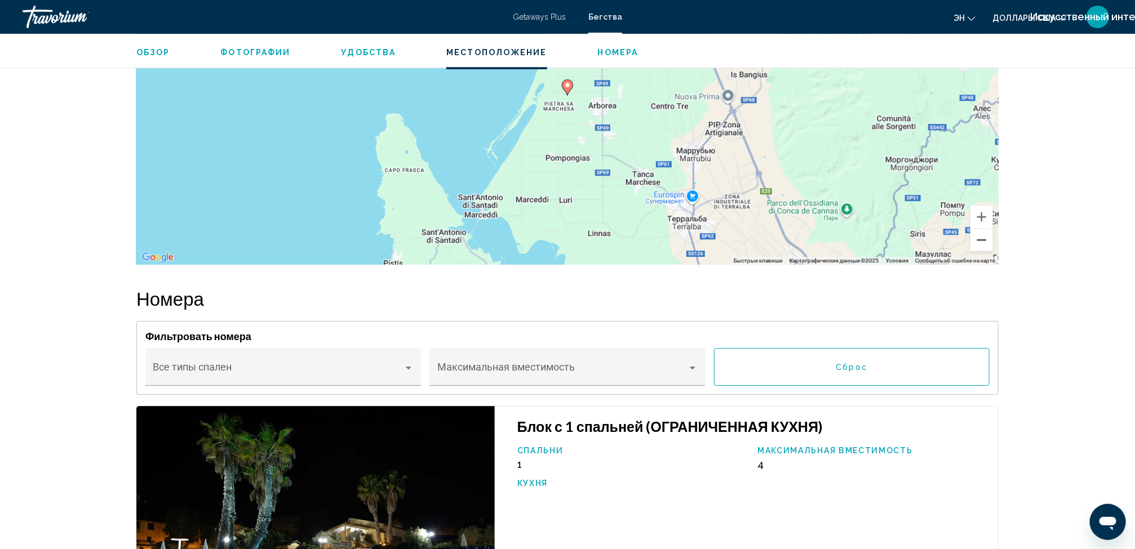
click at [977, 251] on button "Уменьшить" at bounding box center [981, 240] width 23 height 23
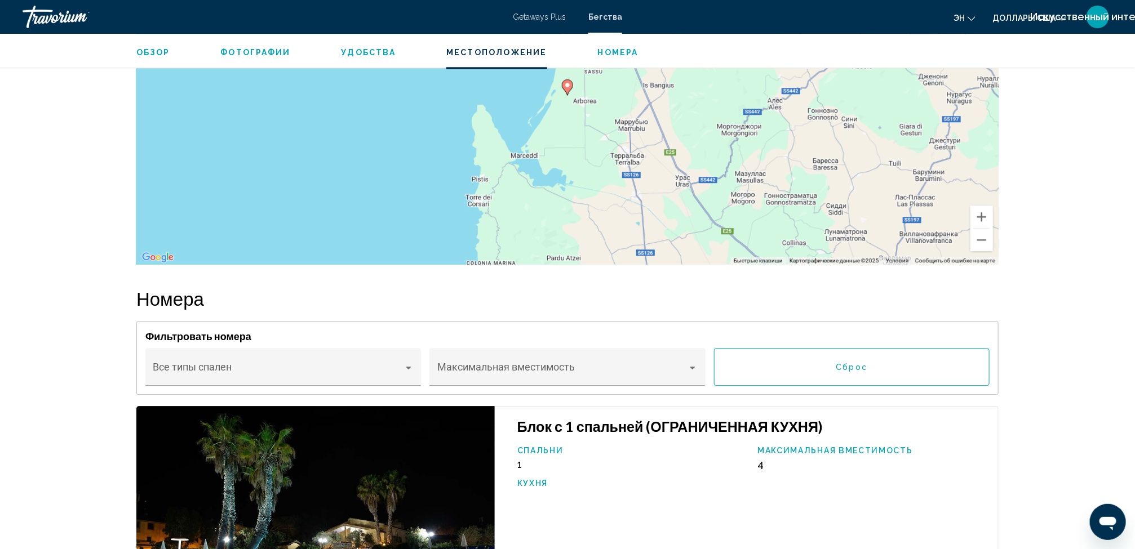
click at [375, 54] on span "Удобства" at bounding box center [368, 52] width 55 height 9
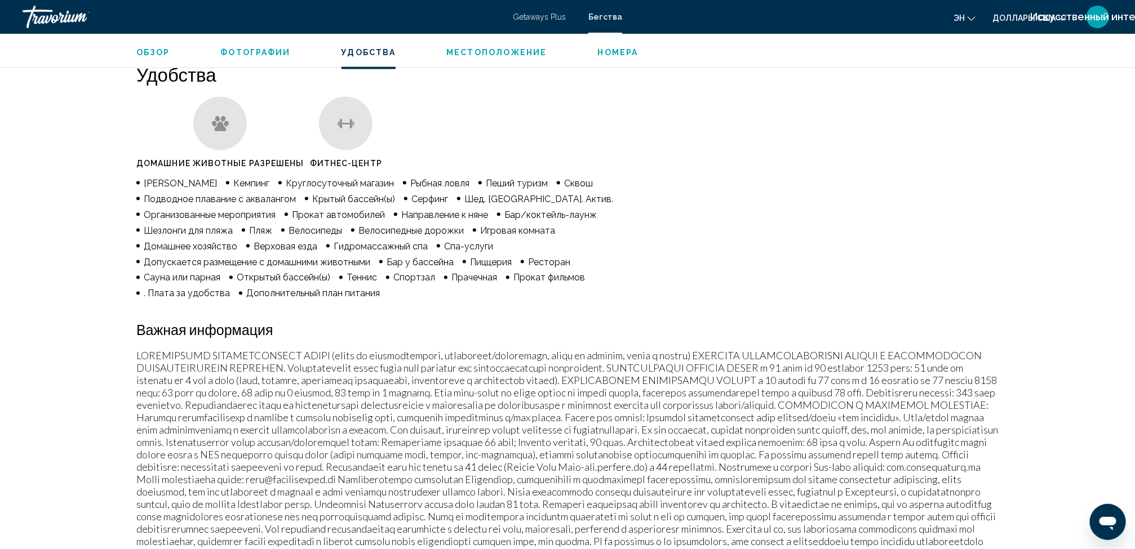
scroll to position [850, 0]
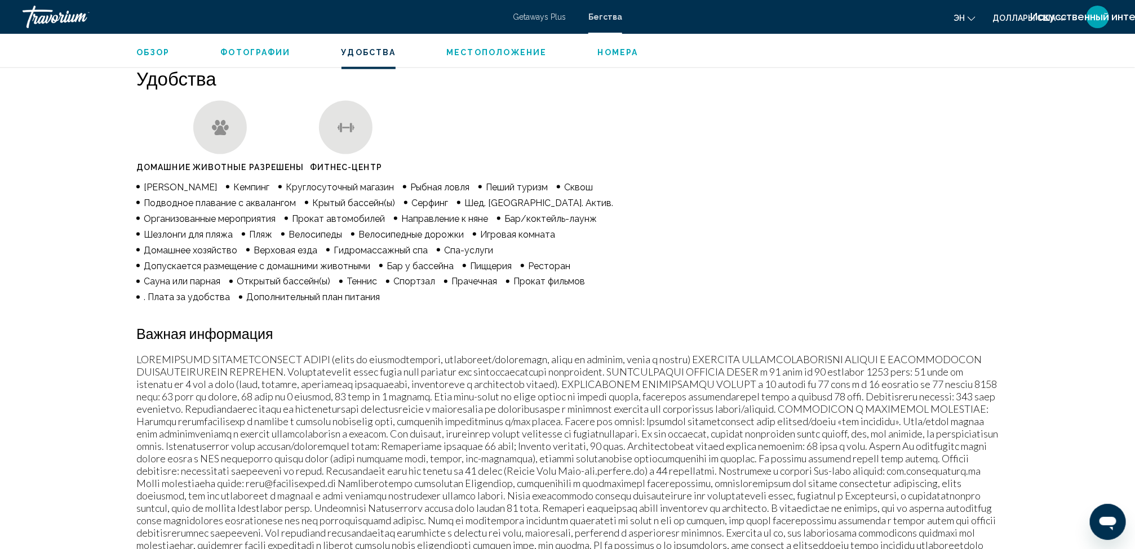
click at [161, 50] on span "Обзор" at bounding box center [153, 52] width 34 height 9
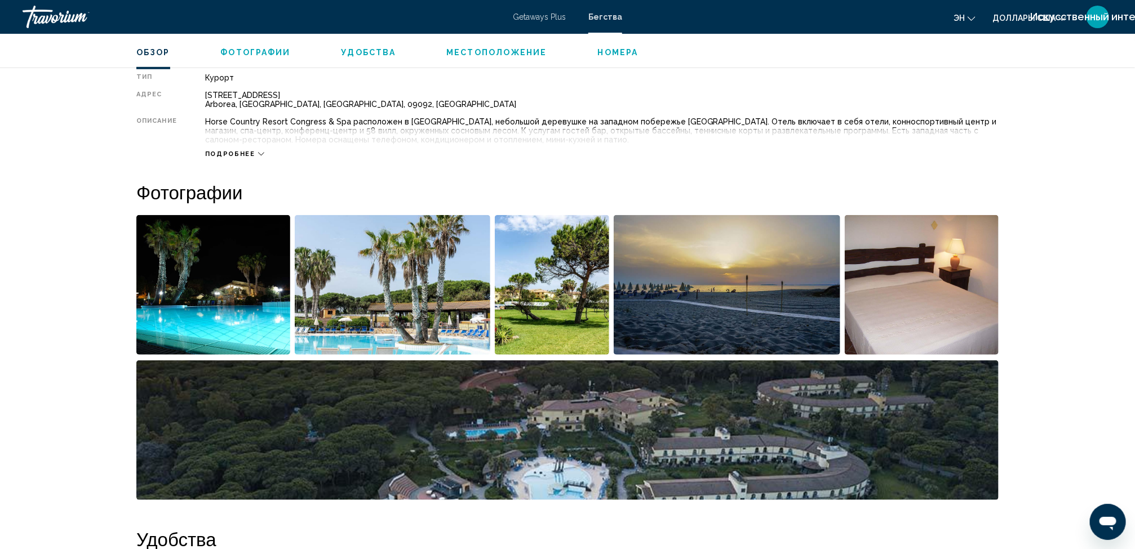
scroll to position [362, 0]
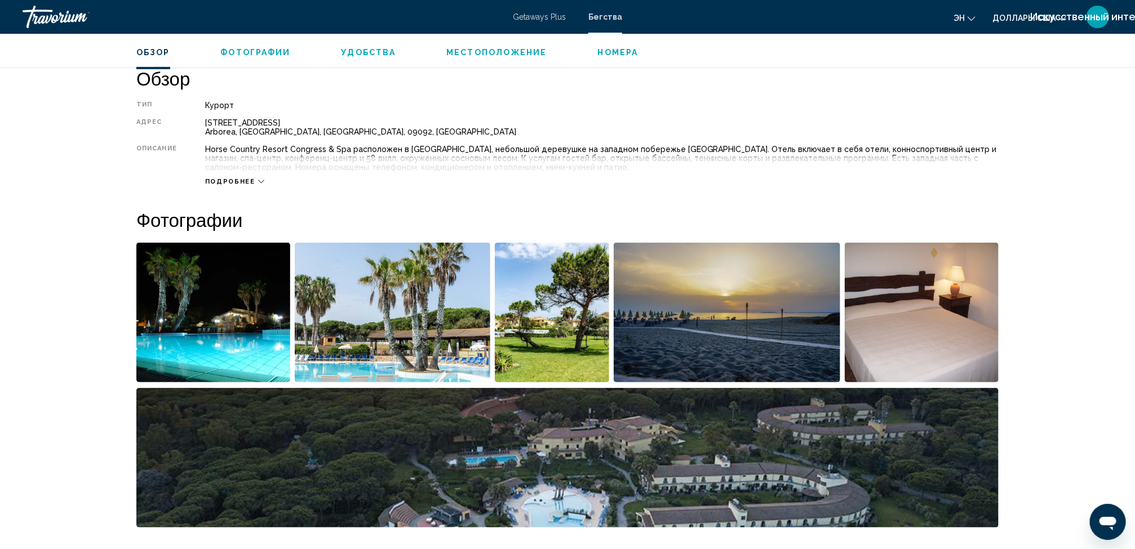
click at [234, 178] on span "Подробнее" at bounding box center [230, 181] width 50 height 7
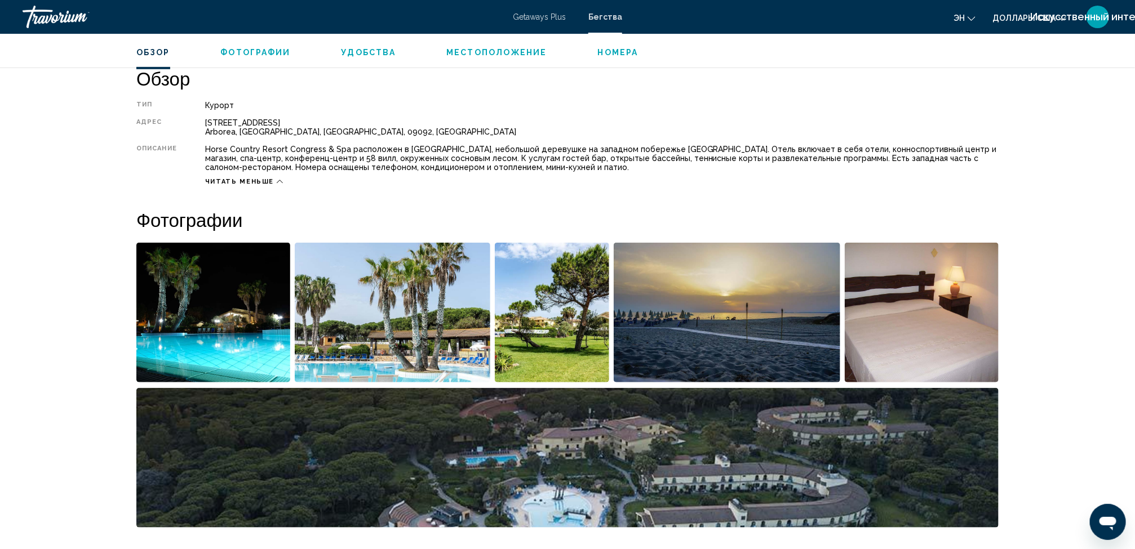
click at [281, 312] on img "Открыть полноэкранный слайдер изображений" at bounding box center [213, 313] width 154 height 140
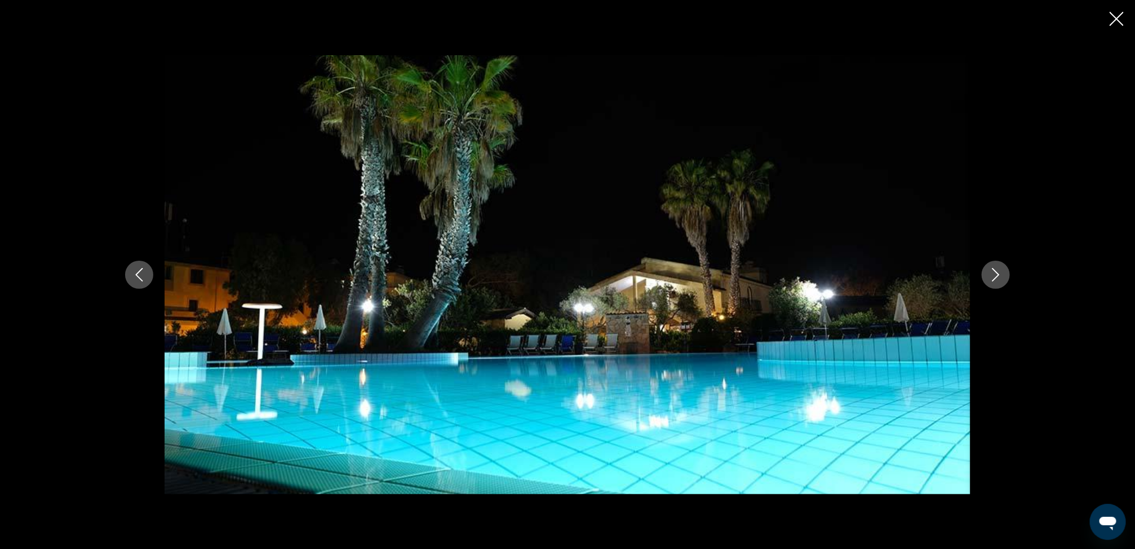
click at [984, 278] on button "Следующее изображение" at bounding box center [995, 275] width 28 height 28
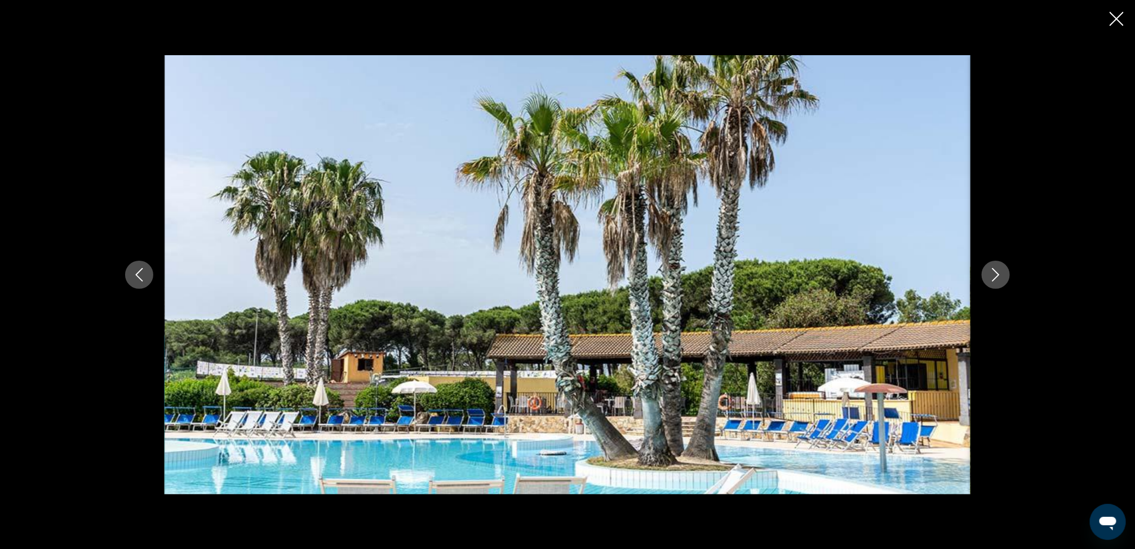
click at [991, 276] on icon "Следующее изображение" at bounding box center [996, 275] width 14 height 14
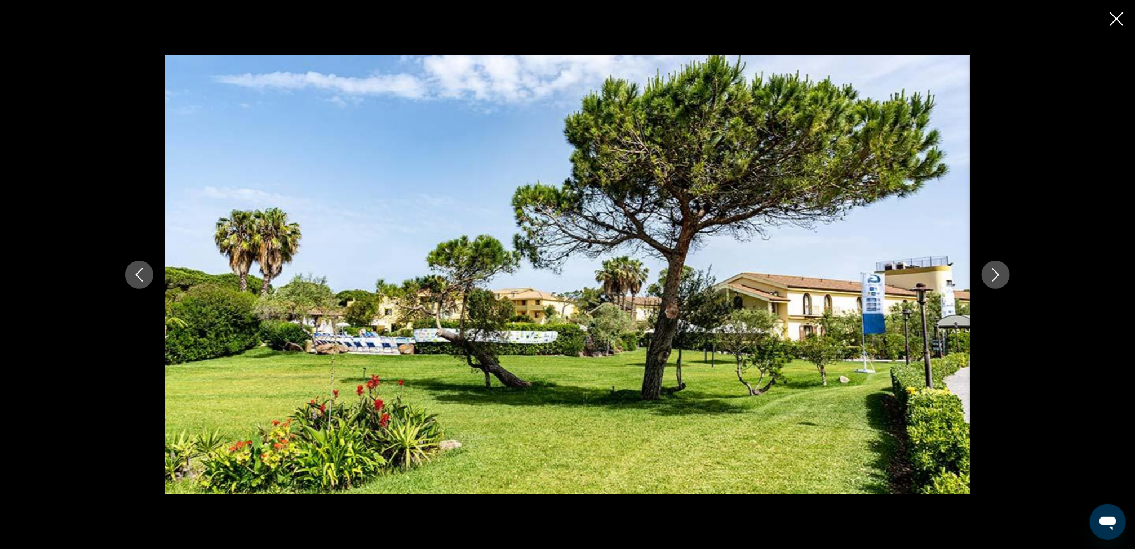
click at [991, 276] on icon "Следующее изображение" at bounding box center [996, 275] width 14 height 14
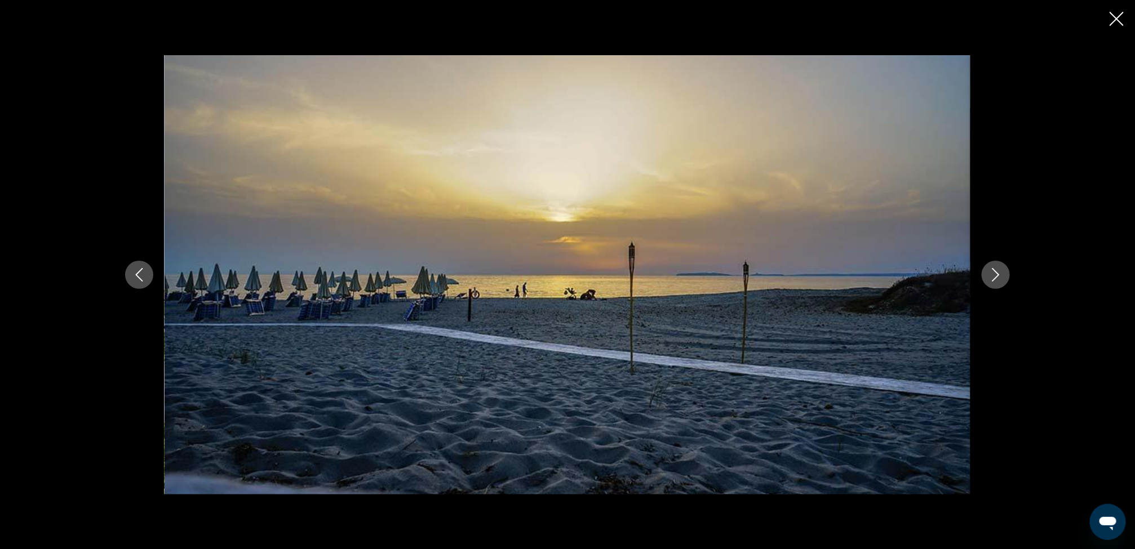
click at [991, 276] on icon "Следующее изображение" at bounding box center [996, 275] width 14 height 14
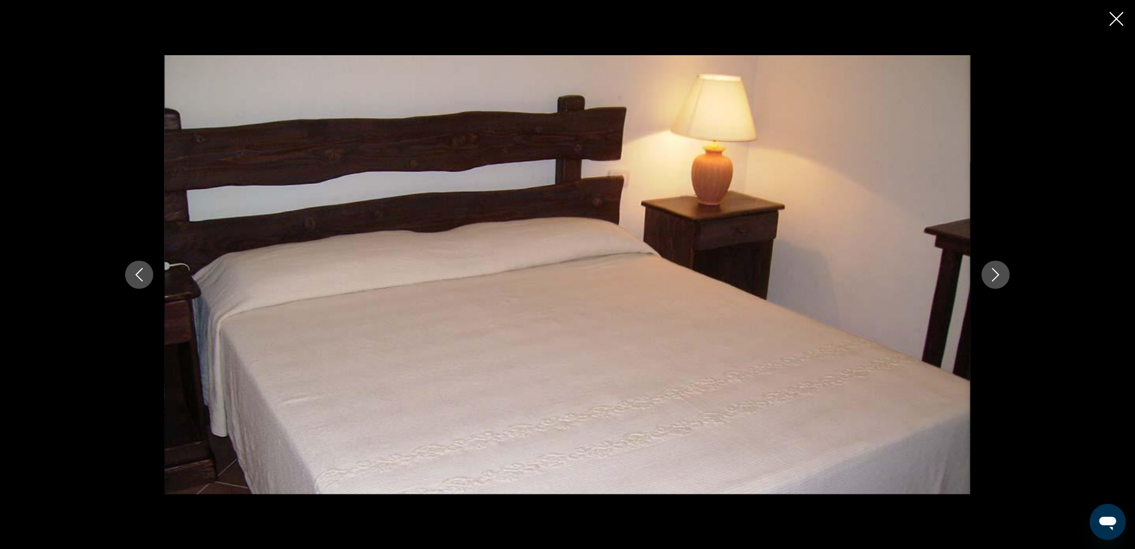
click at [991, 276] on icon "Следующее изображение" at bounding box center [996, 275] width 14 height 14
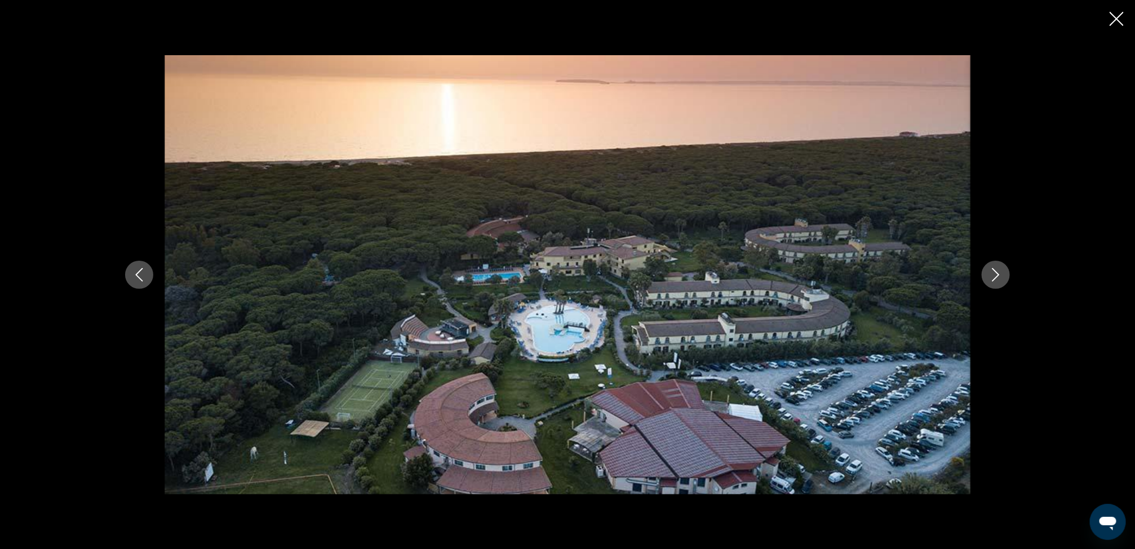
click at [991, 276] on icon "Следующее изображение" at bounding box center [996, 275] width 14 height 14
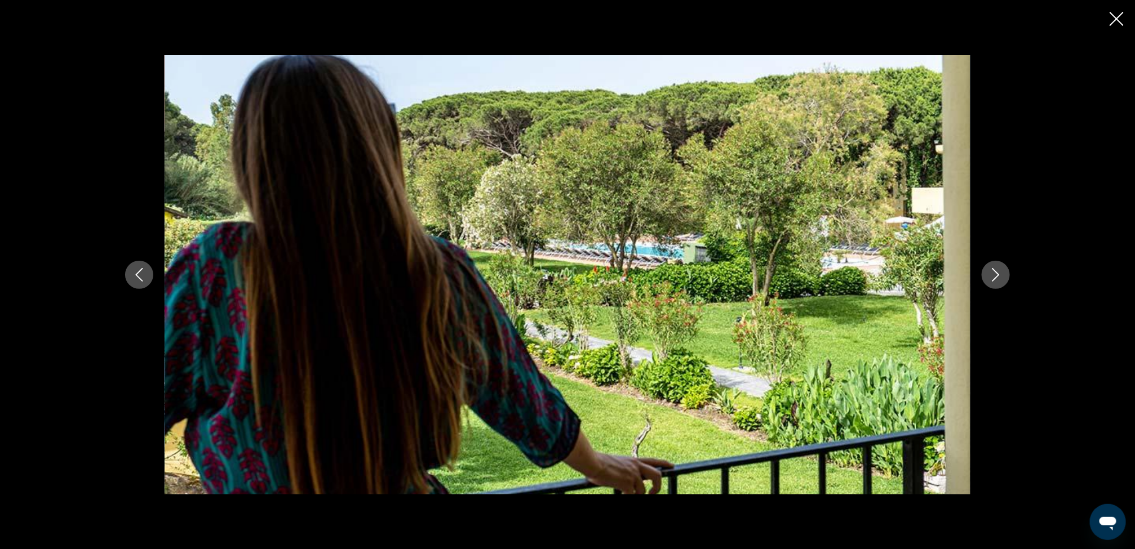
click at [991, 276] on icon "Следующее изображение" at bounding box center [996, 275] width 14 height 14
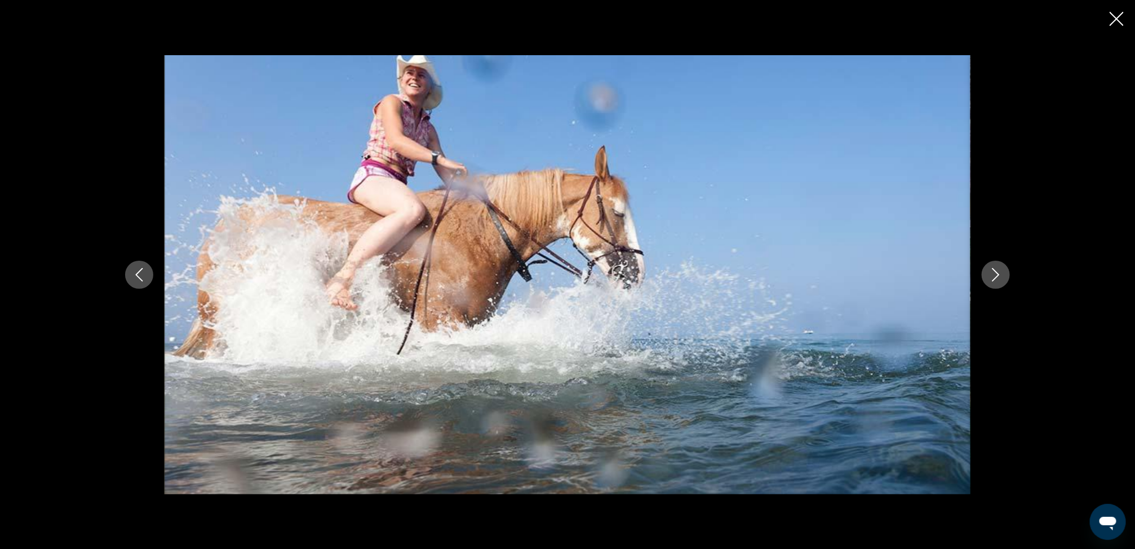
click at [991, 276] on icon "Следующее изображение" at bounding box center [996, 275] width 14 height 14
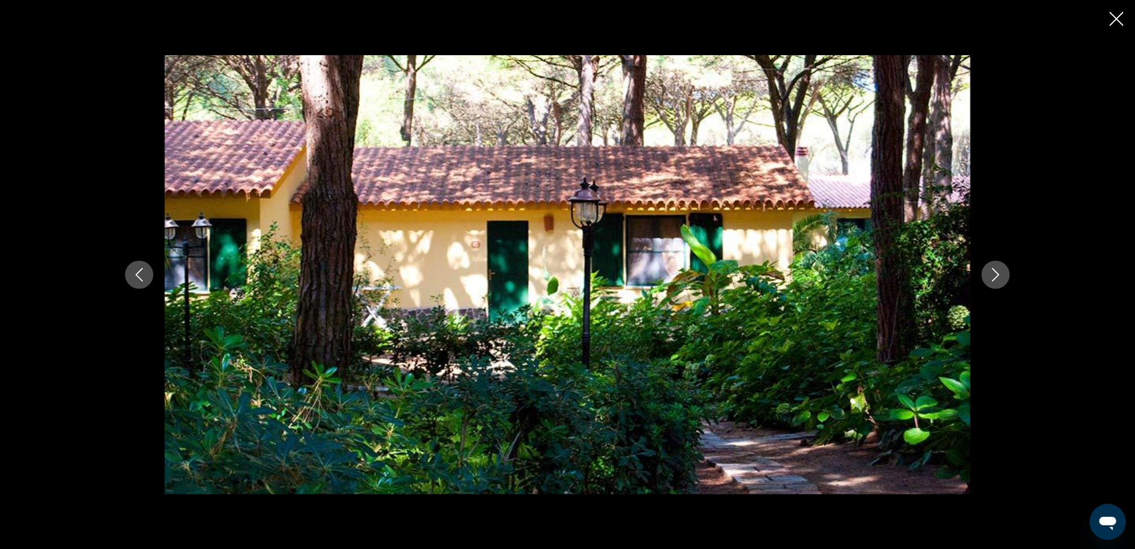
click at [991, 276] on icon "Следующее изображение" at bounding box center [996, 275] width 14 height 14
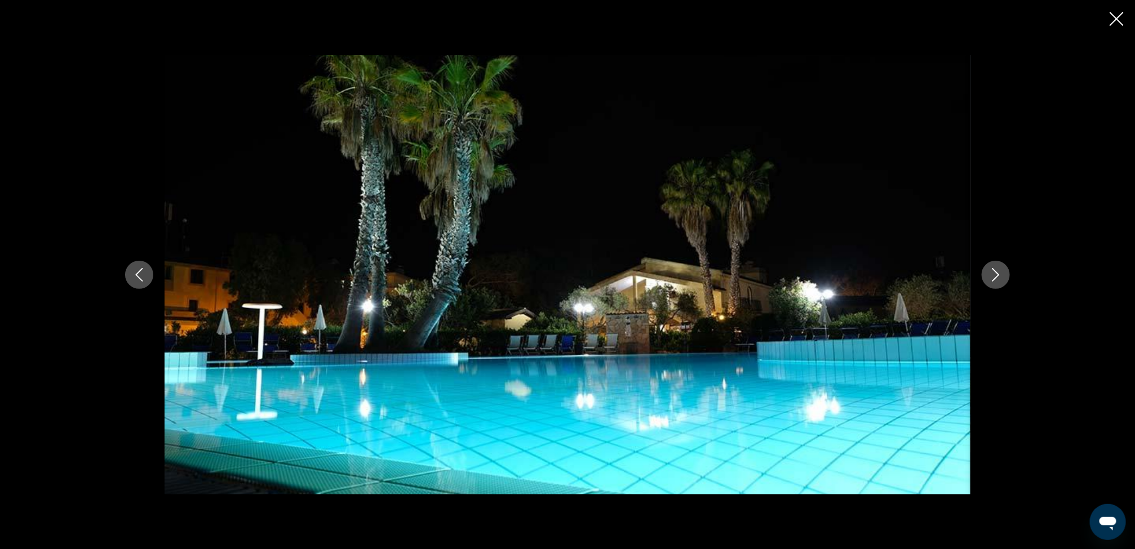
click at [1112, 19] on icon "Закрыть слайд-шоу" at bounding box center [1116, 19] width 14 height 14
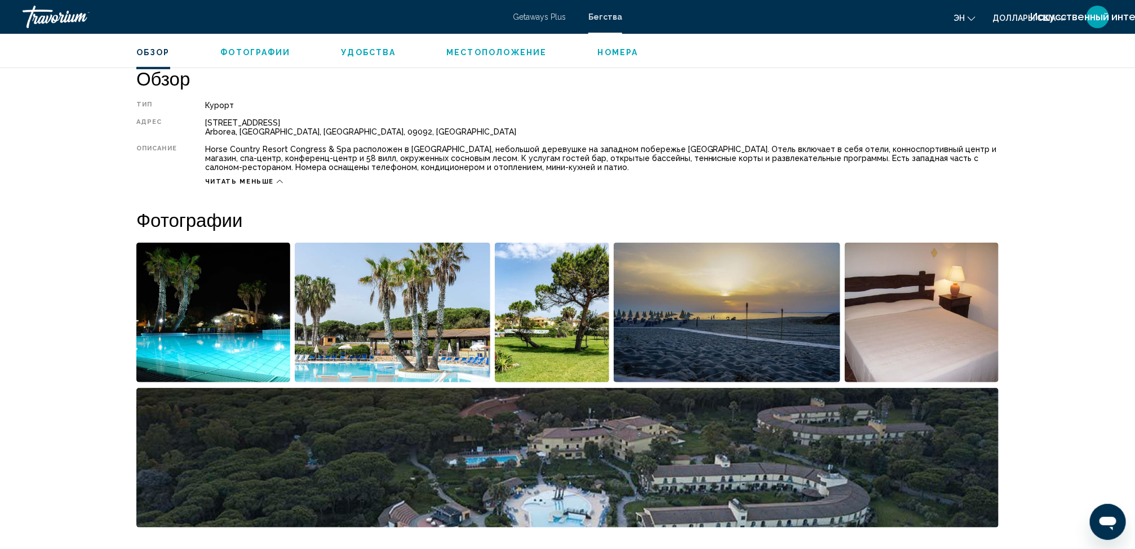
click at [609, 50] on span "Номера" at bounding box center [618, 52] width 41 height 9
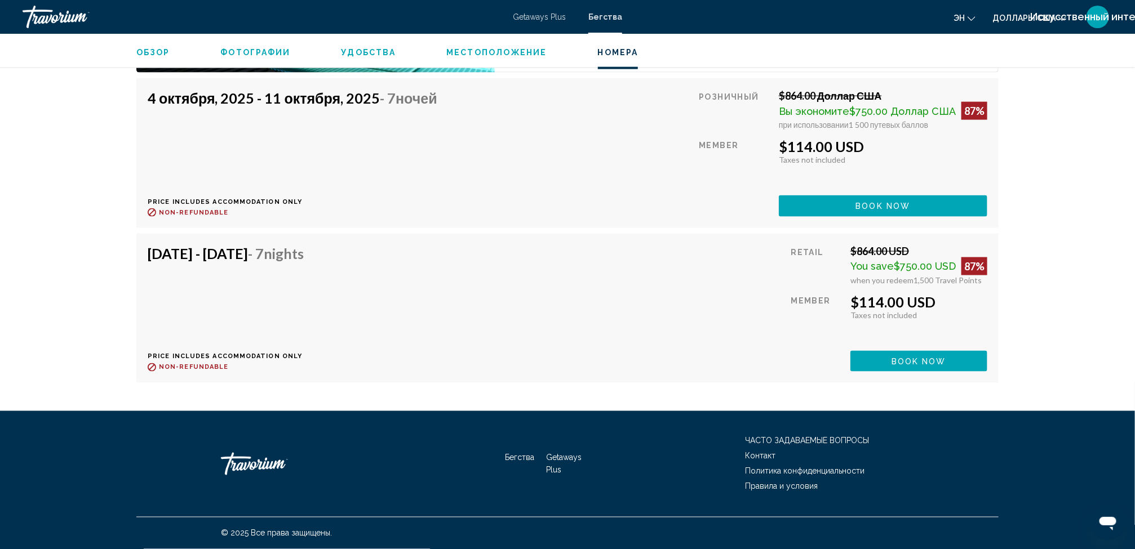
scroll to position [3102, 0]
